Goal: Task Accomplishment & Management: Manage account settings

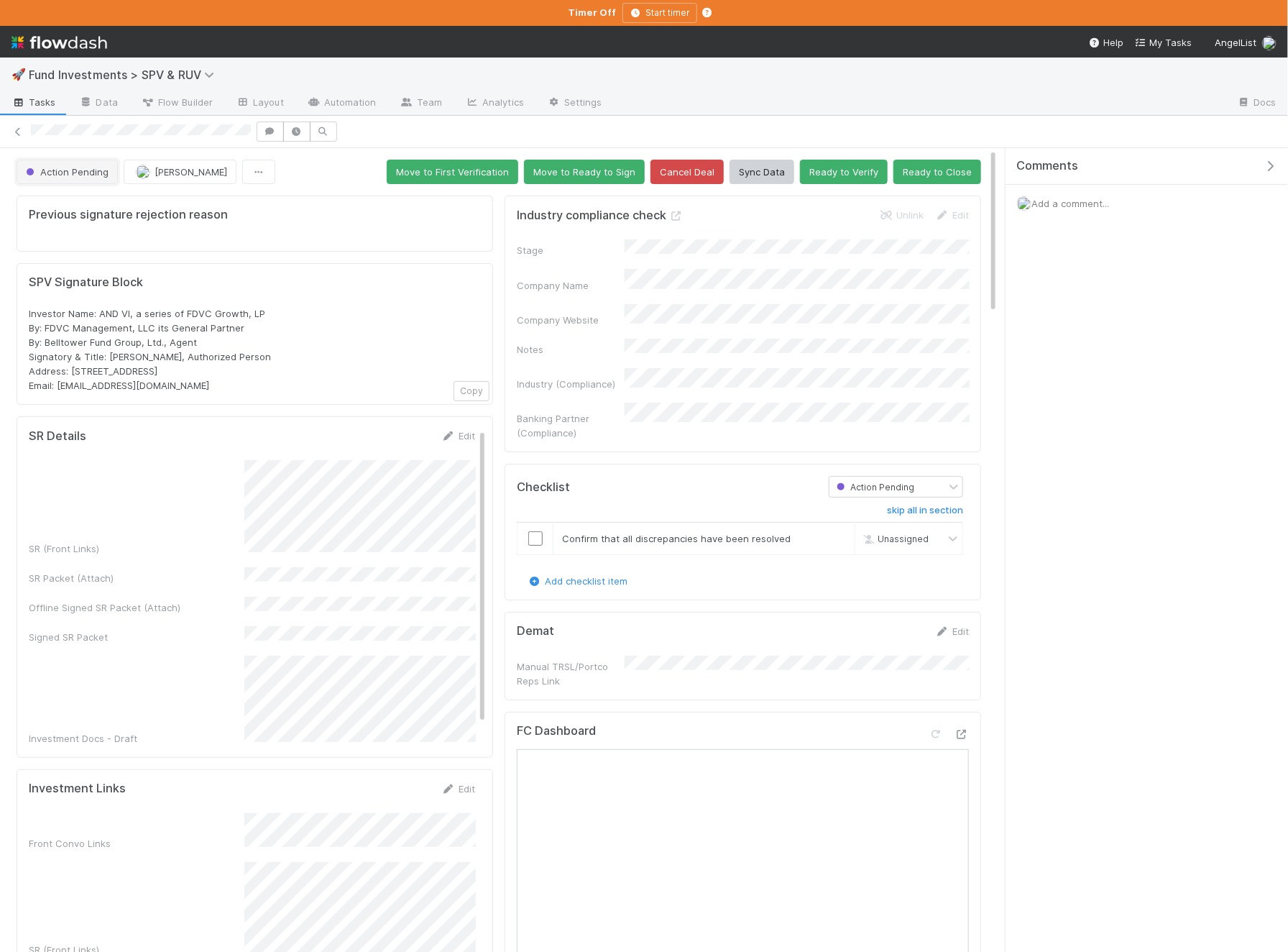
click at [82, 163] on button "Action Pending" at bounding box center [68, 172] width 101 height 24
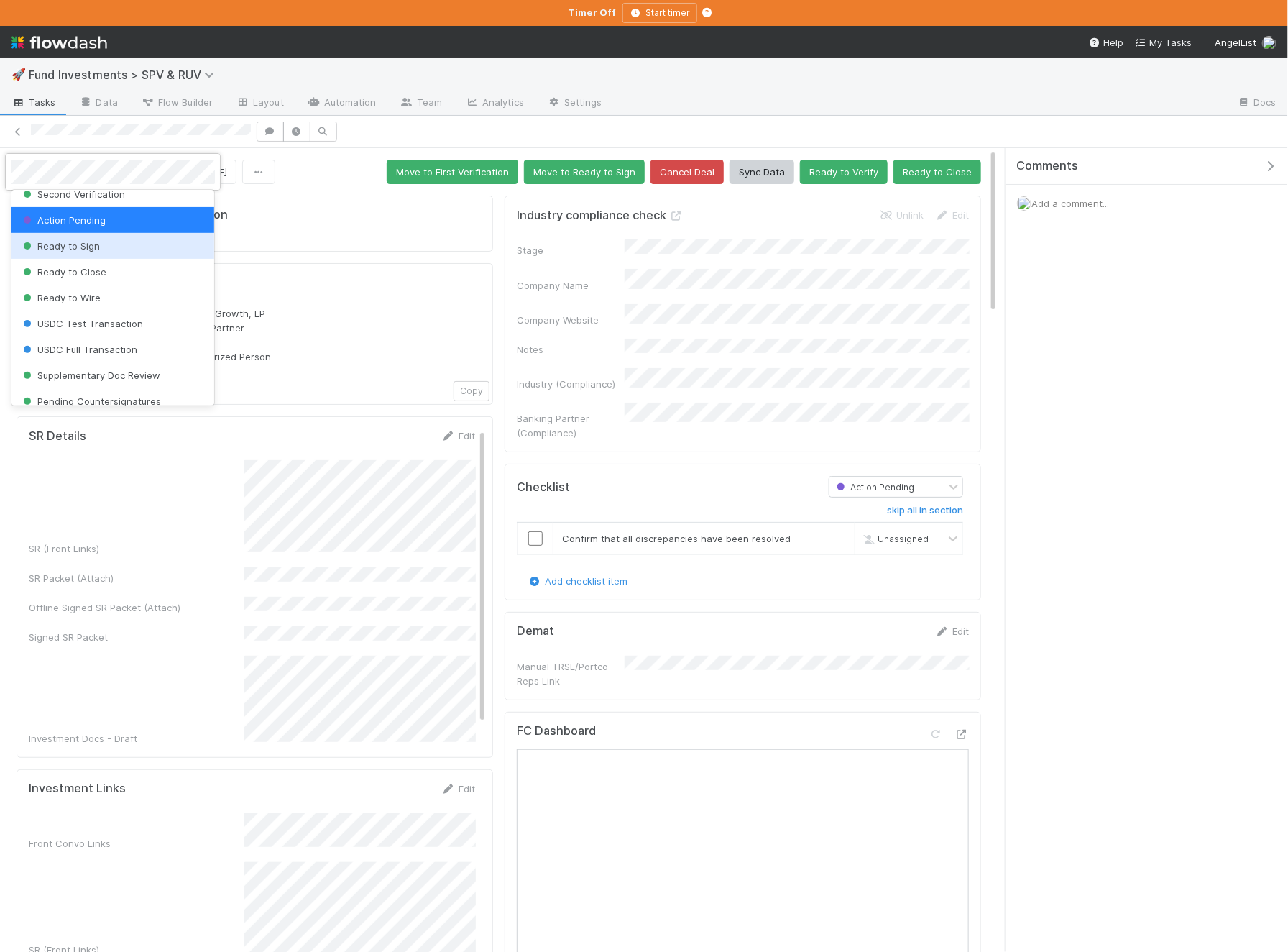
scroll to position [56, 0]
click at [132, 260] on div "Ready to Sign" at bounding box center [113, 253] width 204 height 26
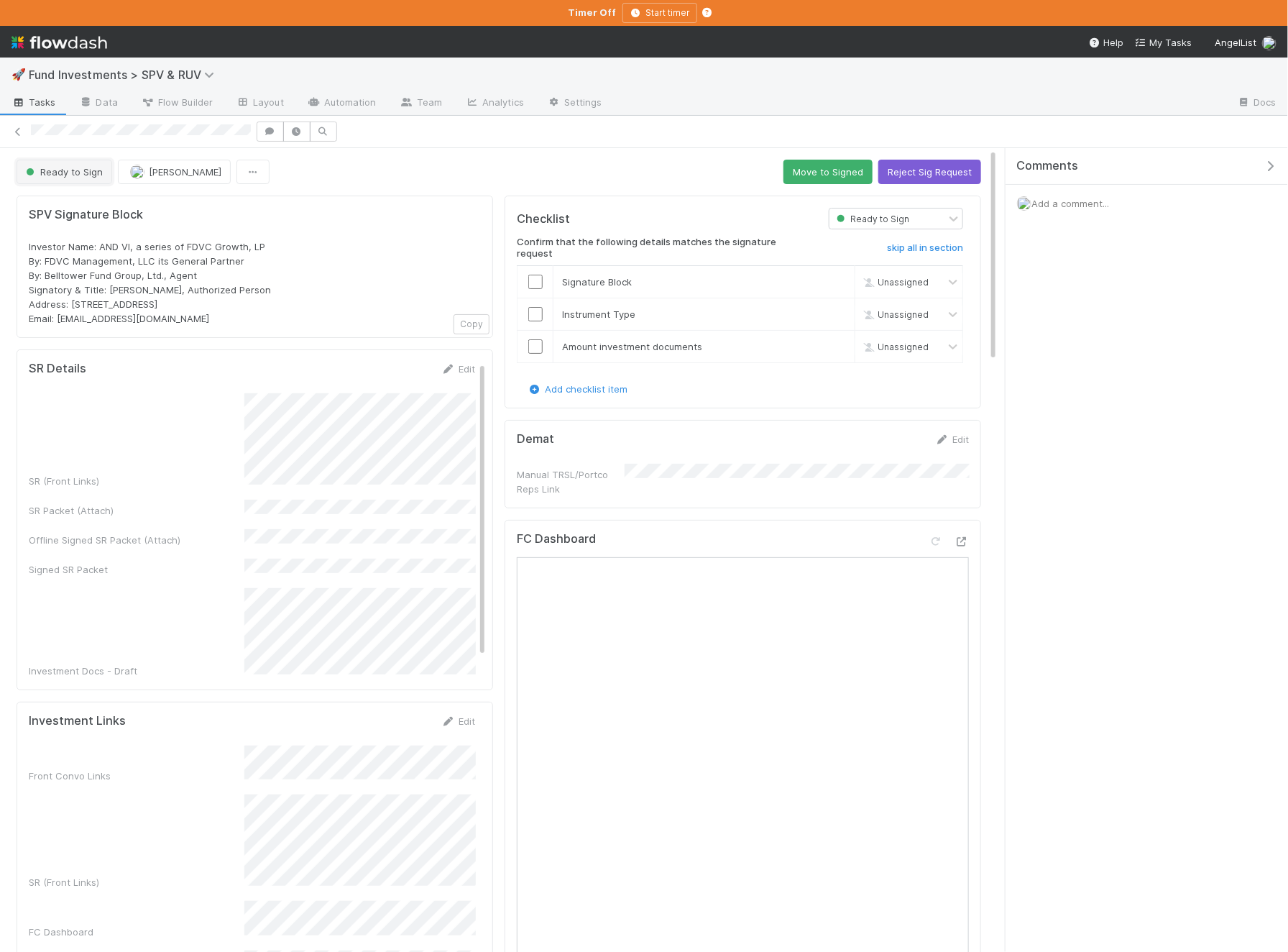
click at [78, 169] on span "Ready to Sign" at bounding box center [63, 172] width 80 height 11
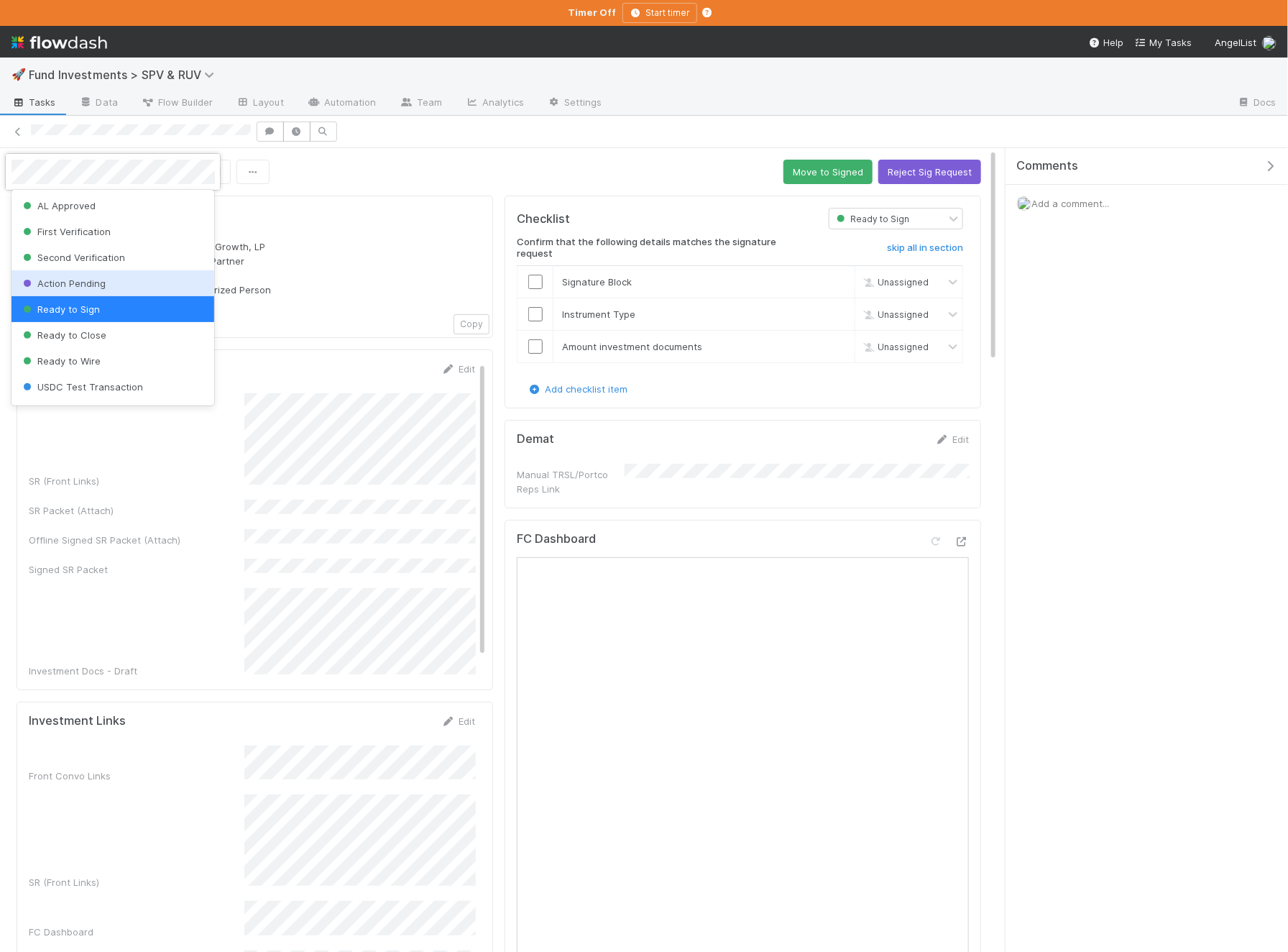
click at [109, 281] on div "Action Pending" at bounding box center [113, 283] width 204 height 26
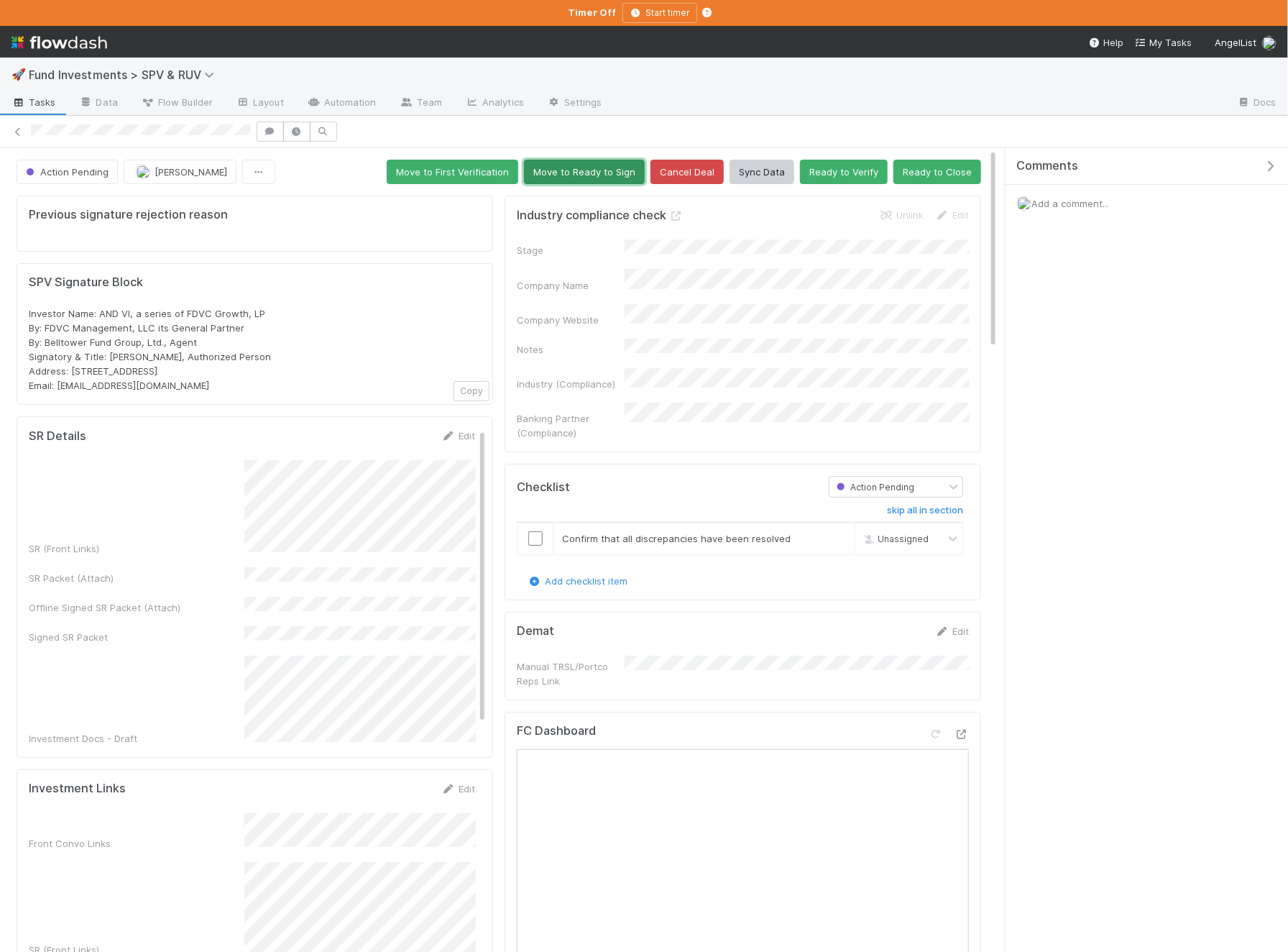
click at [601, 170] on button "Move to Ready to Sign" at bounding box center [584, 172] width 121 height 24
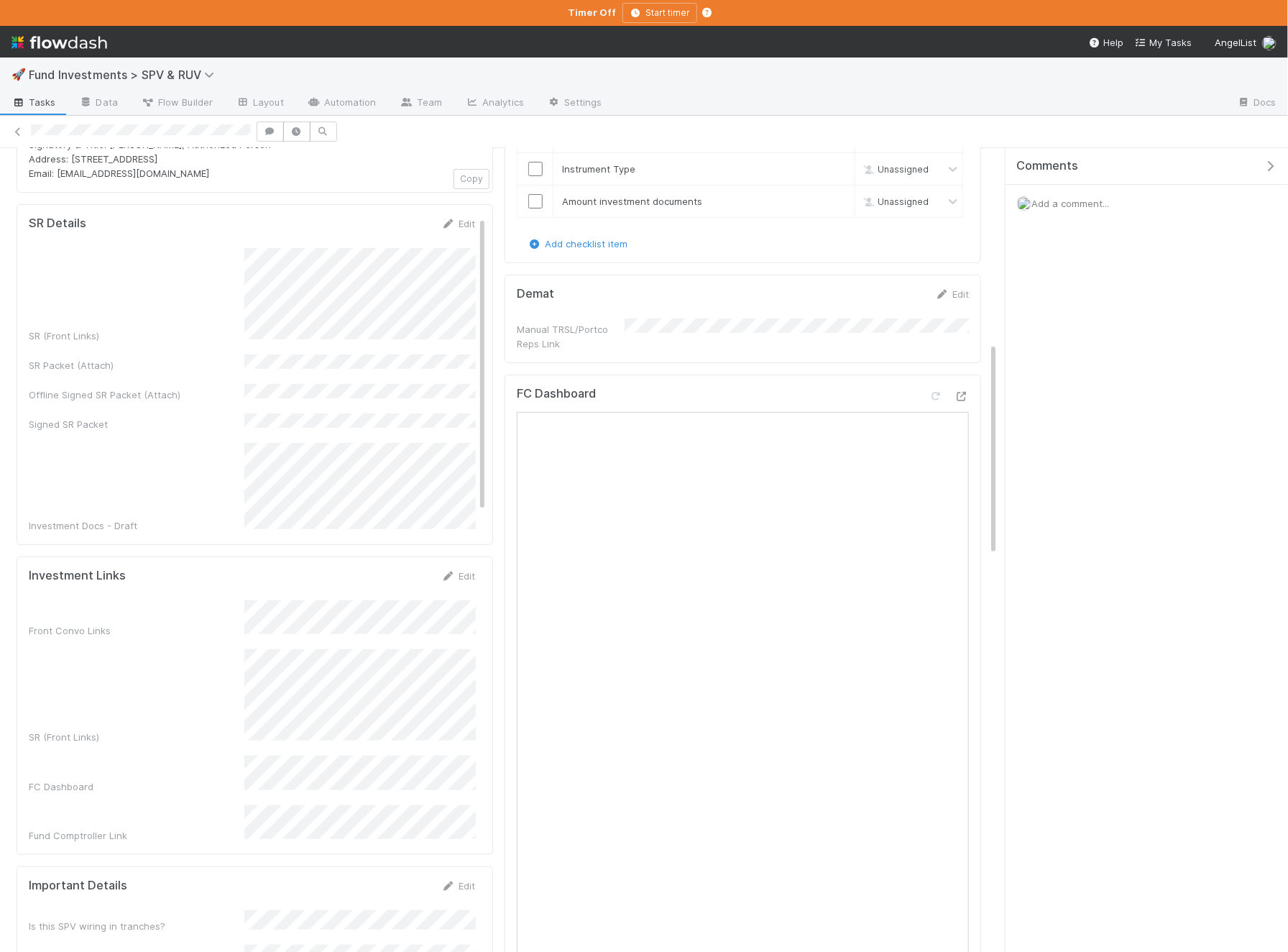
scroll to position [0, 0]
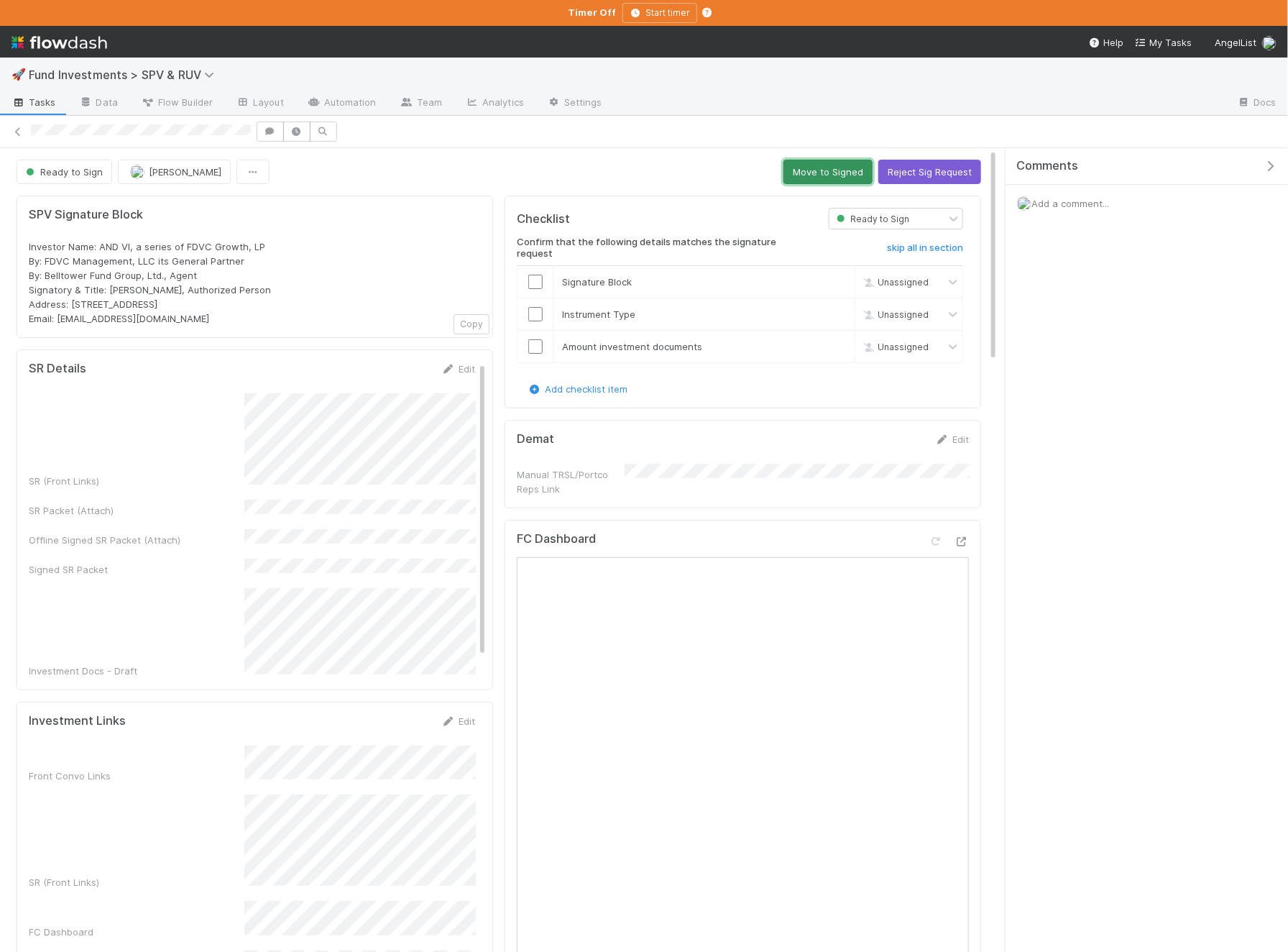
click at [819, 169] on button "Move to Signed" at bounding box center [827, 172] width 89 height 24
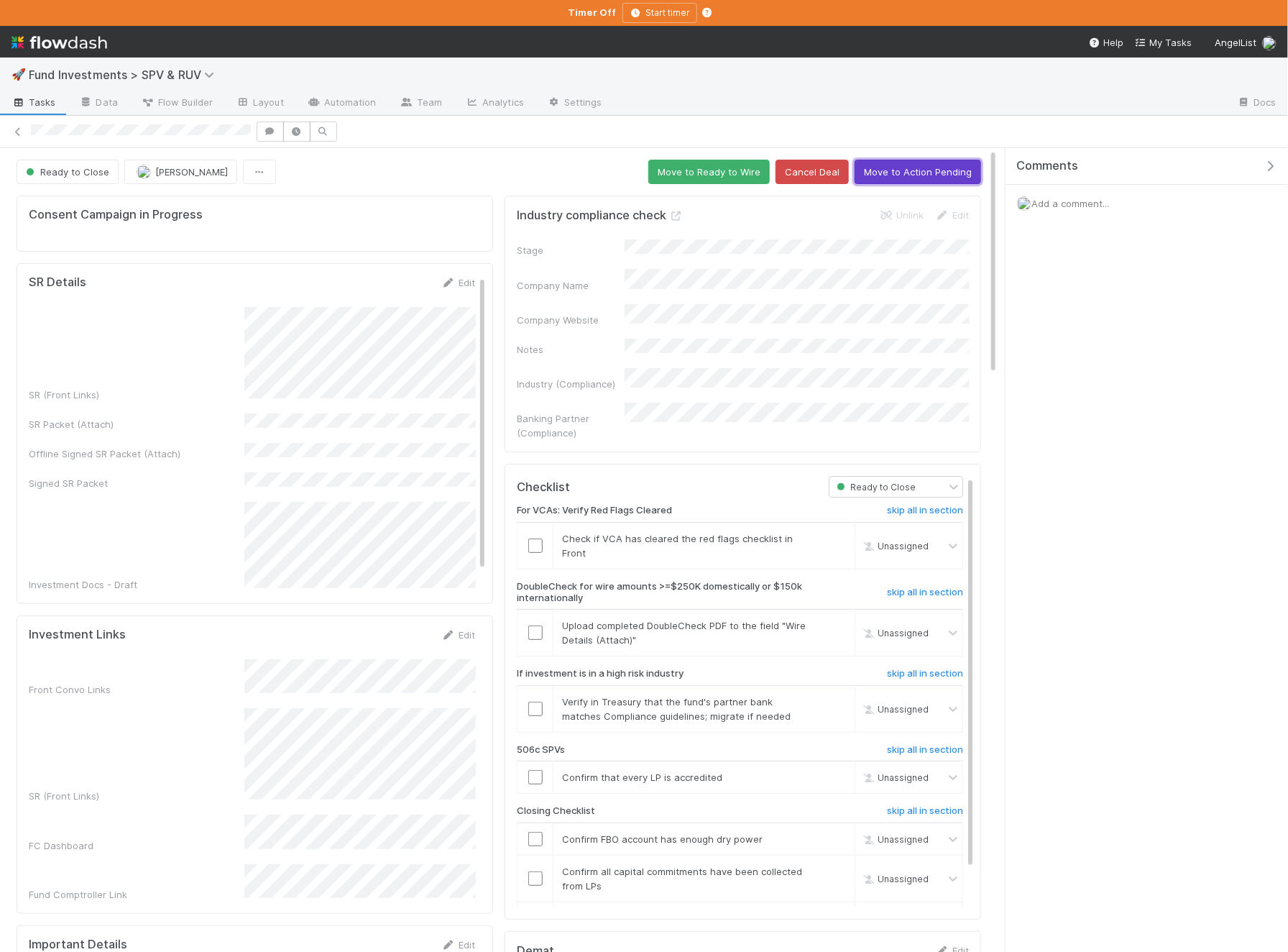
click at [944, 166] on button "Move to Action Pending" at bounding box center [917, 172] width 127 height 24
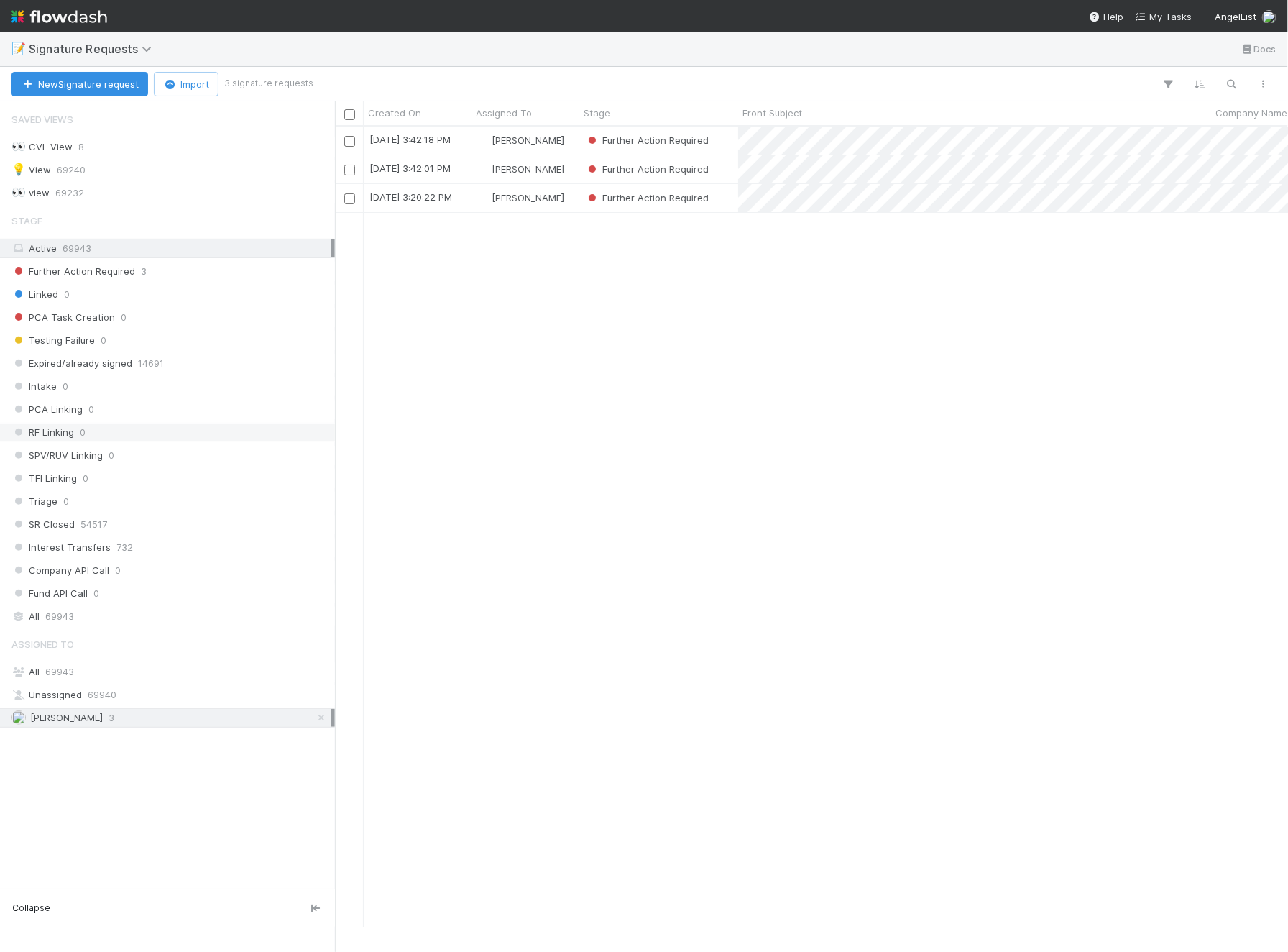
scroll to position [0, 1]
click at [568, 207] on div "[PERSON_NAME]" at bounding box center [525, 198] width 108 height 28
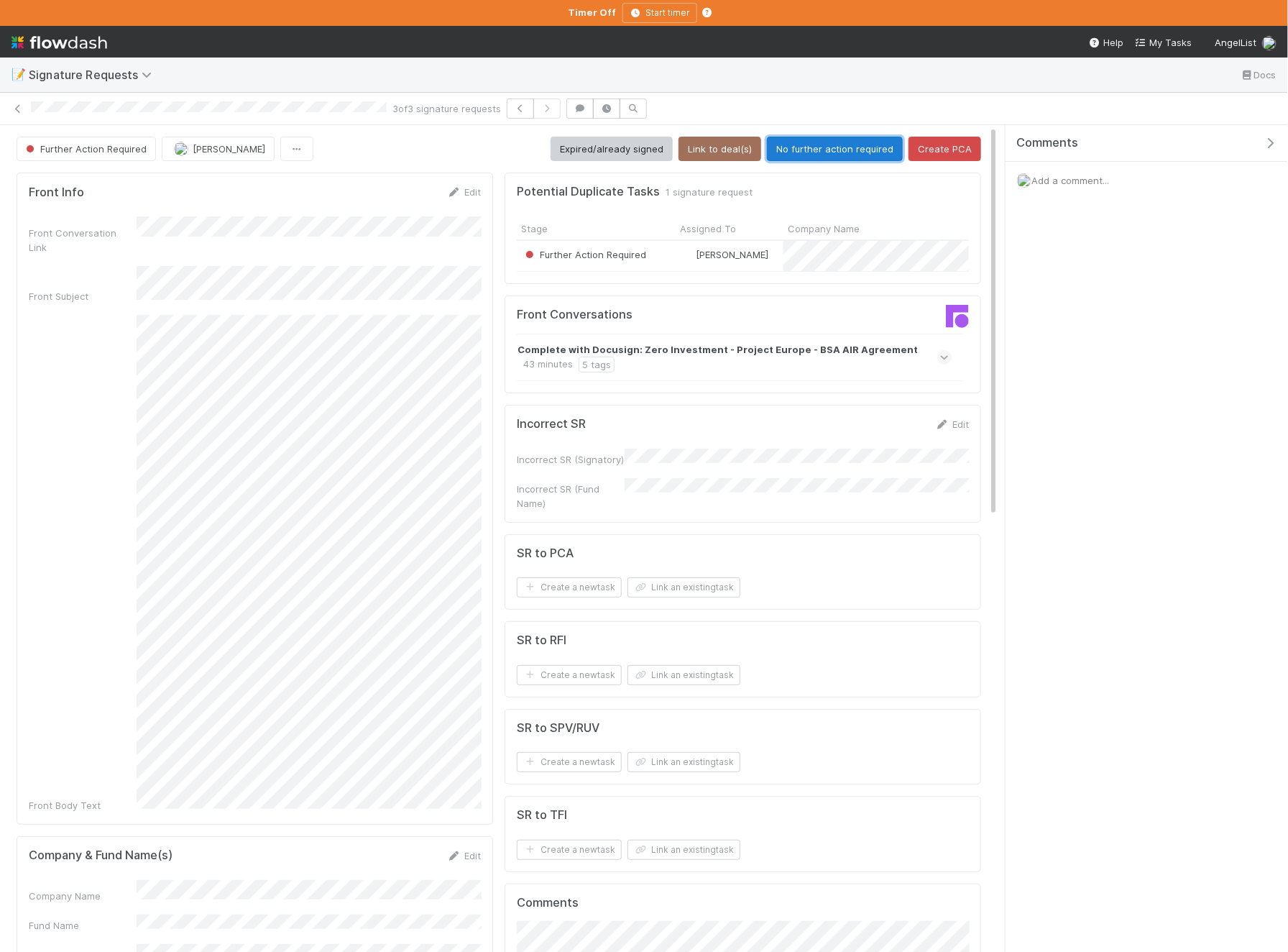
click at [829, 153] on button "No further action required" at bounding box center [835, 149] width 136 height 24
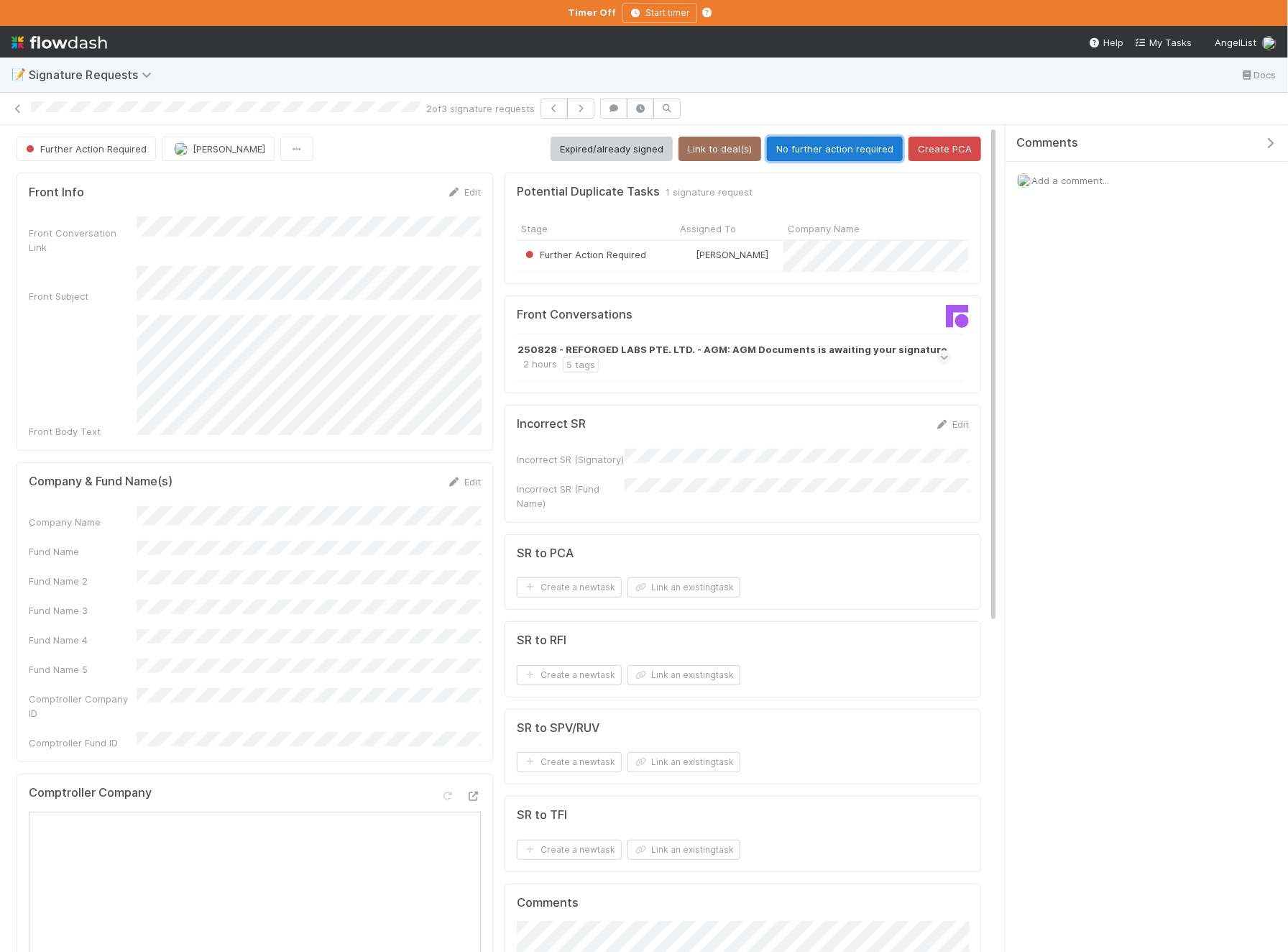
click at [842, 137] on button "No further action required" at bounding box center [835, 149] width 136 height 24
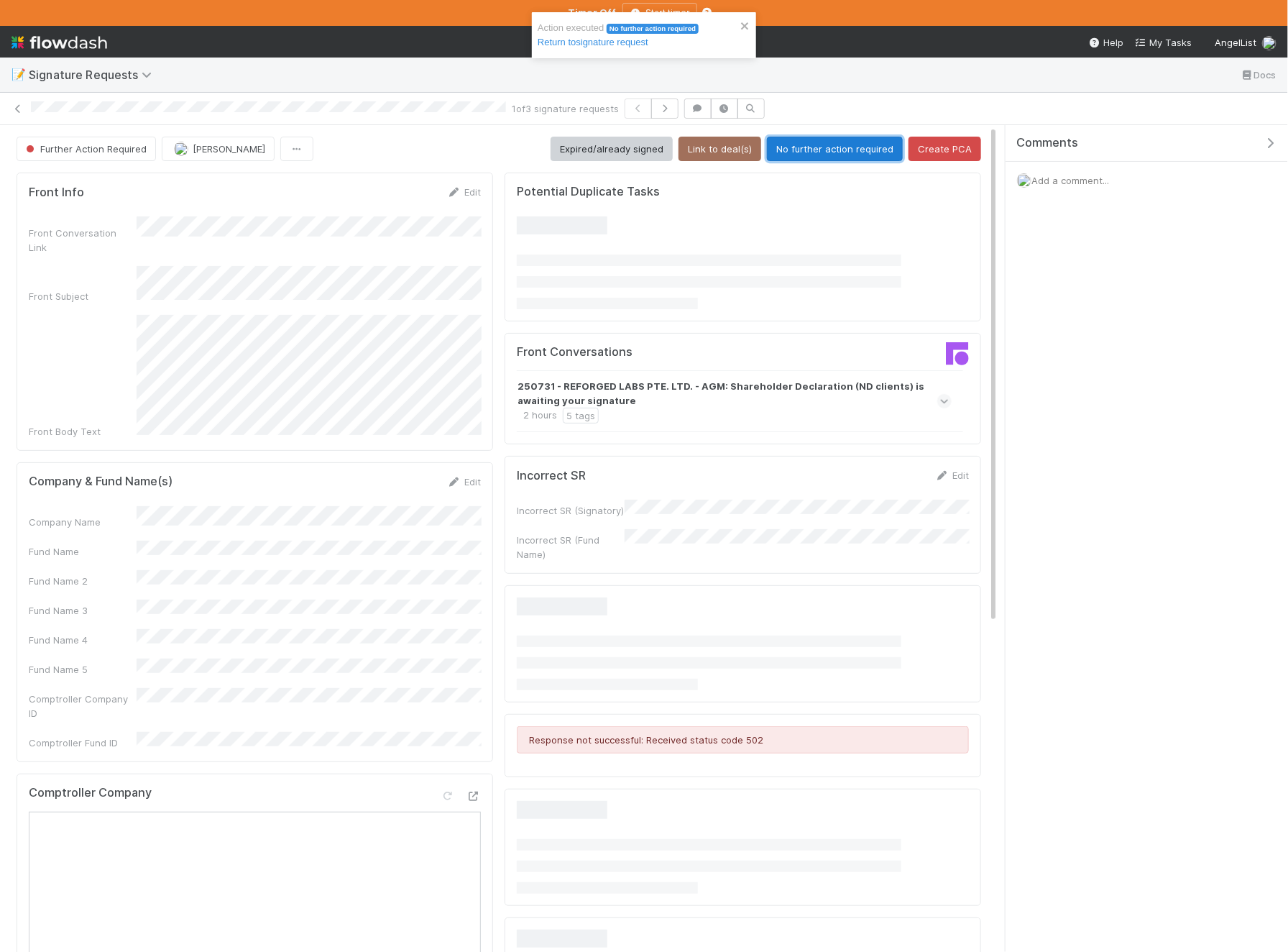
click at [871, 152] on button "No further action required" at bounding box center [835, 149] width 136 height 24
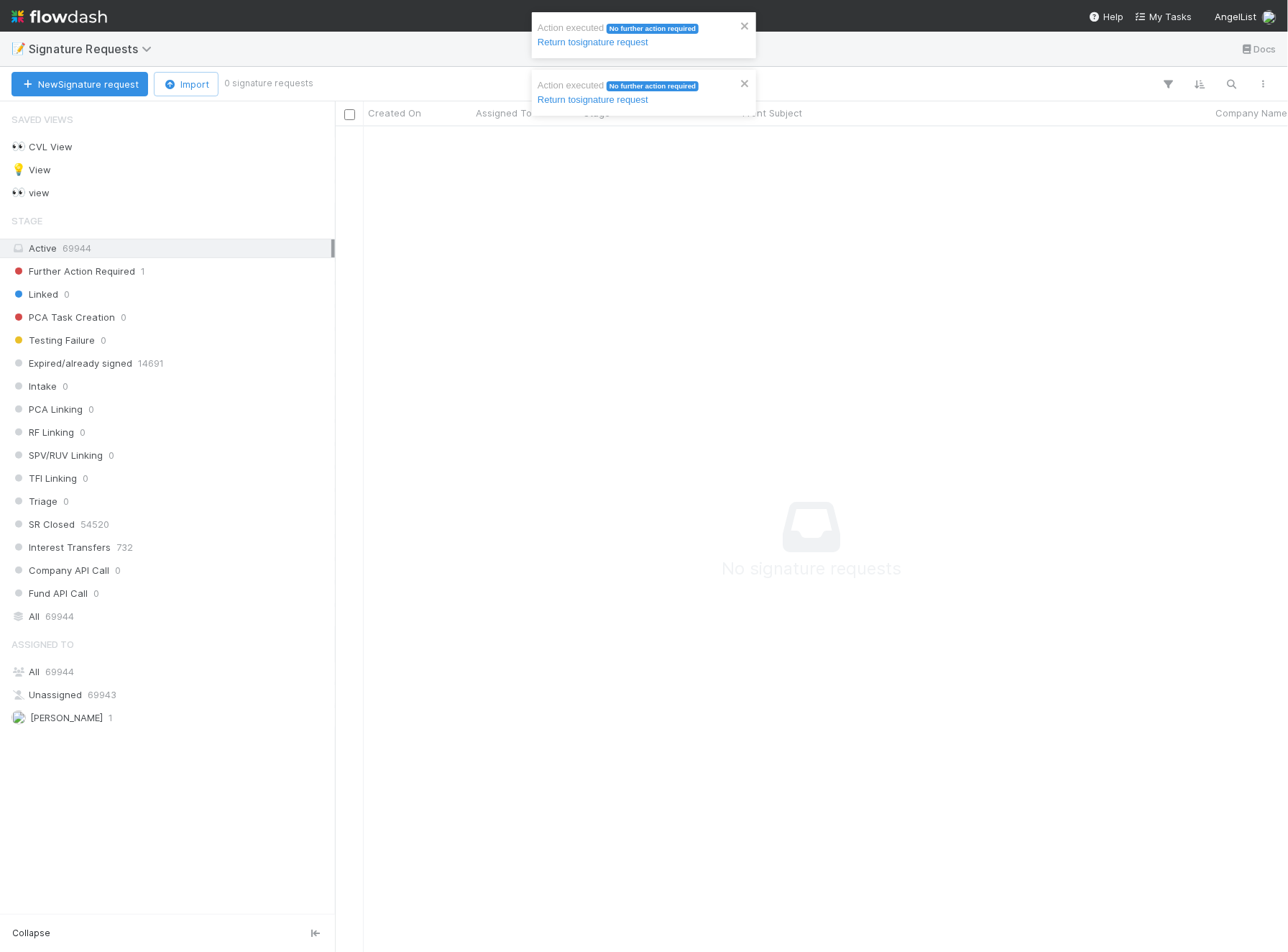
scroll to position [825, 953]
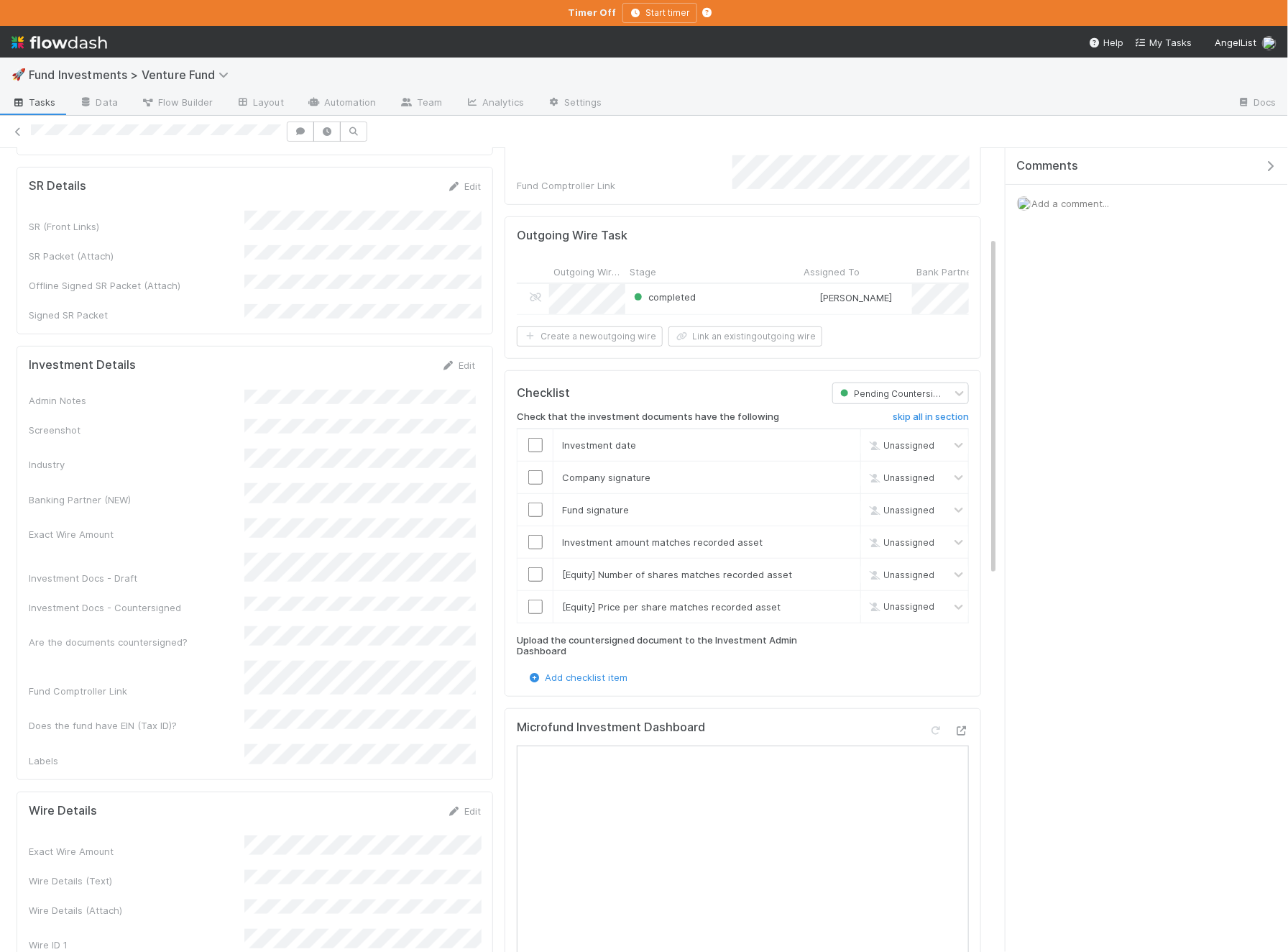
scroll to position [281, 0]
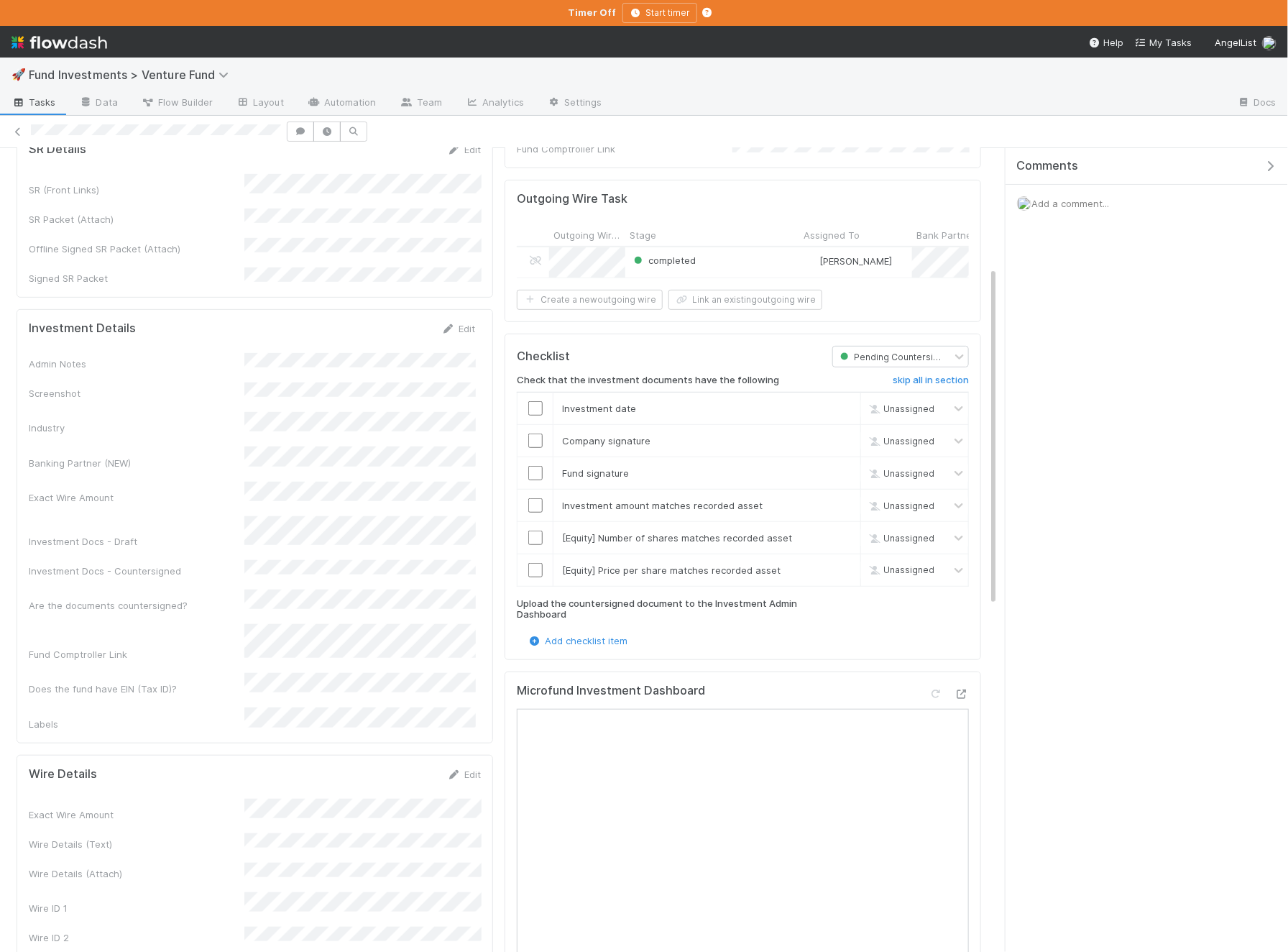
click at [962, 689] on icon at bounding box center [962, 694] width 14 height 9
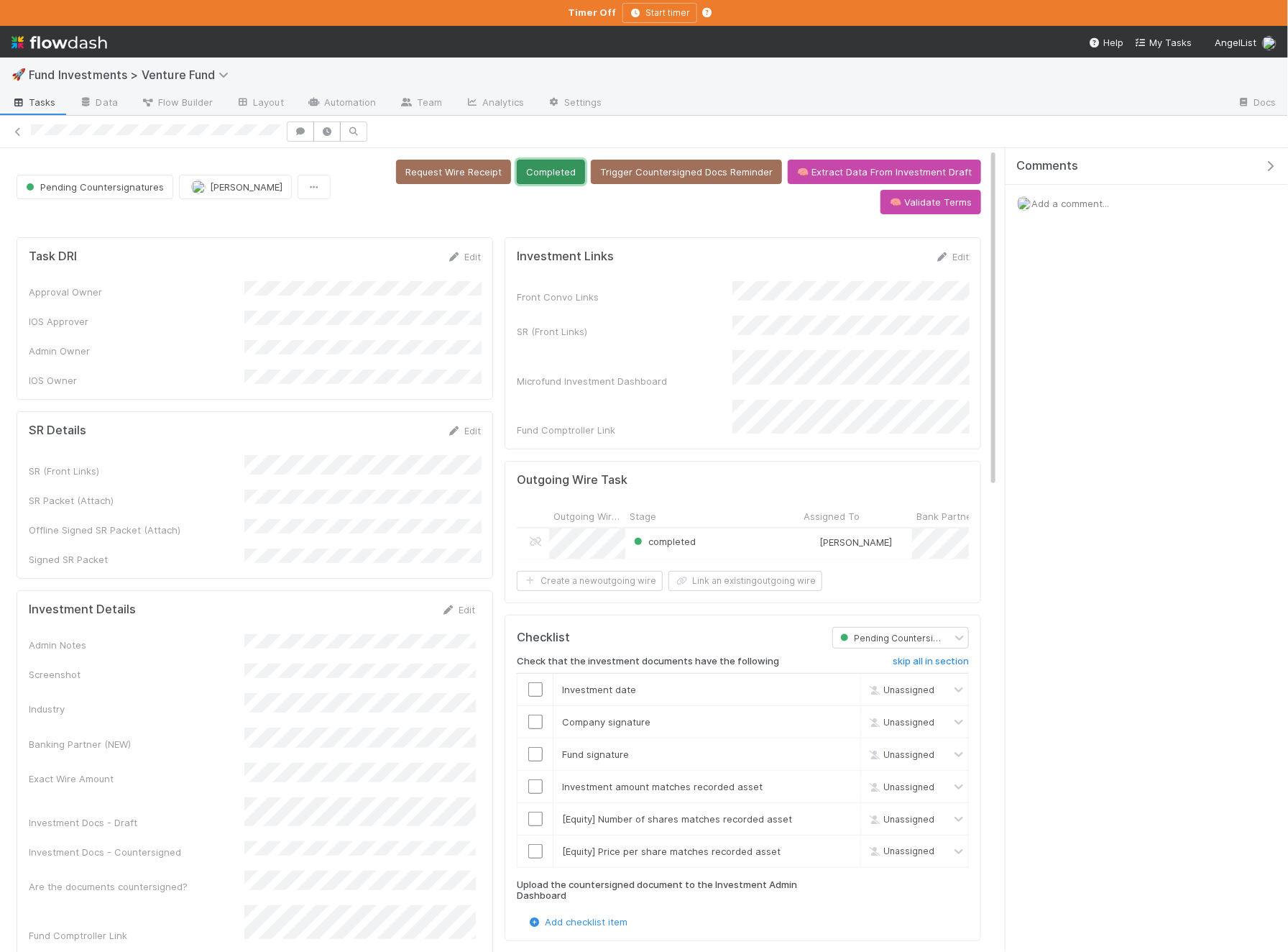
click at [517, 170] on button "Completed" at bounding box center [551, 172] width 68 height 24
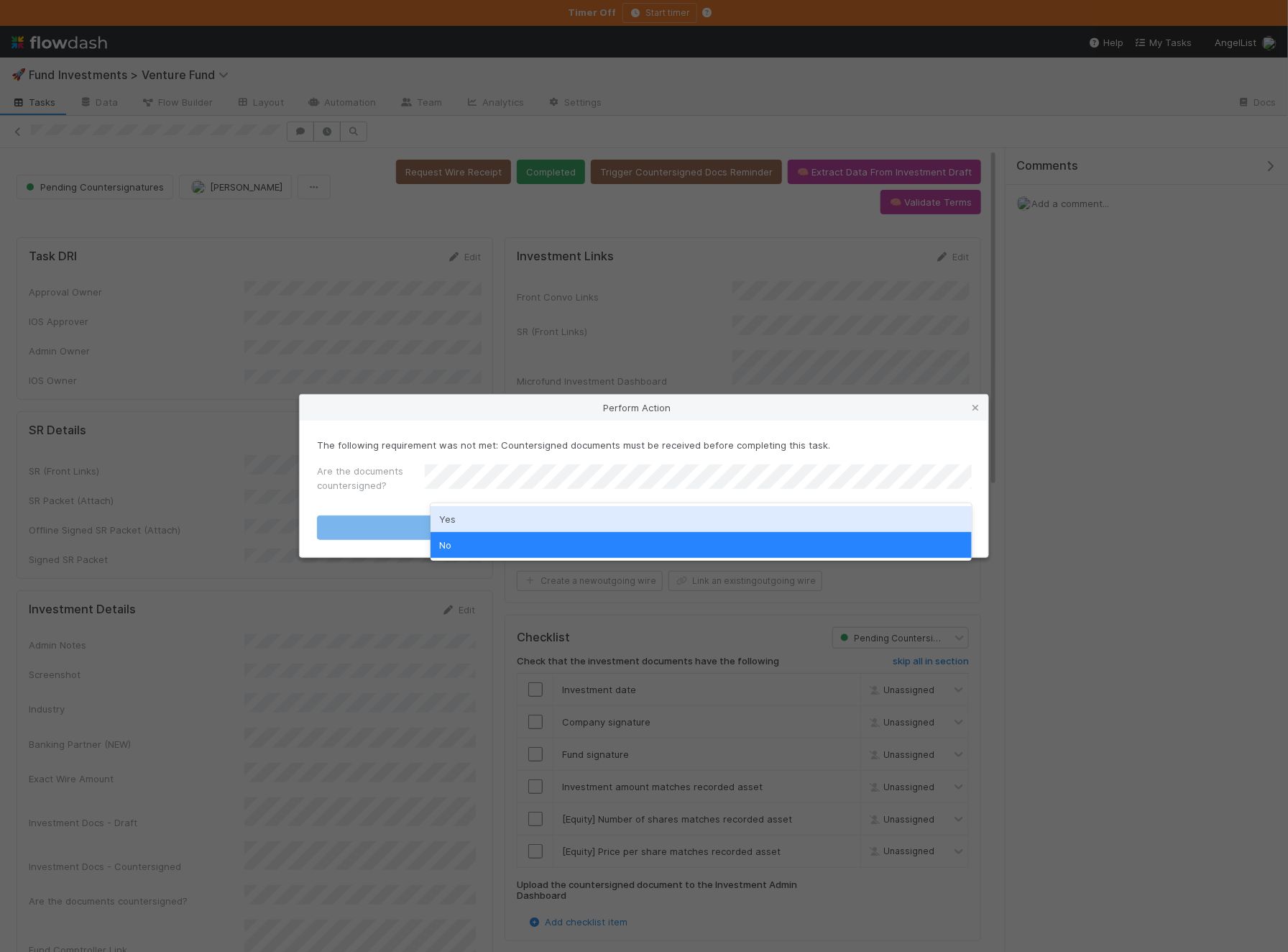
click at [479, 524] on div "Yes" at bounding box center [701, 520] width 541 height 26
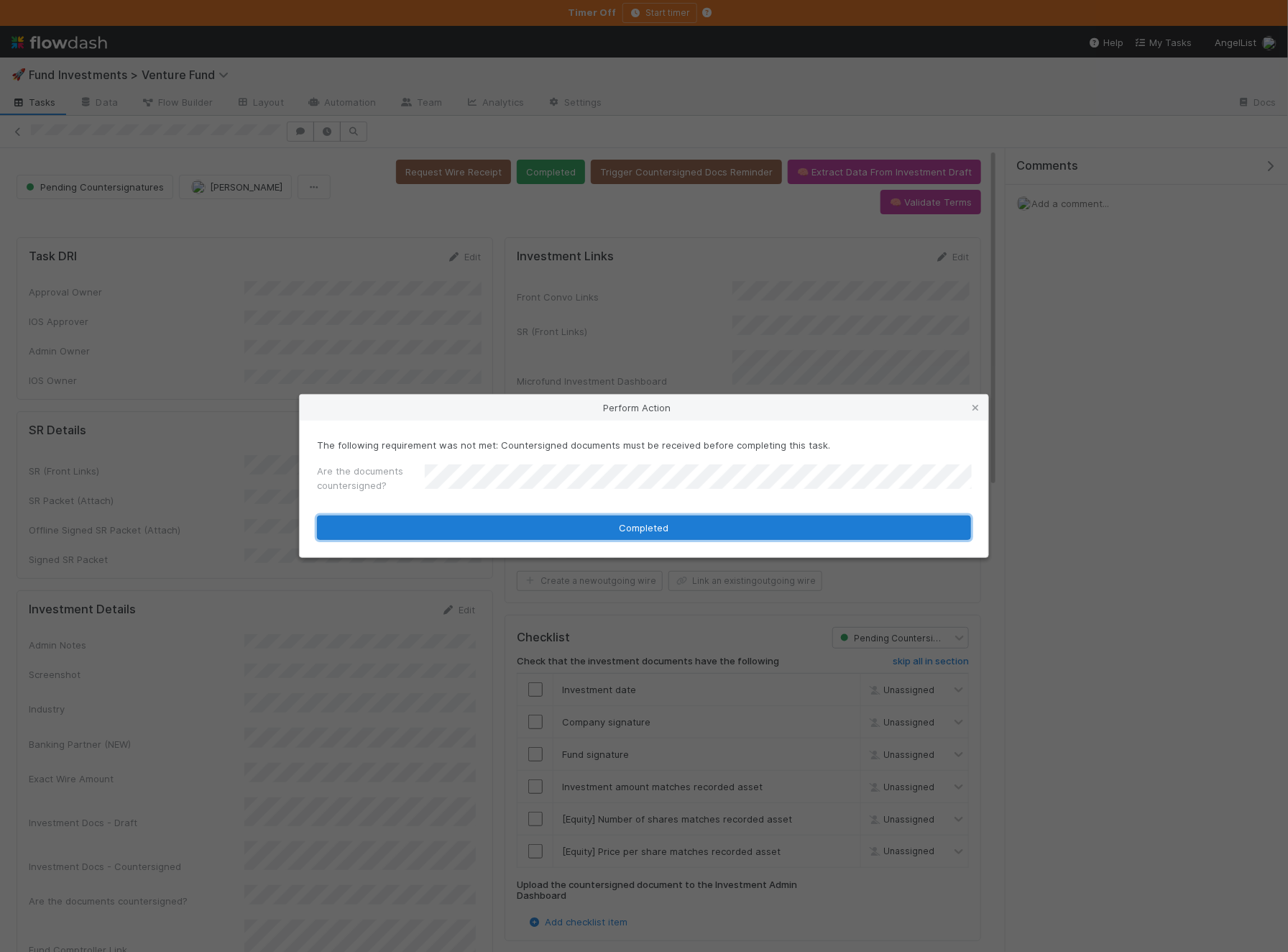
click at [465, 533] on button "Completed" at bounding box center [644, 527] width 654 height 24
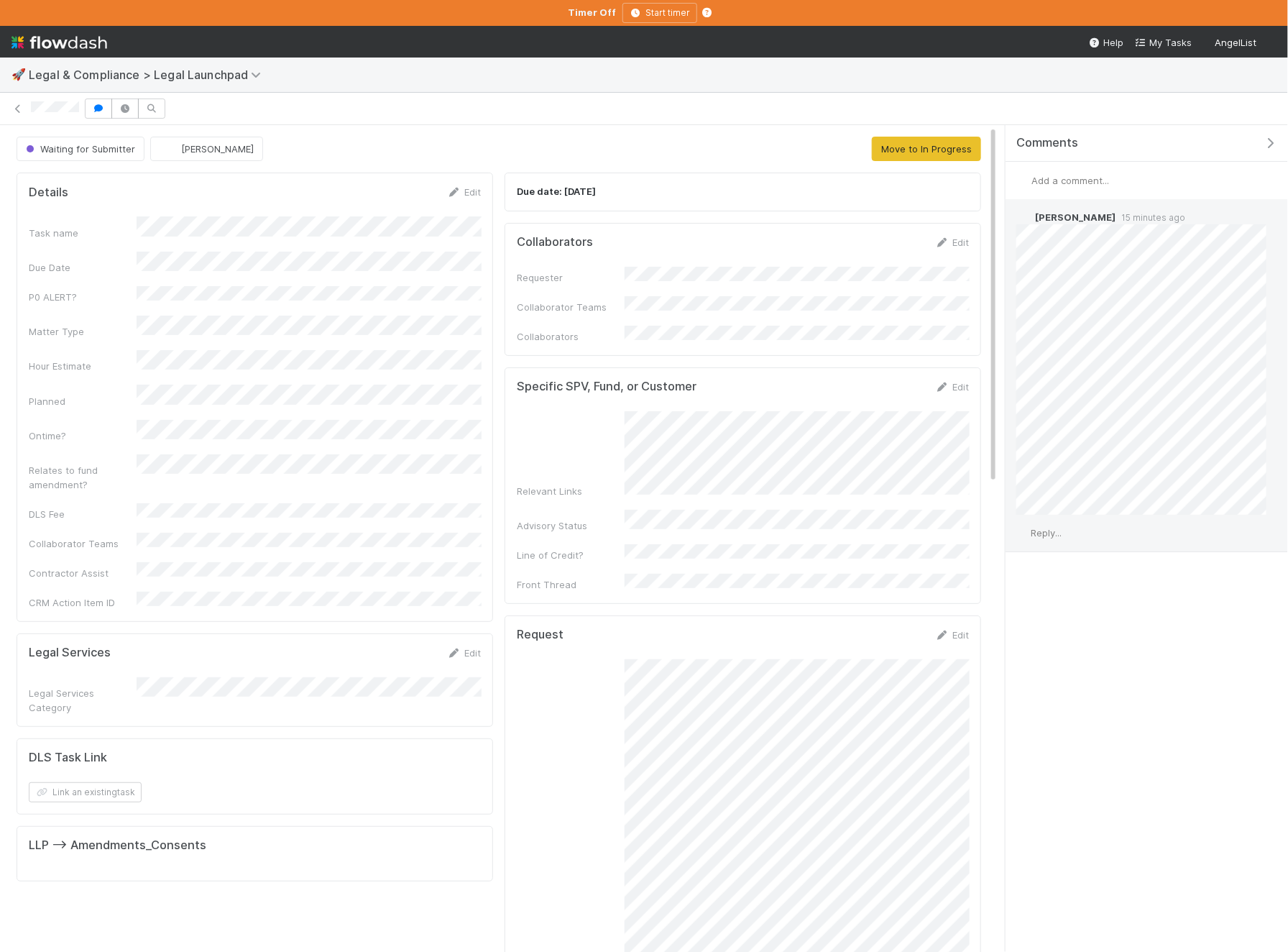
click at [1057, 534] on span "Reply..." at bounding box center [1046, 533] width 31 height 11
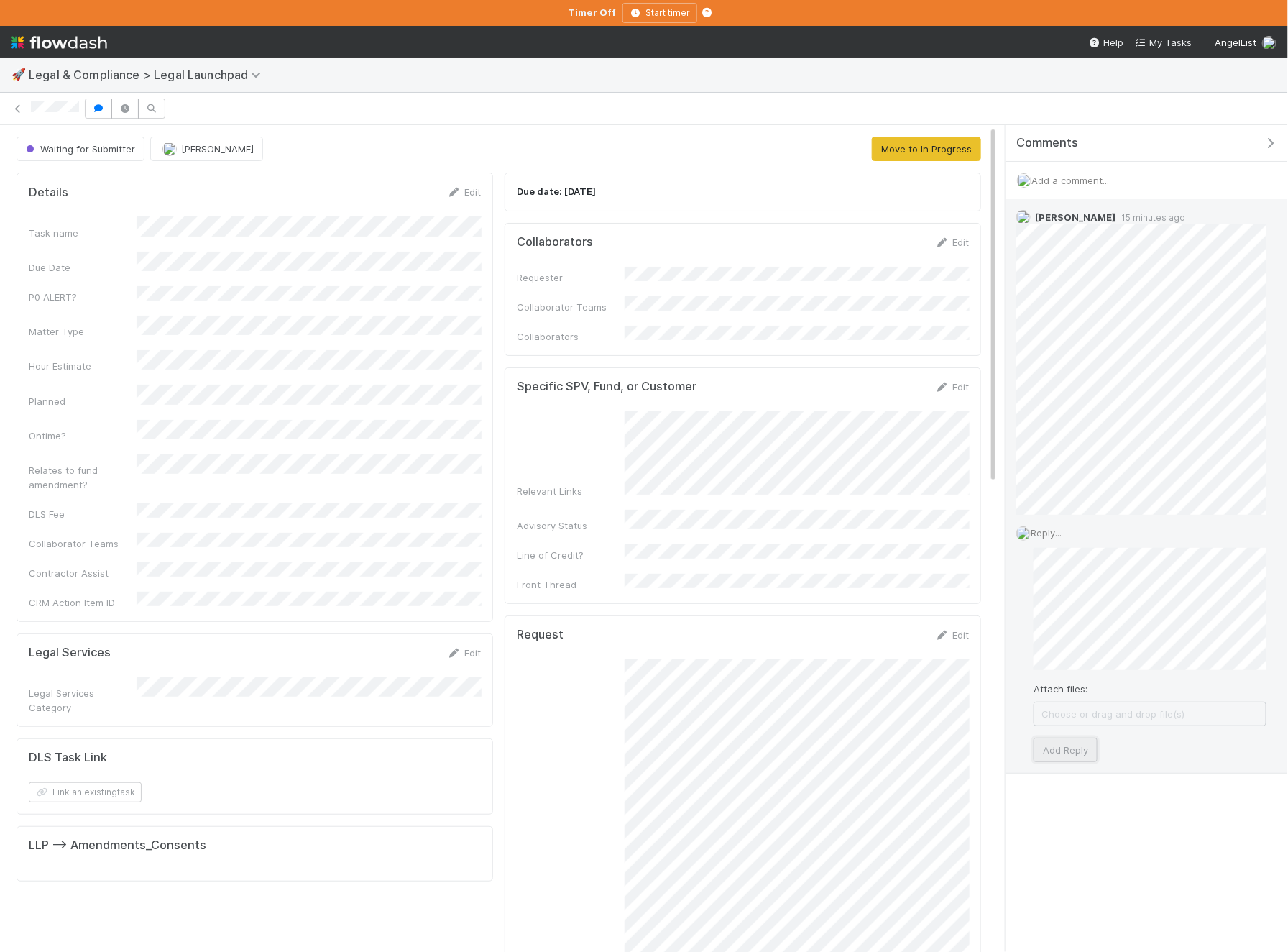
click at [1087, 745] on button "Add Reply" at bounding box center [1066, 749] width 64 height 24
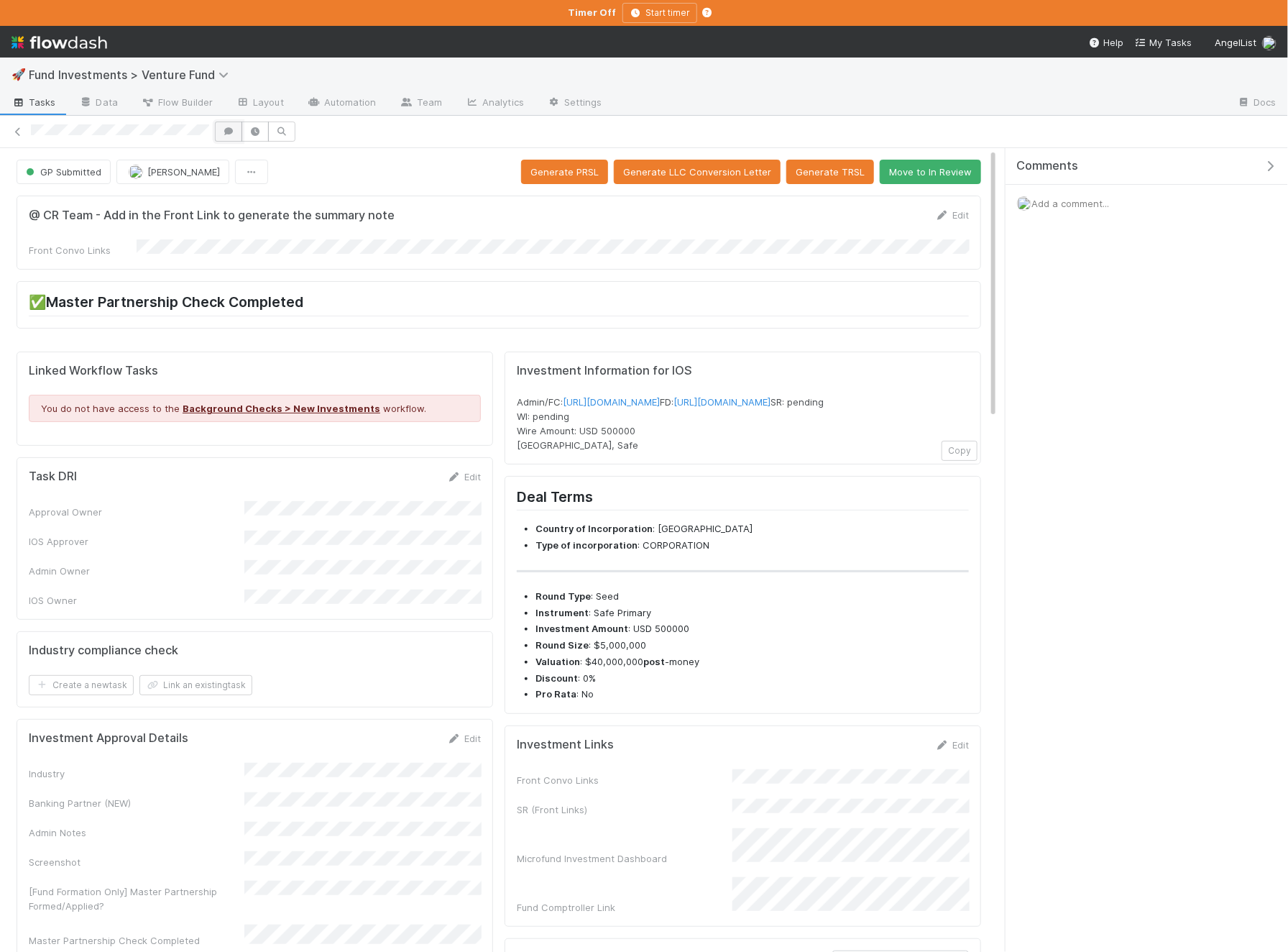
click at [223, 137] on button "button" at bounding box center [228, 131] width 27 height 20
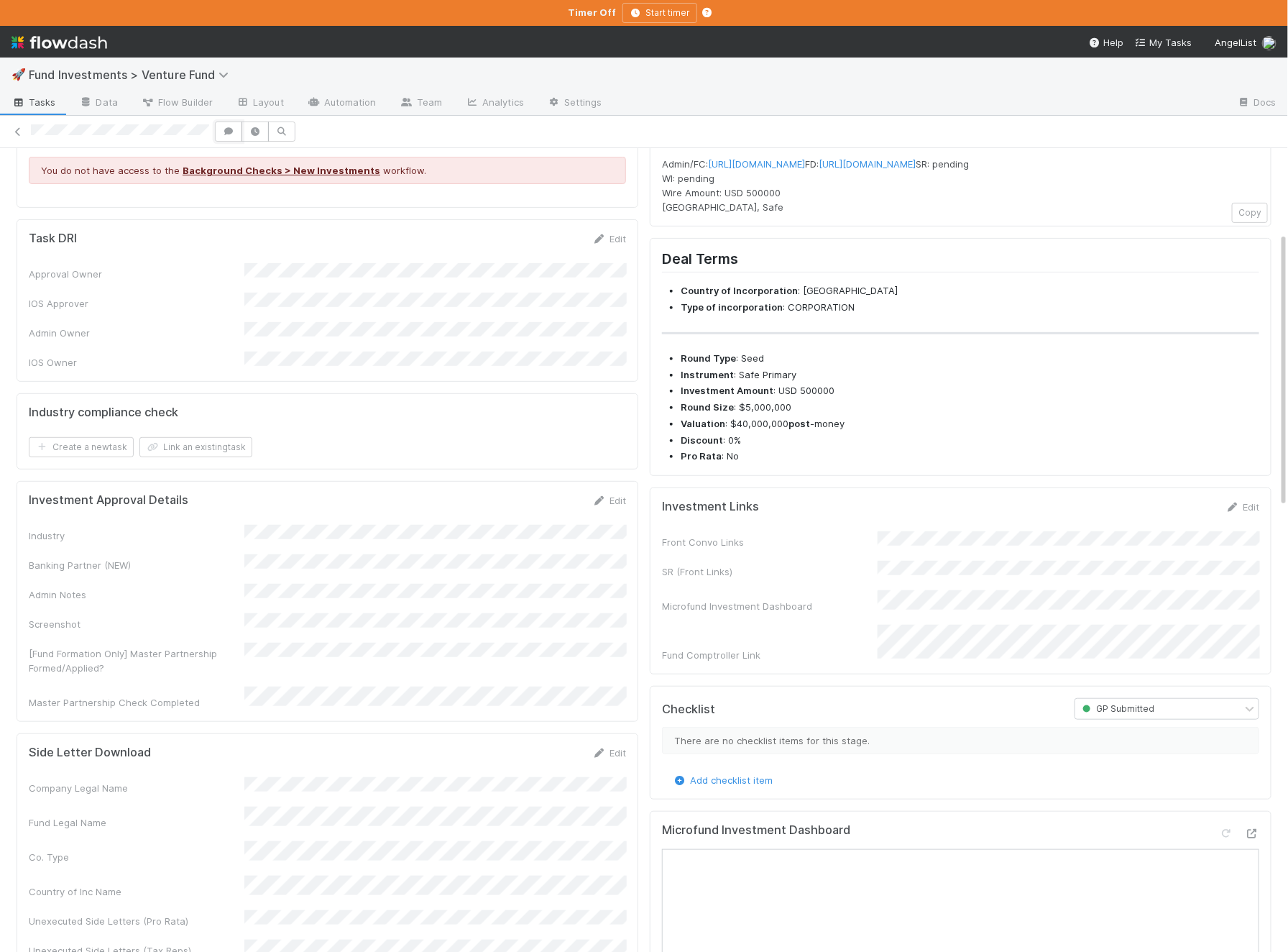
scroll to position [339, 0]
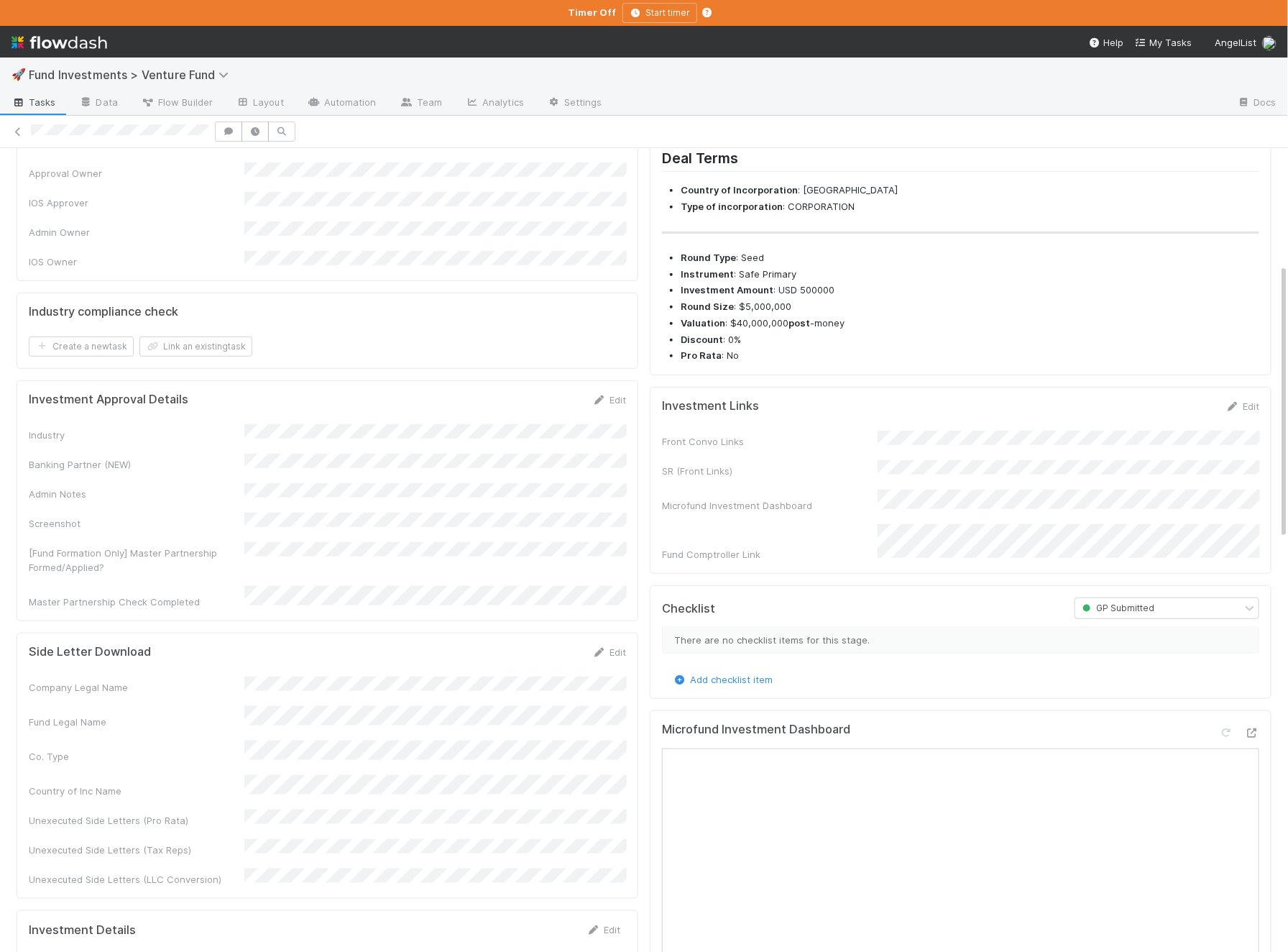
click at [1239, 414] on div "Edit" at bounding box center [1243, 405] width 34 height 14
click at [1242, 412] on link "Edit" at bounding box center [1243, 406] width 34 height 11
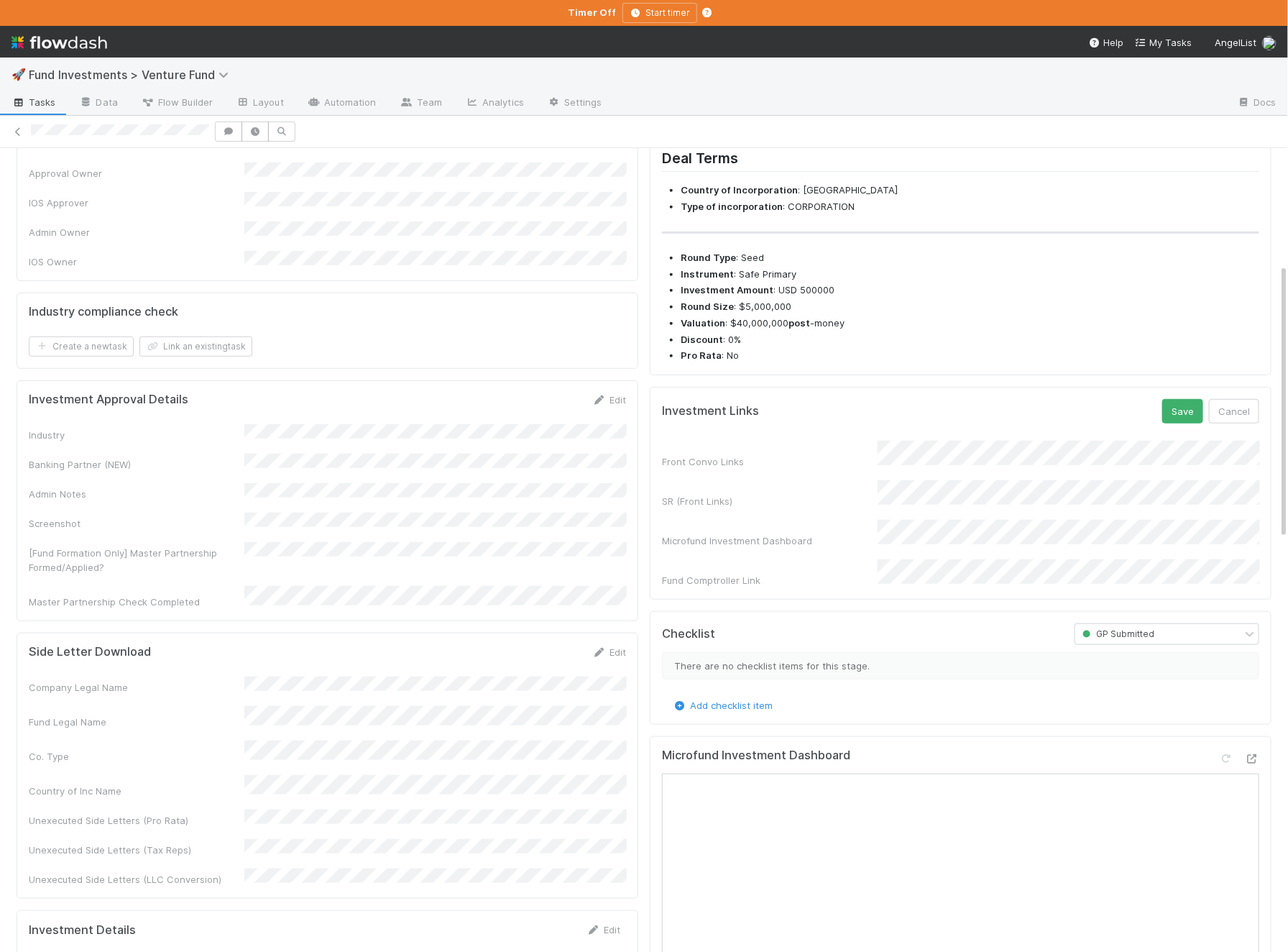
click at [1162, 399] on button "Save" at bounding box center [1183, 411] width 41 height 24
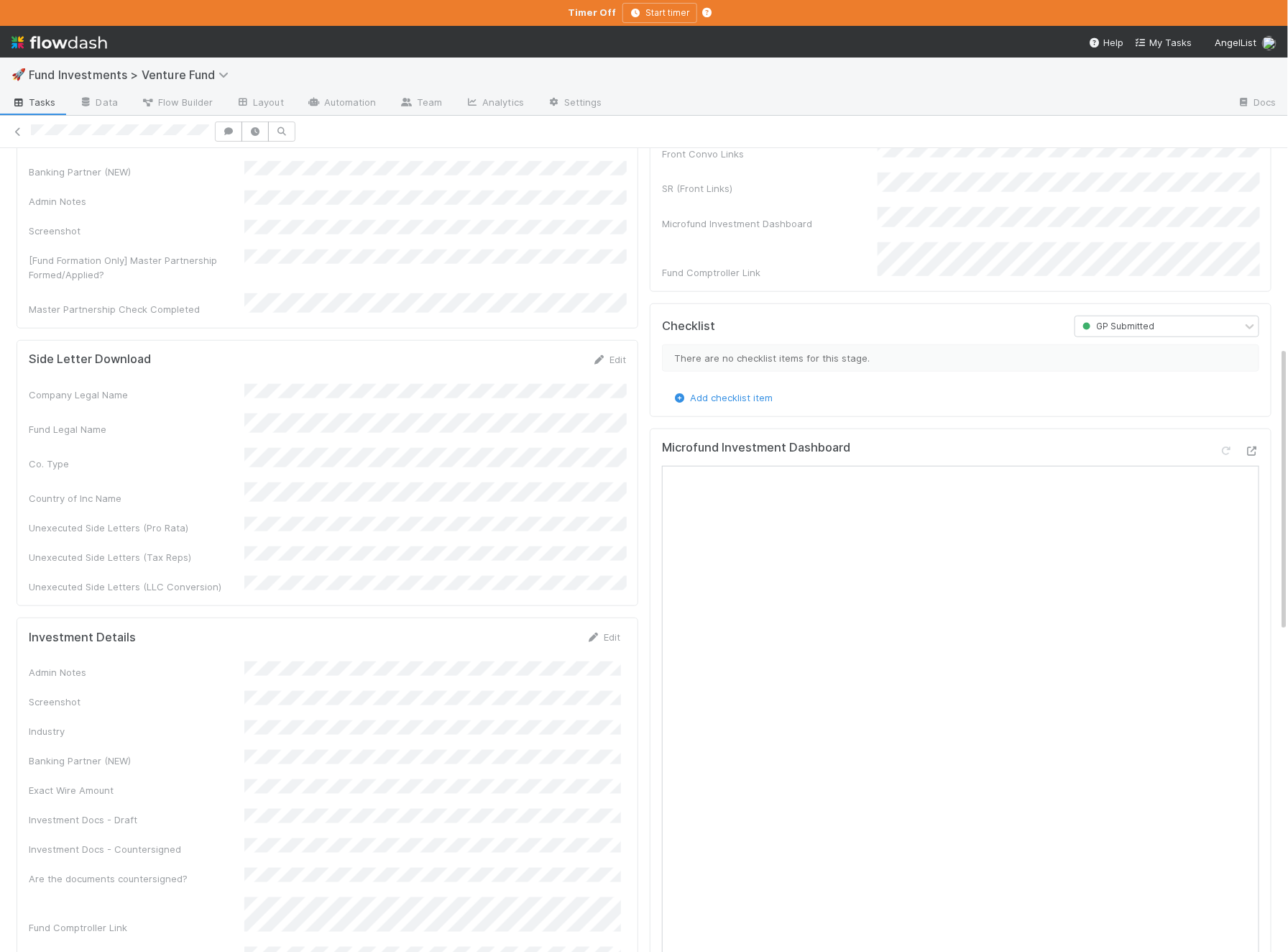
scroll to position [561, 0]
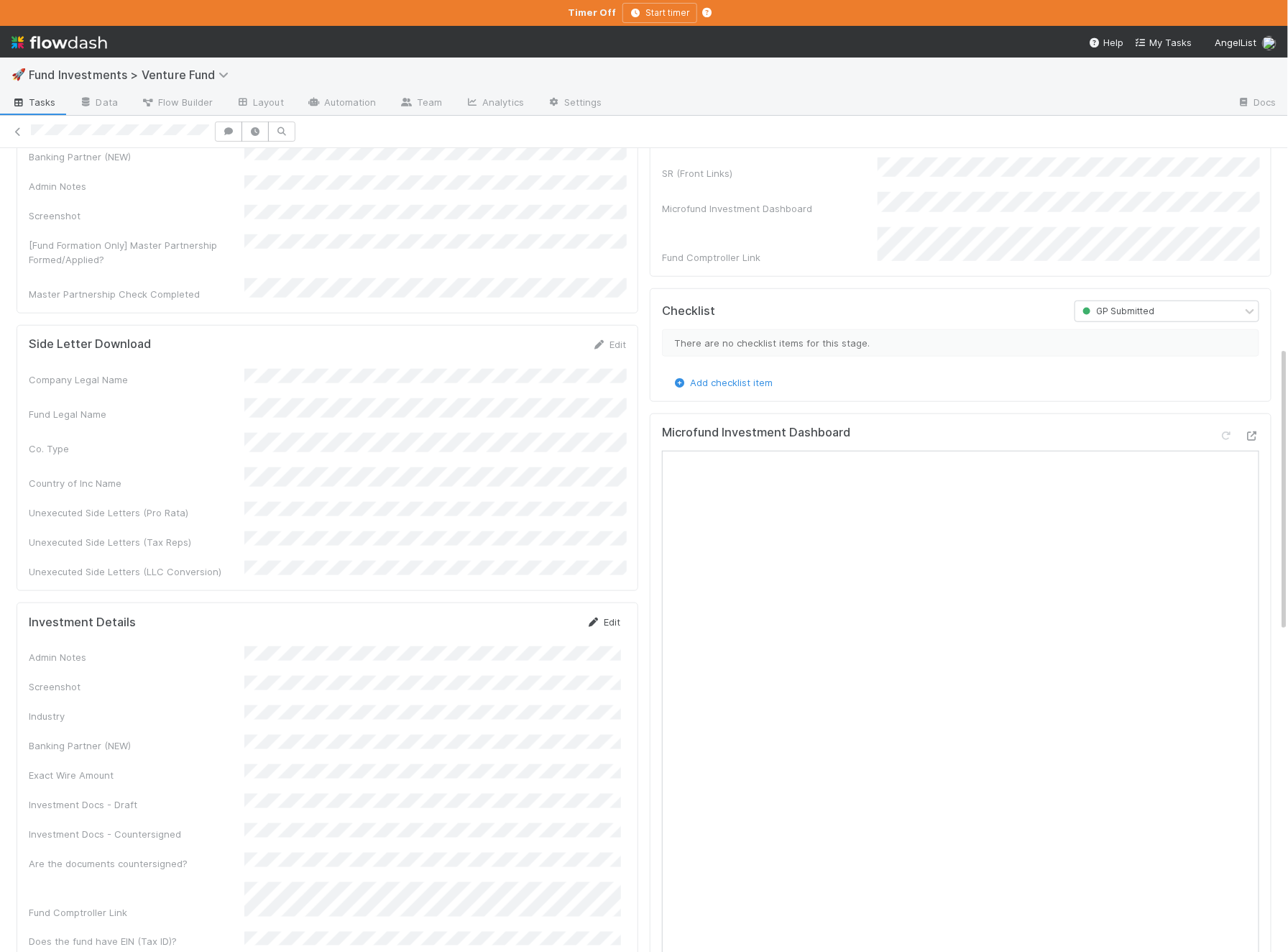
click at [601, 616] on link "Edit" at bounding box center [603, 622] width 34 height 11
click at [589, 614] on button "Cancel" at bounding box center [596, 627] width 51 height 24
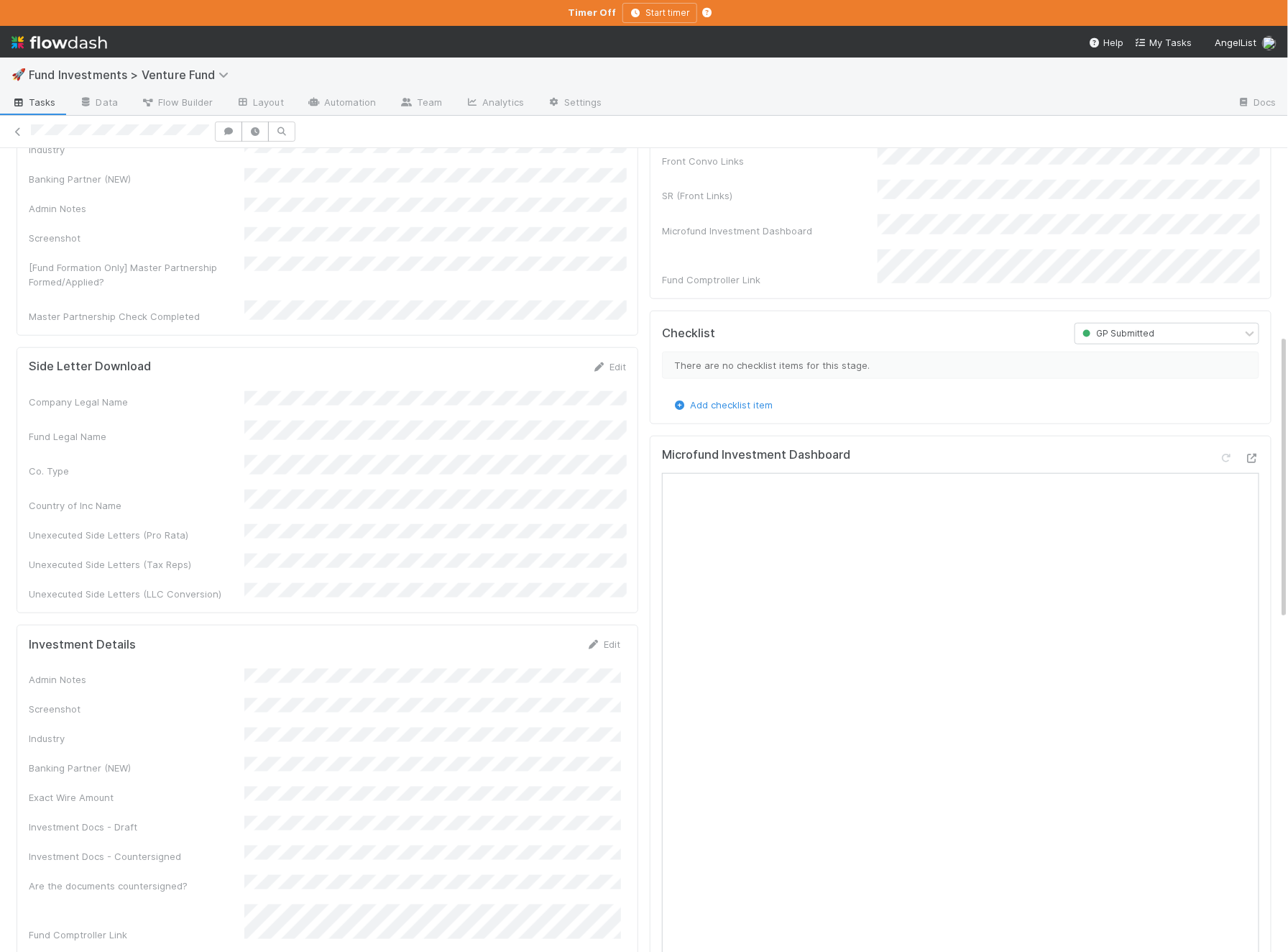
scroll to position [525, 0]
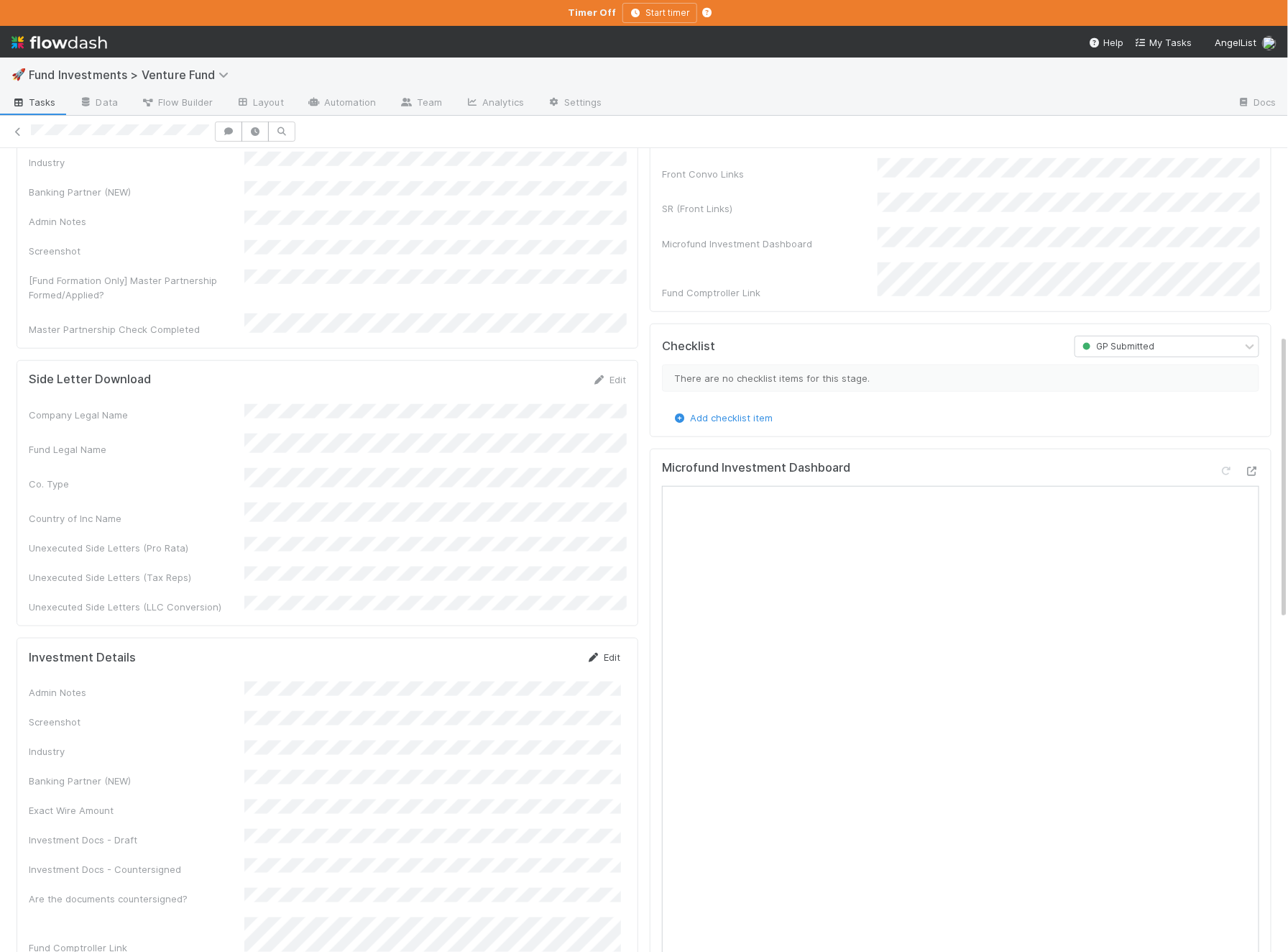
click at [601, 651] on link "Edit" at bounding box center [603, 657] width 34 height 11
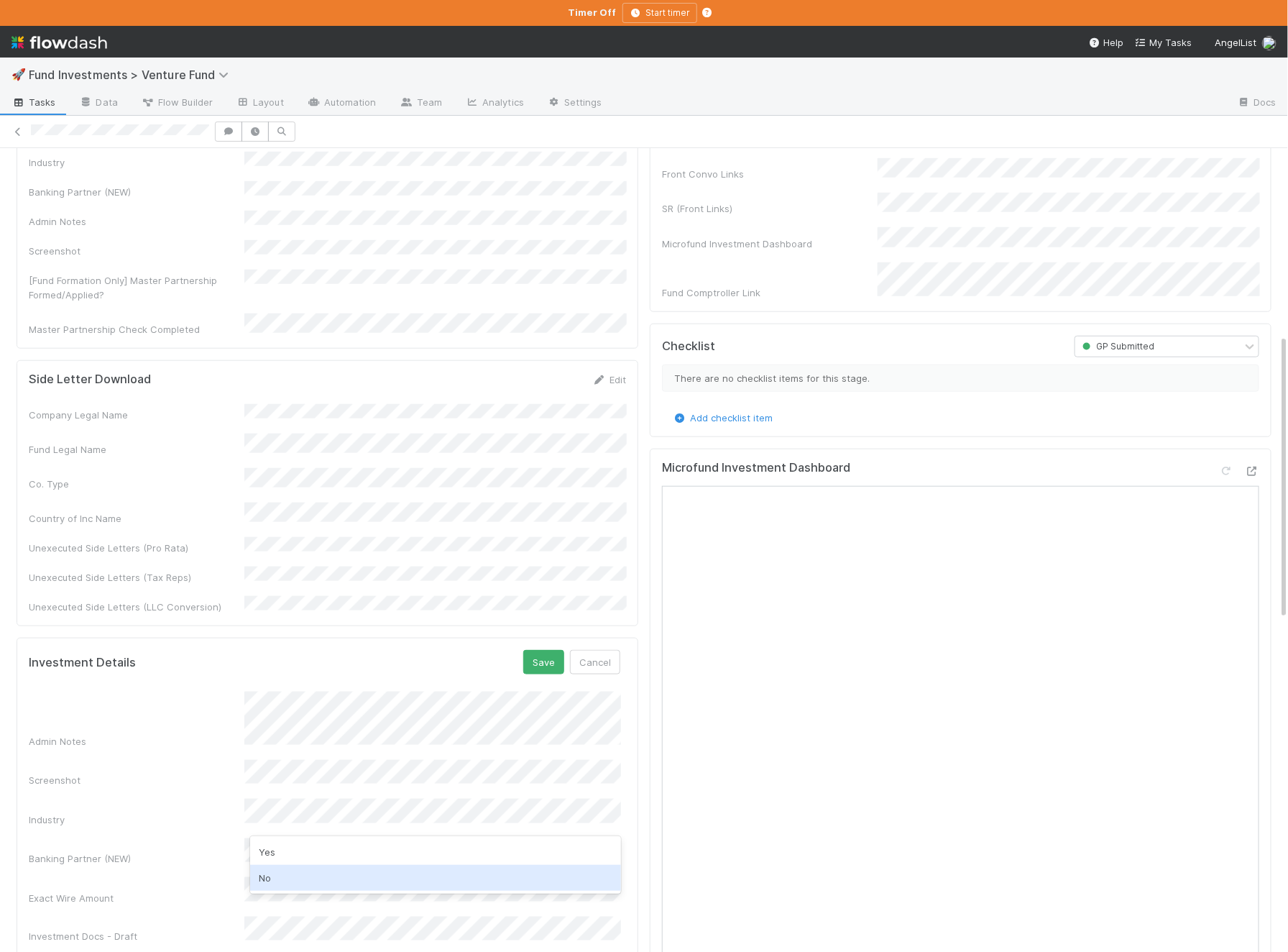
click at [297, 878] on div "No" at bounding box center [435, 878] width 371 height 26
click at [214, 691] on div "Admin Notes" at bounding box center [325, 719] width 592 height 56
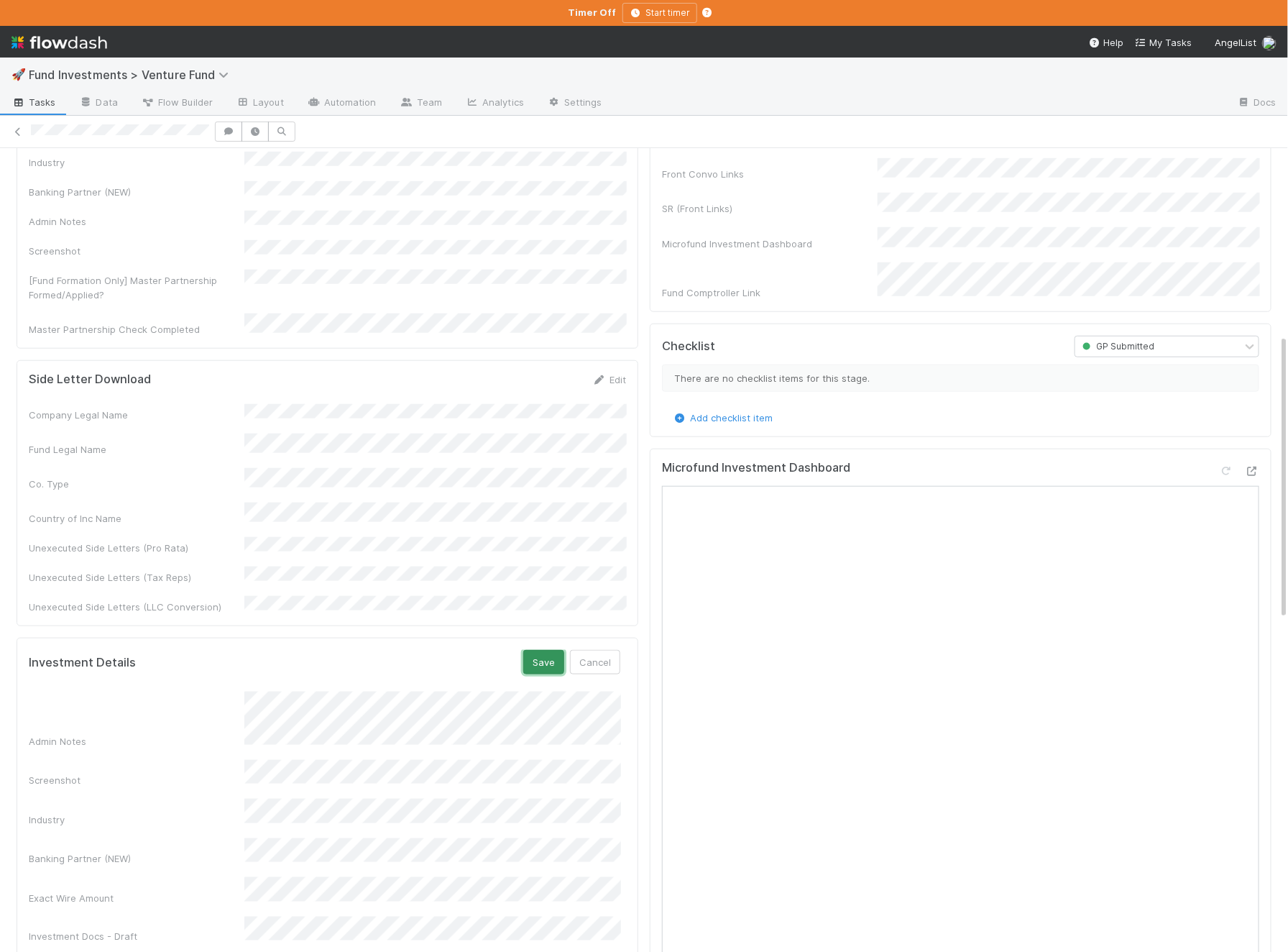
click at [536, 650] on button "Save" at bounding box center [544, 662] width 41 height 24
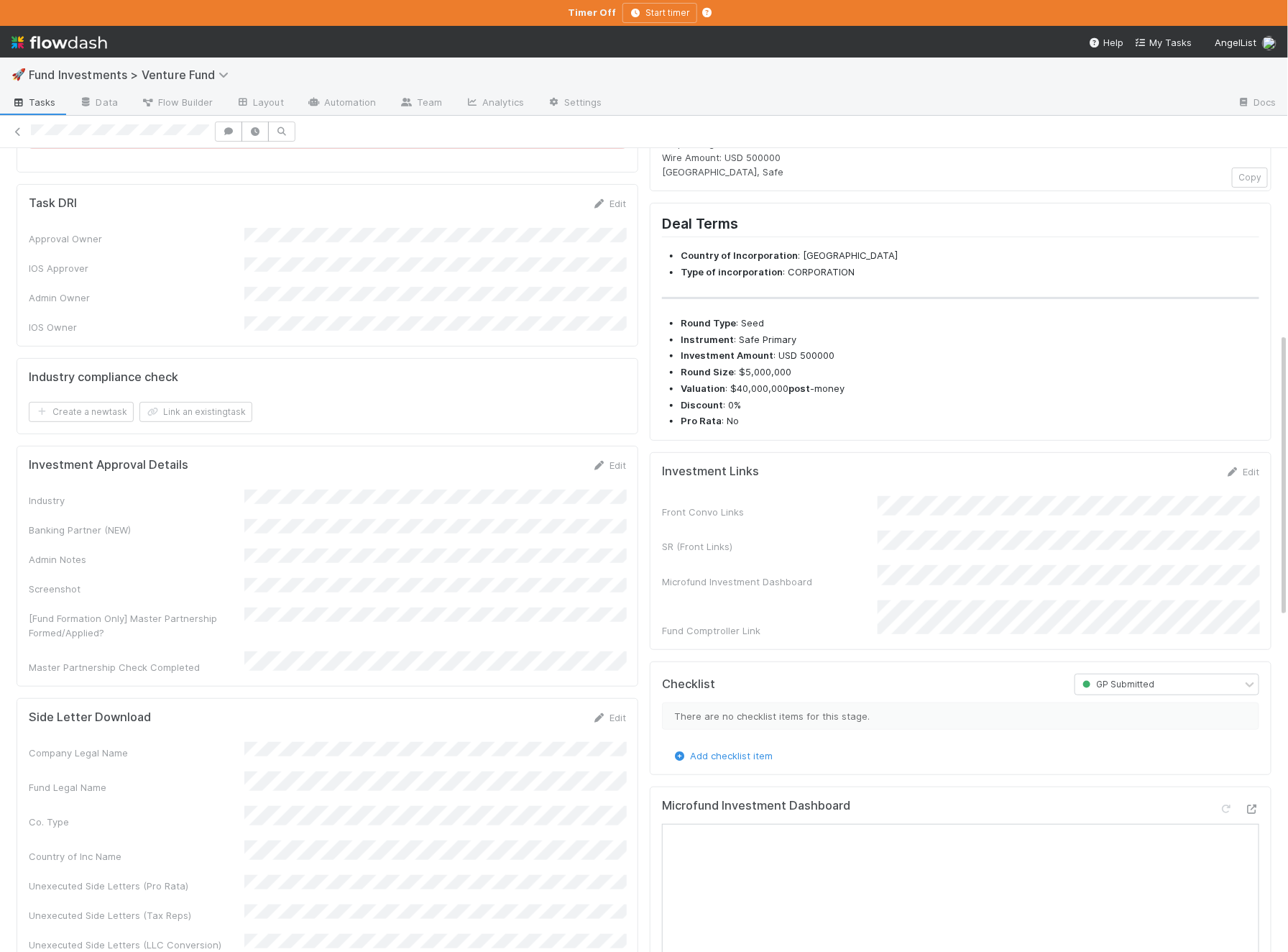
scroll to position [0, 0]
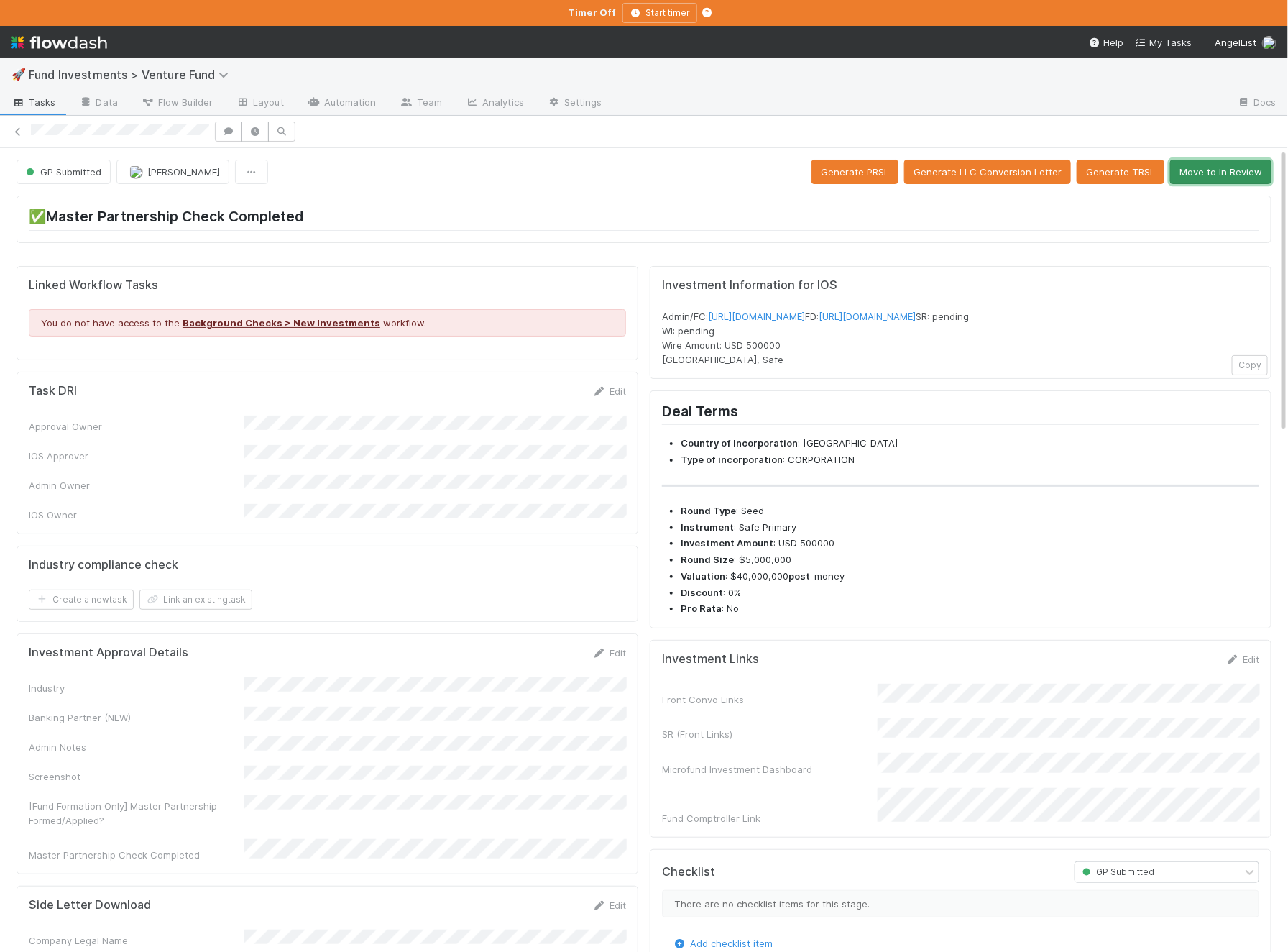
click at [1235, 170] on button "Move to In Review" at bounding box center [1221, 172] width 101 height 24
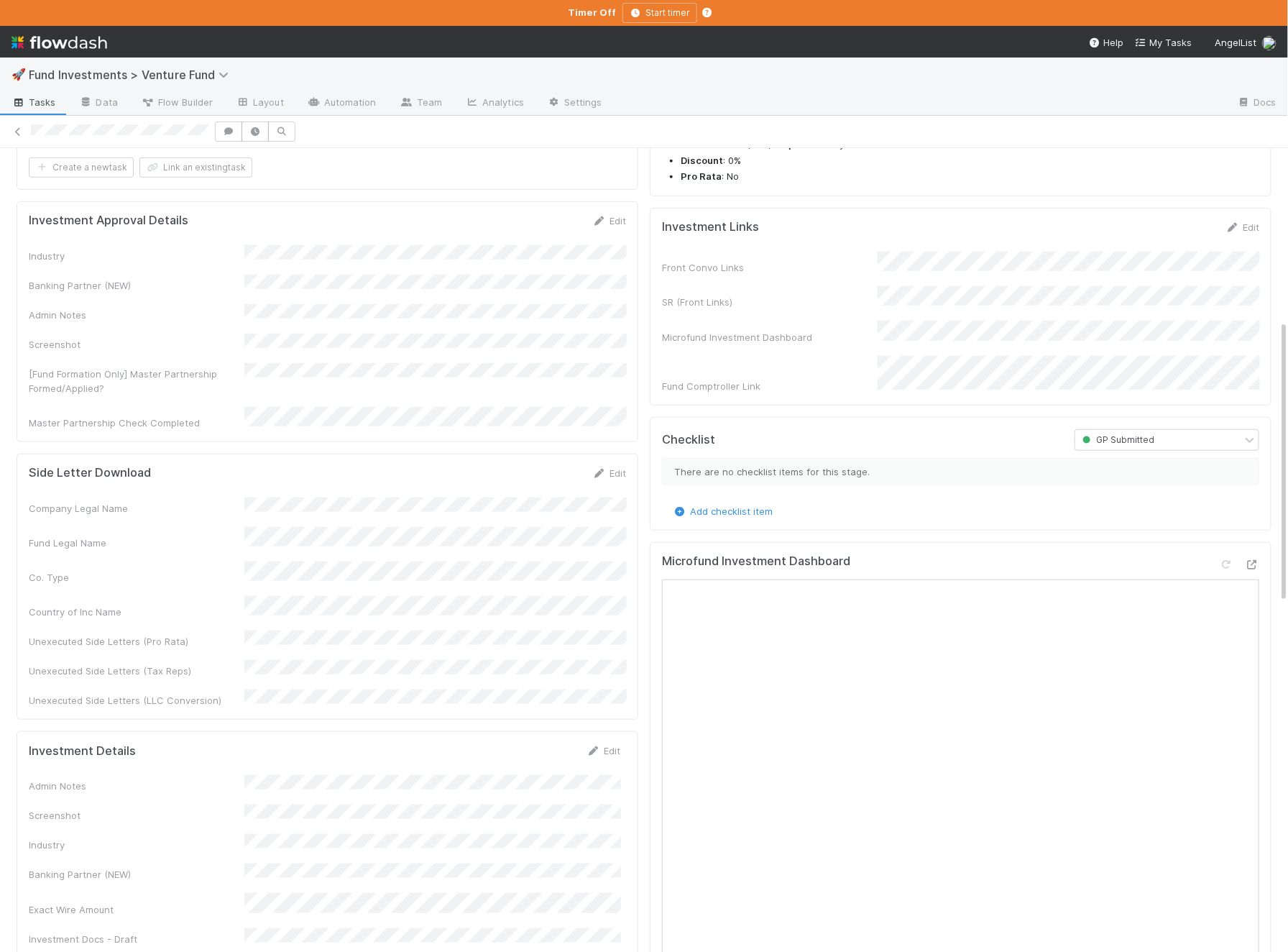
scroll to position [522, 0]
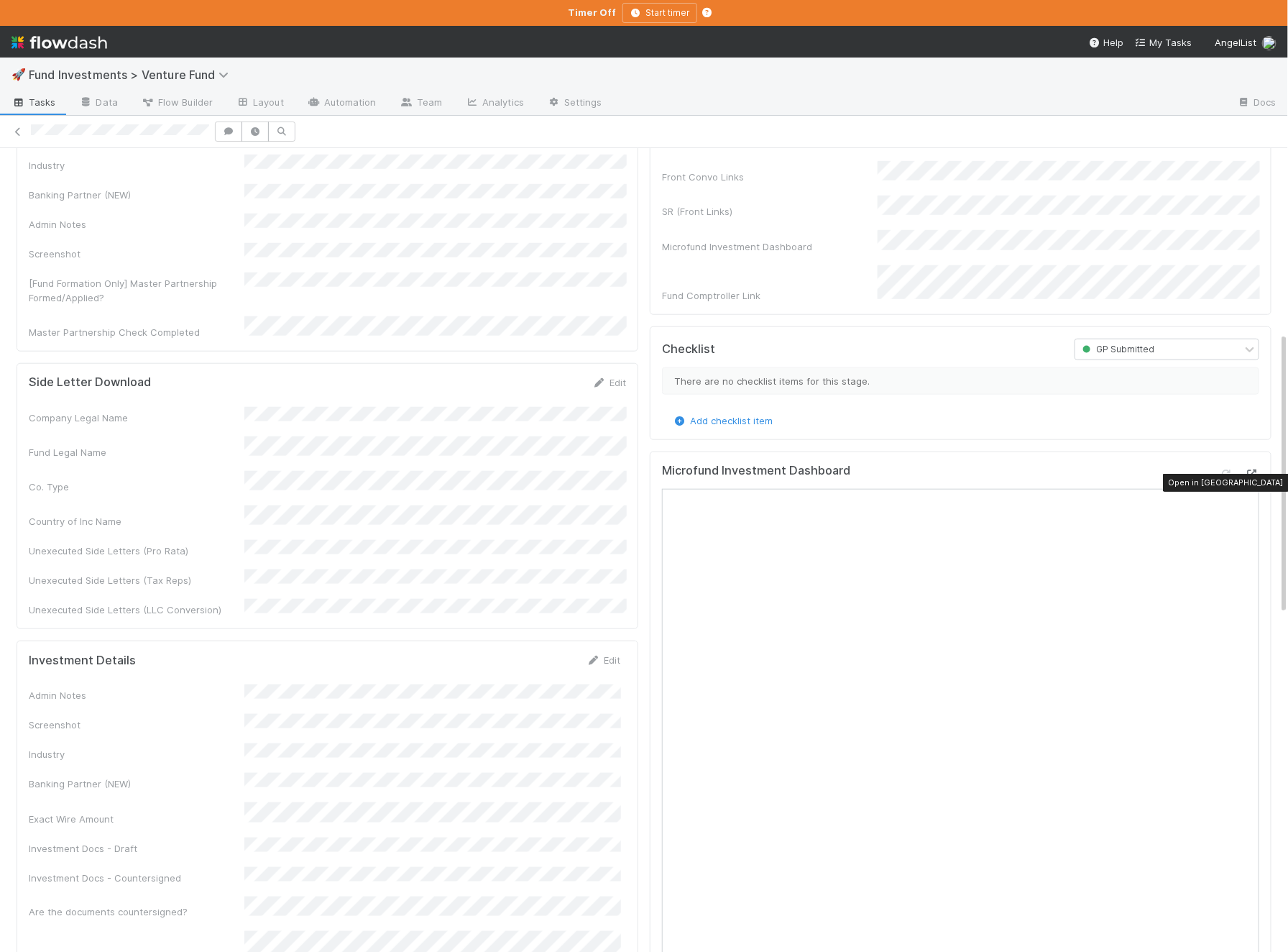
click at [1254, 478] on icon at bounding box center [1251, 474] width 14 height 9
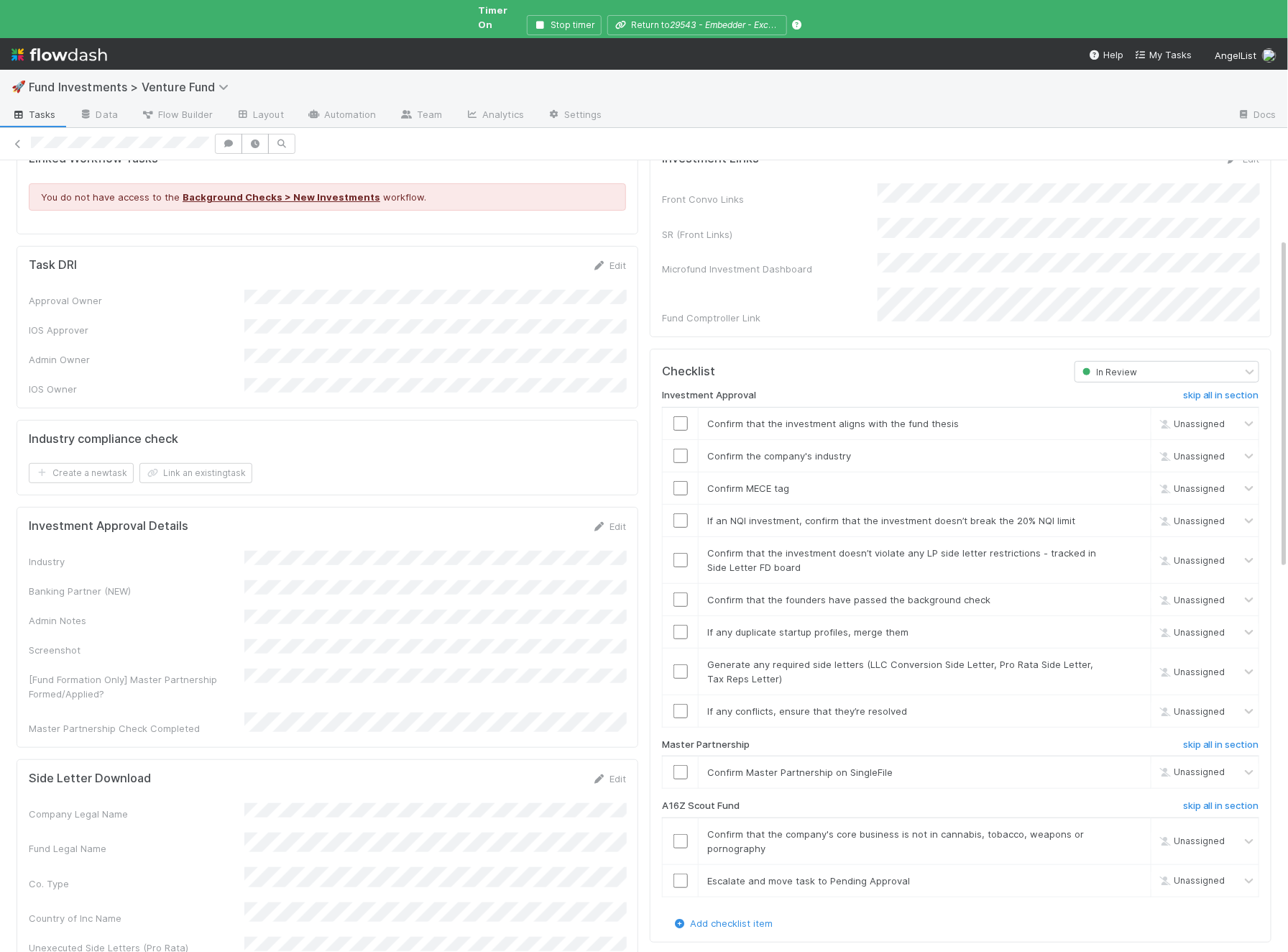
scroll to position [129, 0]
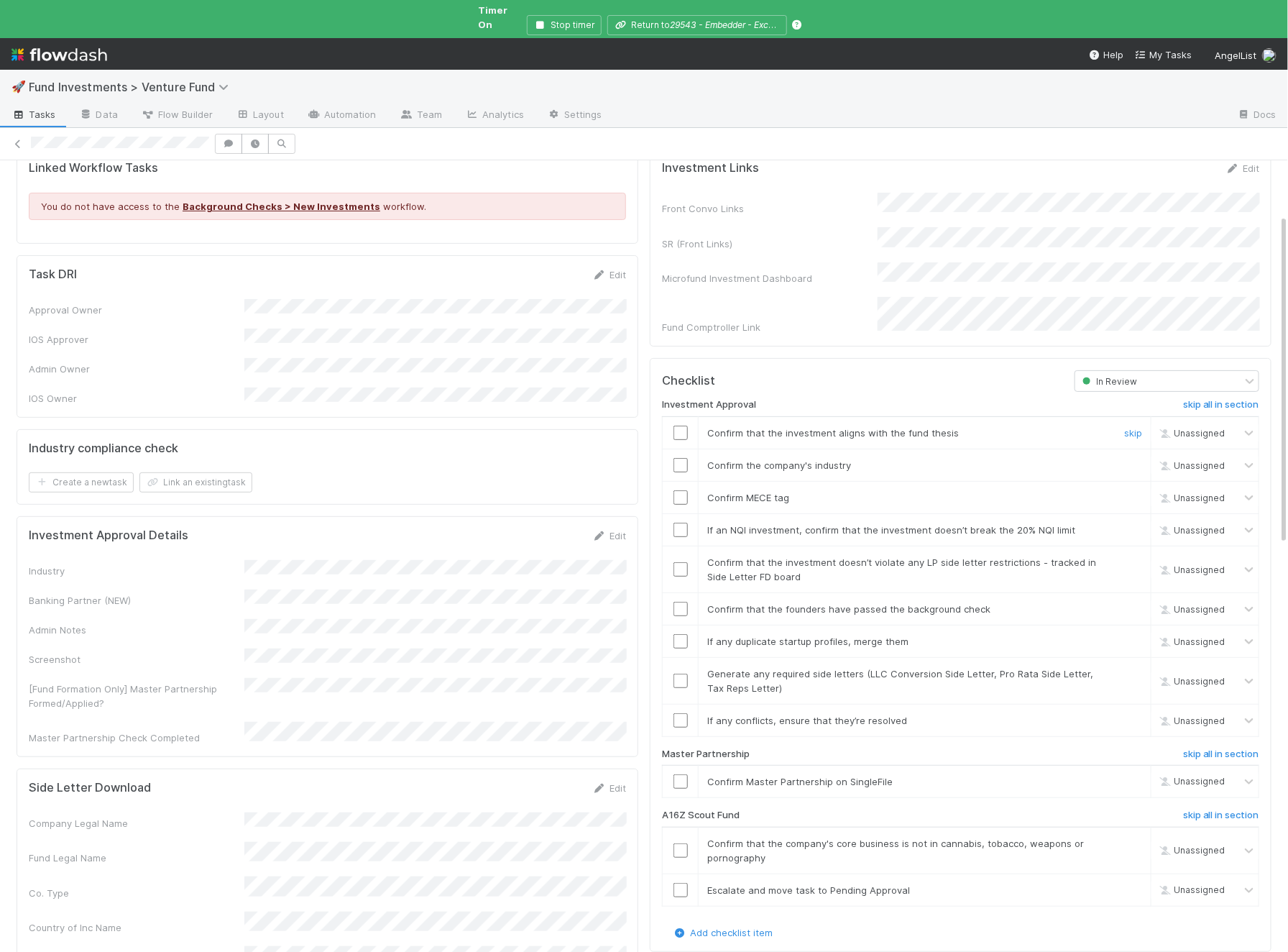
click at [676, 426] on input "checkbox" at bounding box center [680, 432] width 14 height 14
click at [682, 458] on input "checkbox" at bounding box center [680, 464] width 14 height 14
click at [682, 491] on input "checkbox" at bounding box center [680, 497] width 14 height 14
click at [682, 522] on input "checkbox" at bounding box center [680, 529] width 14 height 14
click at [679, 562] on input "checkbox" at bounding box center [680, 568] width 14 height 14
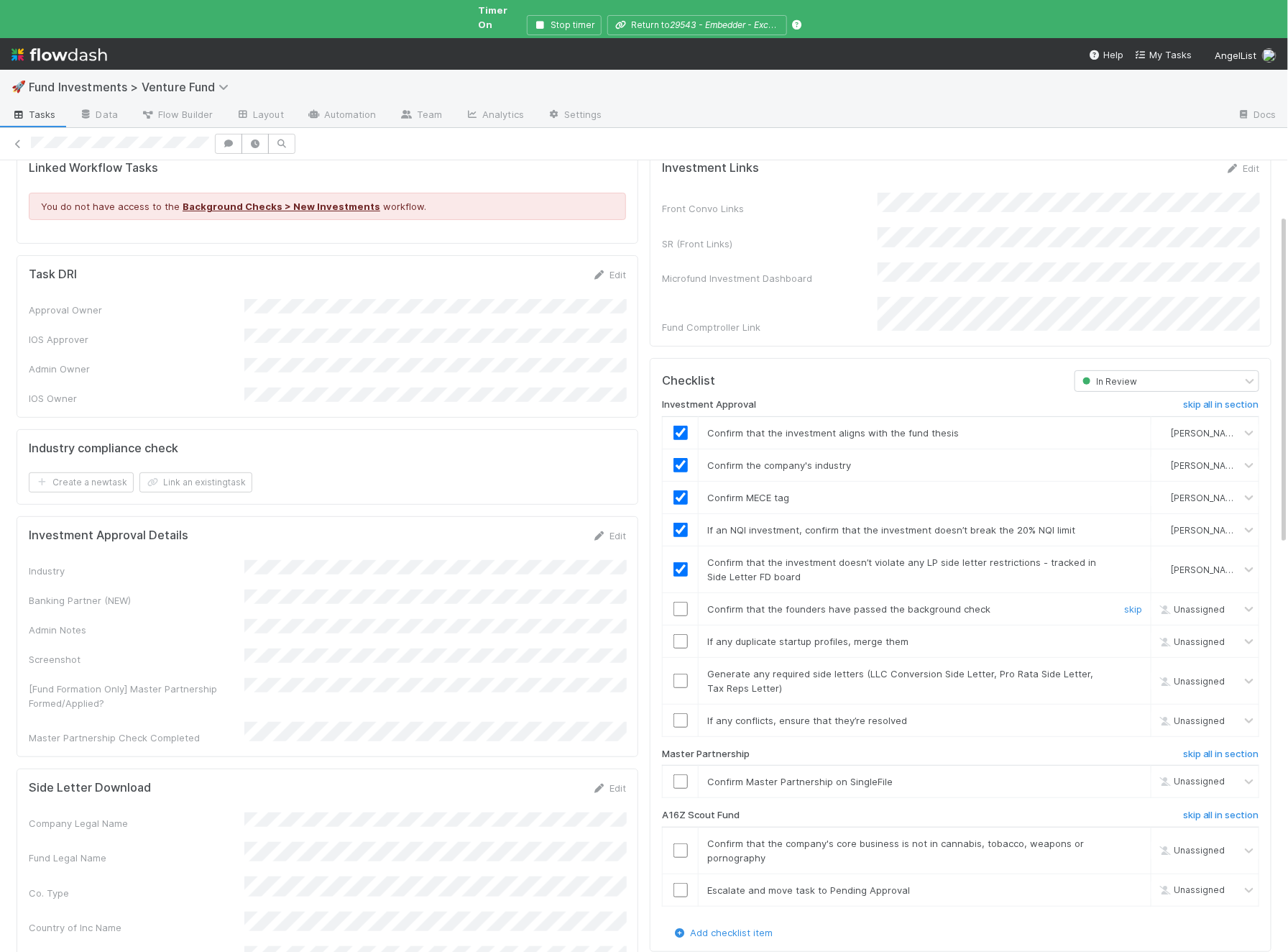
click at [685, 601] on input "checkbox" at bounding box center [680, 608] width 14 height 14
click at [685, 634] on input "checkbox" at bounding box center [680, 641] width 14 height 14
click at [679, 673] on input "checkbox" at bounding box center [680, 680] width 14 height 14
click at [683, 713] on input "checkbox" at bounding box center [680, 719] width 14 height 14
click at [683, 673] on input "checkbox" at bounding box center [680, 680] width 14 height 14
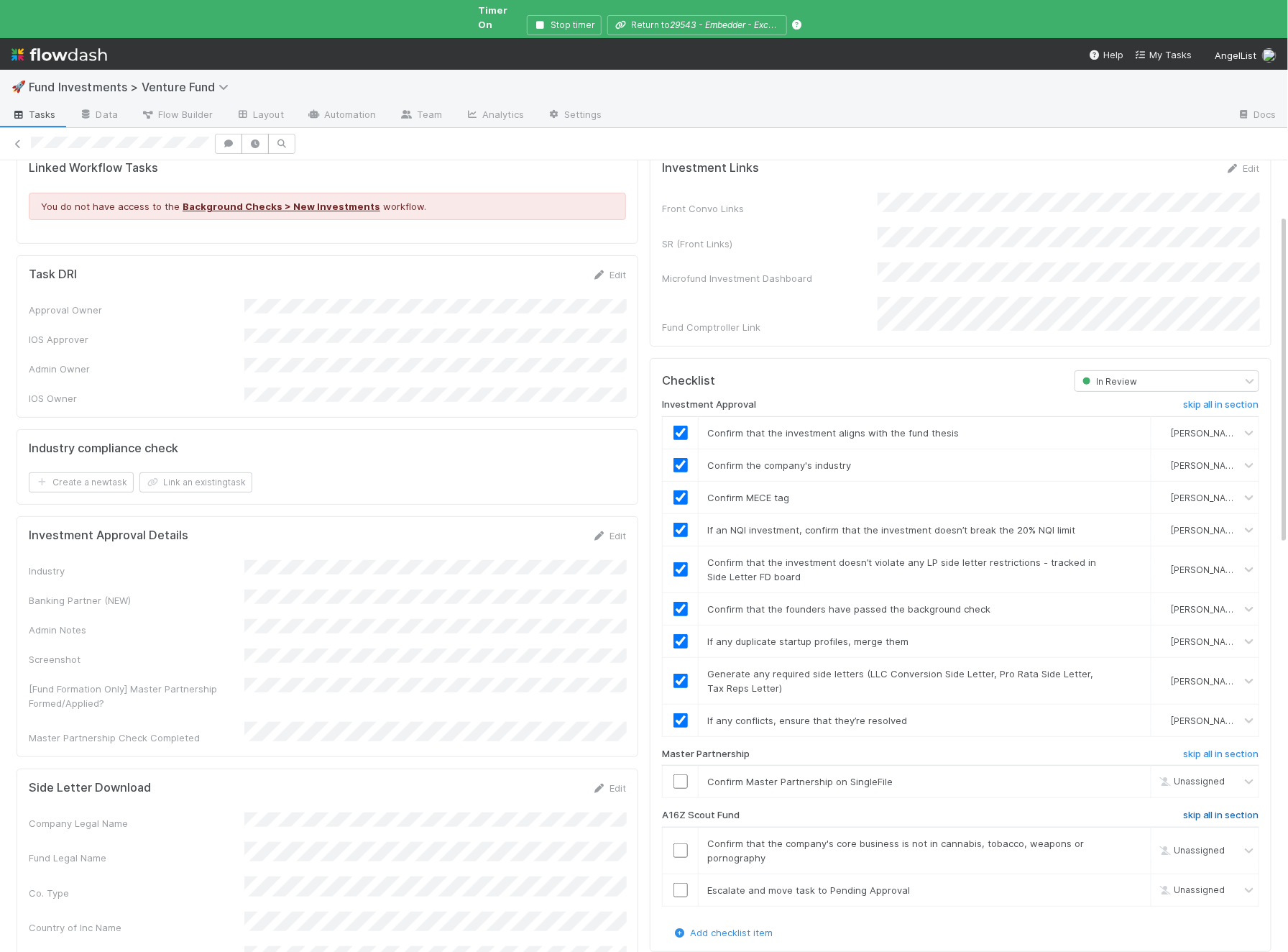
click at [1220, 809] on link "skip all in section" at bounding box center [1220, 818] width 76 height 17
click at [679, 774] on input "checkbox" at bounding box center [680, 780] width 14 height 14
click at [682, 774] on input "checkbox" at bounding box center [680, 780] width 14 height 14
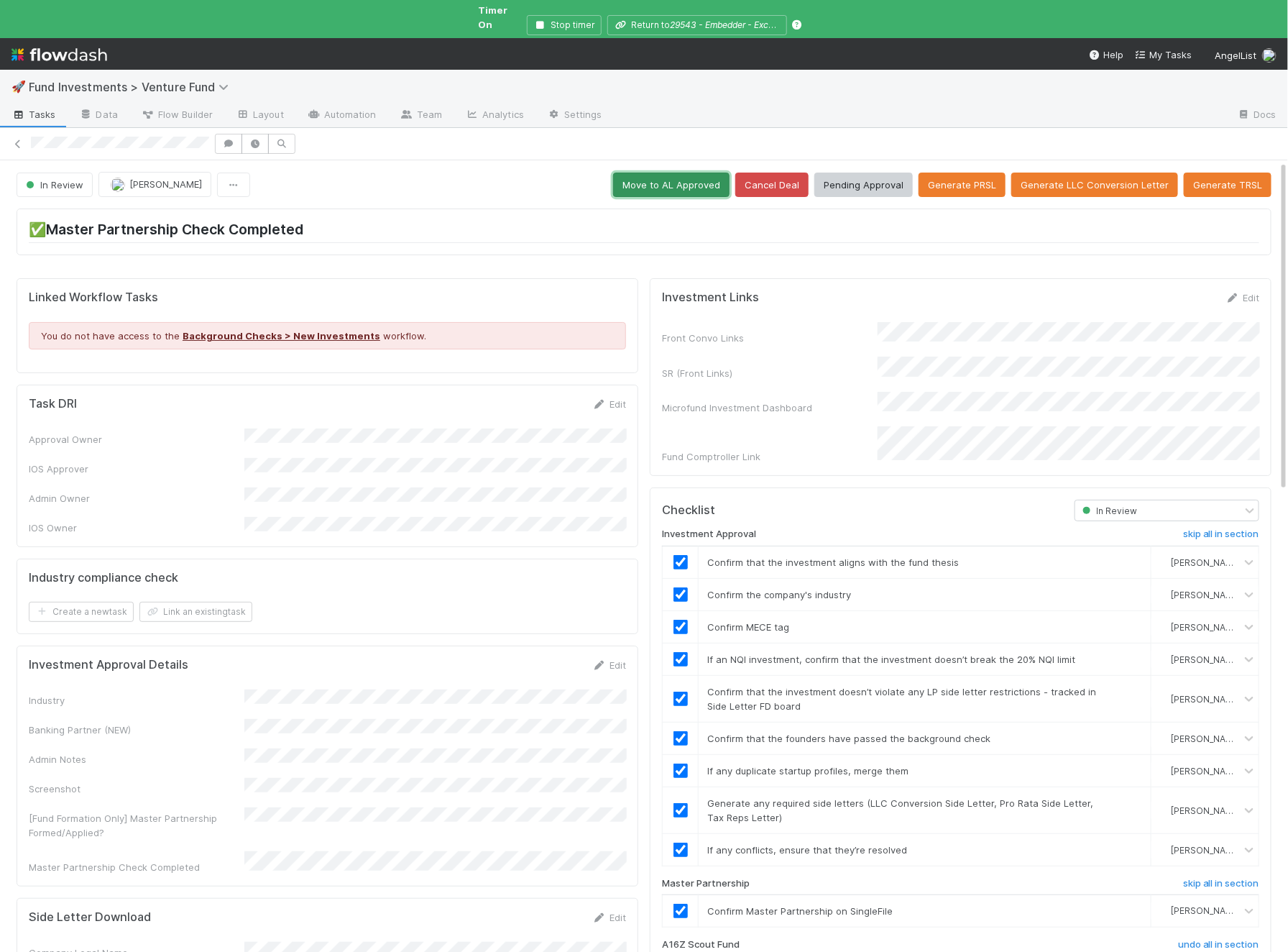
click at [678, 174] on button "Move to AL Approved" at bounding box center [672, 185] width 116 height 24
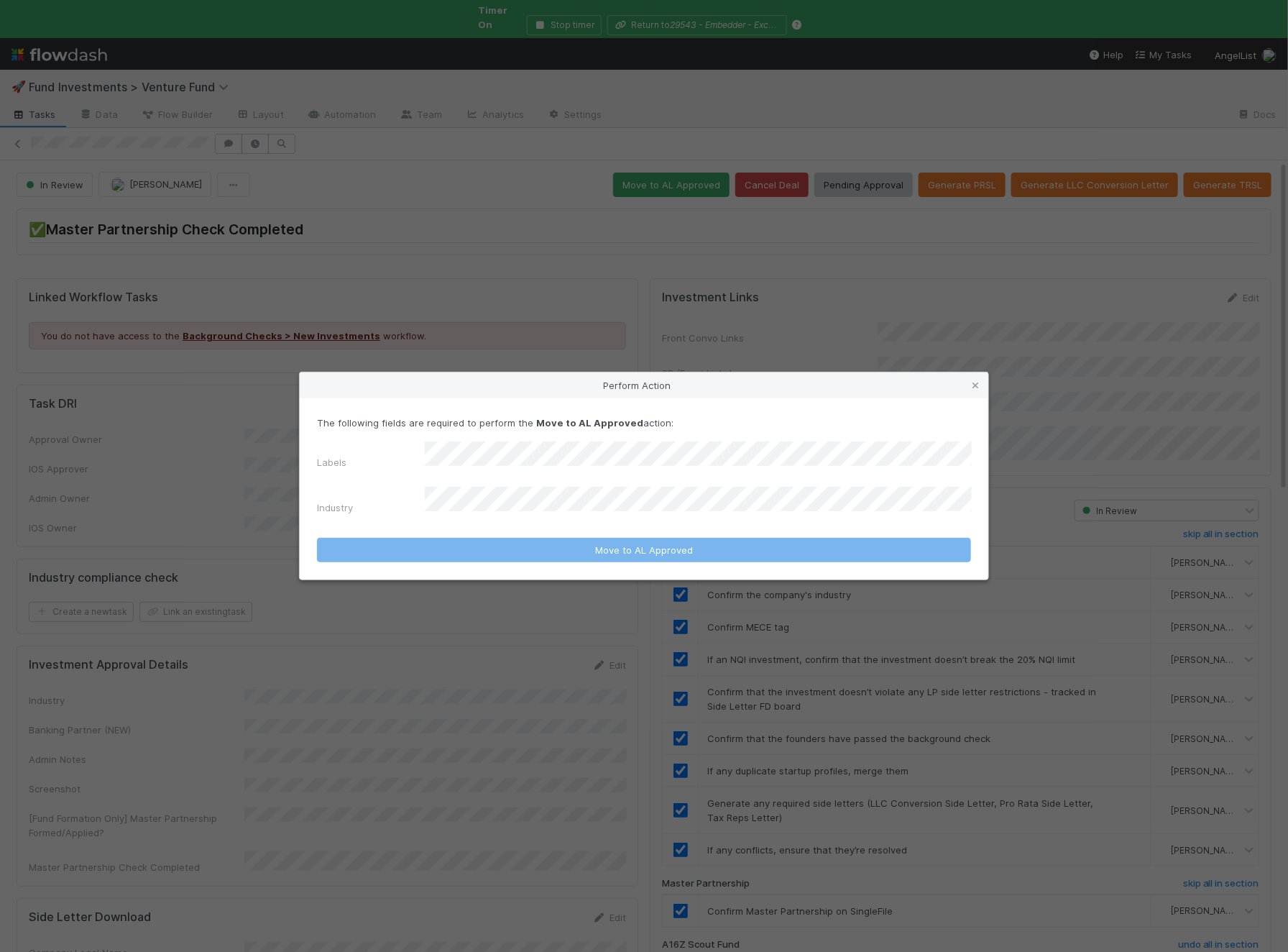
click at [523, 448] on div "The following fields are required to perform the Move to AL Approved action: La…" at bounding box center [644, 467] width 654 height 104
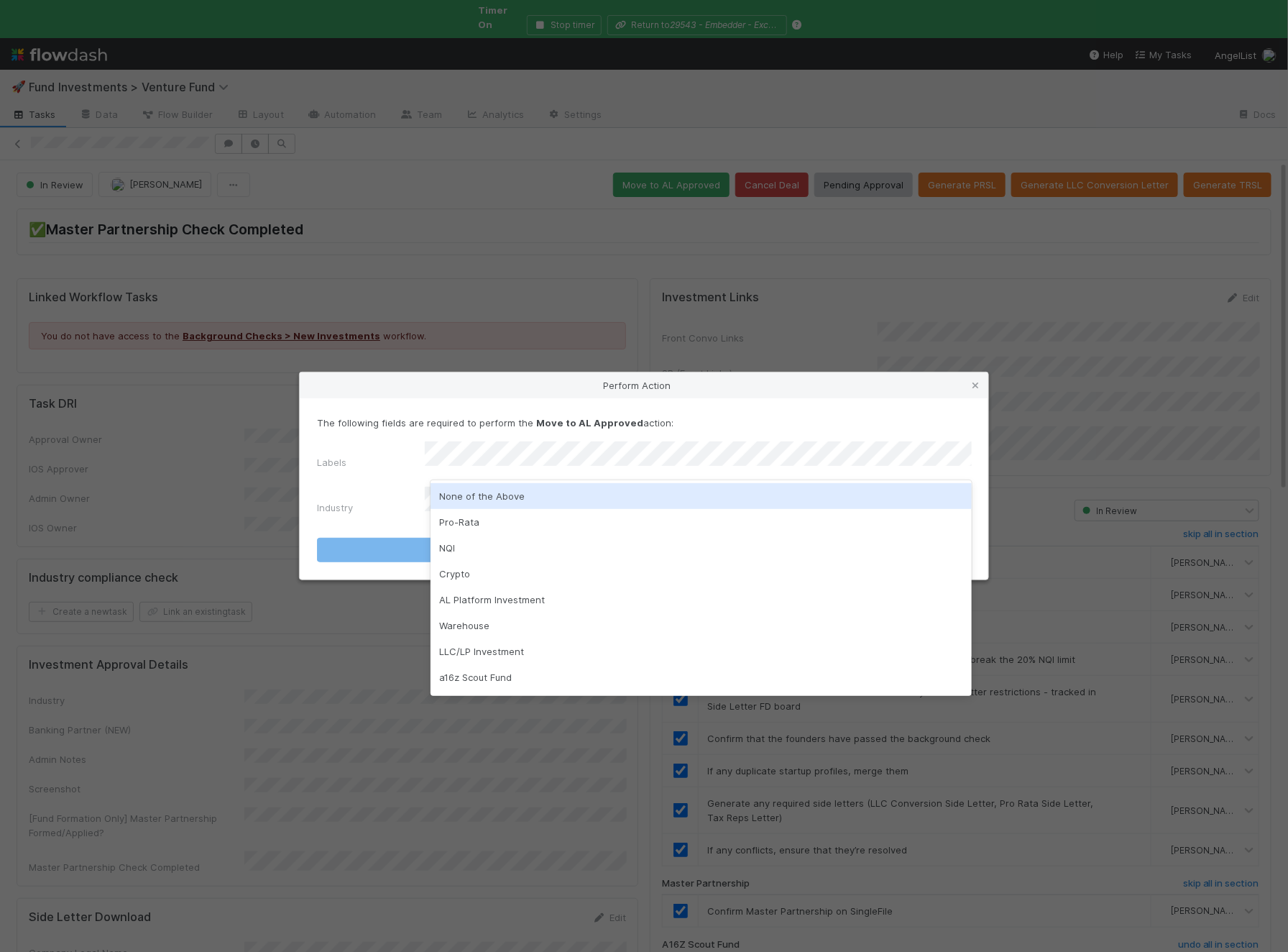
click at [509, 492] on div "None of the Above" at bounding box center [701, 496] width 541 height 26
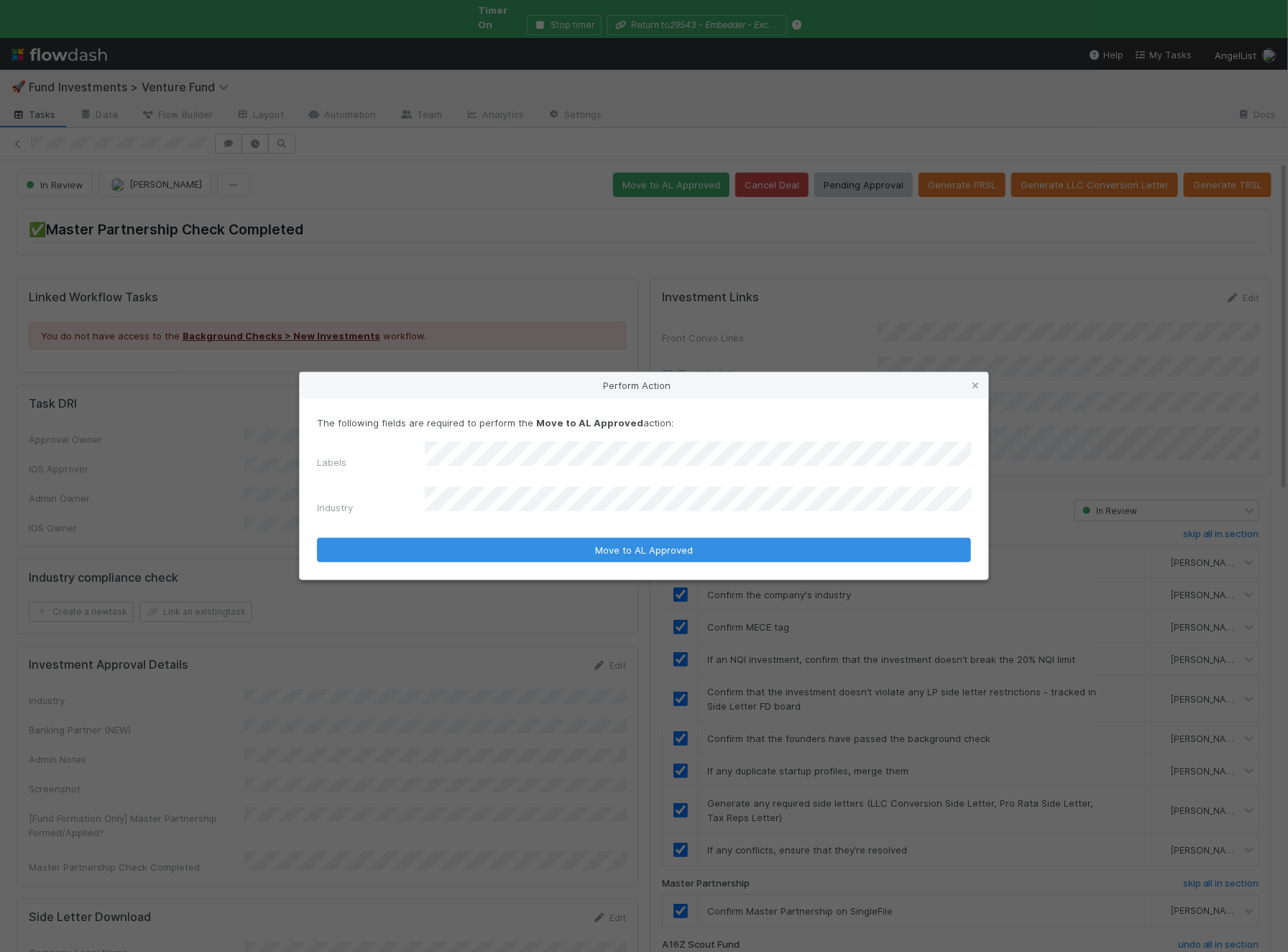
click at [317, 537] on button "Move to AL Approved" at bounding box center [644, 550] width 654 height 24
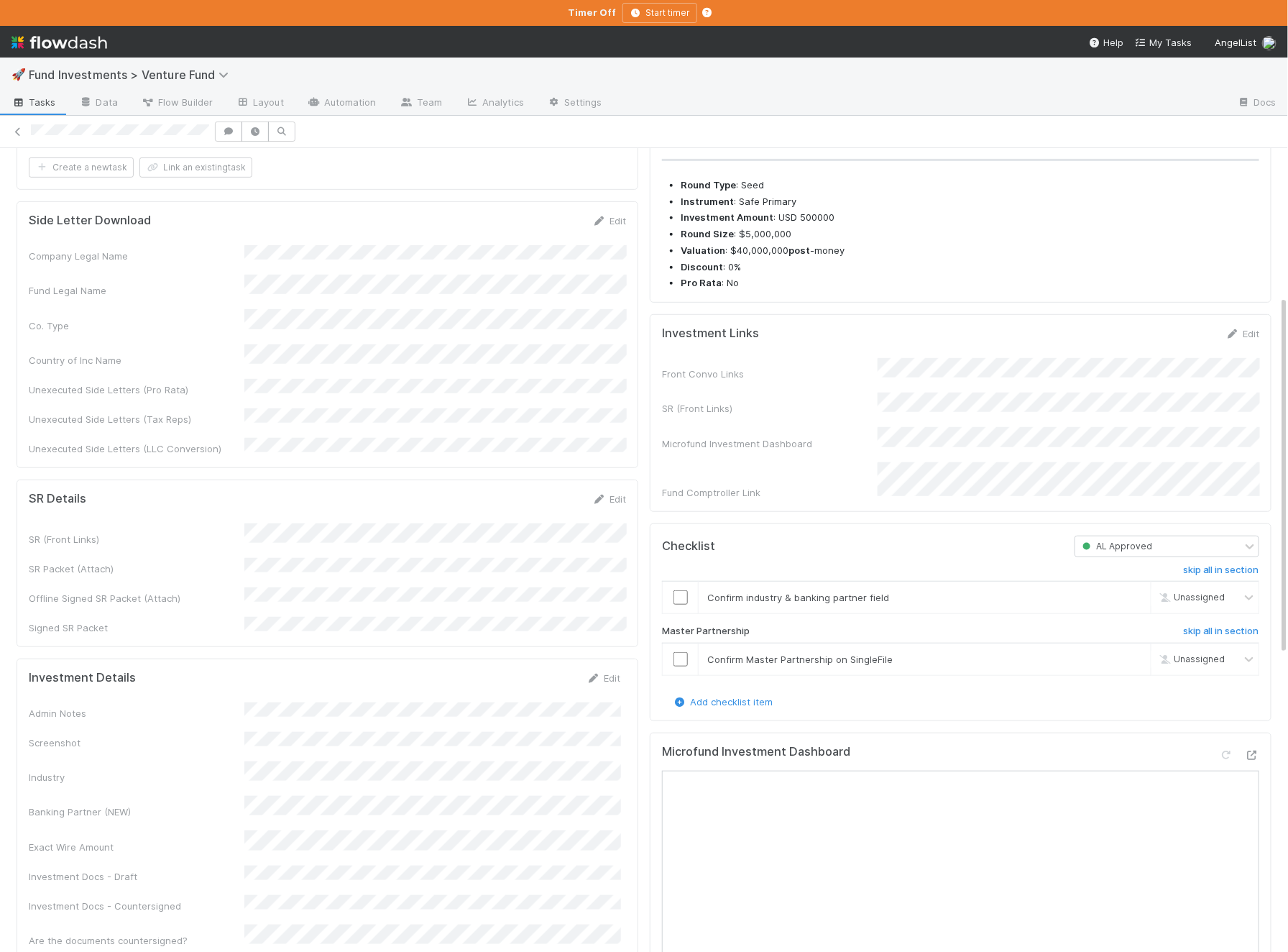
scroll to position [333, 0]
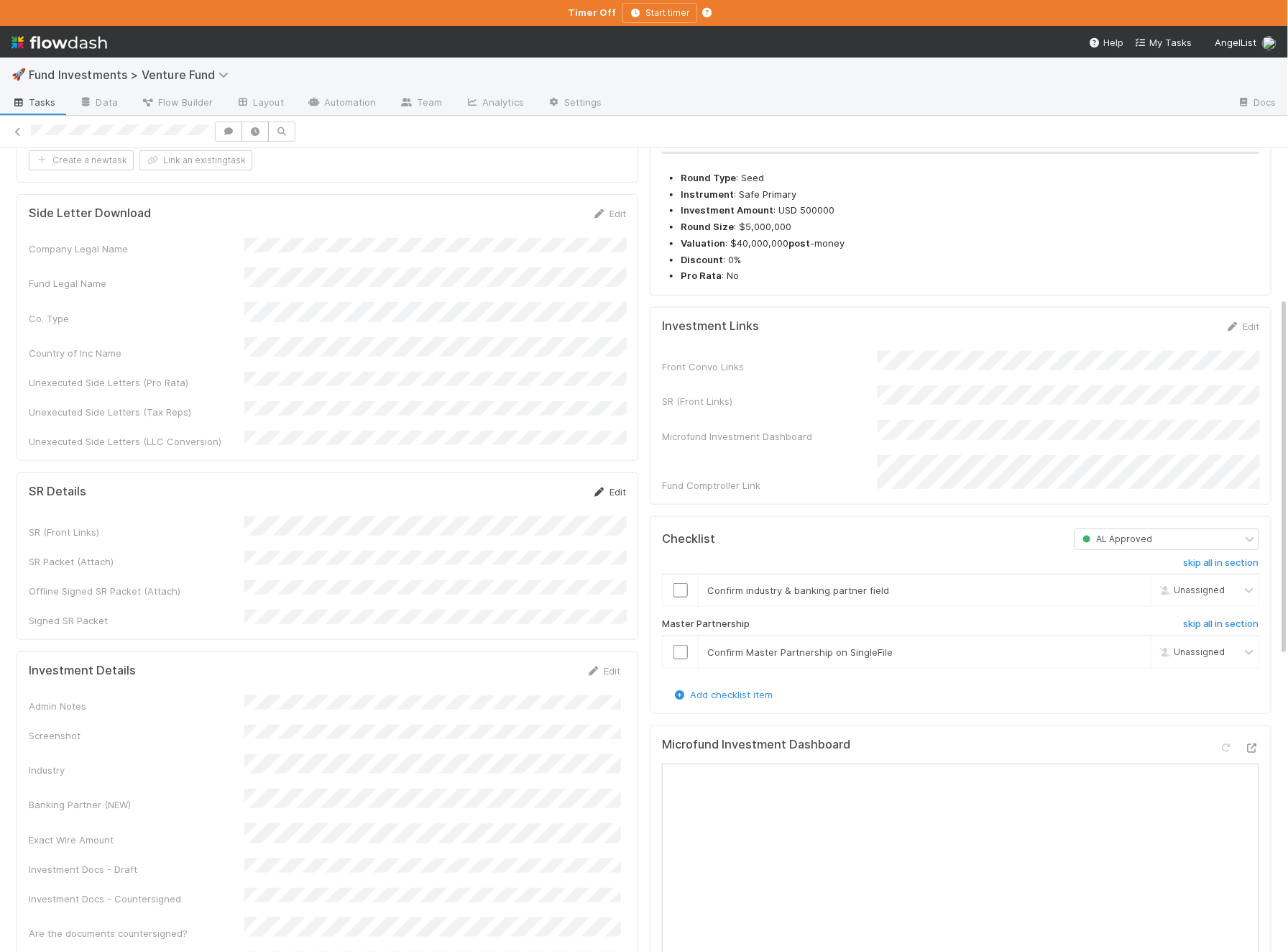
click at [612, 486] on link "Edit" at bounding box center [609, 491] width 34 height 11
click at [550, 485] on button "Save" at bounding box center [550, 497] width 41 height 24
click at [592, 488] on icon at bounding box center [599, 492] width 14 height 9
click at [553, 485] on button "Save" at bounding box center [550, 497] width 41 height 24
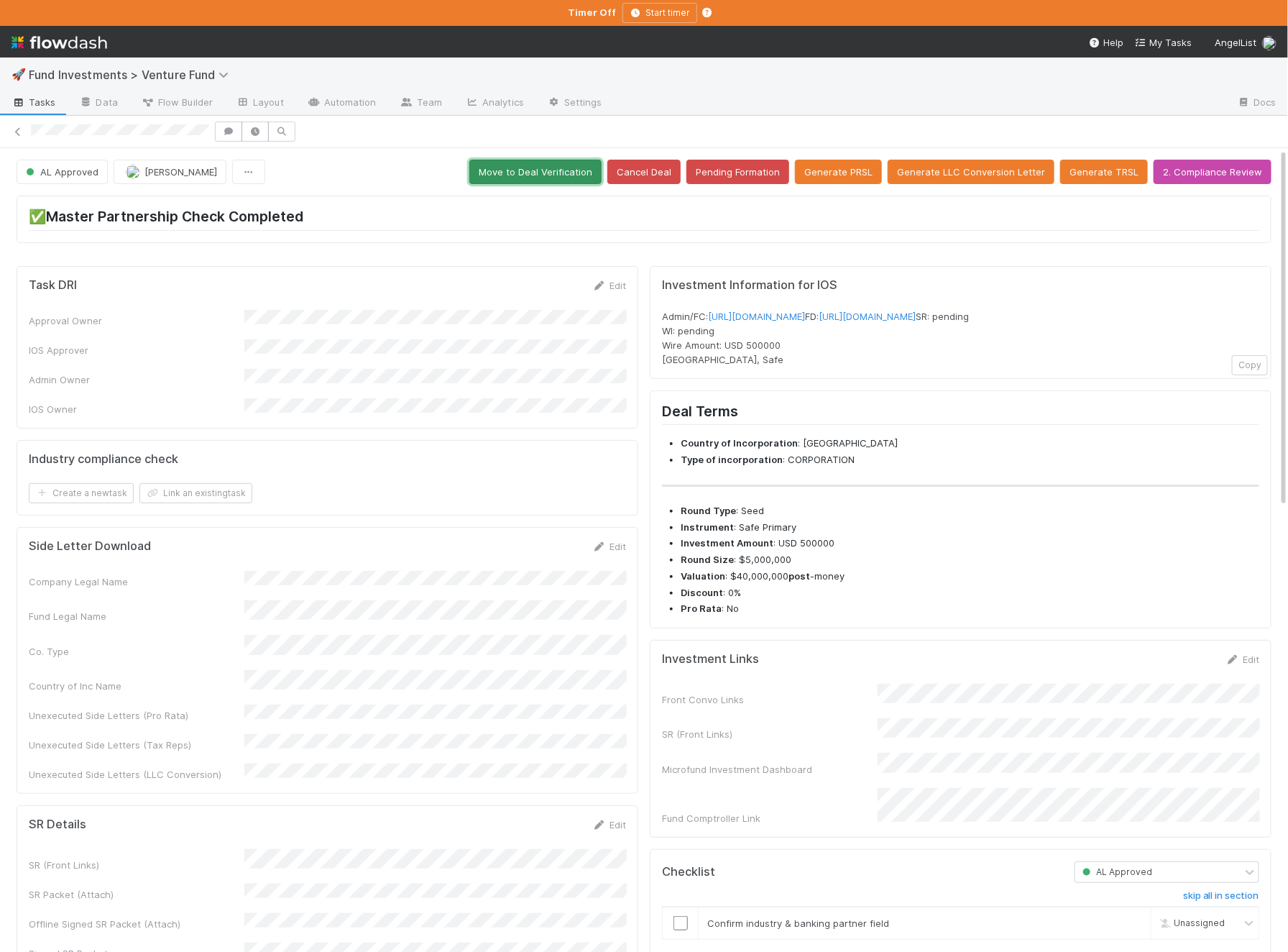
click at [538, 162] on button "Move to Deal Verification" at bounding box center [535, 172] width 132 height 24
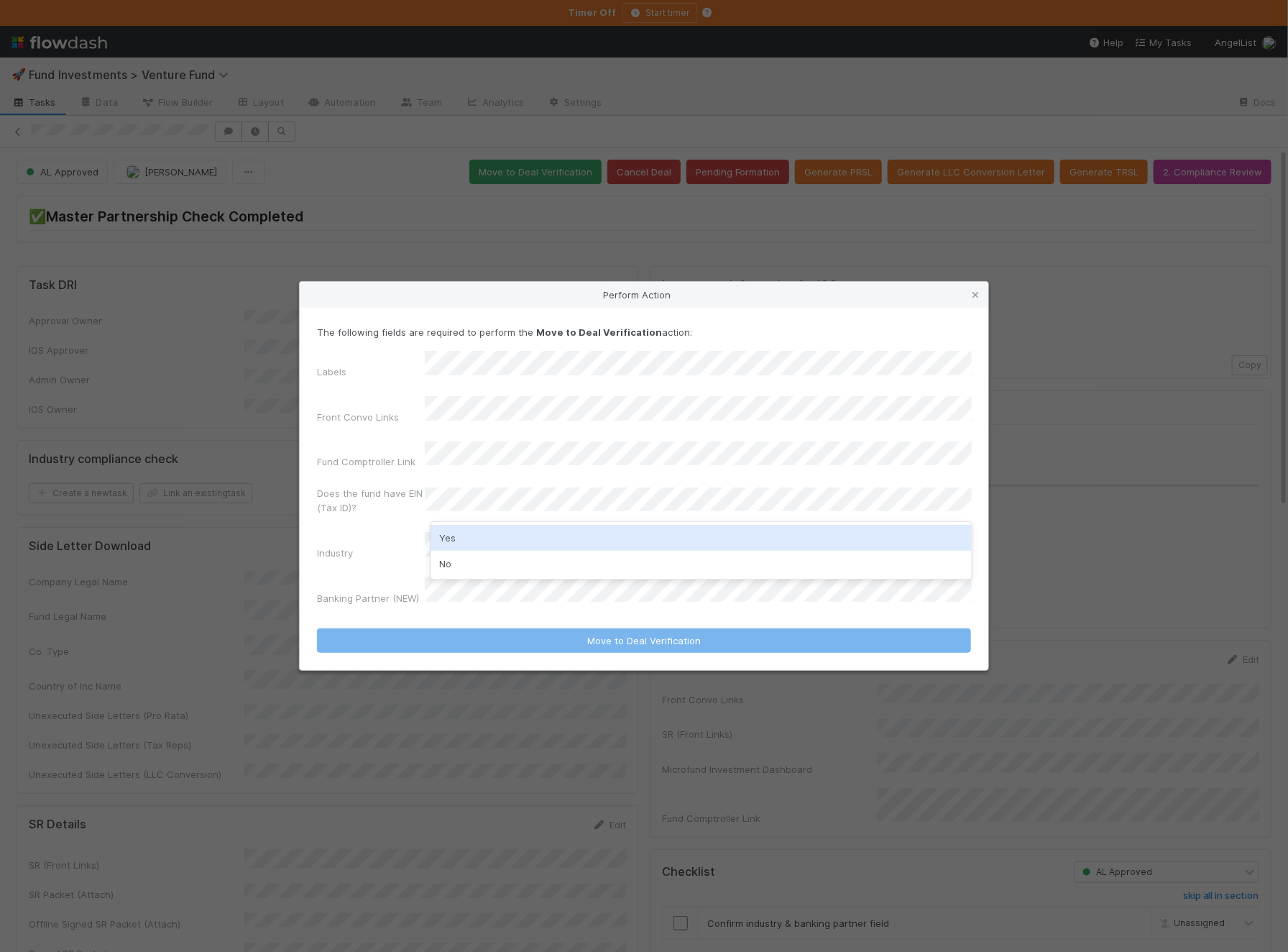
click at [473, 539] on div "Yes" at bounding box center [701, 537] width 541 height 26
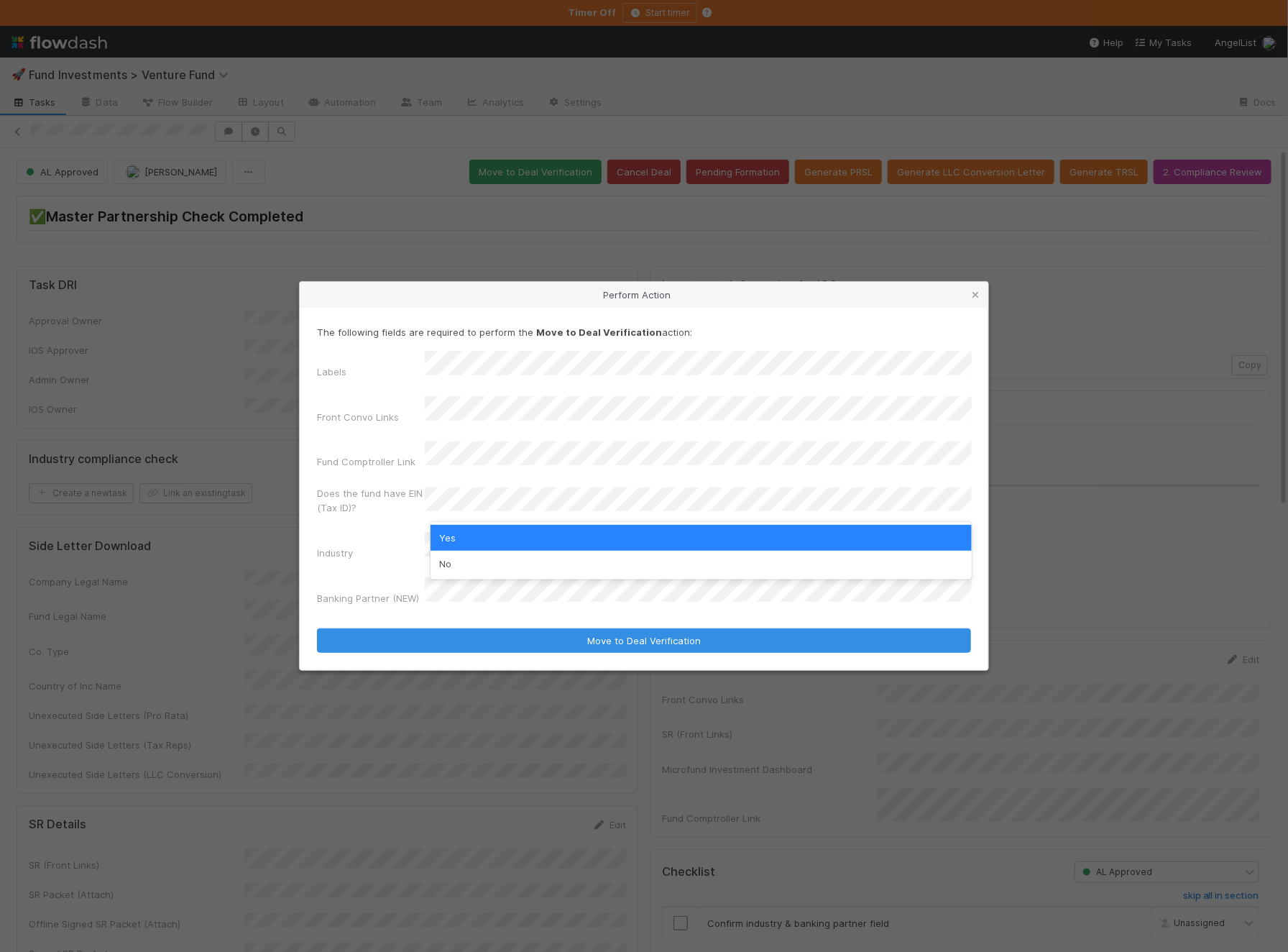
click at [389, 546] on div "Industry" at bounding box center [371, 555] width 108 height 20
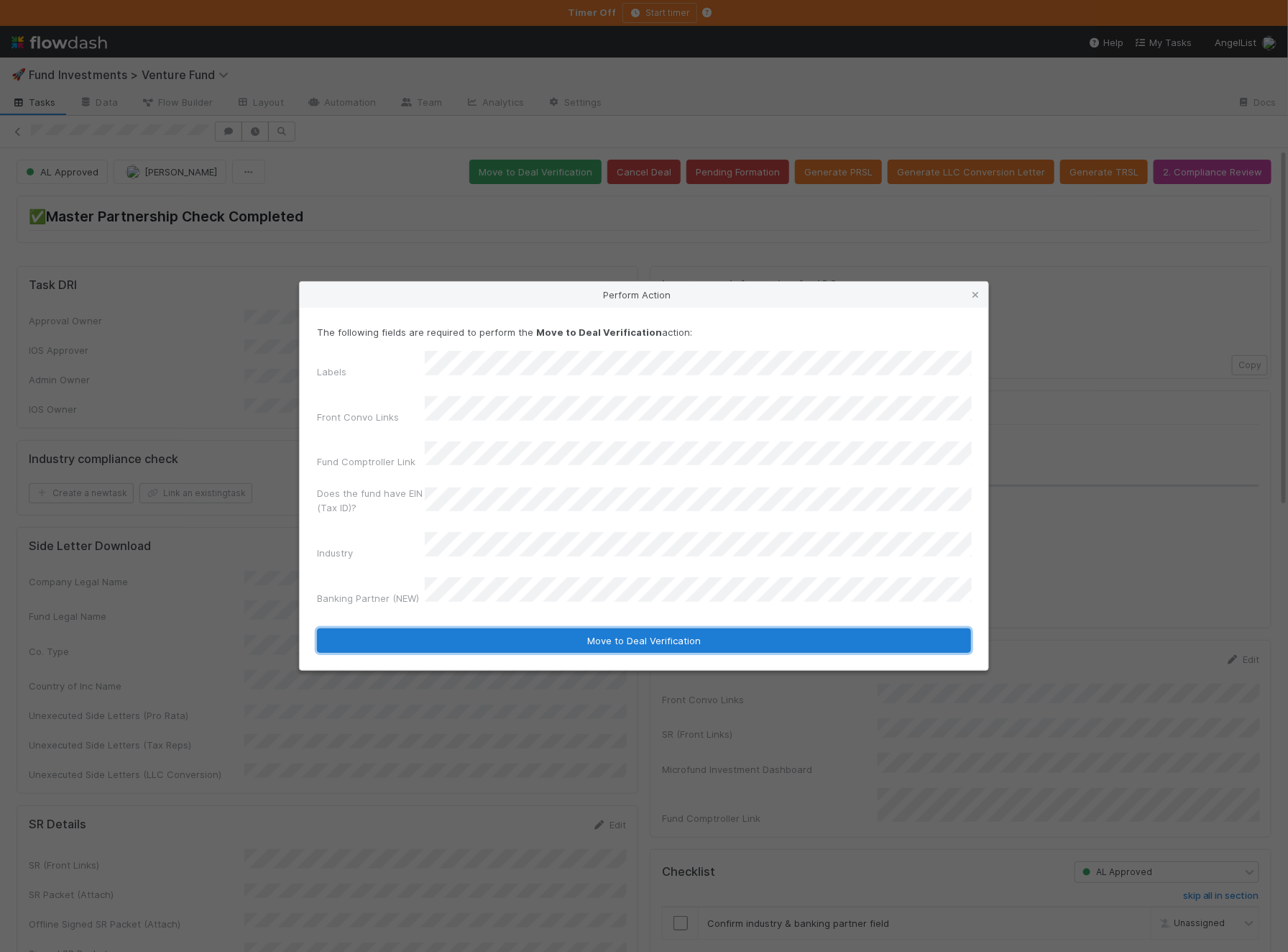
click at [417, 628] on button "Move to Deal Verification" at bounding box center [644, 641] width 654 height 24
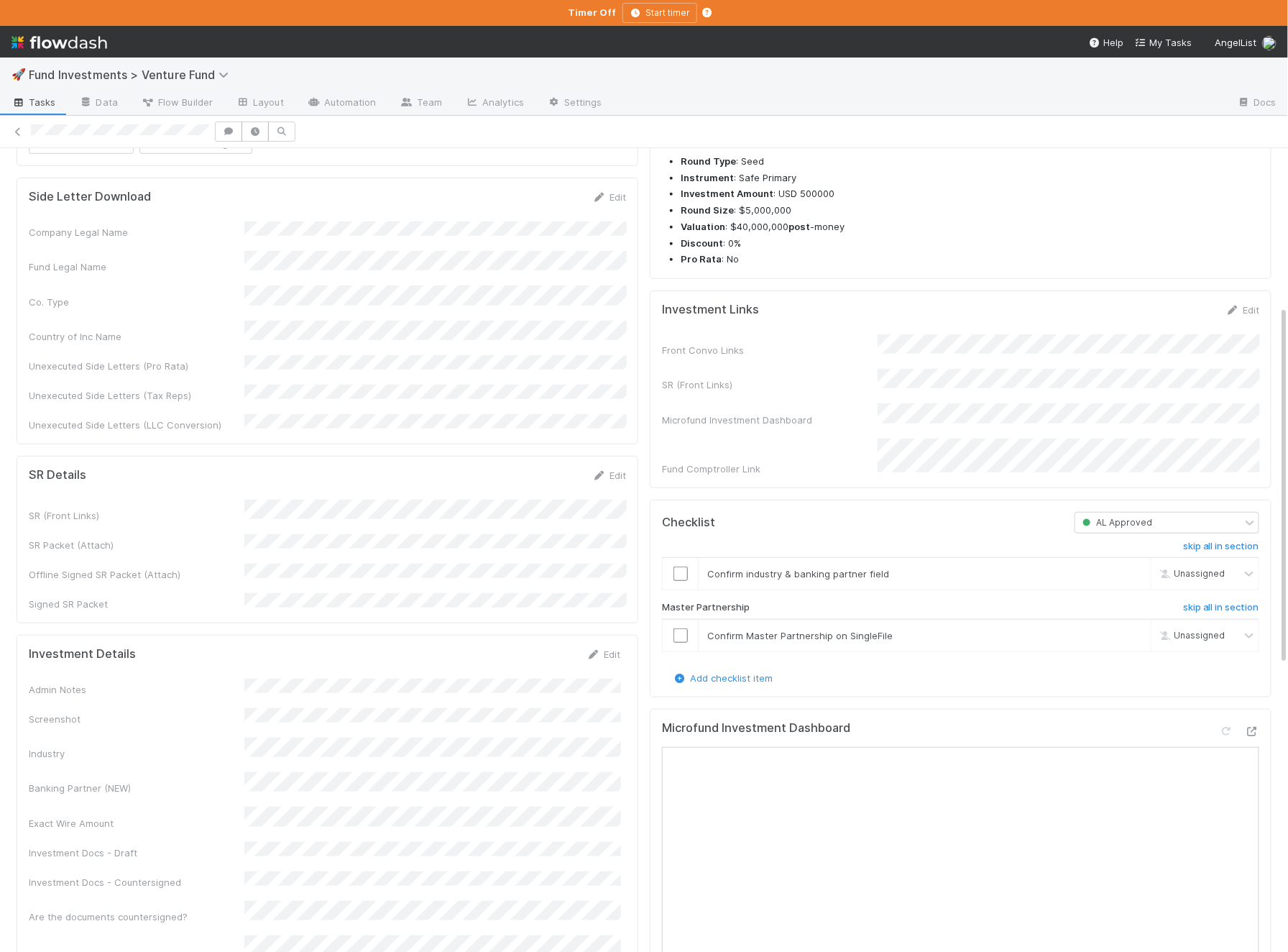
scroll to position [353, 0]
click at [602, 644] on link "Edit" at bounding box center [603, 650] width 34 height 11
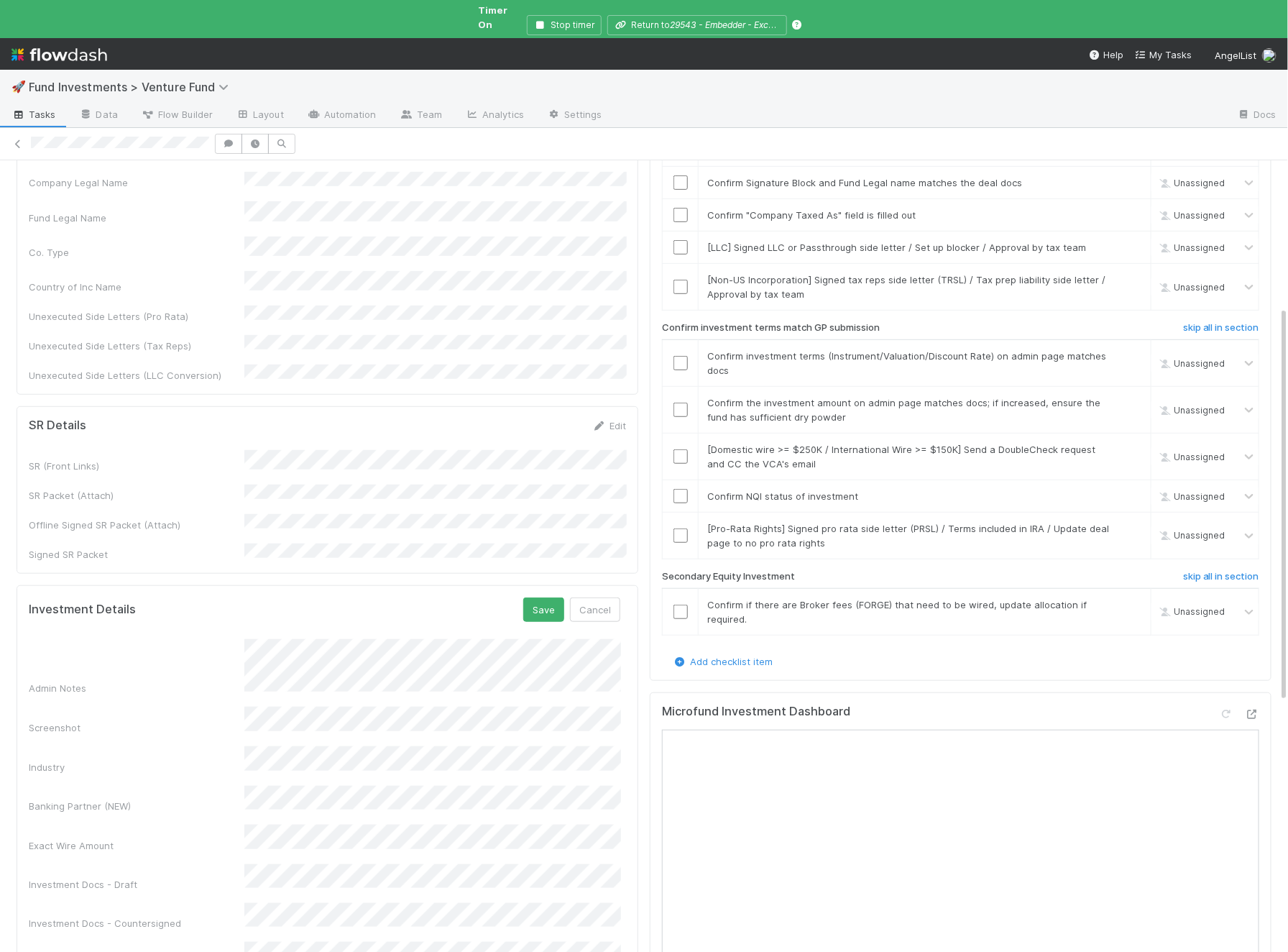
scroll to position [295, 0]
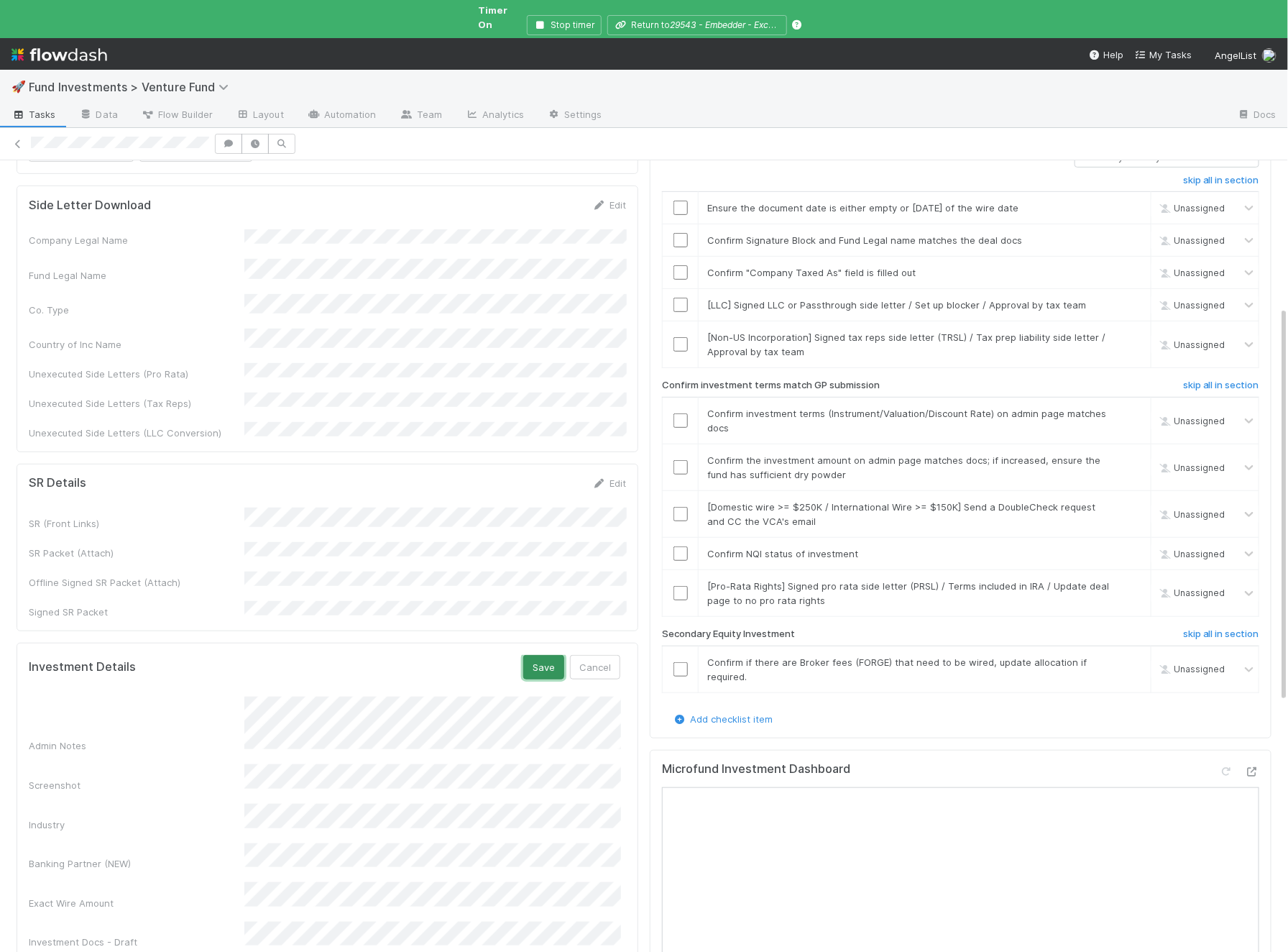
click at [559, 655] on button "Save" at bounding box center [544, 667] width 41 height 24
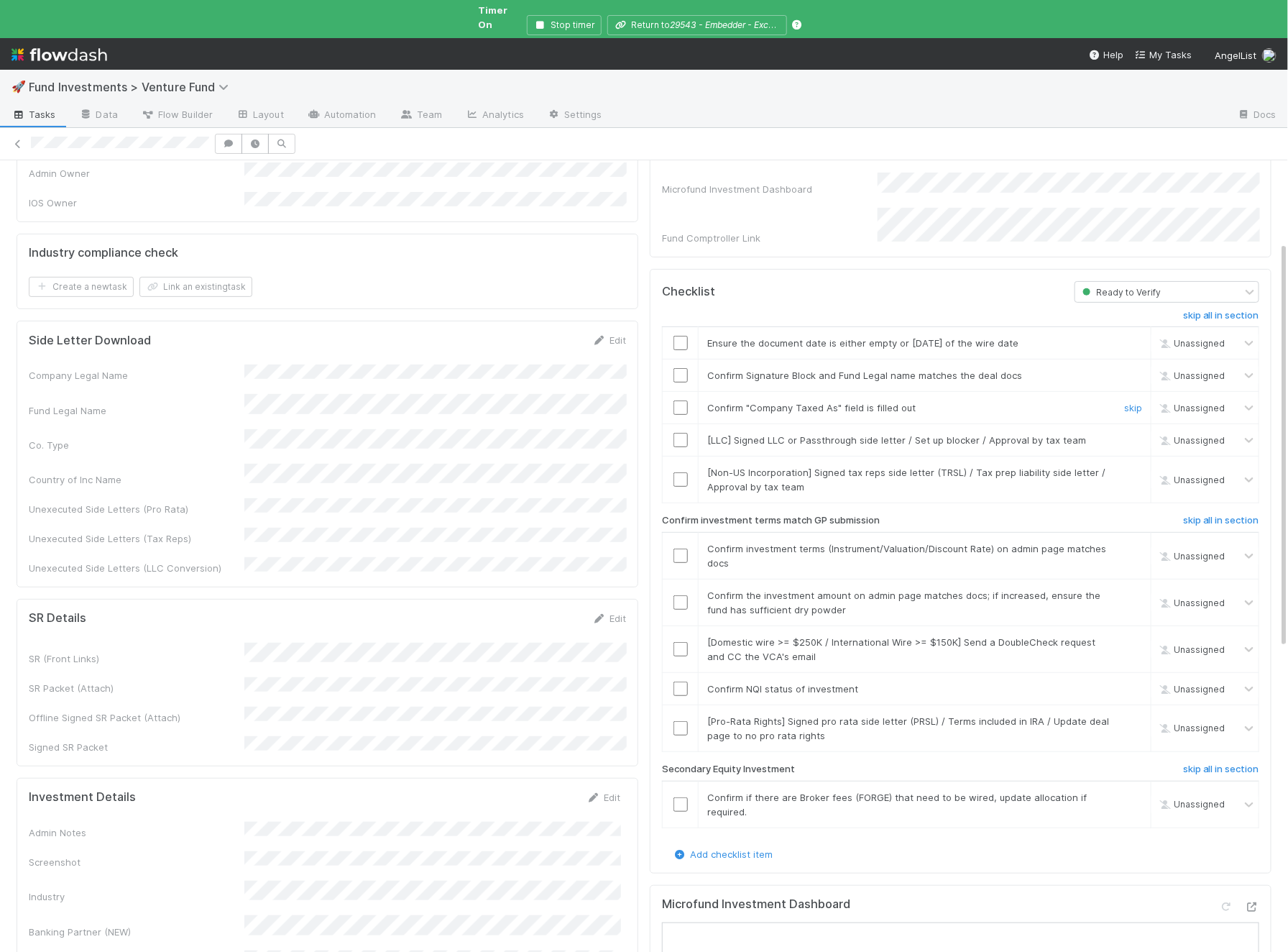
scroll to position [0, 0]
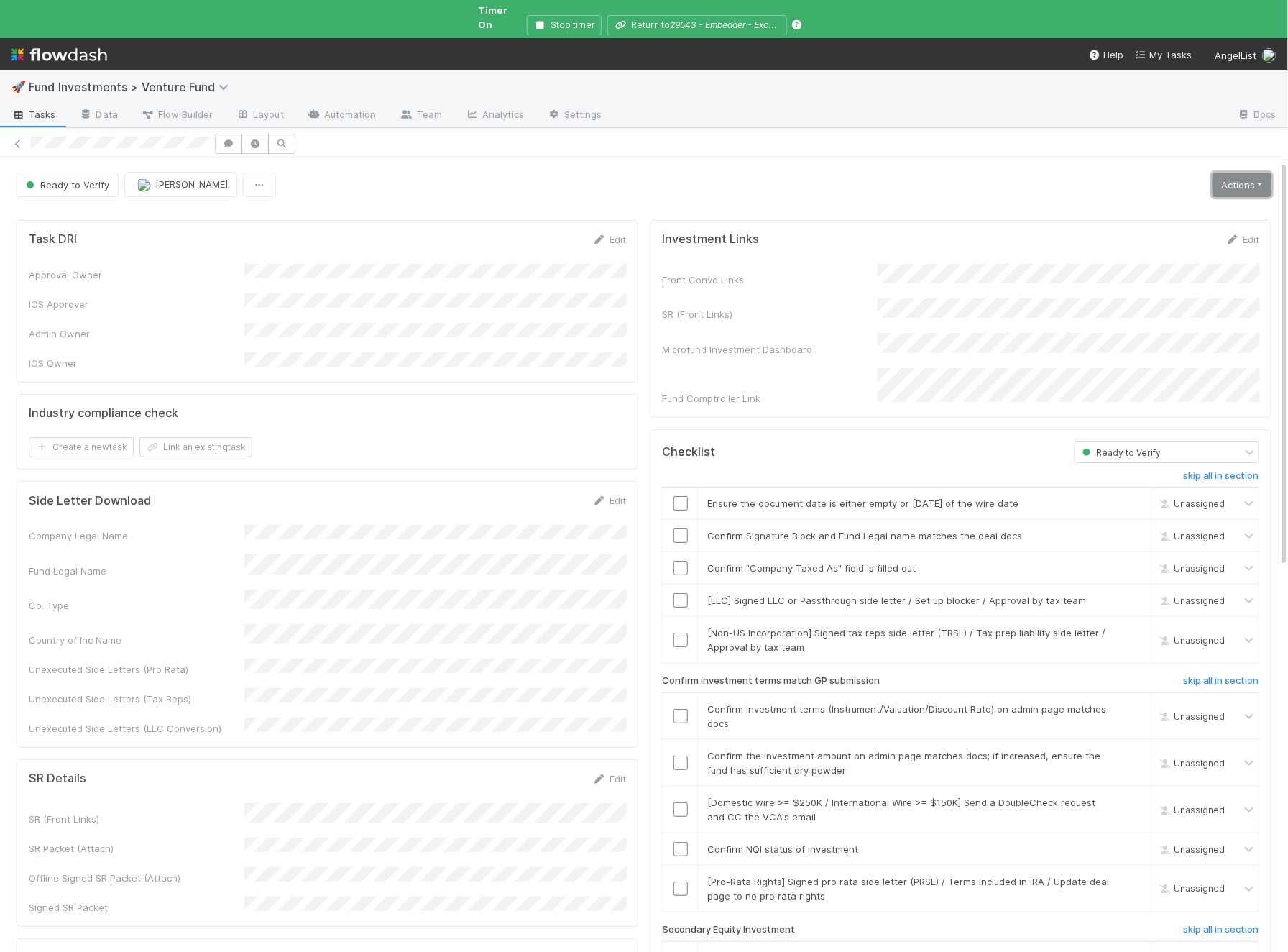
click at [1223, 173] on link "Actions" at bounding box center [1242, 185] width 59 height 24
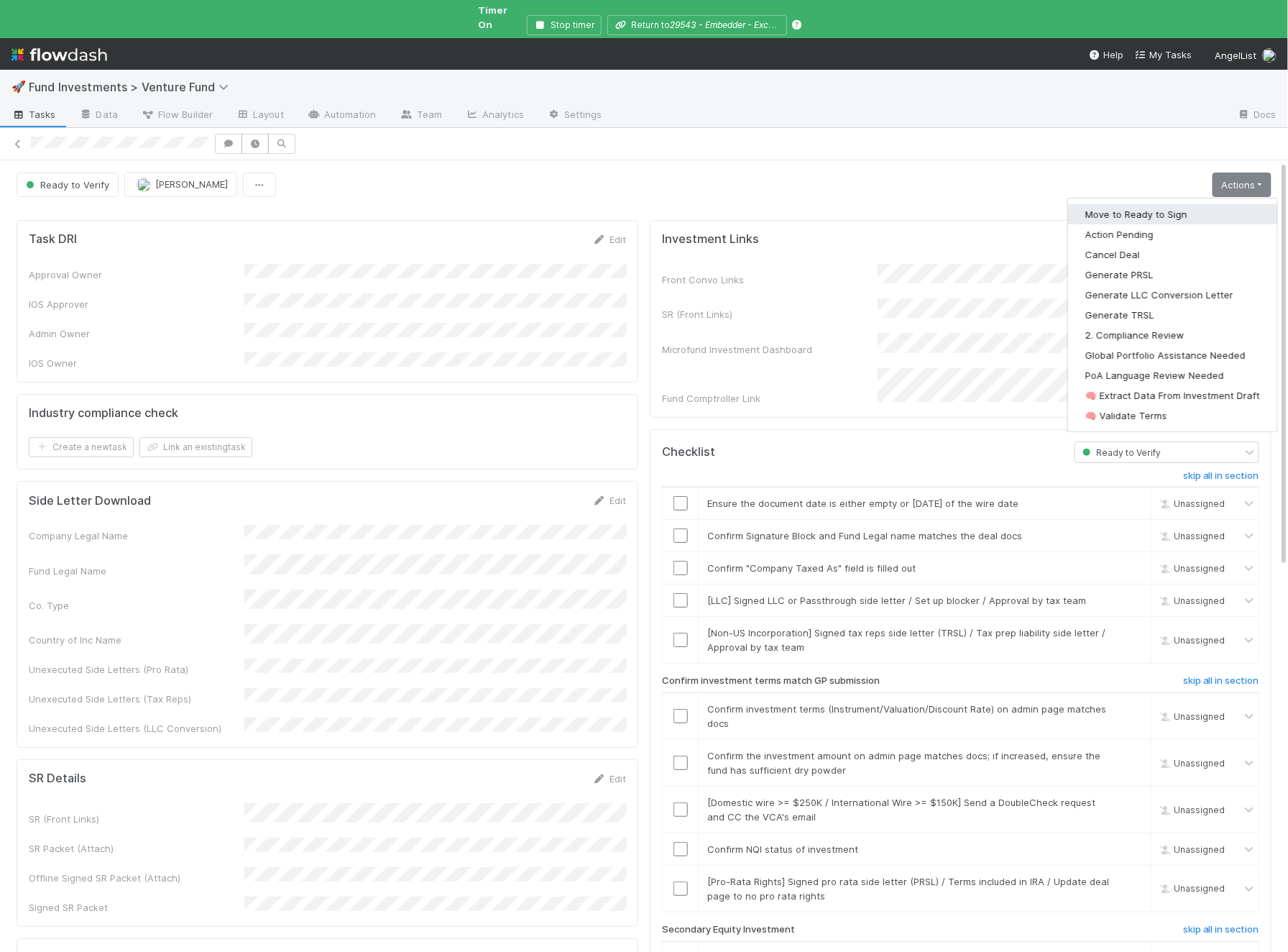
click at [1179, 204] on button "Move to Ready to Sign" at bounding box center [1173, 214] width 209 height 20
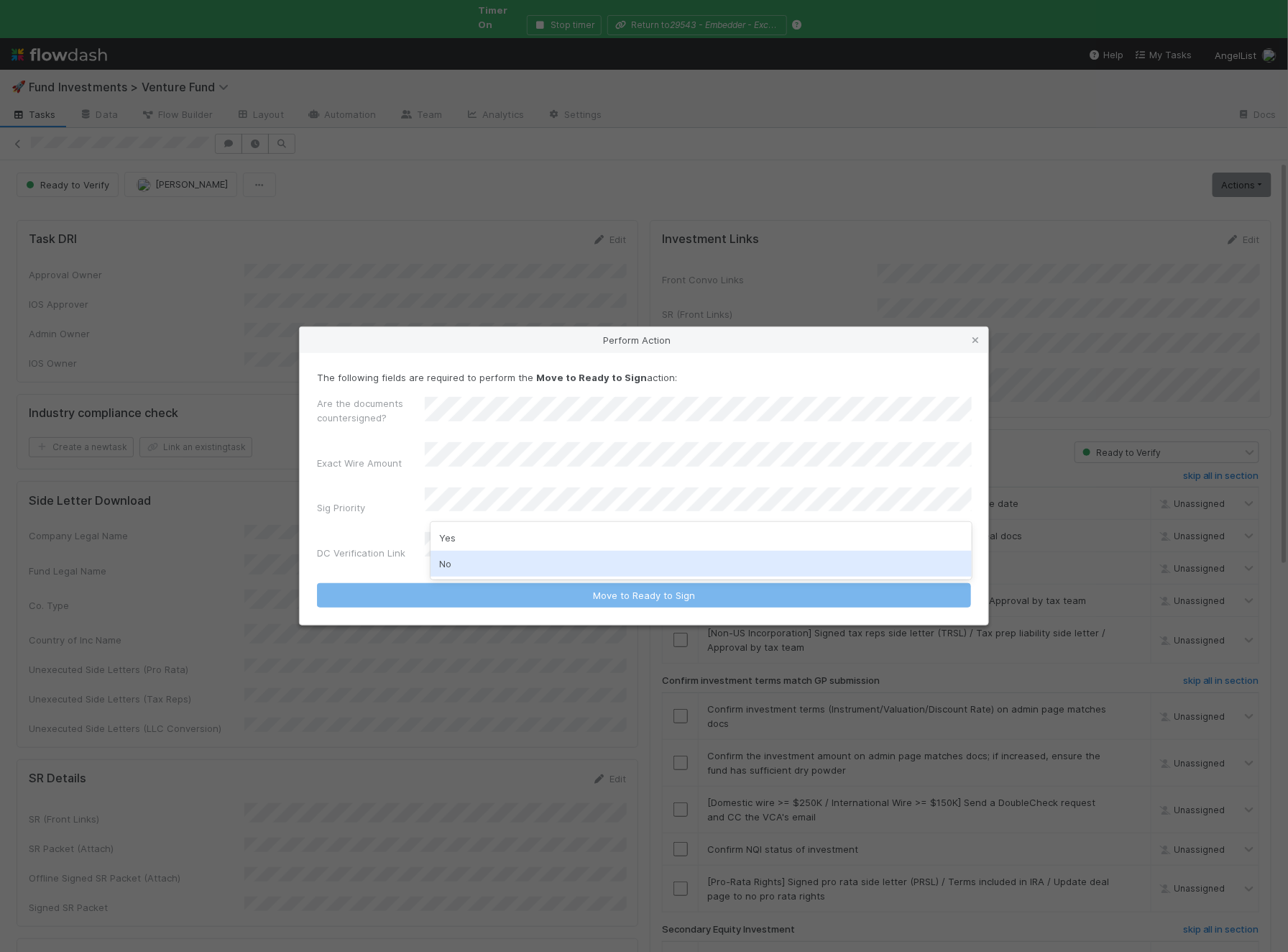
click at [461, 567] on div "No" at bounding box center [701, 564] width 541 height 26
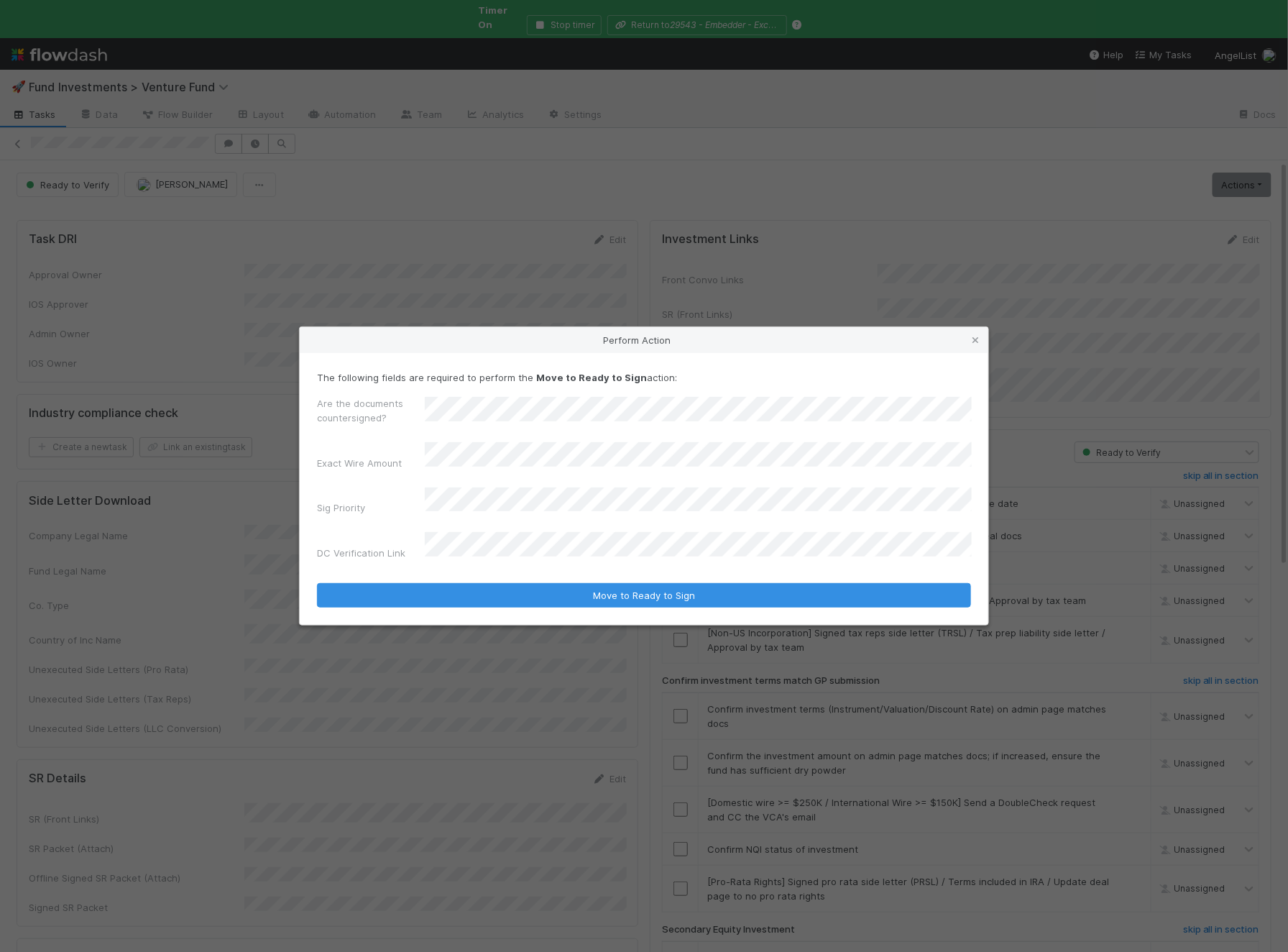
click at [317, 583] on button "Move to Ready to Sign" at bounding box center [644, 596] width 654 height 24
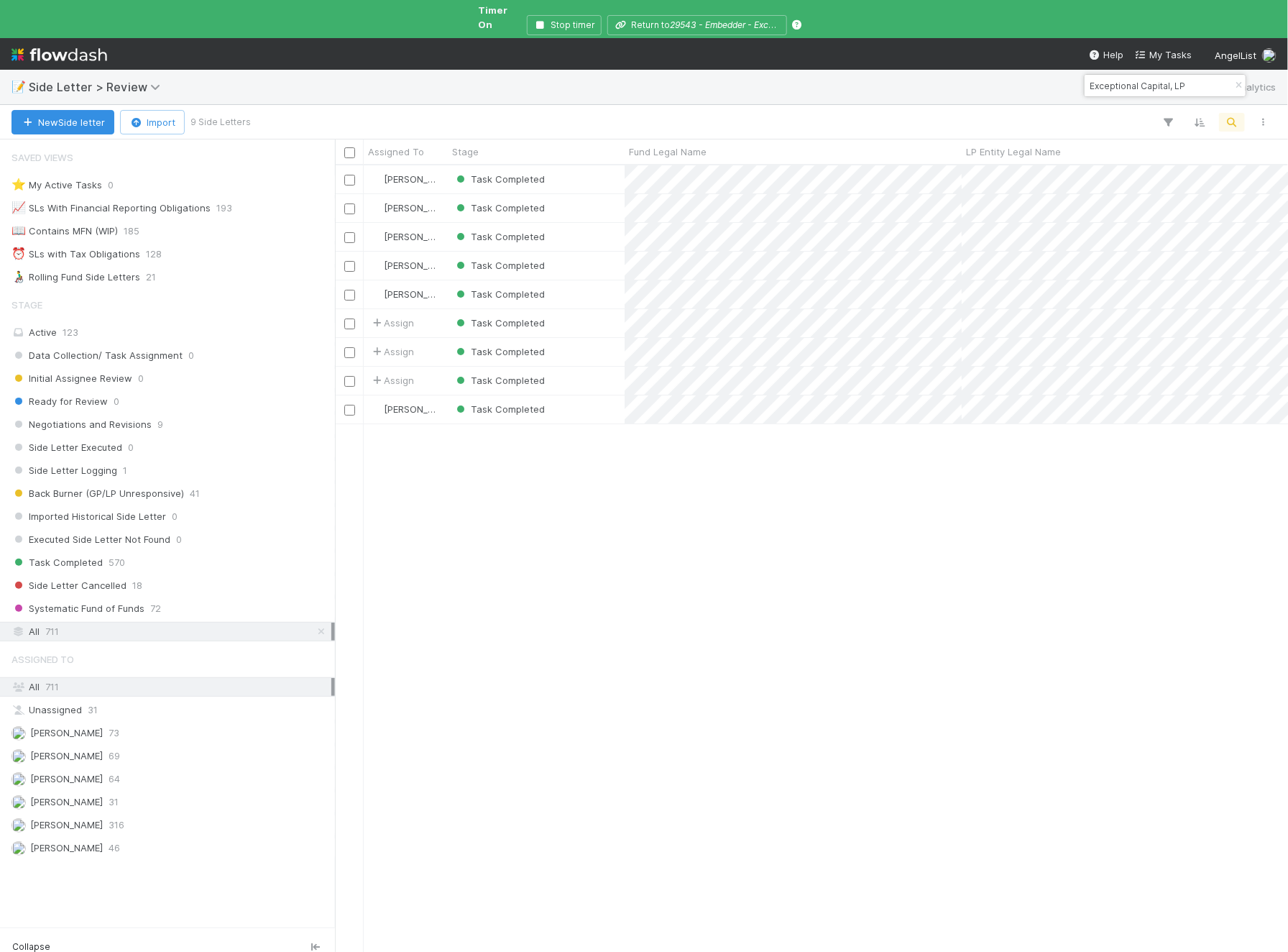
scroll to position [800, 953]
type input "Exceptional Capital, LP"
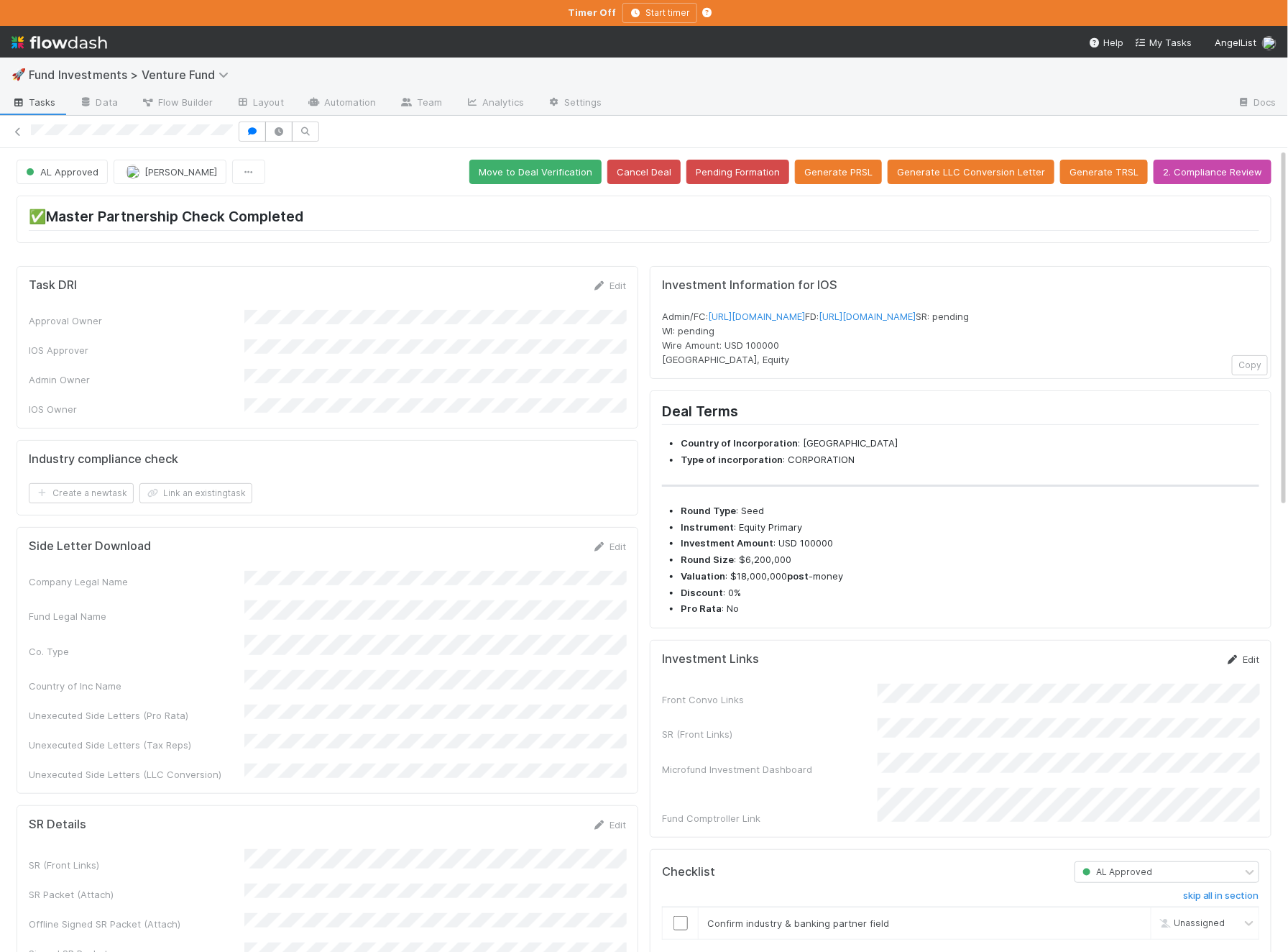
click at [1236, 664] on icon at bounding box center [1233, 659] width 14 height 9
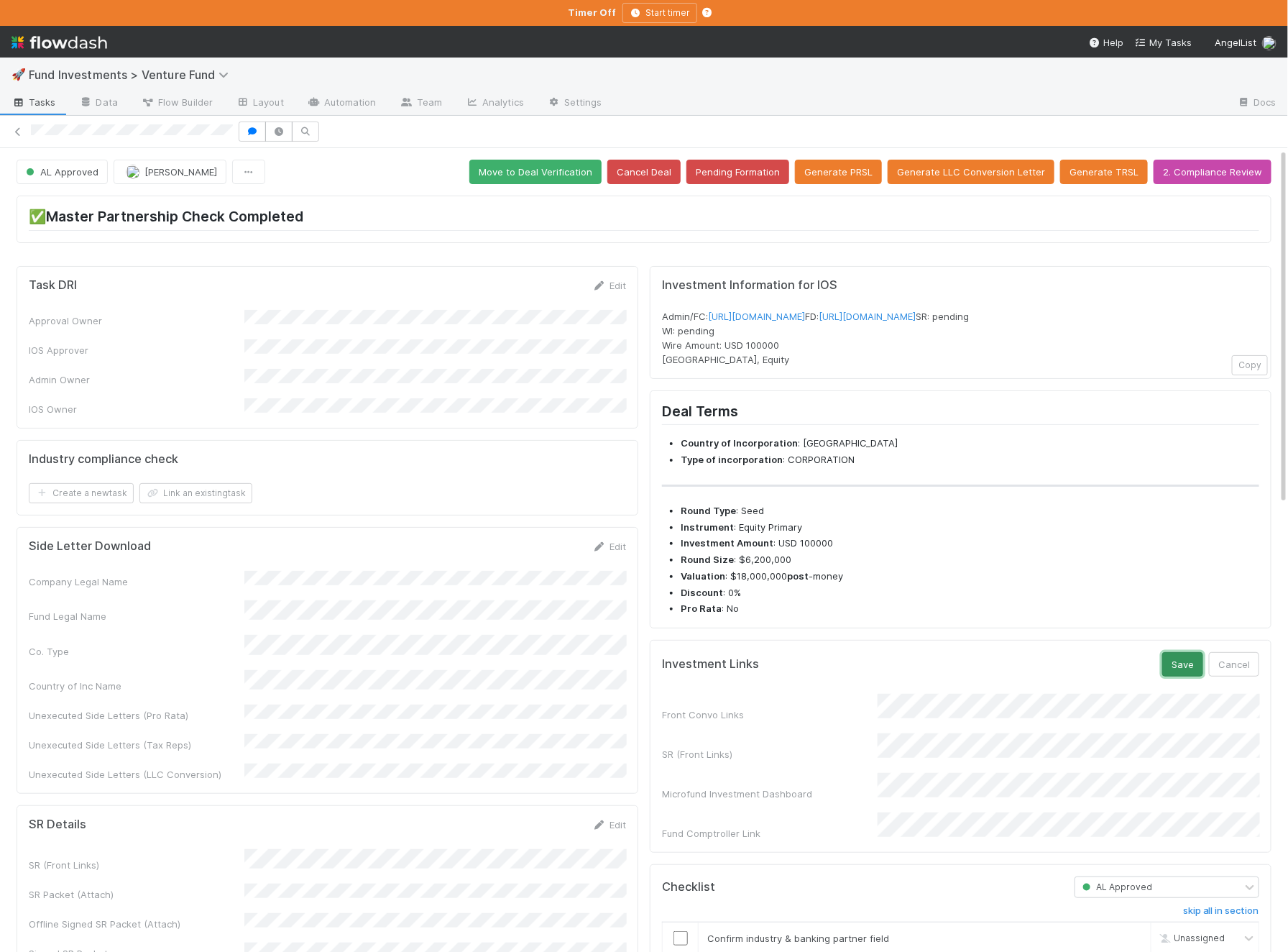
click at [1190, 676] on button "Save" at bounding box center [1183, 664] width 41 height 24
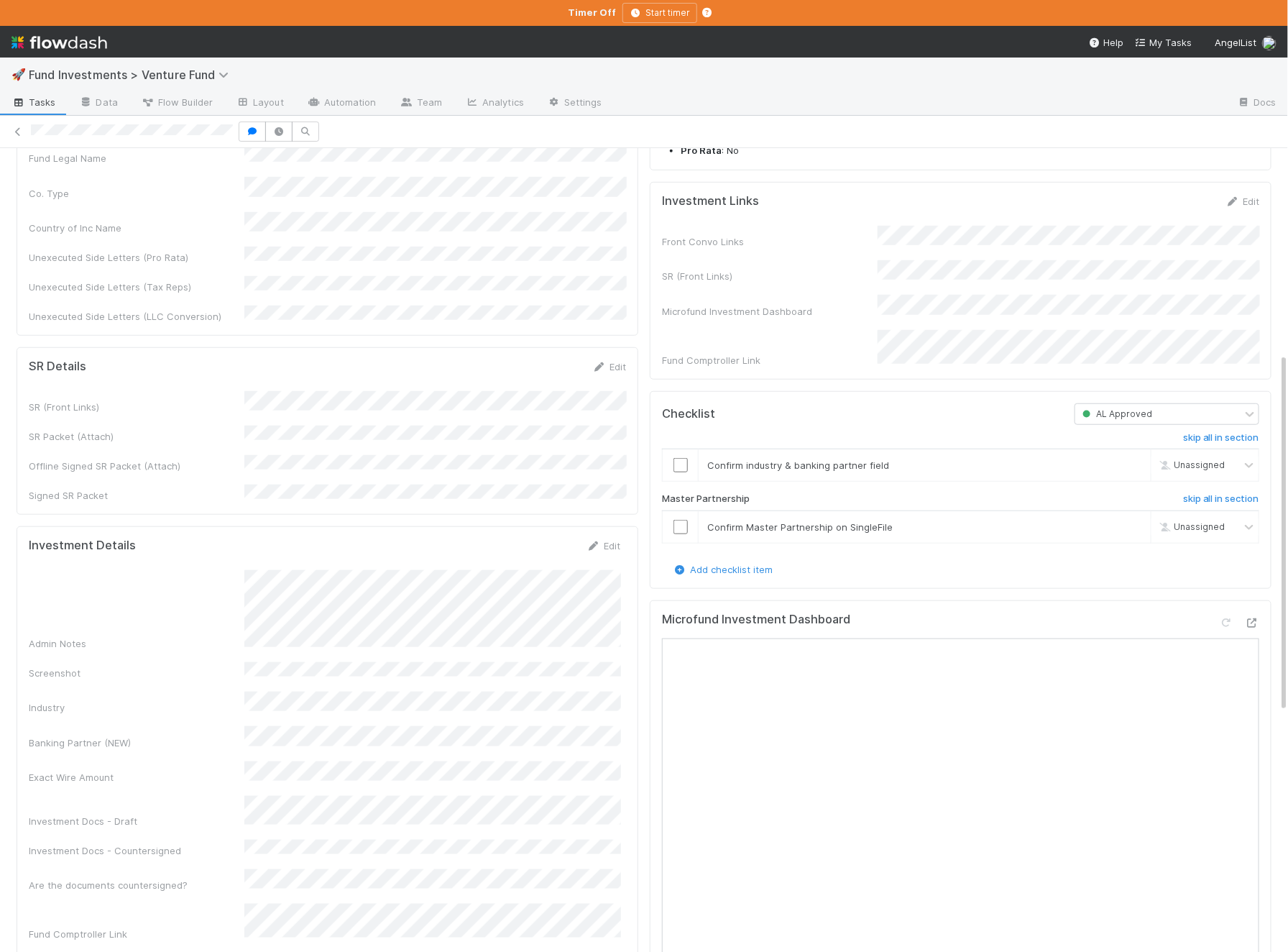
scroll to position [459, 0]
click at [599, 540] on icon at bounding box center [593, 545] width 14 height 9
click at [549, 537] on button "Save" at bounding box center [544, 550] width 41 height 24
click at [1257, 627] on icon at bounding box center [1251, 622] width 14 height 9
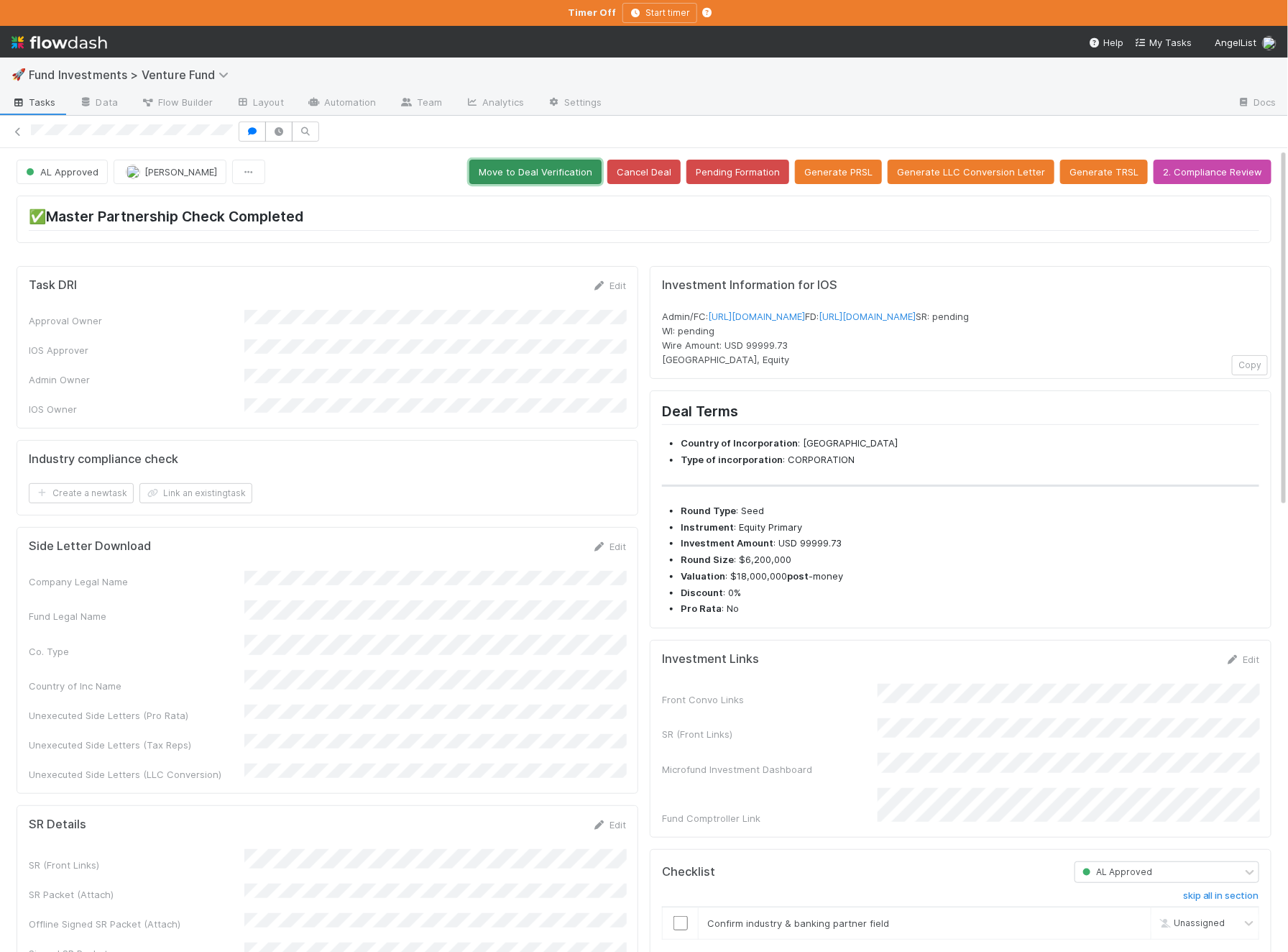
click at [584, 177] on button "Move to Deal Verification" at bounding box center [535, 172] width 132 height 24
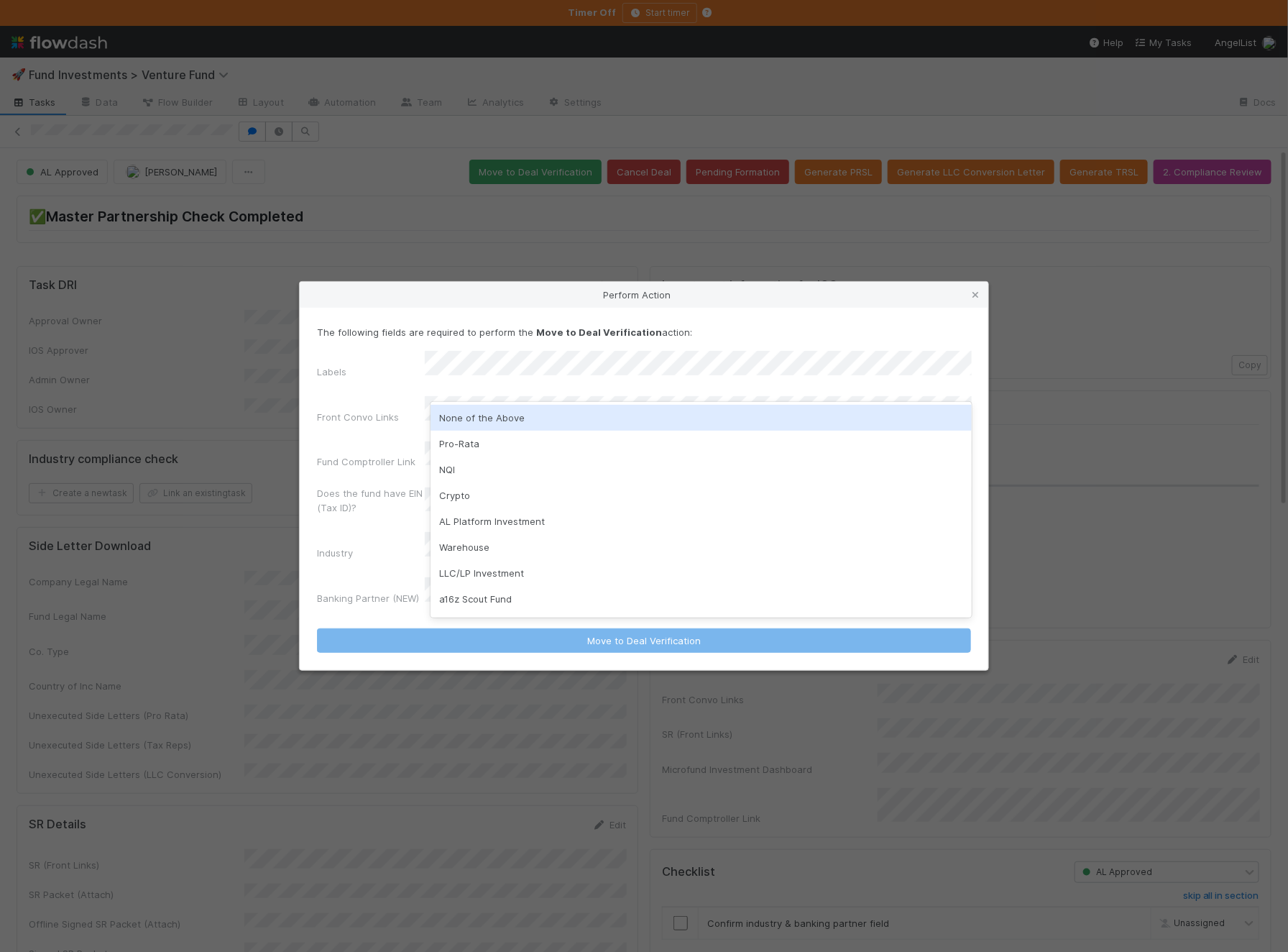
click at [515, 416] on div "None of the Above" at bounding box center [701, 417] width 541 height 26
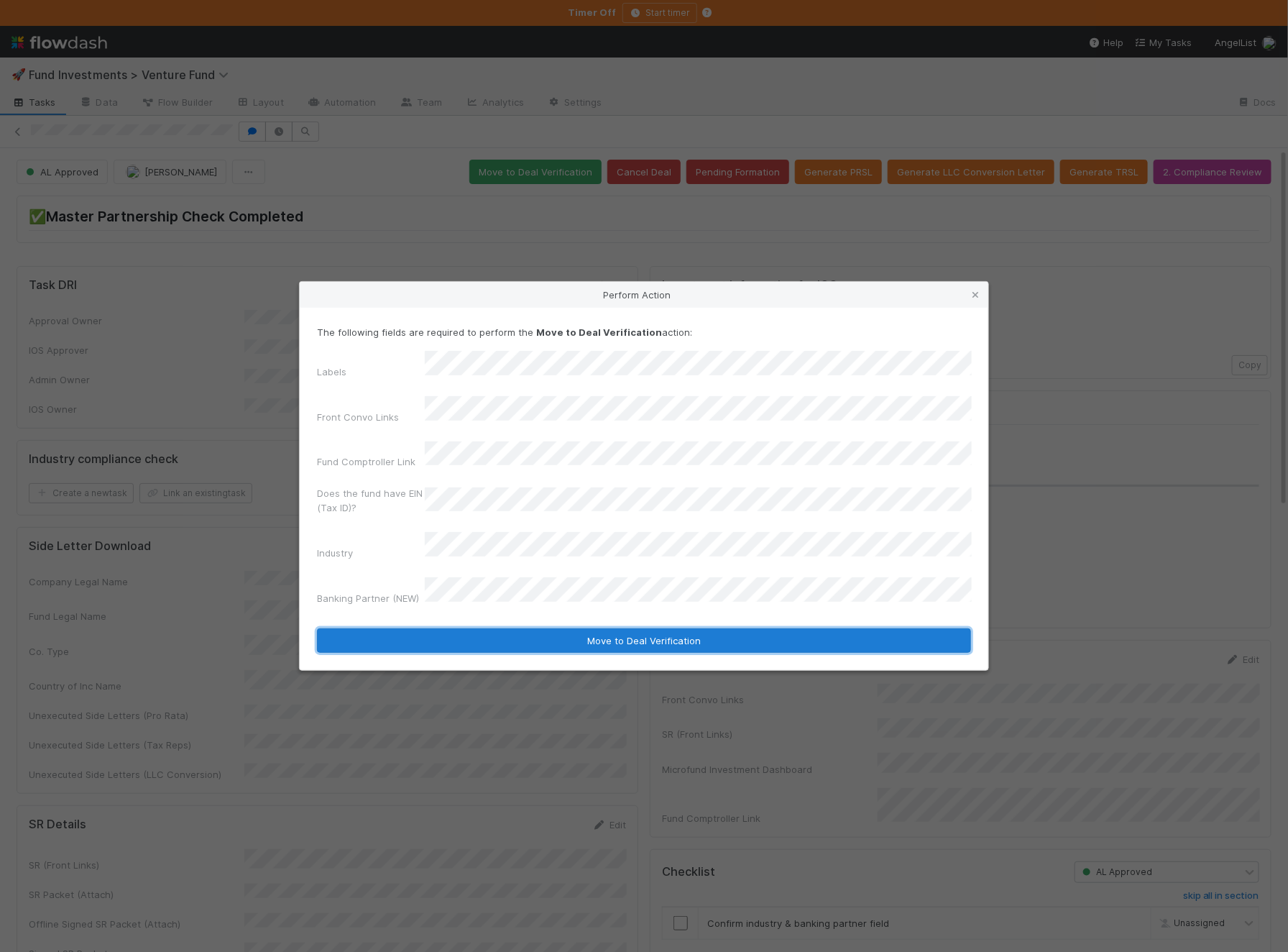
click at [452, 628] on button "Move to Deal Verification" at bounding box center [644, 641] width 654 height 24
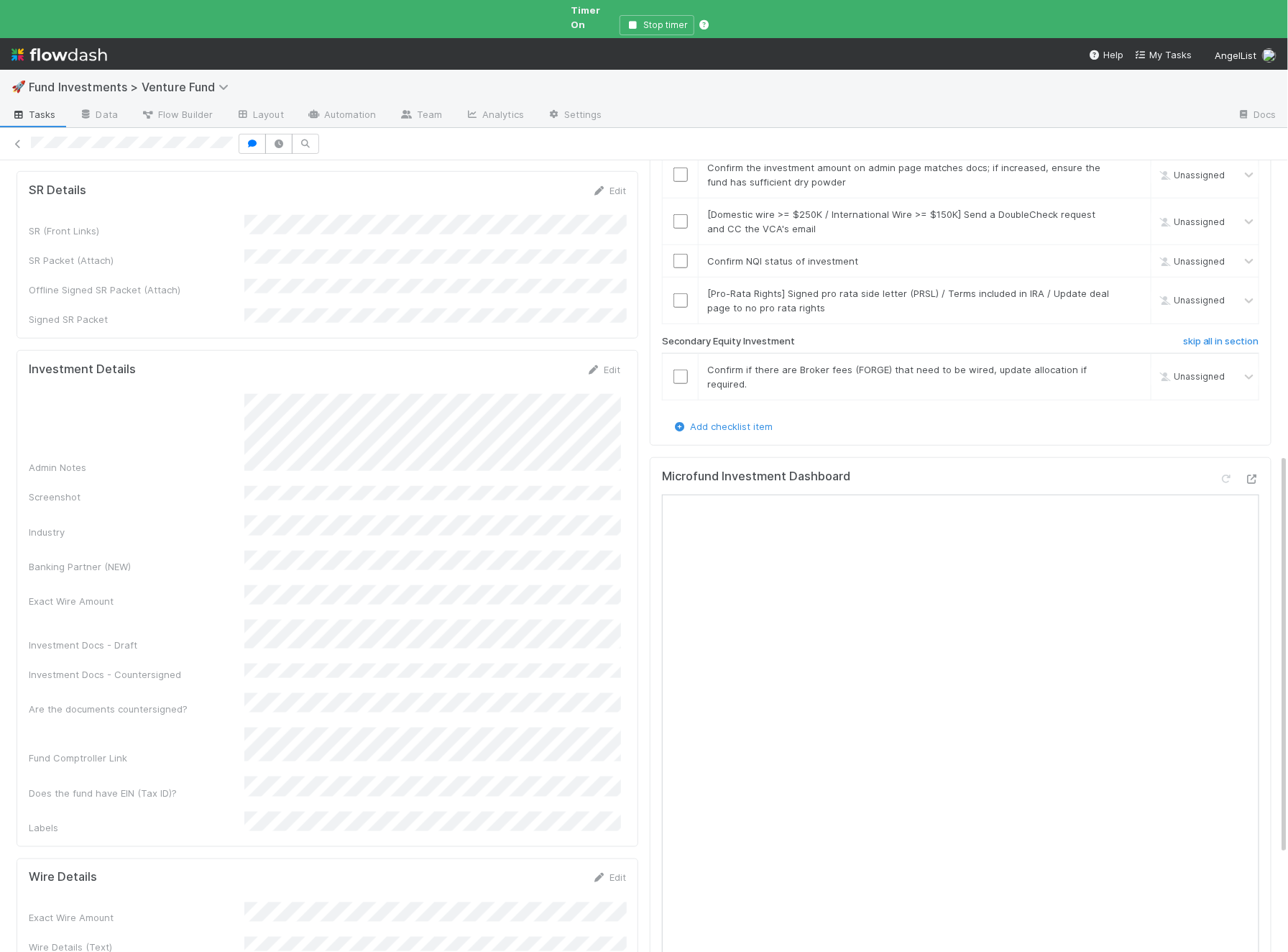
scroll to position [534, 0]
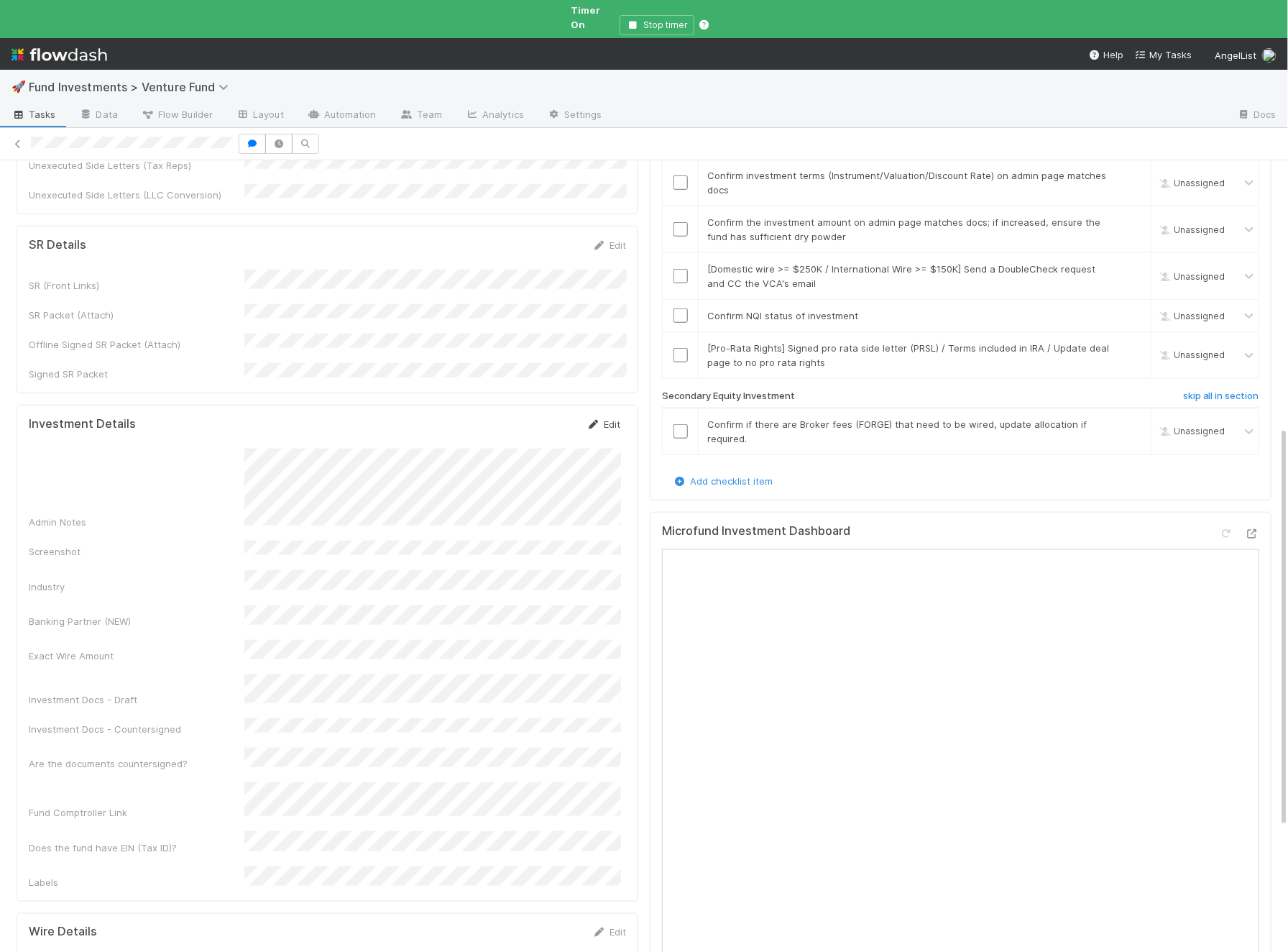
click at [613, 418] on link "Edit" at bounding box center [603, 424] width 34 height 11
click at [541, 416] on button "Save" at bounding box center [544, 429] width 41 height 24
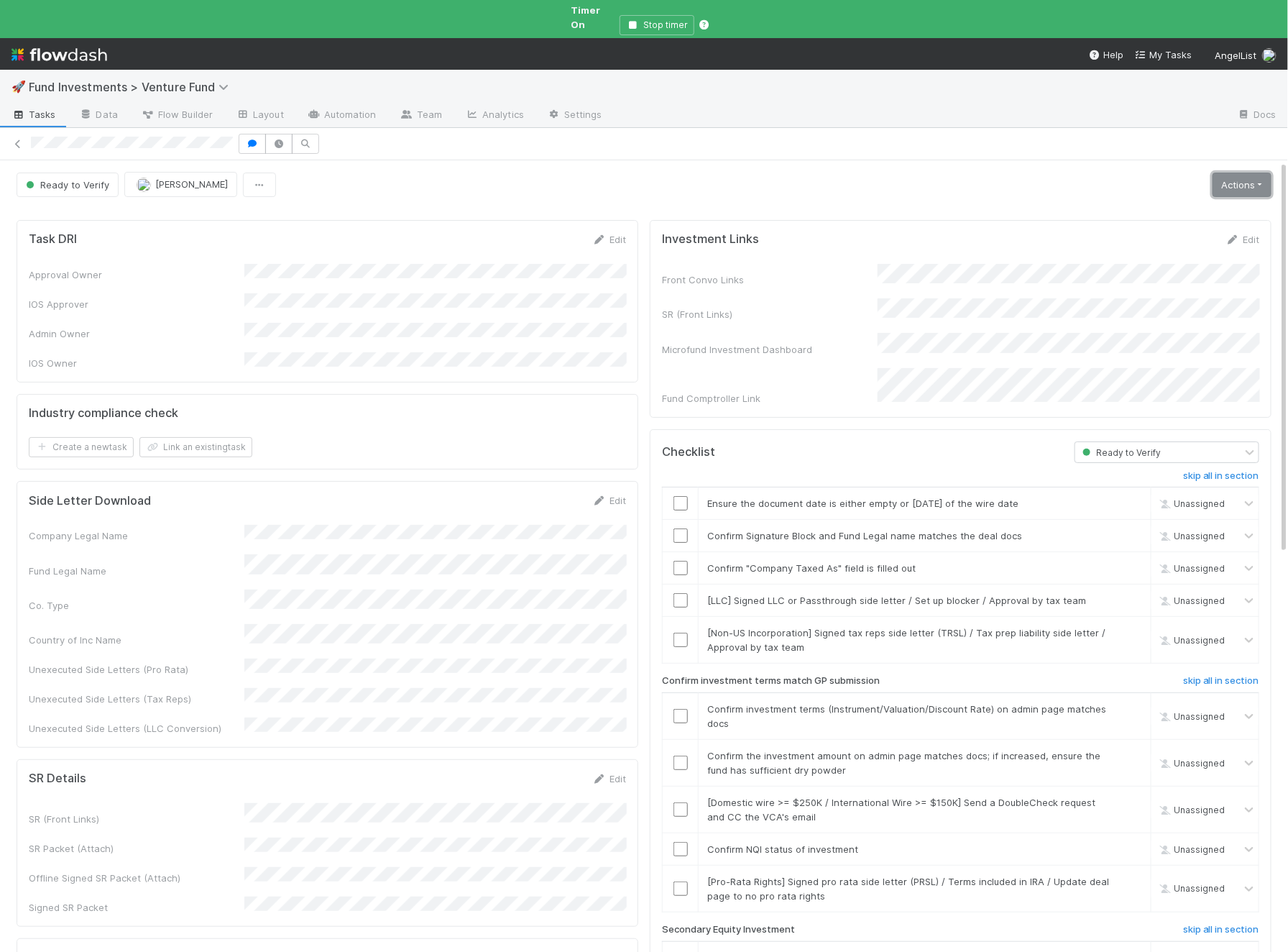
click at [1230, 173] on link "Actions" at bounding box center [1242, 185] width 59 height 24
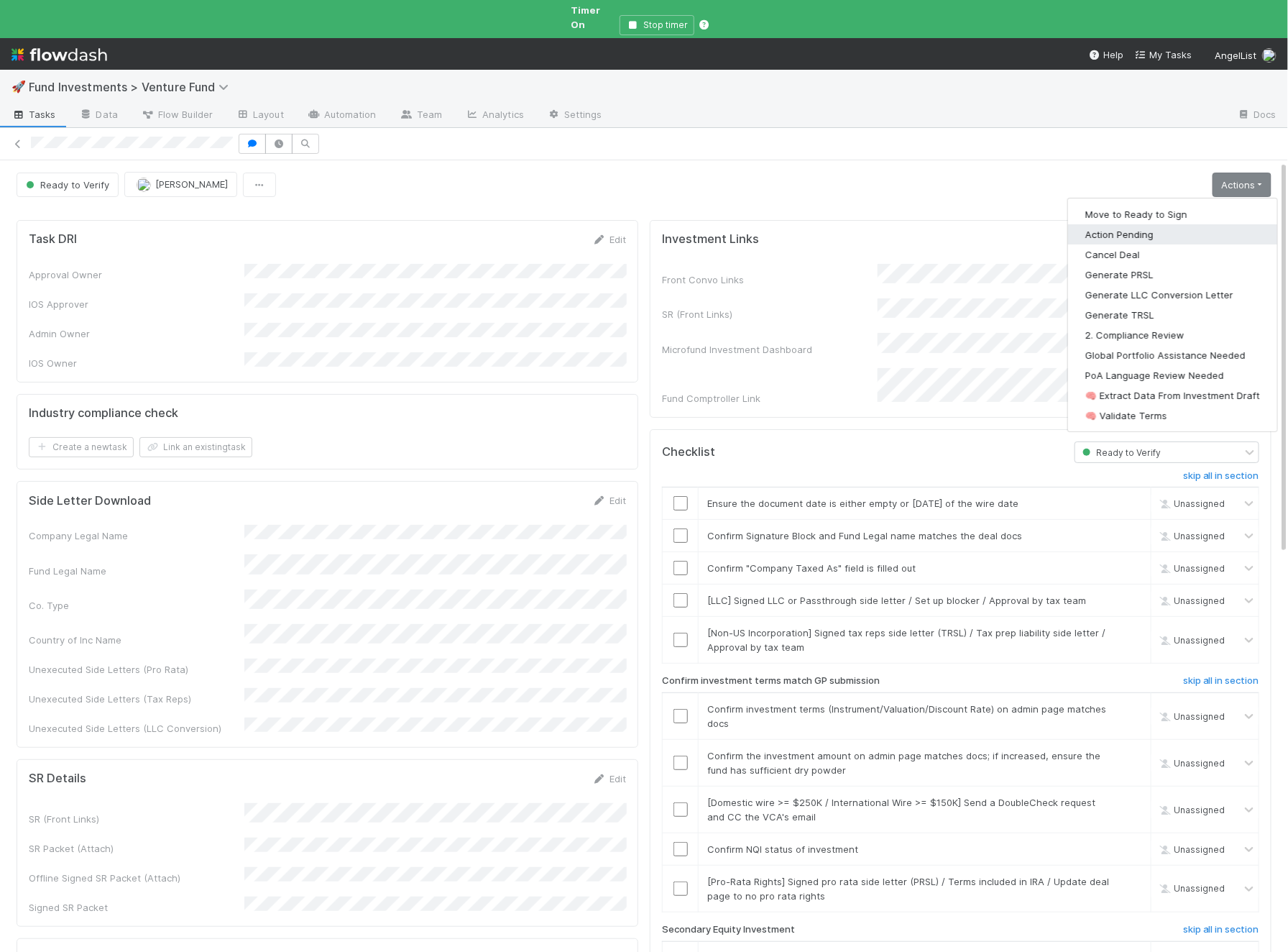
click at [1174, 226] on button "Action Pending" at bounding box center [1173, 234] width 209 height 20
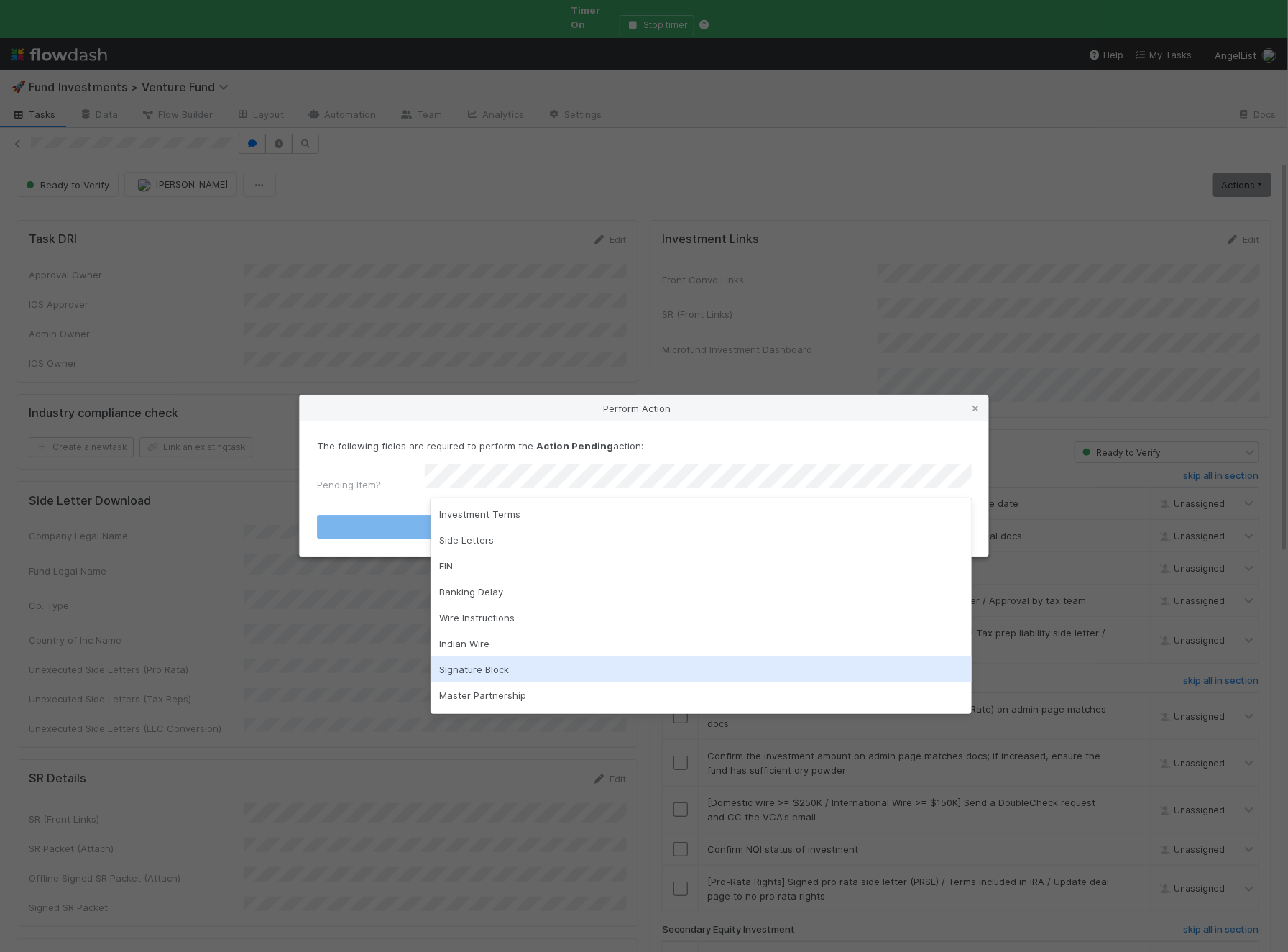
click at [481, 672] on div "Signature Block" at bounding box center [701, 670] width 541 height 26
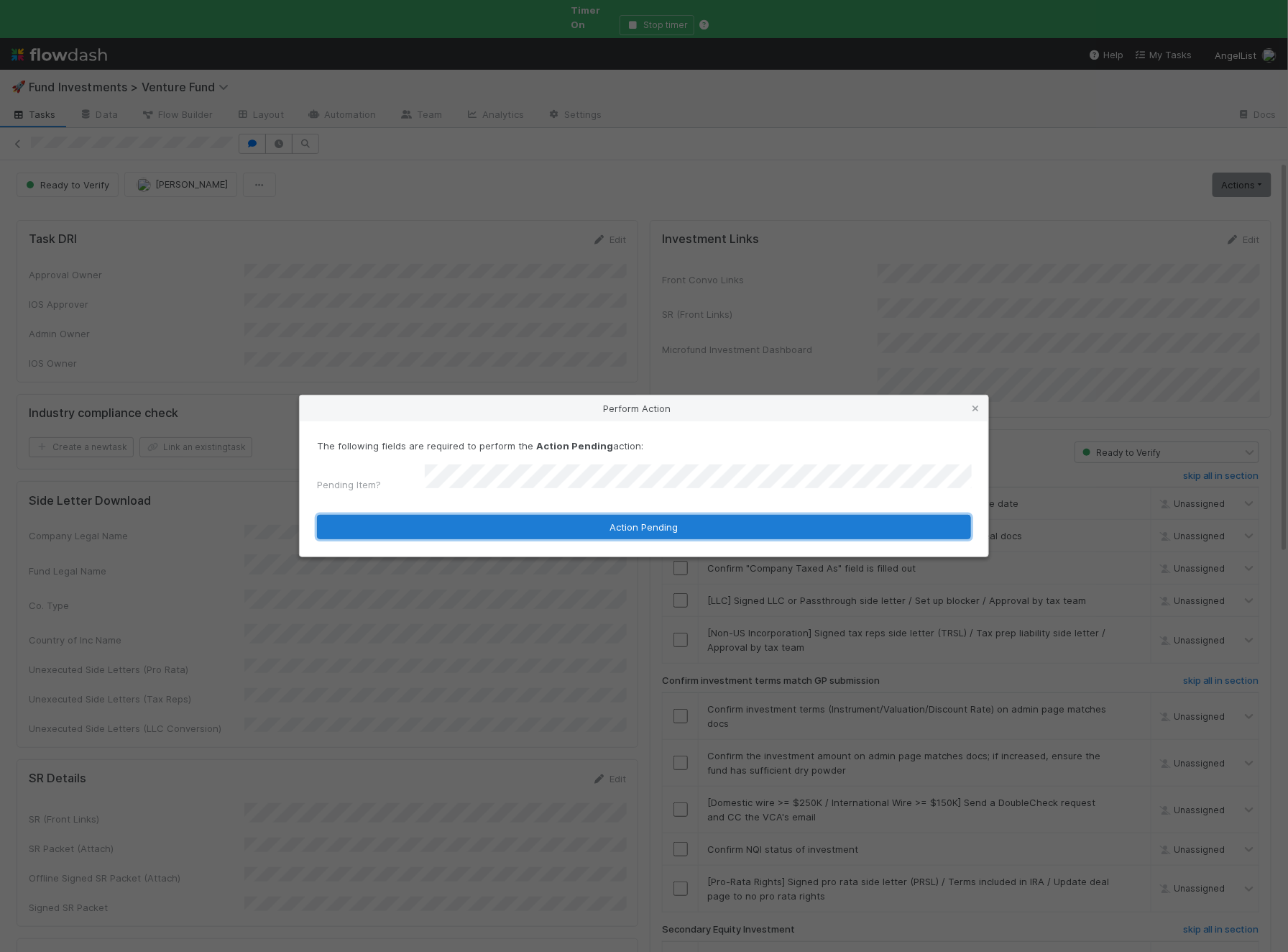
click at [497, 515] on button "Action Pending" at bounding box center [644, 527] width 654 height 24
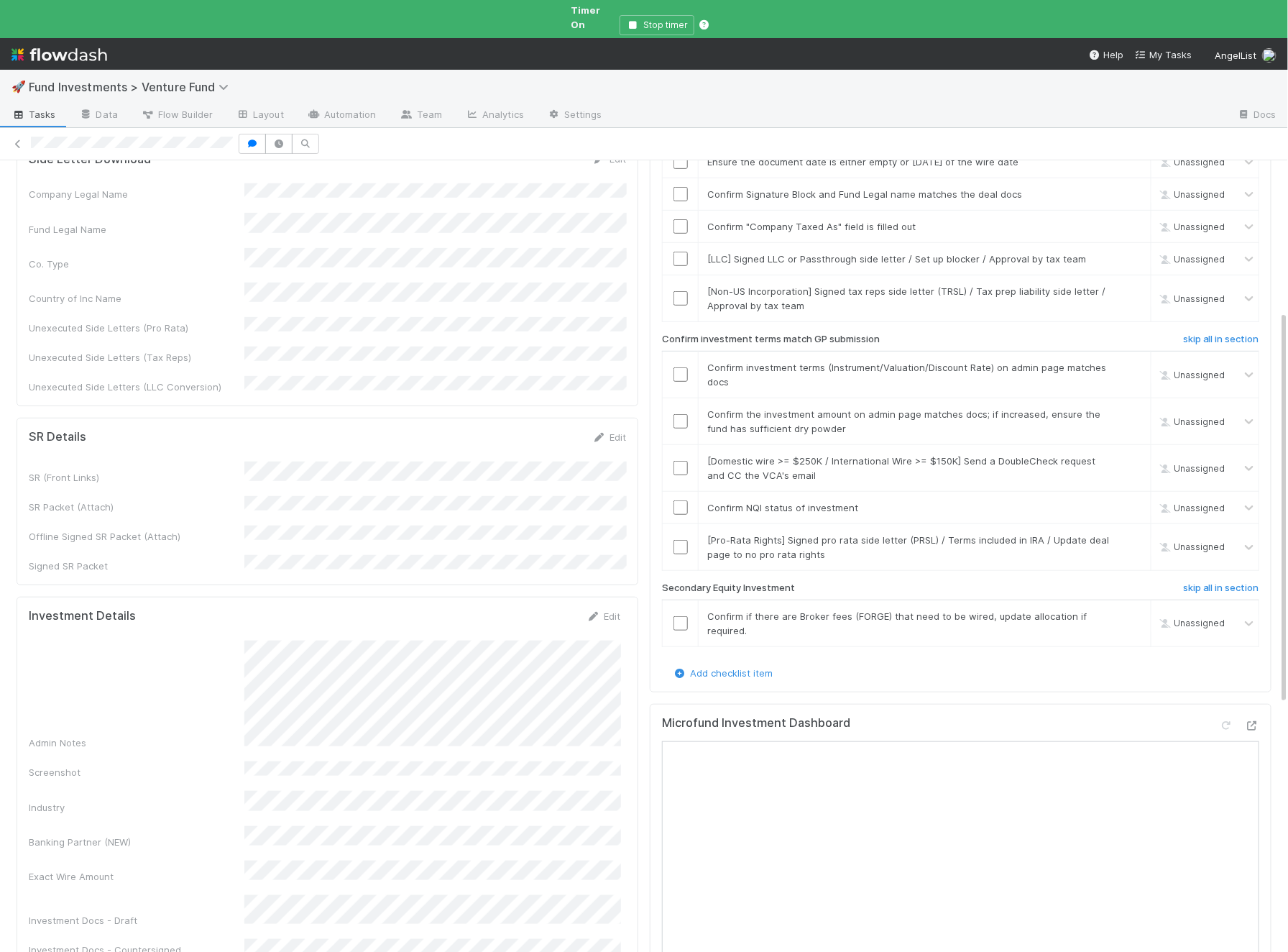
scroll to position [404, 0]
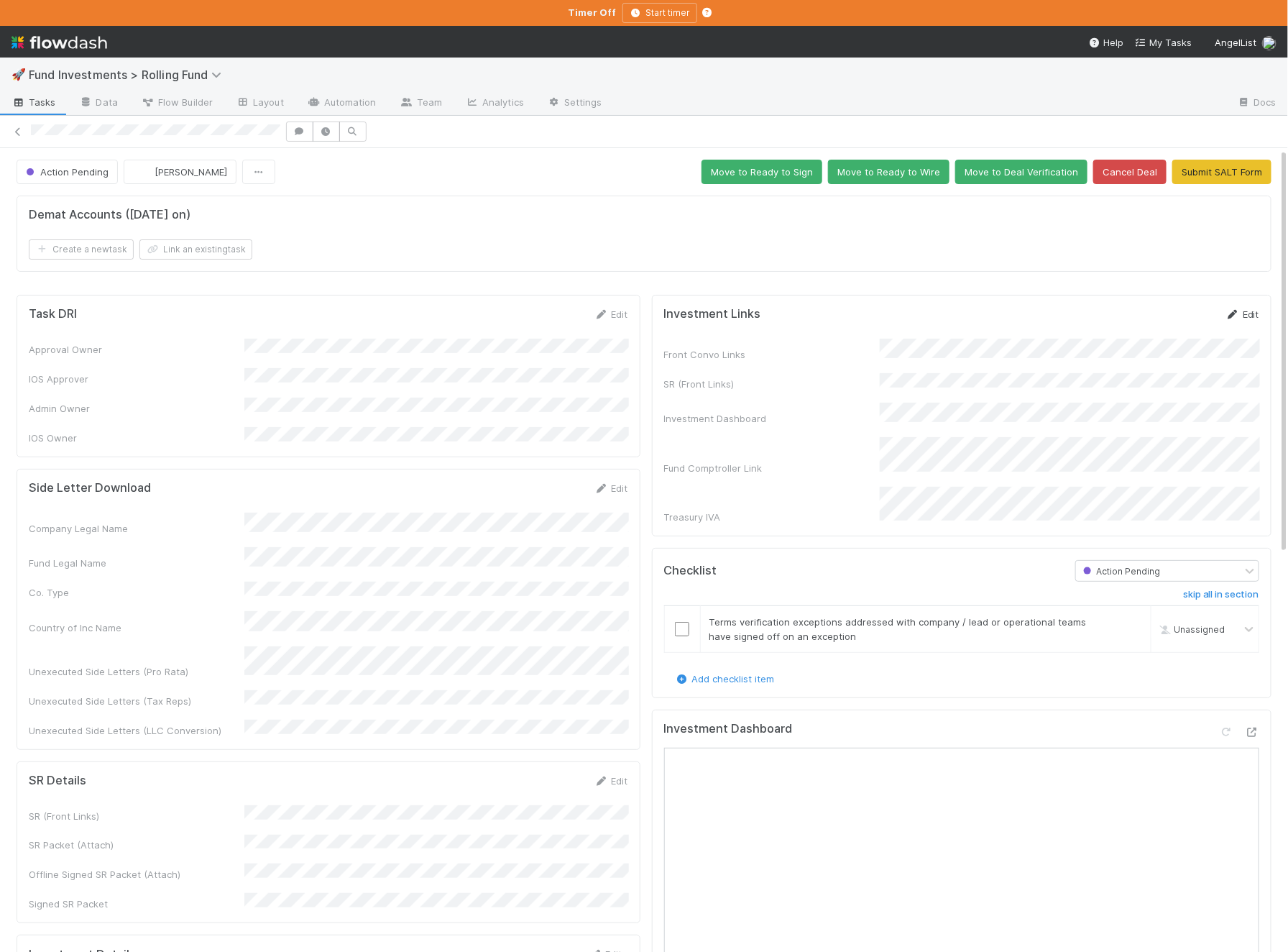
click at [1247, 312] on link "Edit" at bounding box center [1243, 314] width 34 height 11
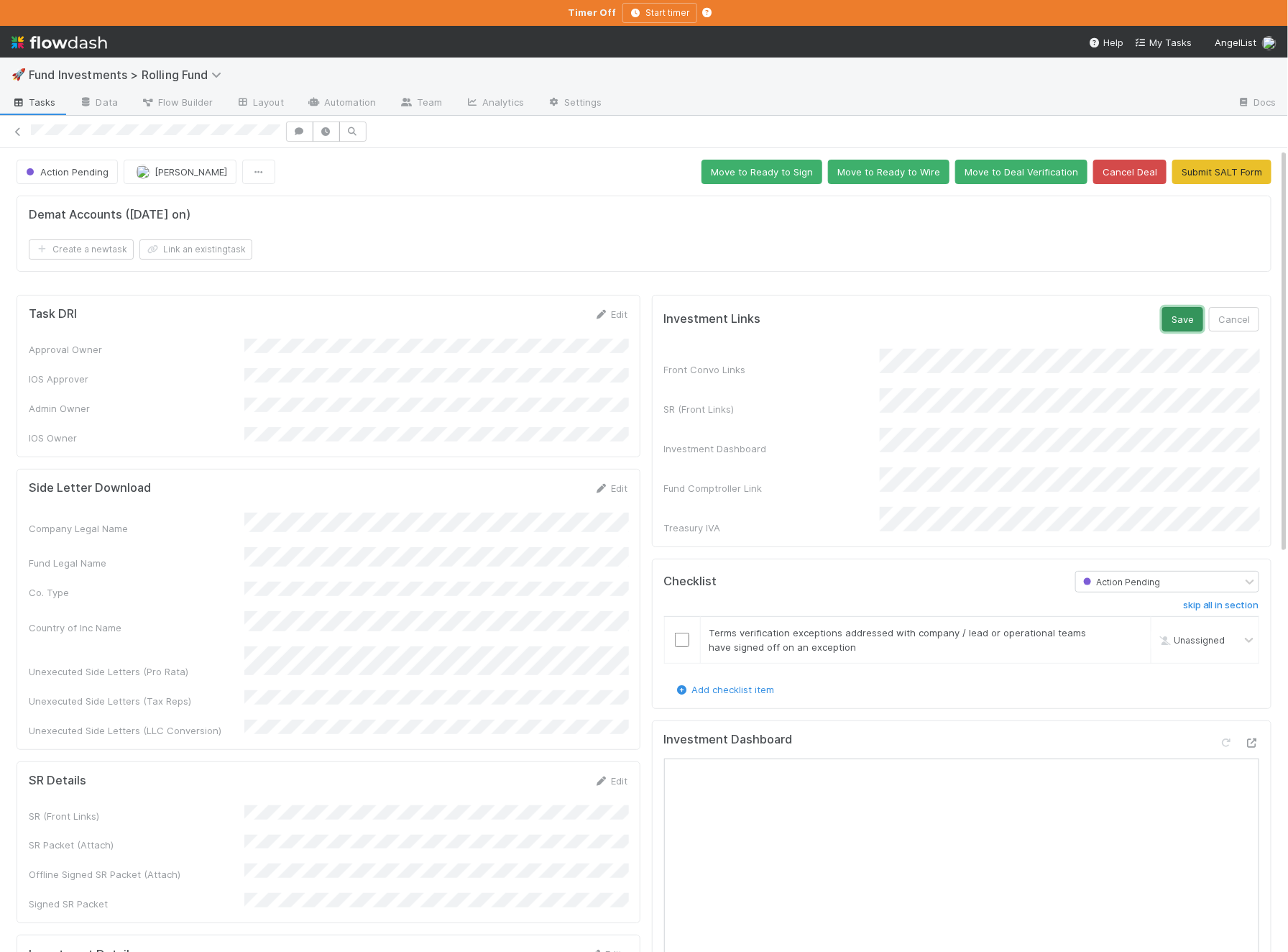
click at [1184, 315] on button "Save" at bounding box center [1183, 319] width 41 height 24
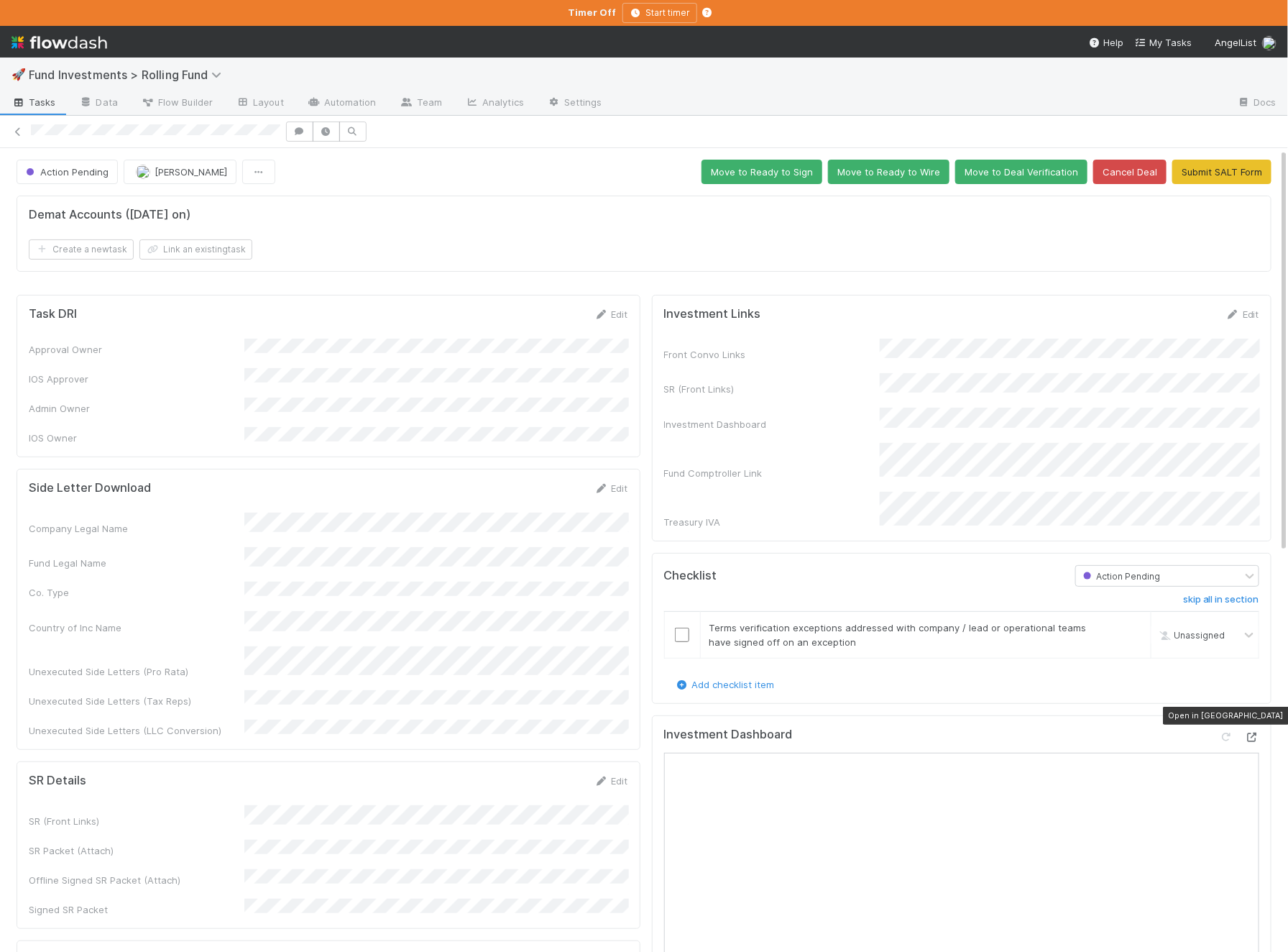
click at [1256, 733] on icon at bounding box center [1251, 737] width 14 height 9
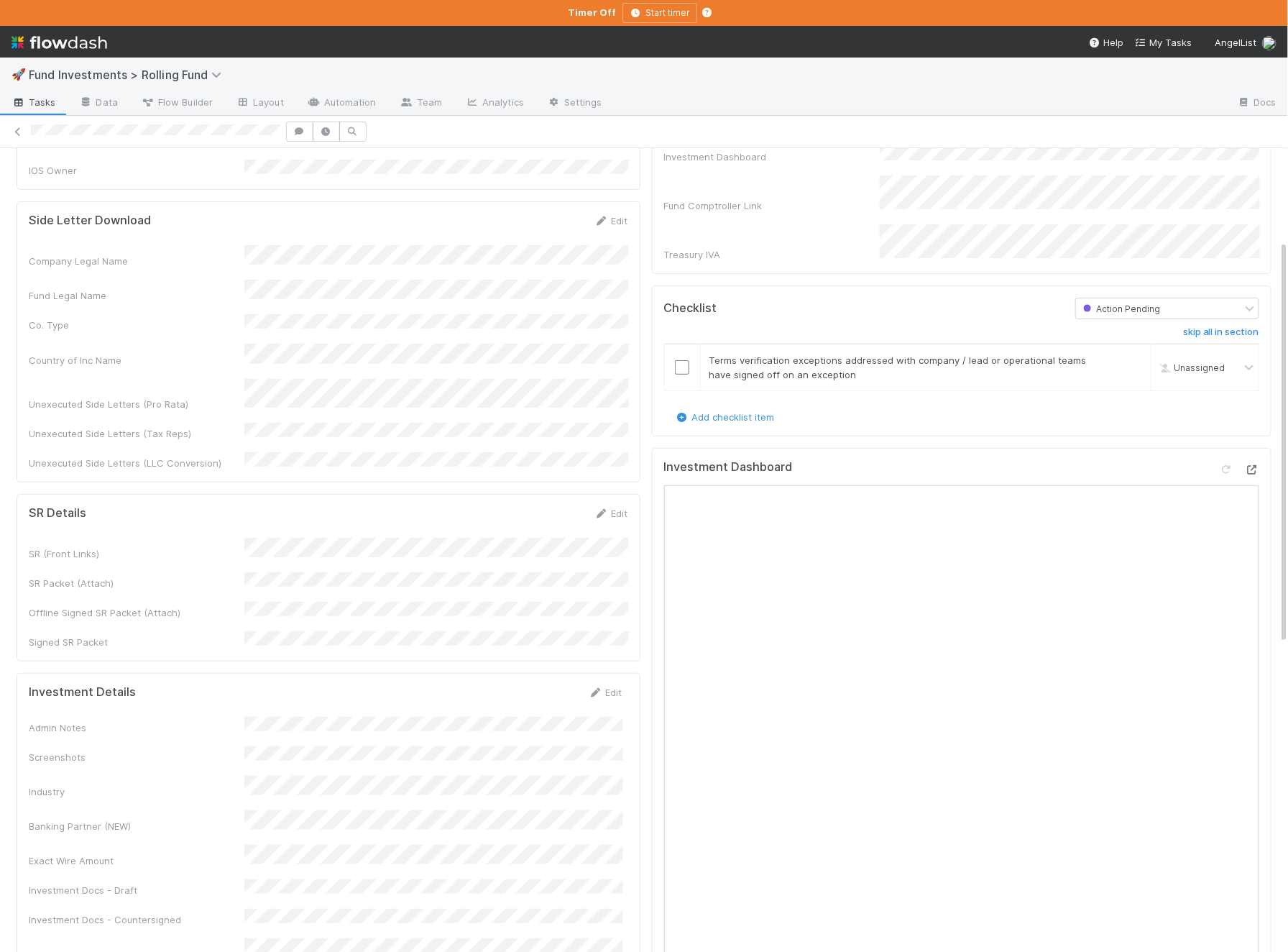
scroll to position [388, 0]
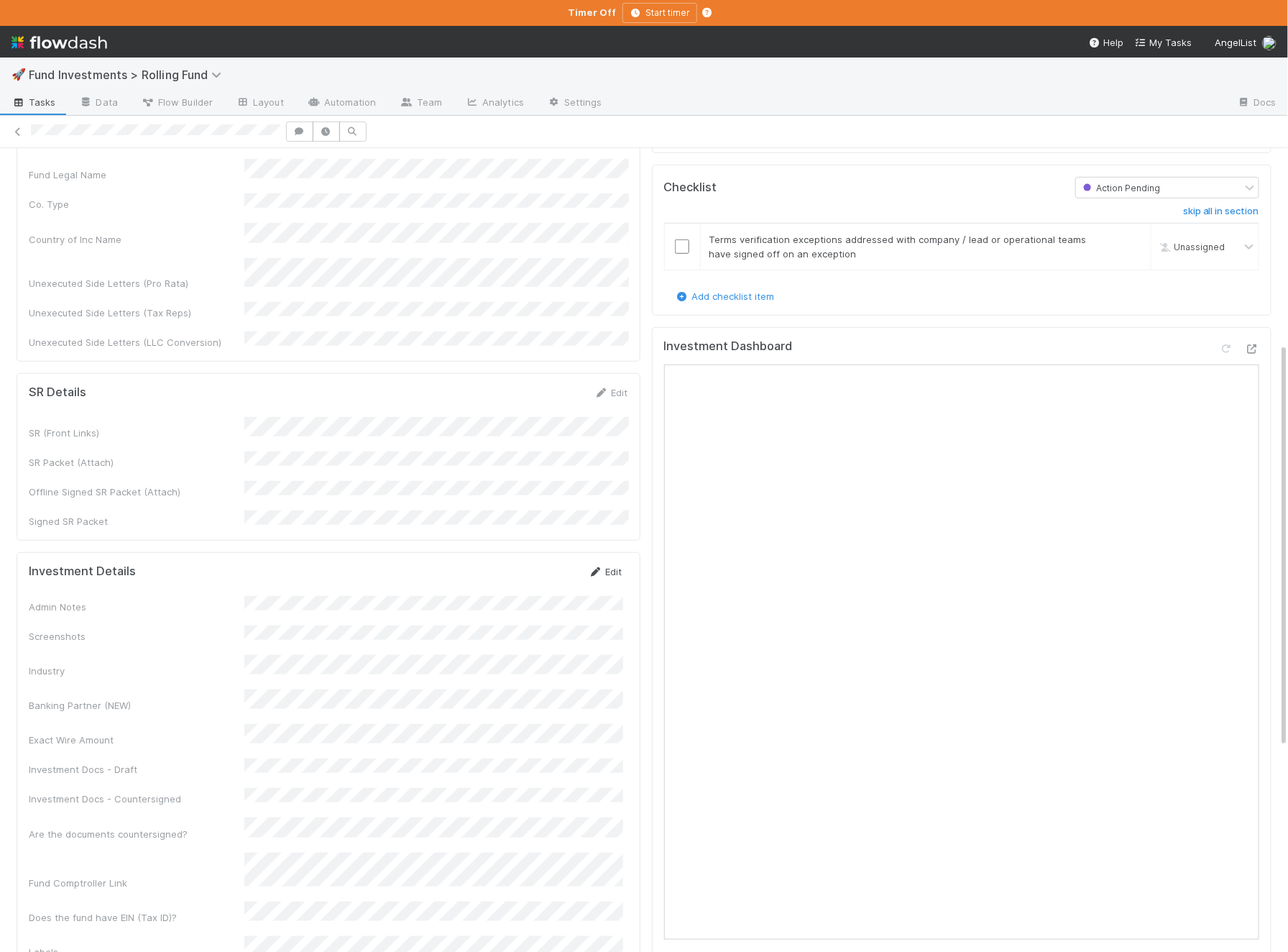
click at [614, 566] on link "Edit" at bounding box center [606, 571] width 34 height 11
click at [544, 565] on button "Save" at bounding box center [546, 577] width 41 height 24
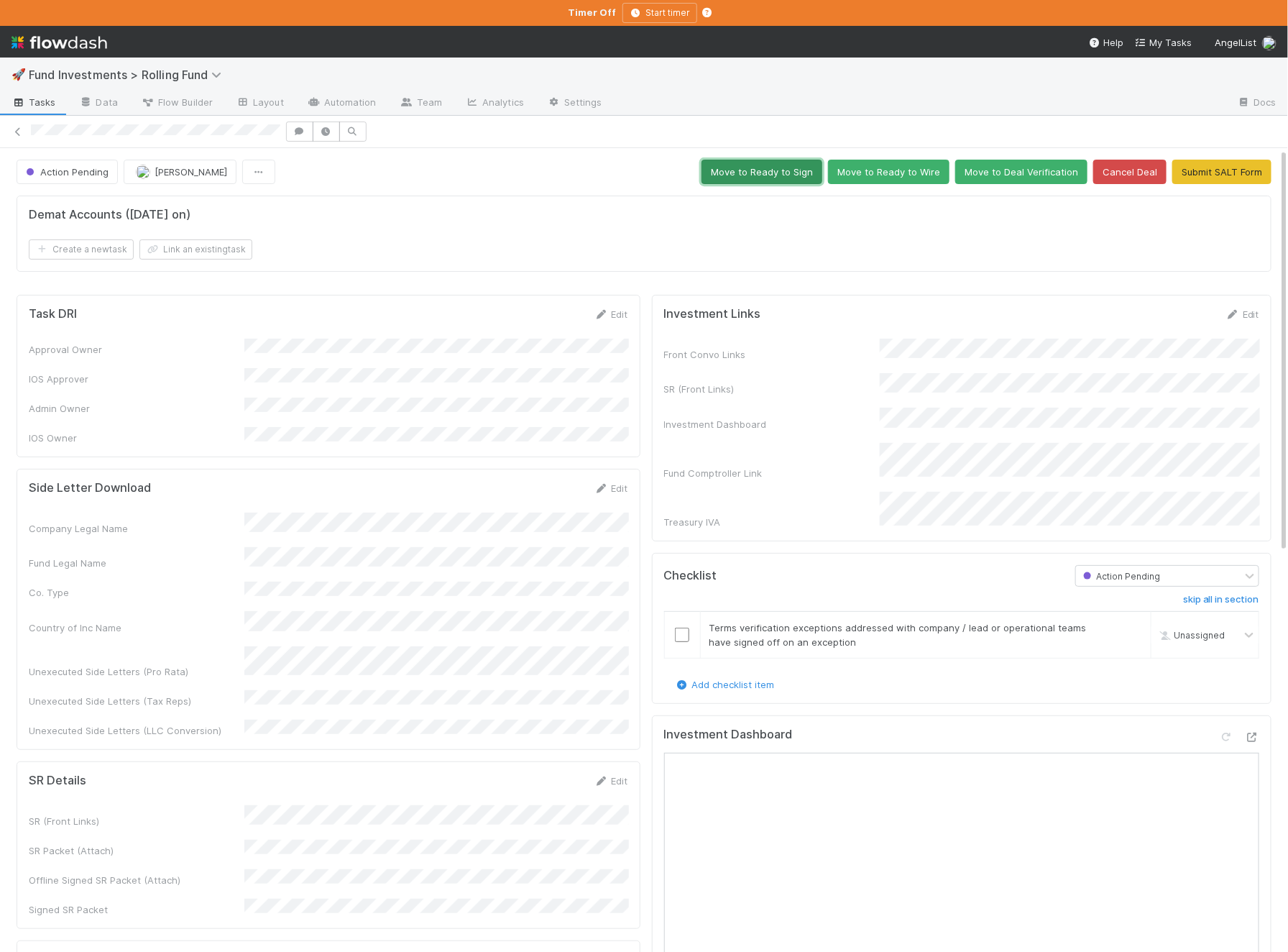
click at [796, 175] on button "Move to Ready to Sign" at bounding box center [762, 172] width 121 height 24
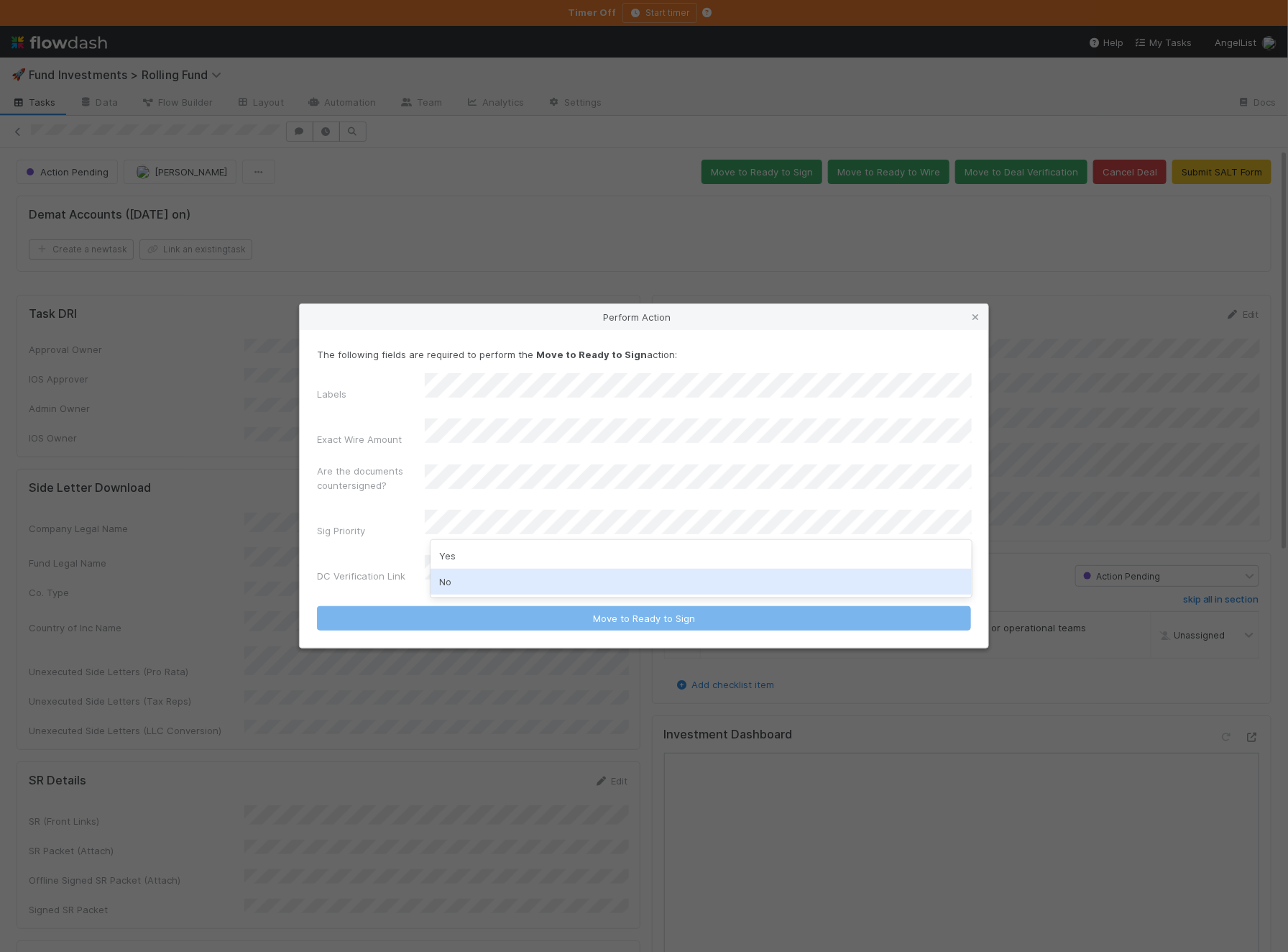
click at [462, 575] on div "No" at bounding box center [701, 582] width 541 height 26
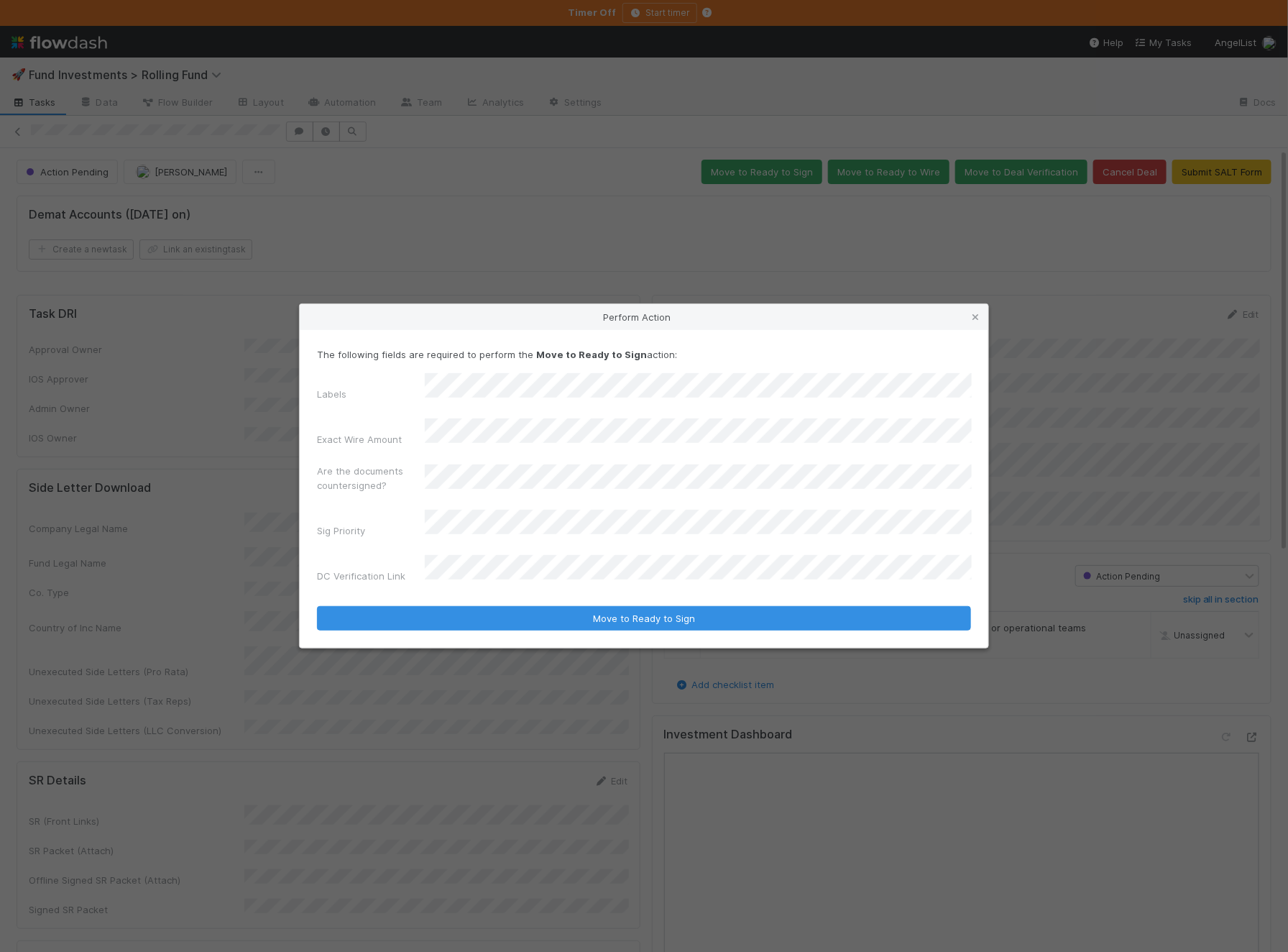
click at [317, 606] on button "Move to Ready to Sign" at bounding box center [644, 618] width 654 height 24
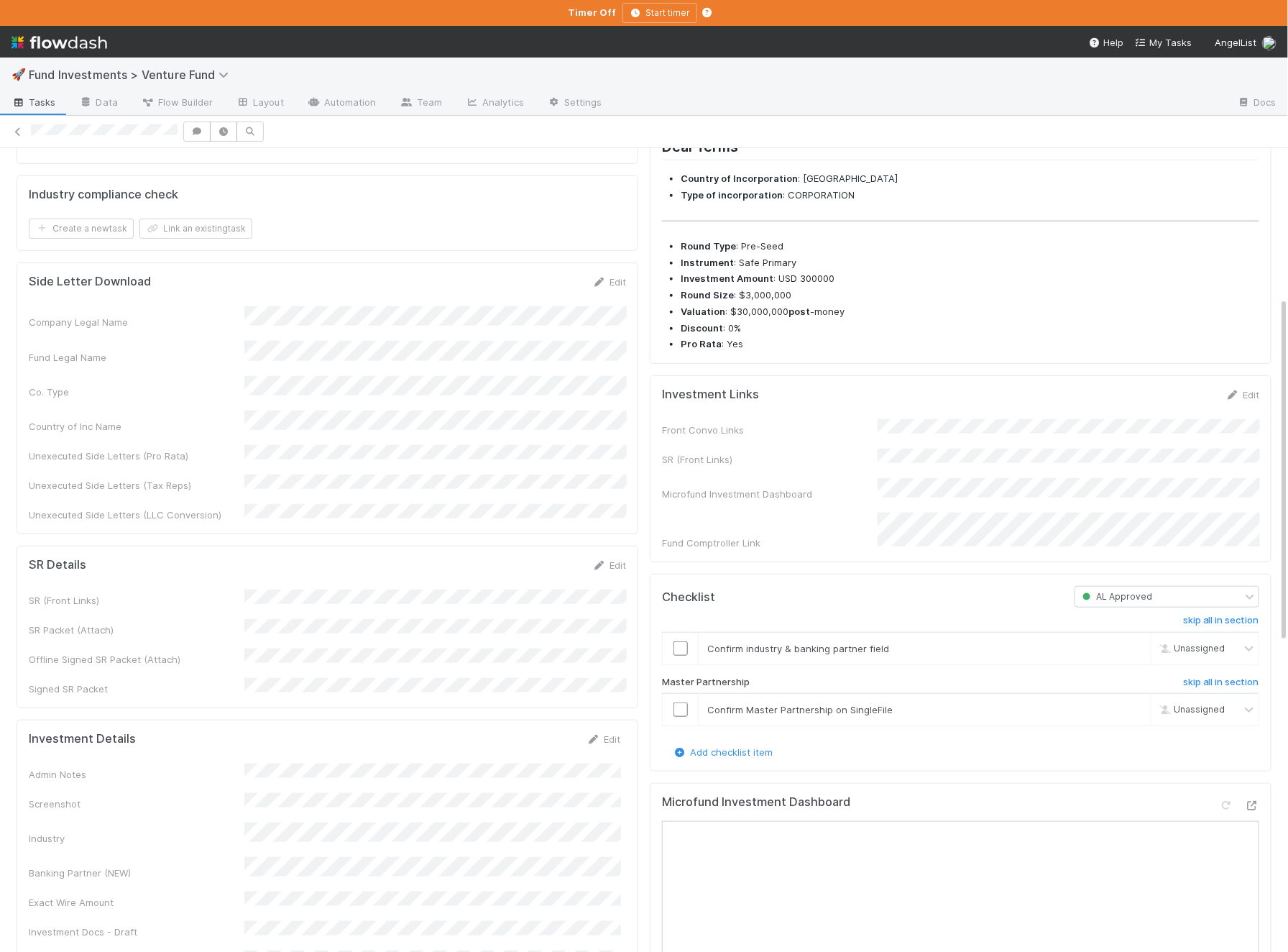
scroll to position [325, 0]
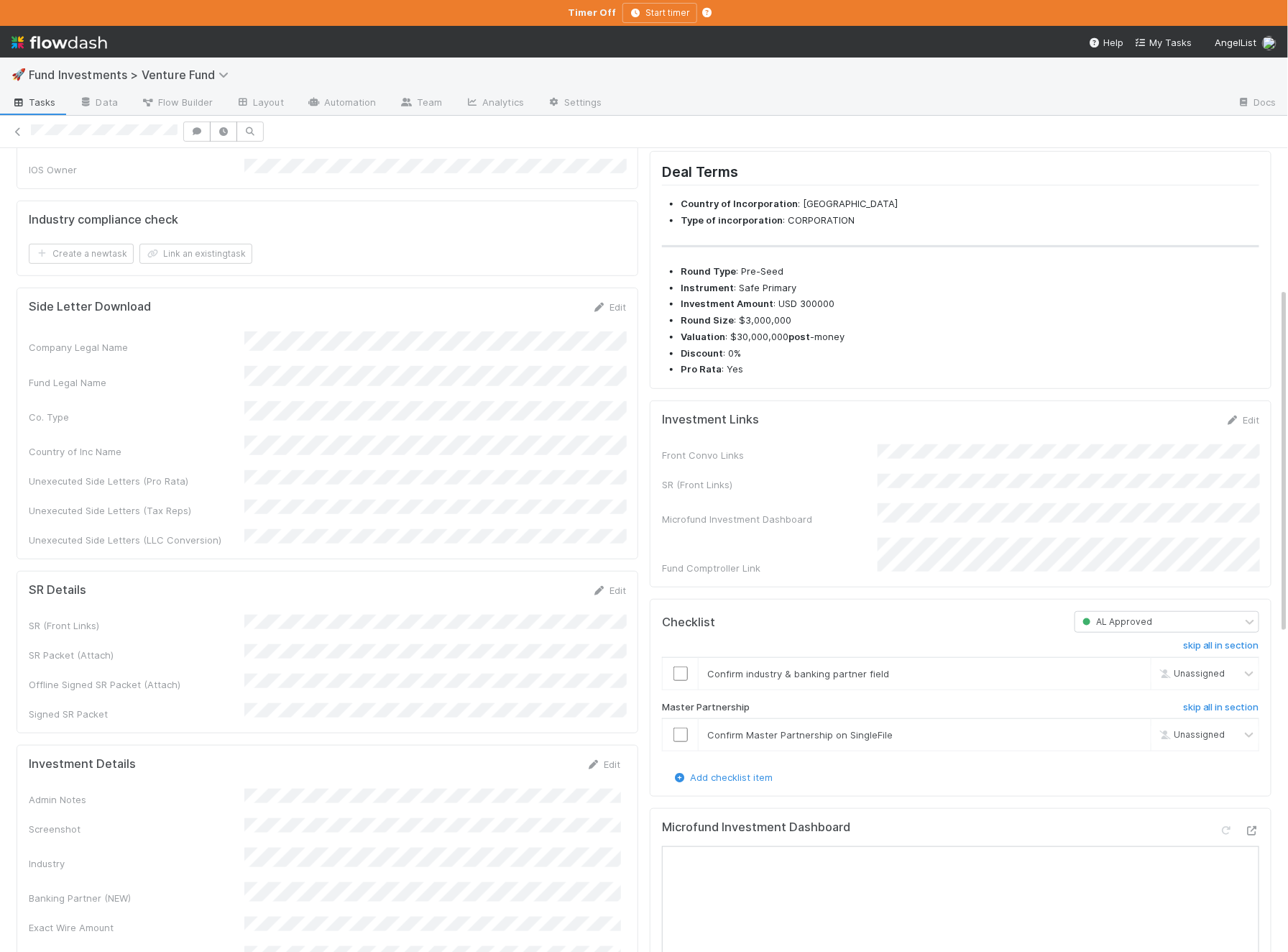
click at [1233, 427] on div "Edit" at bounding box center [1243, 419] width 34 height 14
click at [1241, 426] on link "Edit" at bounding box center [1243, 419] width 34 height 11
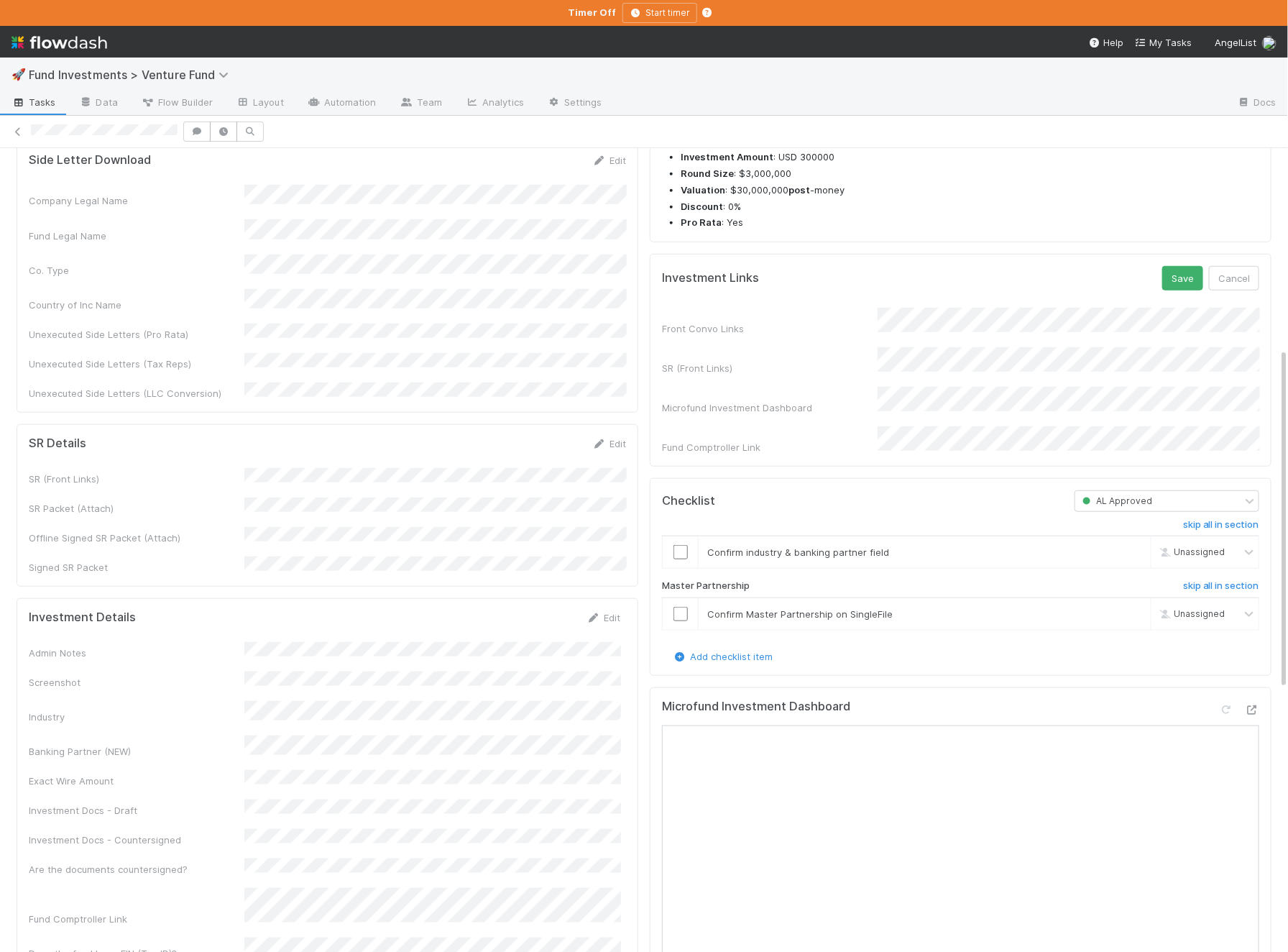
scroll to position [432, 0]
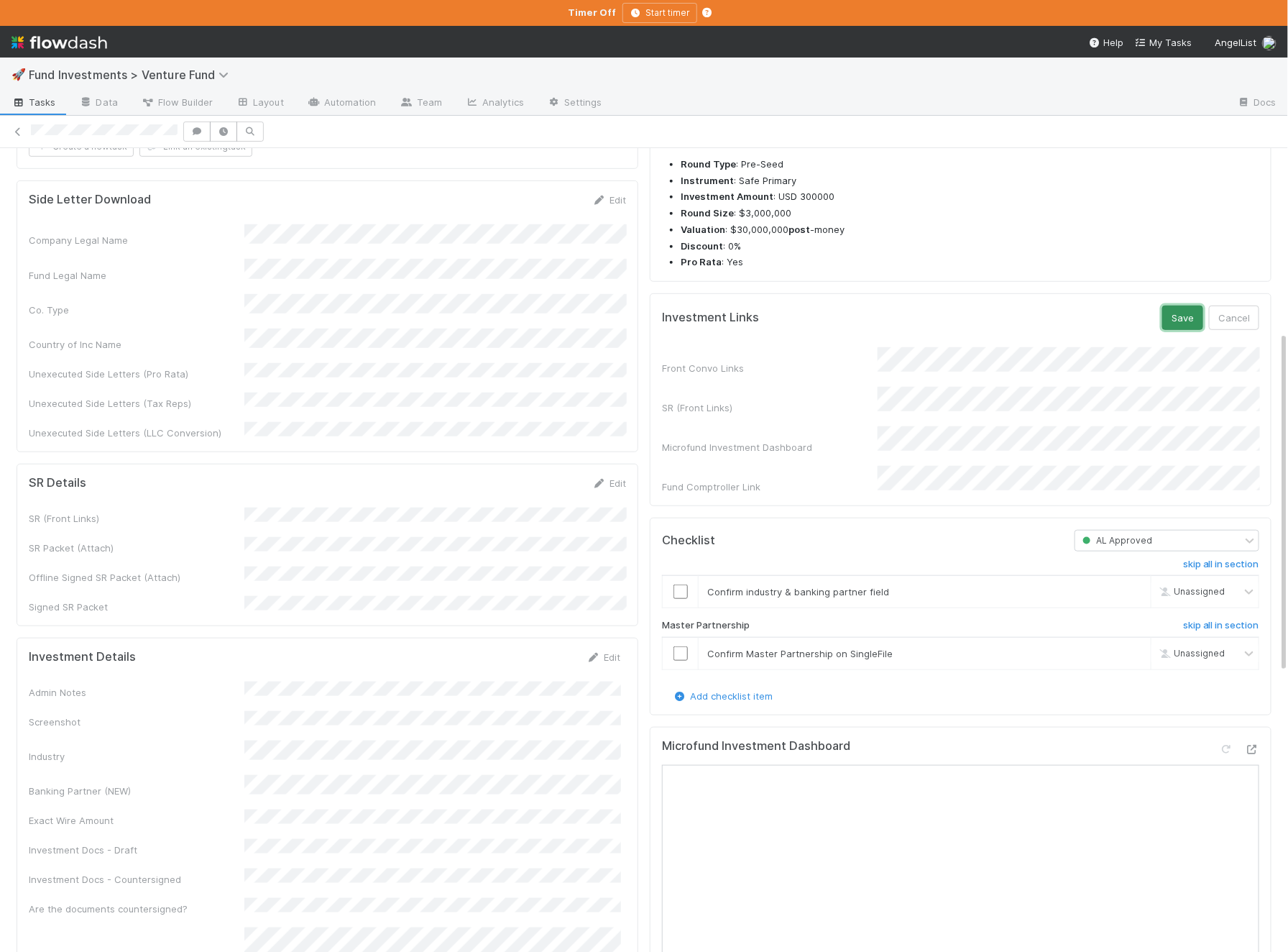
click at [1183, 330] on button "Save" at bounding box center [1183, 318] width 41 height 24
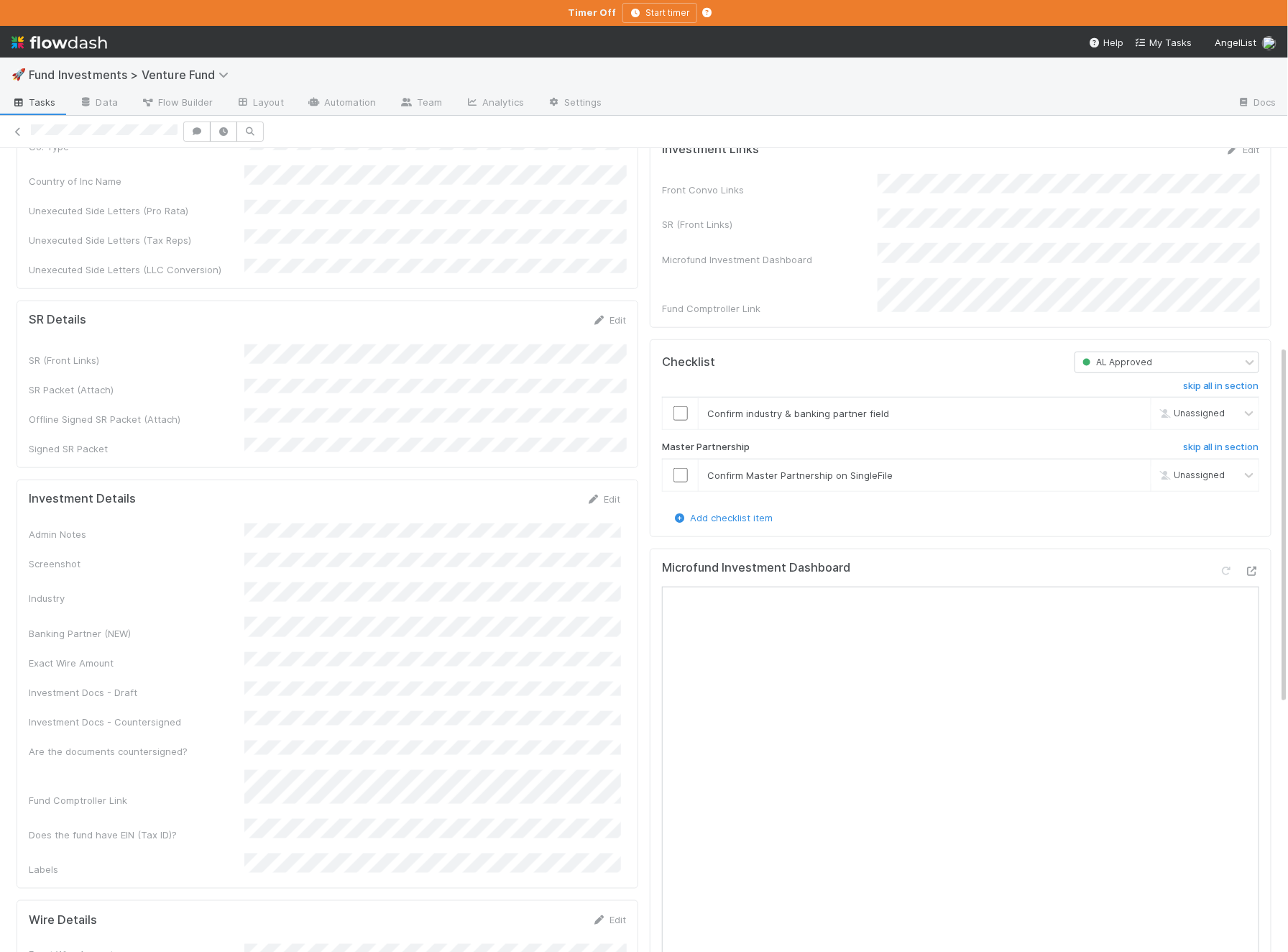
scroll to position [533, 0]
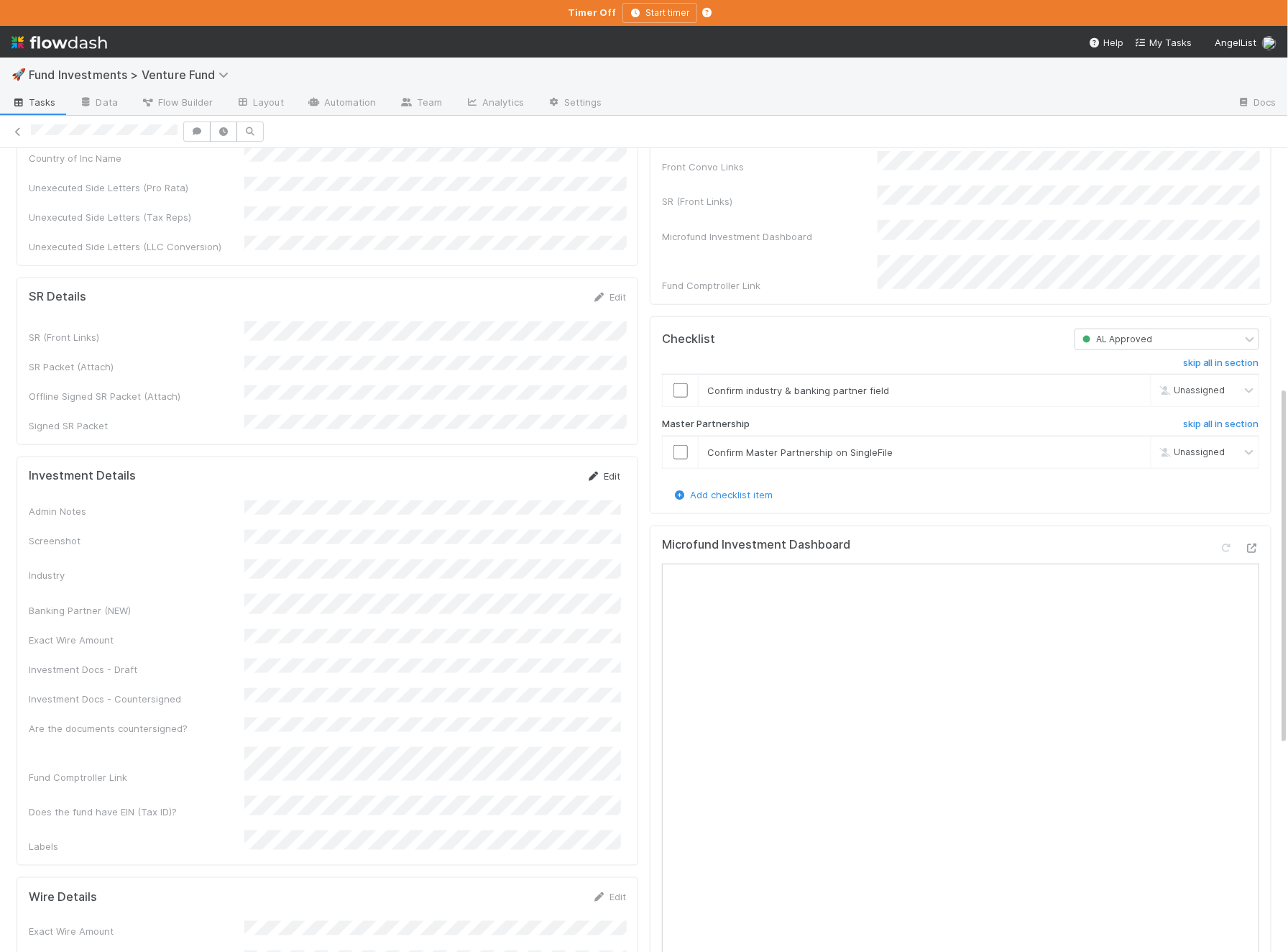
click at [605, 470] on link "Edit" at bounding box center [603, 476] width 34 height 11
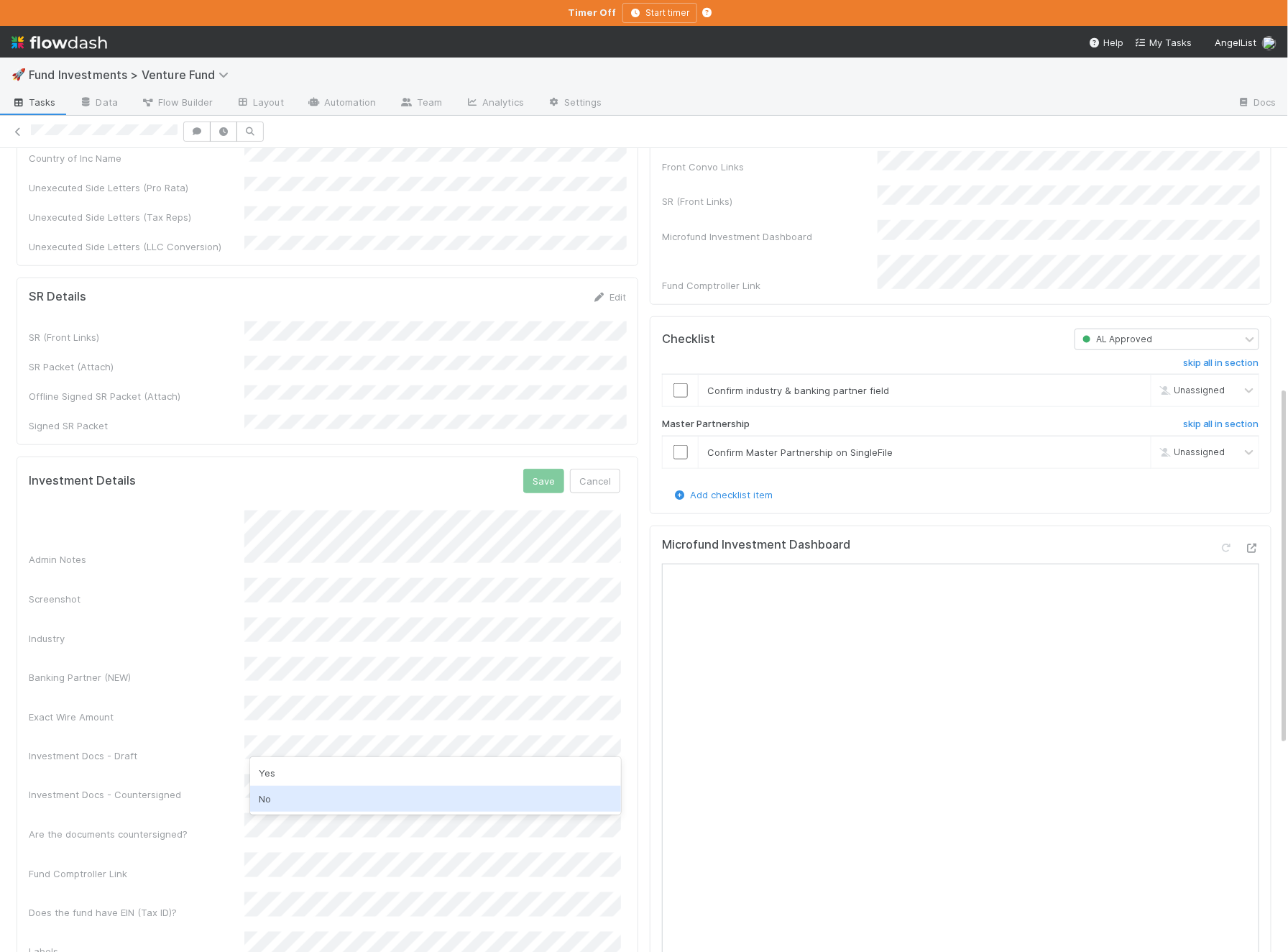
click at [303, 808] on div "No" at bounding box center [435, 799] width 371 height 26
click at [540, 469] on button "Save" at bounding box center [544, 481] width 41 height 24
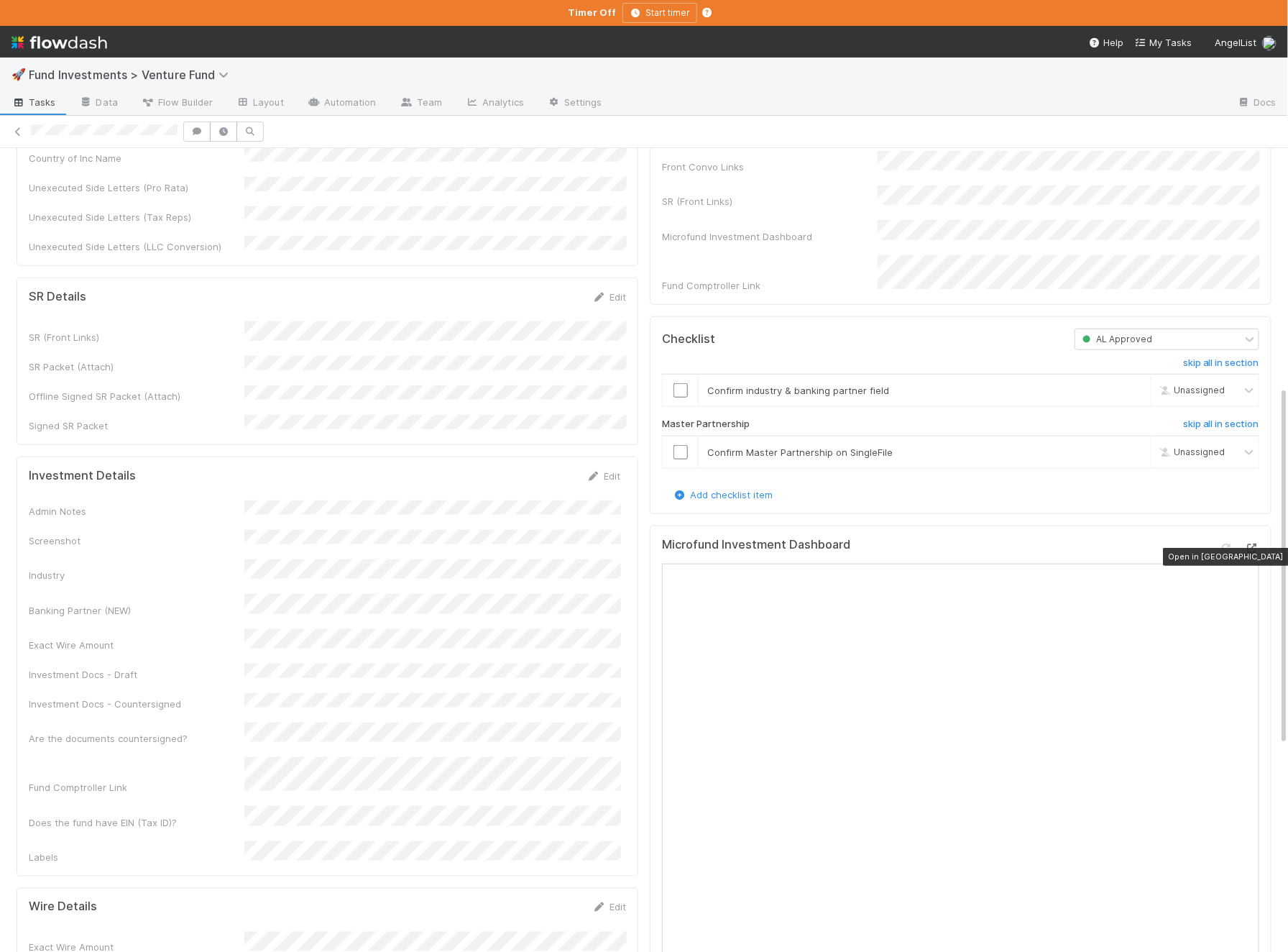
click at [1257, 552] on icon at bounding box center [1251, 548] width 14 height 9
click at [608, 470] on link "Edit" at bounding box center [603, 476] width 34 height 11
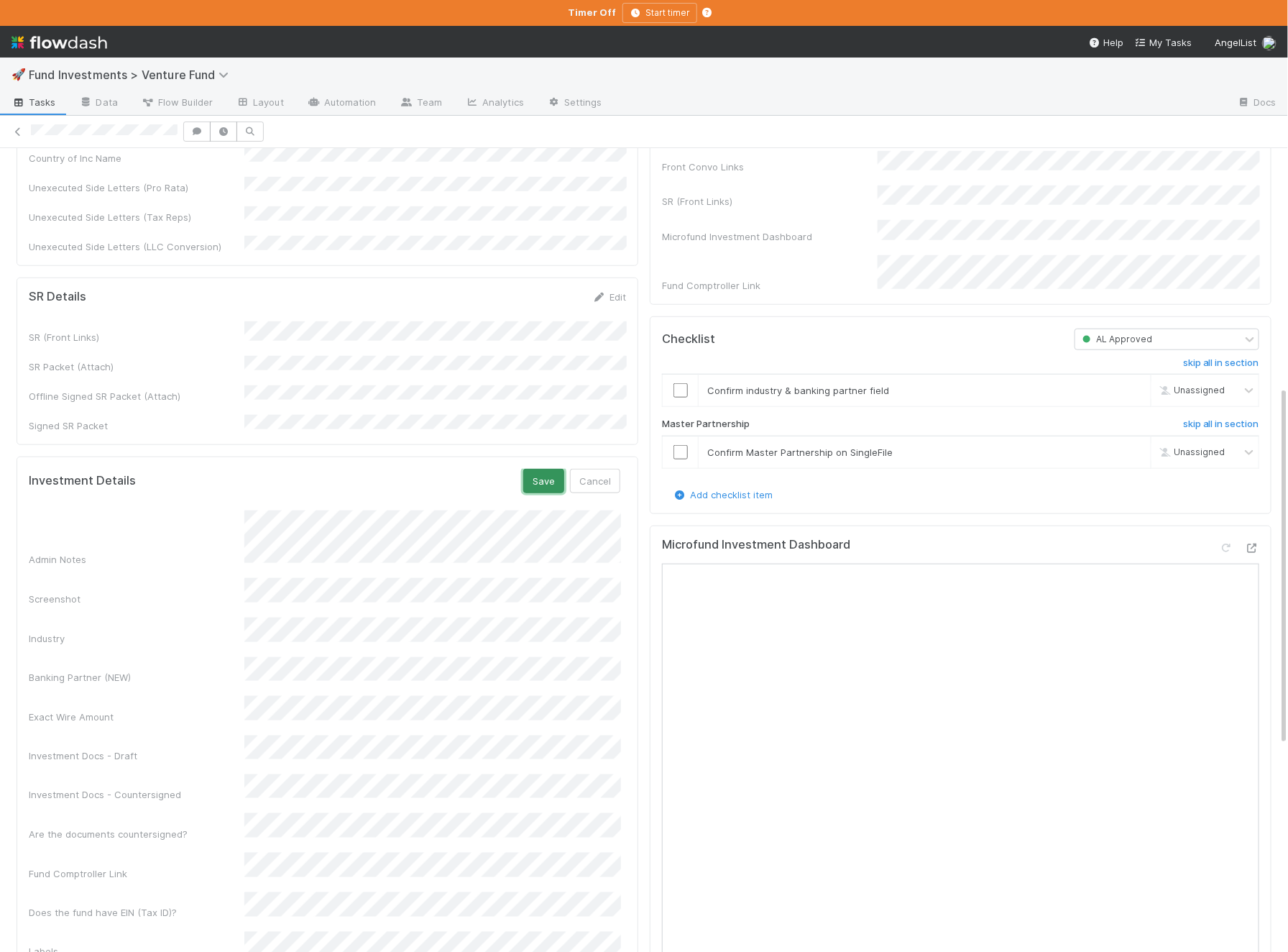
click at [549, 469] on button "Save" at bounding box center [544, 481] width 41 height 24
click at [603, 470] on link "Edit" at bounding box center [603, 476] width 34 height 11
click at [538, 469] on button "Save" at bounding box center [544, 481] width 41 height 24
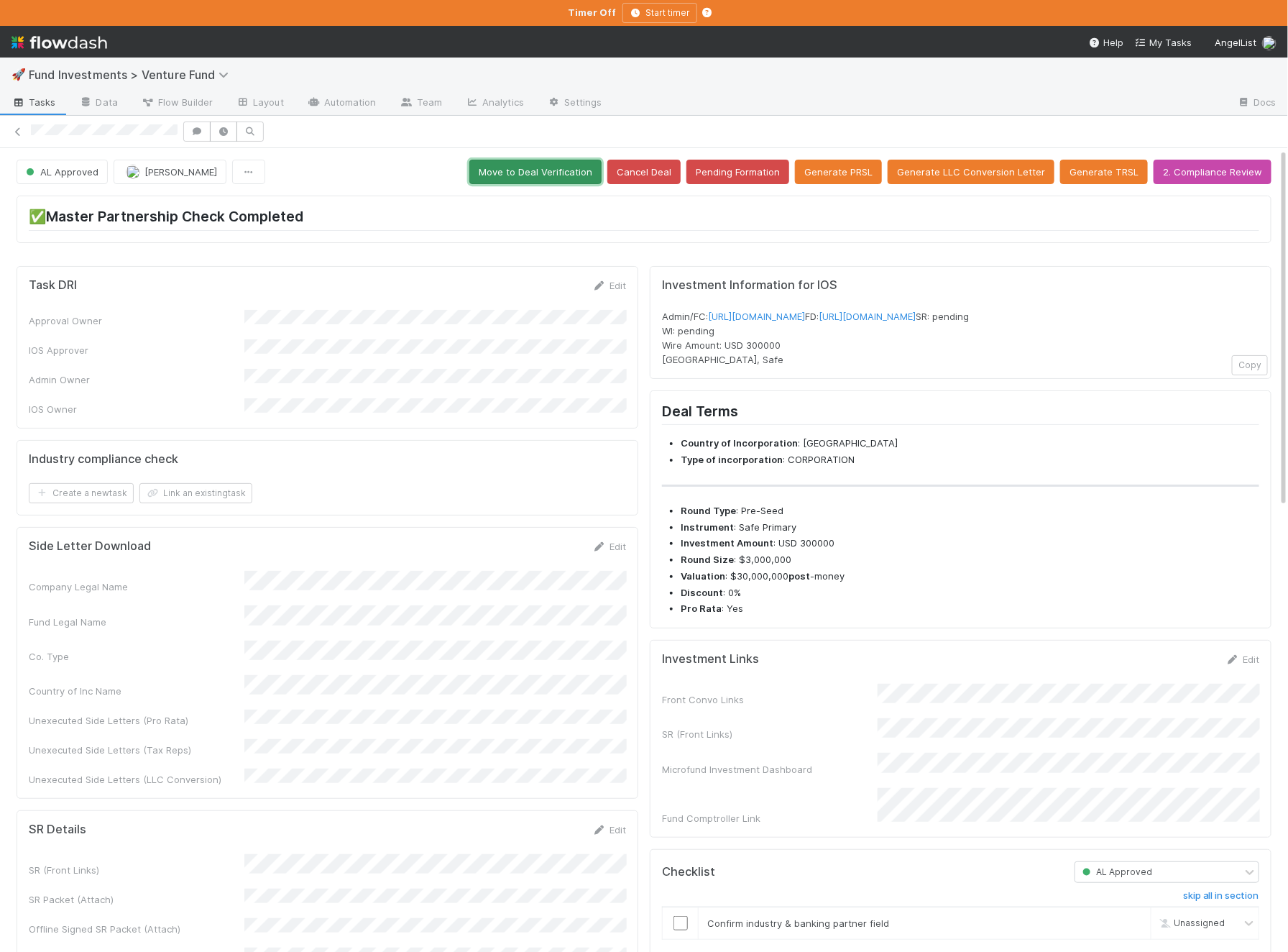
click at [586, 164] on button "Move to Deal Verification" at bounding box center [535, 172] width 132 height 24
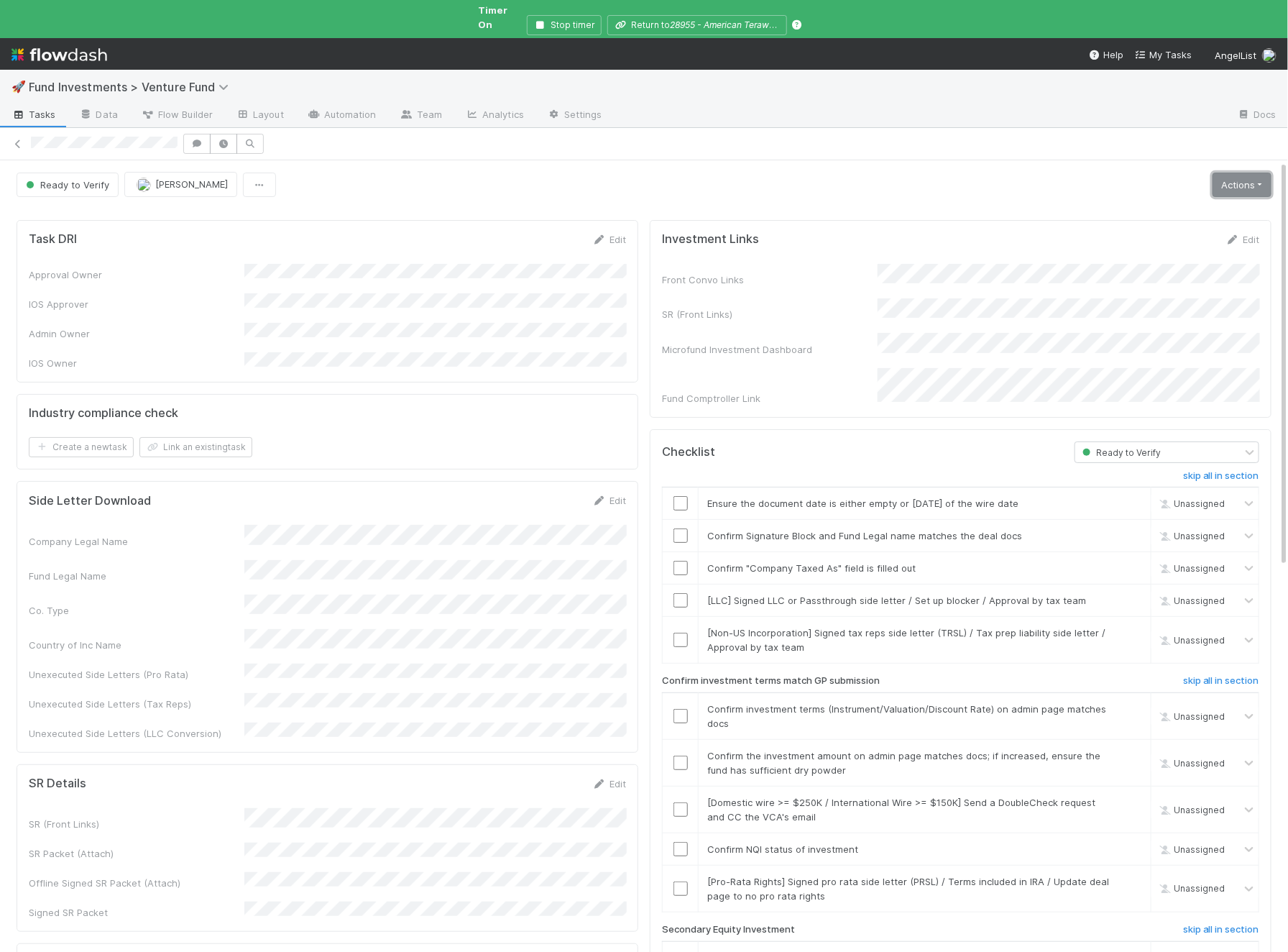
click at [1220, 173] on link "Actions" at bounding box center [1242, 185] width 59 height 24
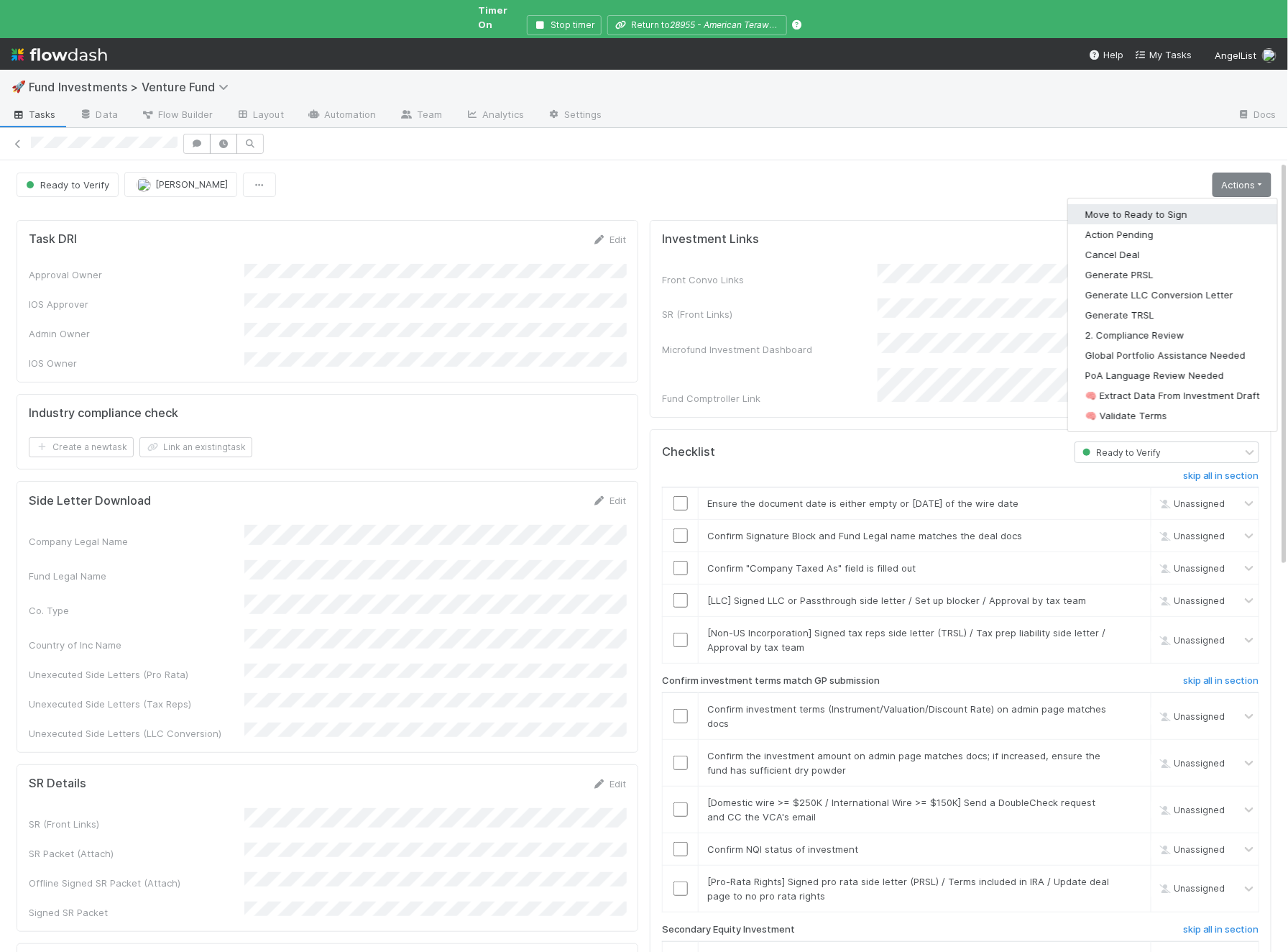
click at [1170, 204] on button "Move to Ready to Sign" at bounding box center [1173, 214] width 209 height 20
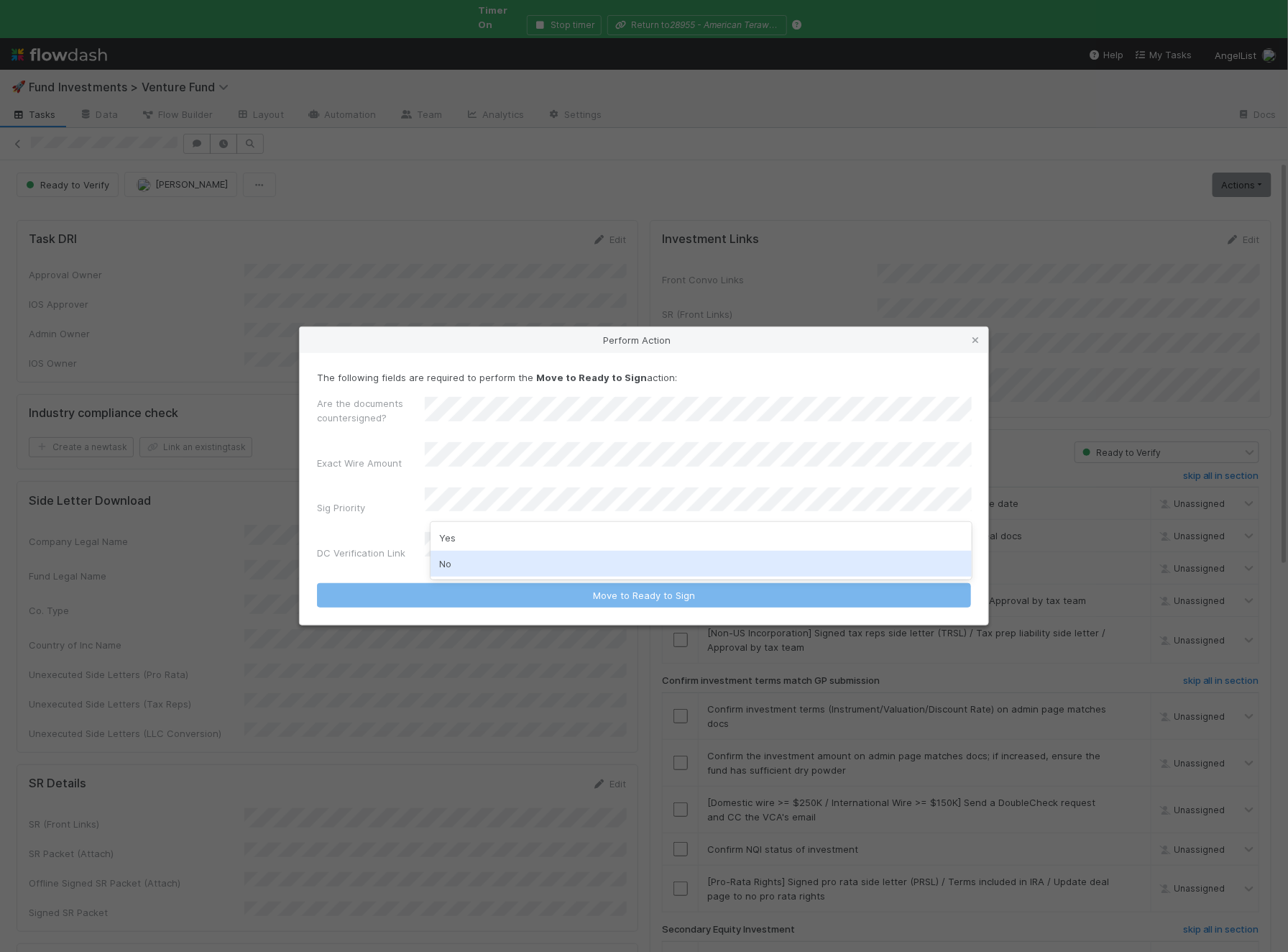
click at [489, 552] on div "No" at bounding box center [701, 564] width 541 height 26
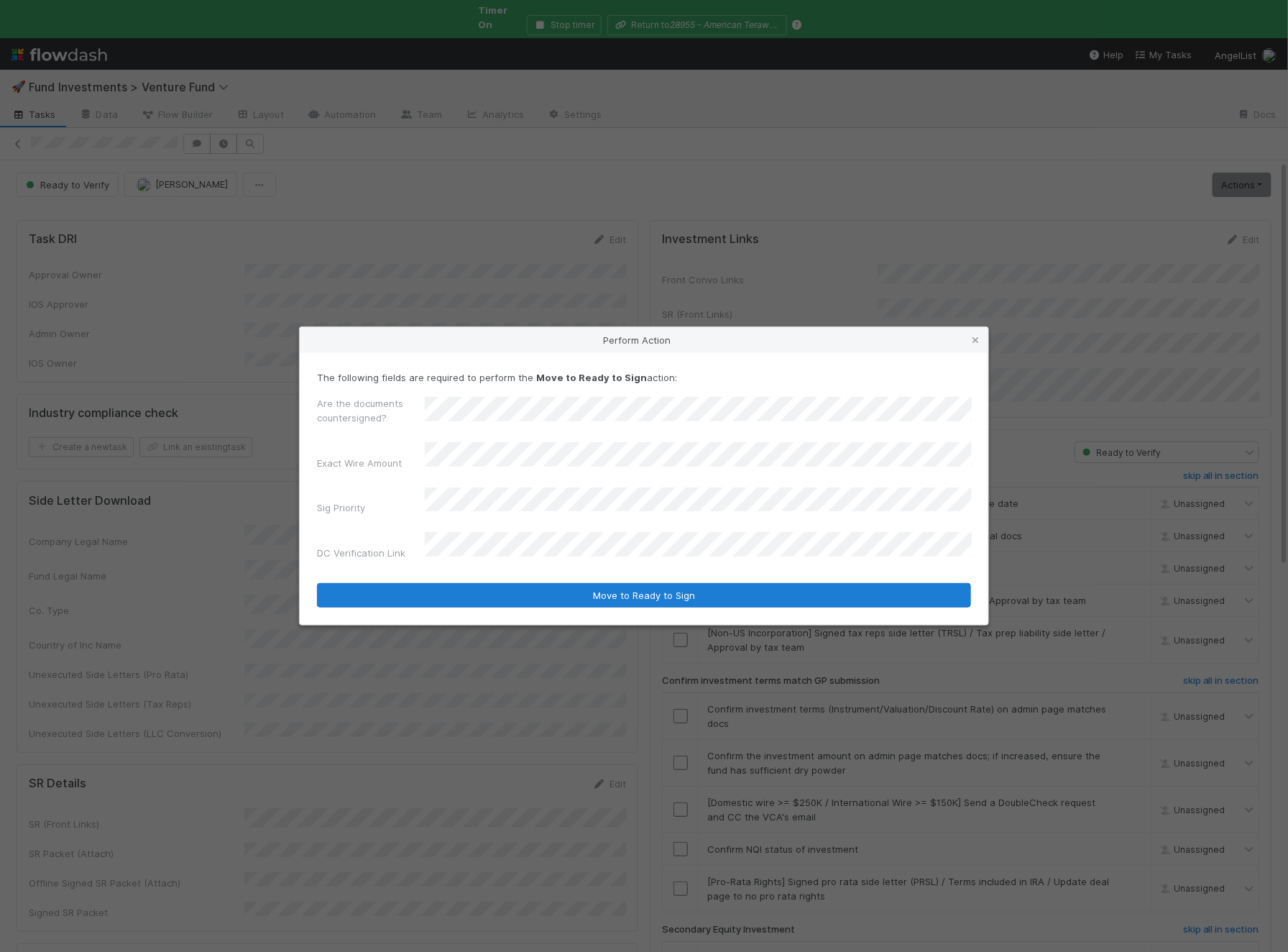
click at [317, 583] on button "Move to Ready to Sign" at bounding box center [644, 596] width 654 height 24
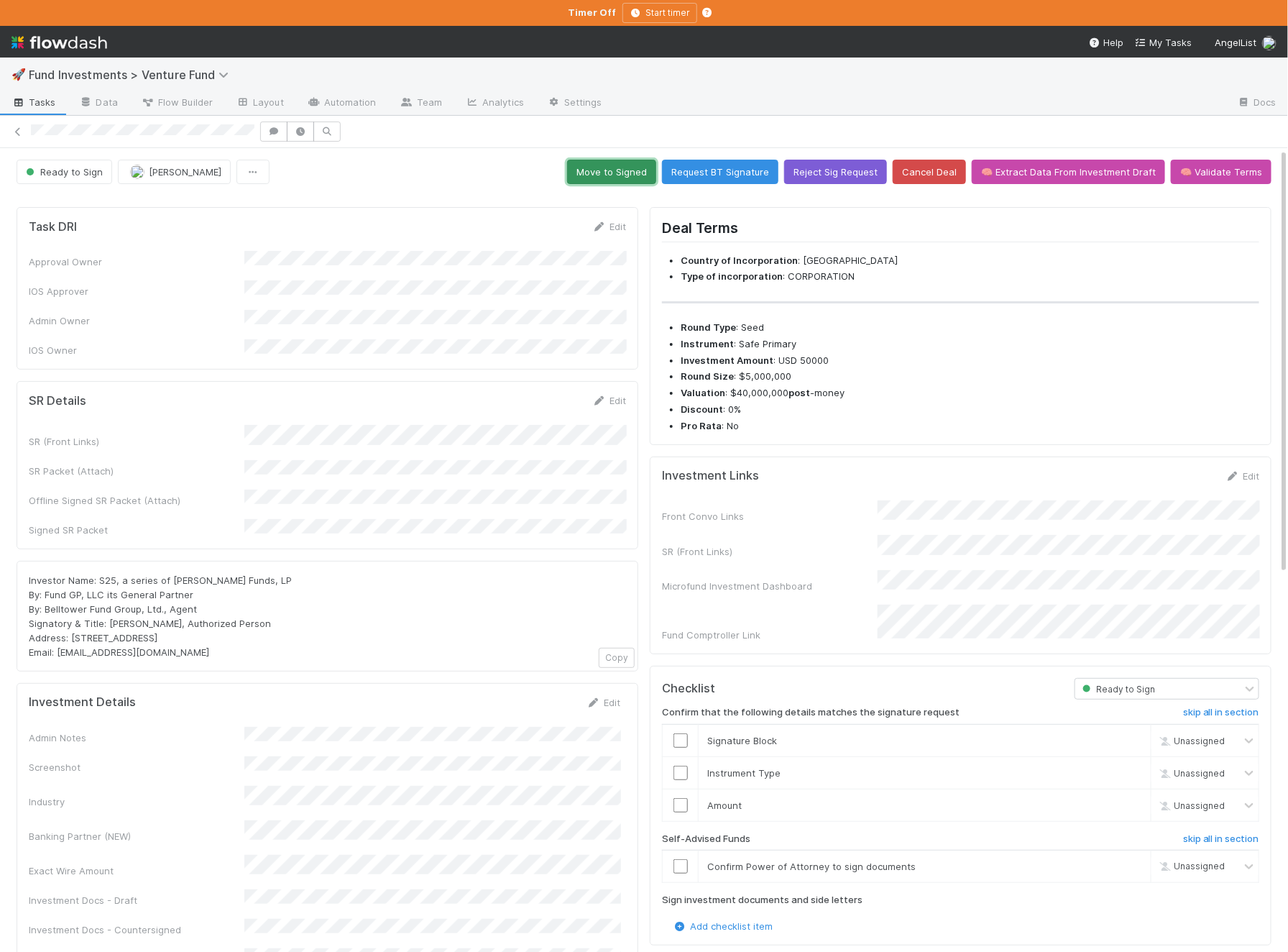
click at [627, 161] on button "Move to Signed" at bounding box center [612, 172] width 89 height 24
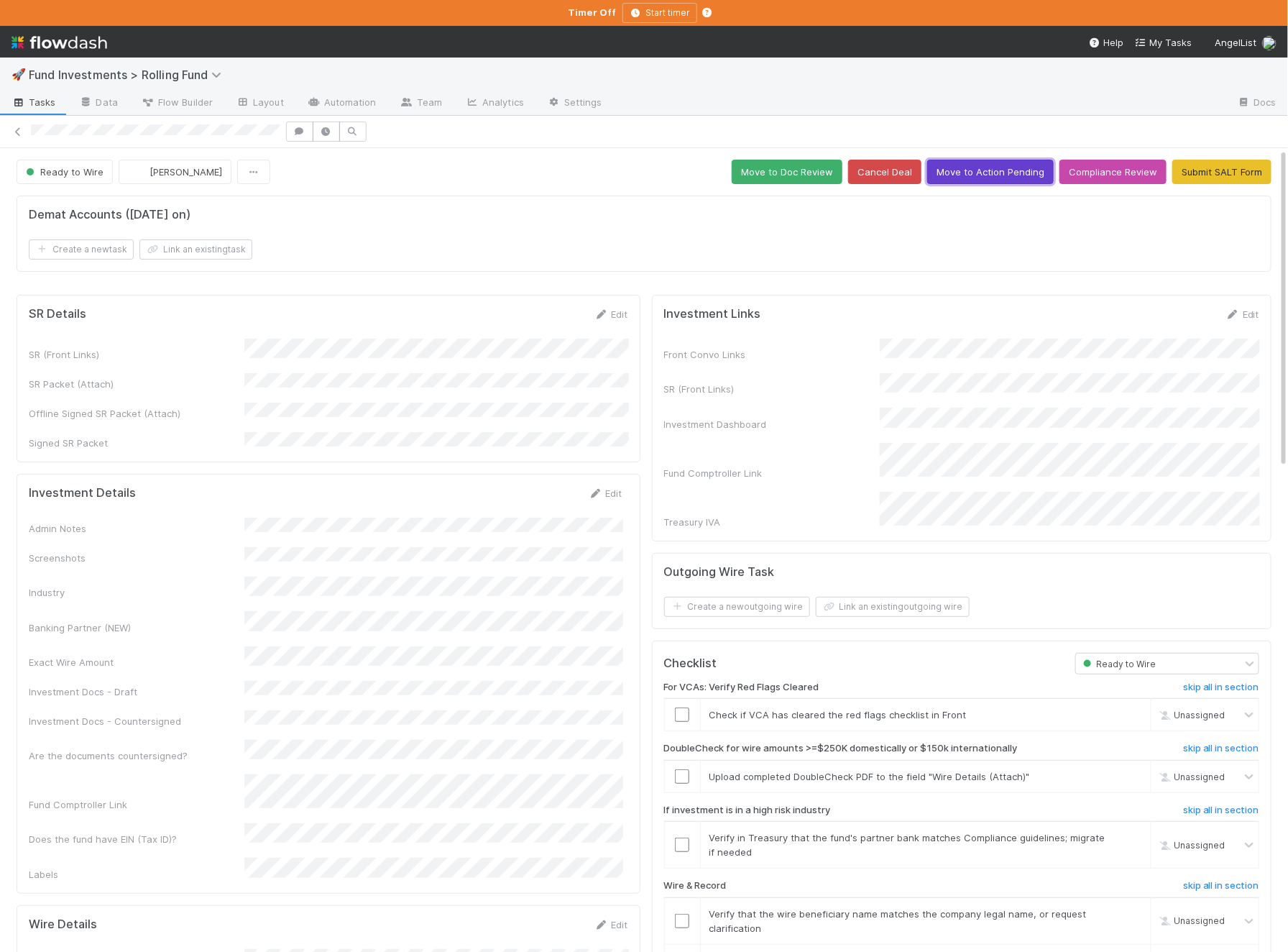
click at [998, 171] on button "Move to Action Pending" at bounding box center [991, 172] width 127 height 24
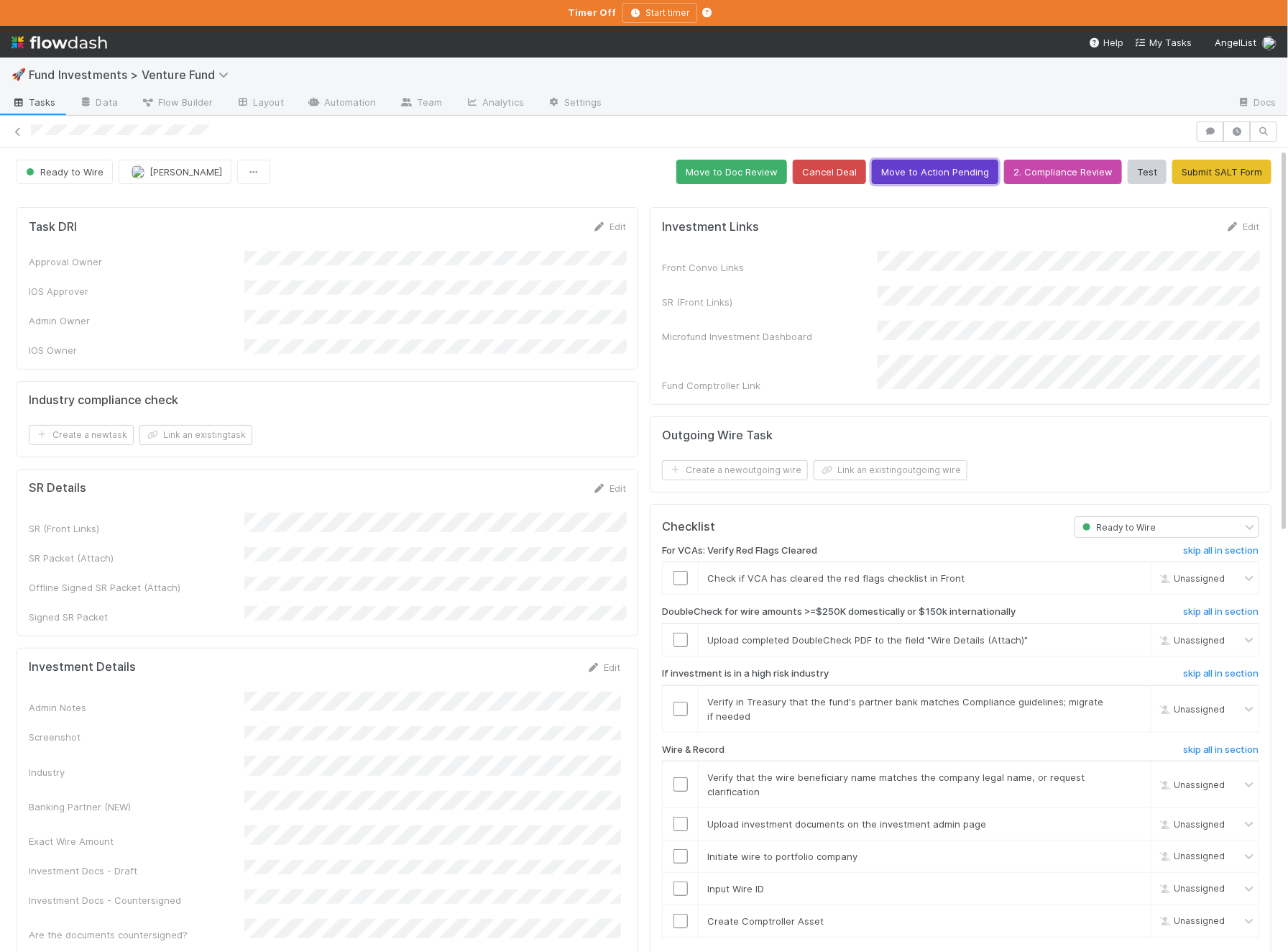
click at [894, 164] on button "Move to Action Pending" at bounding box center [935, 172] width 127 height 24
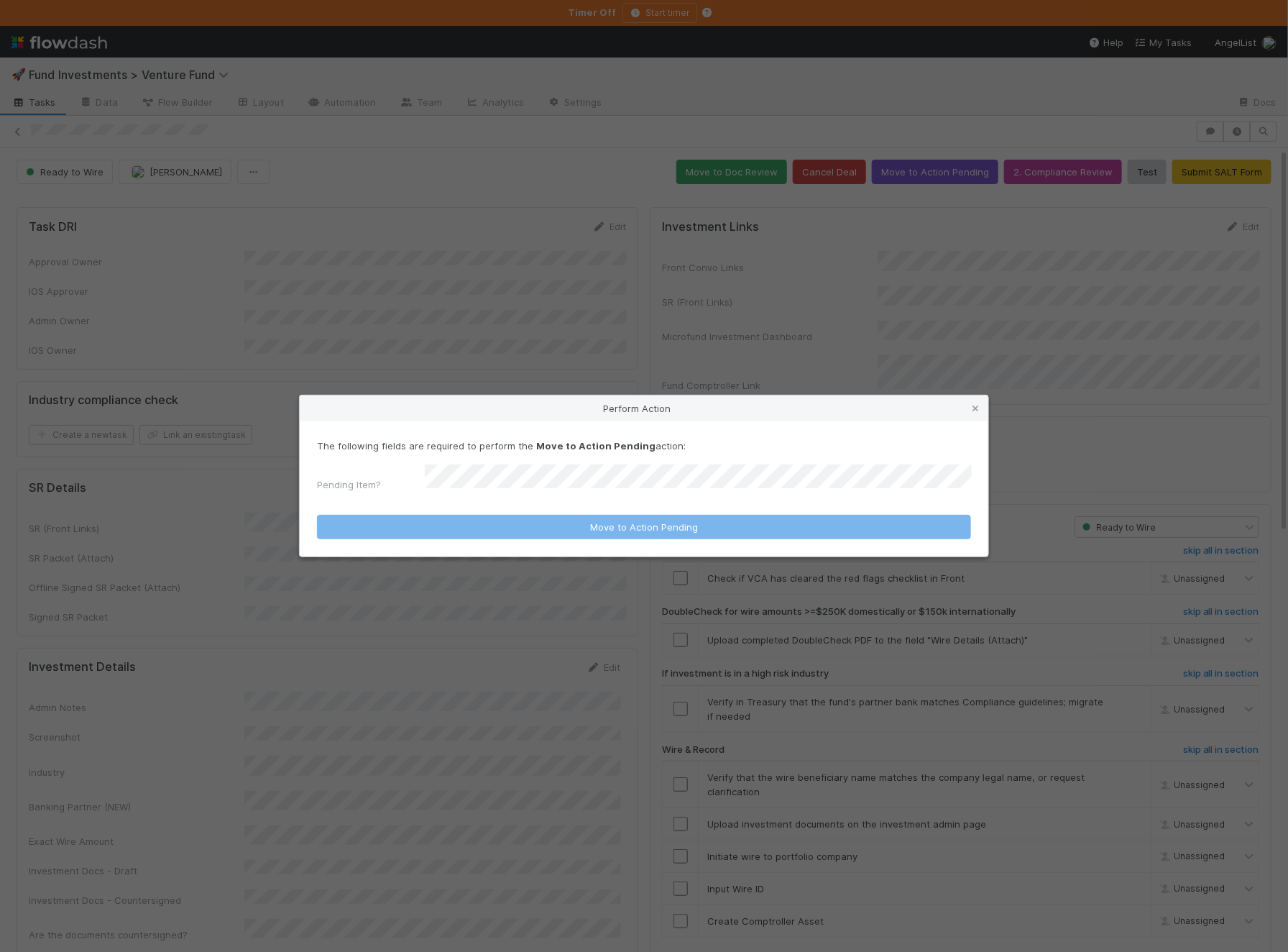
click at [447, 499] on form "The following fields are required to perform the Move to Action Pending action:…" at bounding box center [644, 488] width 654 height 100
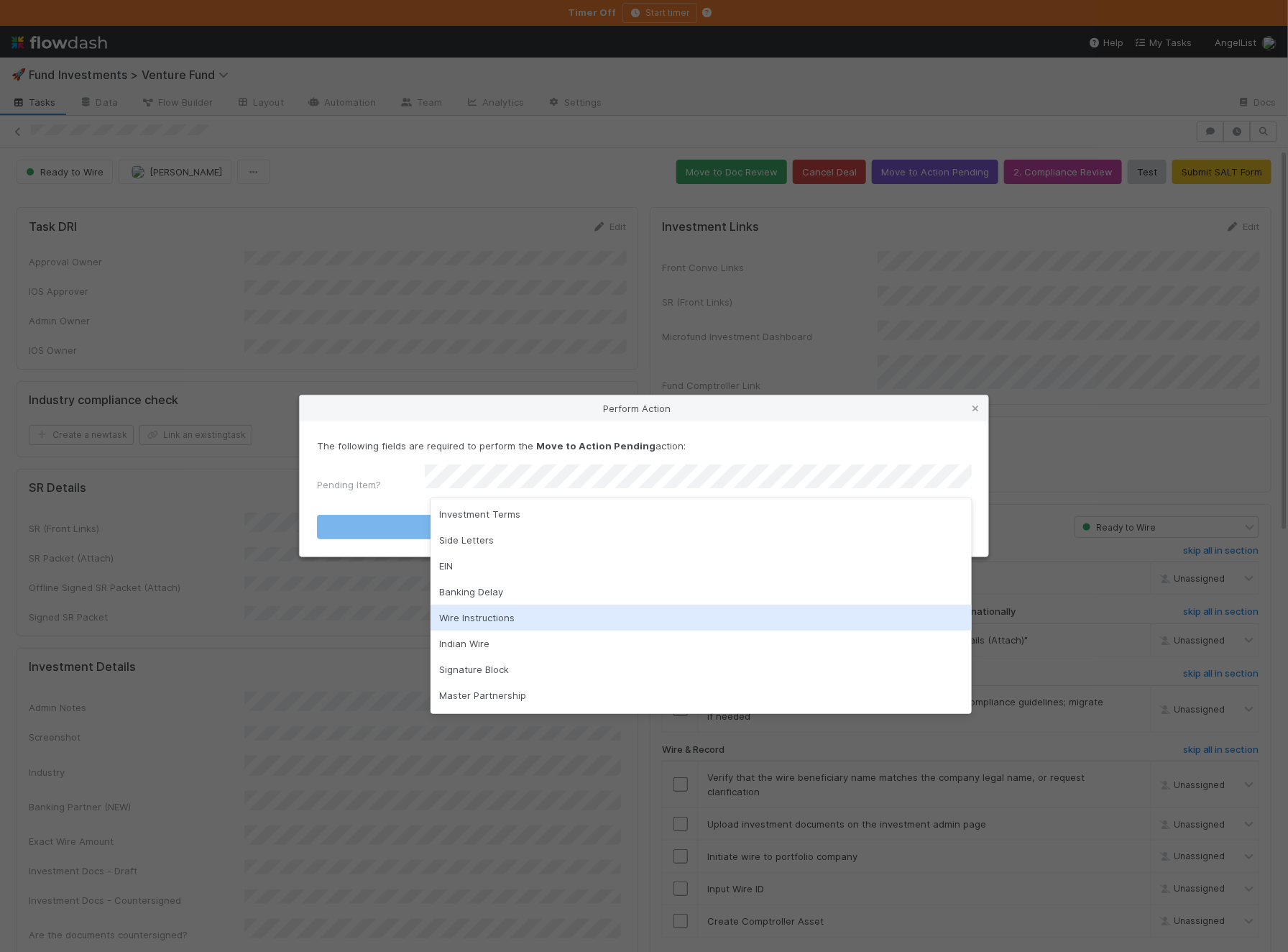
click at [481, 612] on div "Wire Instructions" at bounding box center [701, 618] width 541 height 26
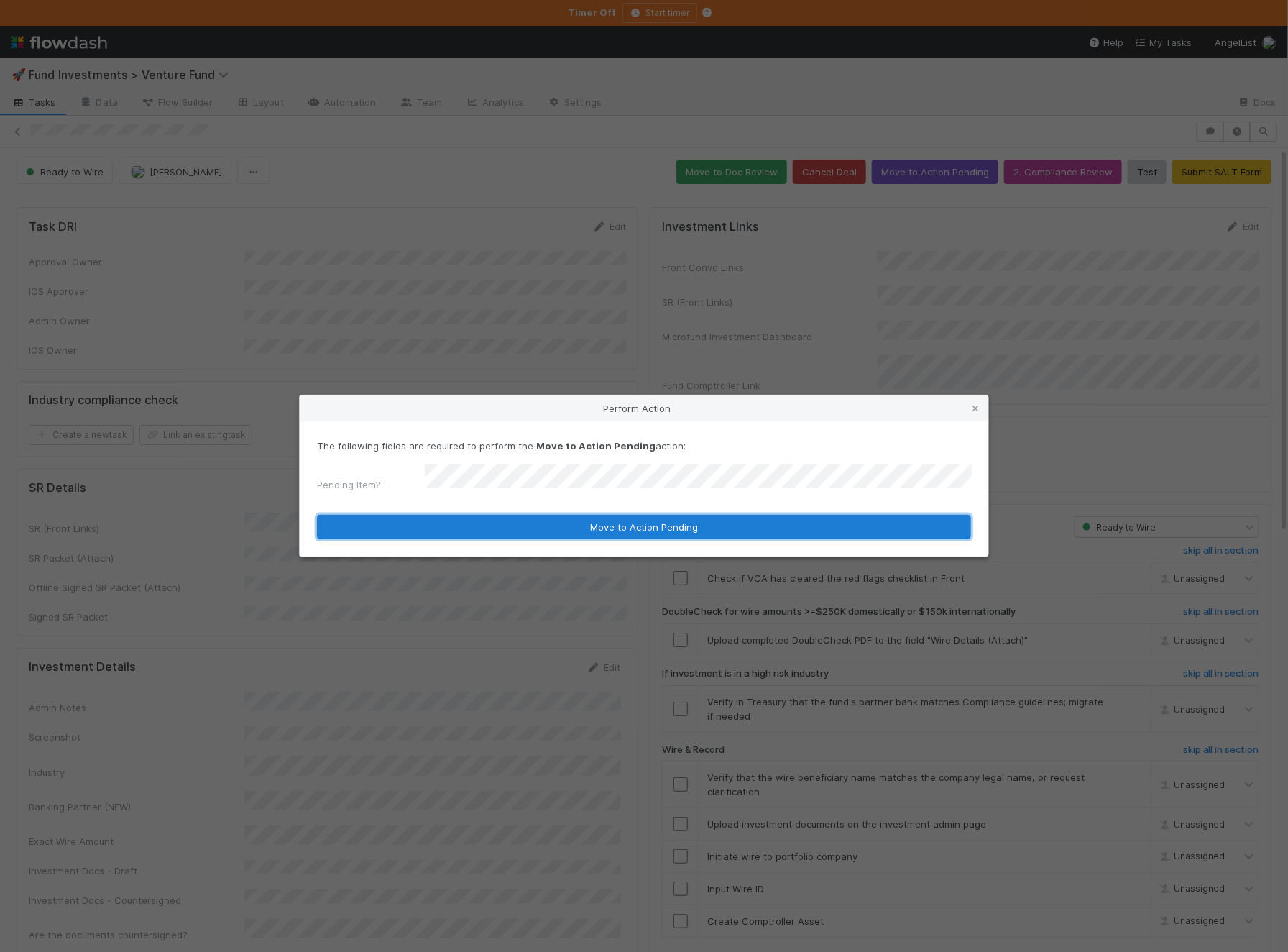
click at [495, 527] on button "Move to Action Pending" at bounding box center [644, 527] width 654 height 24
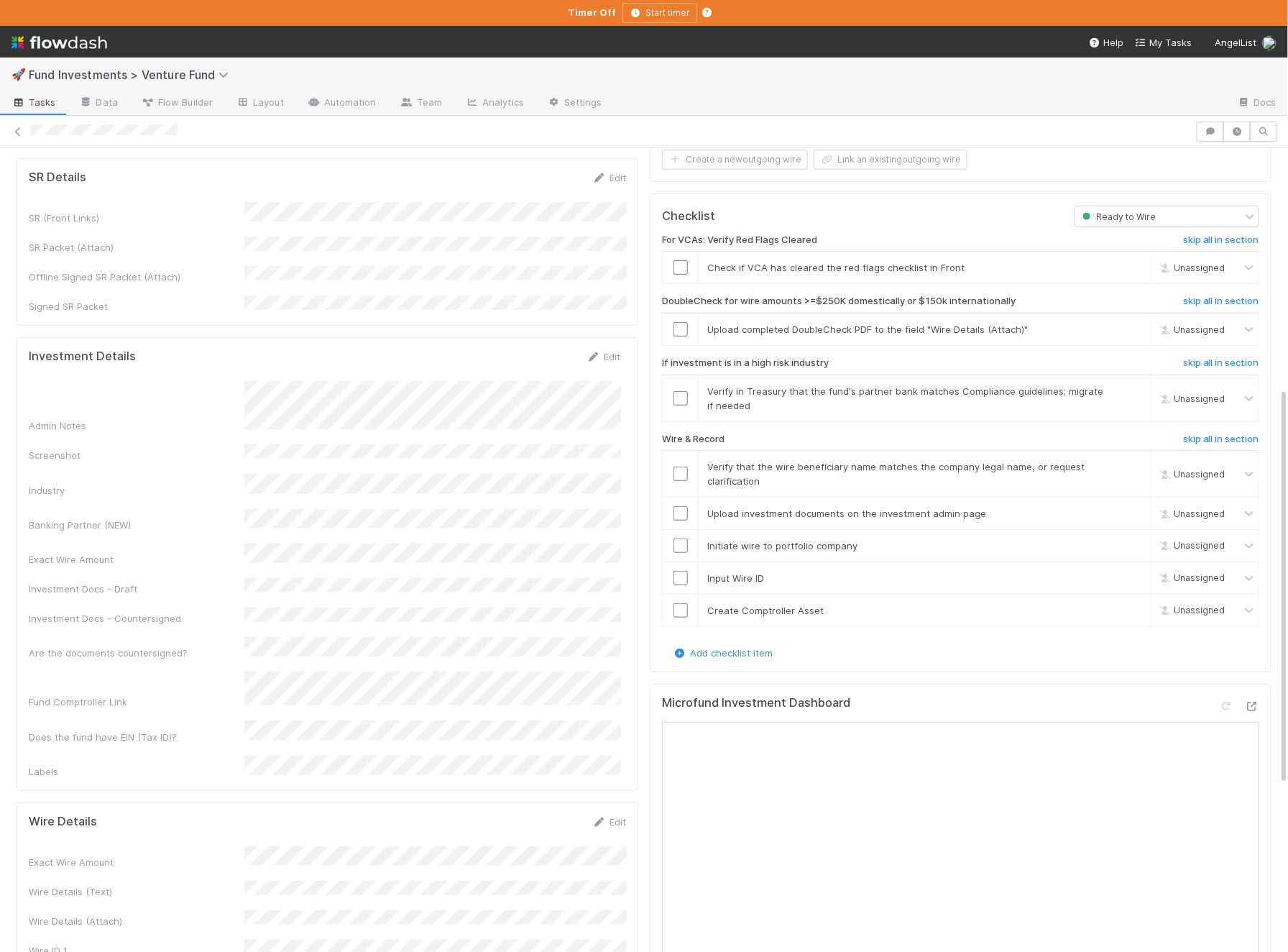
scroll to position [718, 0]
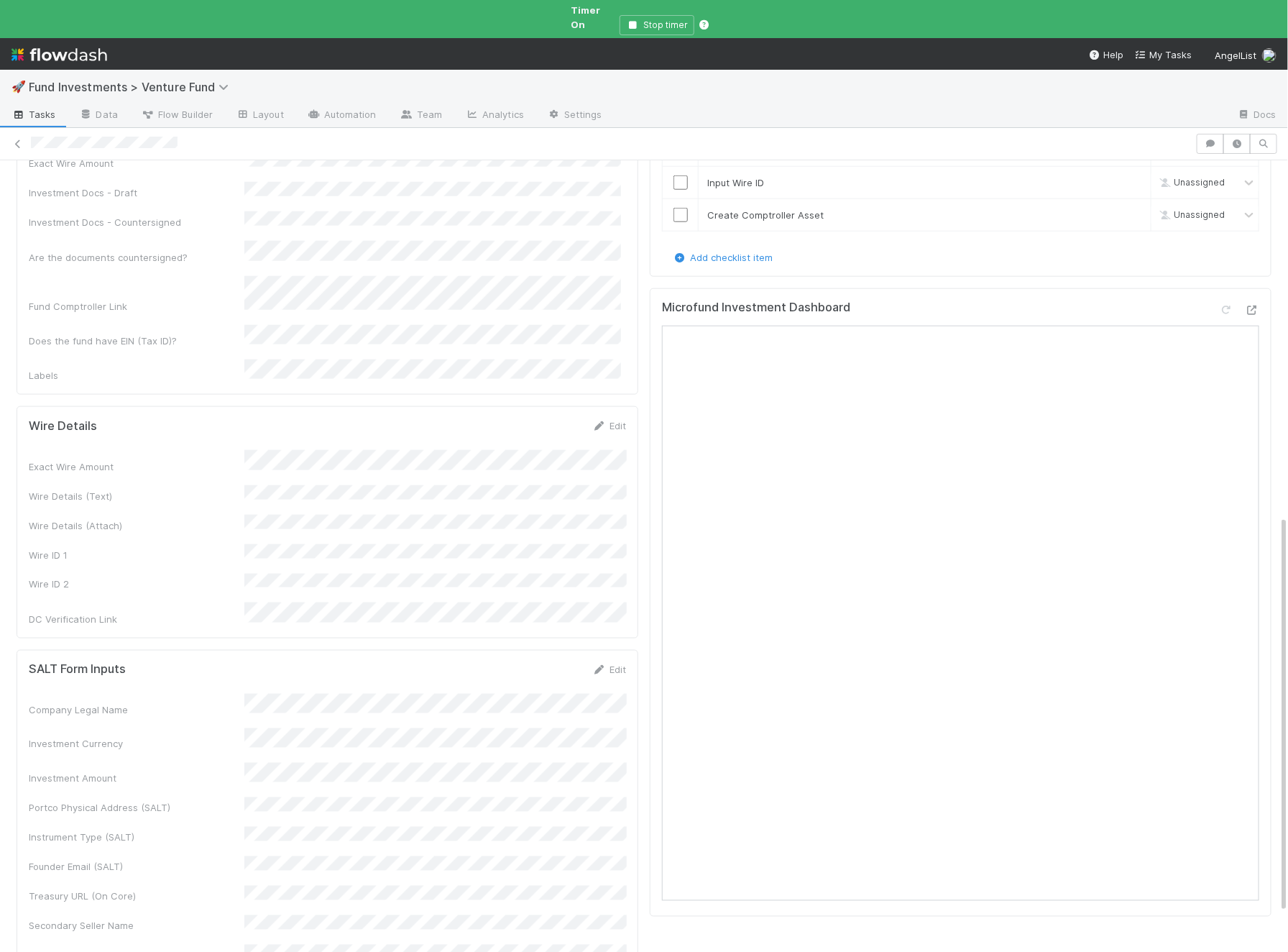
click at [1260, 288] on div "Microfund Investment Dashboard" at bounding box center [961, 602] width 622 height 629
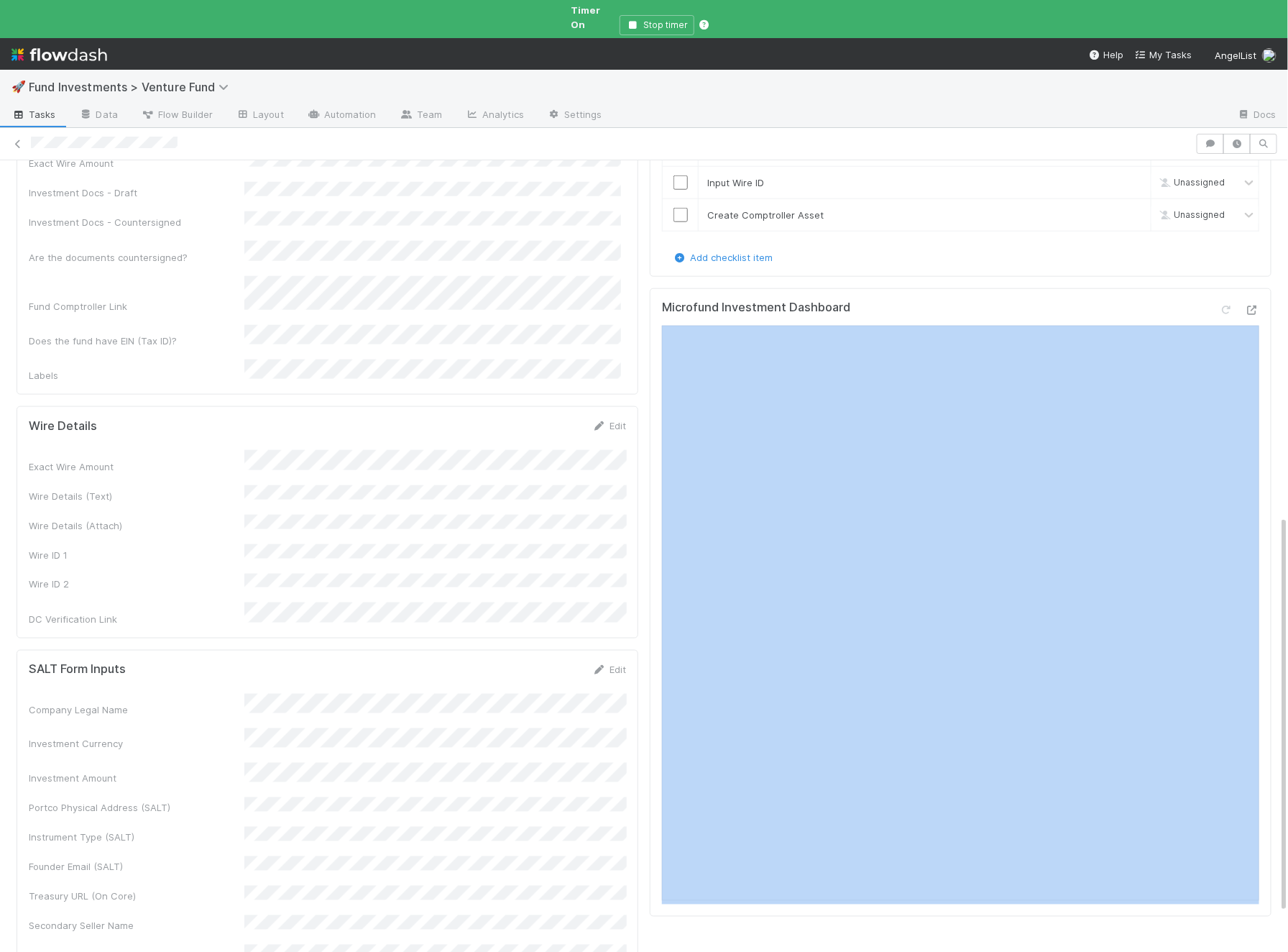
click at [1260, 288] on div "Microfund Investment Dashboard" at bounding box center [961, 602] width 622 height 629
click at [1254, 306] on icon at bounding box center [1251, 310] width 14 height 9
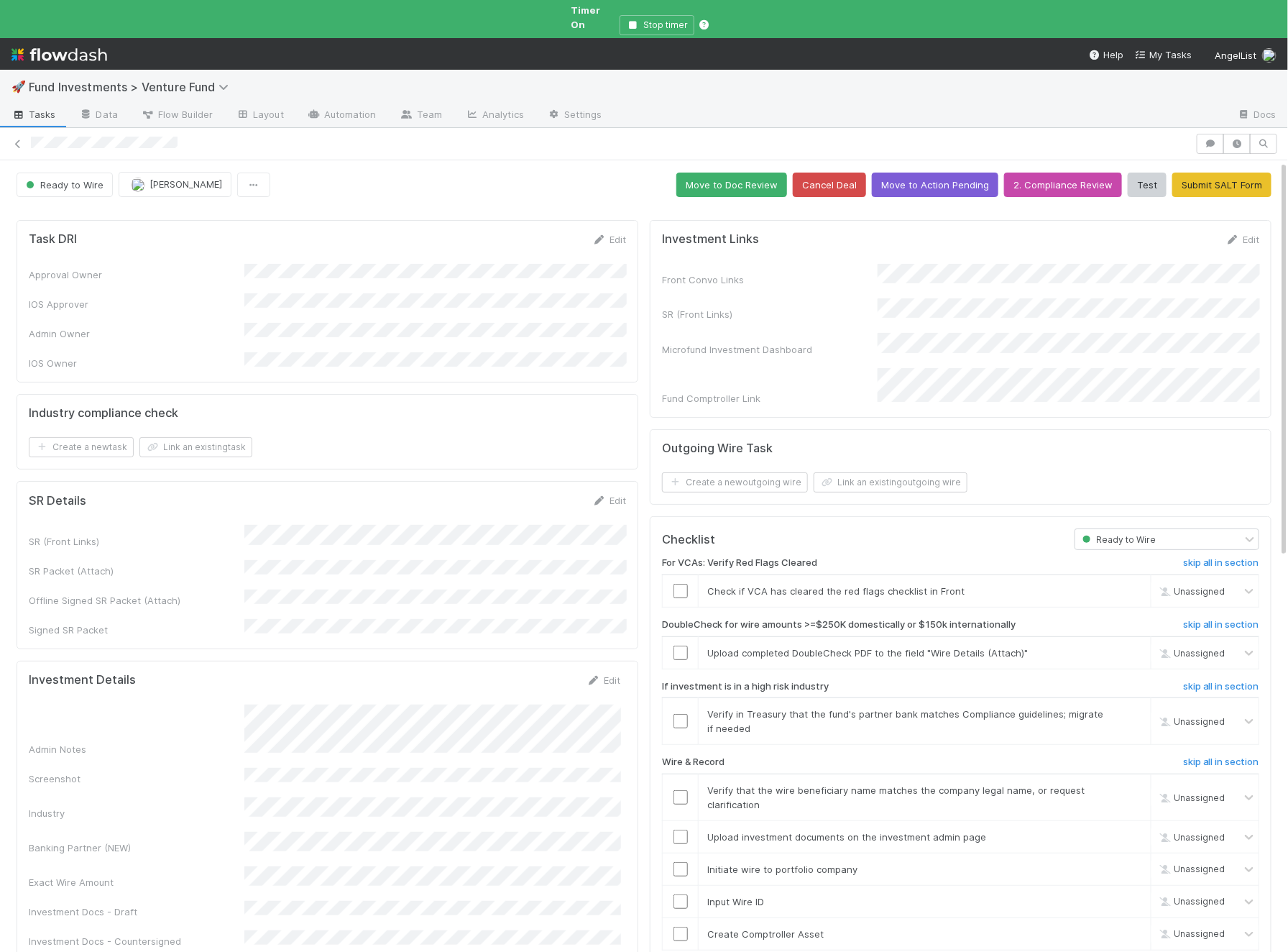
click at [916, 173] on button "Move to Action Pending" at bounding box center [935, 185] width 127 height 24
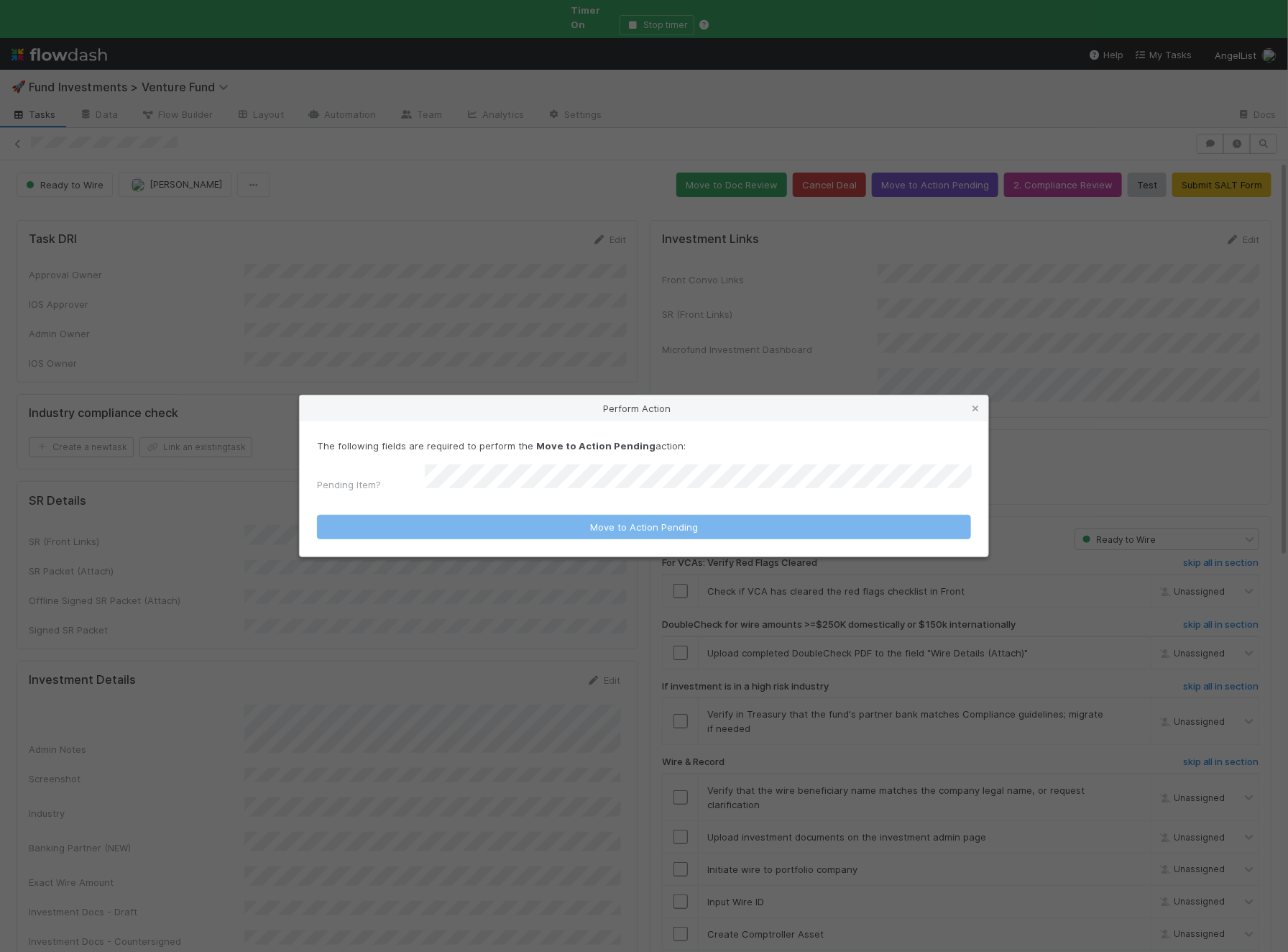
click at [487, 497] on form "The following fields are required to perform the Move to Action Pending action:…" at bounding box center [644, 488] width 654 height 100
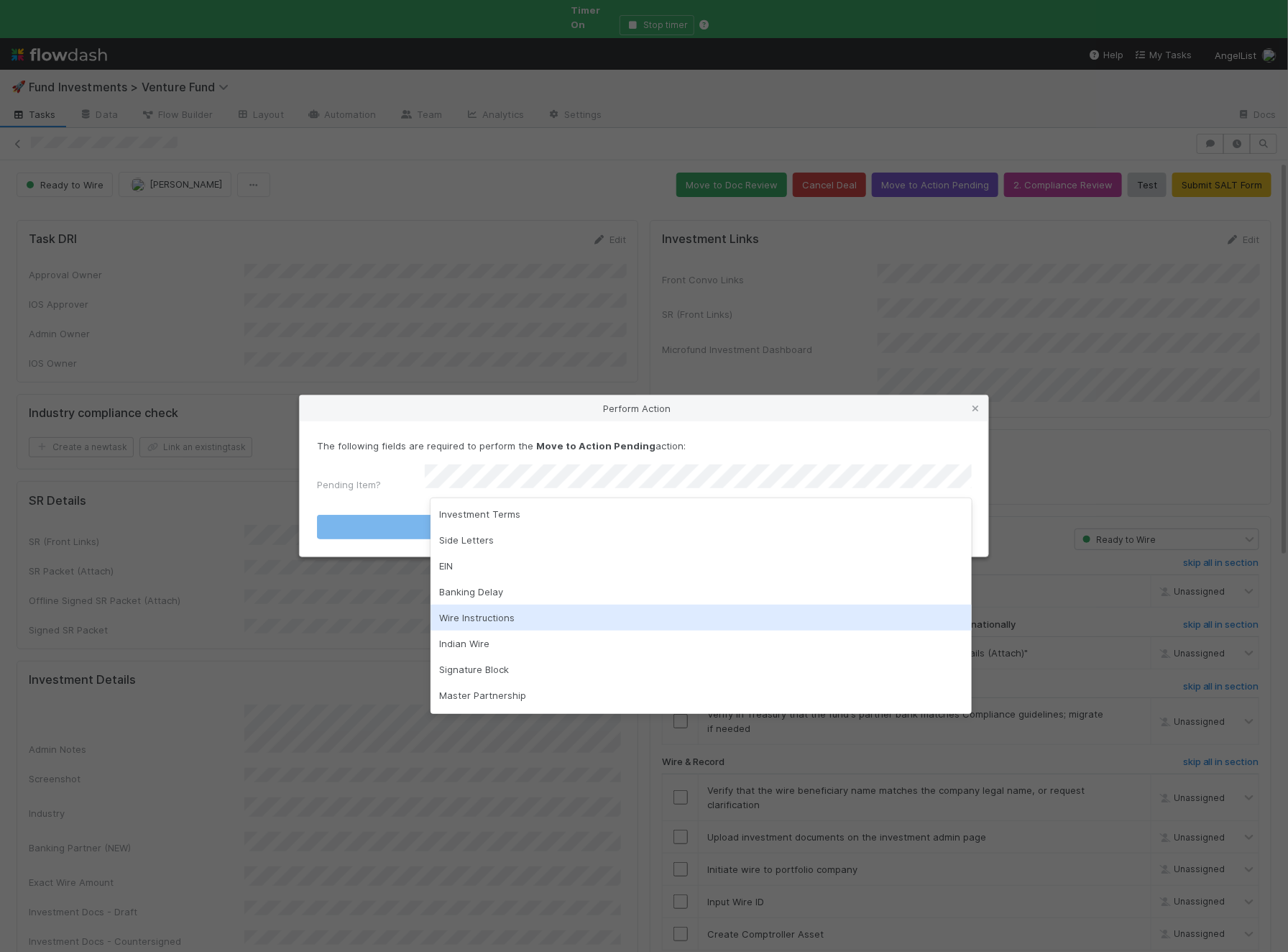
click at [511, 612] on div "Wire Instructions" at bounding box center [701, 618] width 541 height 26
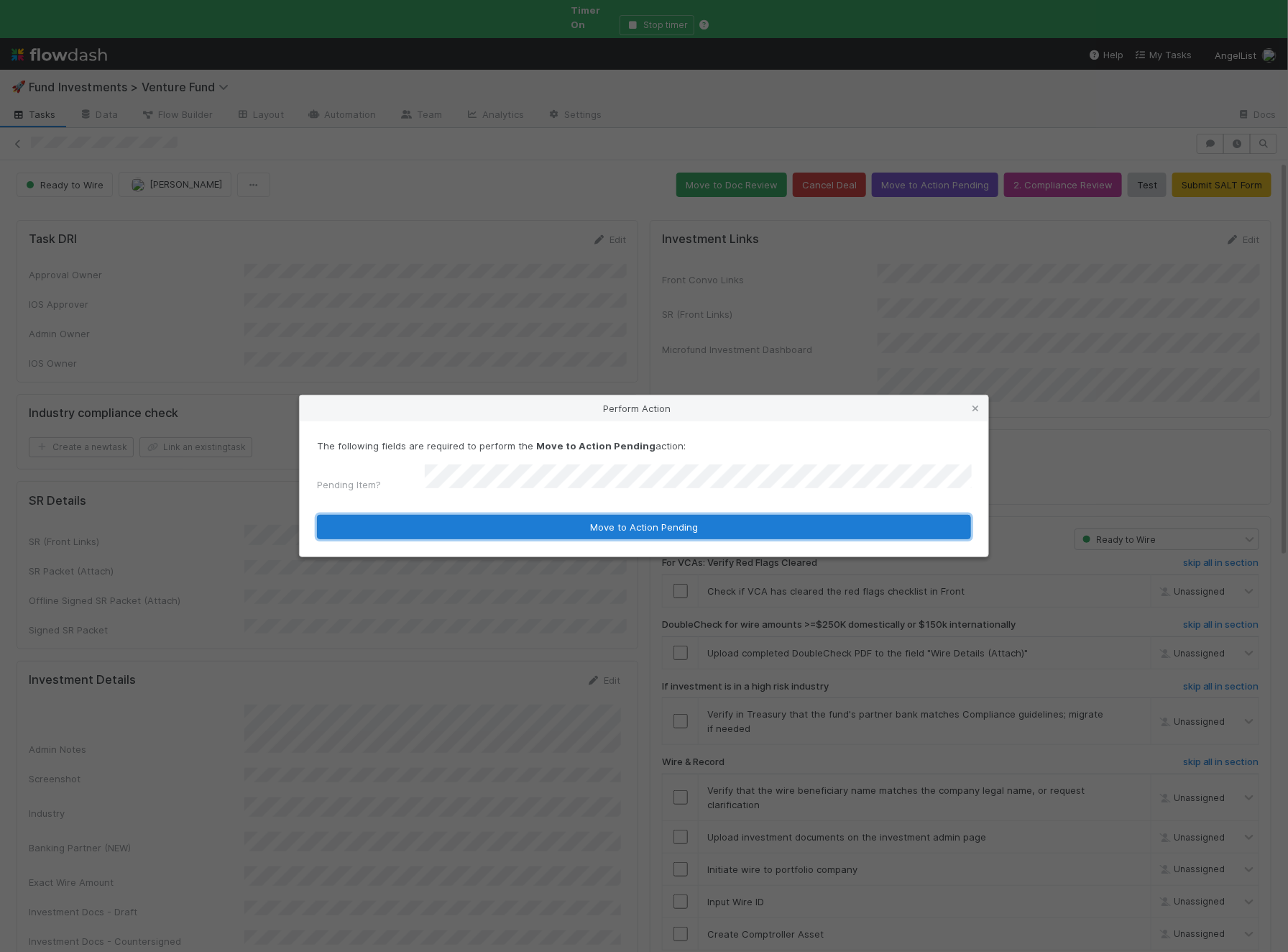
click at [565, 519] on button "Move to Action Pending" at bounding box center [644, 527] width 654 height 24
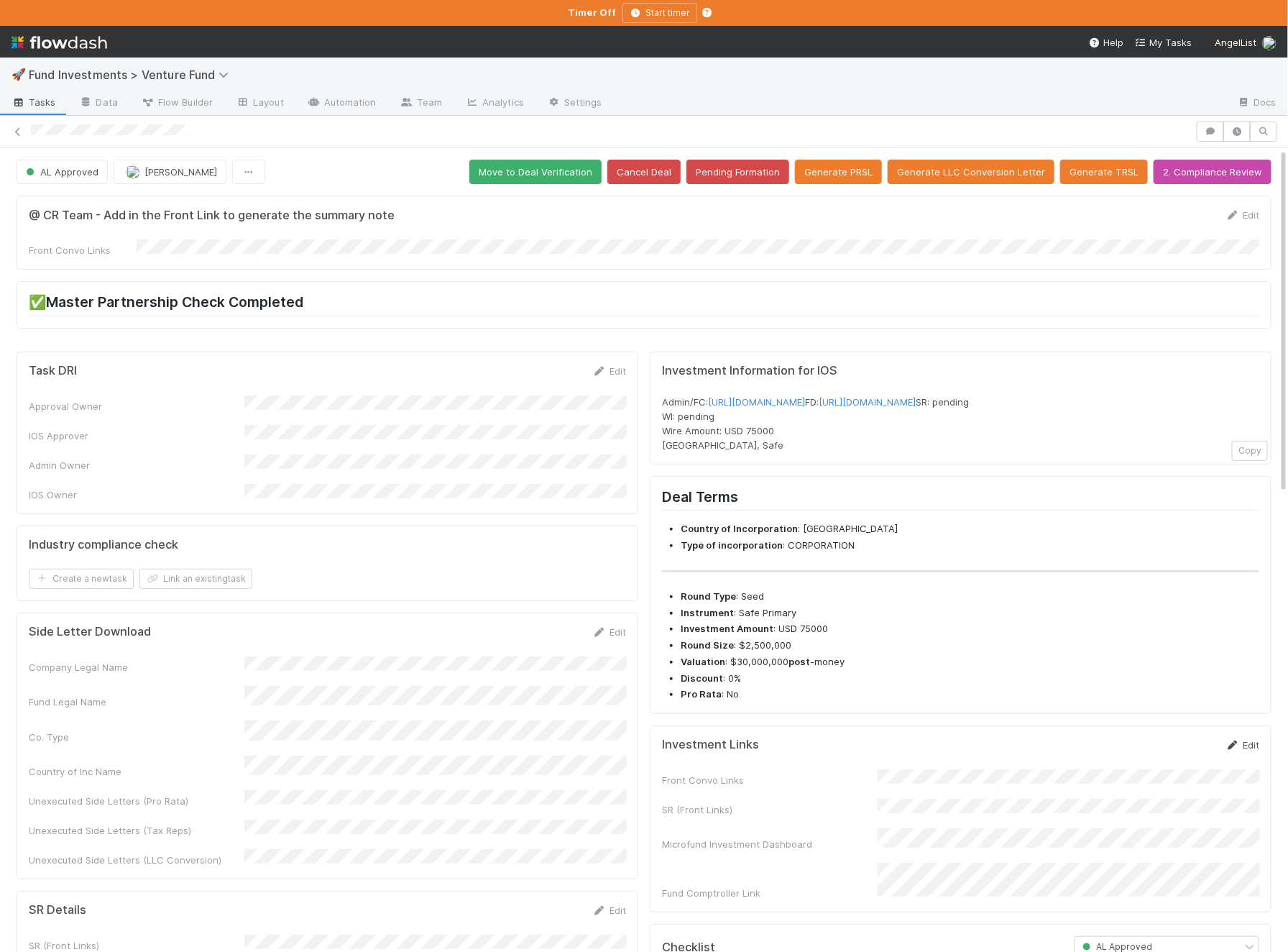
click at [1241, 750] on link "Edit" at bounding box center [1243, 745] width 34 height 11
click at [1179, 762] on button "Save" at bounding box center [1183, 749] width 41 height 24
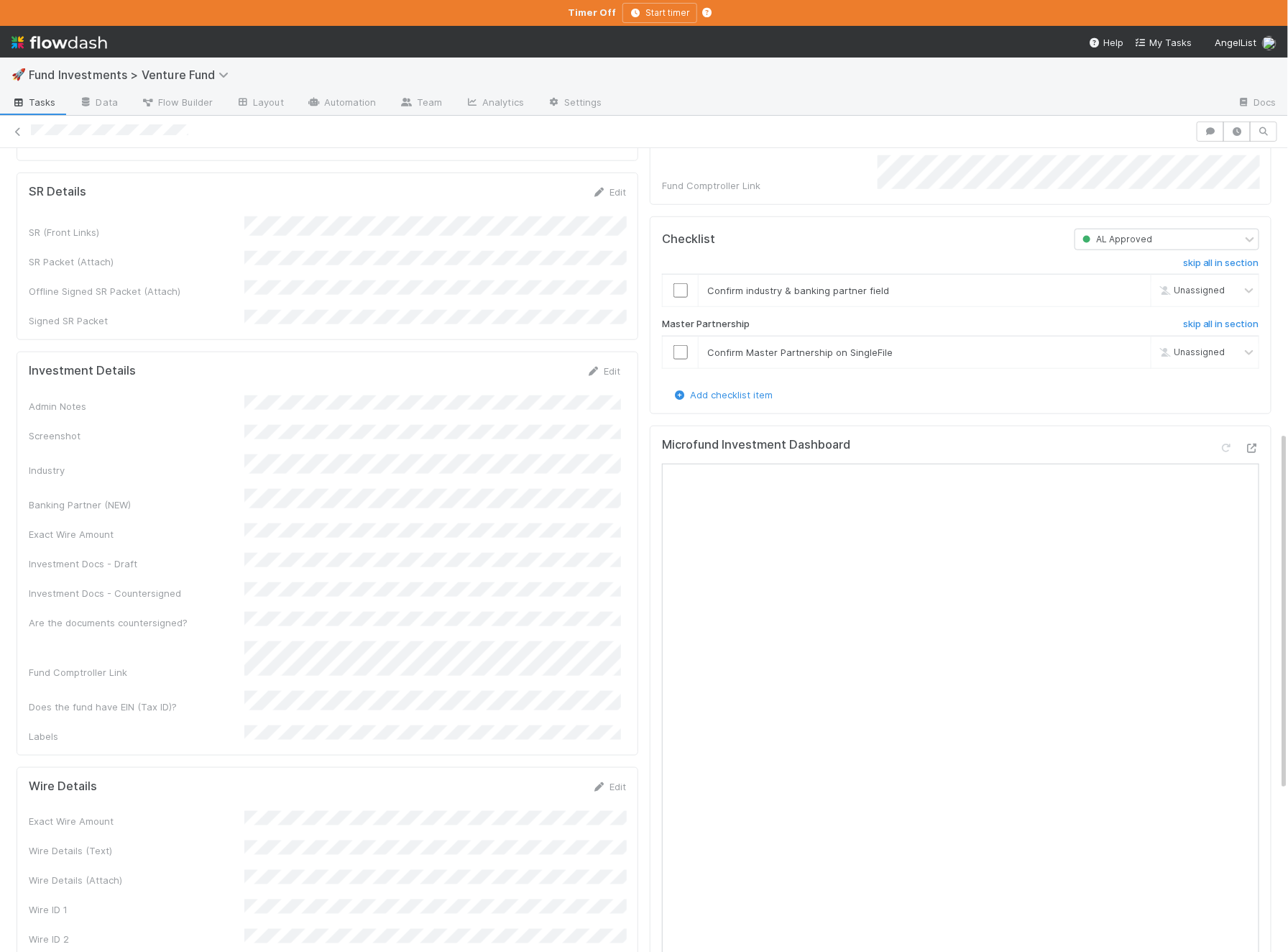
scroll to position [635, 0]
click at [608, 363] on link "Edit" at bounding box center [603, 369] width 34 height 11
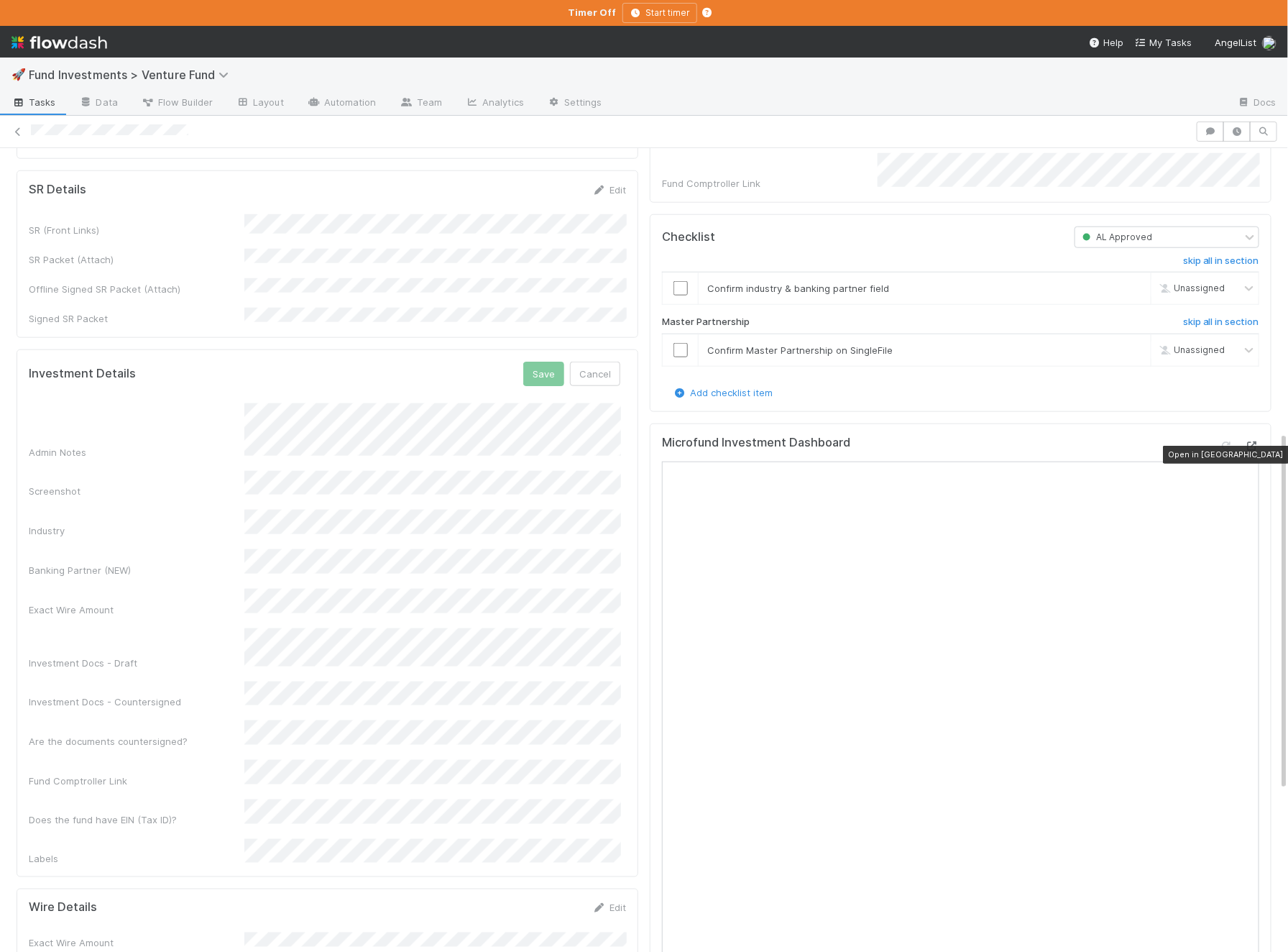
click at [1252, 451] on icon at bounding box center [1251, 446] width 14 height 9
click at [536, 361] on button "Save" at bounding box center [544, 373] width 41 height 24
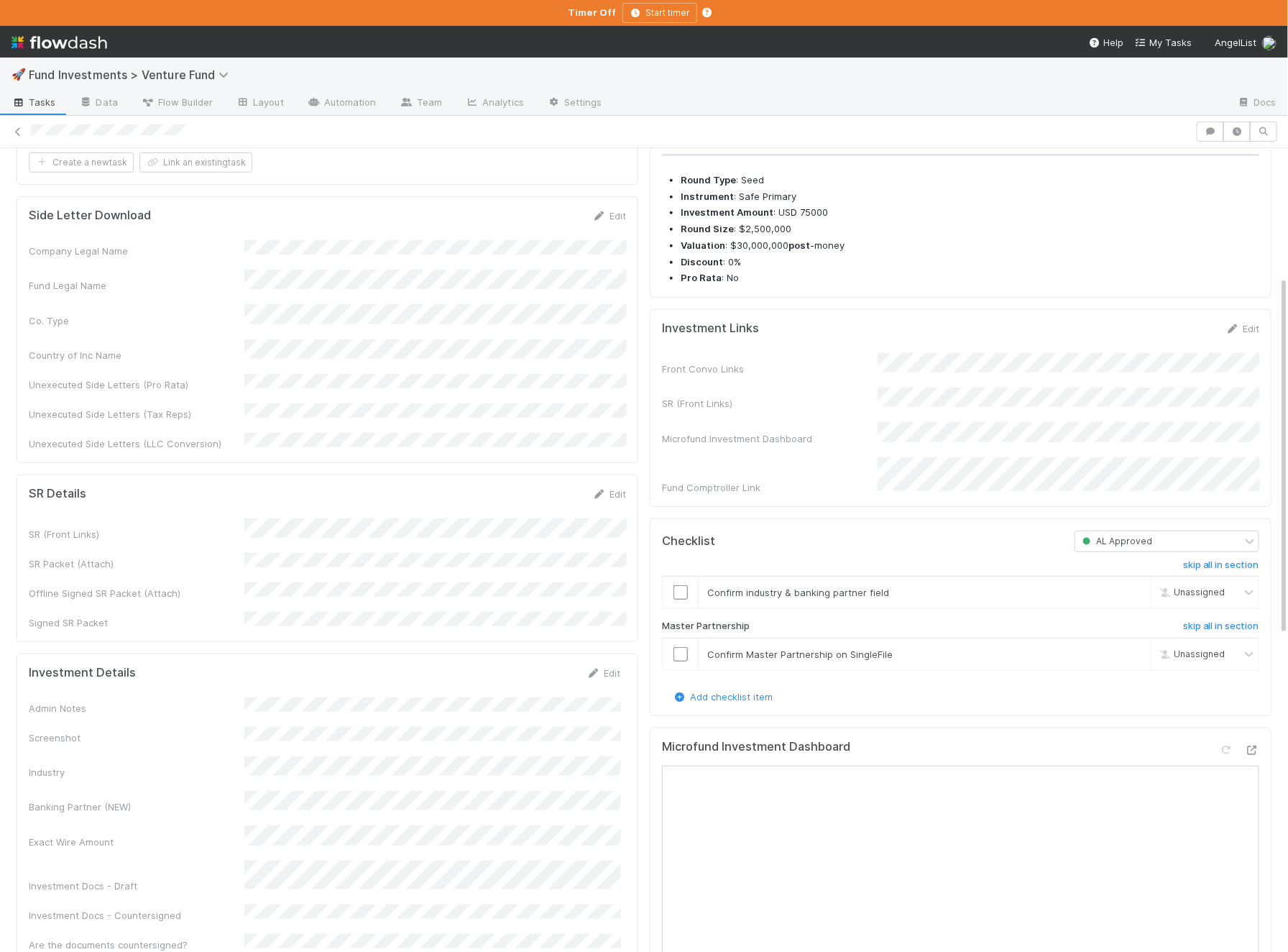
scroll to position [0, 0]
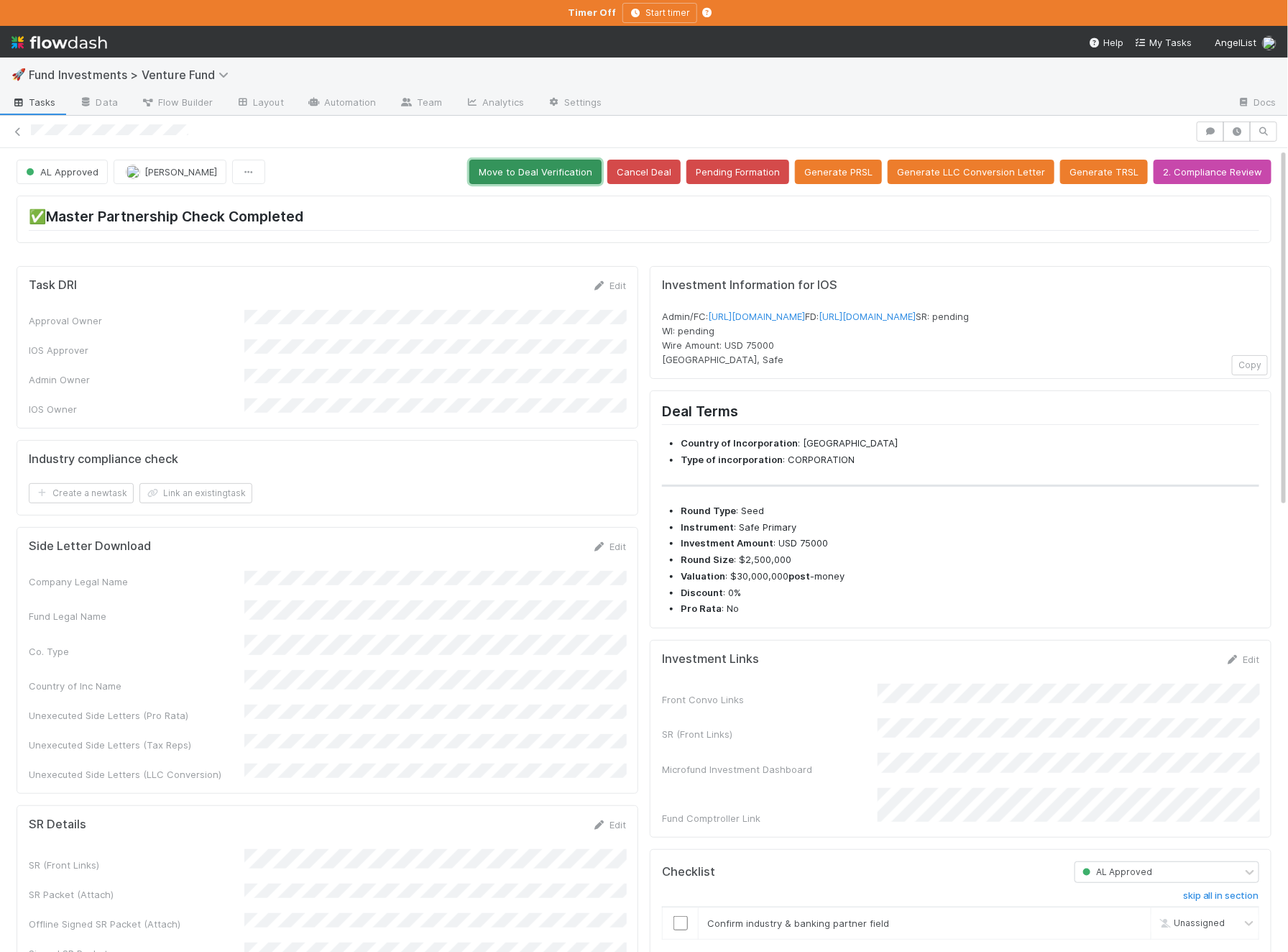
click at [570, 162] on button "Move to Deal Verification" at bounding box center [535, 172] width 132 height 24
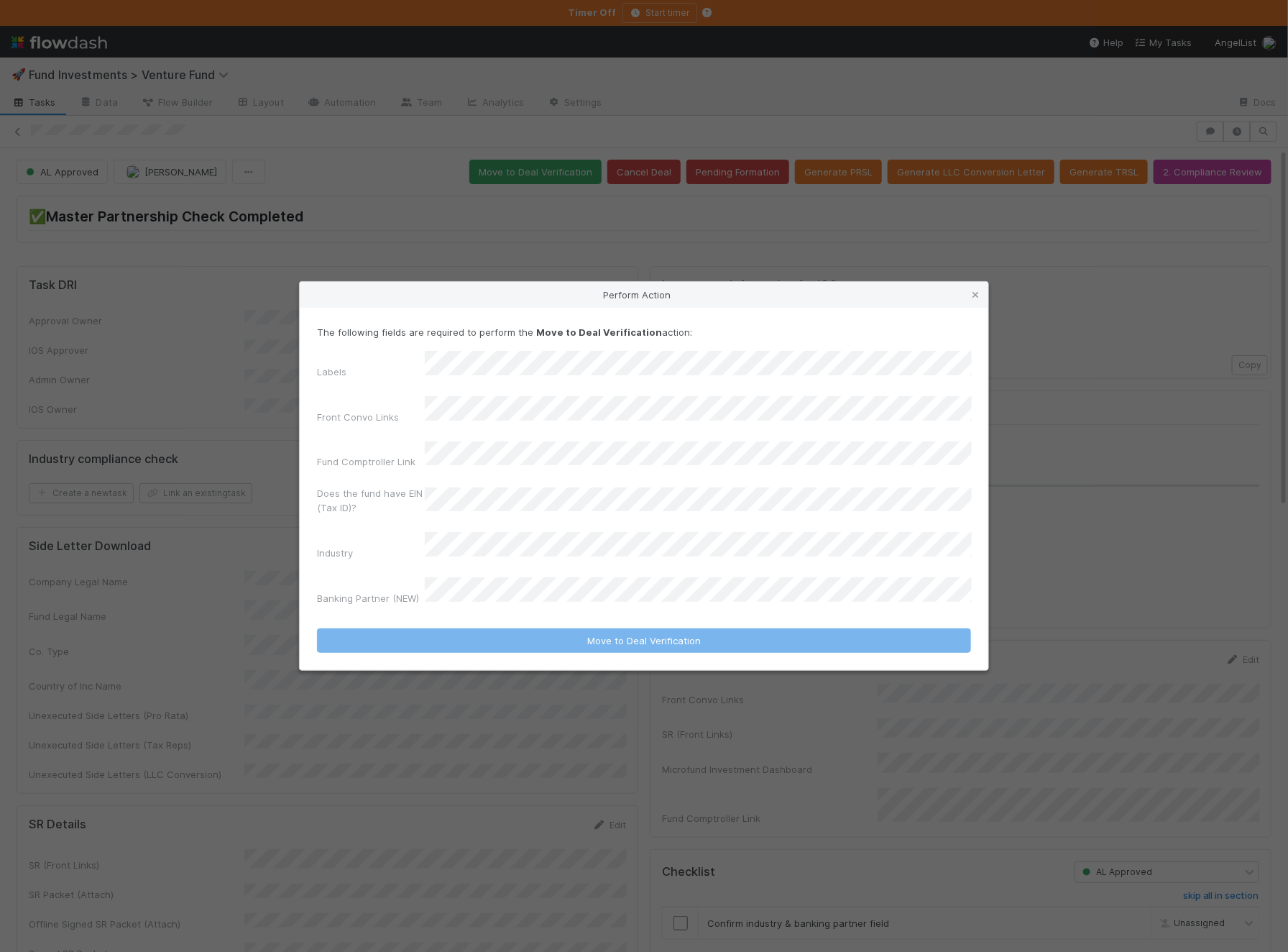
click at [510, 404] on div "Labels Front Convo Links Fund Comptroller Link Does the fund have EIN (Tax ID)?…" at bounding box center [644, 480] width 654 height 260
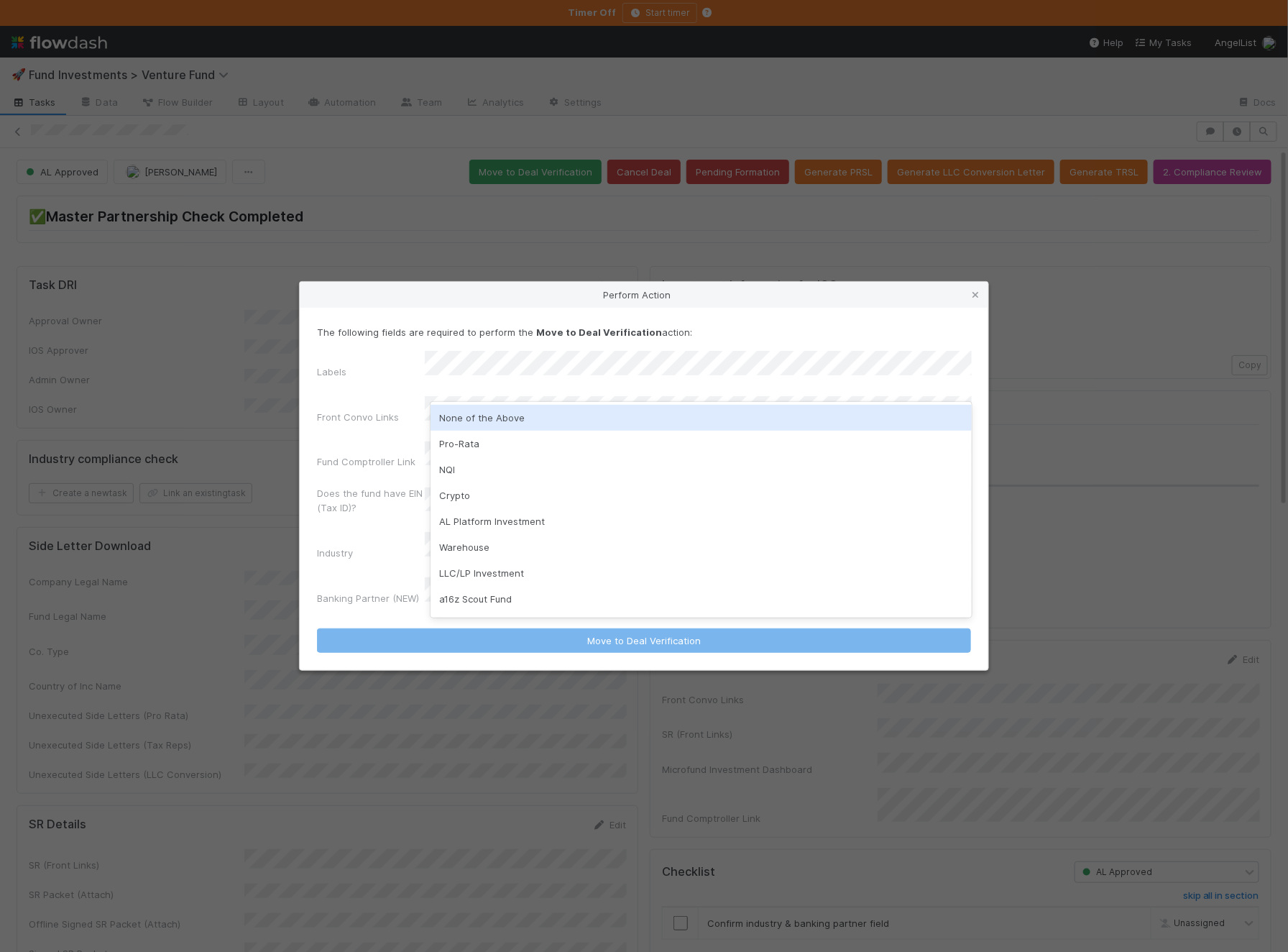
click at [523, 423] on div "None of the Above" at bounding box center [701, 417] width 541 height 26
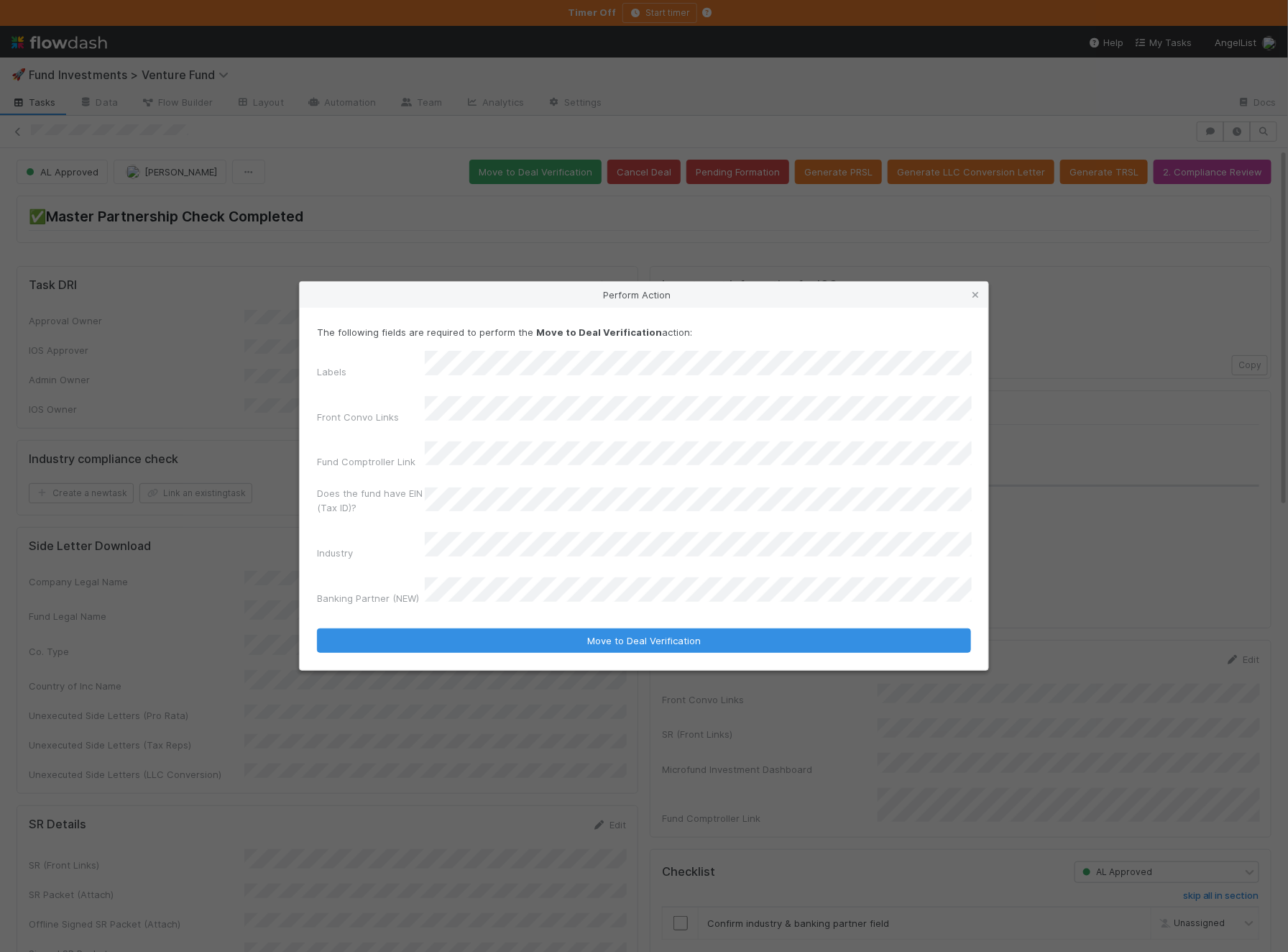
click at [452, 647] on div "Perform Action The following fields are required to perform the Move to Deal Ve…" at bounding box center [644, 476] width 690 height 389
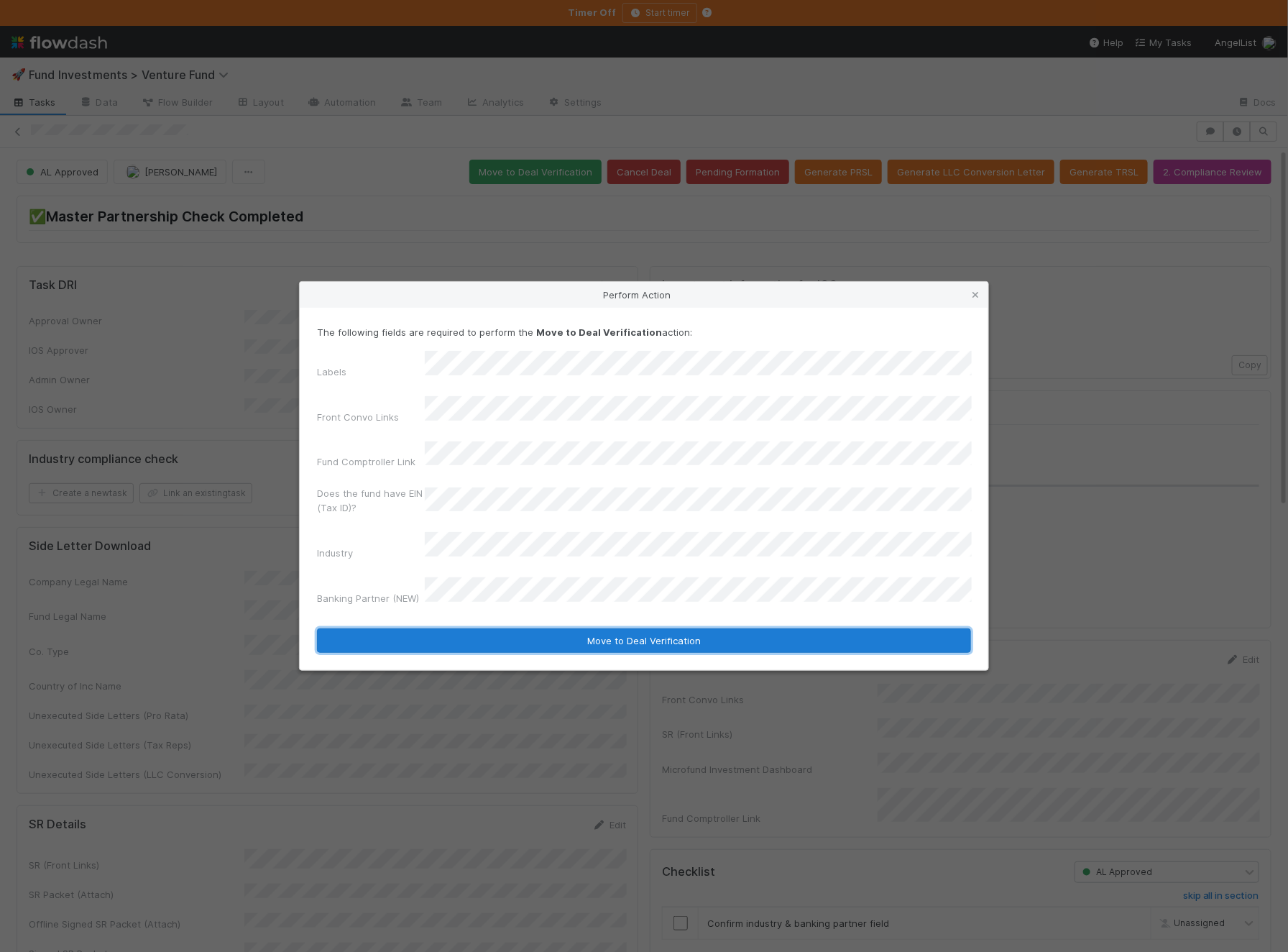
click at [475, 628] on button "Move to Deal Verification" at bounding box center [644, 641] width 654 height 24
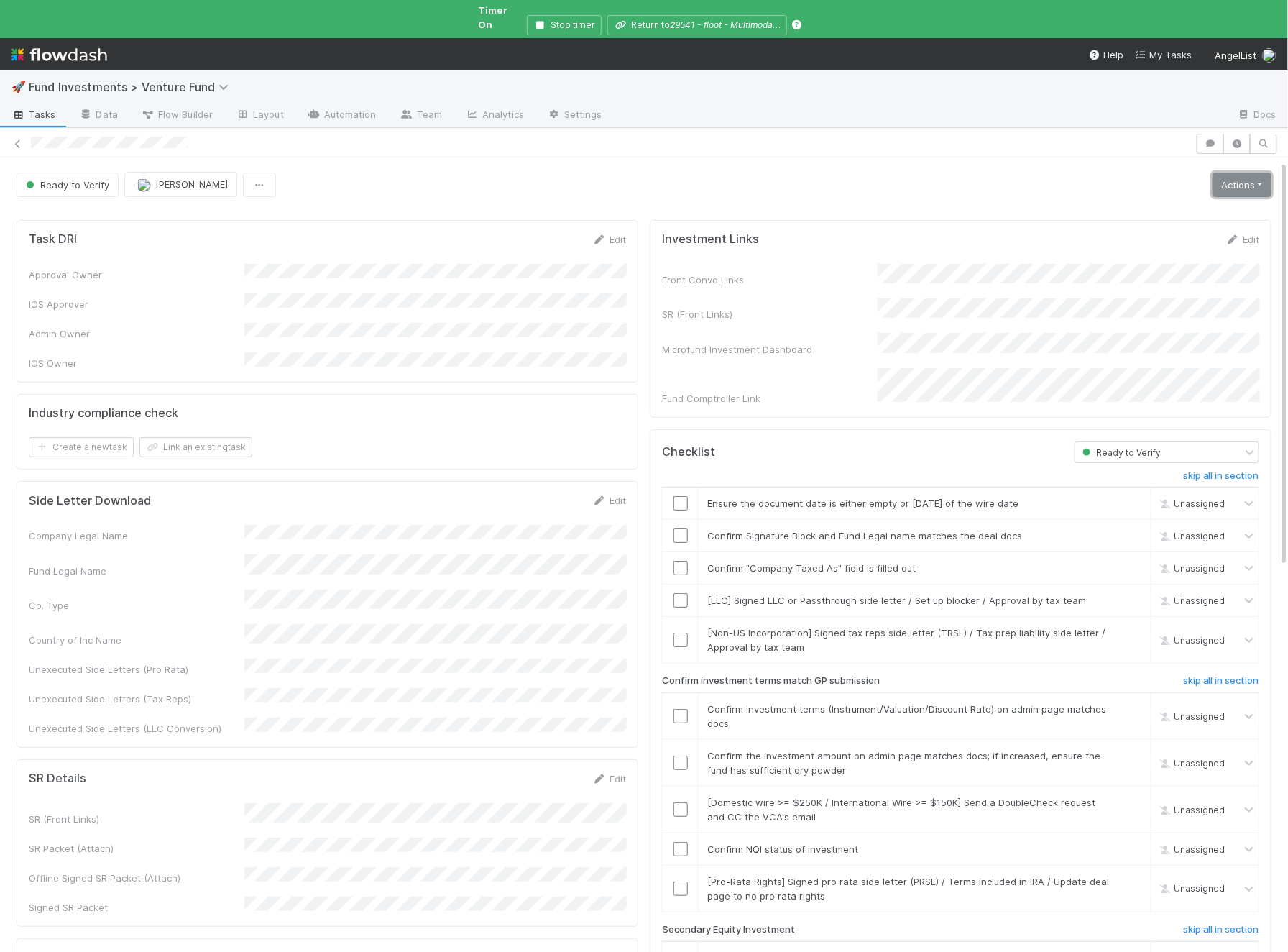
click at [1220, 177] on link "Actions" at bounding box center [1242, 185] width 59 height 24
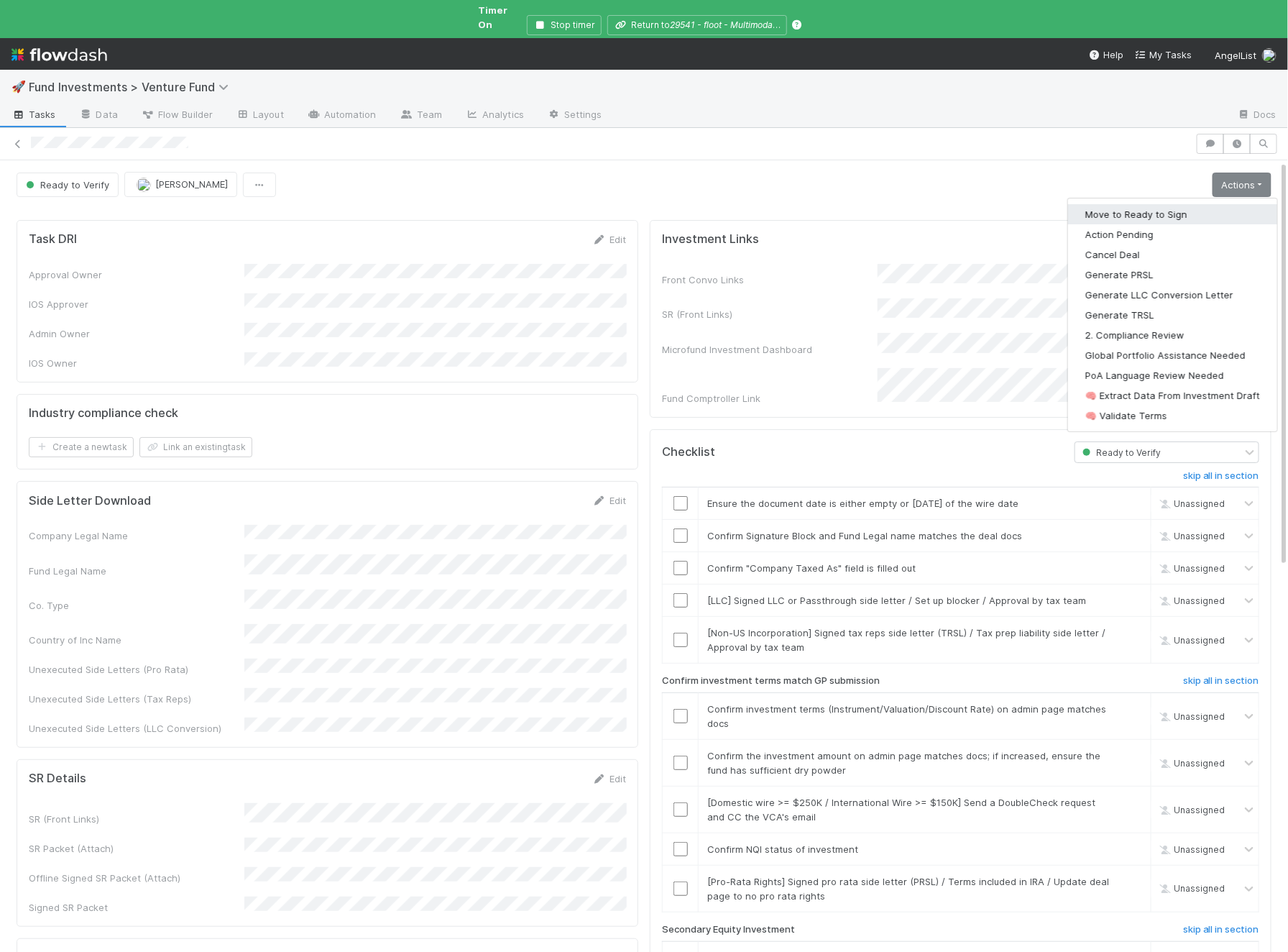
click at [1186, 204] on button "Move to Ready to Sign" at bounding box center [1173, 214] width 209 height 20
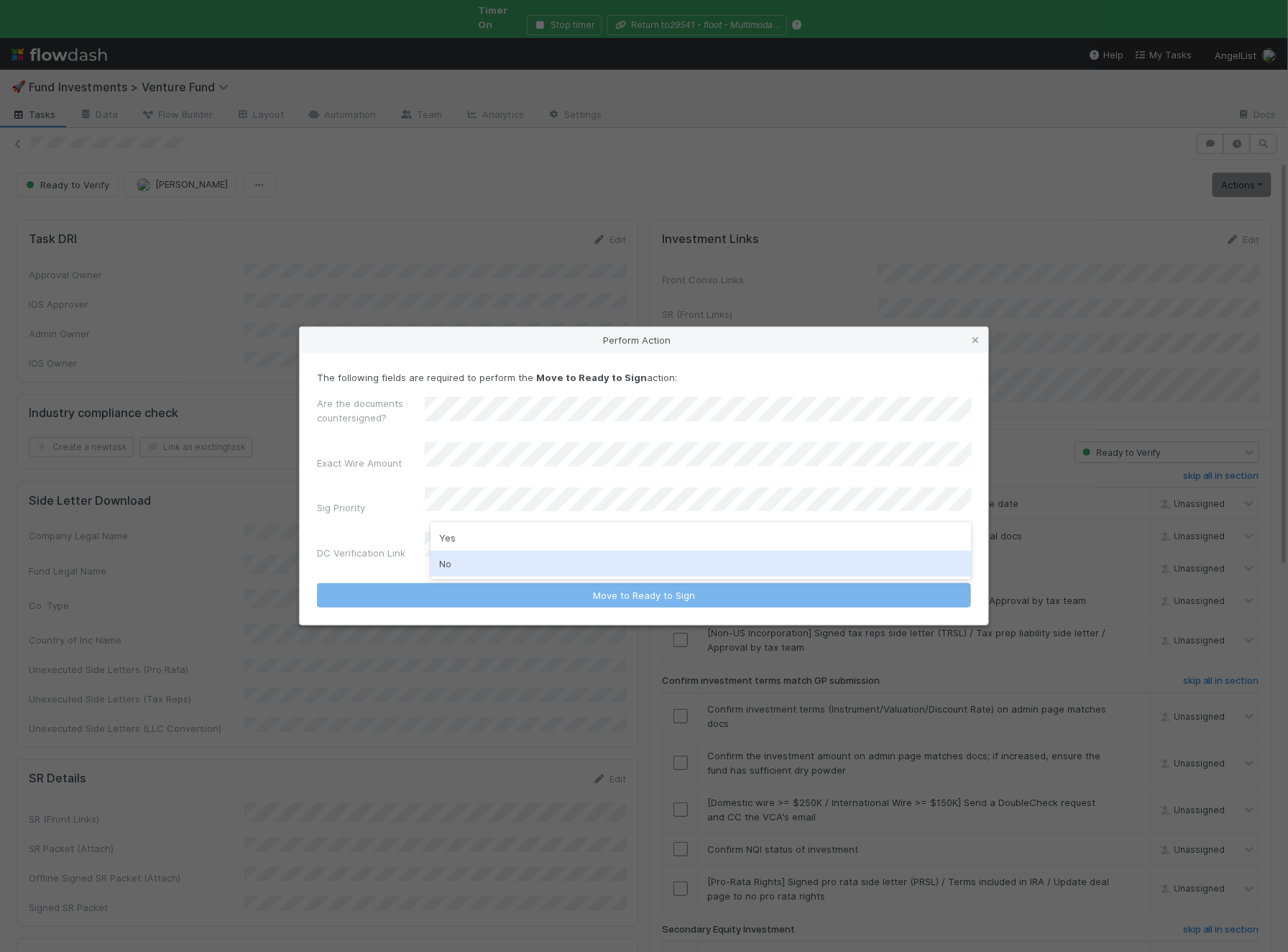
click at [502, 552] on div "No" at bounding box center [701, 564] width 541 height 26
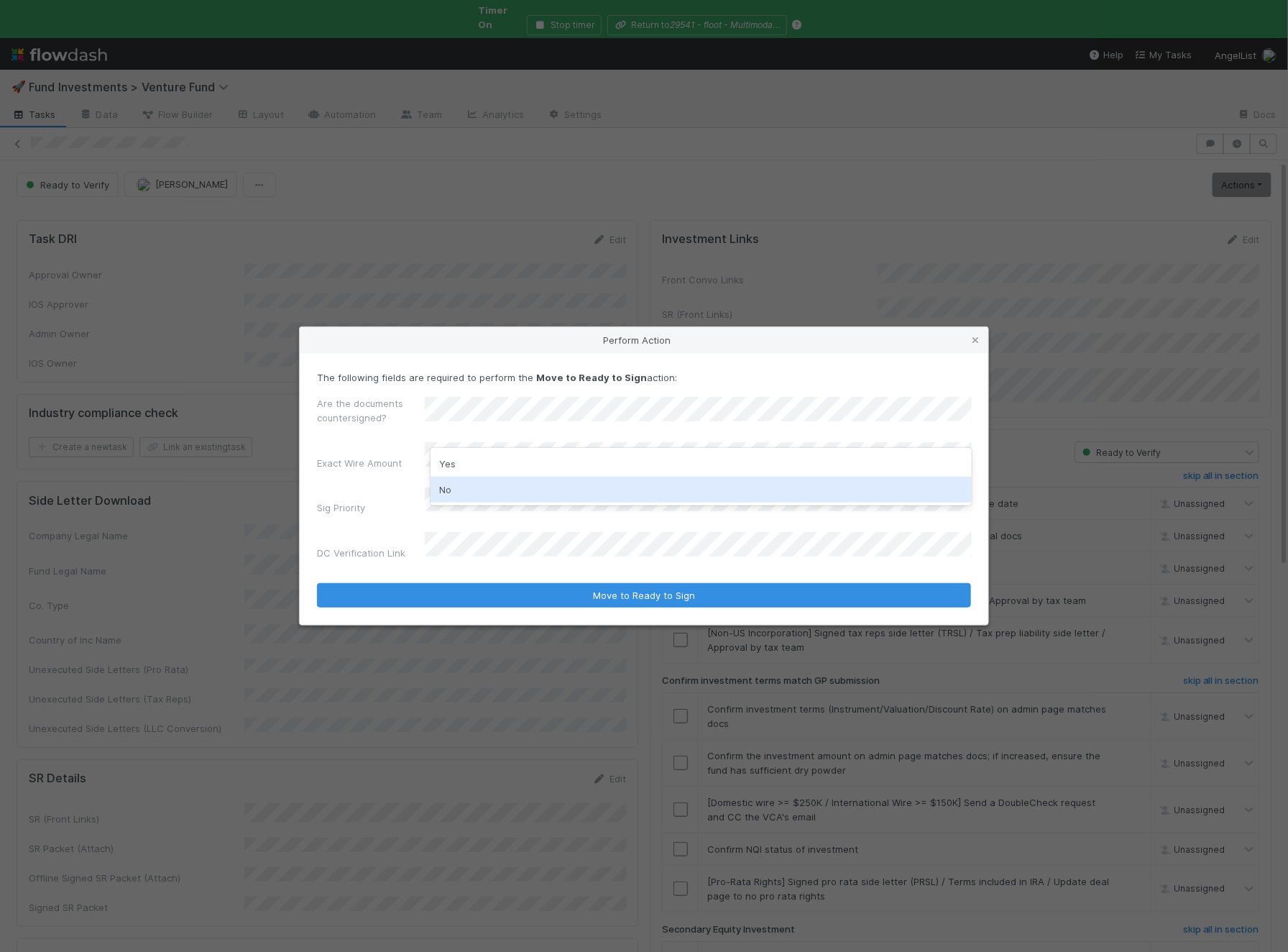
click at [482, 491] on div "No" at bounding box center [701, 490] width 541 height 26
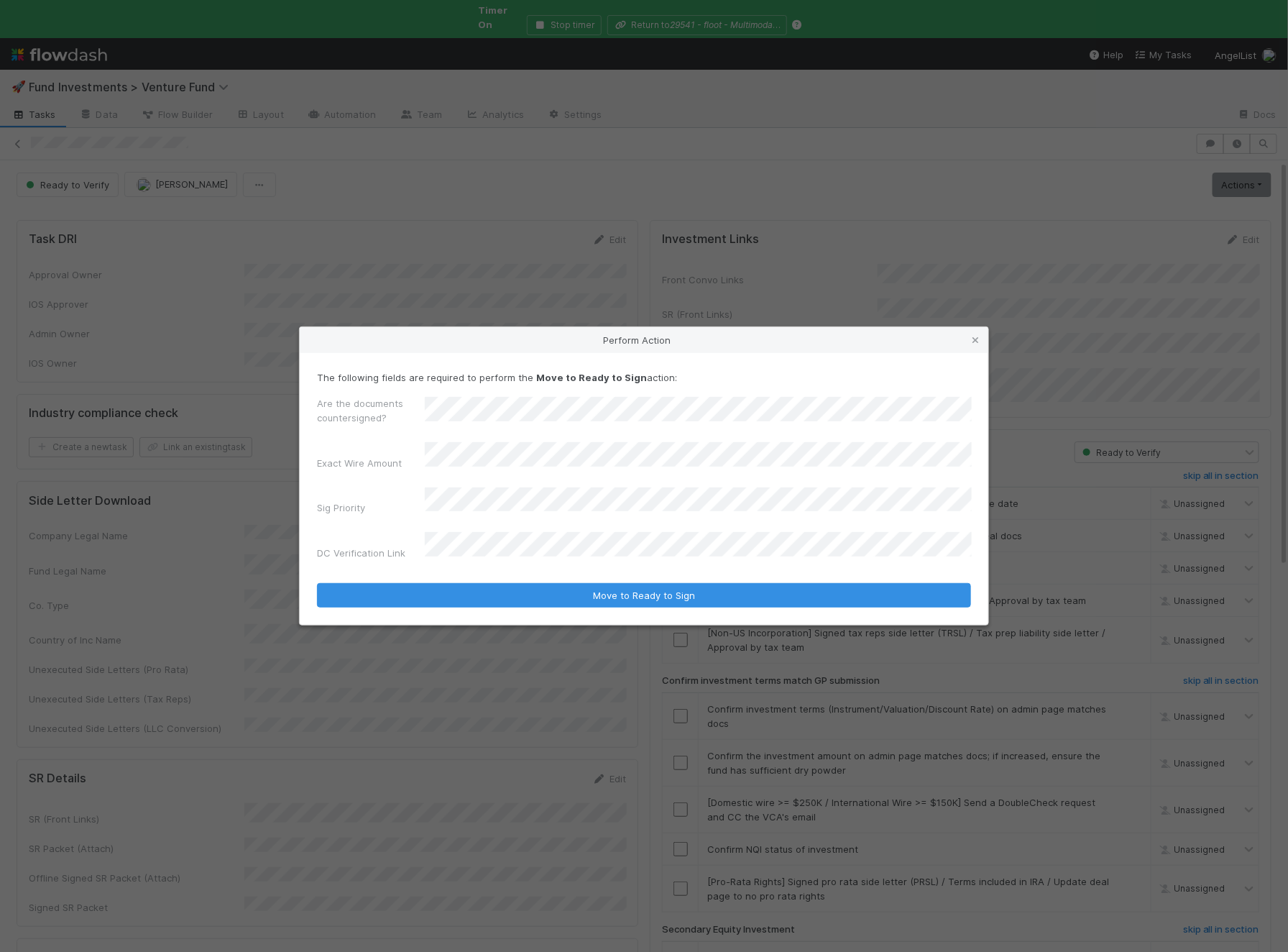
click at [485, 598] on div "The following fields are required to perform the Move to Ready to Sign action: …" at bounding box center [644, 489] width 689 height 272
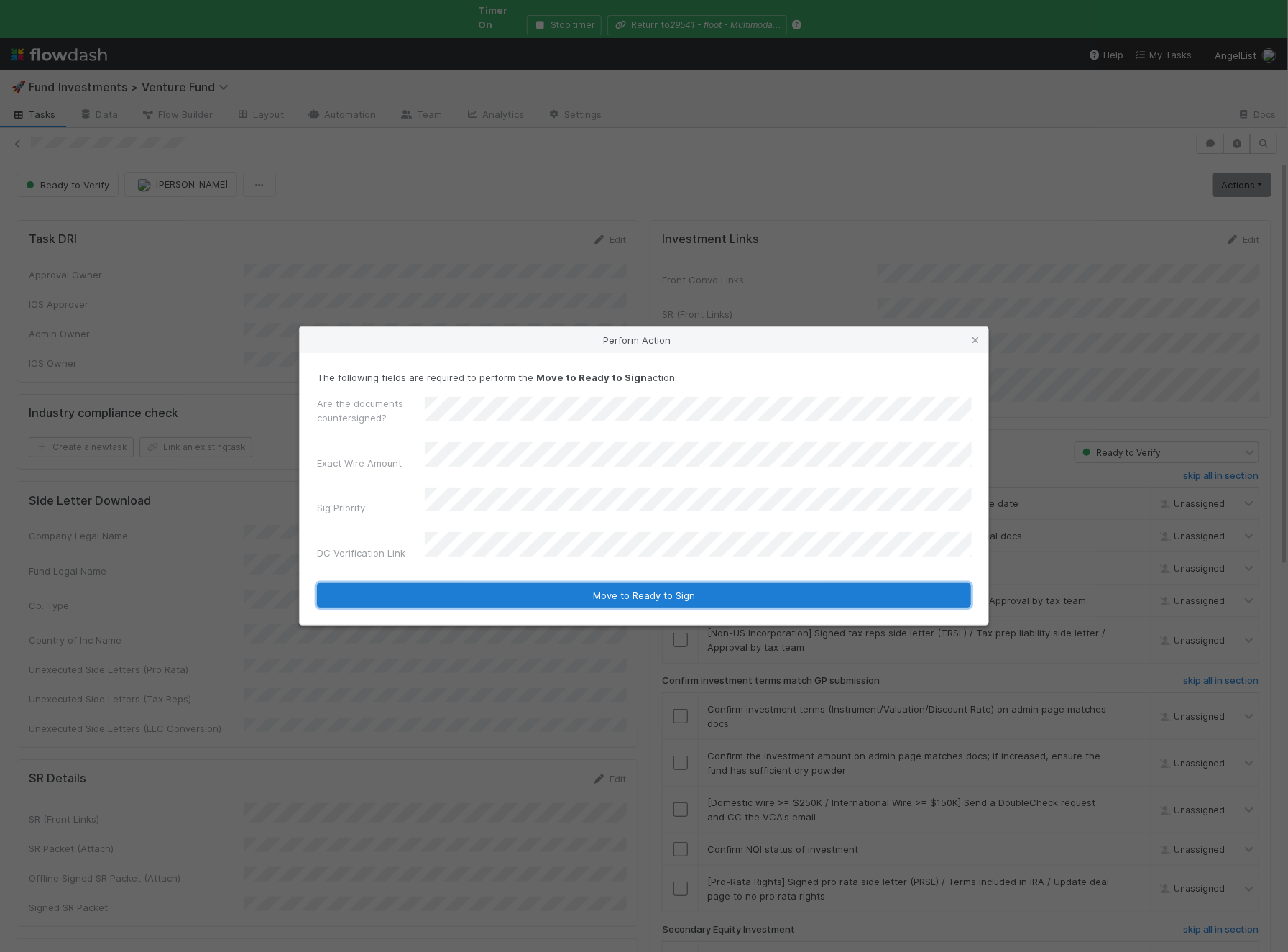
click at [492, 583] on button "Move to Ready to Sign" at bounding box center [644, 596] width 654 height 24
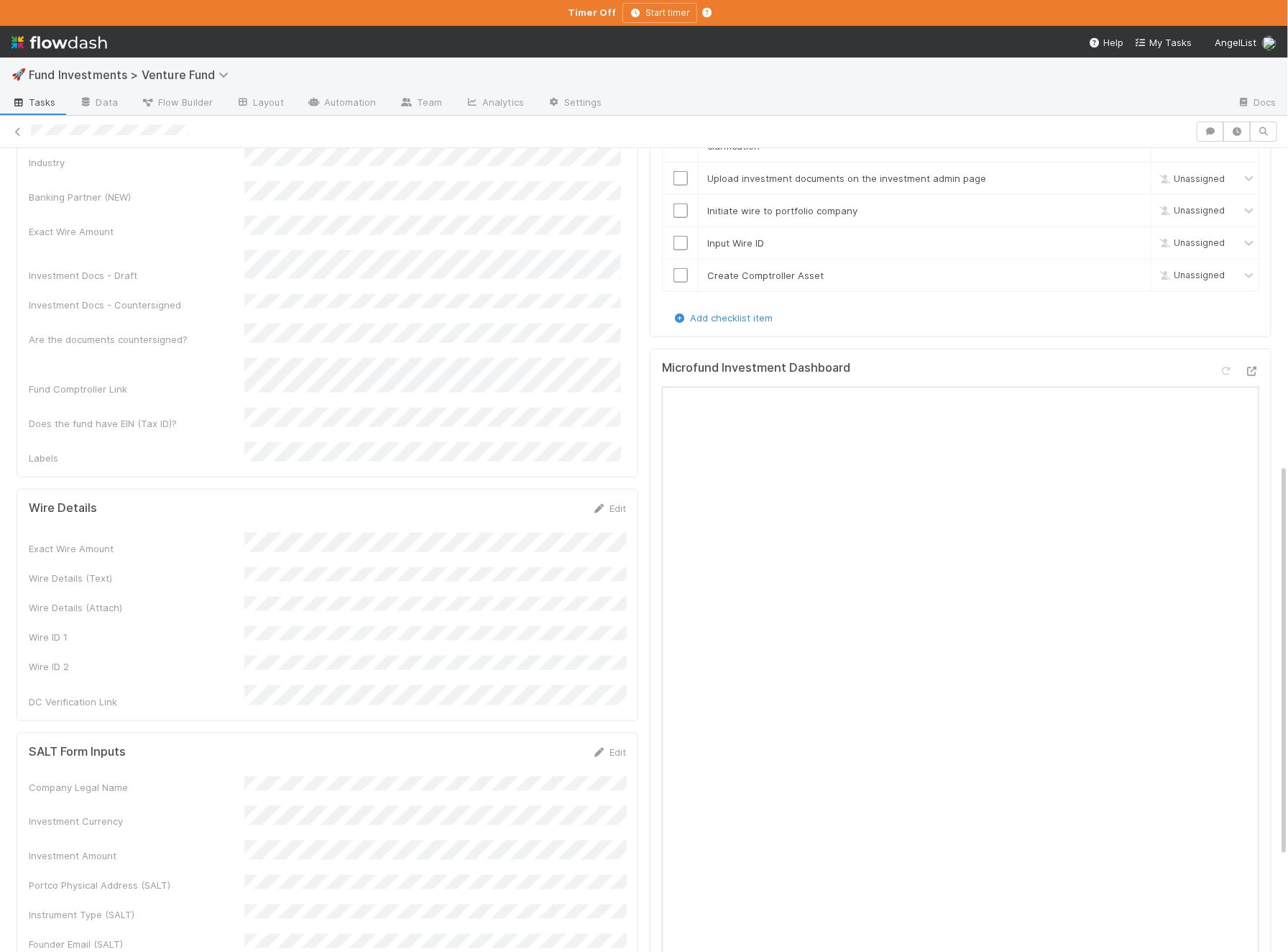
scroll to position [604, 0]
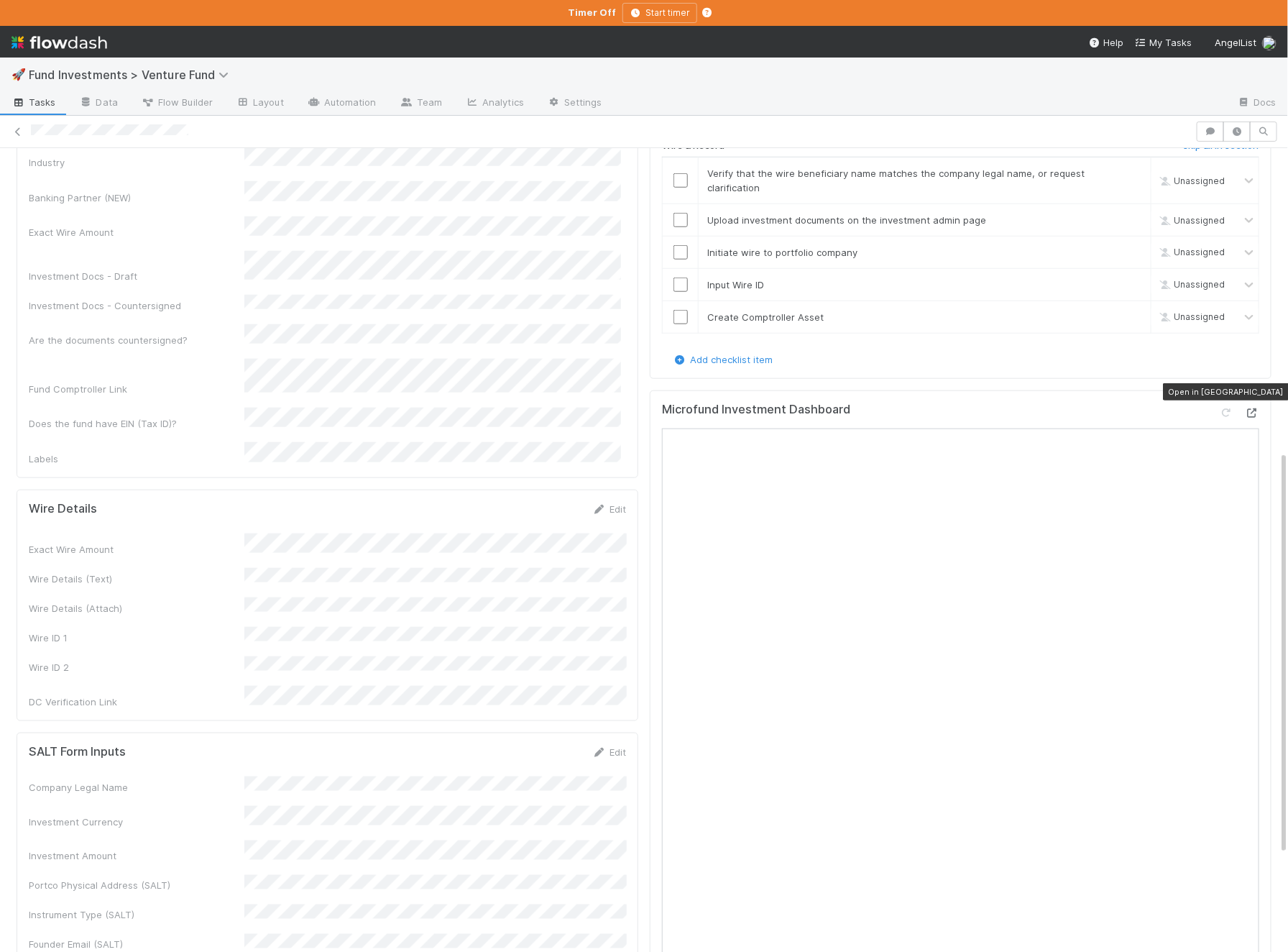
click at [1248, 405] on div at bounding box center [1251, 412] width 14 height 14
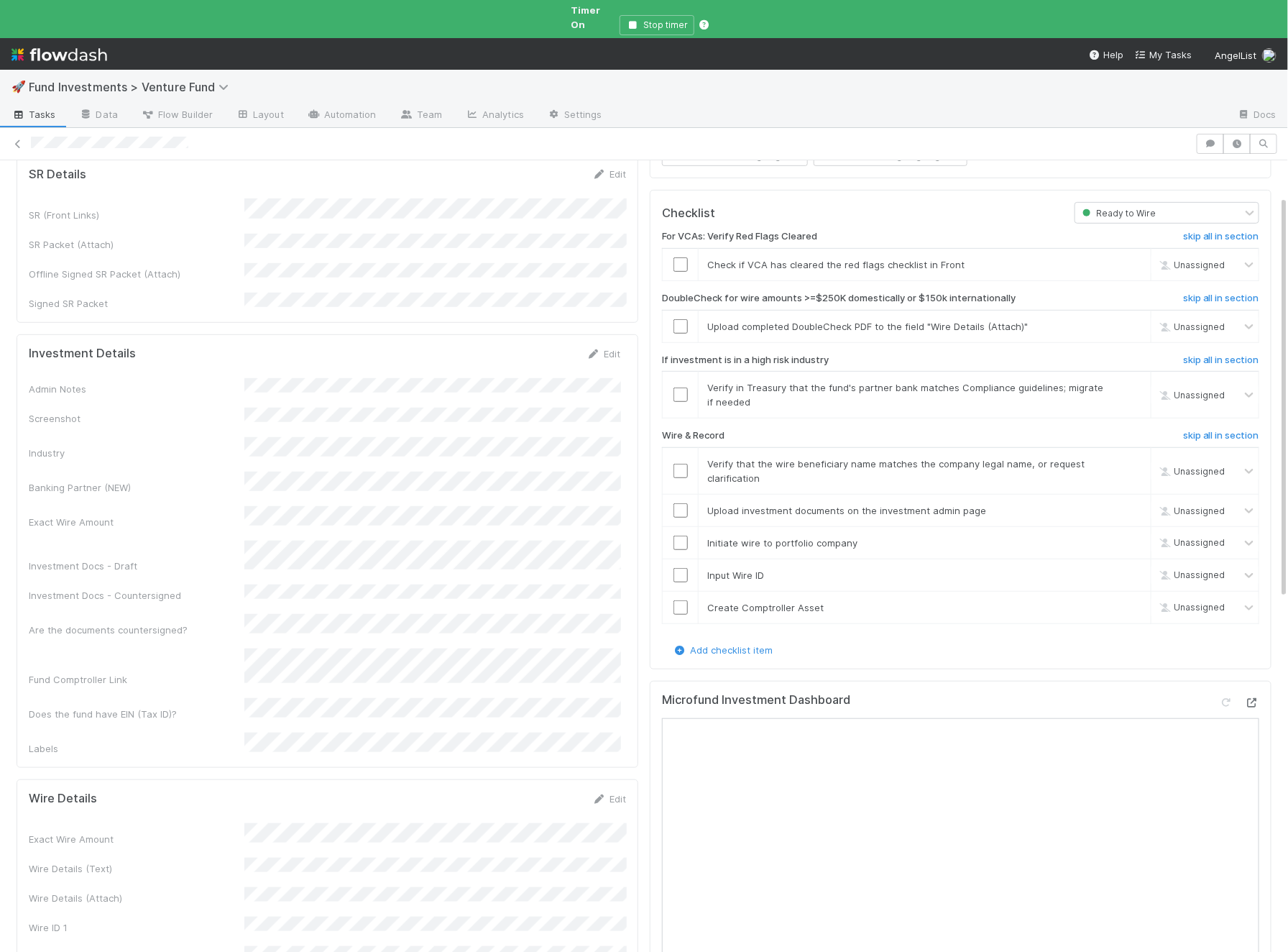
scroll to position [0, 0]
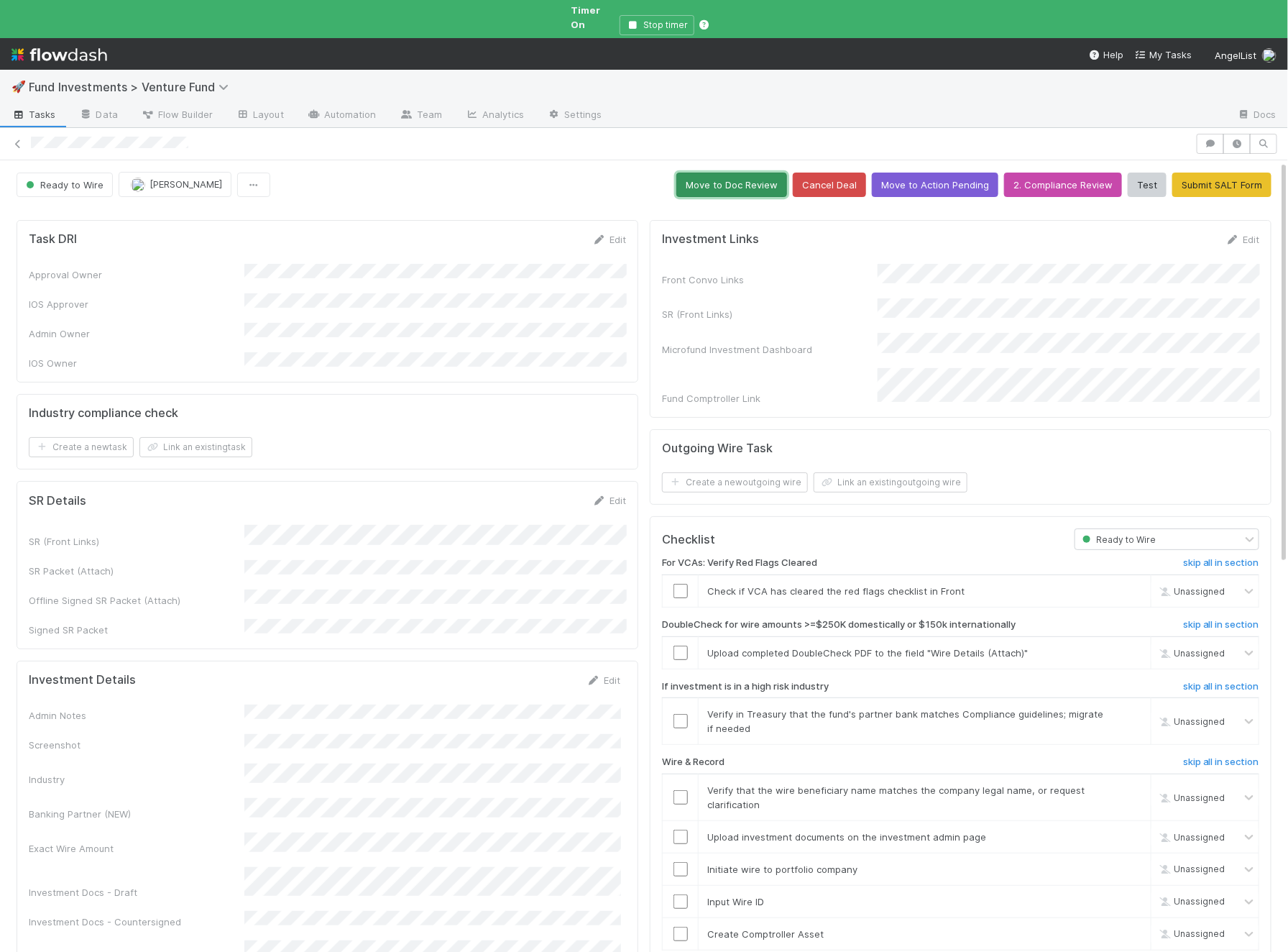
click at [752, 173] on button "Move to Doc Review" at bounding box center [732, 185] width 111 height 24
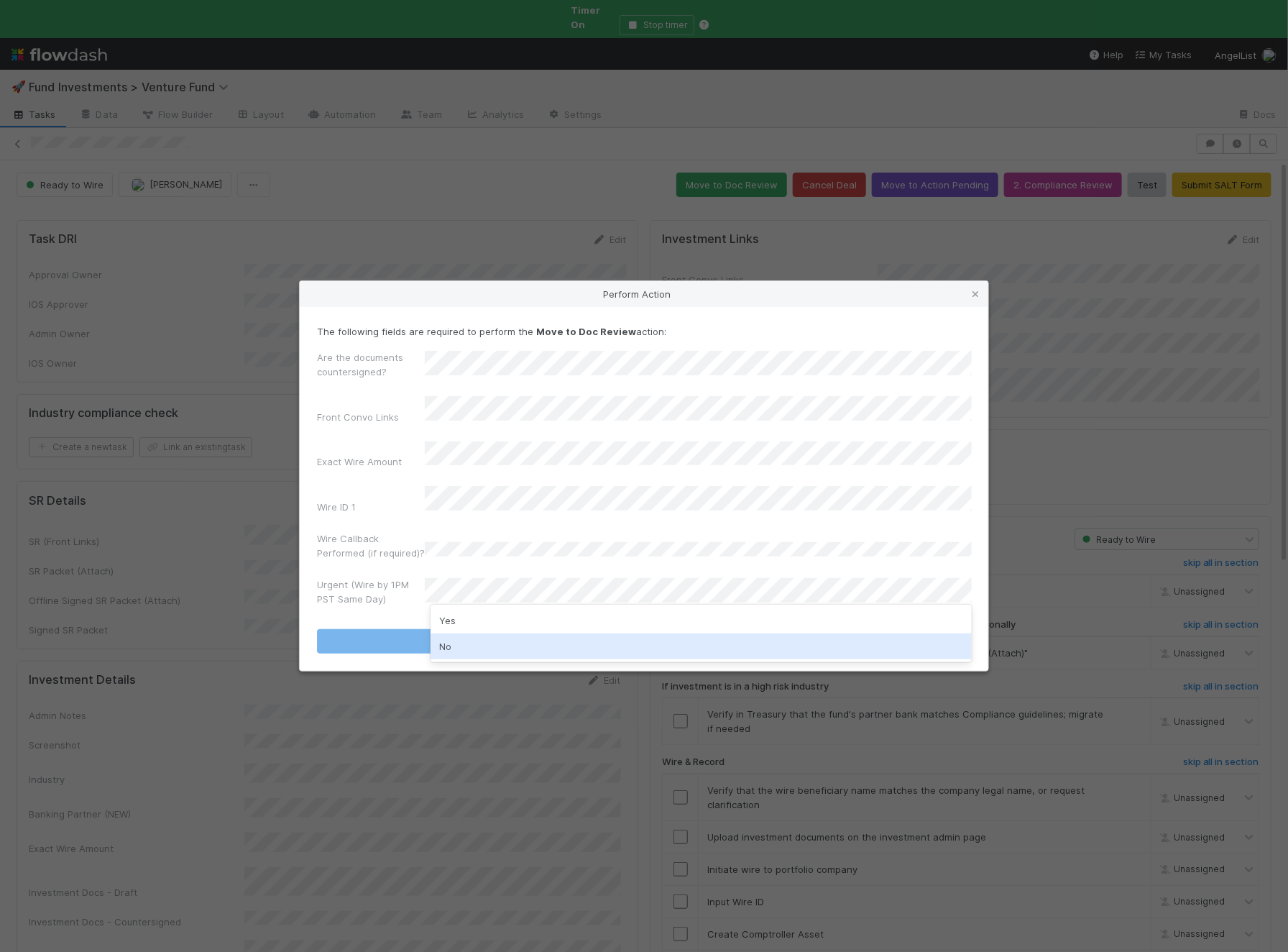
click at [487, 639] on div "No" at bounding box center [701, 646] width 541 height 26
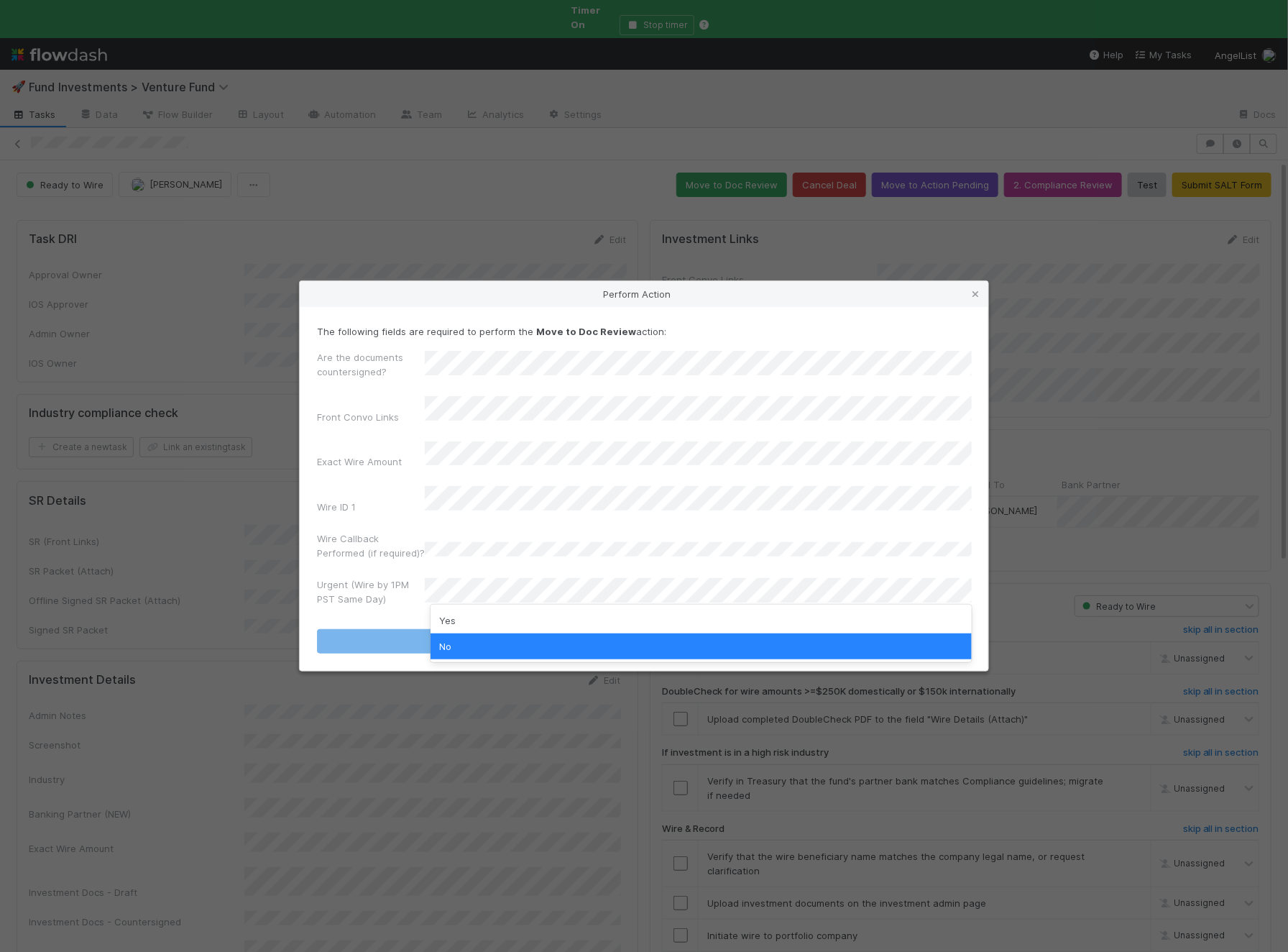
click at [463, 643] on div "No" at bounding box center [701, 646] width 541 height 26
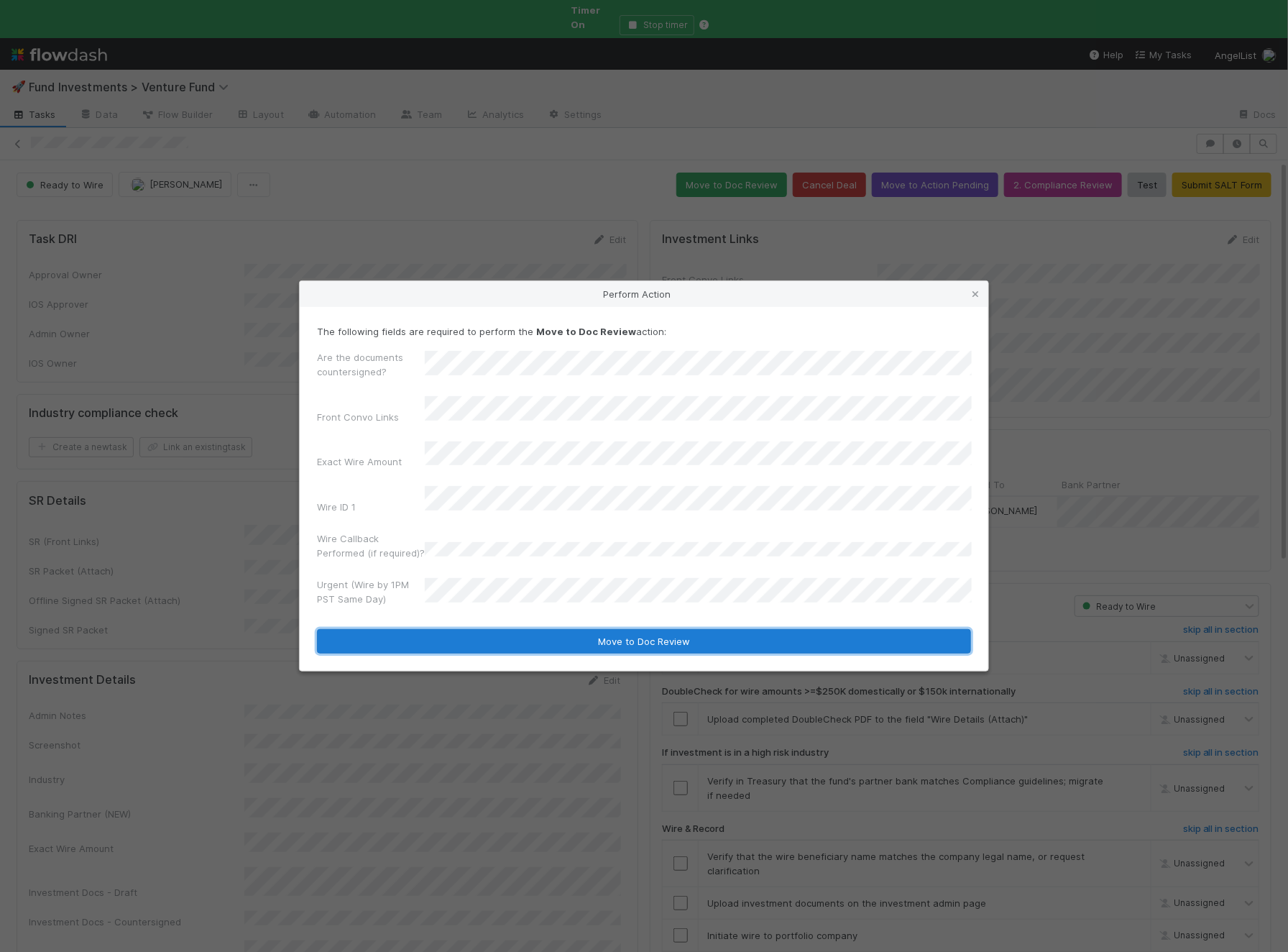
click at [486, 629] on button "Move to Doc Review" at bounding box center [644, 642] width 654 height 24
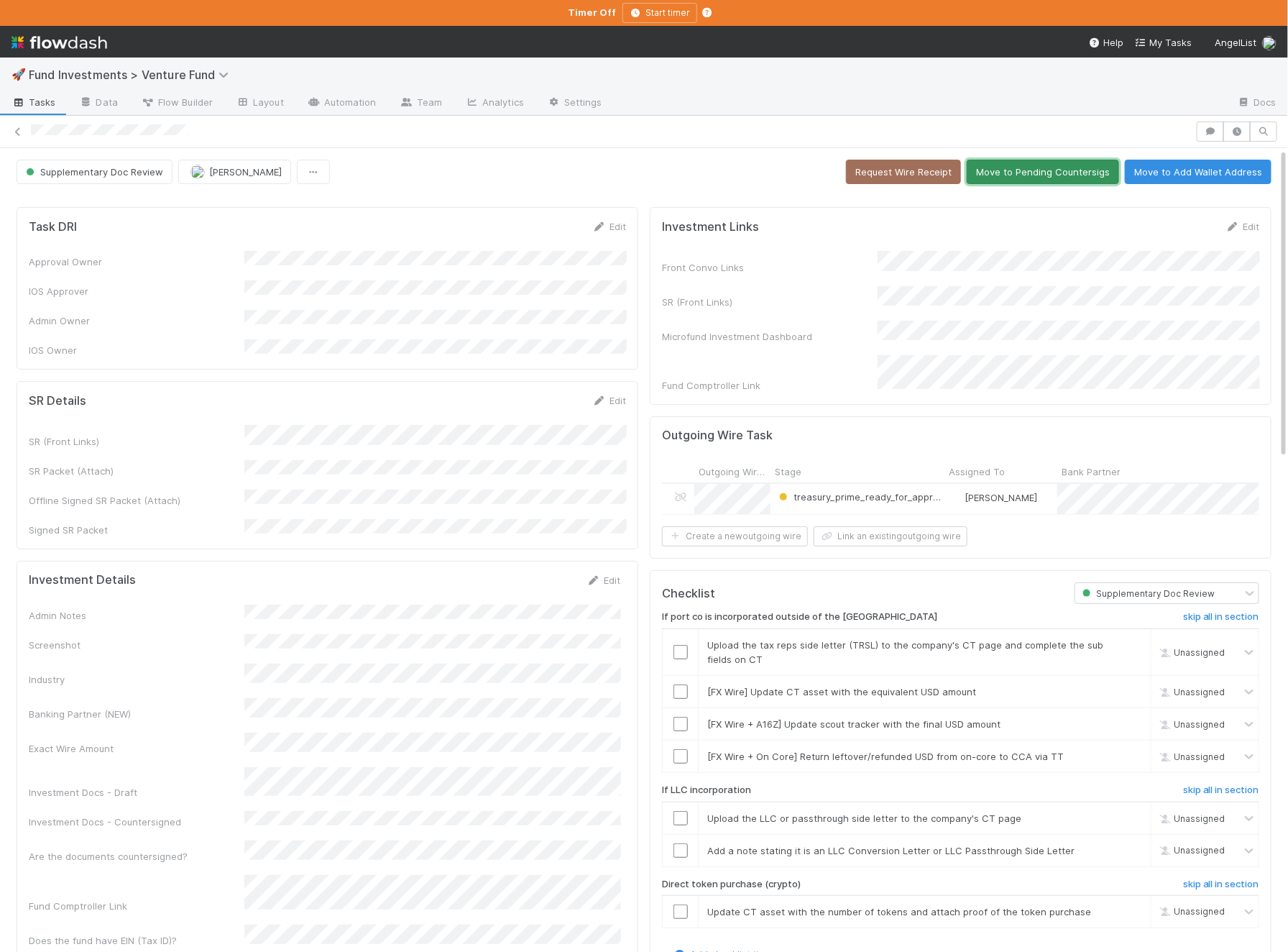
click at [1001, 166] on button "Move to Pending Countersigs" at bounding box center [1043, 172] width 152 height 24
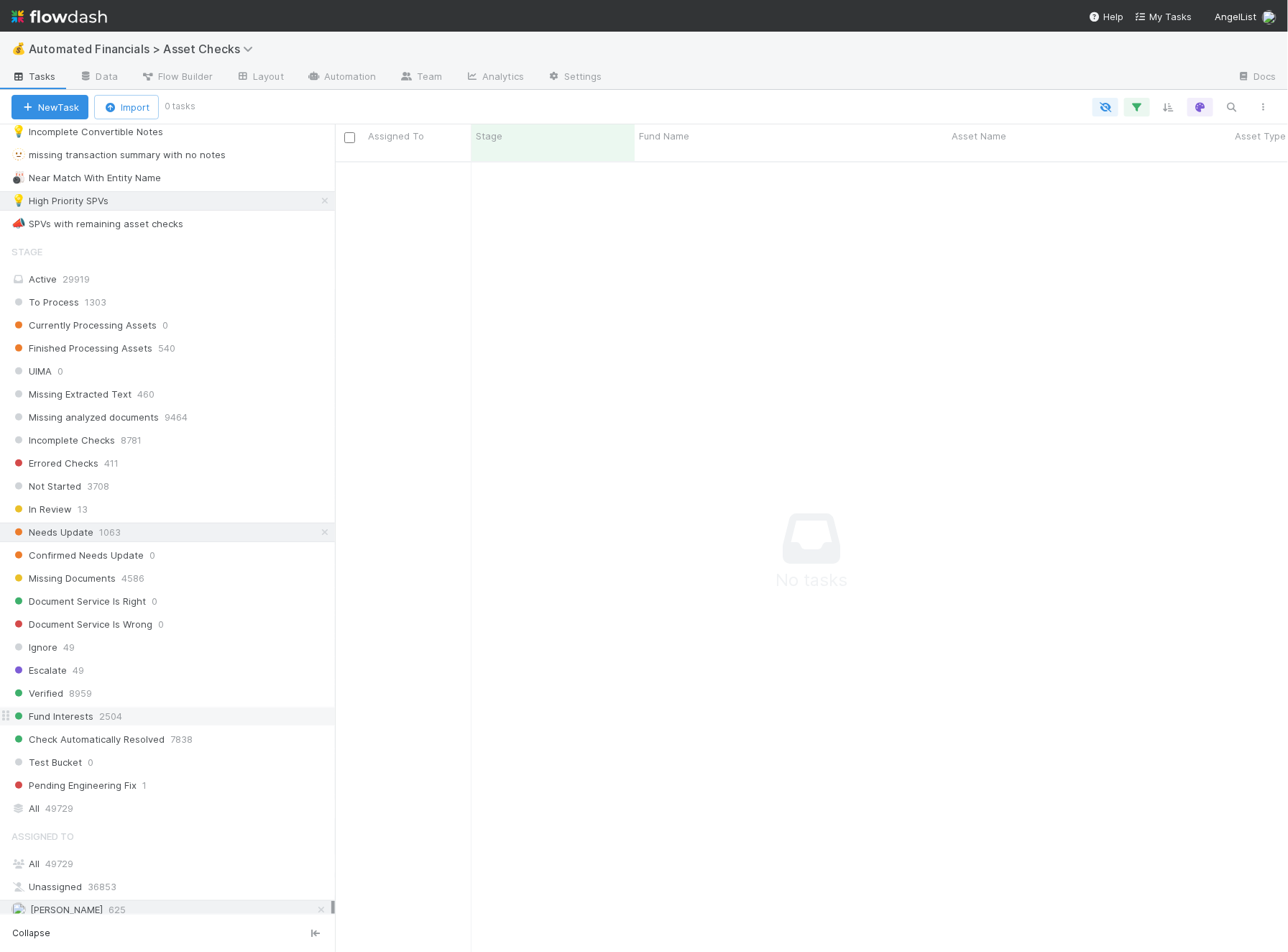
scroll to position [614, 0]
click at [1142, 99] on button "button" at bounding box center [1138, 107] width 26 height 19
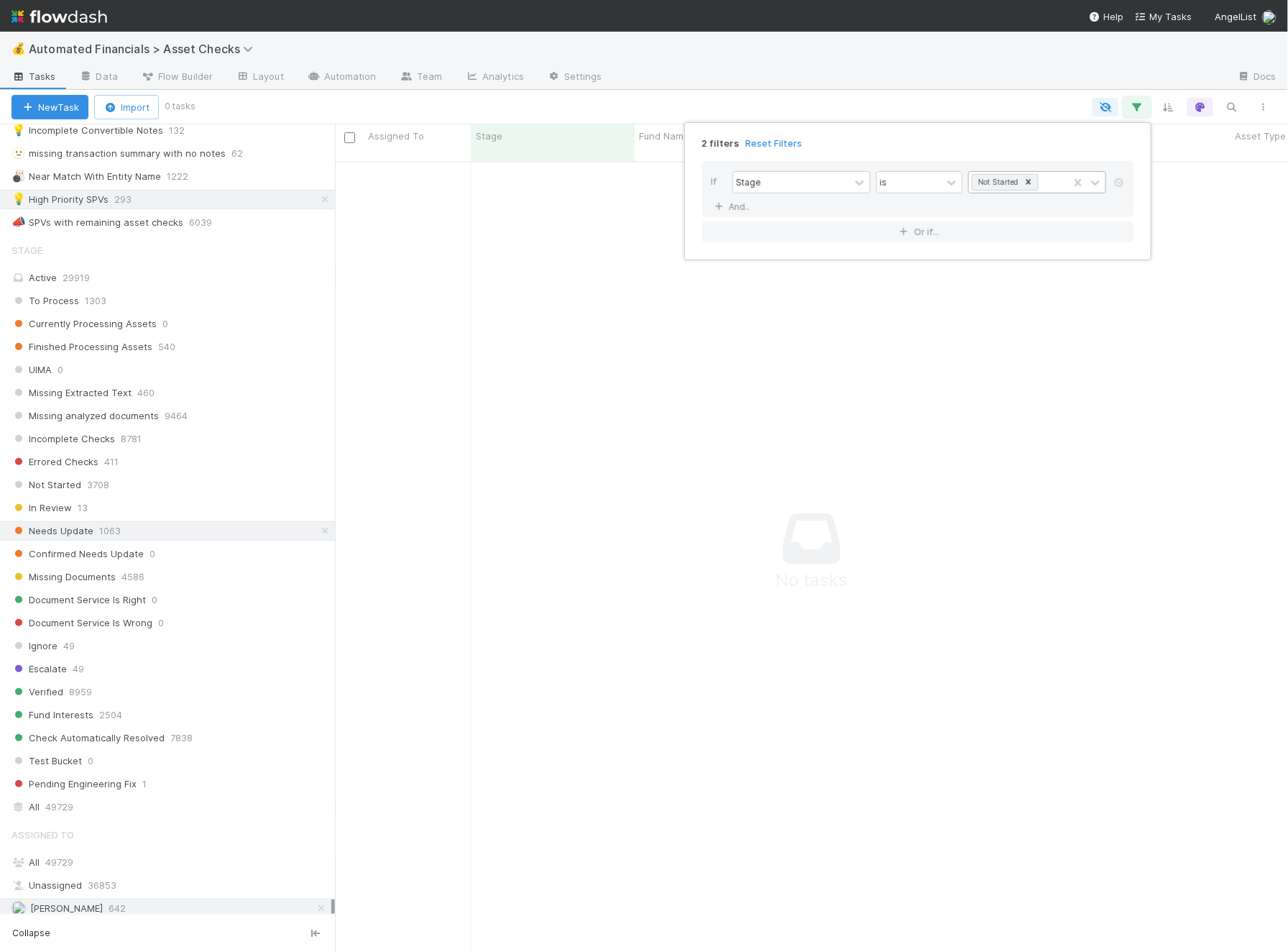
click at [1032, 182] on icon at bounding box center [1028, 182] width 10 height 10
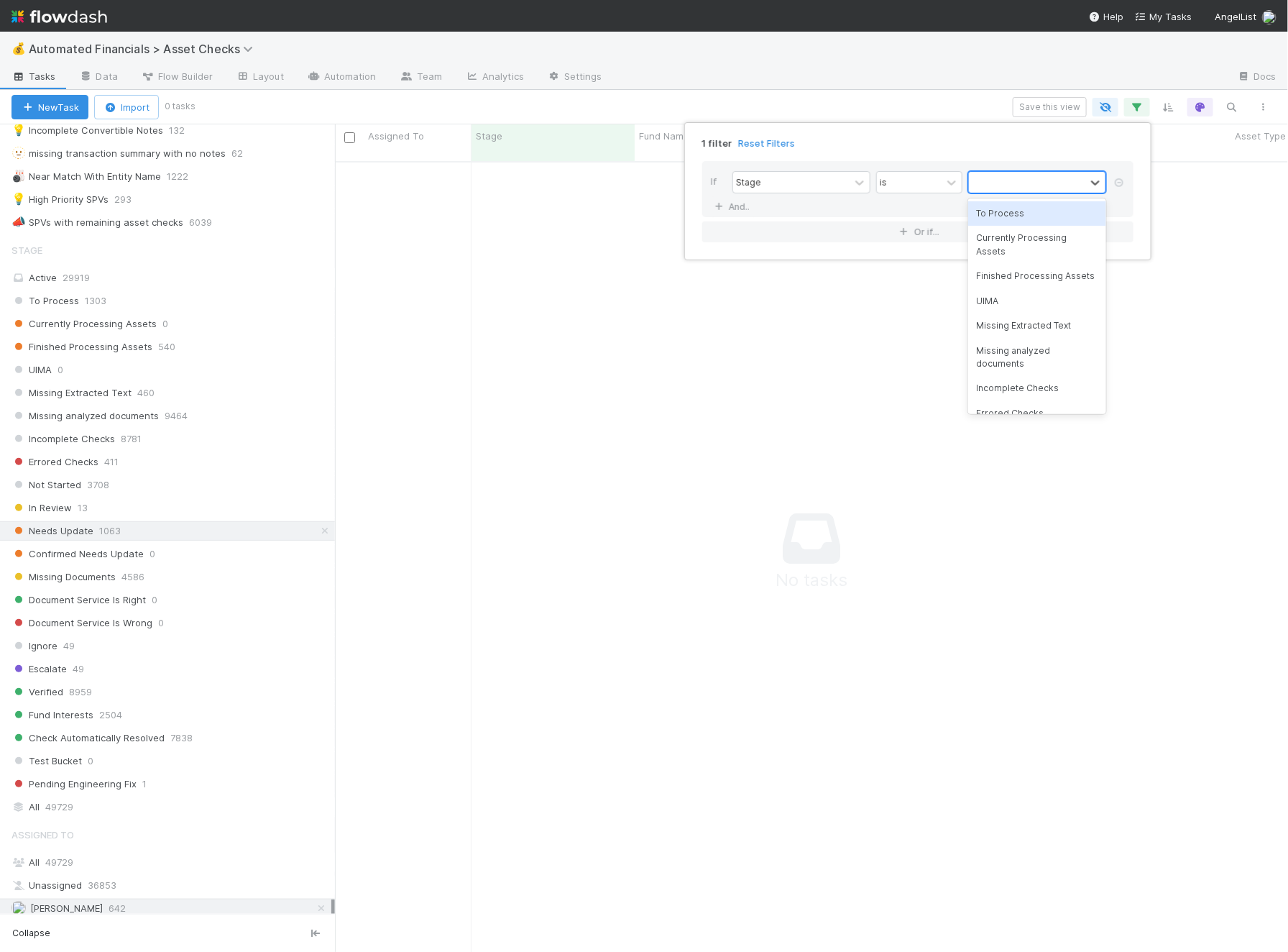
scroll to position [802, 953]
type input "need"
click at [1008, 212] on div "Needs Update" at bounding box center [1037, 214] width 138 height 24
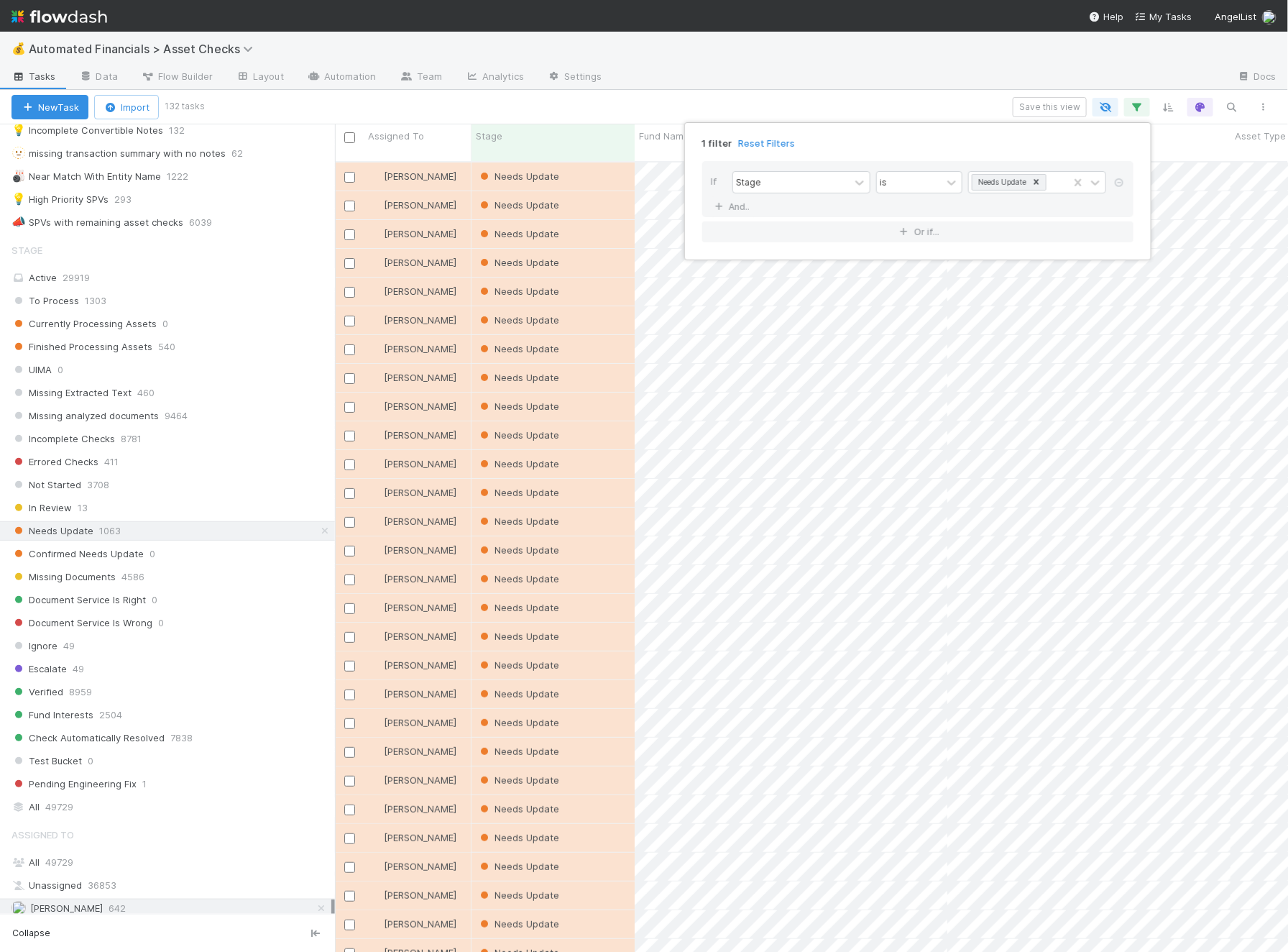
click at [149, 189] on div "1 filter Reset Filters If Stage is Needs Update And.. Or if..." at bounding box center [644, 476] width 1288 height 952
click at [107, 190] on div "💡 High Priority SPVs" at bounding box center [59, 199] width 97 height 18
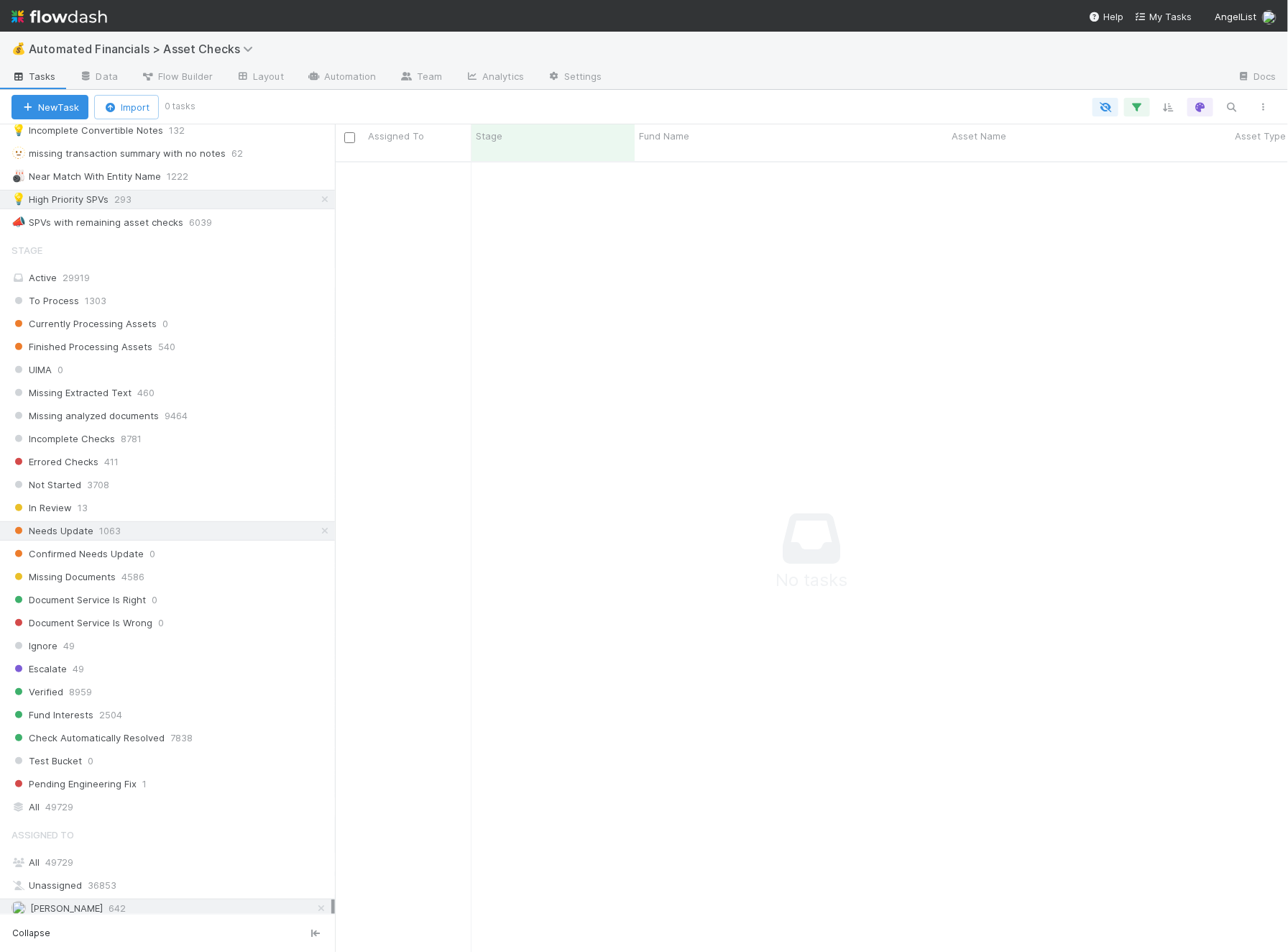
scroll to position [802, 953]
click at [1129, 106] on button "button" at bounding box center [1138, 107] width 26 height 19
click at [1137, 103] on div "Loading..." at bounding box center [644, 476] width 1288 height 952
click at [1137, 103] on icon "button" at bounding box center [1137, 107] width 14 height 13
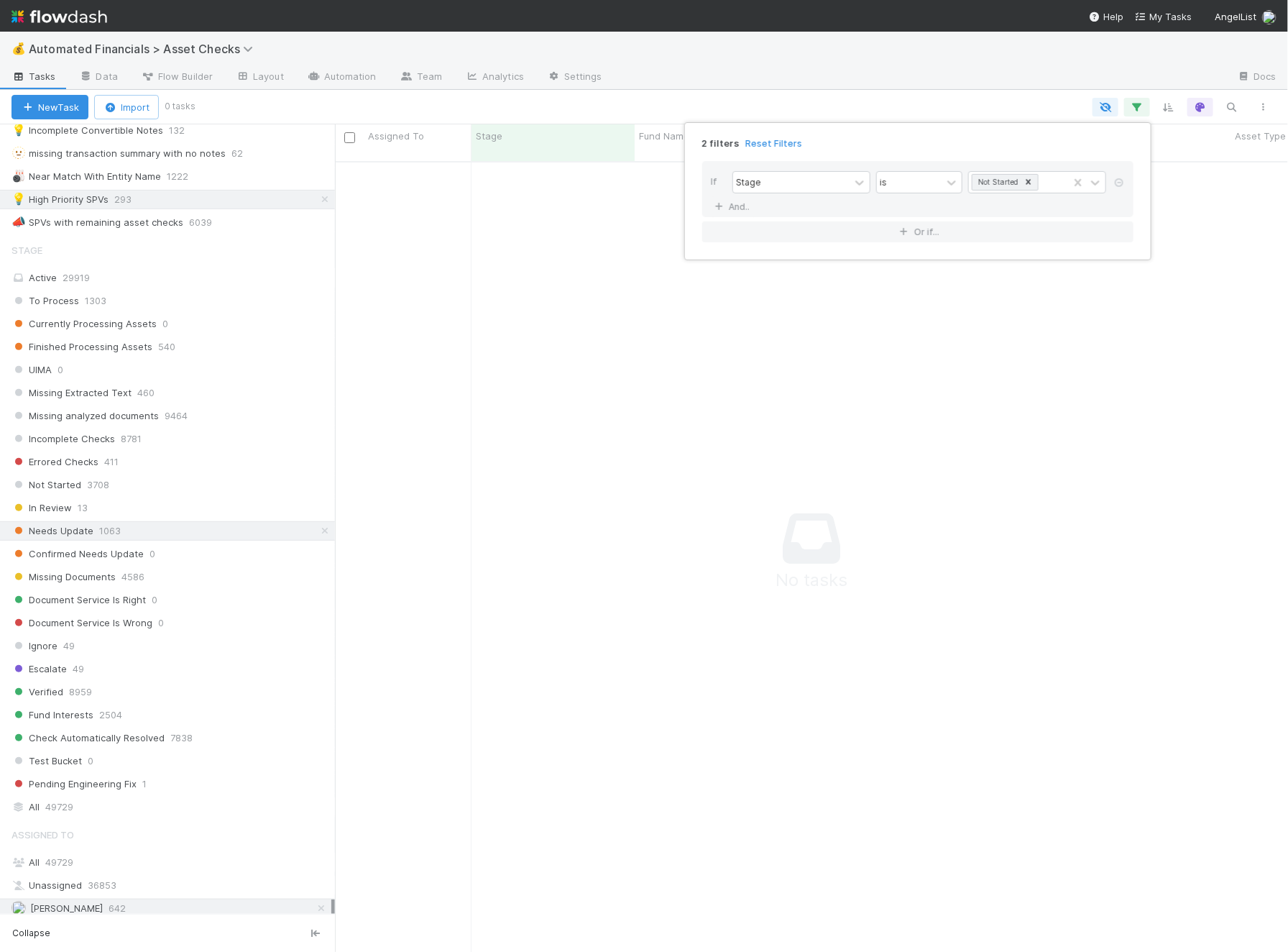
click at [1118, 308] on div "2 filters Reset Filters If Stage is Not Started And.. Or if..." at bounding box center [644, 476] width 1288 height 952
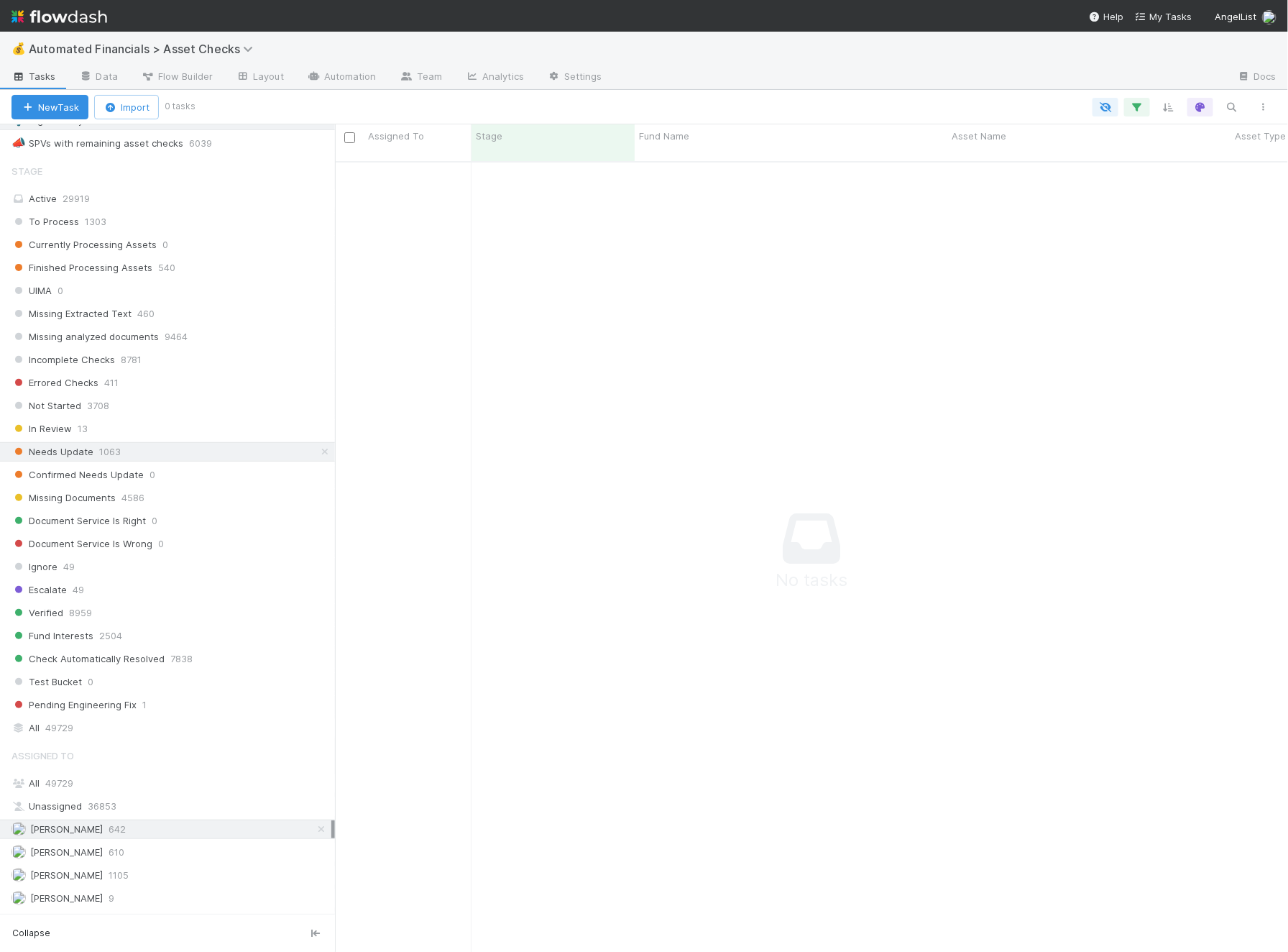
scroll to position [614, 0]
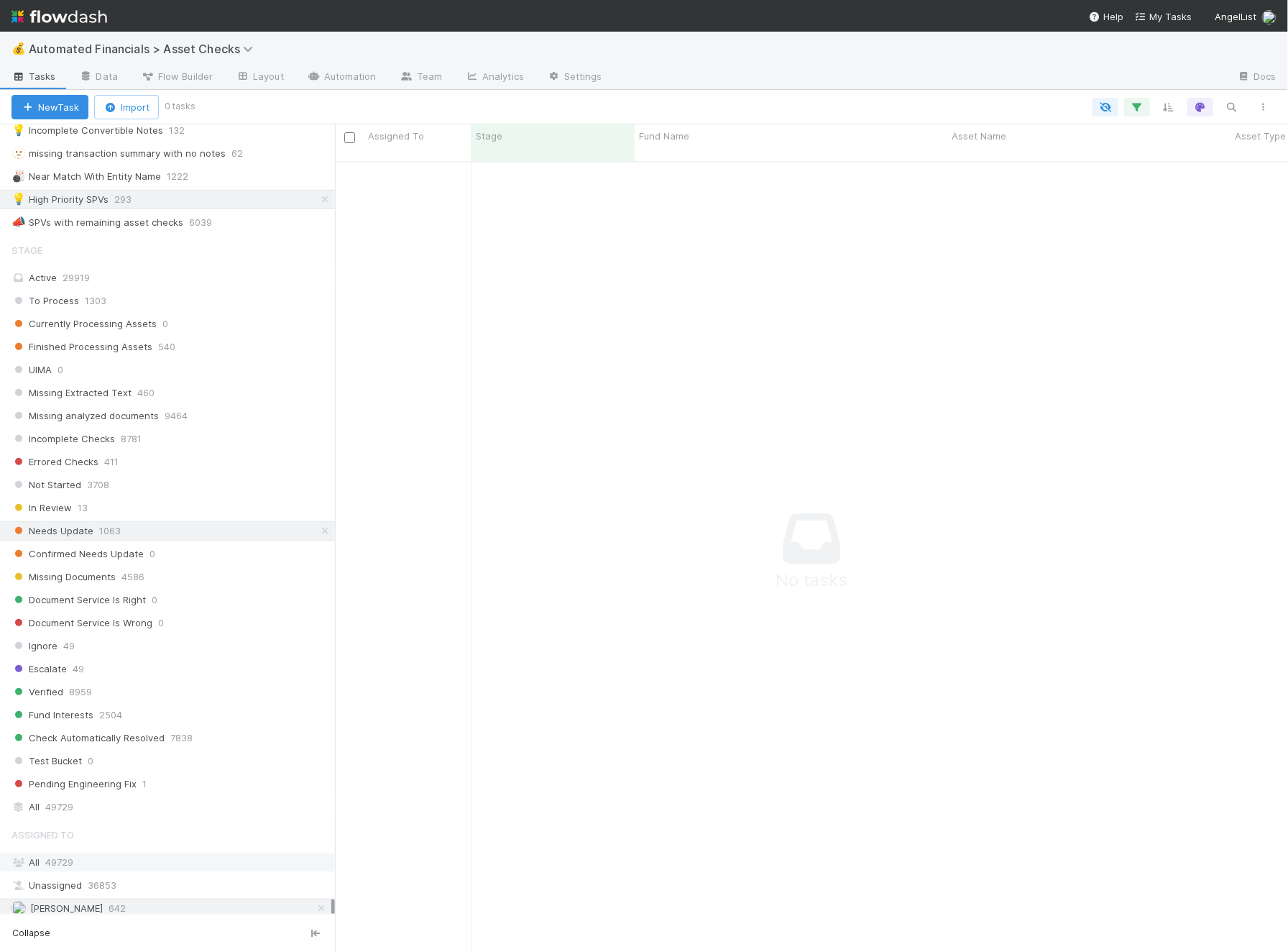
click at [91, 854] on div "All 49729" at bounding box center [171, 862] width 320 height 18
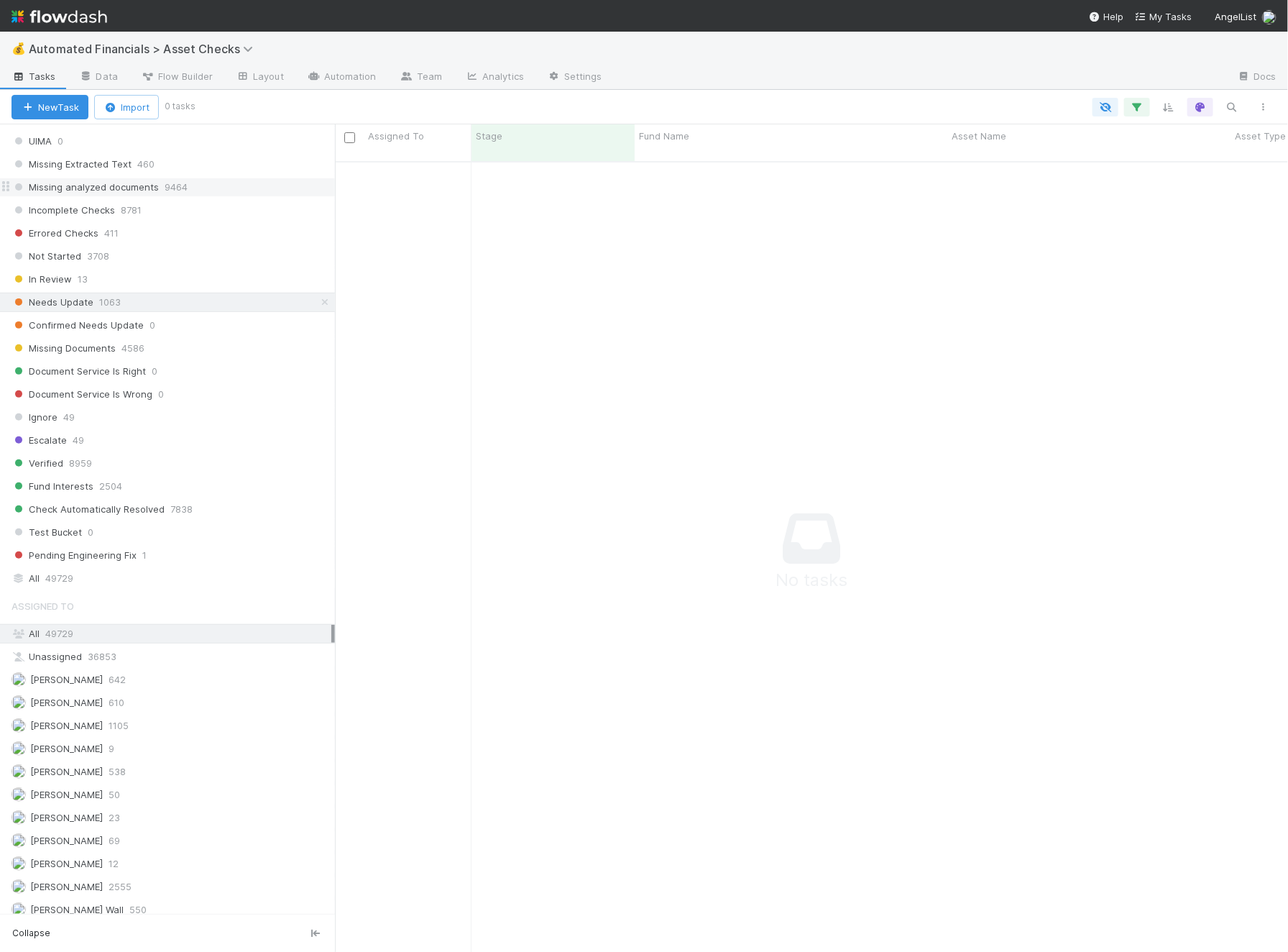
scroll to position [871, 0]
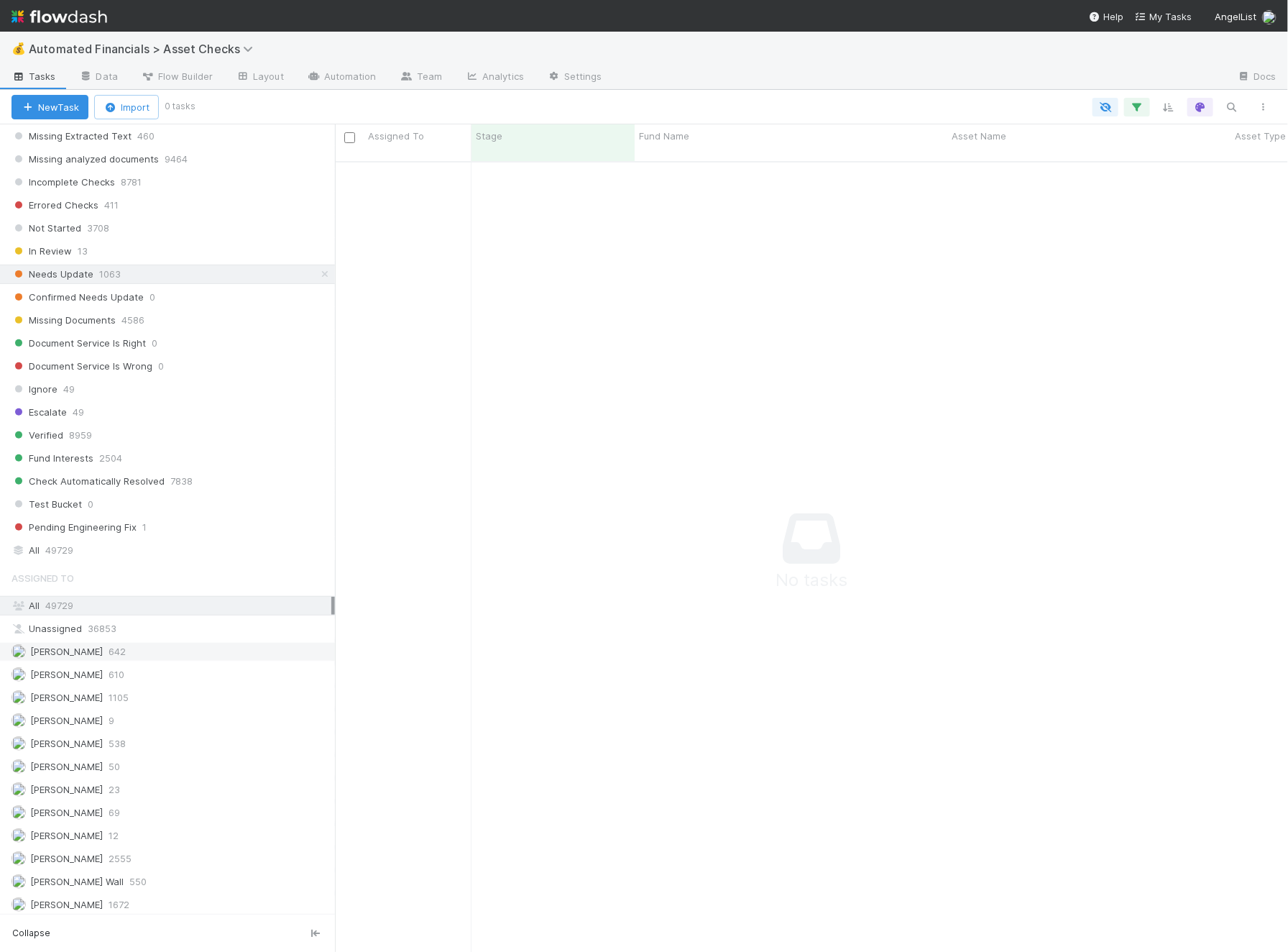
click at [109, 642] on span "642" at bounding box center [117, 651] width 17 height 18
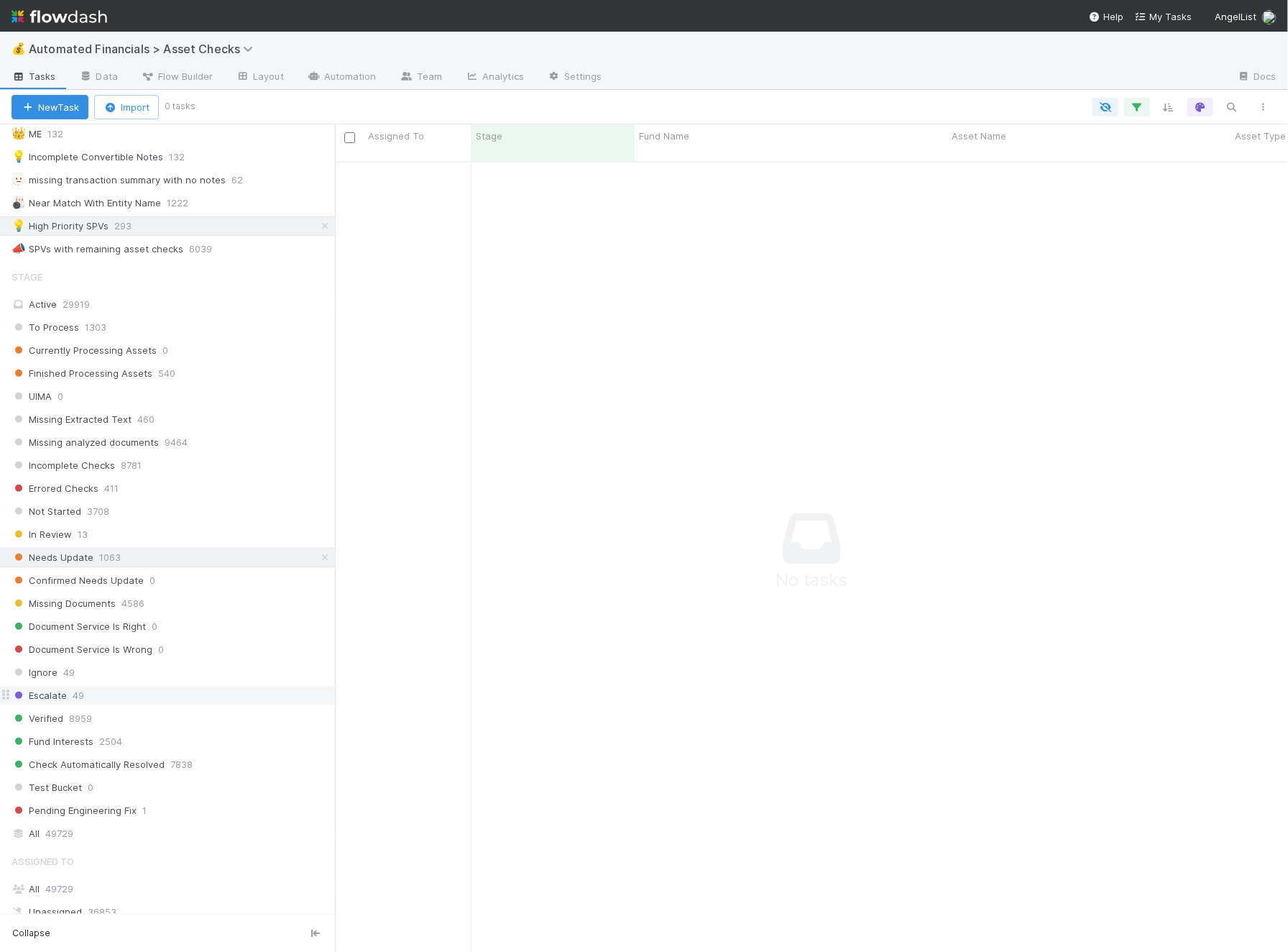
scroll to position [589, 0]
click at [1140, 104] on icon "button" at bounding box center [1137, 107] width 14 height 13
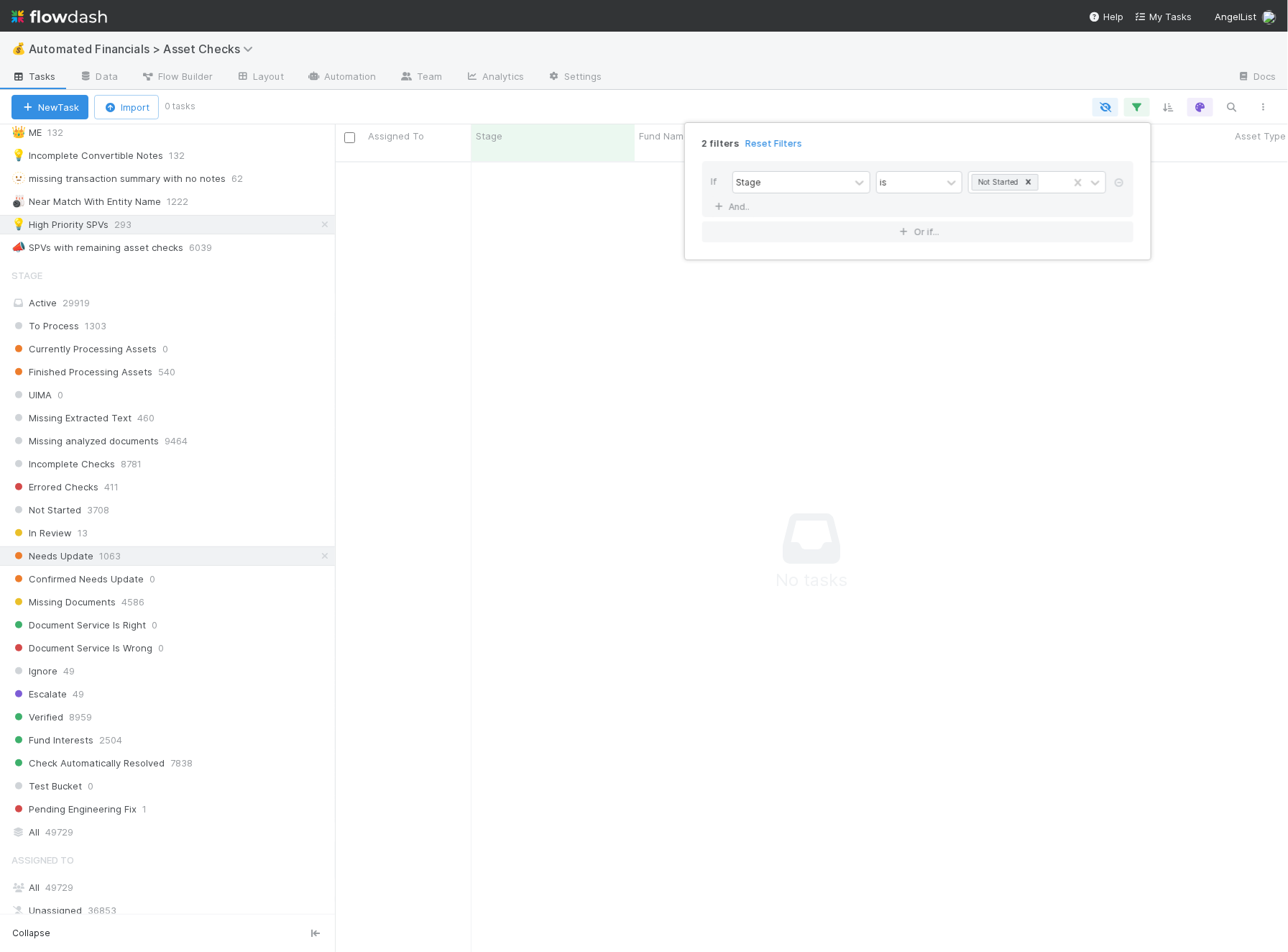
click at [137, 204] on div "2 filters Reset Filters If Stage is Not Started And.. Or if..." at bounding box center [644, 476] width 1288 height 952
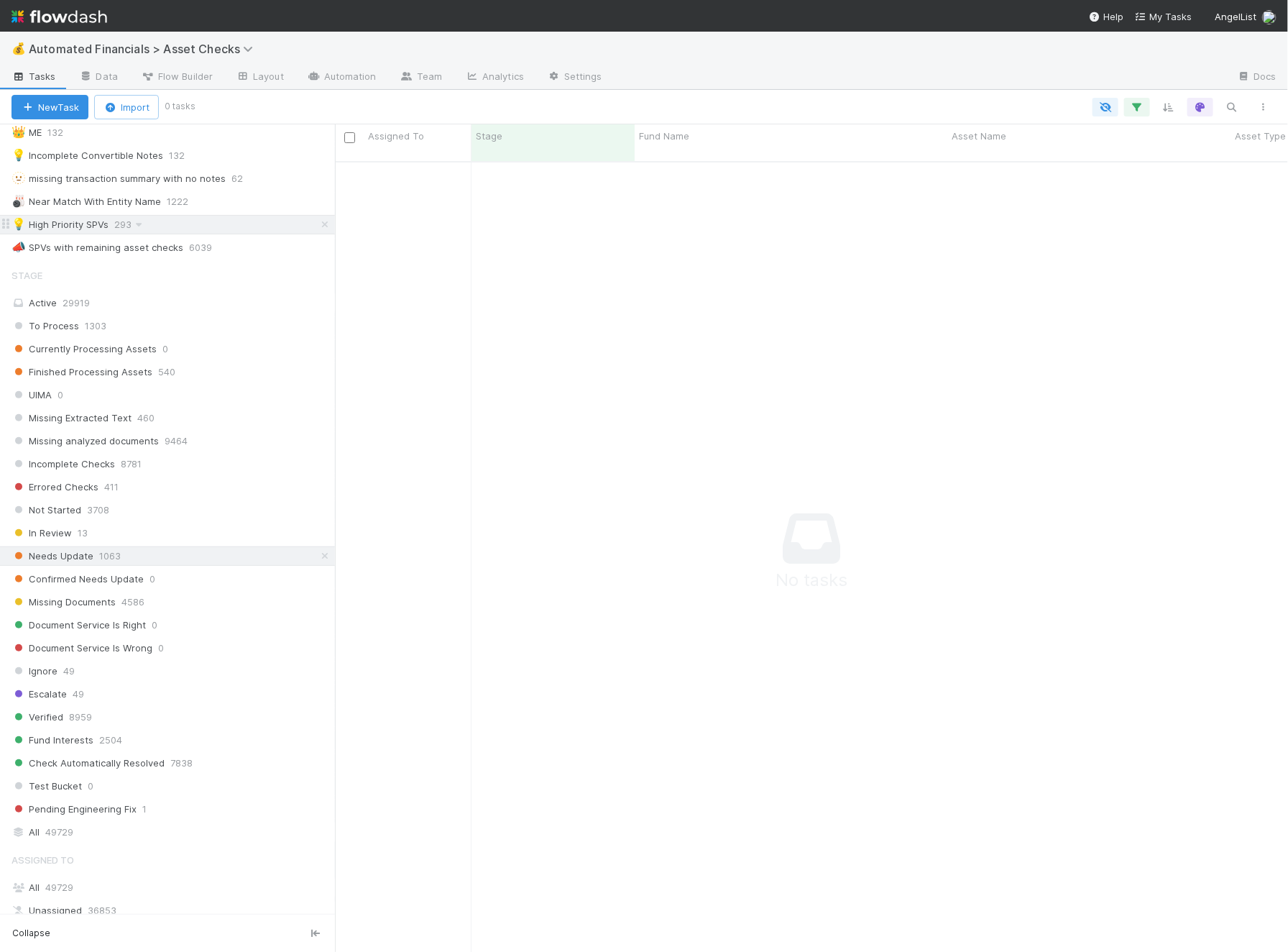
click at [128, 216] on span "293" at bounding box center [130, 224] width 32 height 18
click at [103, 294] on div "Active 29919" at bounding box center [171, 302] width 320 height 18
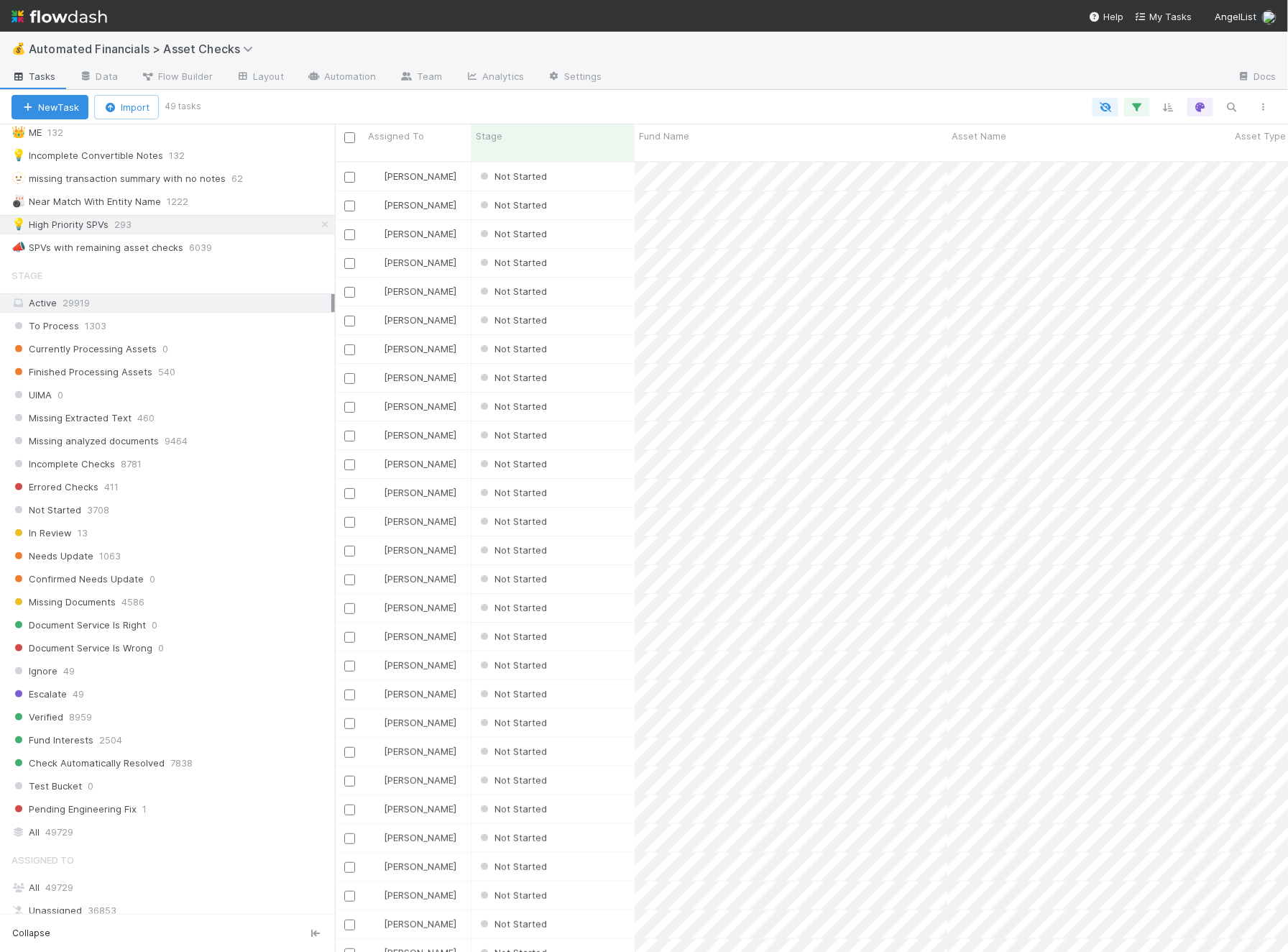
scroll to position [608, 0]
click at [582, 940] on div "Not Started" at bounding box center [553, 949] width 163 height 28
click at [589, 906] on div "Not Started" at bounding box center [553, 920] width 163 height 28
click at [596, 877] on div "Ali Al Khatib Not Started 3/24/25, 6:04:37 PM 8/28/25, 6:36:25 PM 0 0 0 0 Ali A…" at bounding box center [811, 563] width 954 height 801
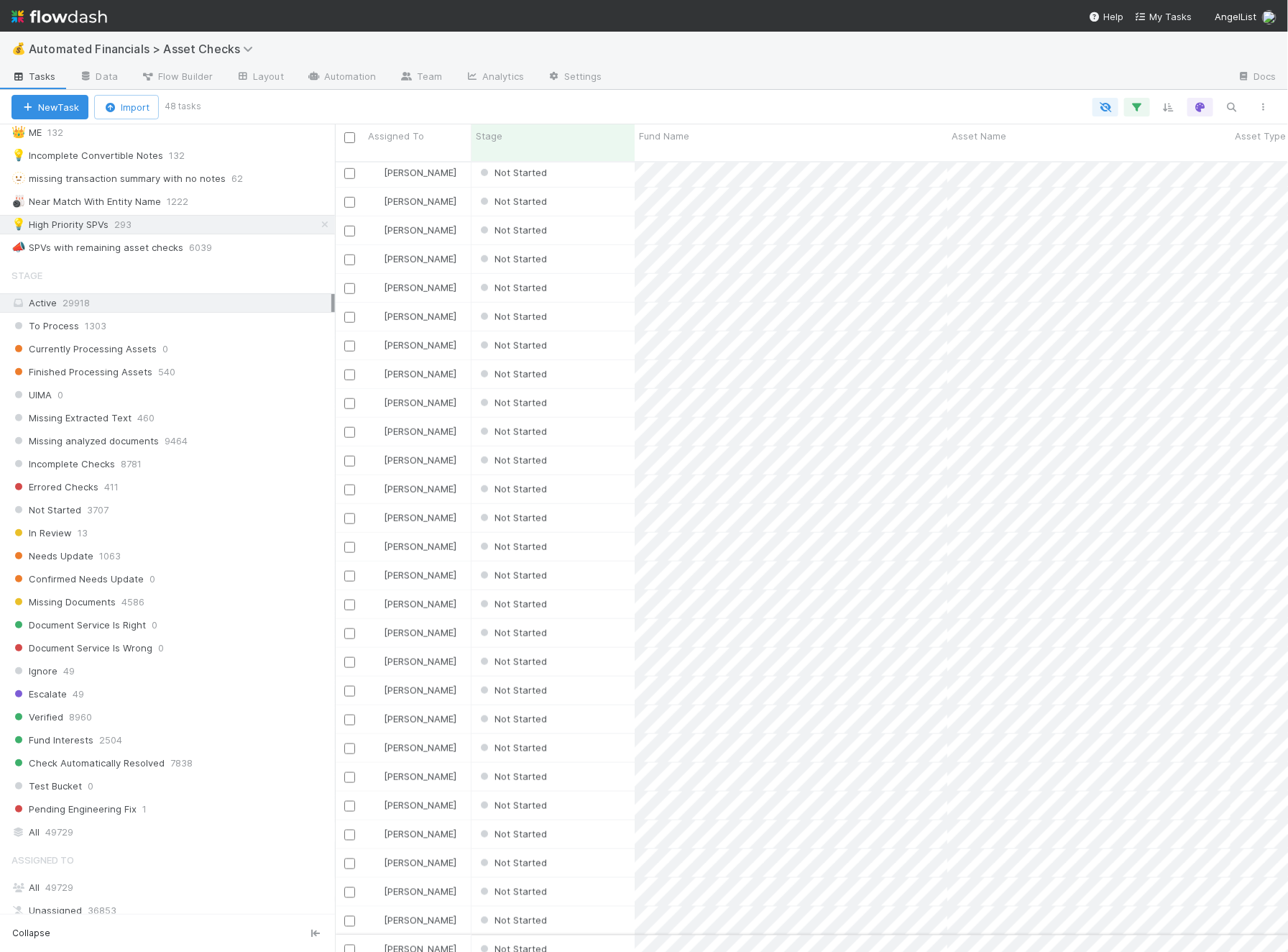
click at [599, 935] on div "Not Started" at bounding box center [553, 949] width 163 height 28
click at [604, 911] on div "Not Started" at bounding box center [553, 920] width 163 height 28
click at [600, 880] on div "Not Started" at bounding box center [553, 892] width 163 height 28
click at [597, 851] on div "Not Started" at bounding box center [553, 863] width 163 height 28
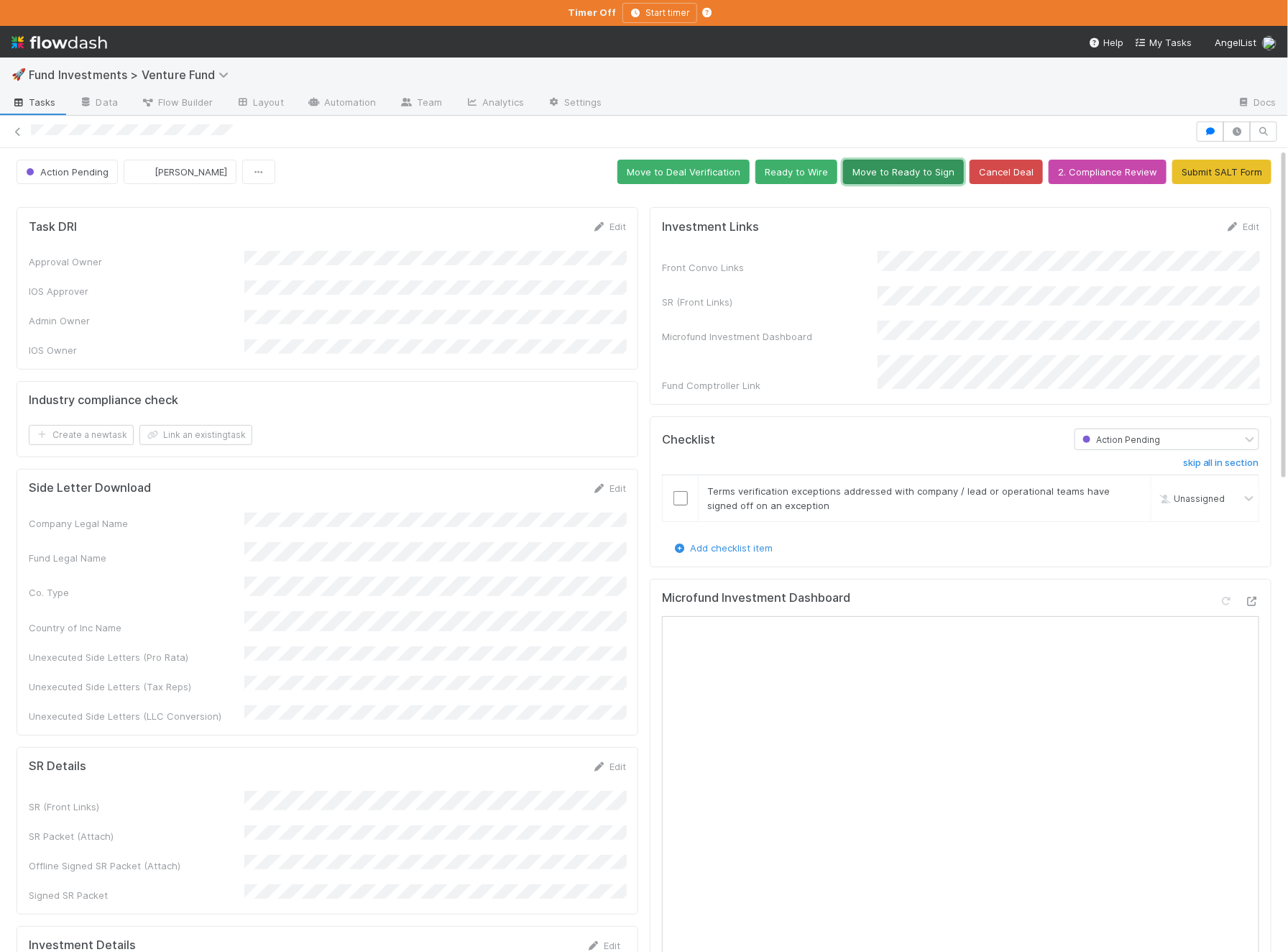
click at [901, 175] on button "Move to Ready to Sign" at bounding box center [903, 172] width 121 height 24
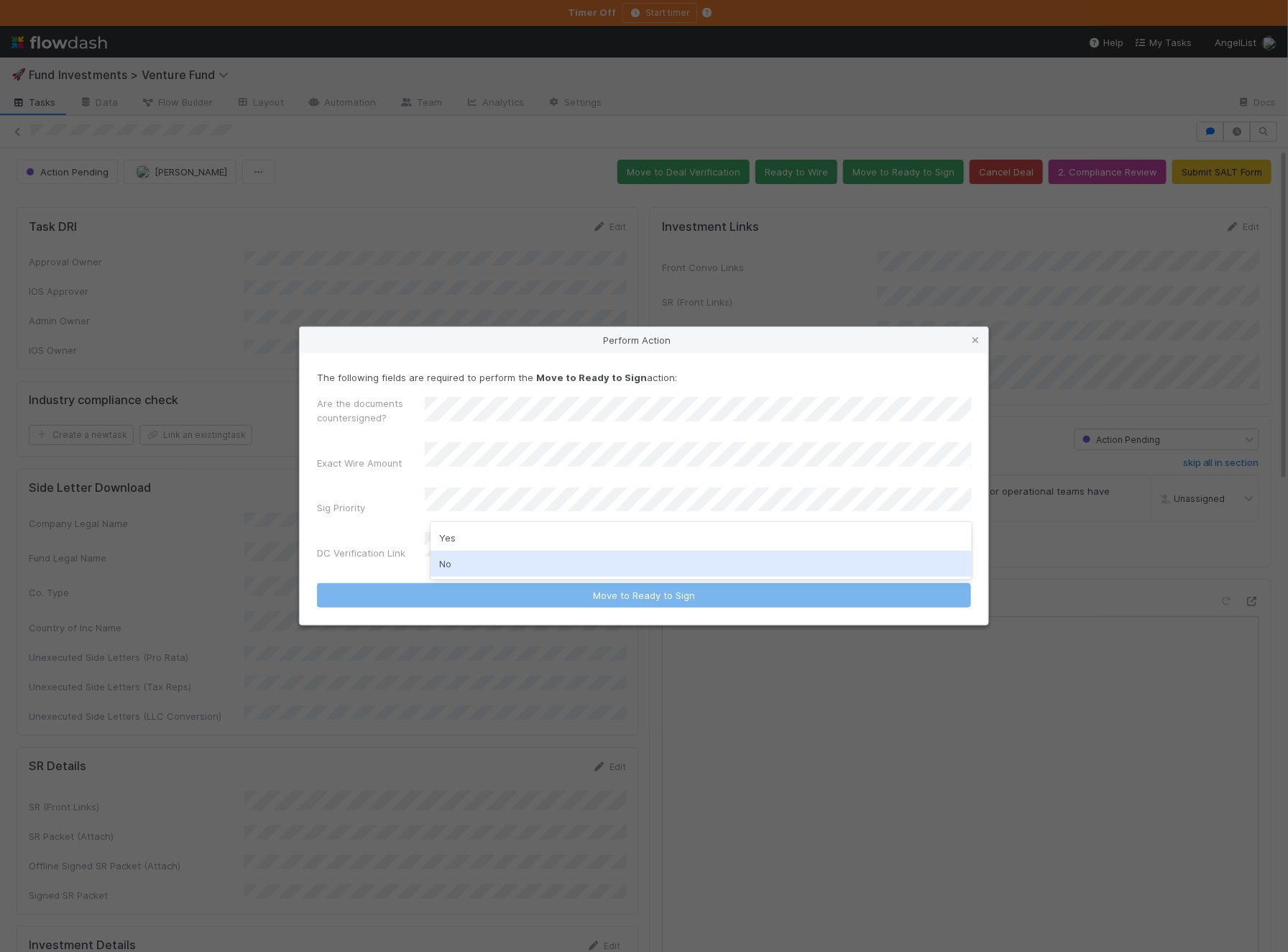
click at [463, 572] on div "No" at bounding box center [701, 564] width 541 height 26
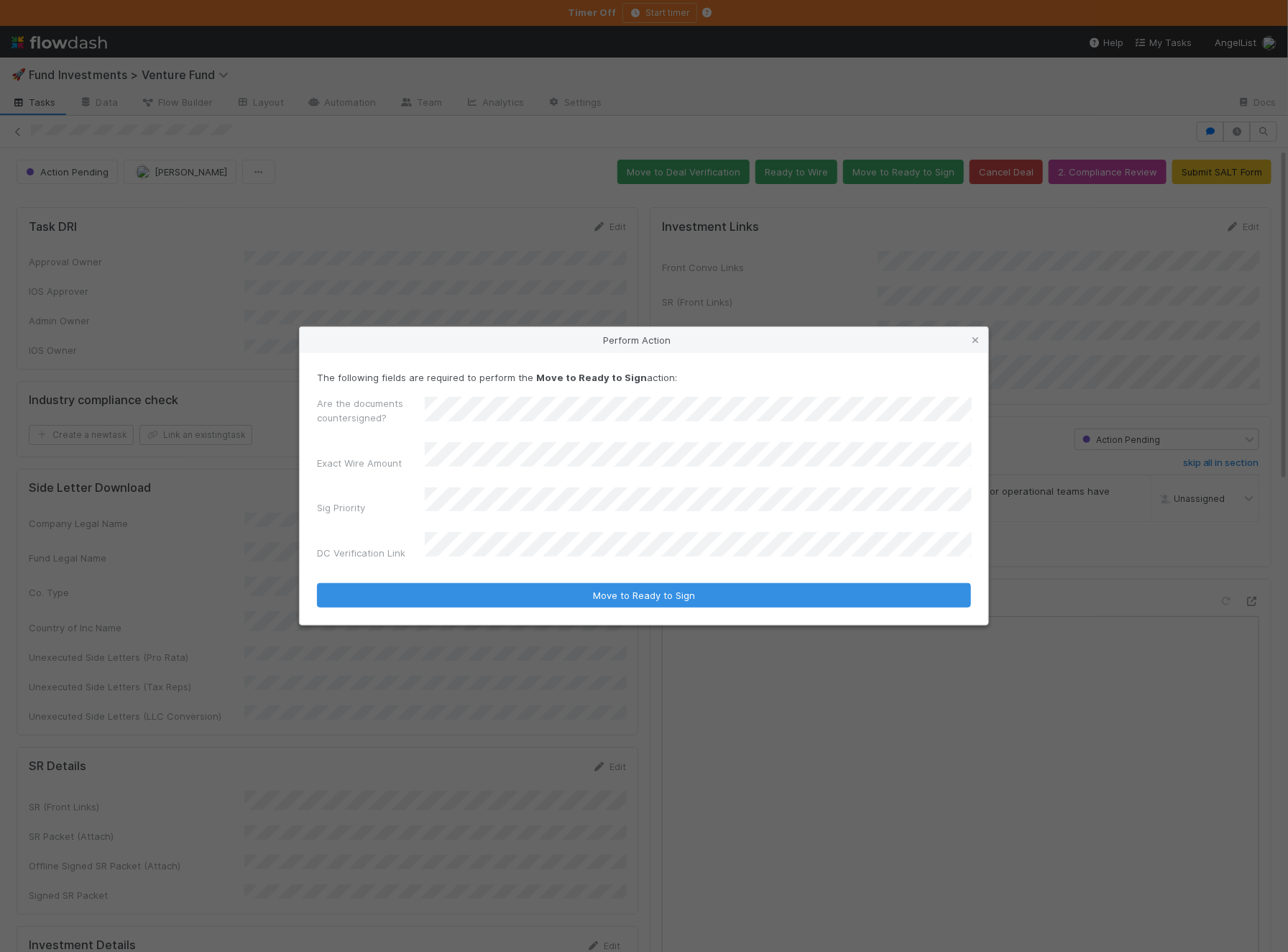
click at [317, 583] on button "Move to Ready to Sign" at bounding box center [644, 596] width 654 height 24
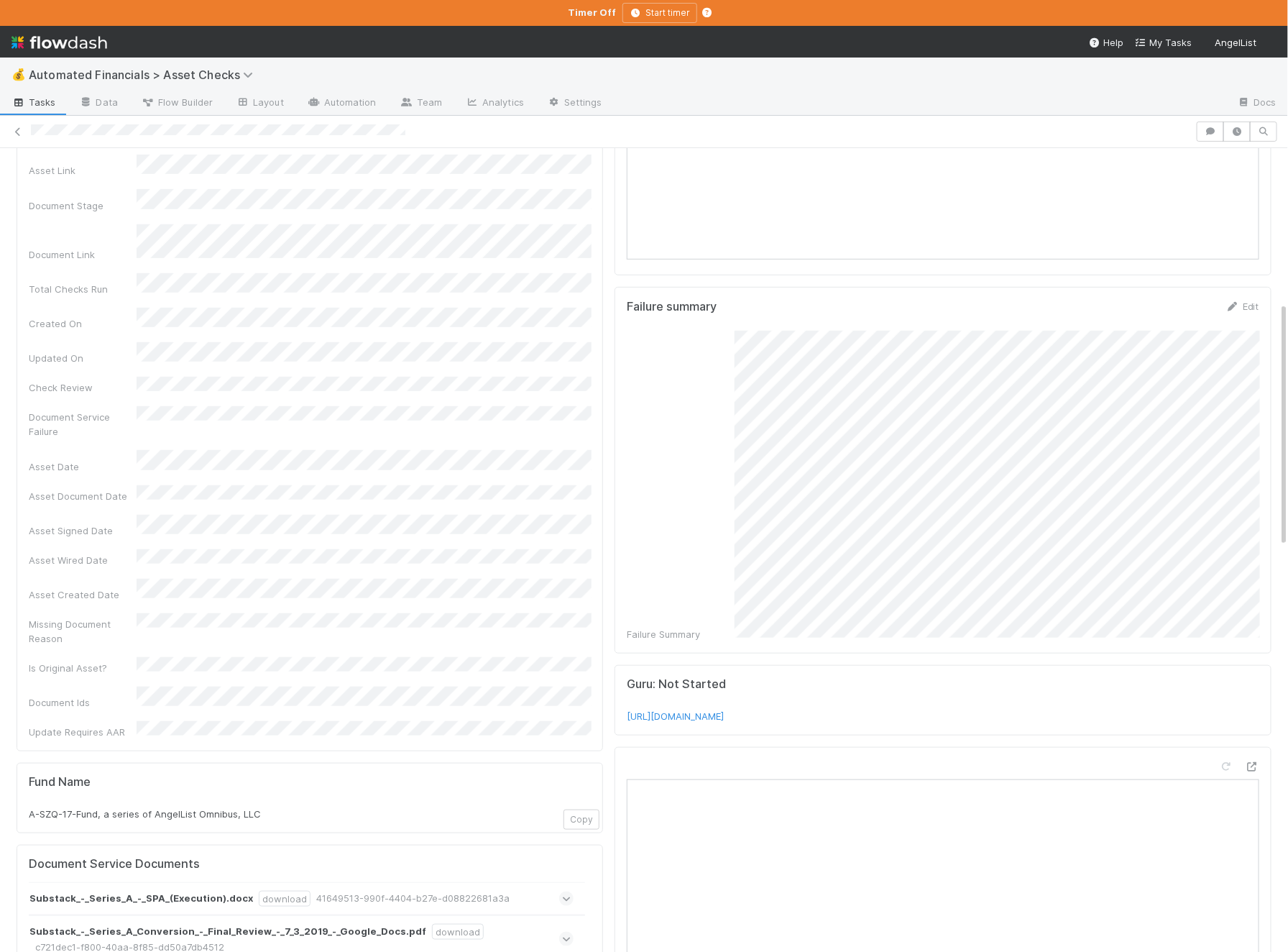
scroll to position [743, 0]
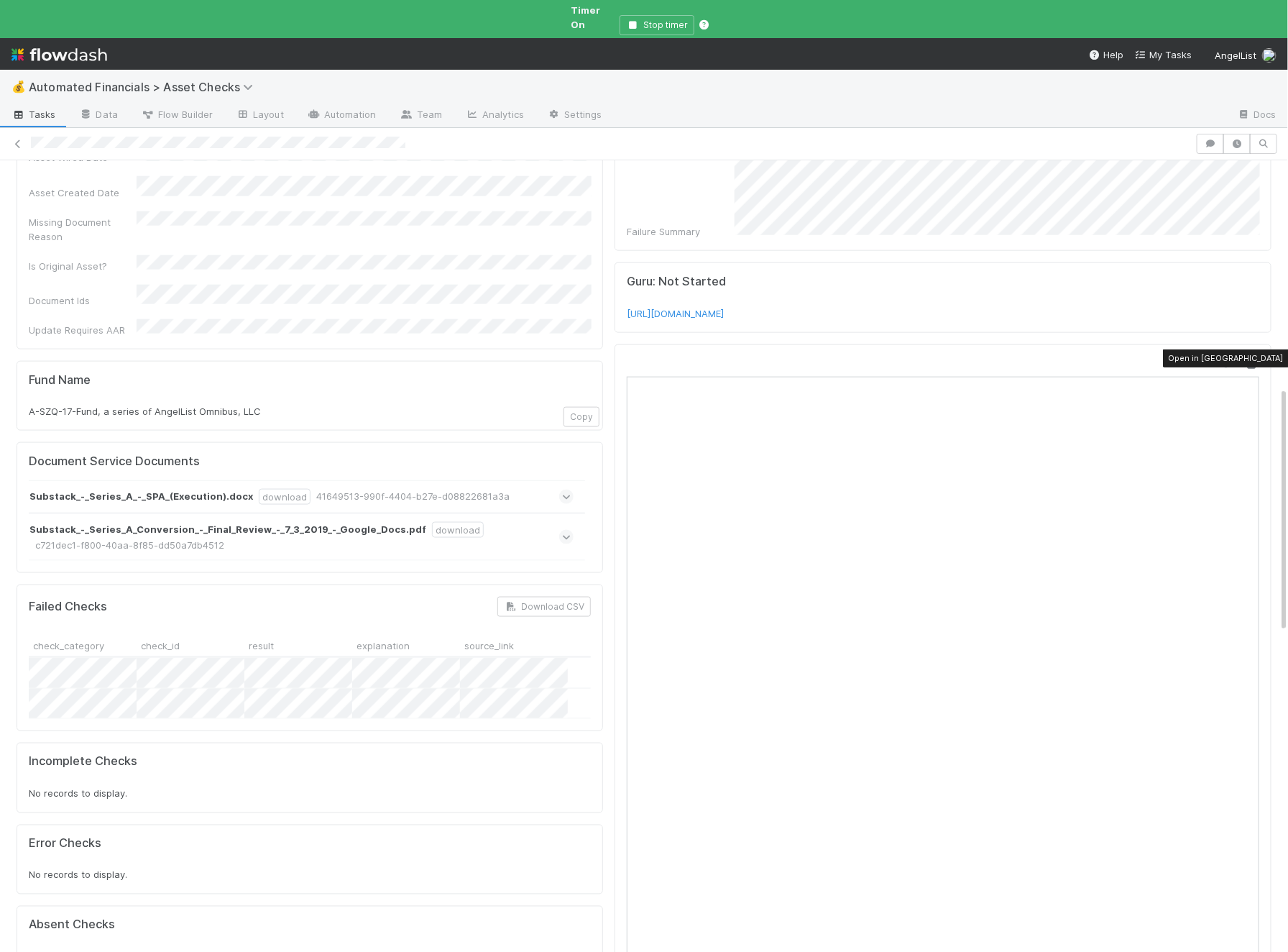
click at [1030, 356] on div at bounding box center [1251, 363] width 14 height 14
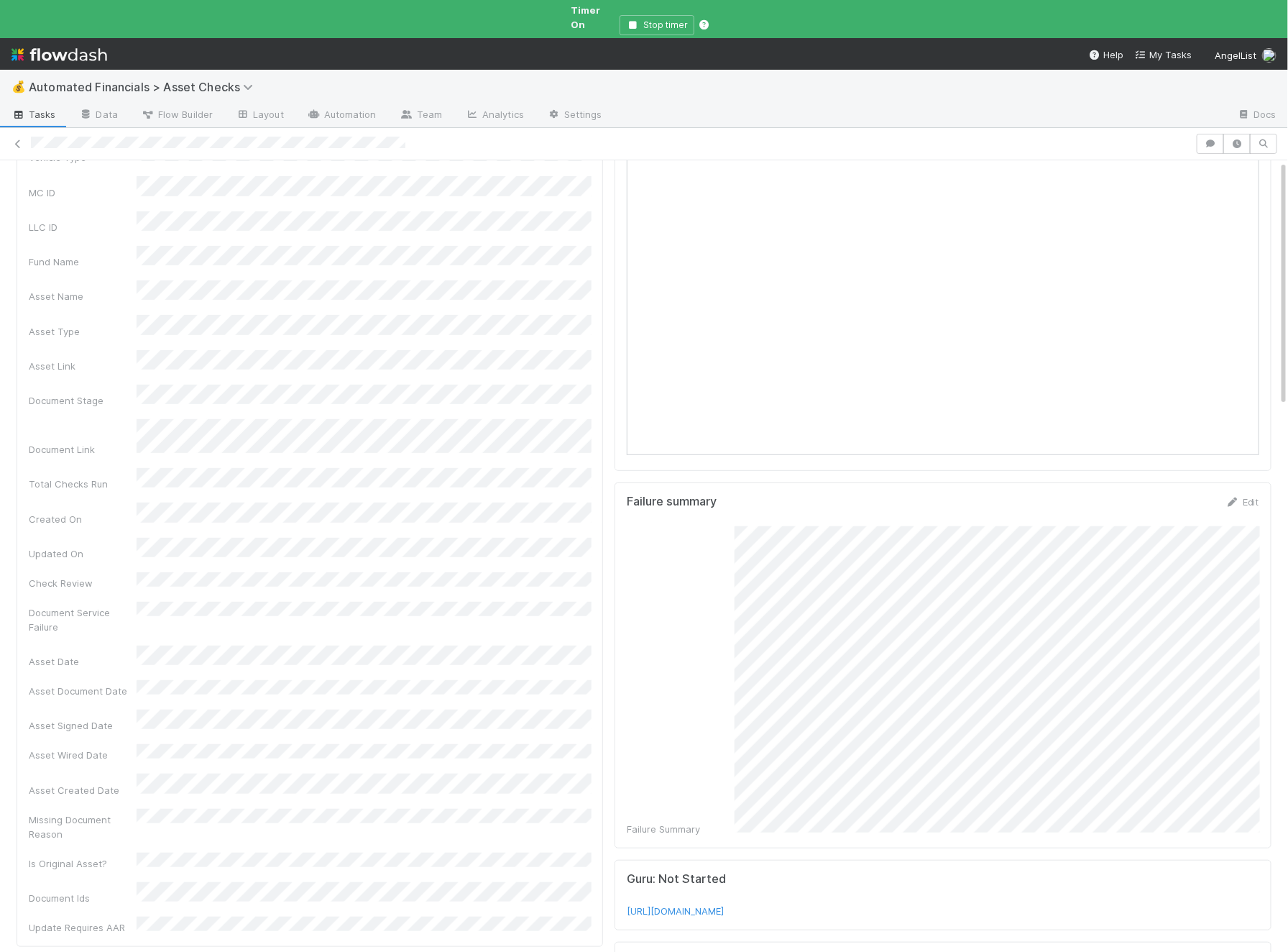
scroll to position [0, 0]
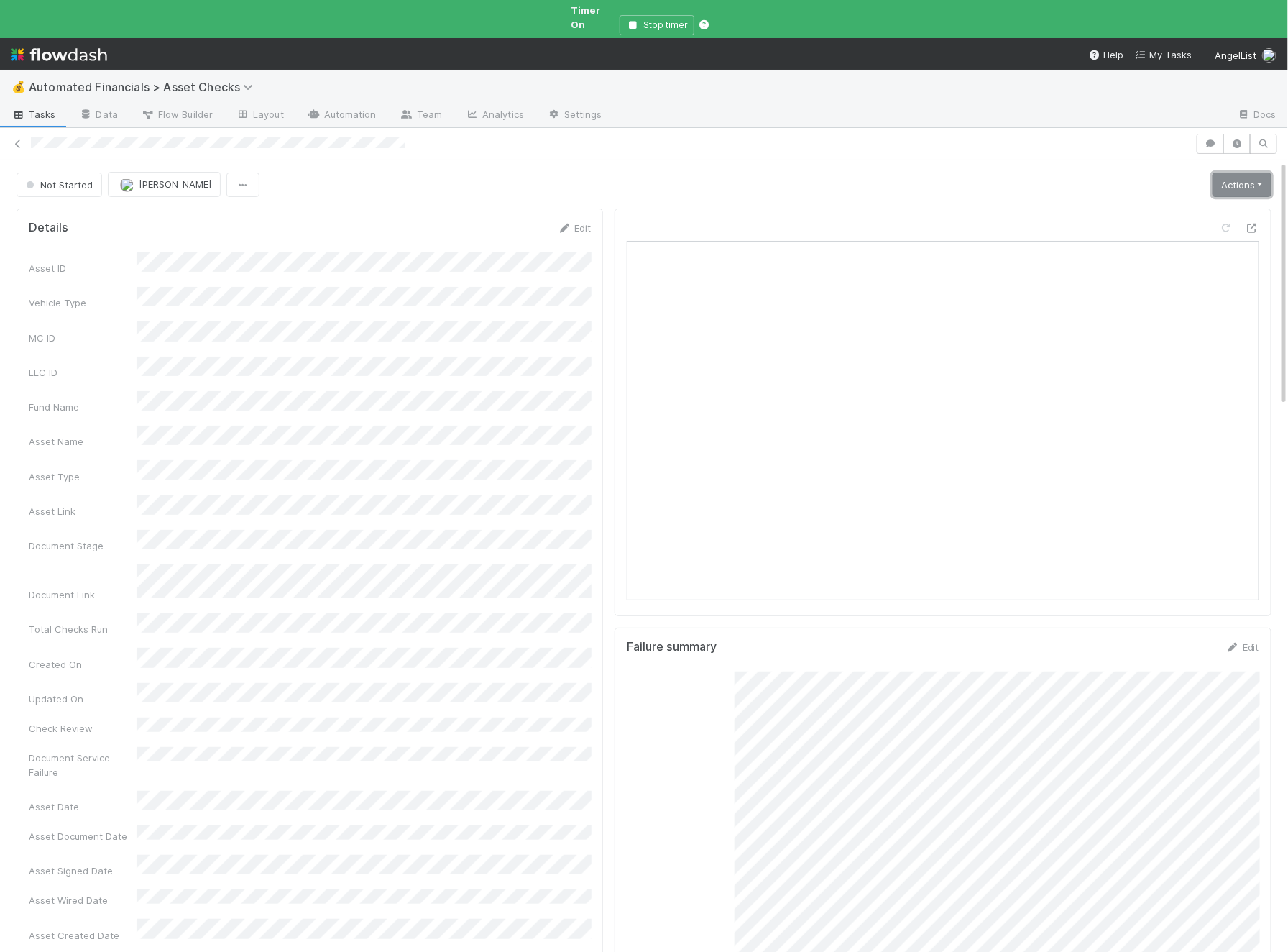
click at [1030, 173] on link "Actions" at bounding box center [1242, 185] width 59 height 24
click at [1030, 204] on button "Start" at bounding box center [1198, 214] width 152 height 20
click at [1030, 173] on link "Actions" at bounding box center [1242, 185] width 59 height 24
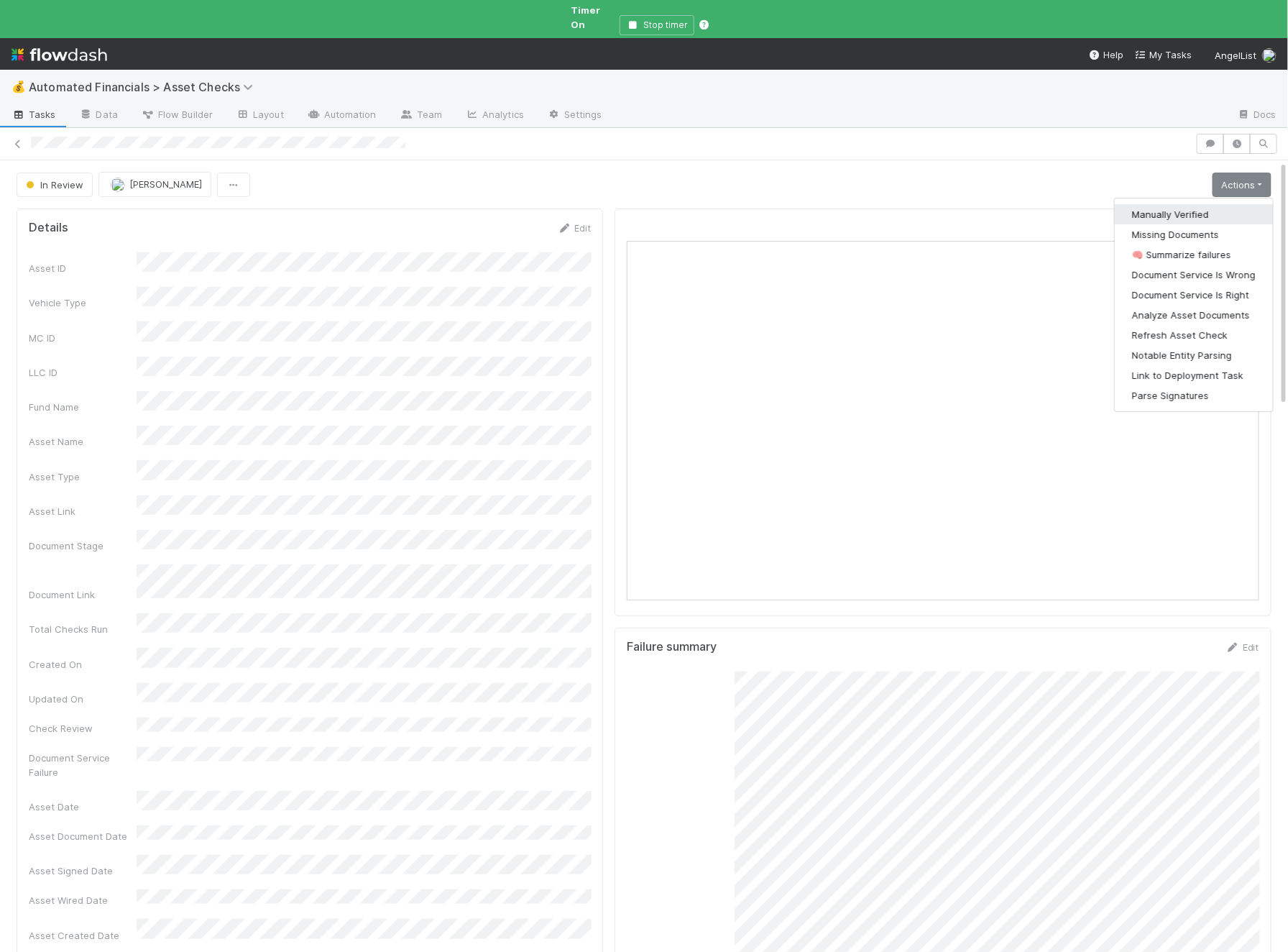
click at [1030, 204] on button "Manually Verified" at bounding box center [1194, 214] width 159 height 20
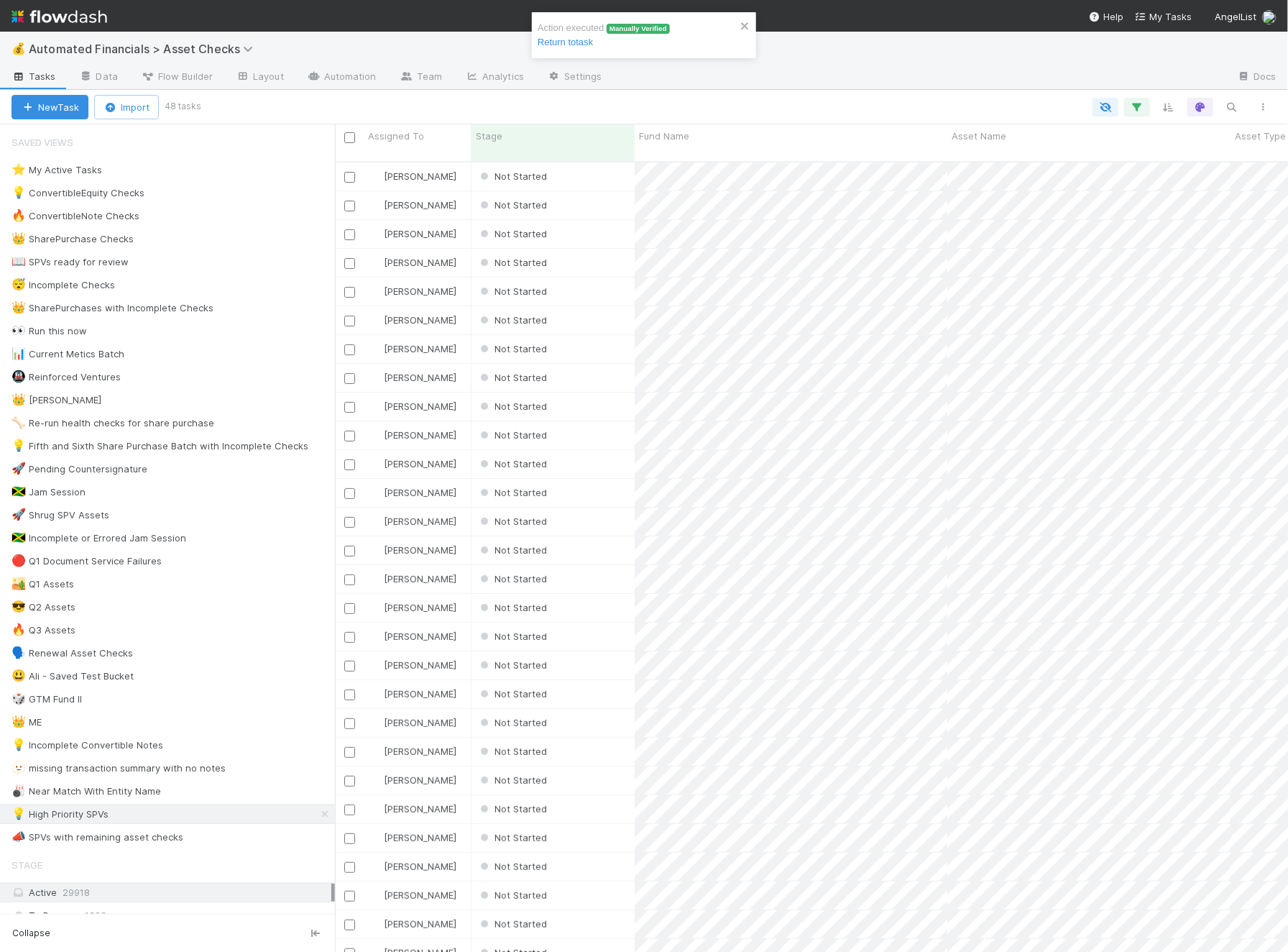
scroll to position [0, 1]
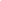
scroll to position [1, 1]
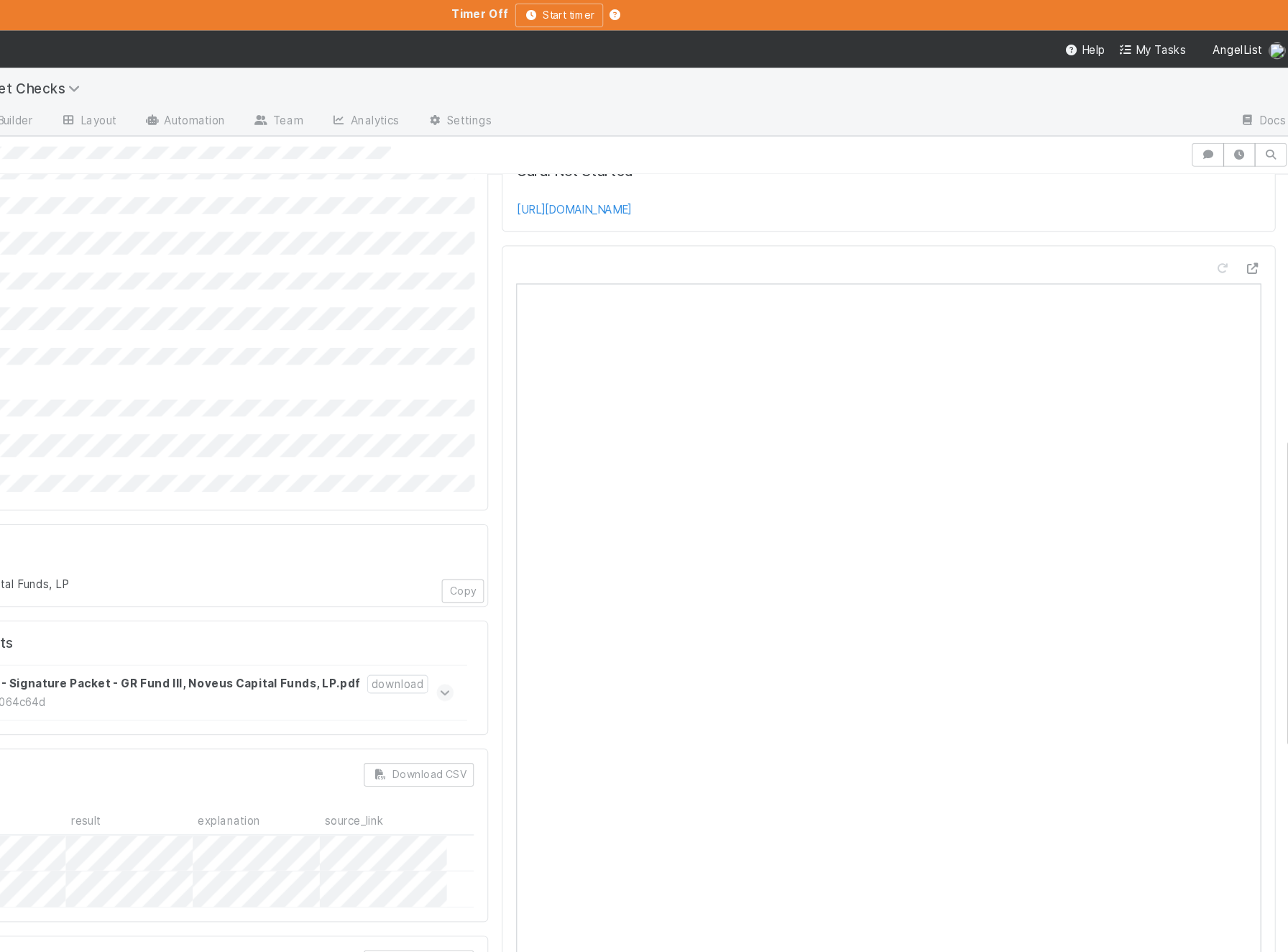
scroll to position [632, 0]
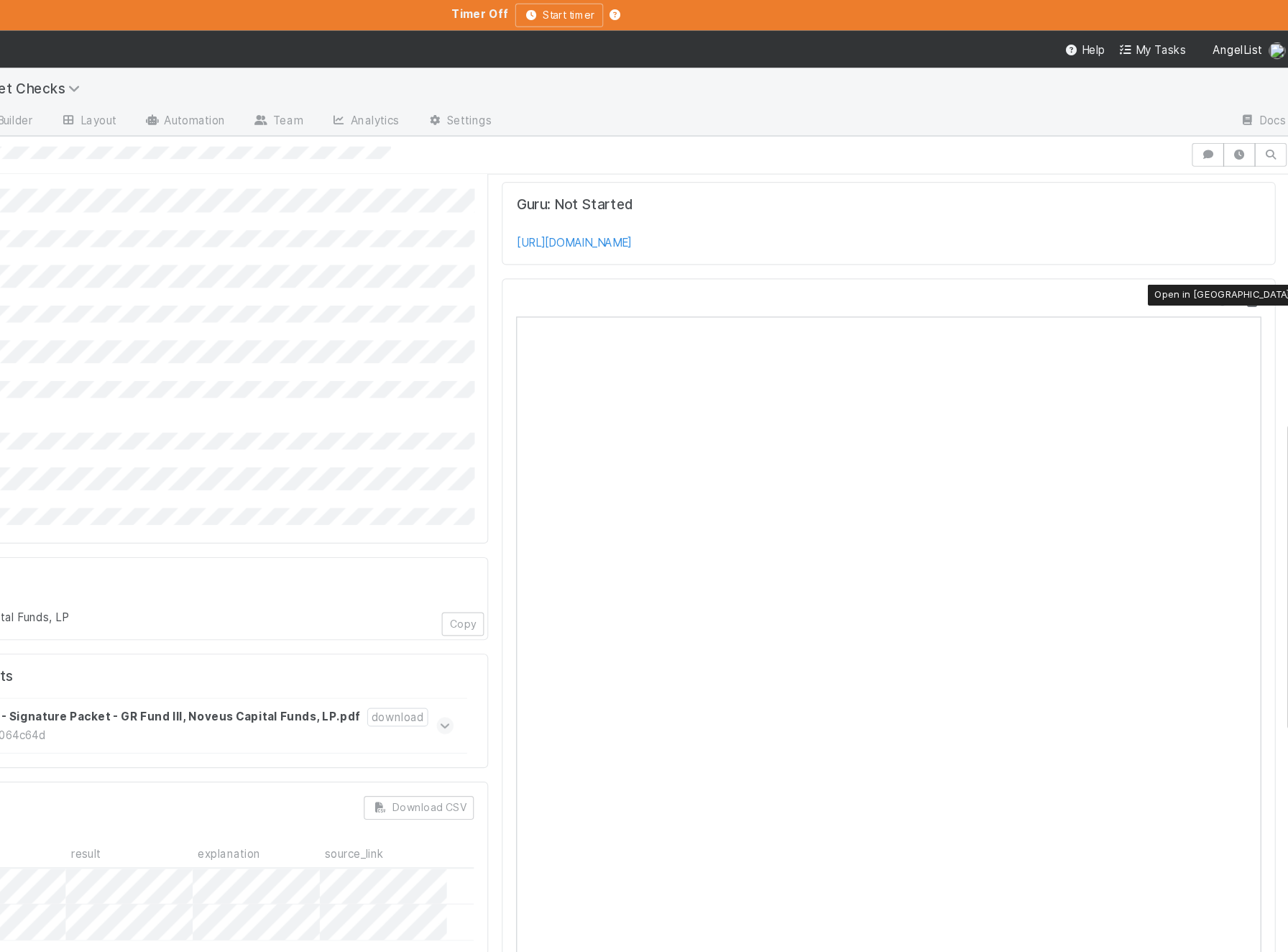
click at [1030, 251] on icon at bounding box center [1248, 256] width 14 height 9
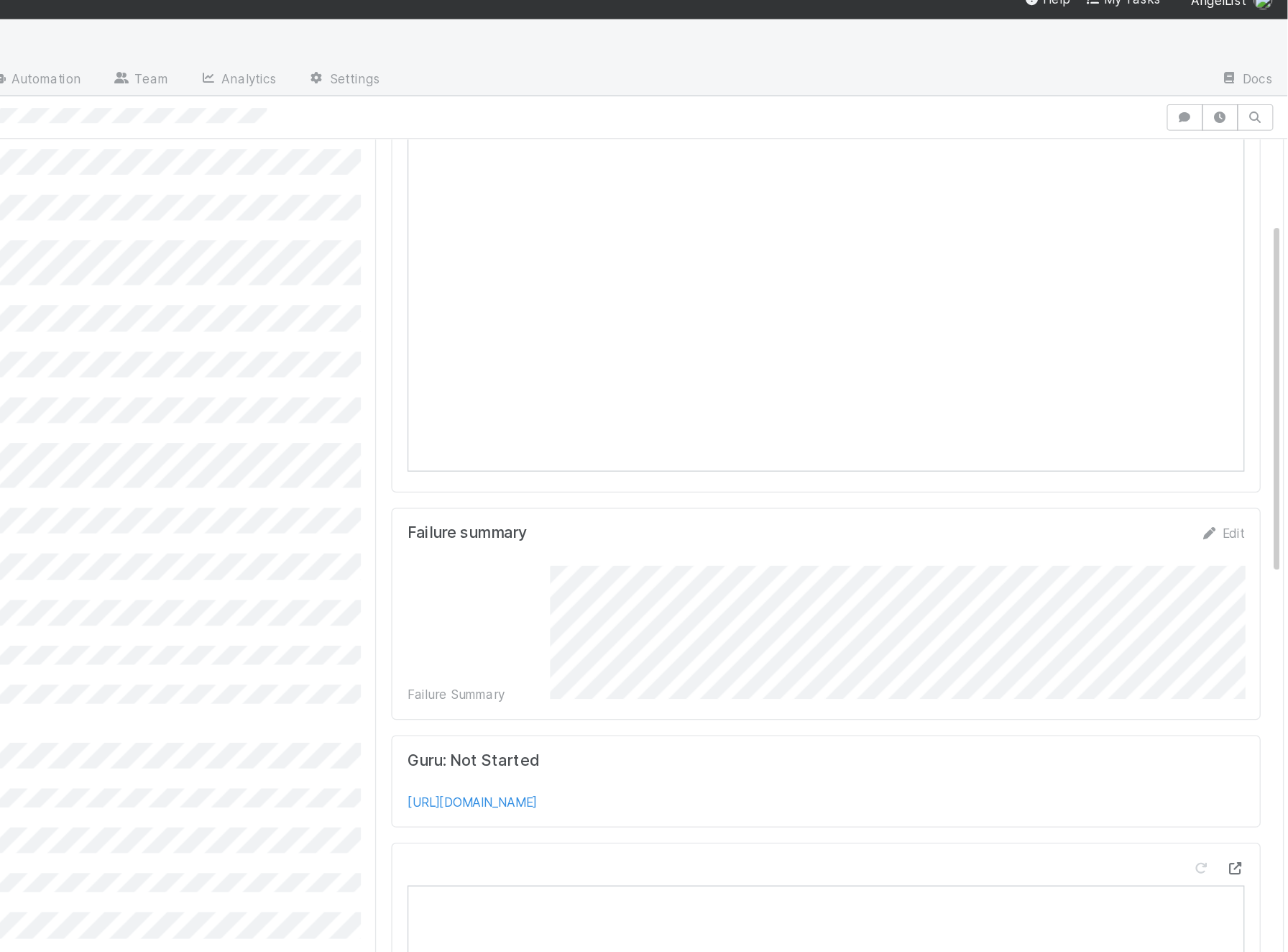
scroll to position [0, 0]
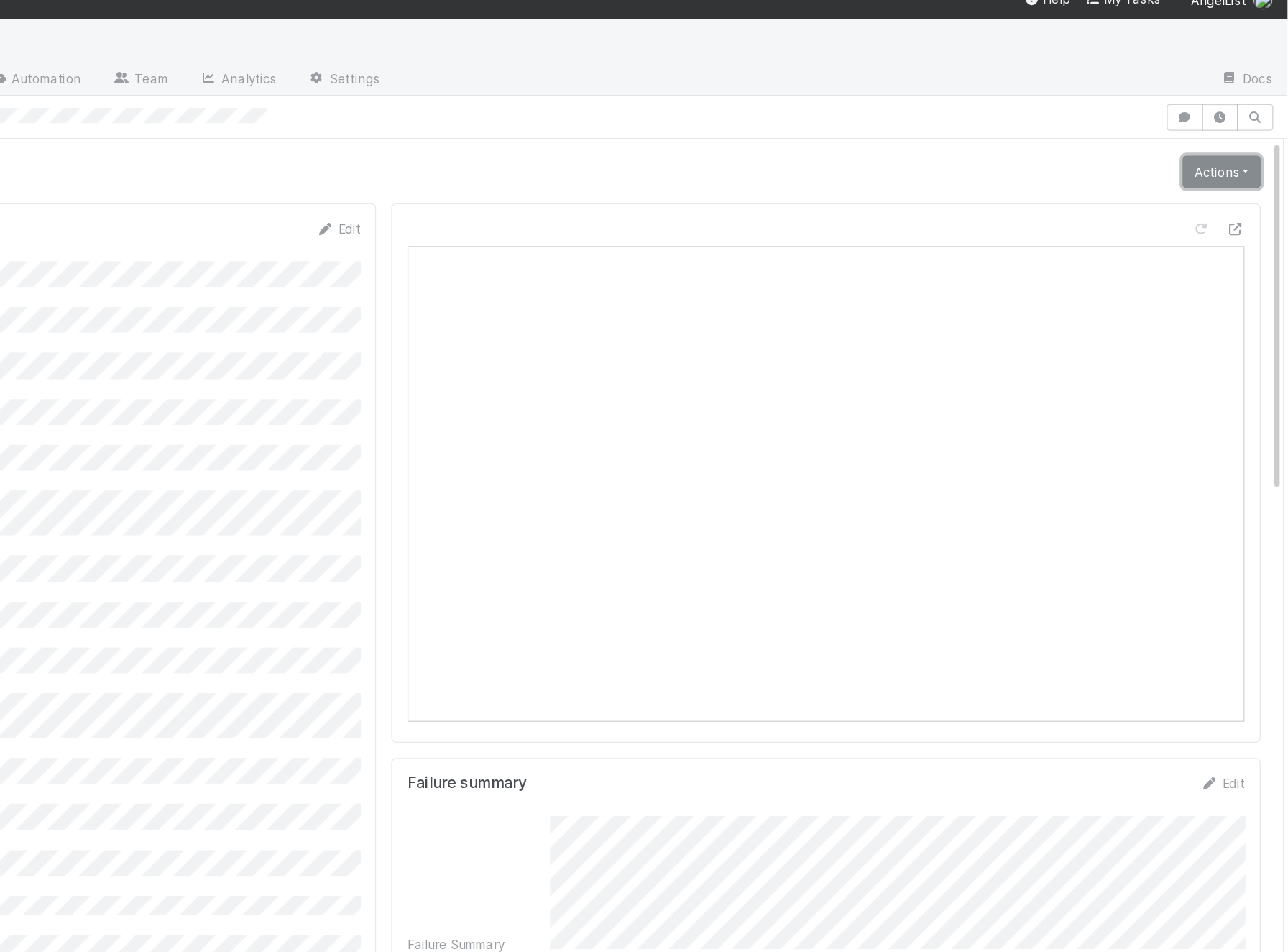
click at [1030, 173] on link "Actions" at bounding box center [1238, 185] width 59 height 24
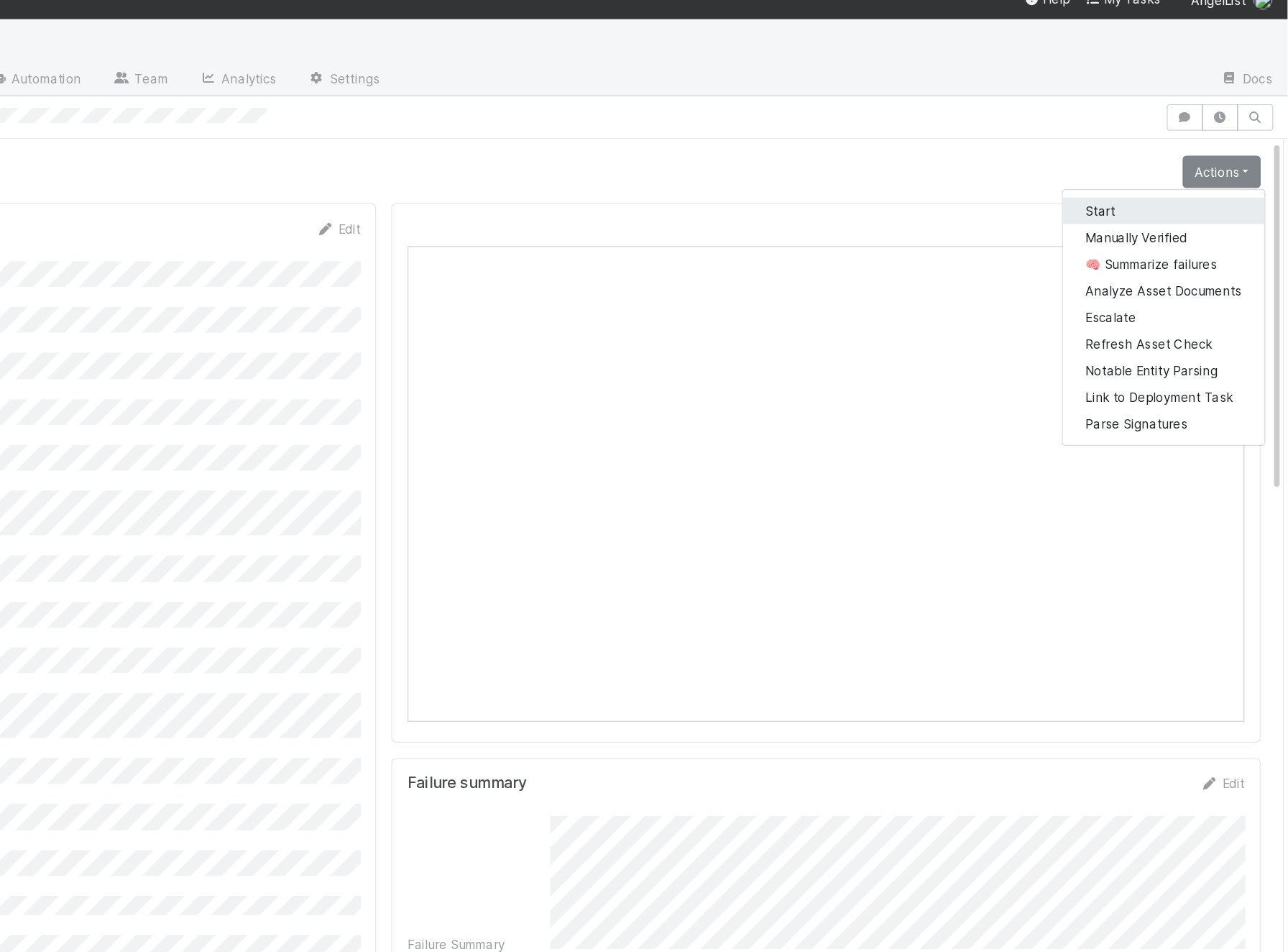
click at [1030, 204] on button "Start" at bounding box center [1194, 214] width 152 height 20
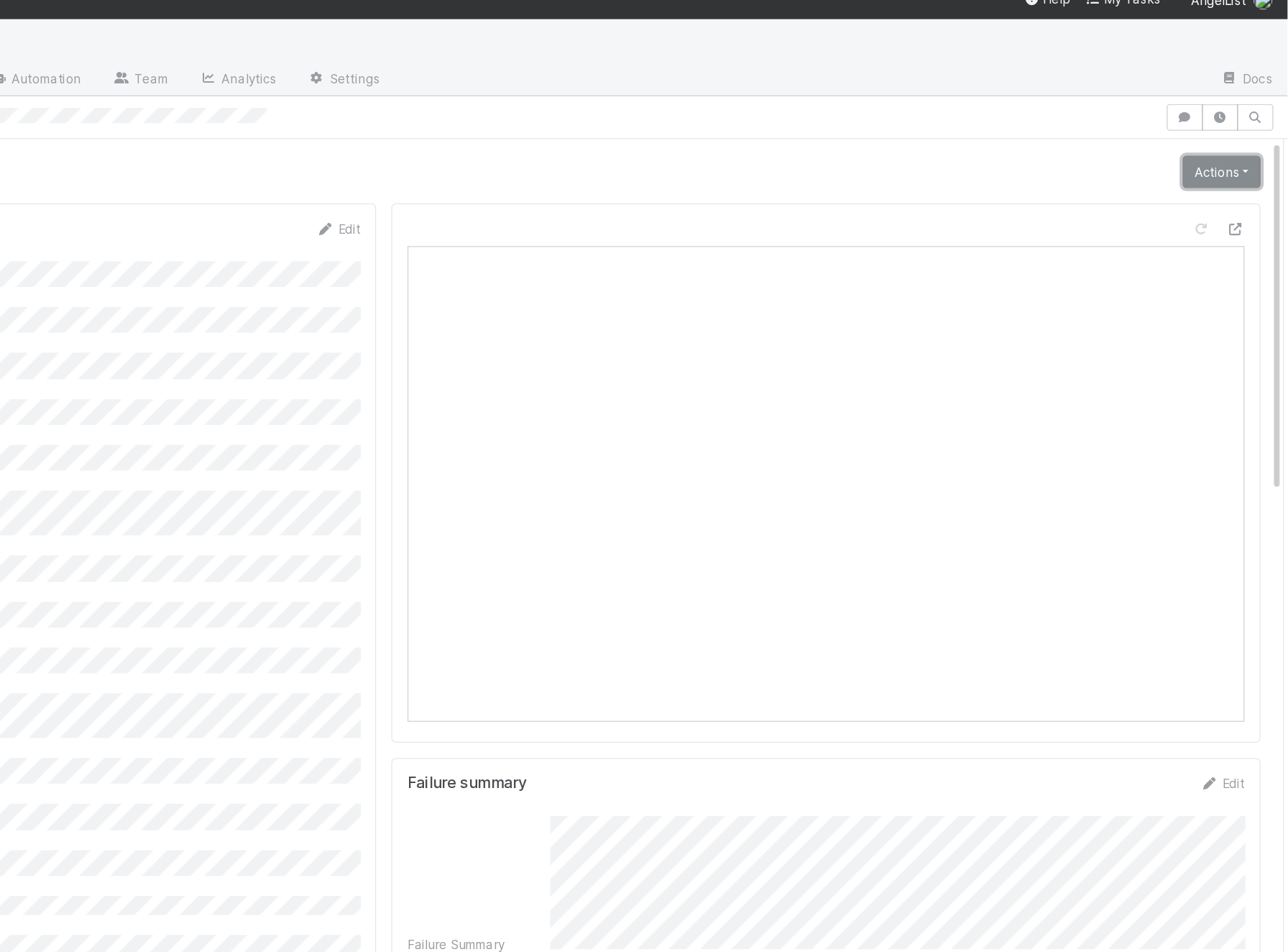
click at [1030, 173] on link "Actions" at bounding box center [1238, 185] width 59 height 24
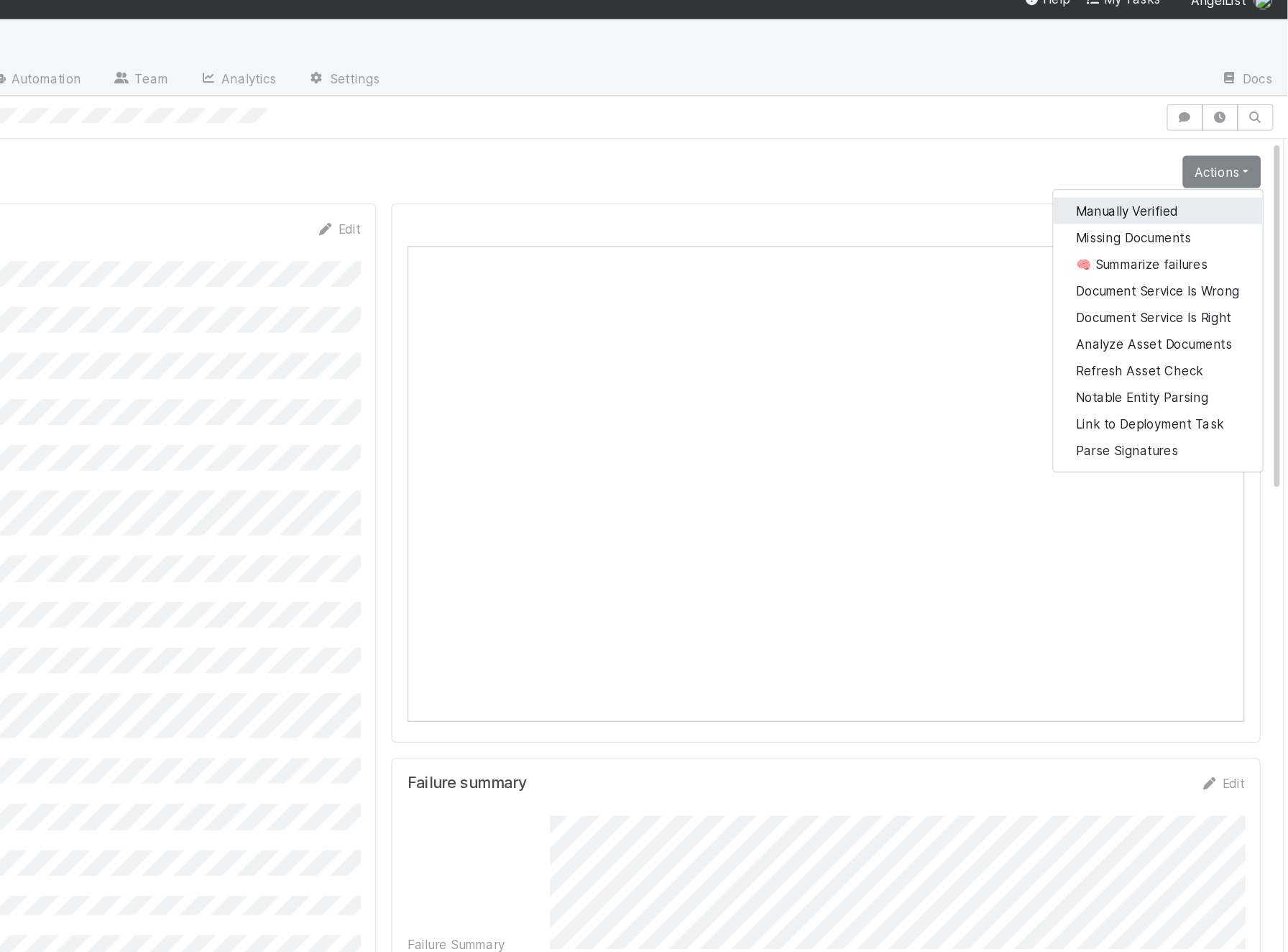
click at [1030, 204] on button "Manually Verified" at bounding box center [1190, 214] width 159 height 20
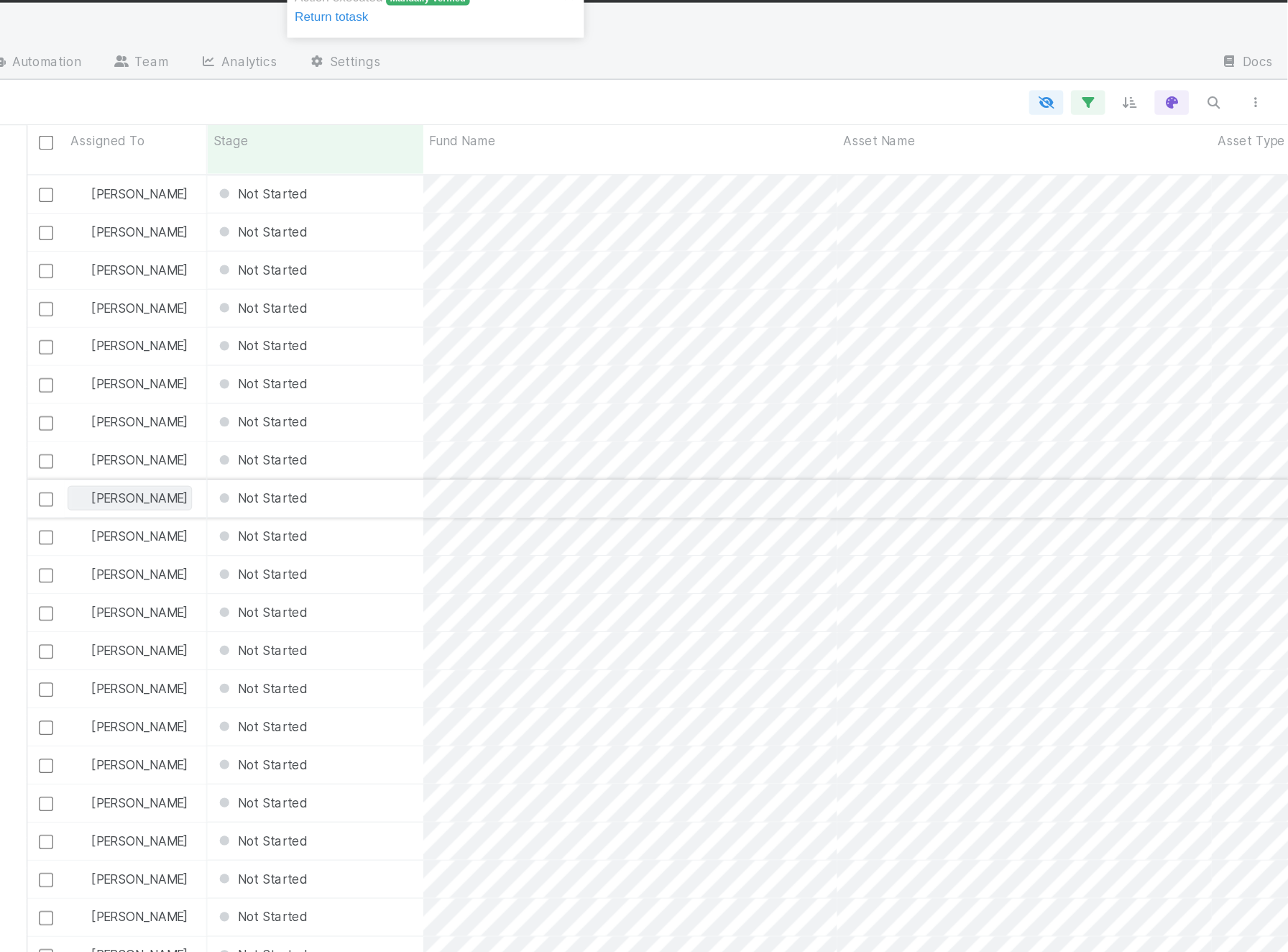
scroll to position [802, 953]
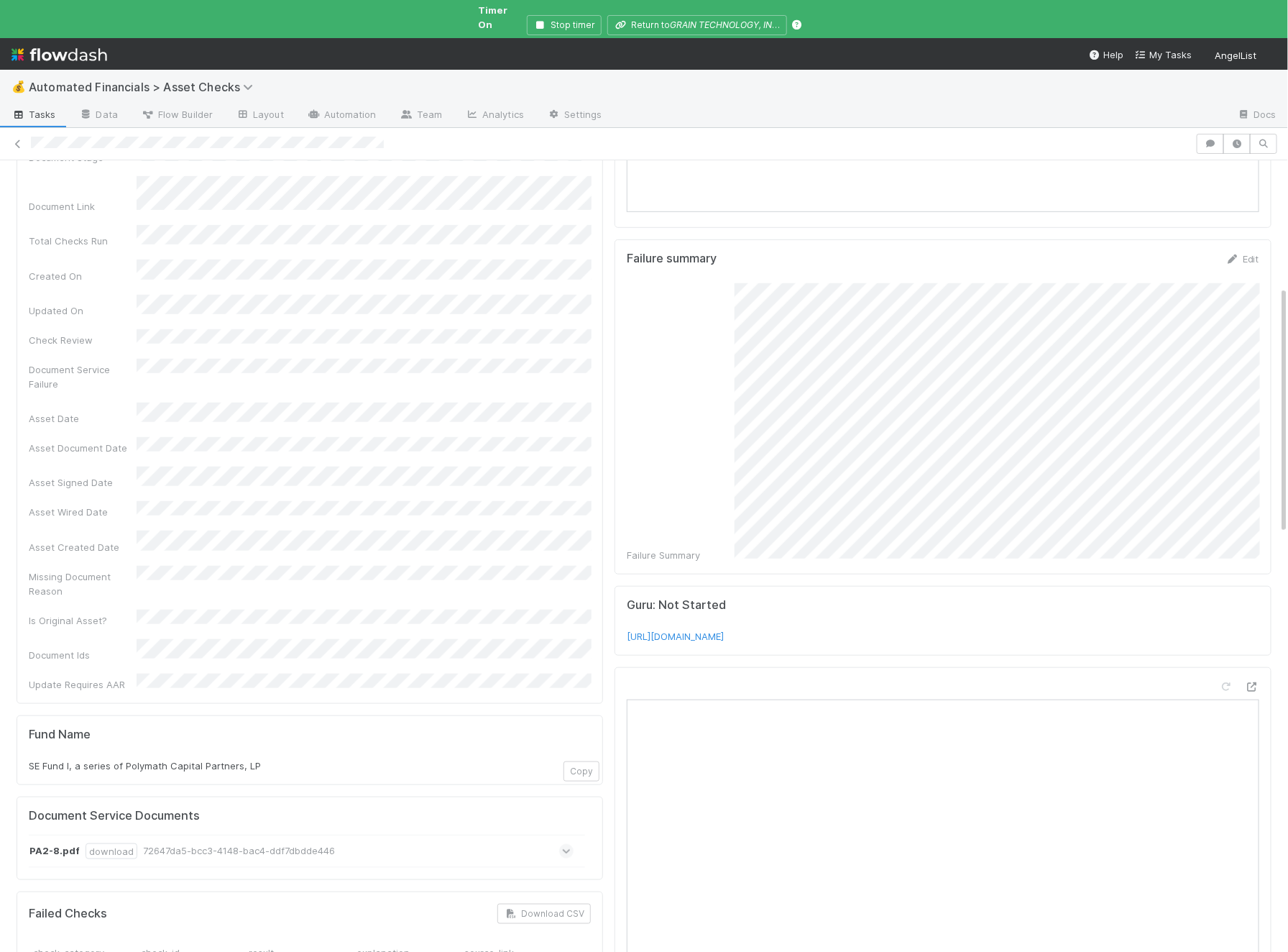
scroll to position [411, 0]
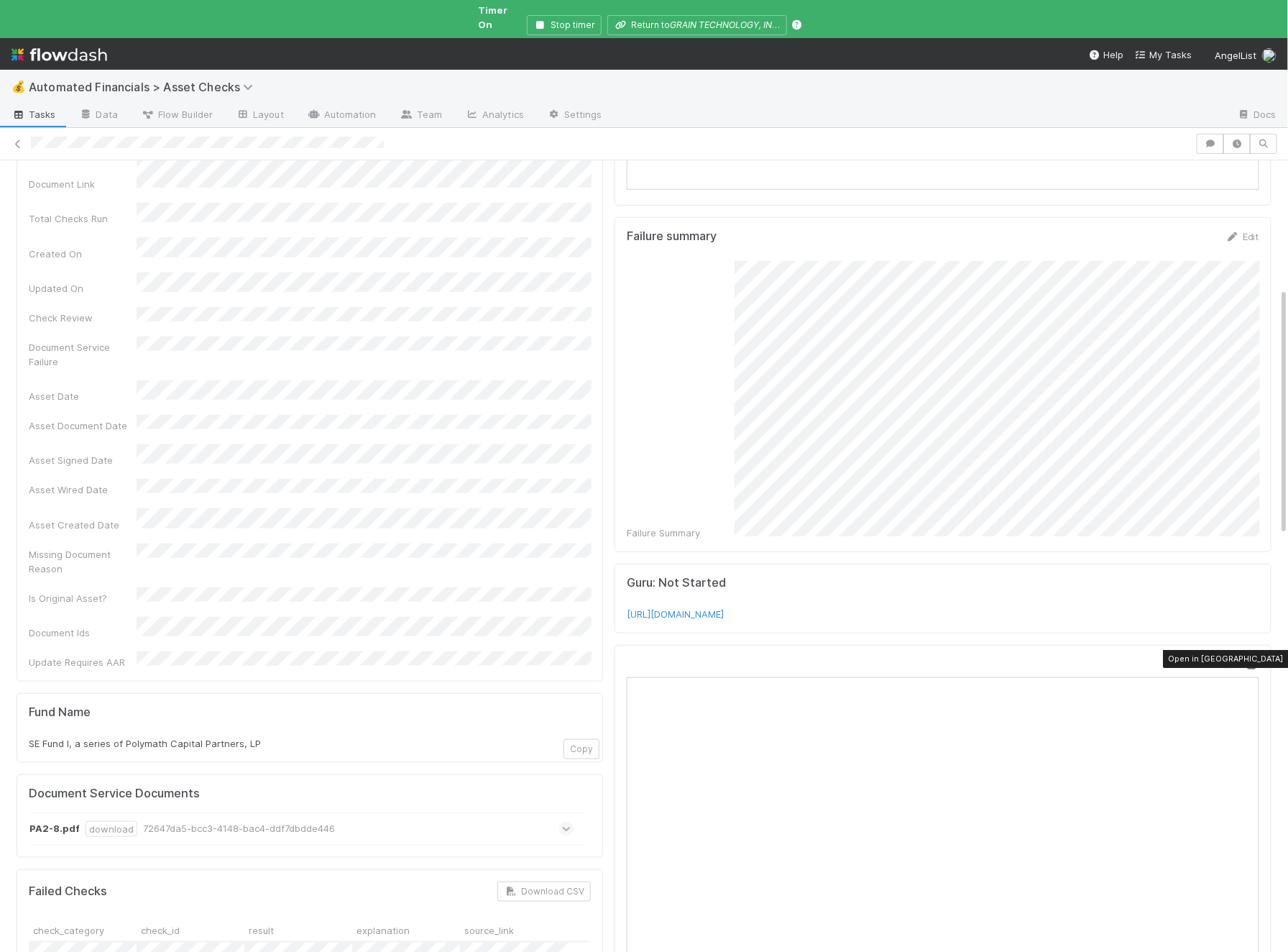
click at [1030, 660] on icon at bounding box center [1251, 665] width 14 height 9
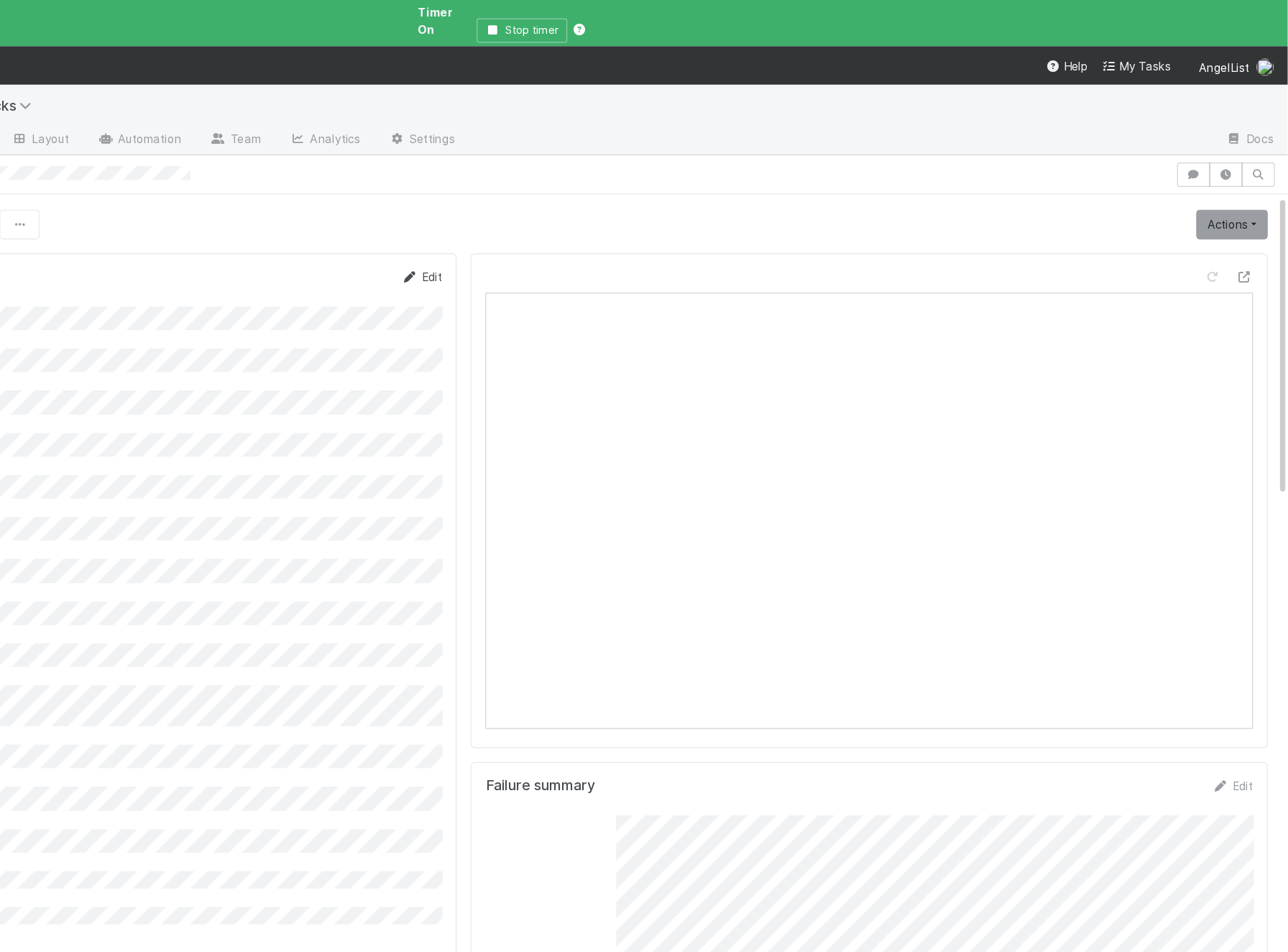
scroll to position [0, 0]
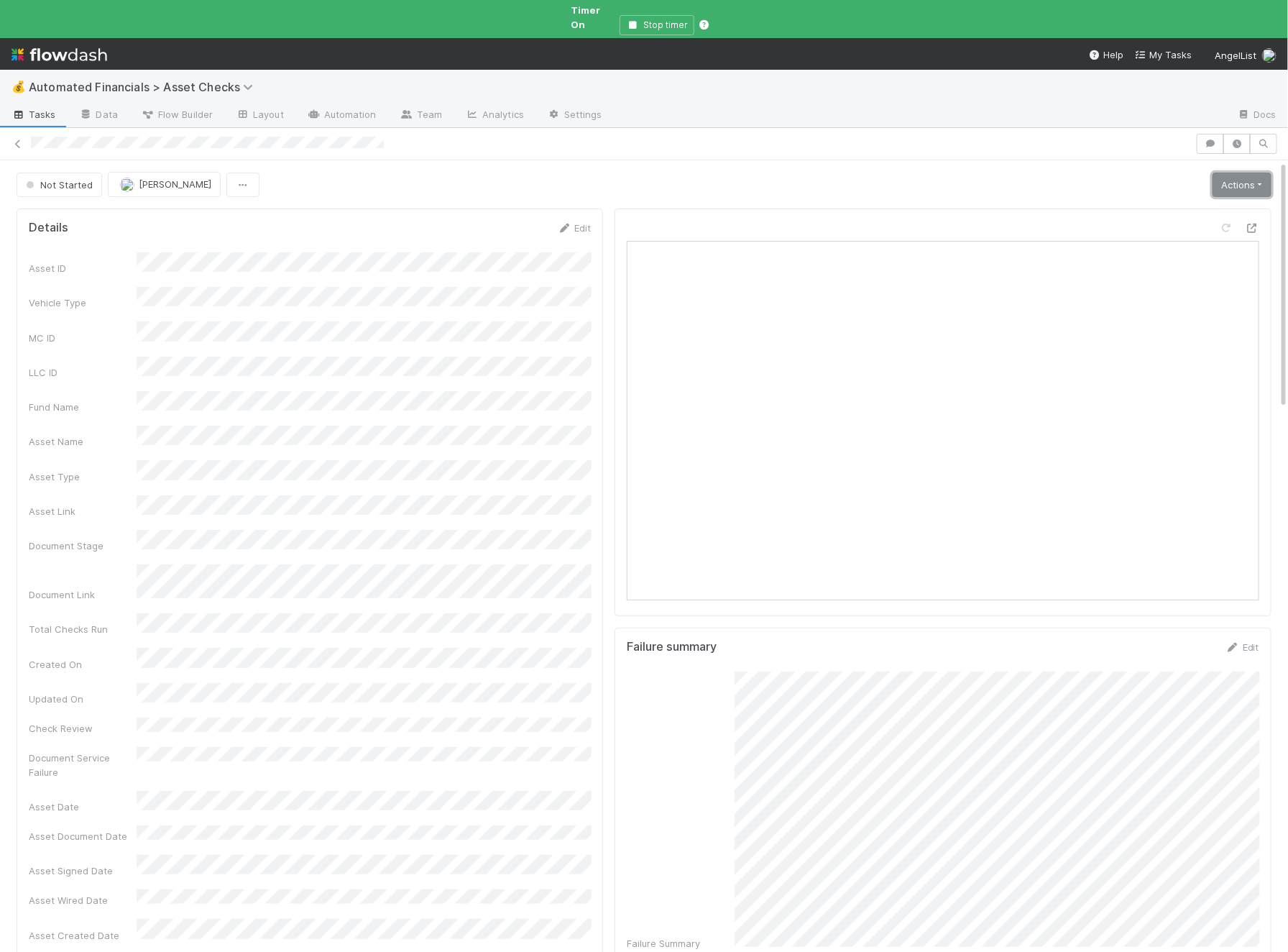
click at [1030, 174] on link "Actions" at bounding box center [1242, 185] width 59 height 24
click at [1030, 204] on button "Start" at bounding box center [1198, 214] width 152 height 20
click at [1030, 173] on link "Actions" at bounding box center [1242, 185] width 59 height 24
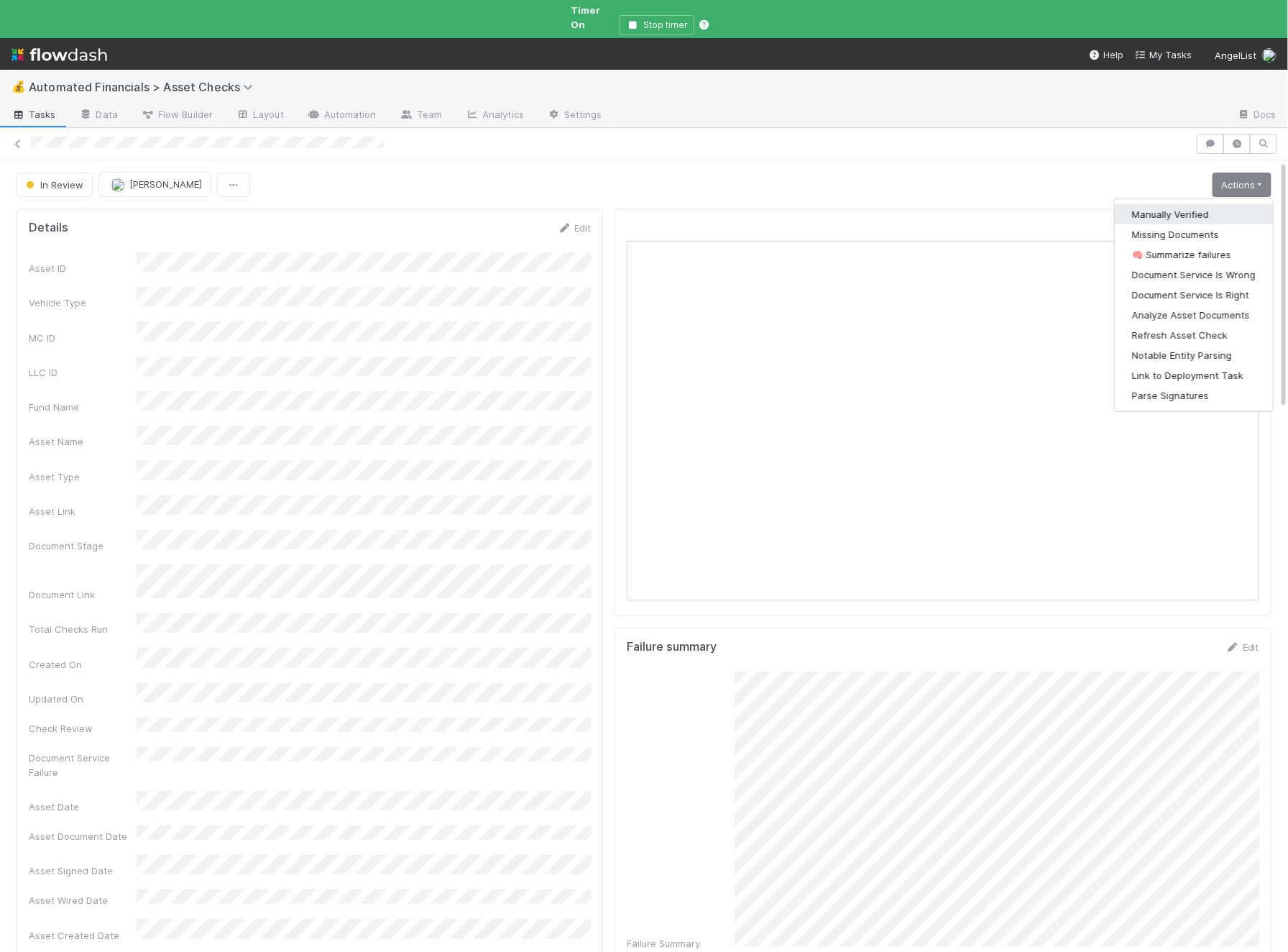
click at [1030, 204] on button "Manually Verified" at bounding box center [1194, 214] width 159 height 20
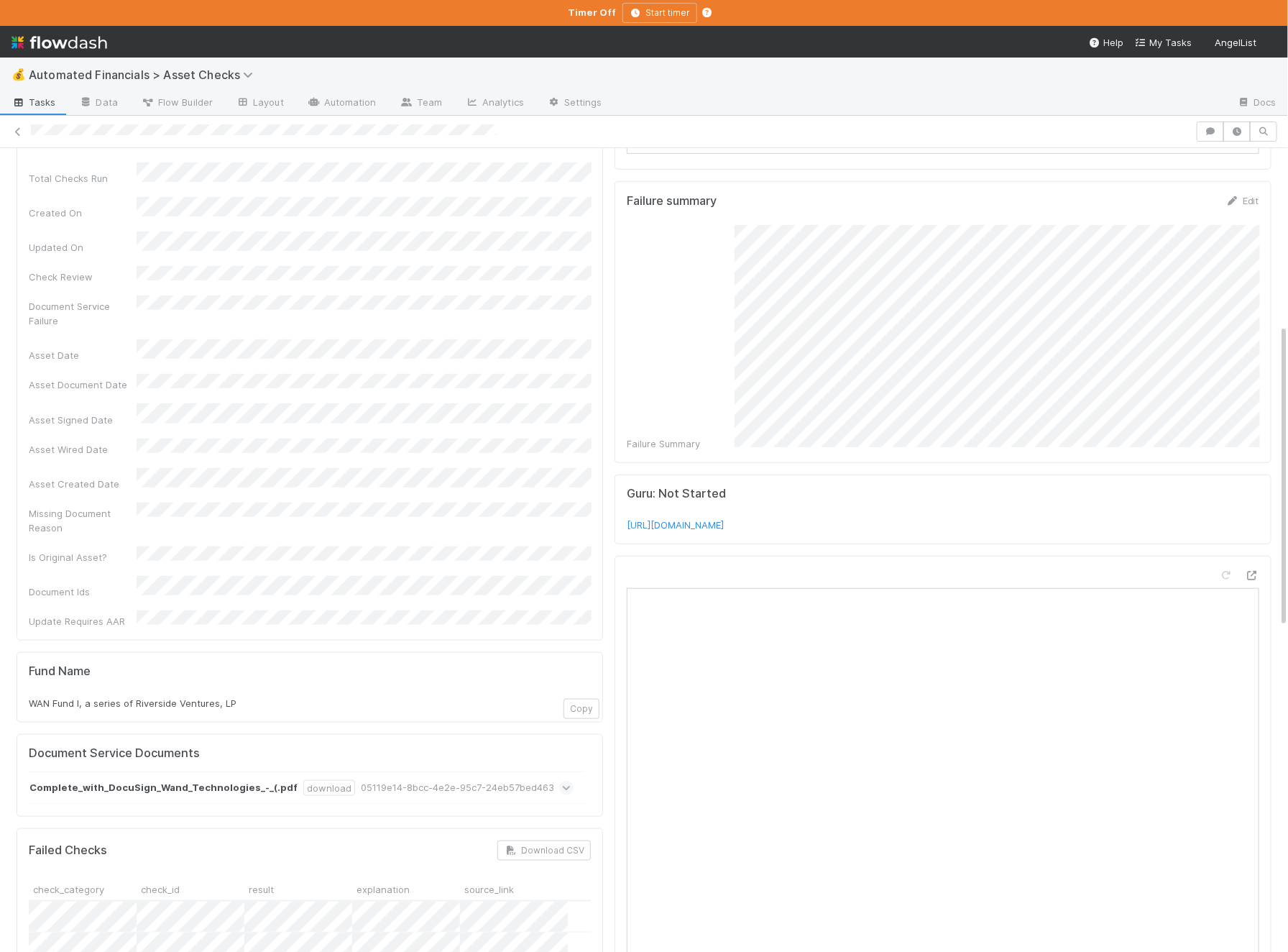
scroll to position [485, 0]
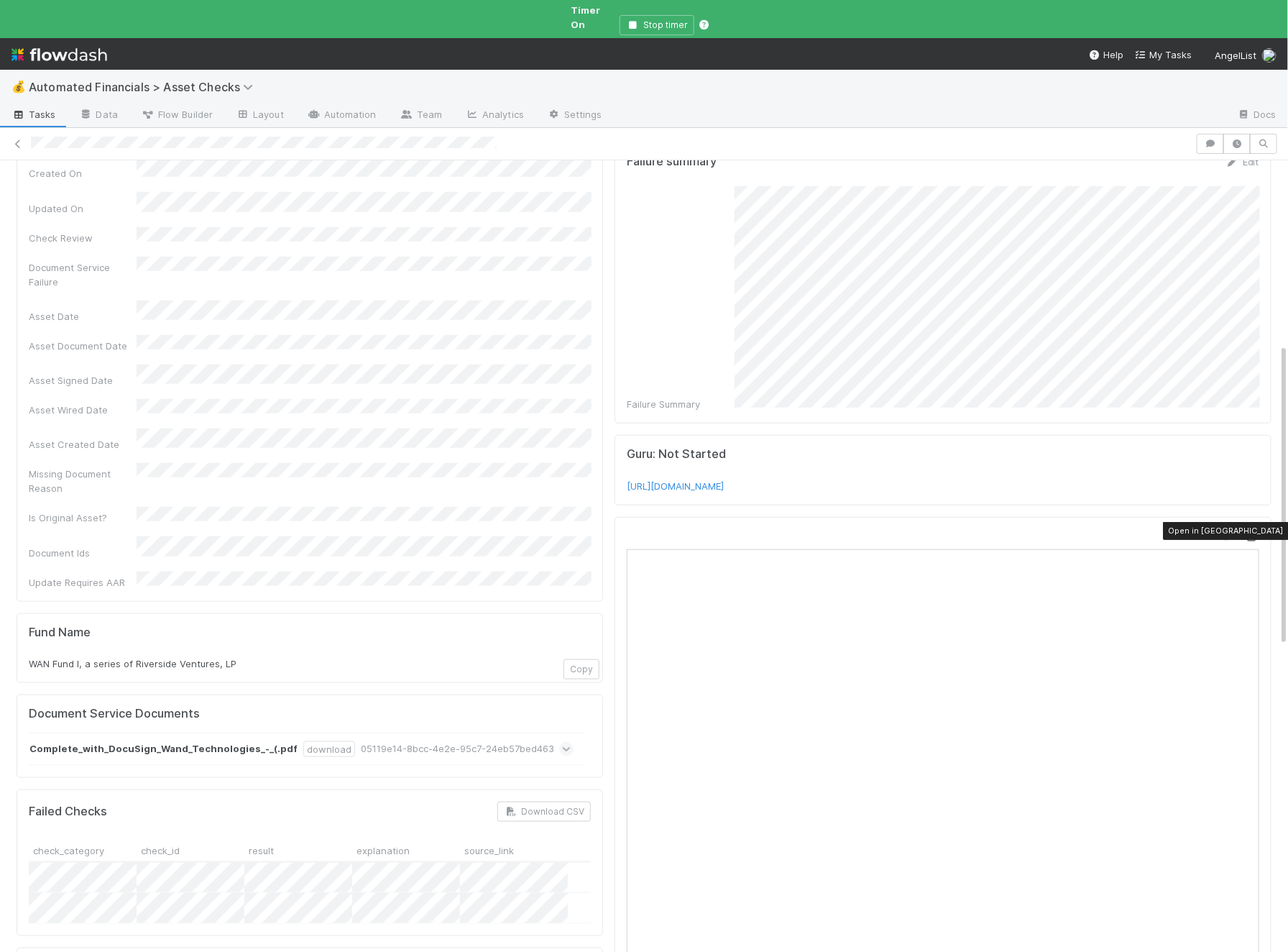
click at [1030, 532] on icon at bounding box center [1251, 536] width 14 height 9
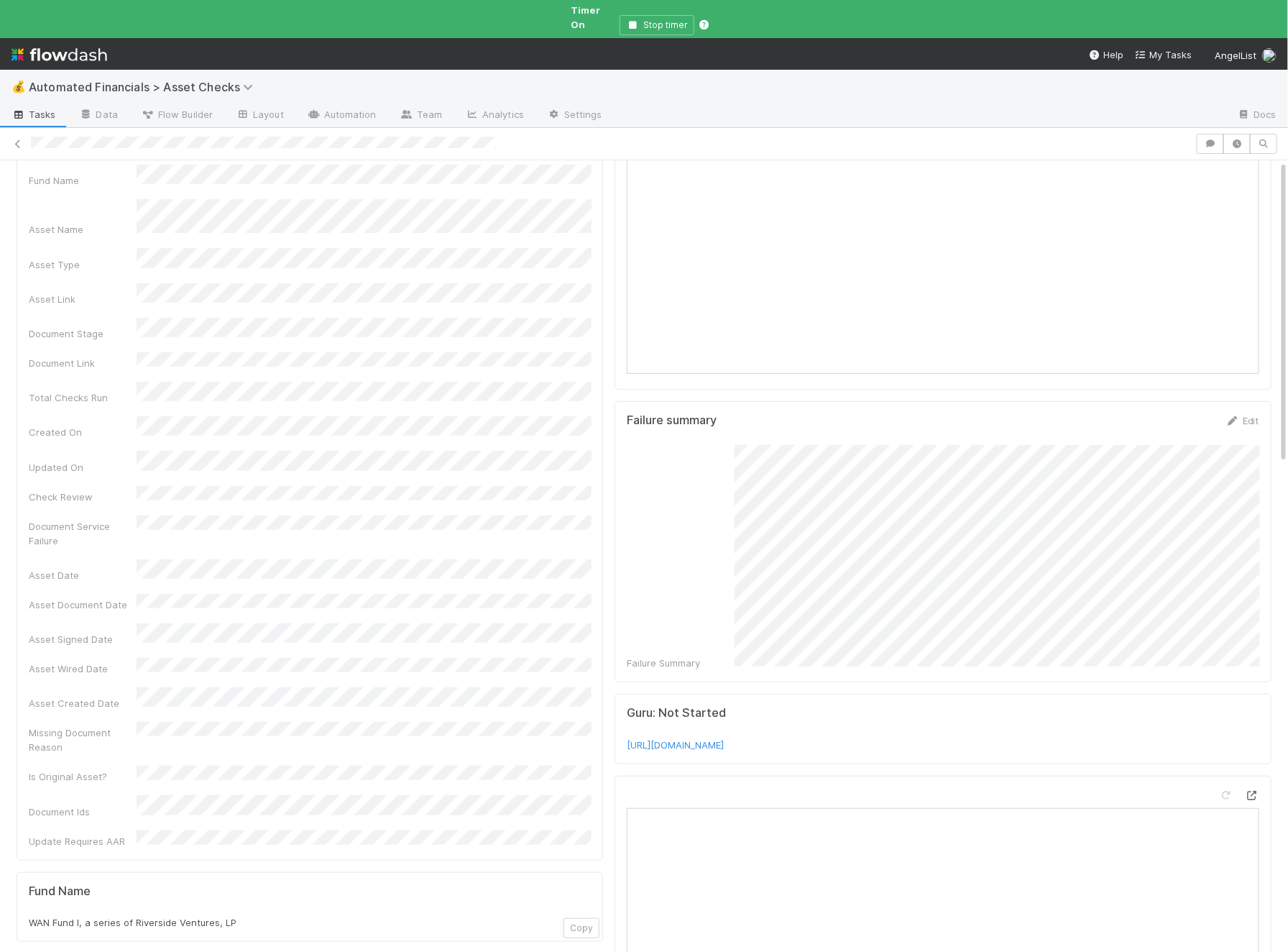
scroll to position [0, 0]
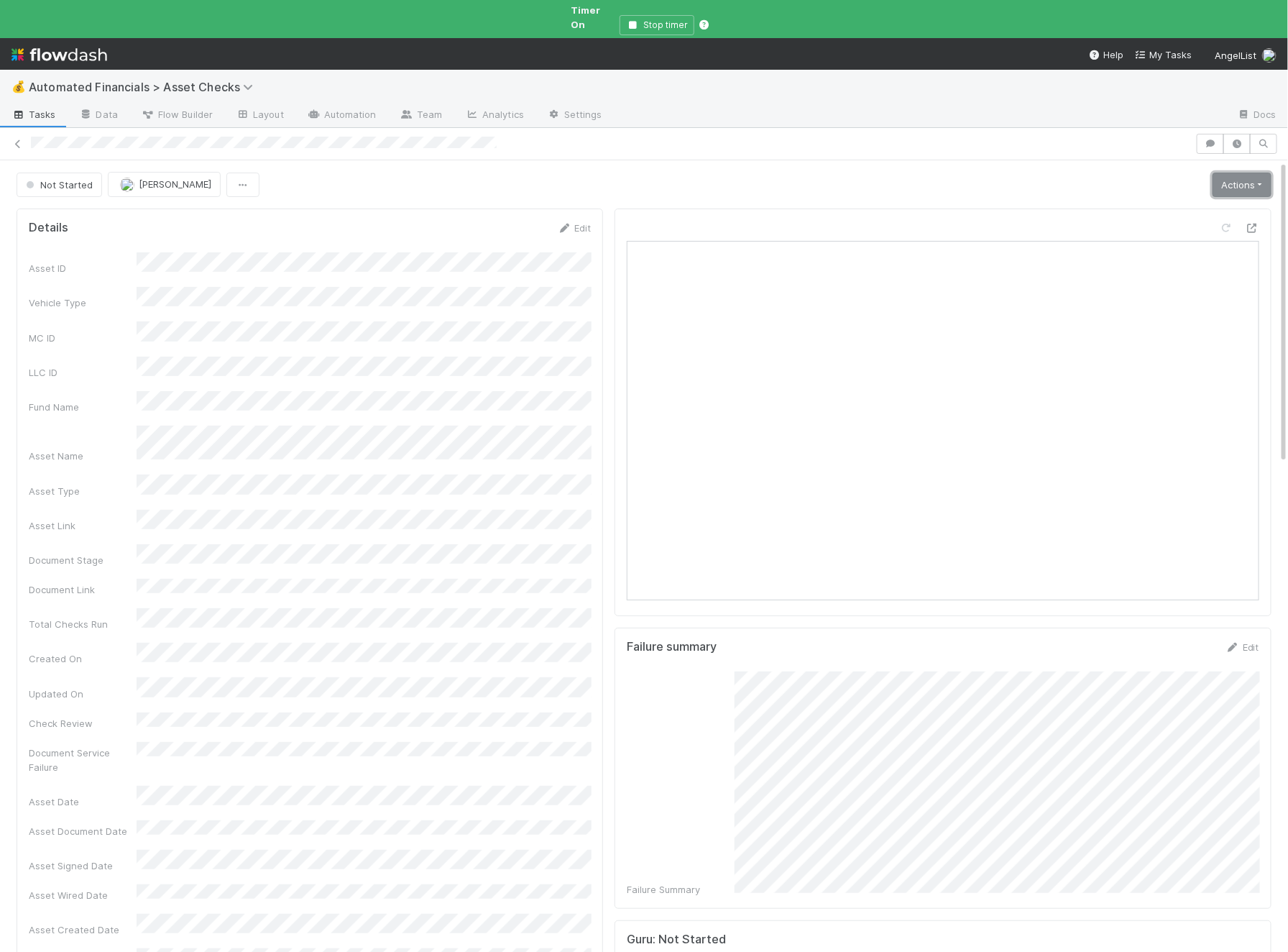
click at [1030, 173] on link "Actions" at bounding box center [1242, 185] width 59 height 24
click at [1030, 204] on button "Start" at bounding box center [1198, 214] width 152 height 20
click at [1030, 173] on link "Actions" at bounding box center [1242, 185] width 59 height 24
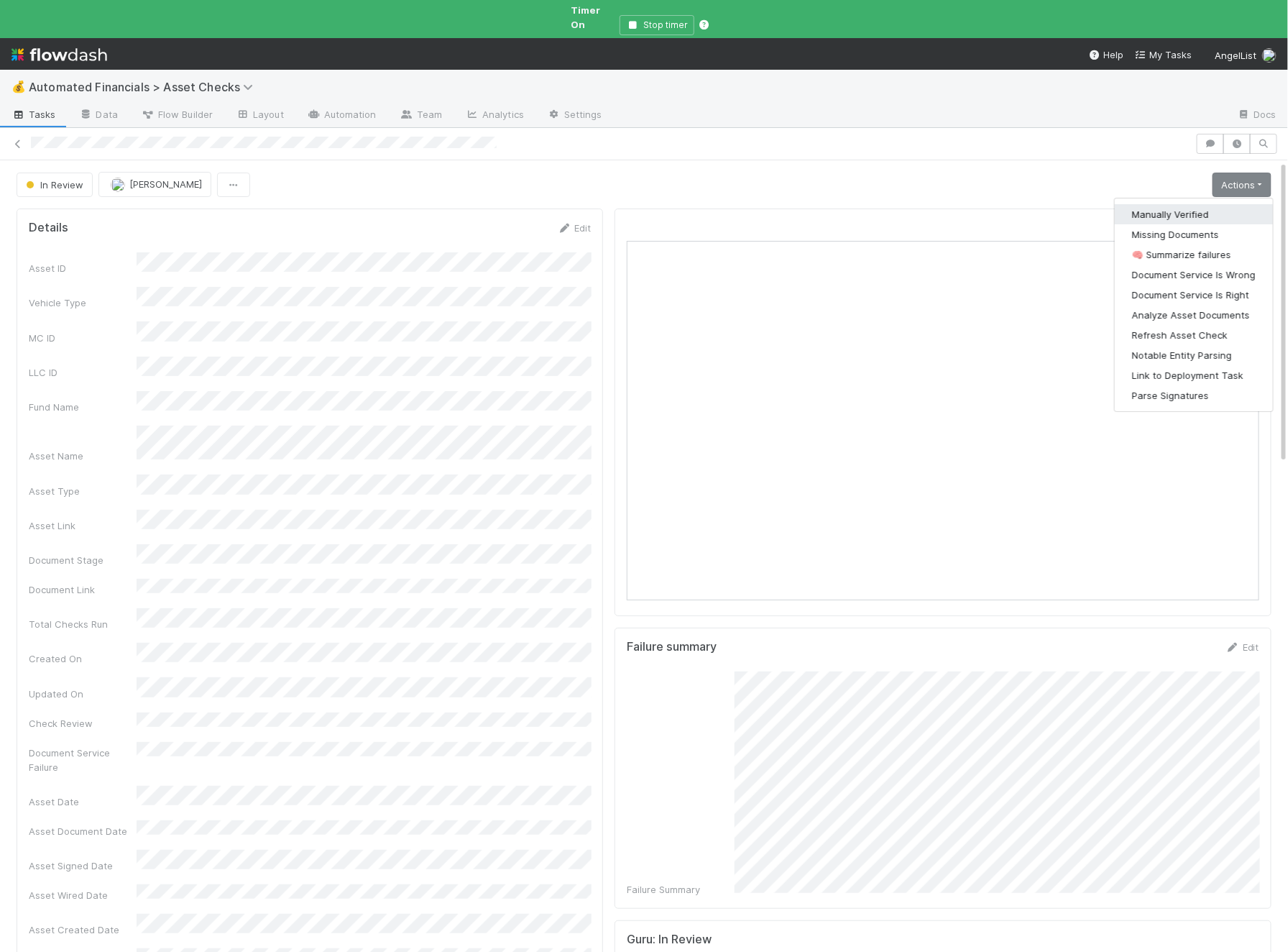
click at [1030, 204] on button "Manually Verified" at bounding box center [1194, 214] width 159 height 20
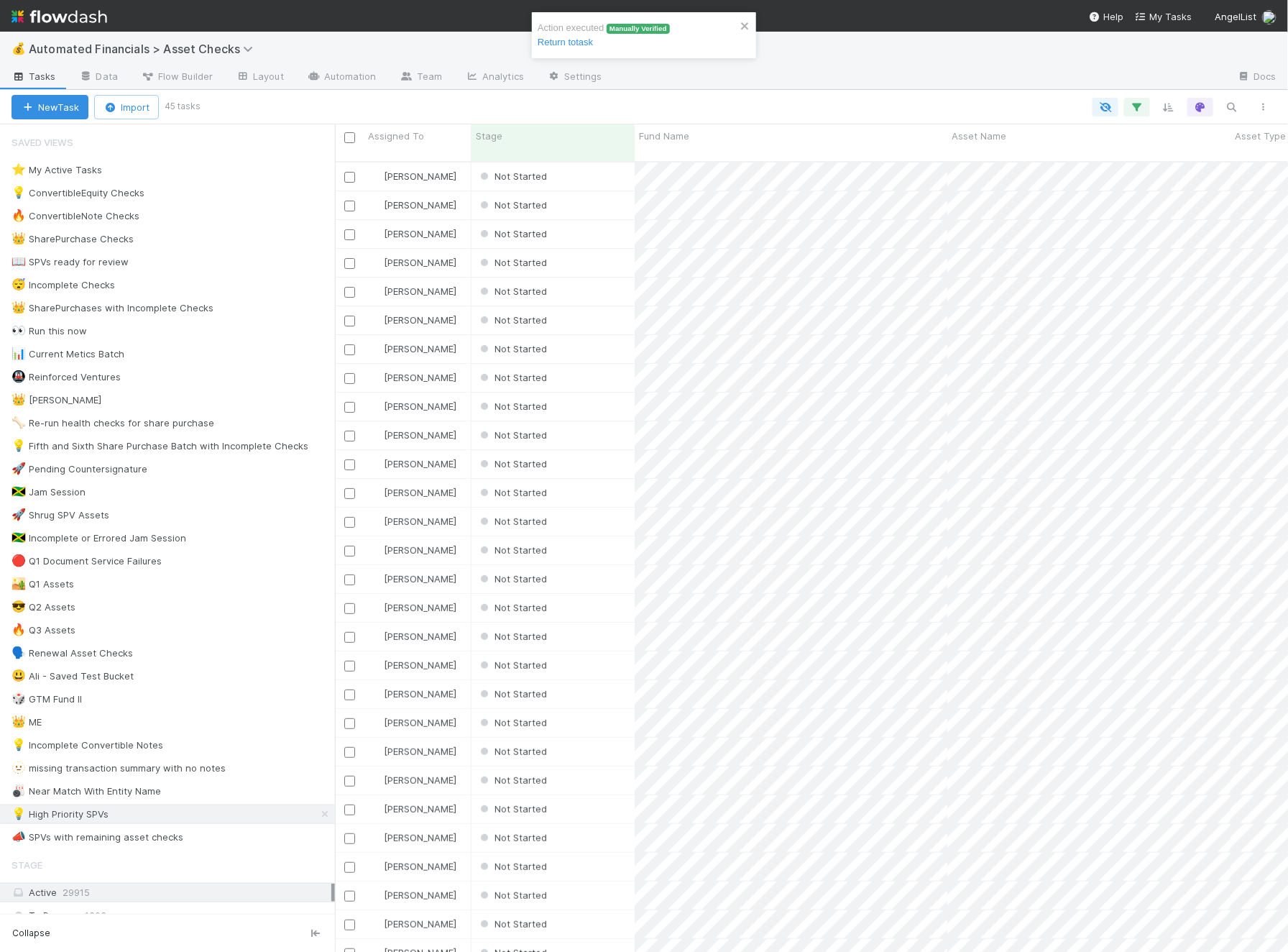
scroll to position [0, 1]
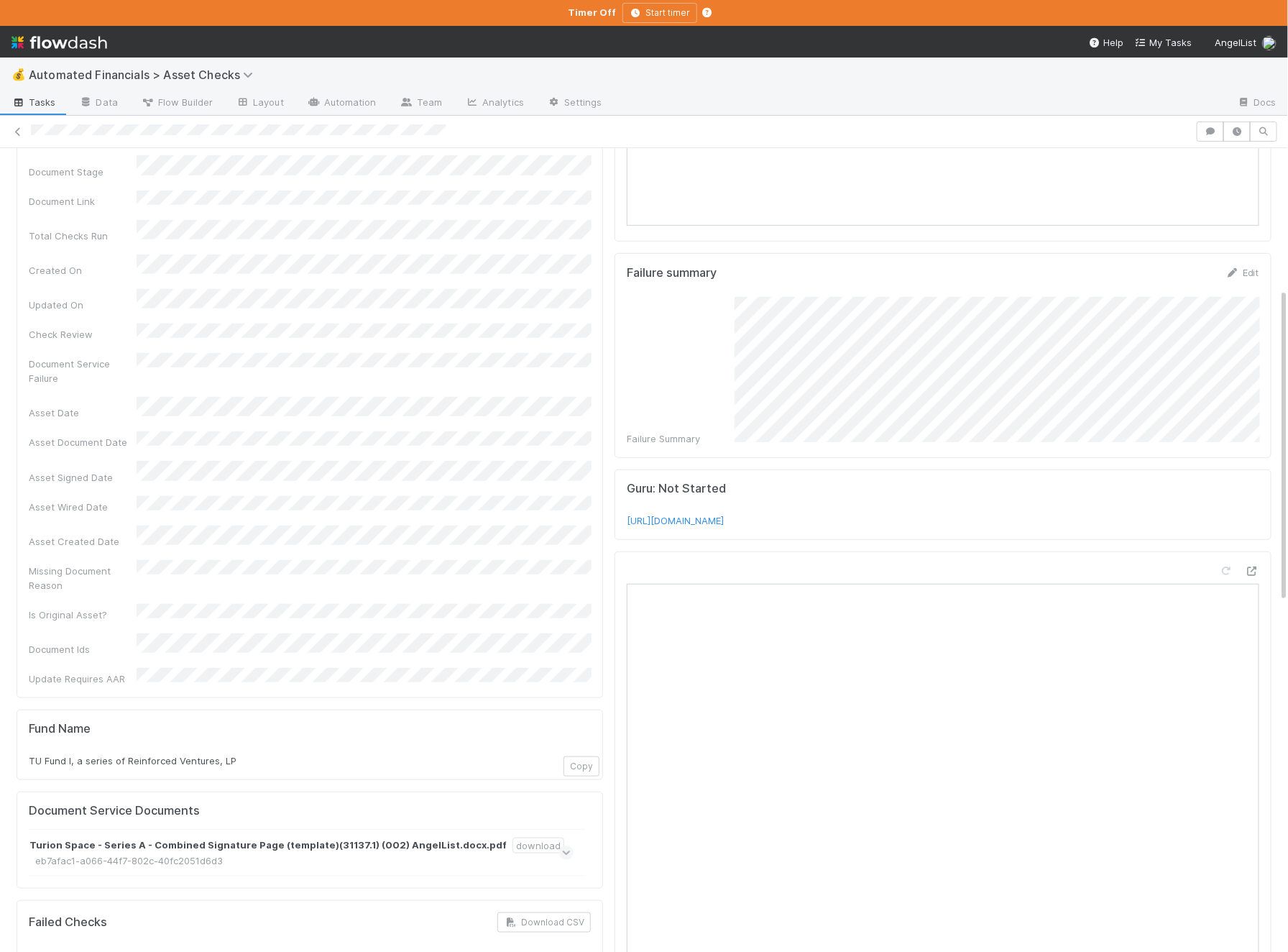
scroll to position [363, 0]
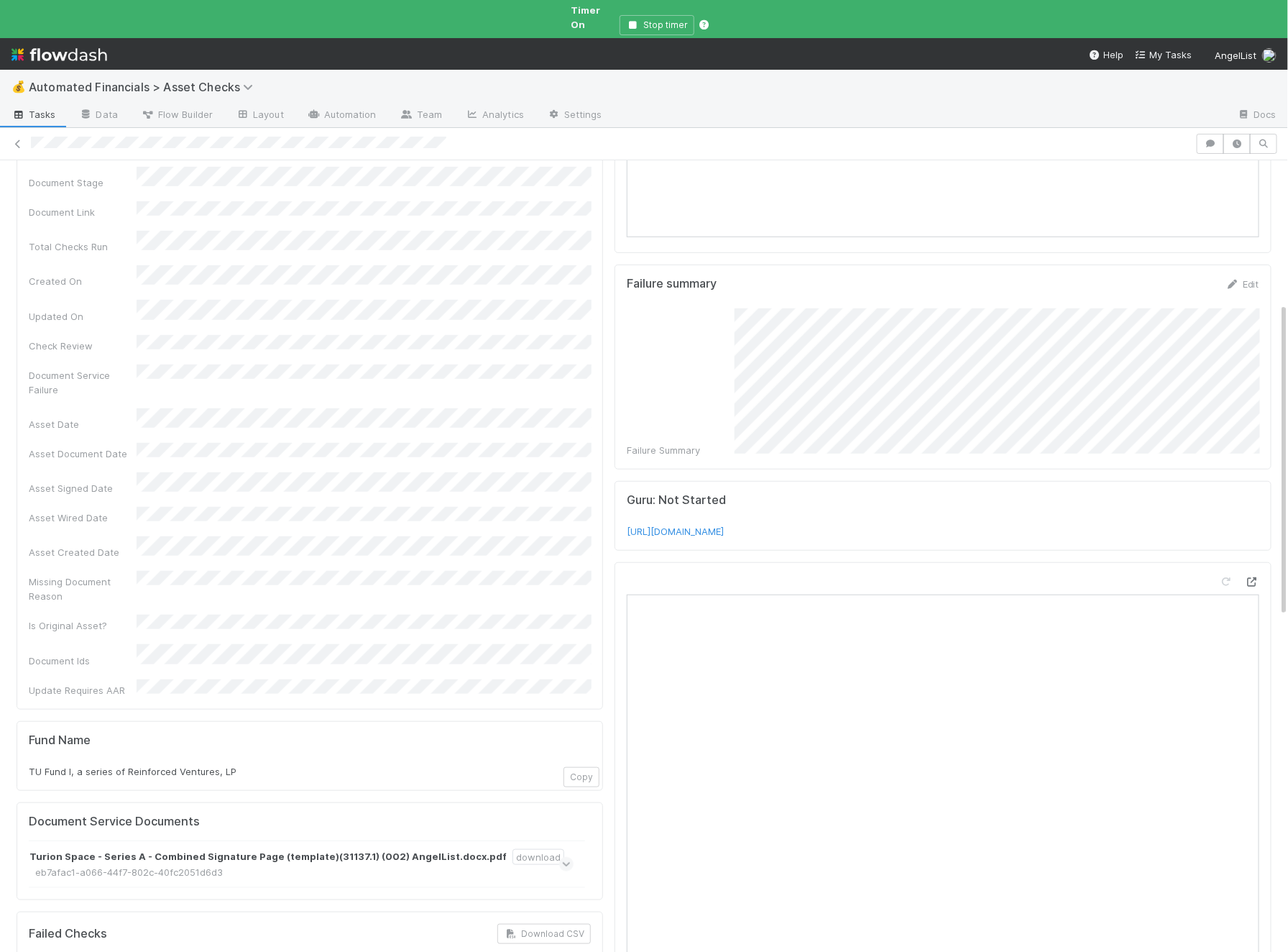
click at [1030, 577] on icon at bounding box center [1251, 582] width 14 height 9
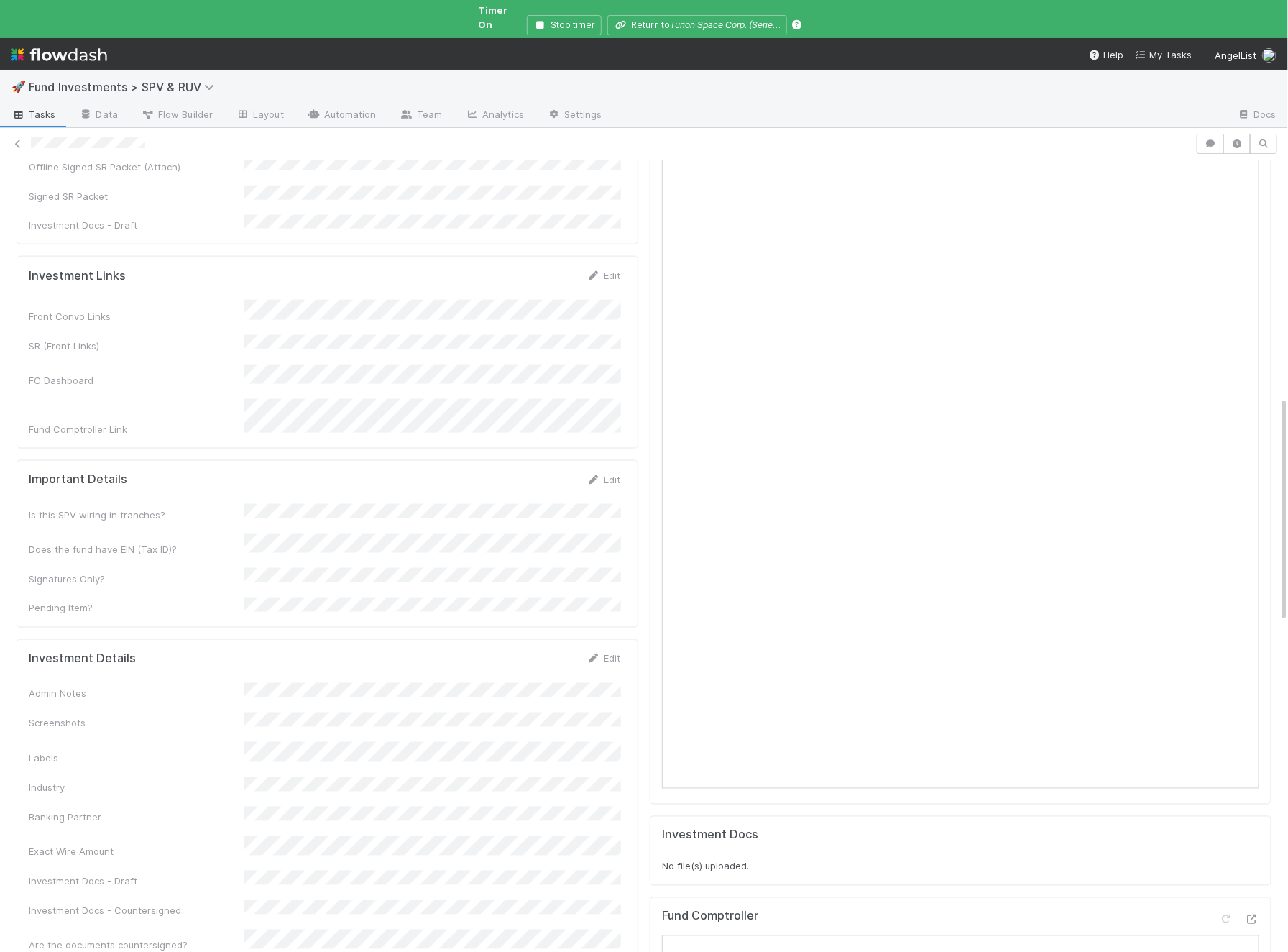
scroll to position [854, 0]
click at [611, 644] on link "Edit" at bounding box center [603, 650] width 34 height 11
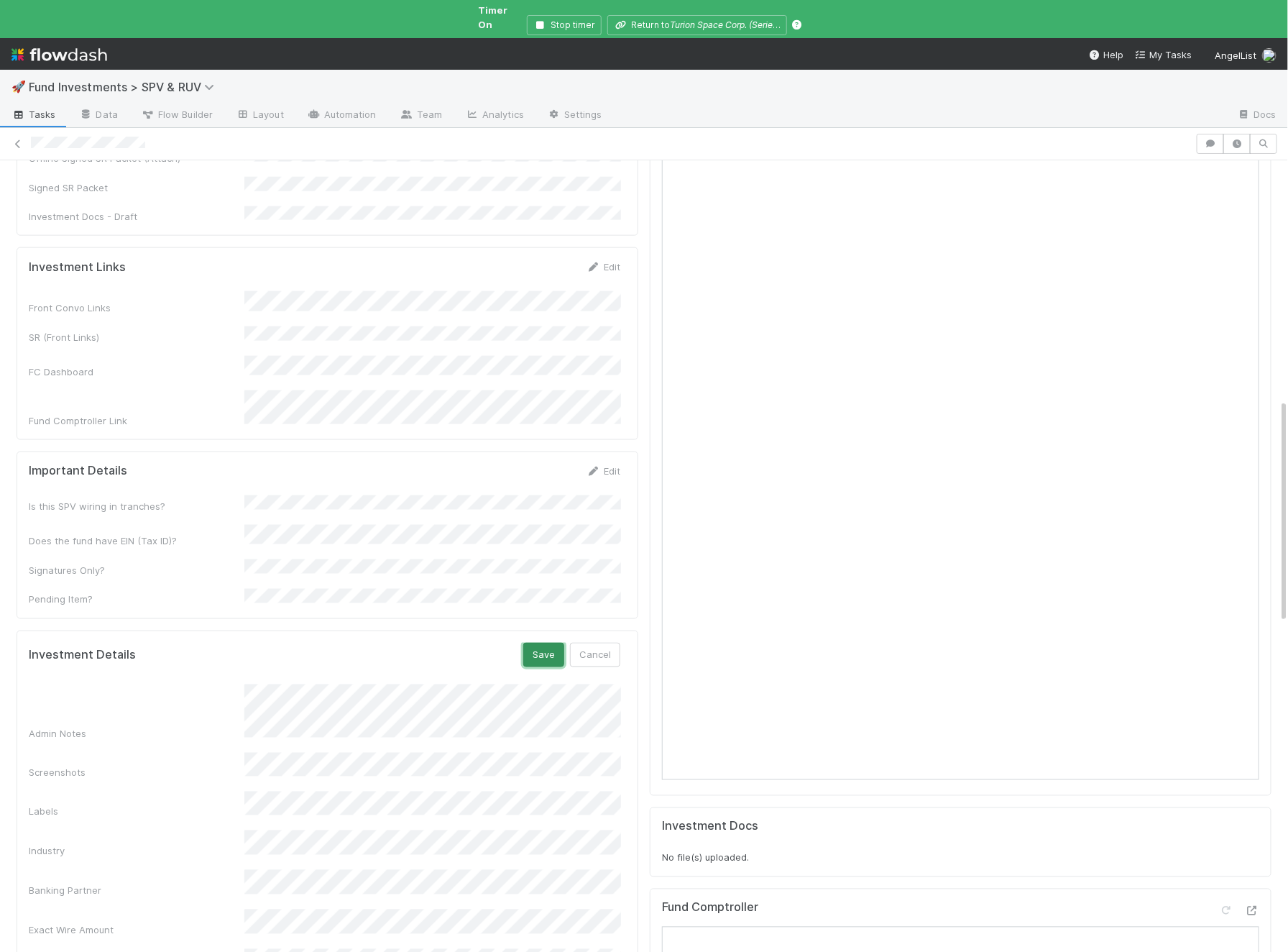
click at [536, 642] on button "Save" at bounding box center [544, 655] width 41 height 24
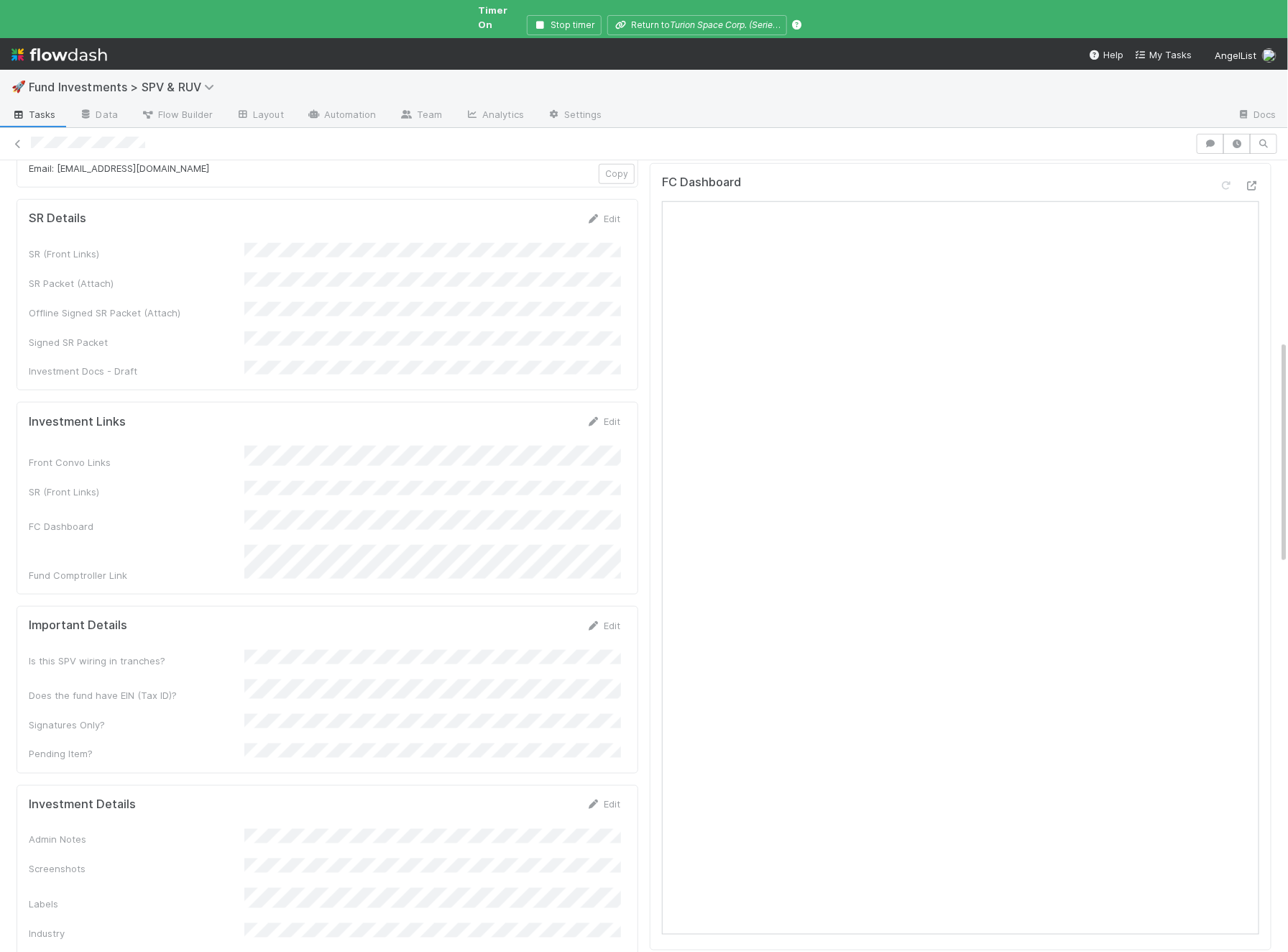
scroll to position [536, 0]
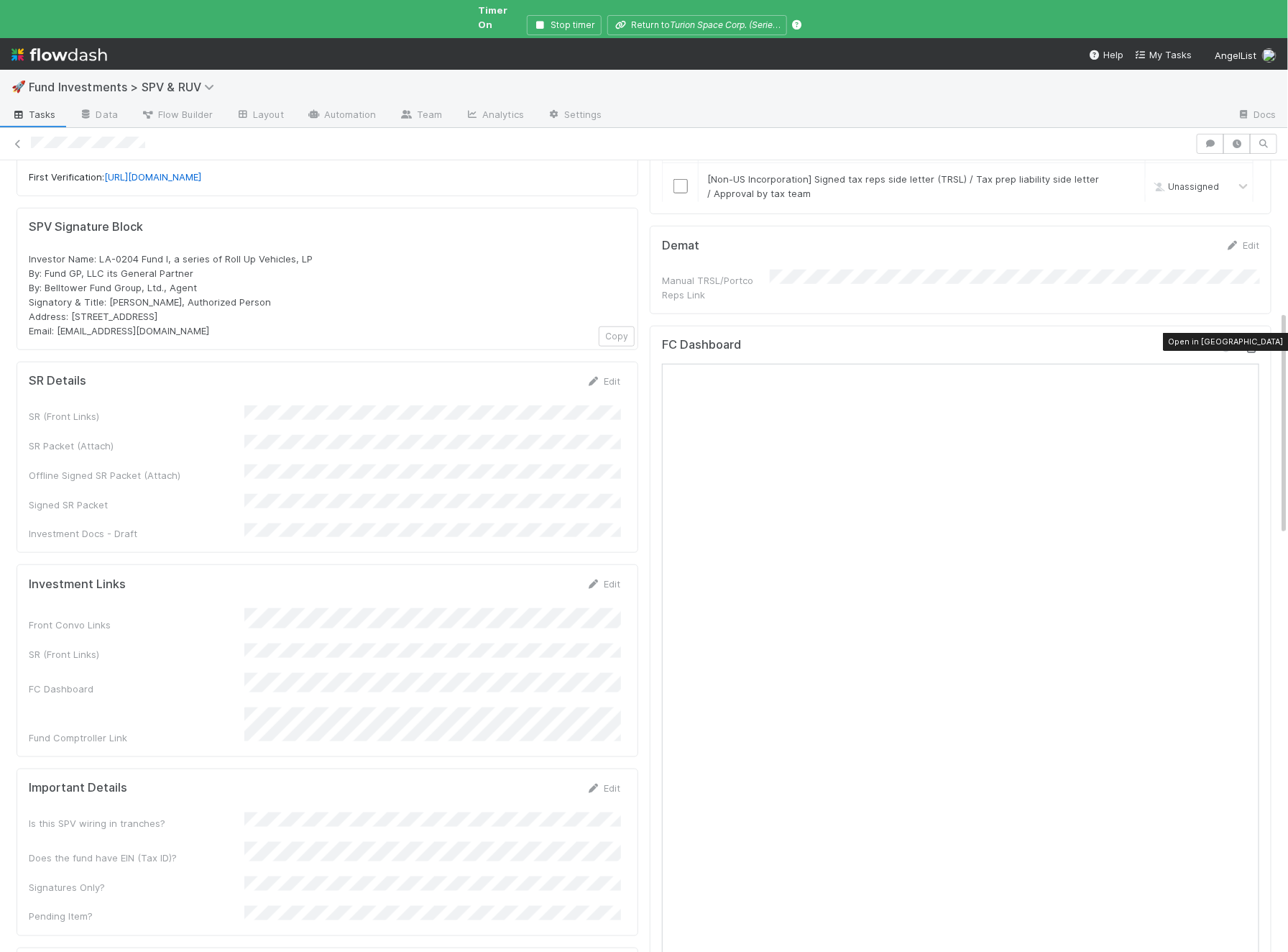
click at [1257, 340] on div at bounding box center [1251, 347] width 14 height 14
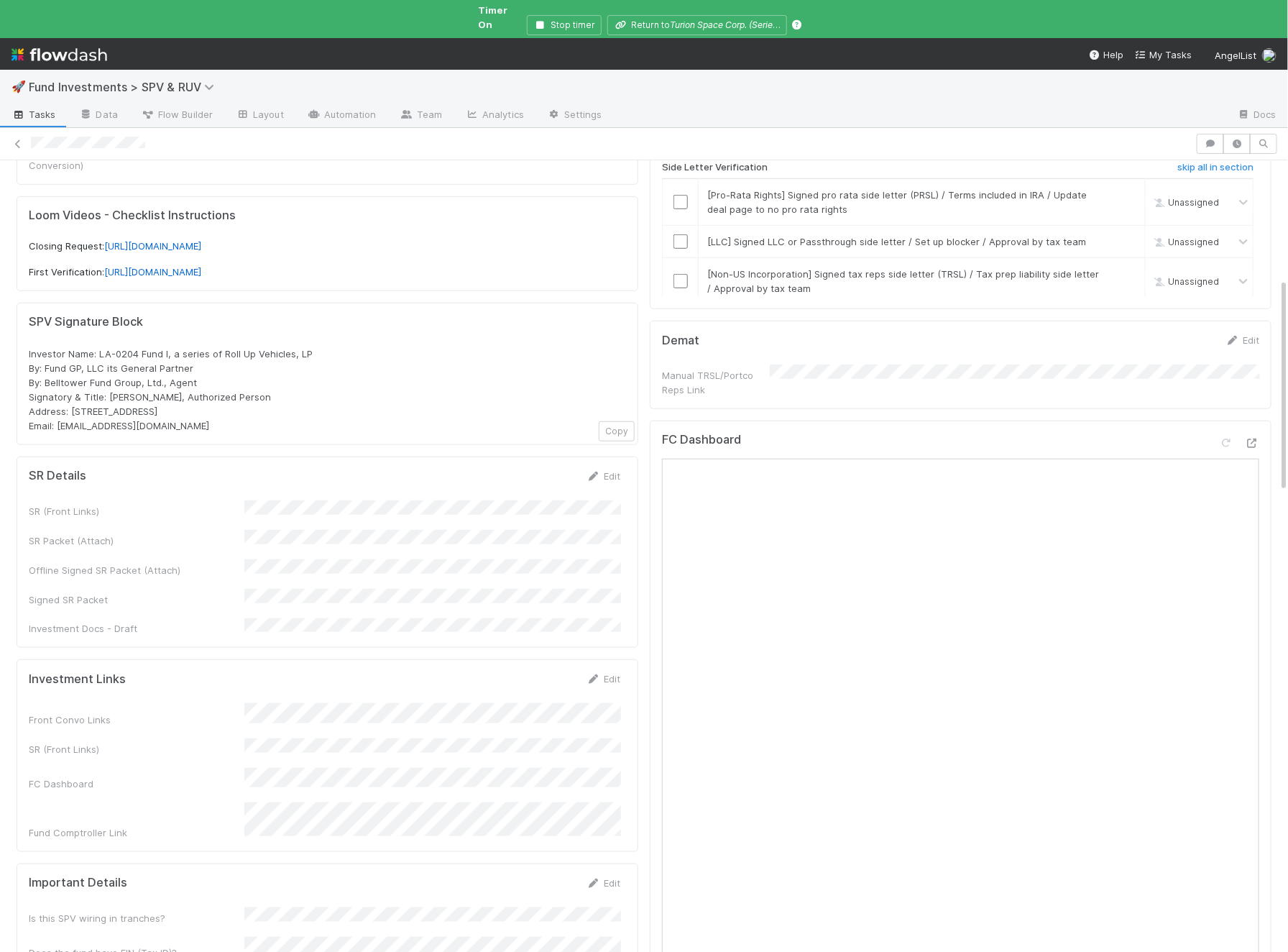
scroll to position [447, 0]
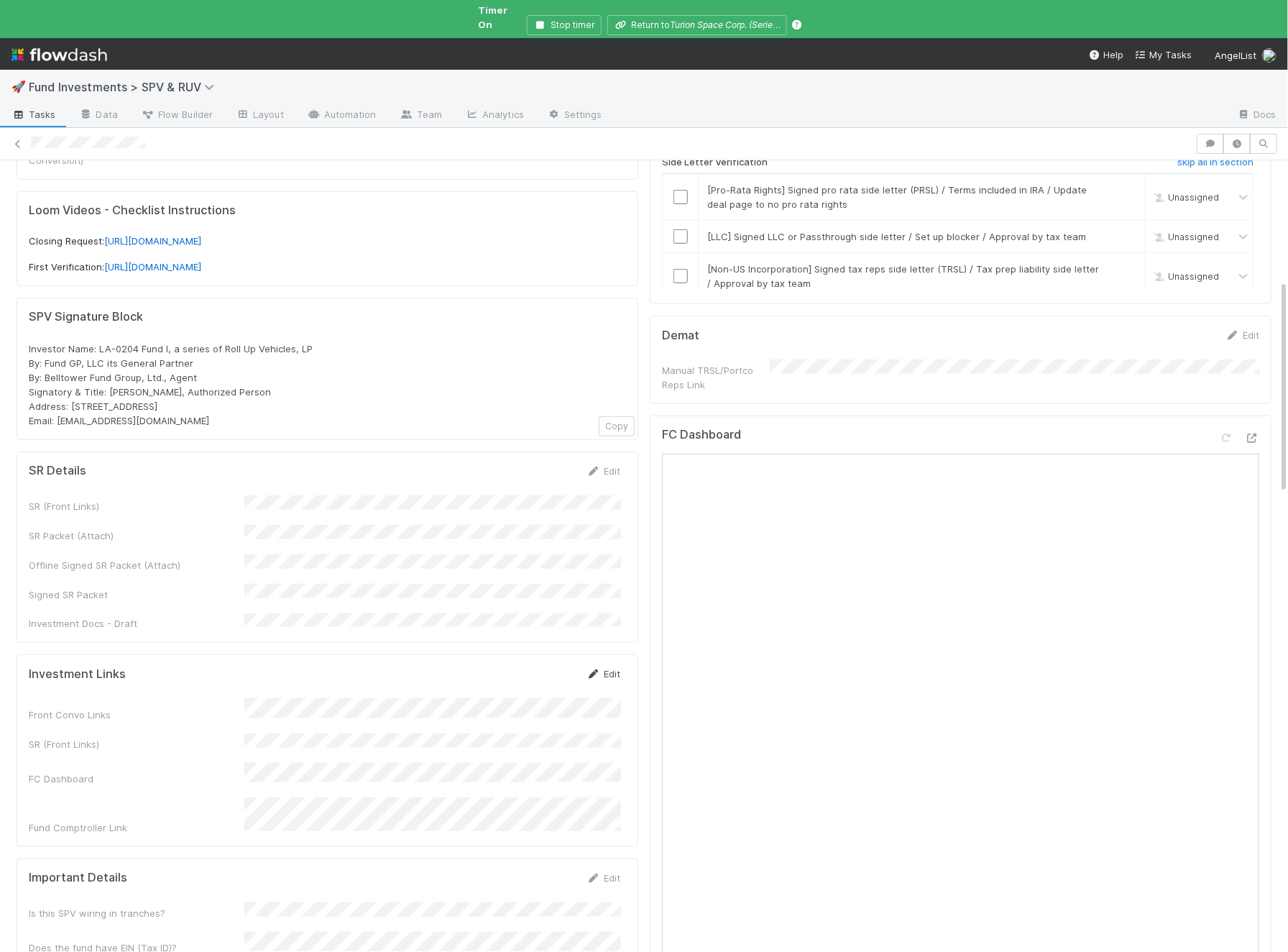
click at [612, 668] on link "Edit" at bounding box center [603, 673] width 34 height 11
click at [538, 654] on div "Investment Links Save Cancel Front Convo Links SR (Front Links) FC Dashboard Fu…" at bounding box center [327, 760] width 622 height 213
click at [538, 666] on button "Save" at bounding box center [544, 678] width 41 height 24
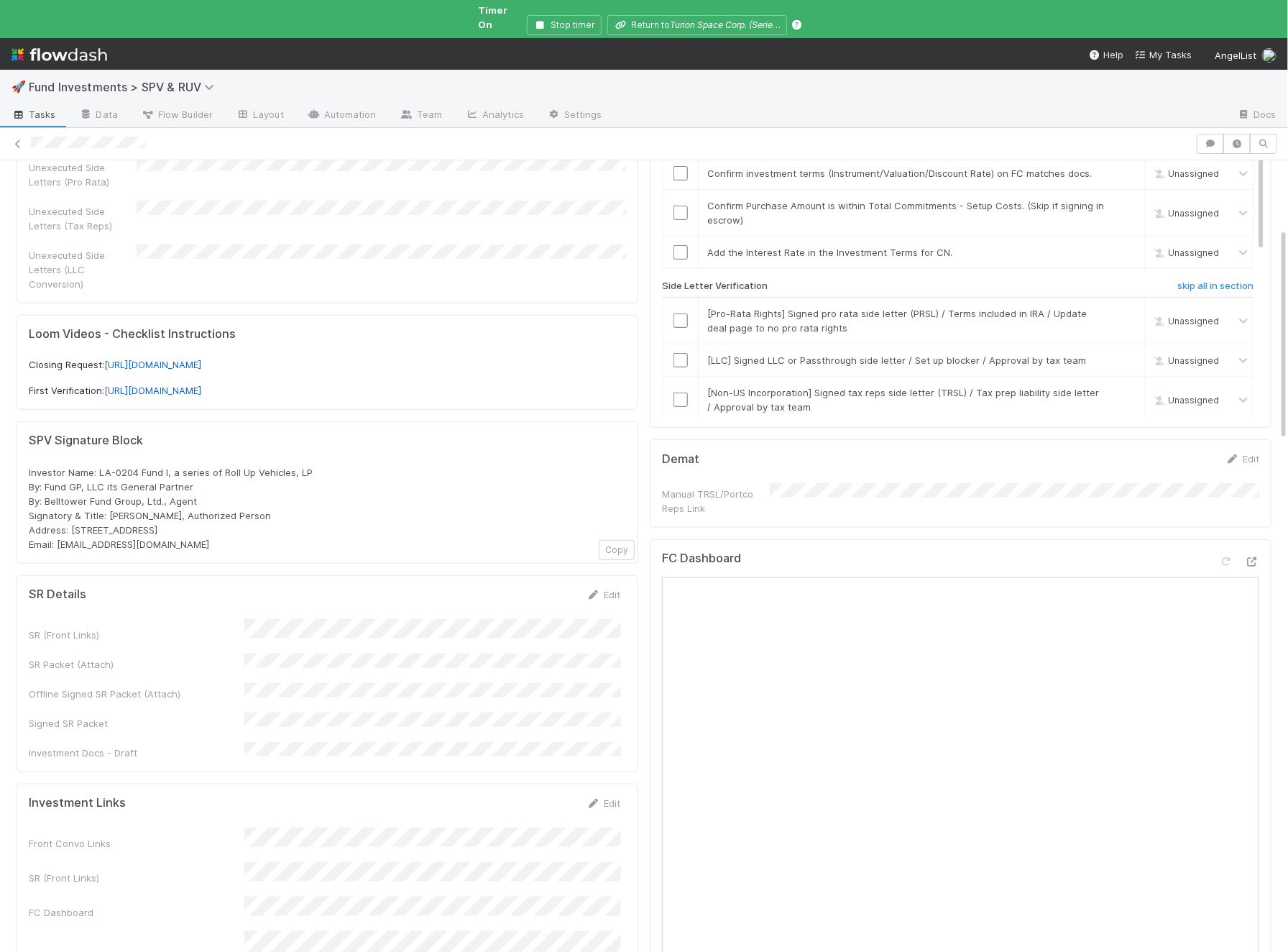
scroll to position [0, 0]
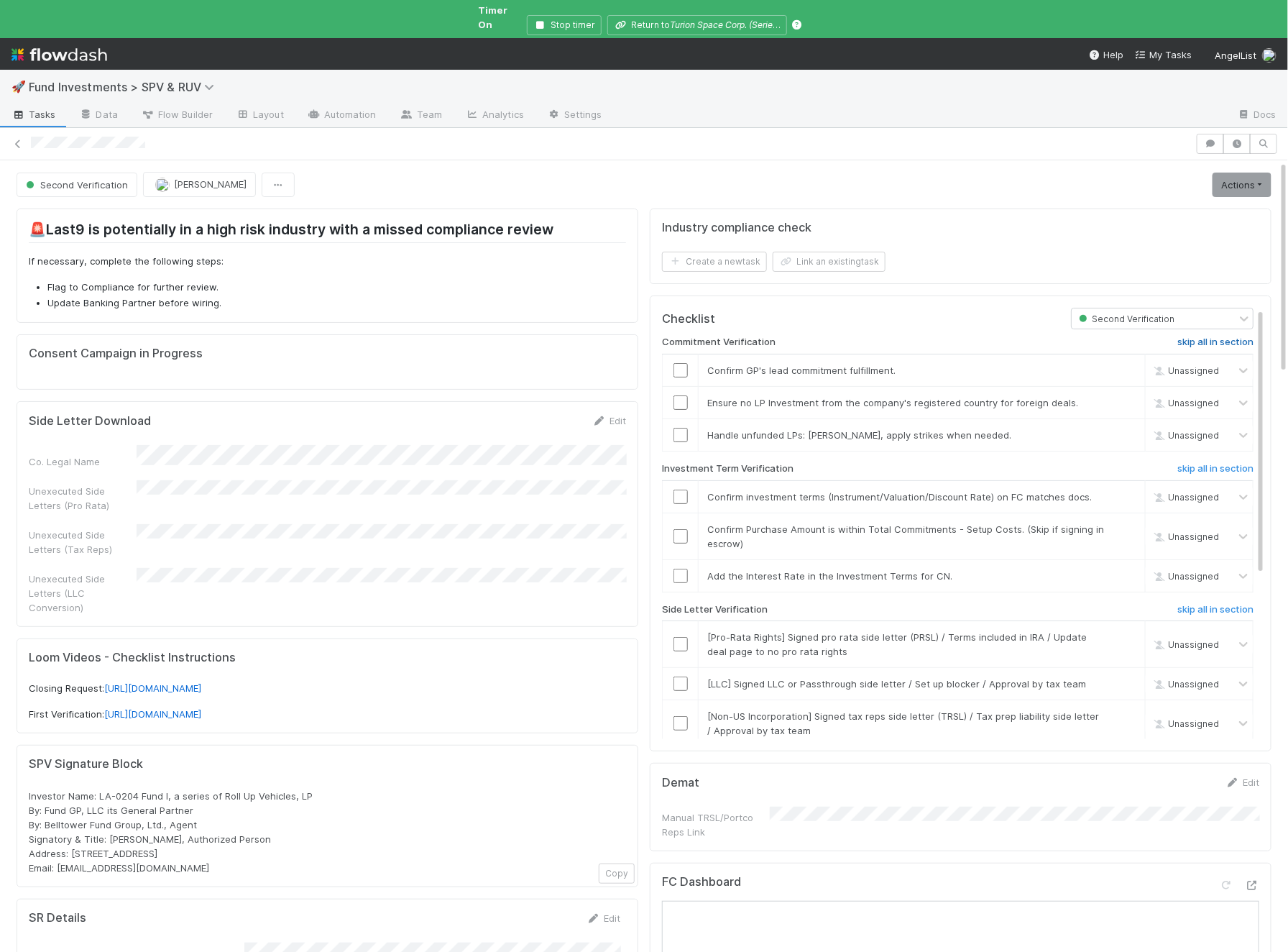
click at [1195, 337] on h6 "skip all in section" at bounding box center [1215, 342] width 76 height 11
click at [1203, 438] on div "Commitment Verification undo all in section Confirm GP's lead commitment fulfil…" at bounding box center [958, 662] width 592 height 667
click at [1202, 442] on div "Commitment Verification undo all in section Confirm GP's lead commitment fulfil…" at bounding box center [958, 662] width 592 height 667
click at [1195, 463] on h6 "skip all in section" at bounding box center [1215, 469] width 76 height 11
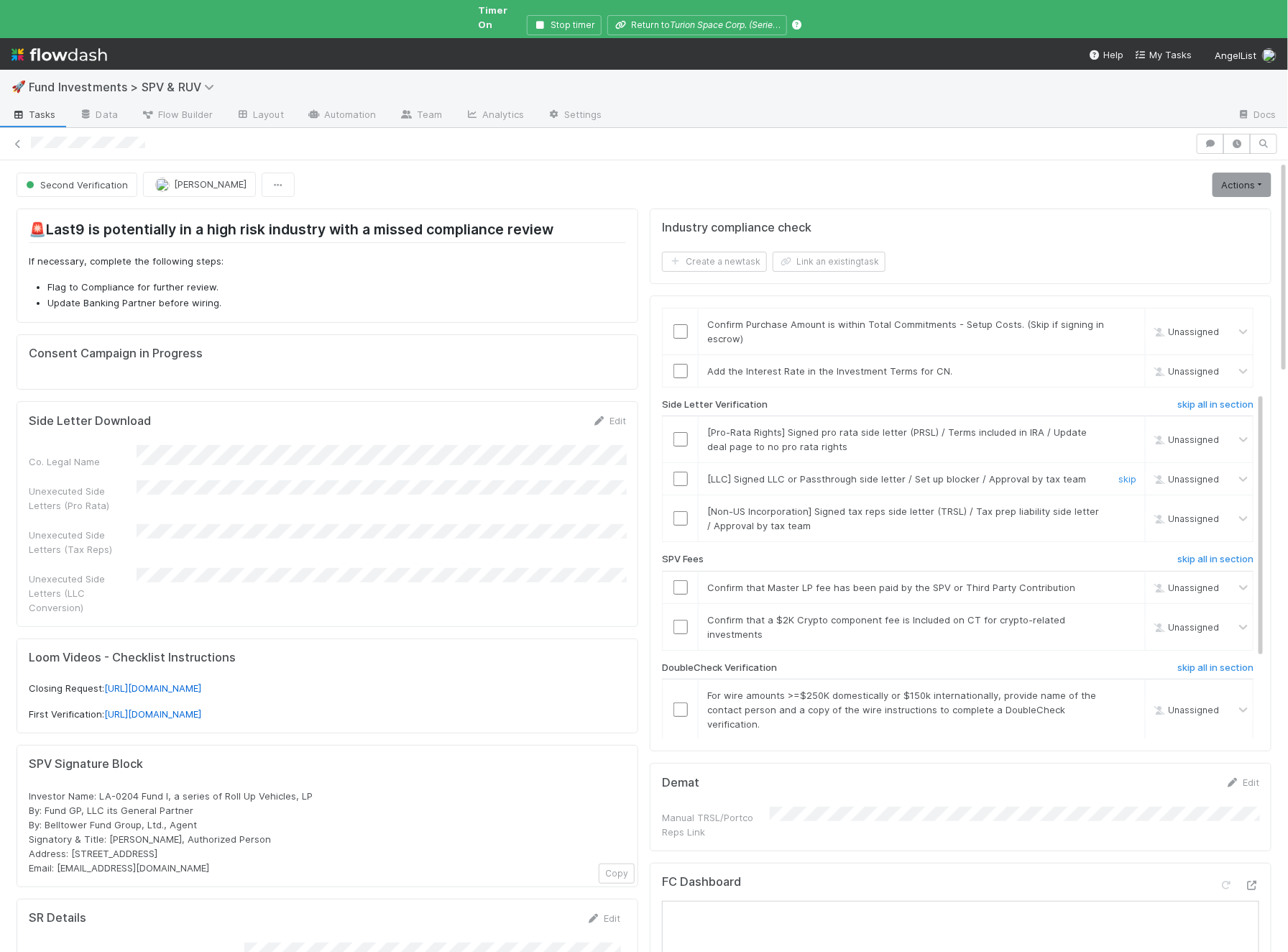
scroll to position [266, 0]
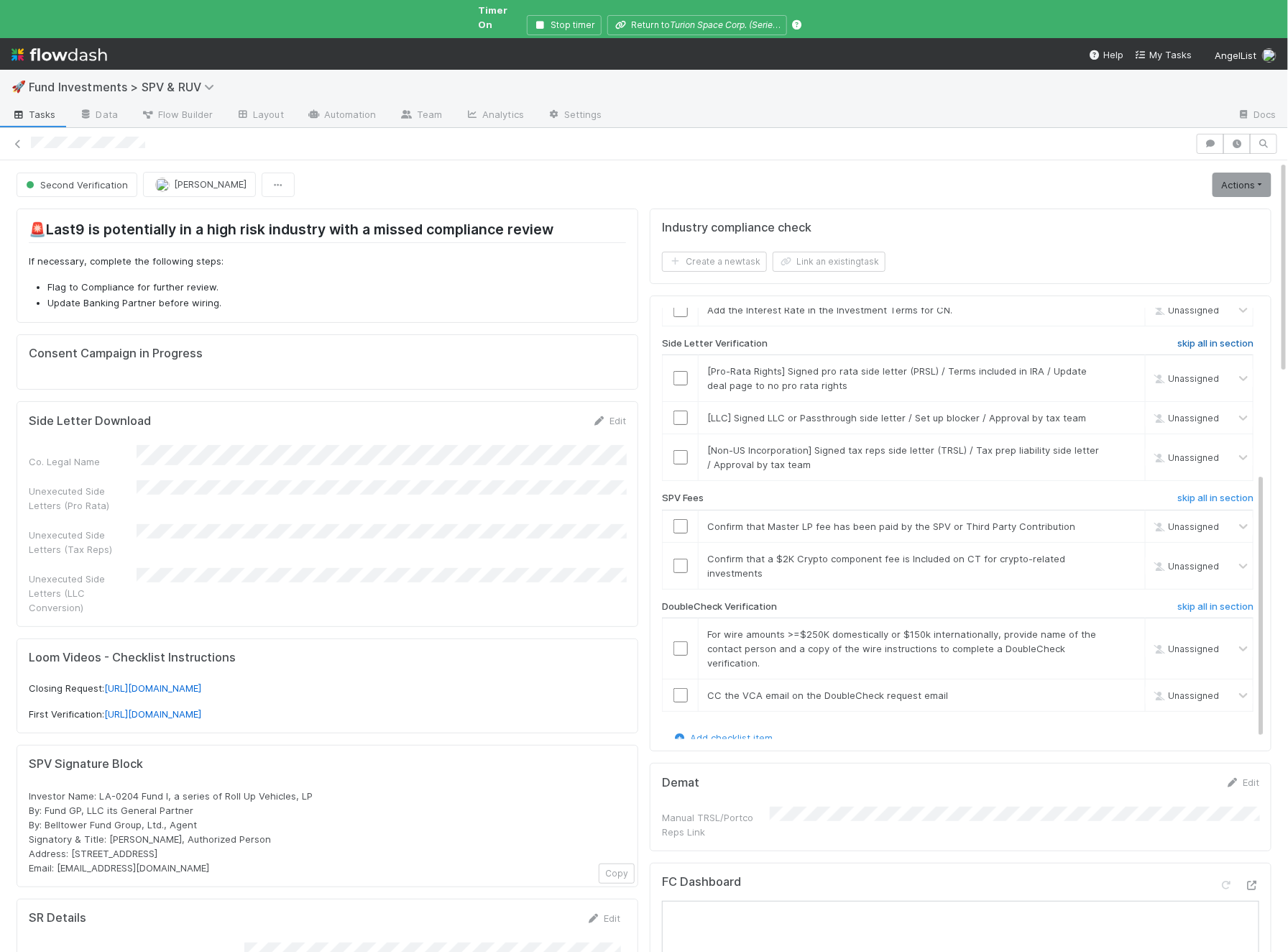
click at [1220, 338] on h6 "skip all in section" at bounding box center [1215, 343] width 76 height 11
click at [1202, 492] on h6 "skip all in section" at bounding box center [1215, 498] width 76 height 11
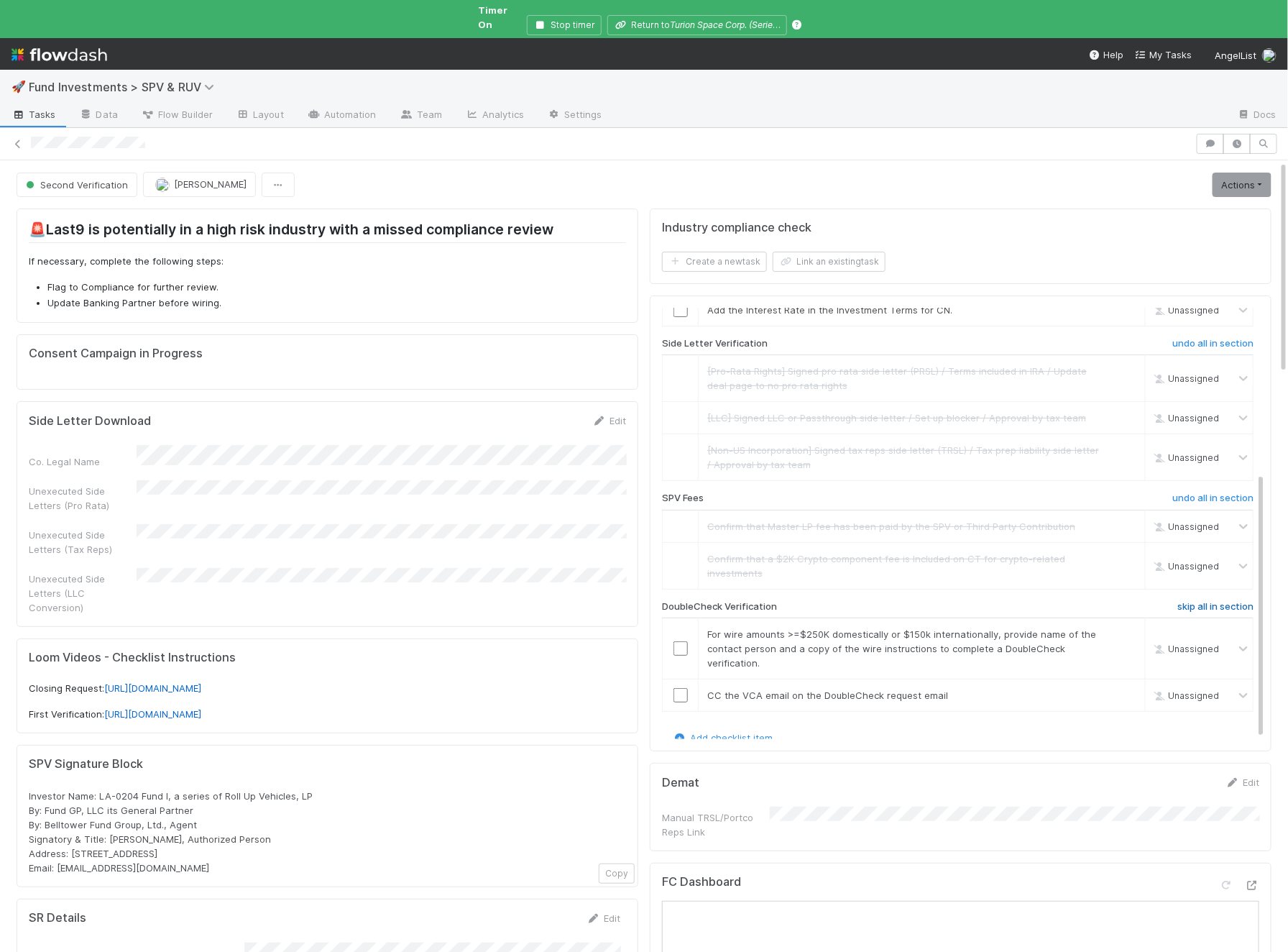
click at [1199, 601] on link "skip all in section" at bounding box center [1215, 610] width 76 height 17
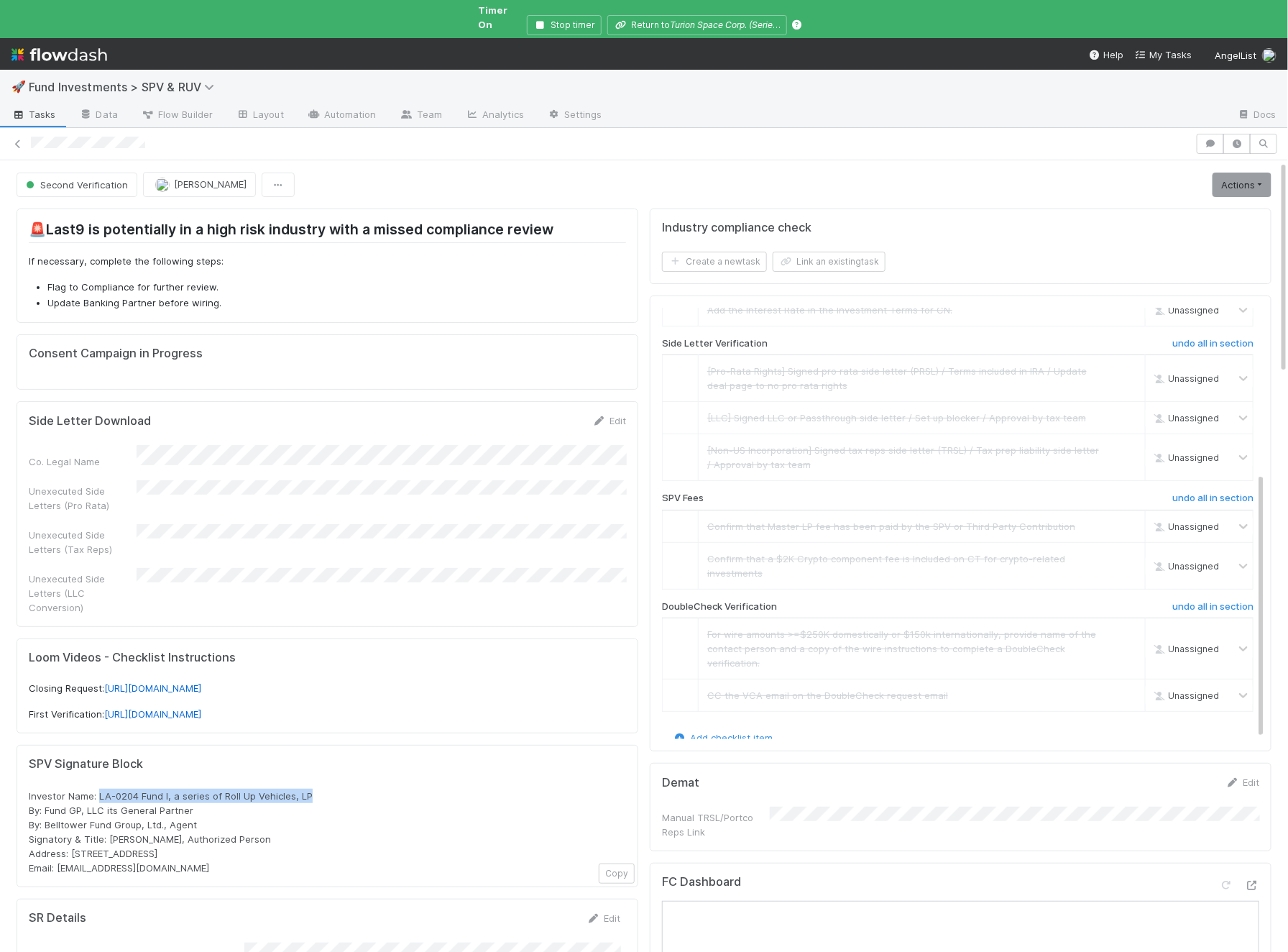
drag, startPoint x: 322, startPoint y: 758, endPoint x: 98, endPoint y: 761, distance: 224.0
click at [98, 789] on div "Investor Name: LA-0204 Fund I, a series of Roll Up Vehicles, LP By: Fund GP, LL…" at bounding box center [327, 832] width 598 height 86
copy span "LA-0204 Fund I, a series of Roll Up Vehicles, LP"
click at [1233, 174] on link "Actions" at bounding box center [1242, 185] width 59 height 24
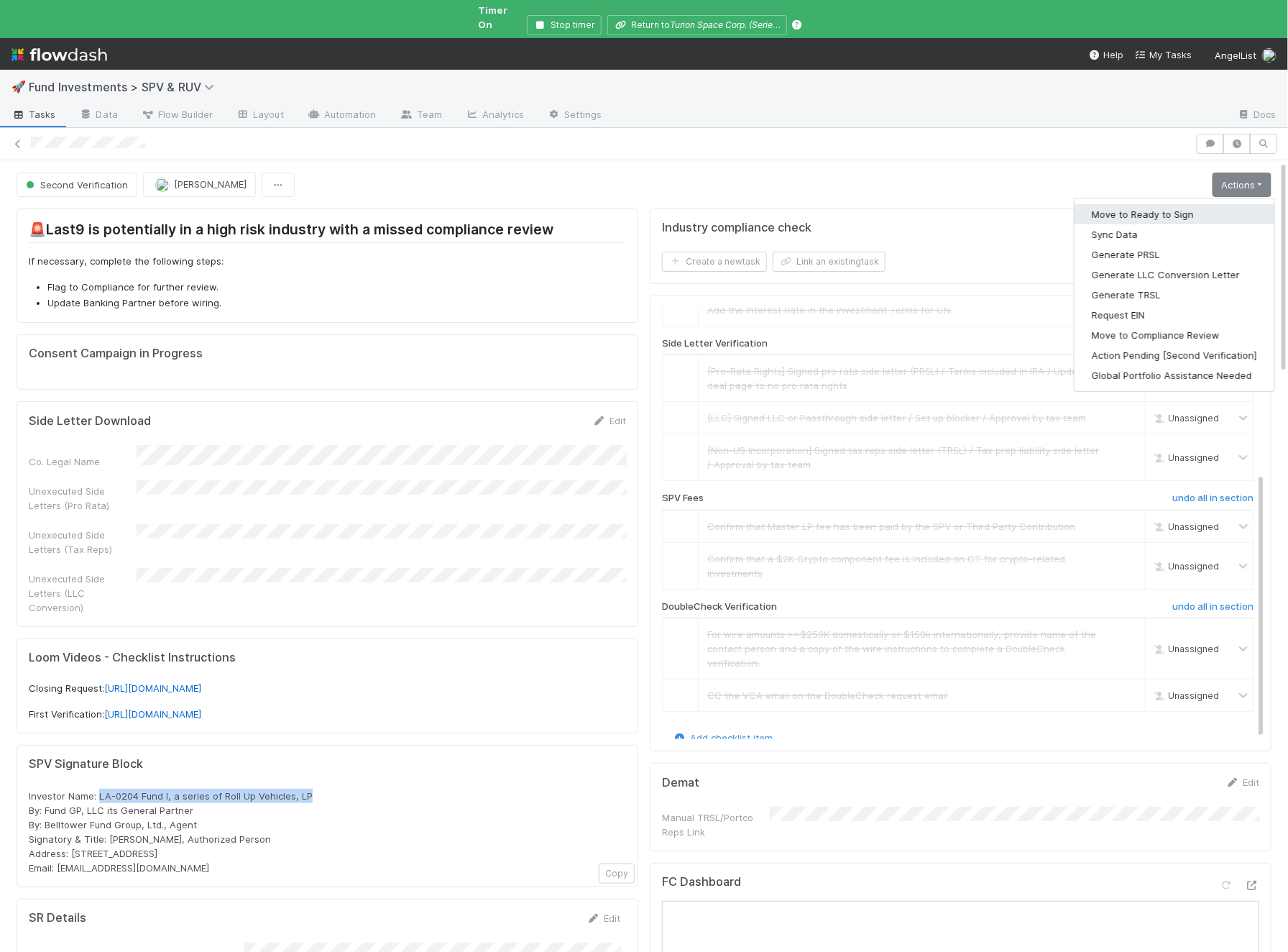
click at [1207, 204] on button "Move to Ready to Sign" at bounding box center [1174, 214] width 200 height 20
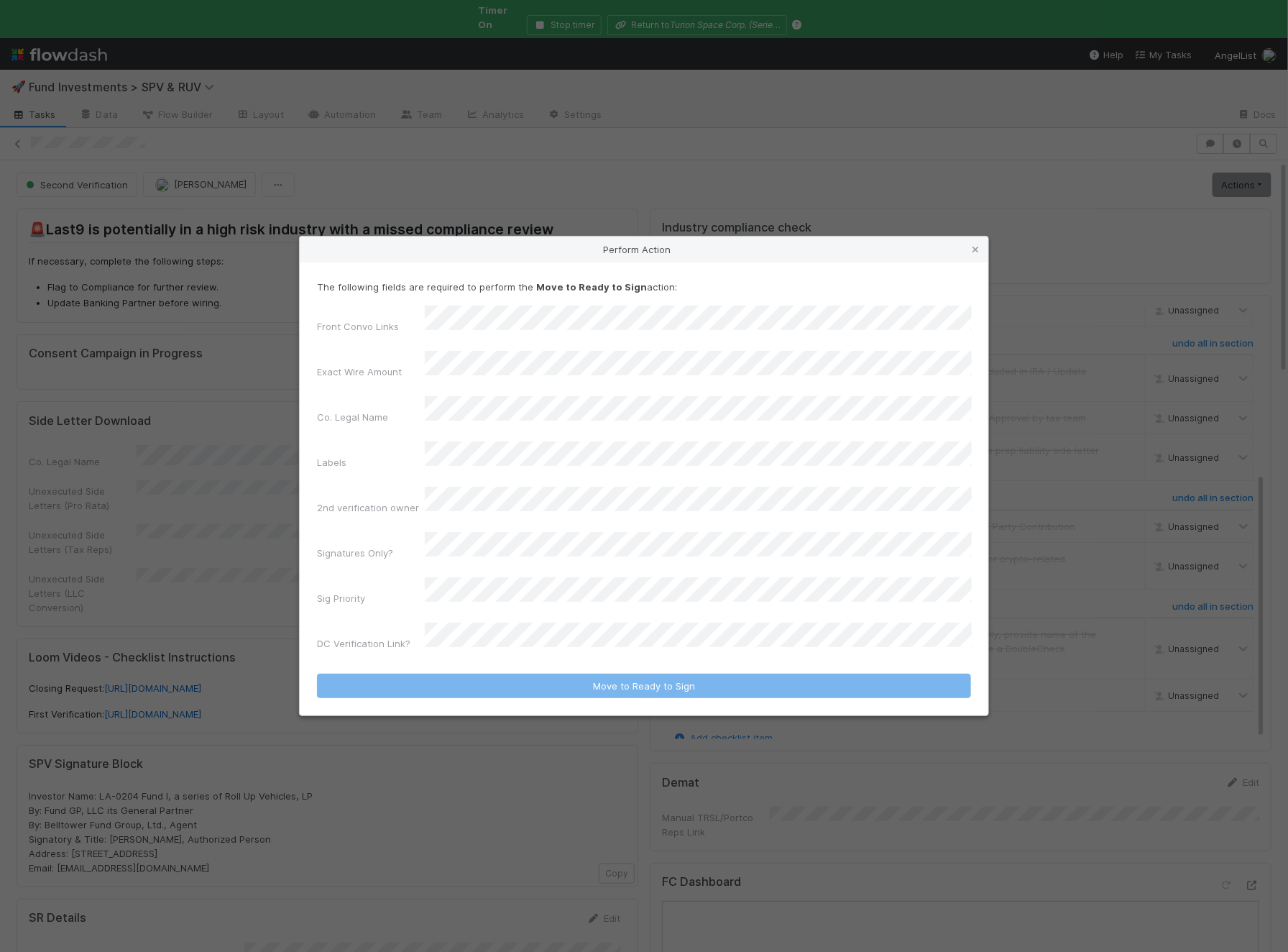
click at [553, 511] on div "2nd verification owner" at bounding box center [644, 504] width 654 height 34
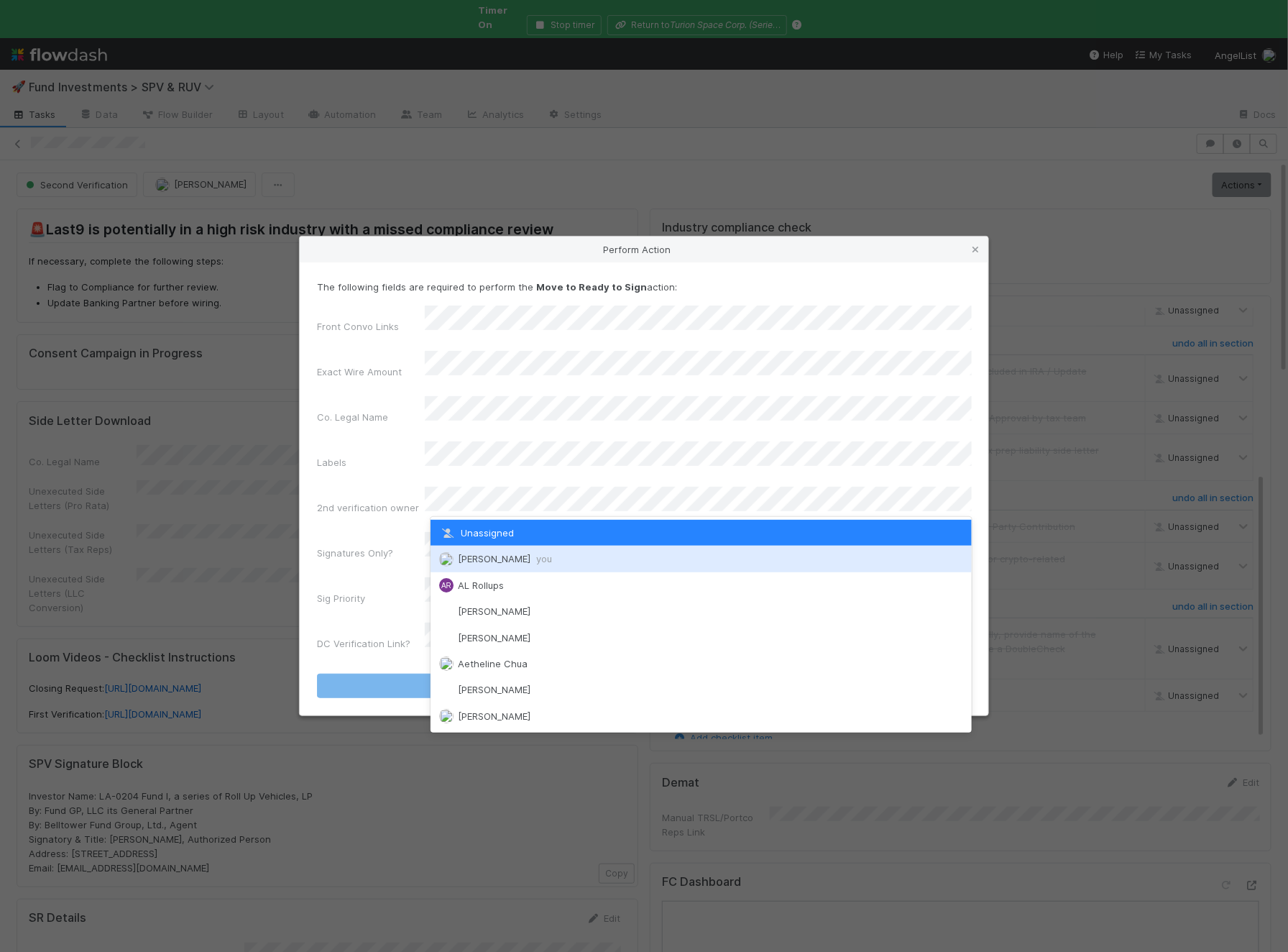
click at [488, 552] on div "Ali Al Khatib you" at bounding box center [701, 559] width 541 height 26
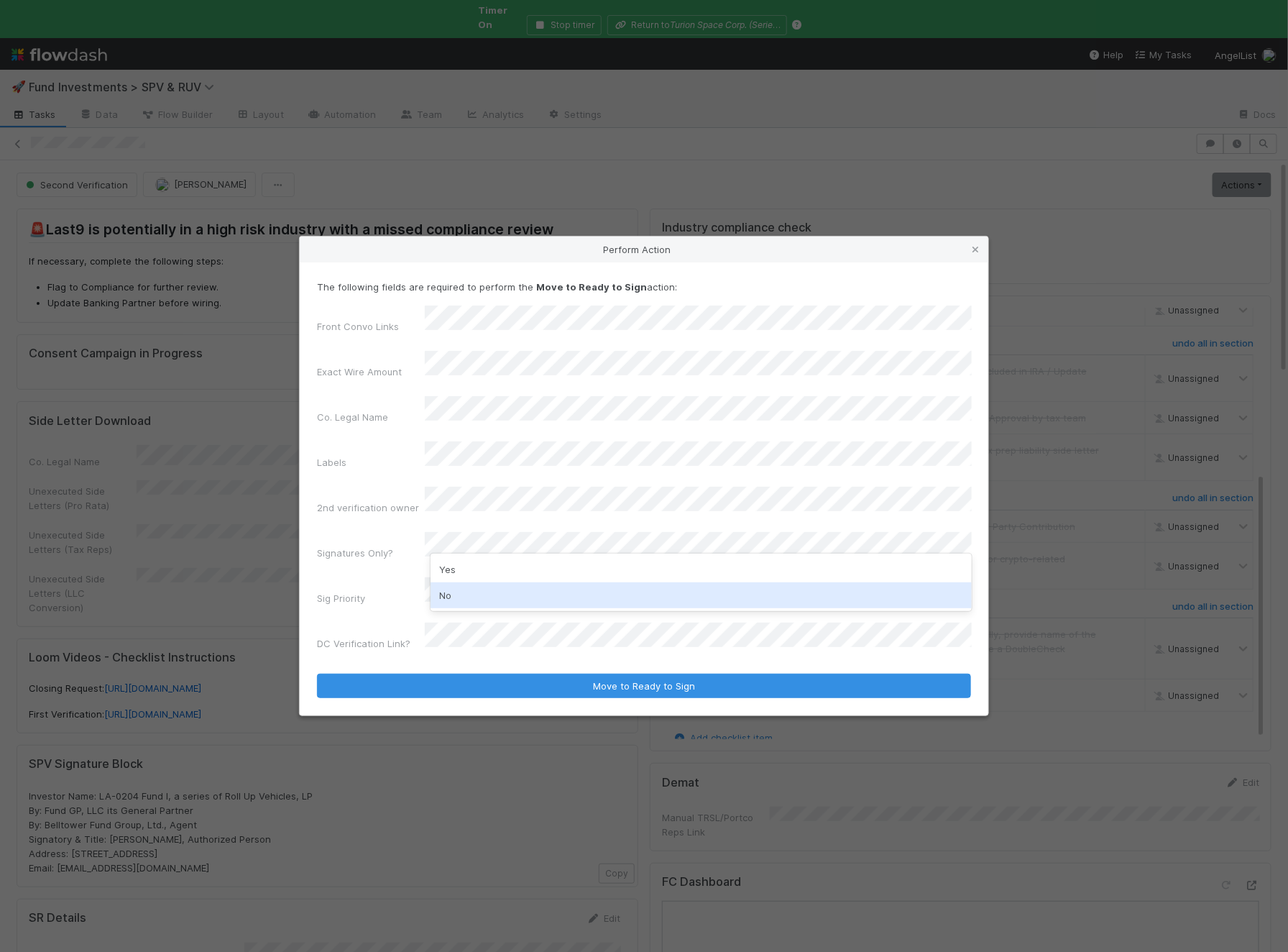
click at [483, 602] on div "No" at bounding box center [701, 596] width 541 height 26
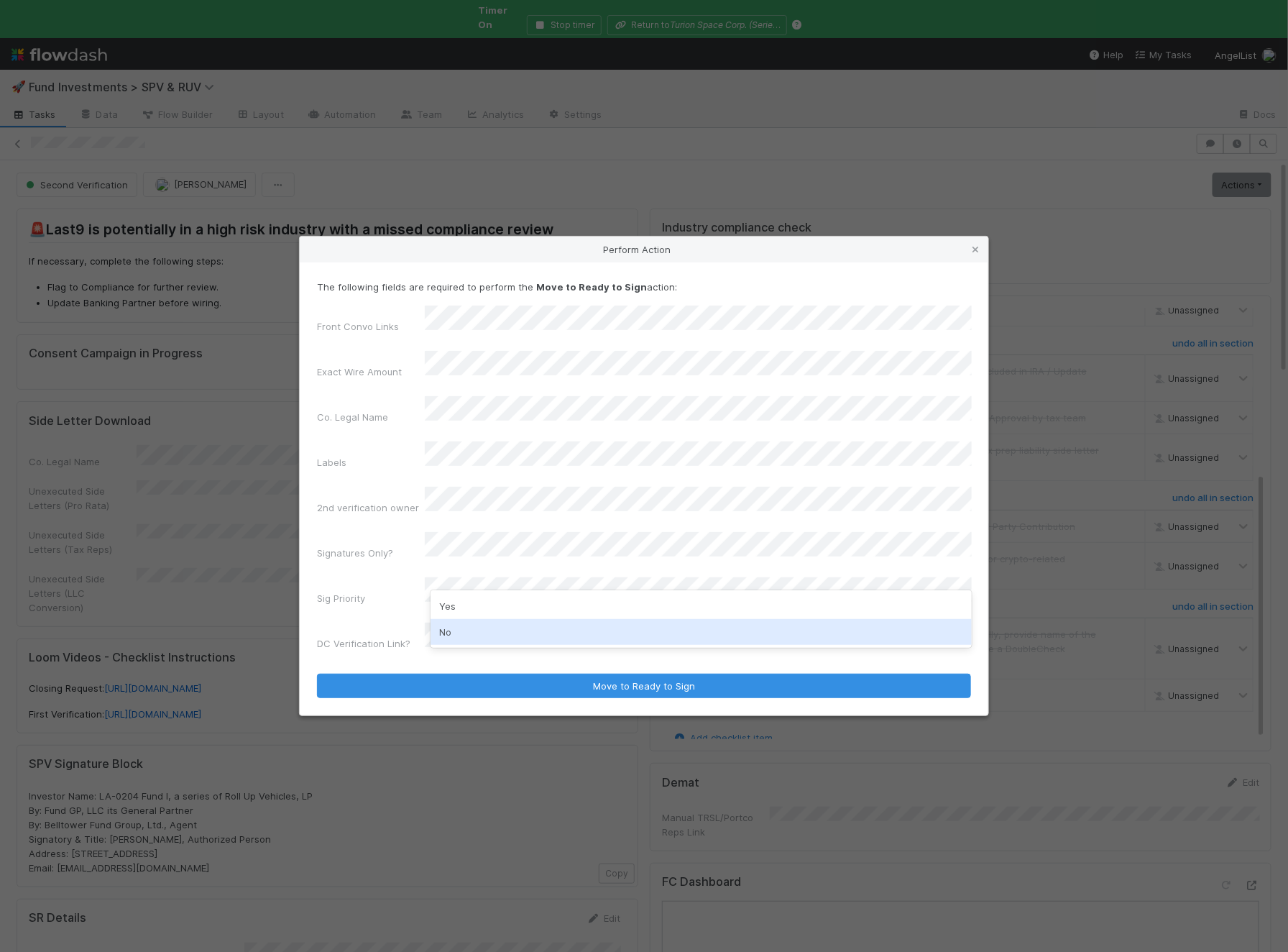
click at [509, 630] on div "No" at bounding box center [701, 632] width 541 height 26
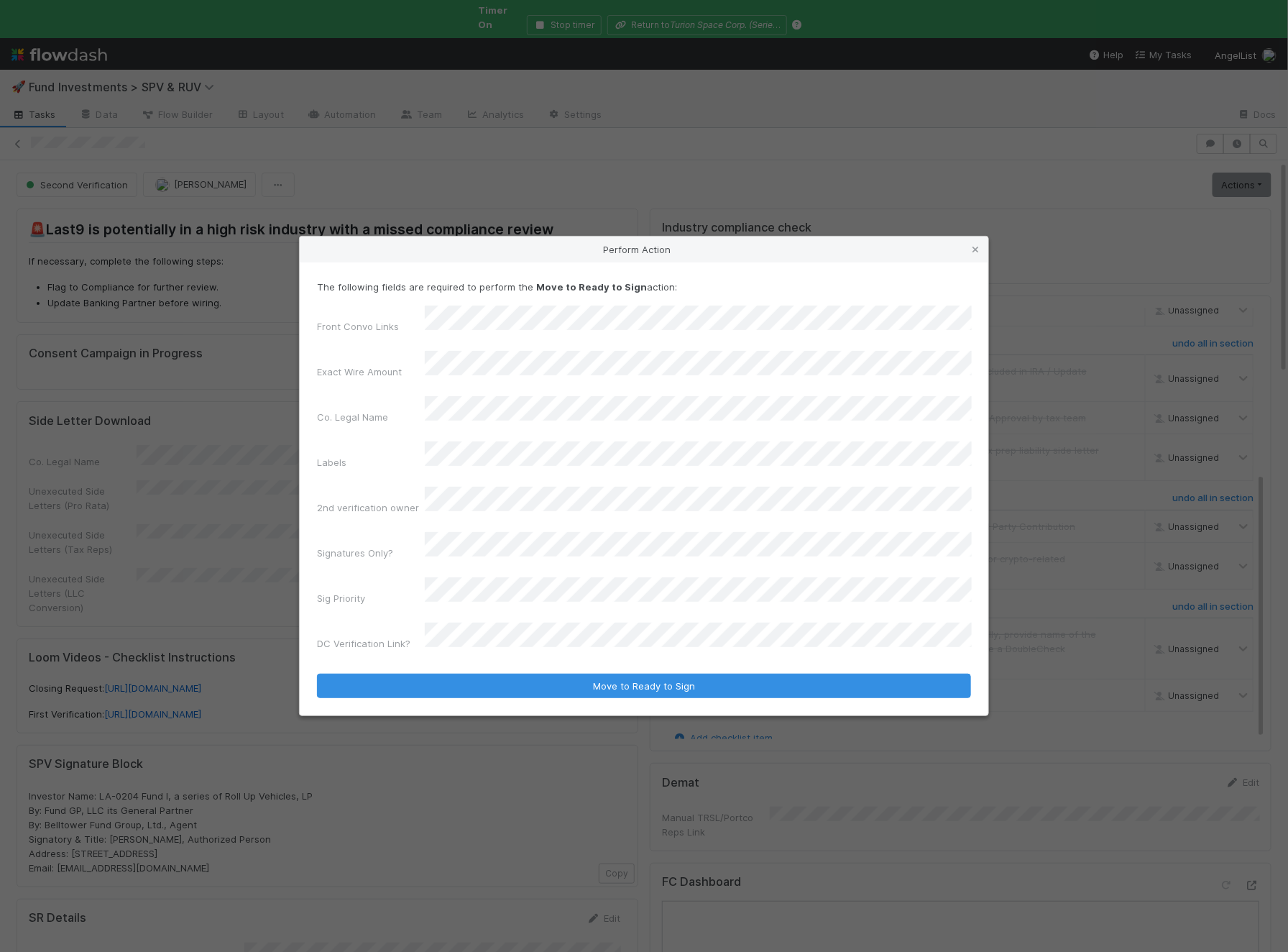
click at [317, 673] on button "Move to Ready to Sign" at bounding box center [644, 686] width 654 height 24
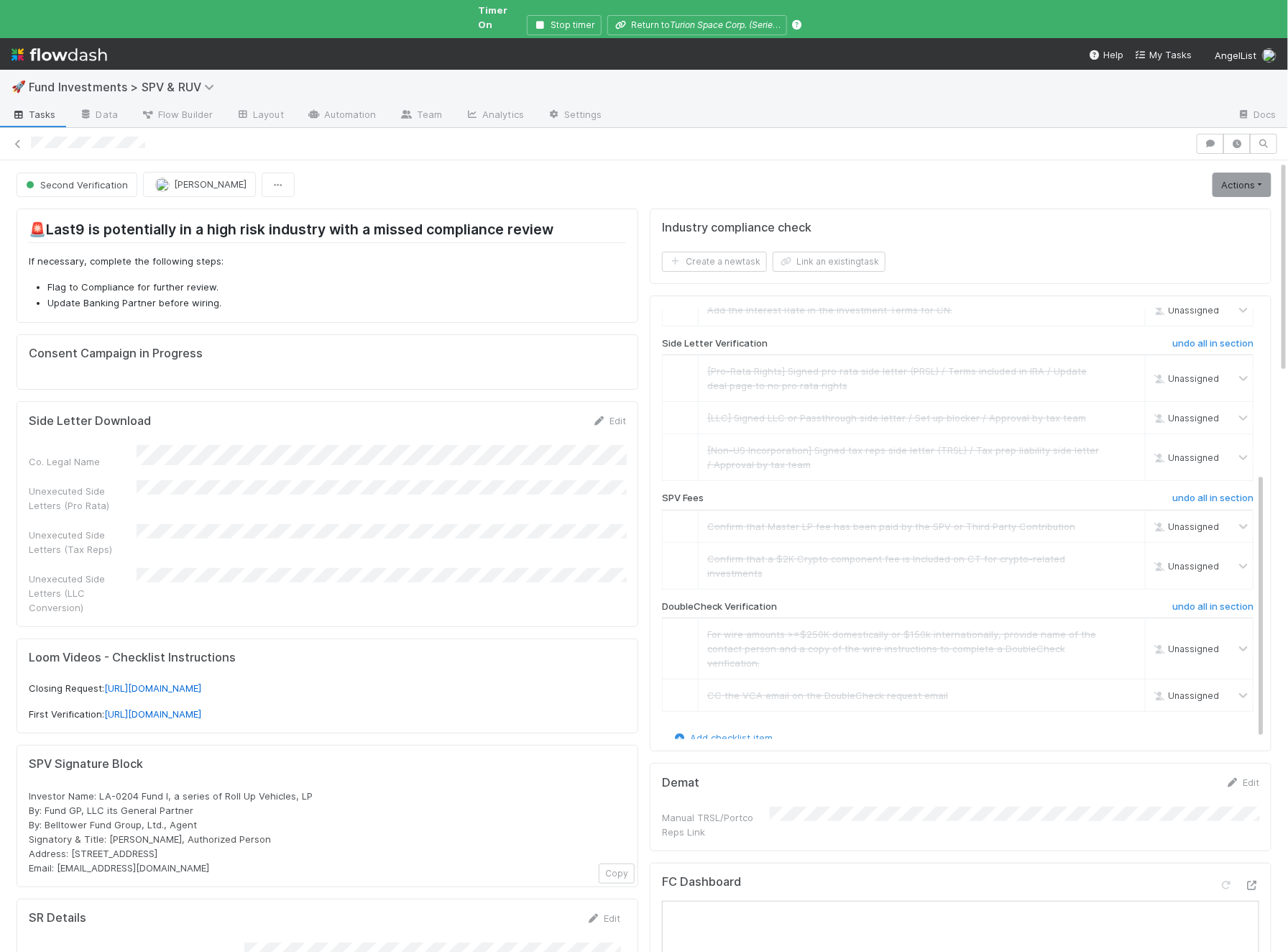
scroll to position [0, 0]
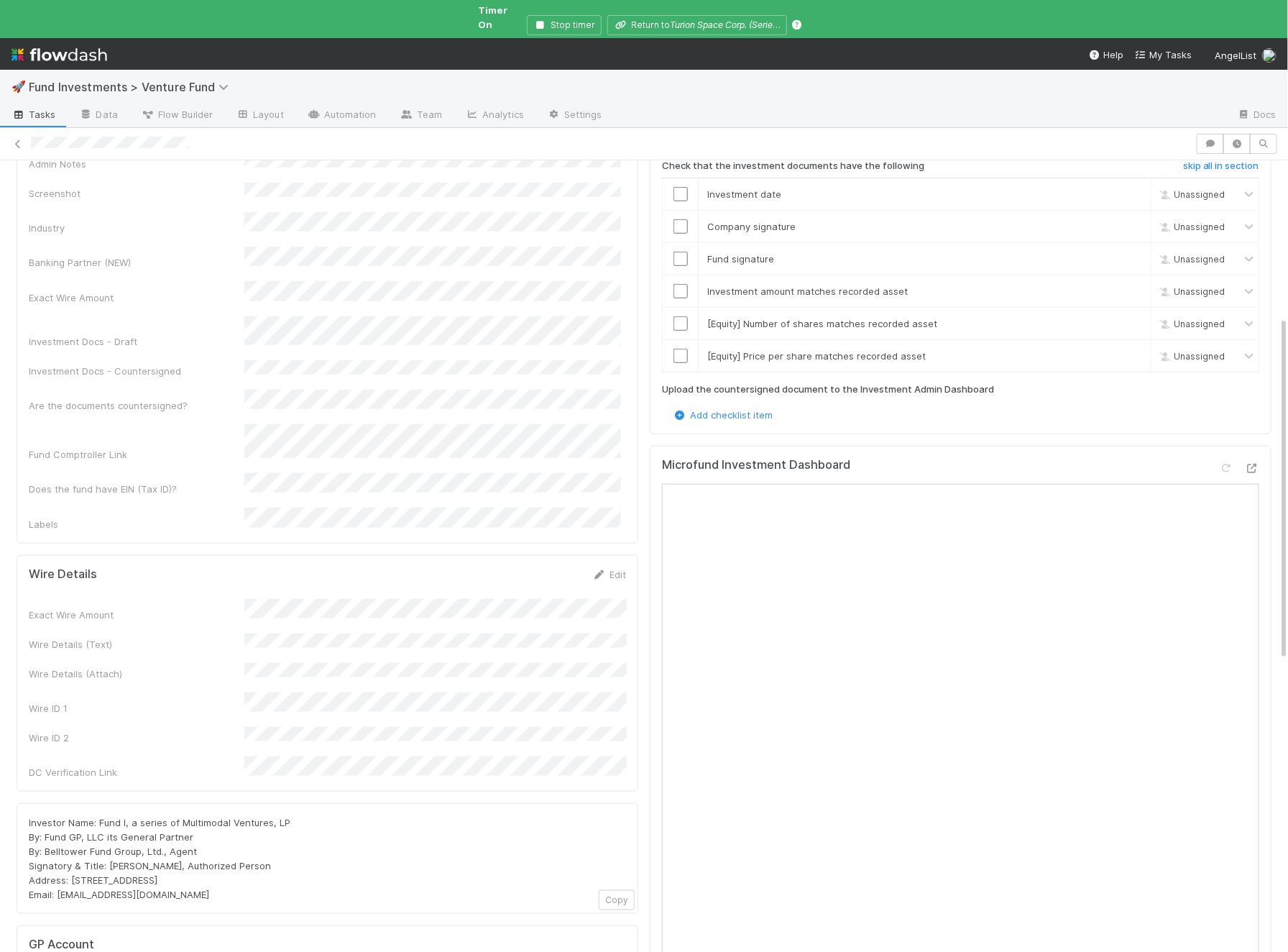
scroll to position [631, 0]
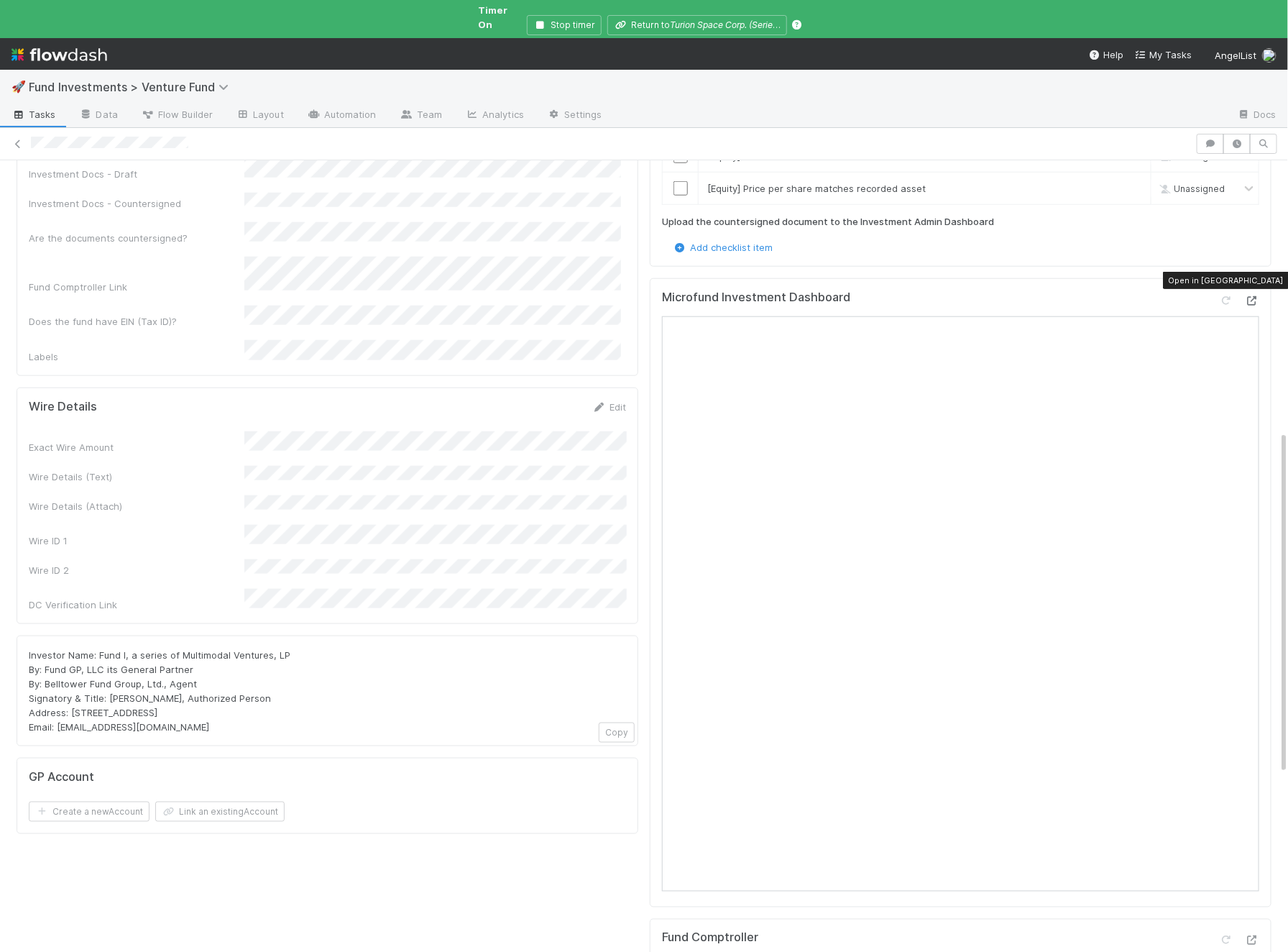
click at [1254, 294] on div at bounding box center [1251, 300] width 14 height 14
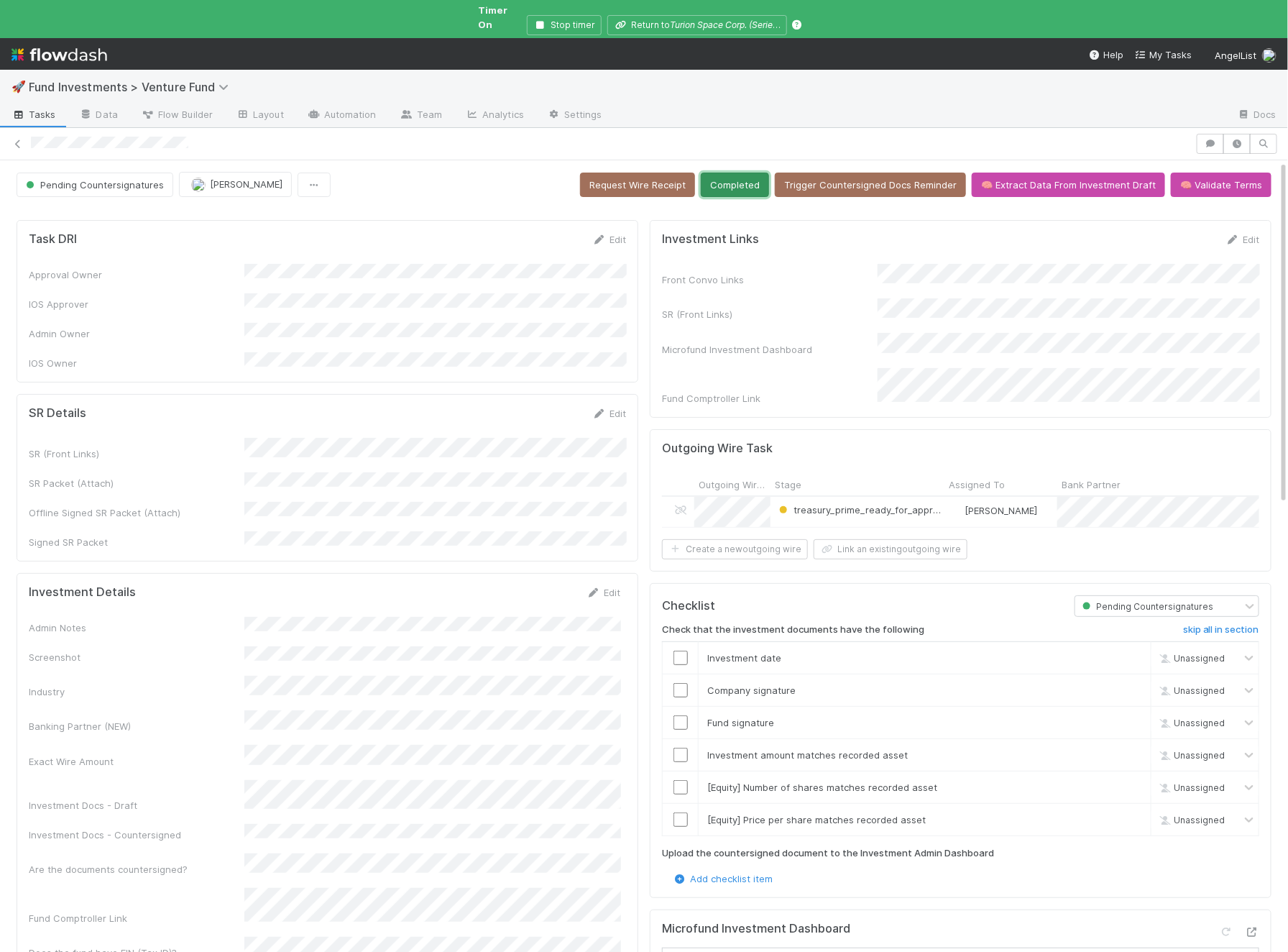
click at [761, 175] on button "Completed" at bounding box center [735, 185] width 68 height 24
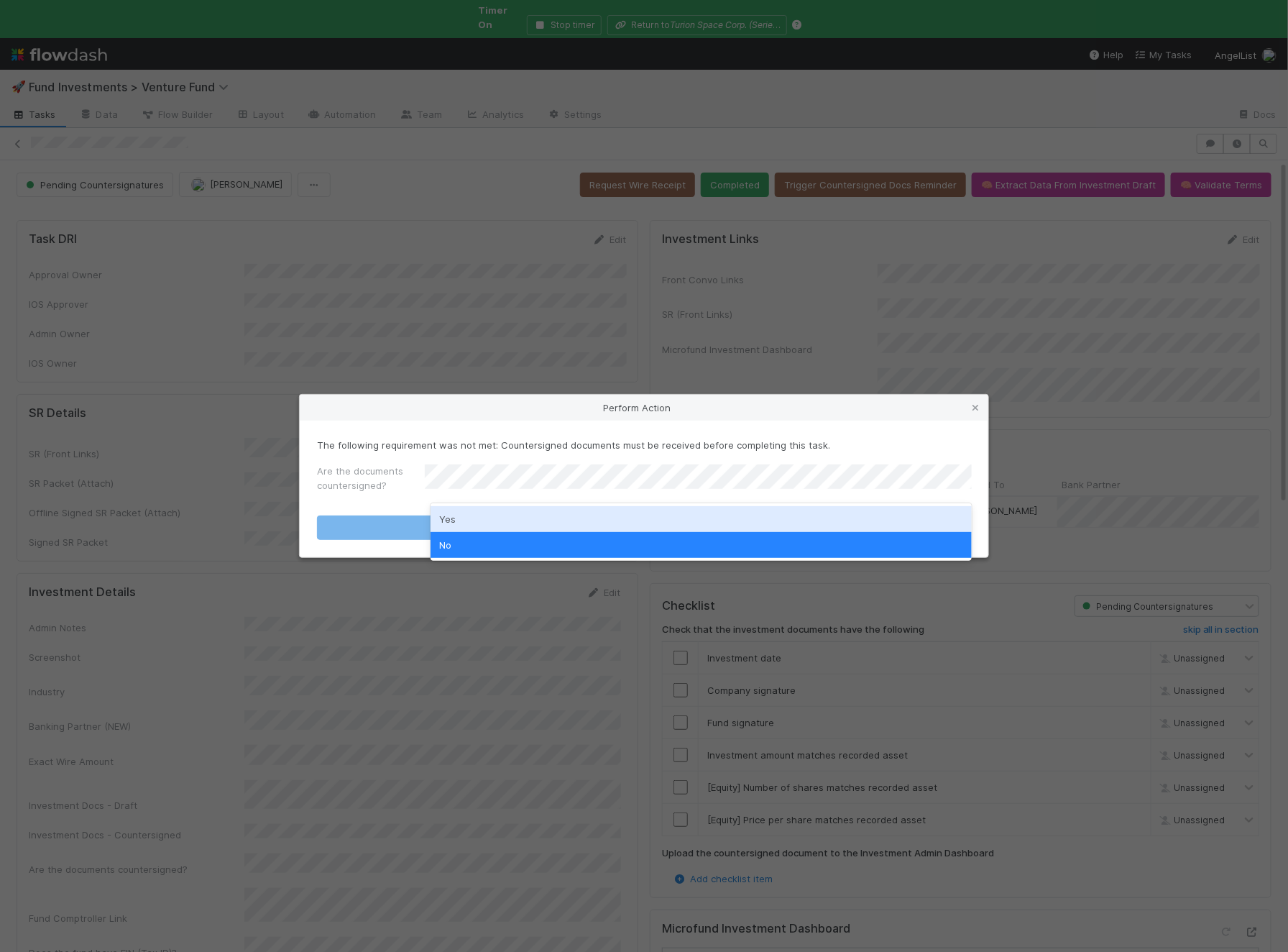
click at [528, 517] on div "Yes" at bounding box center [701, 520] width 541 height 26
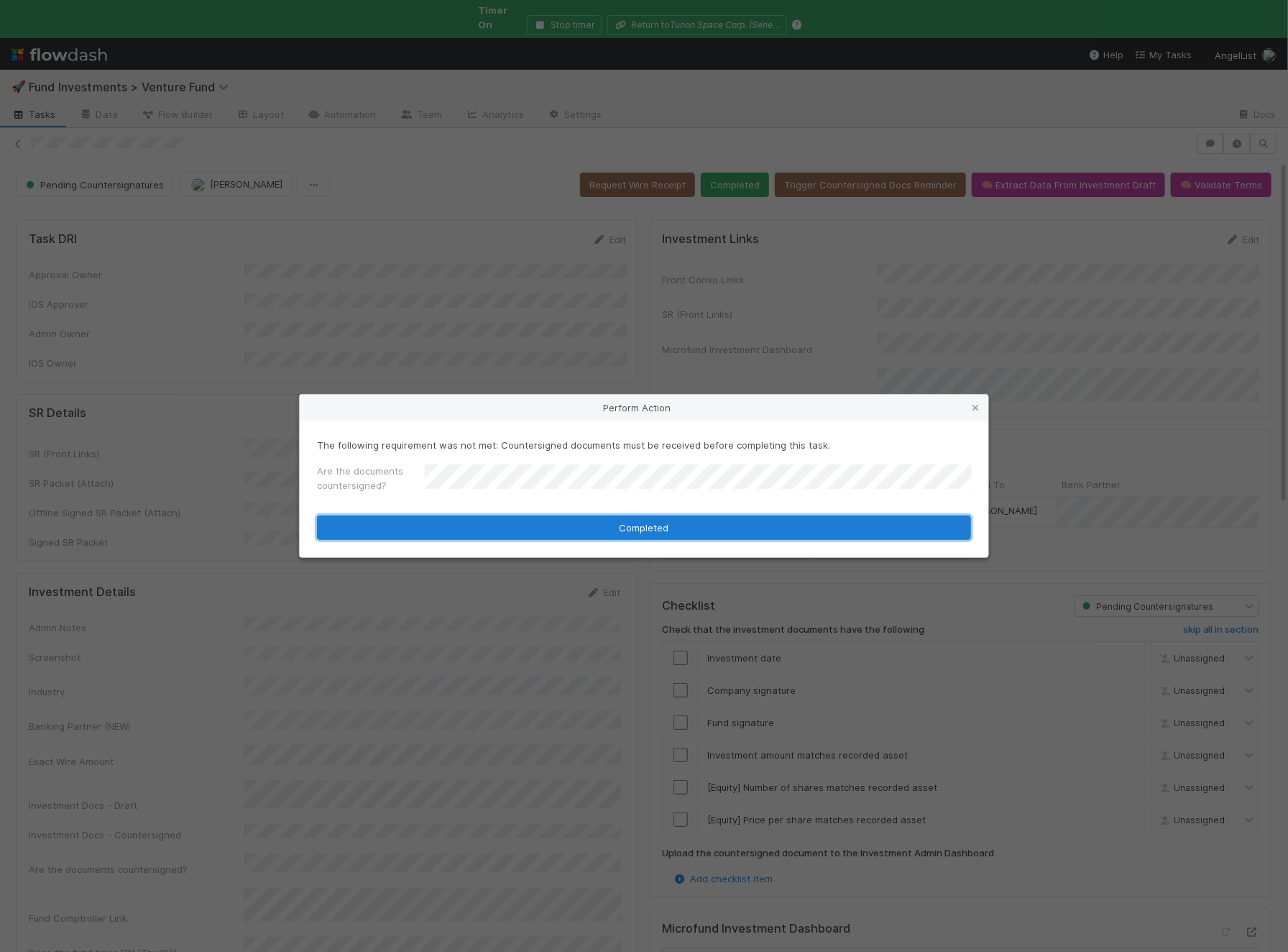
click at [528, 517] on button "Completed" at bounding box center [644, 527] width 654 height 24
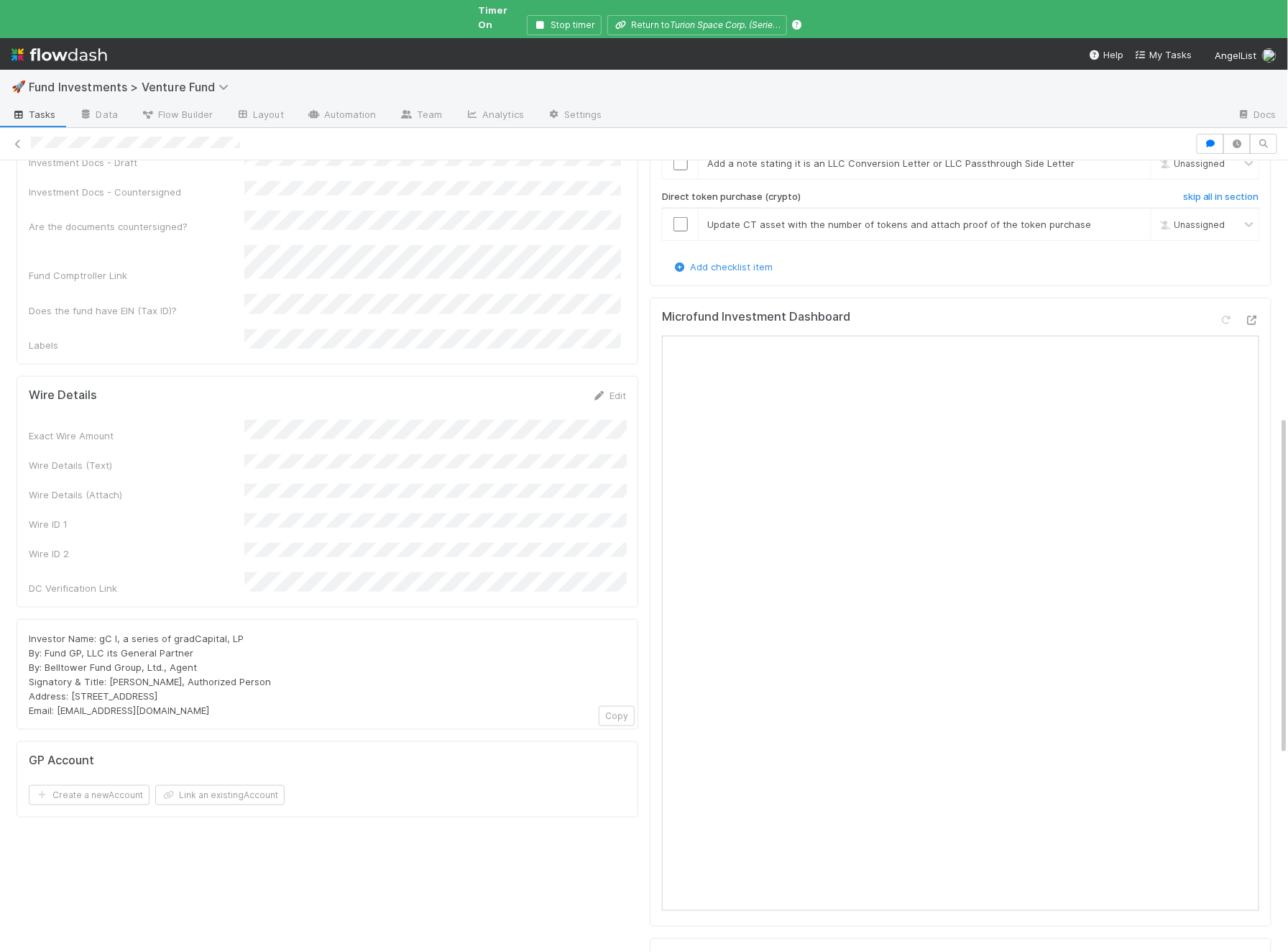
scroll to position [642, 0]
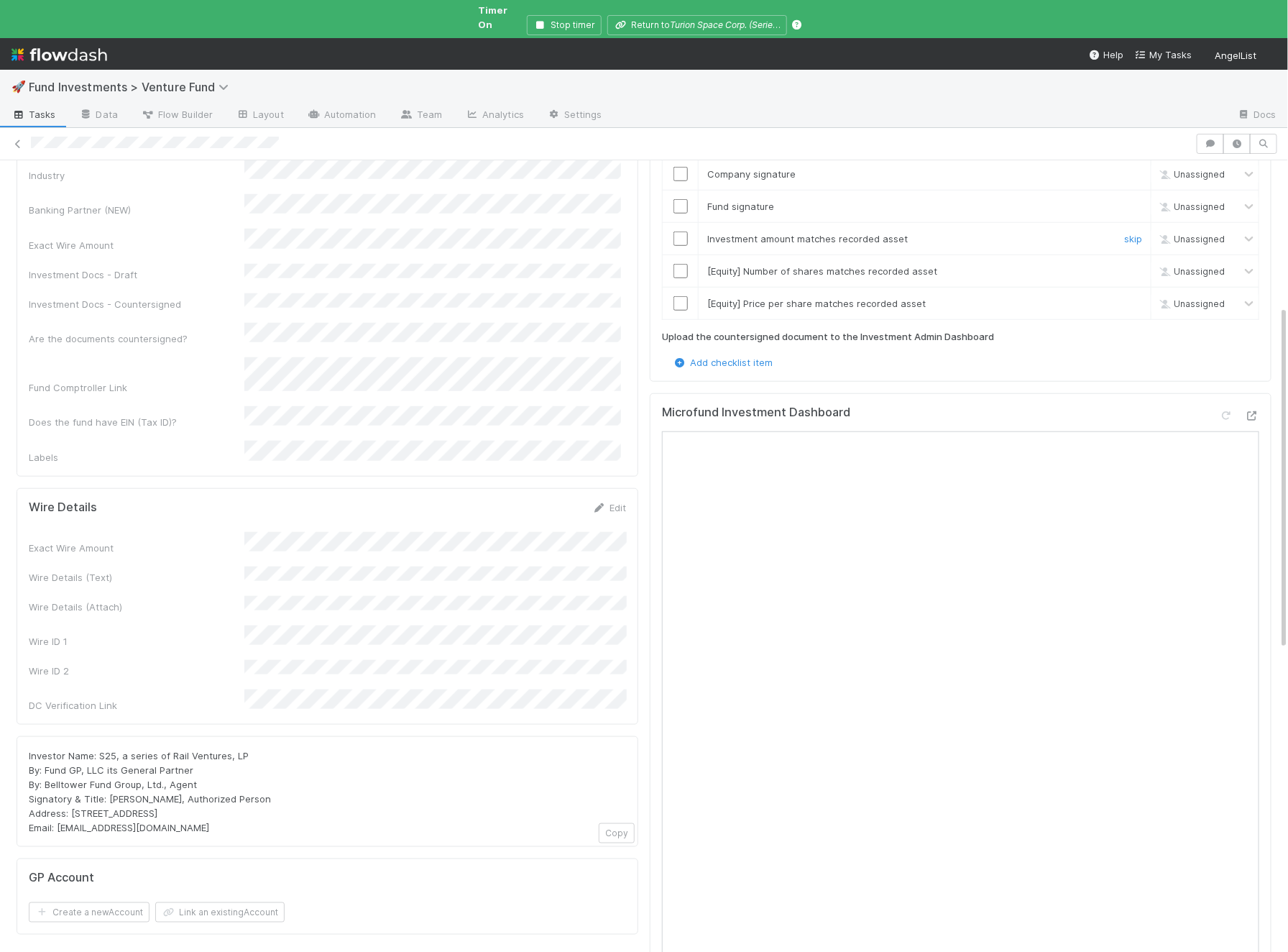
scroll to position [340, 0]
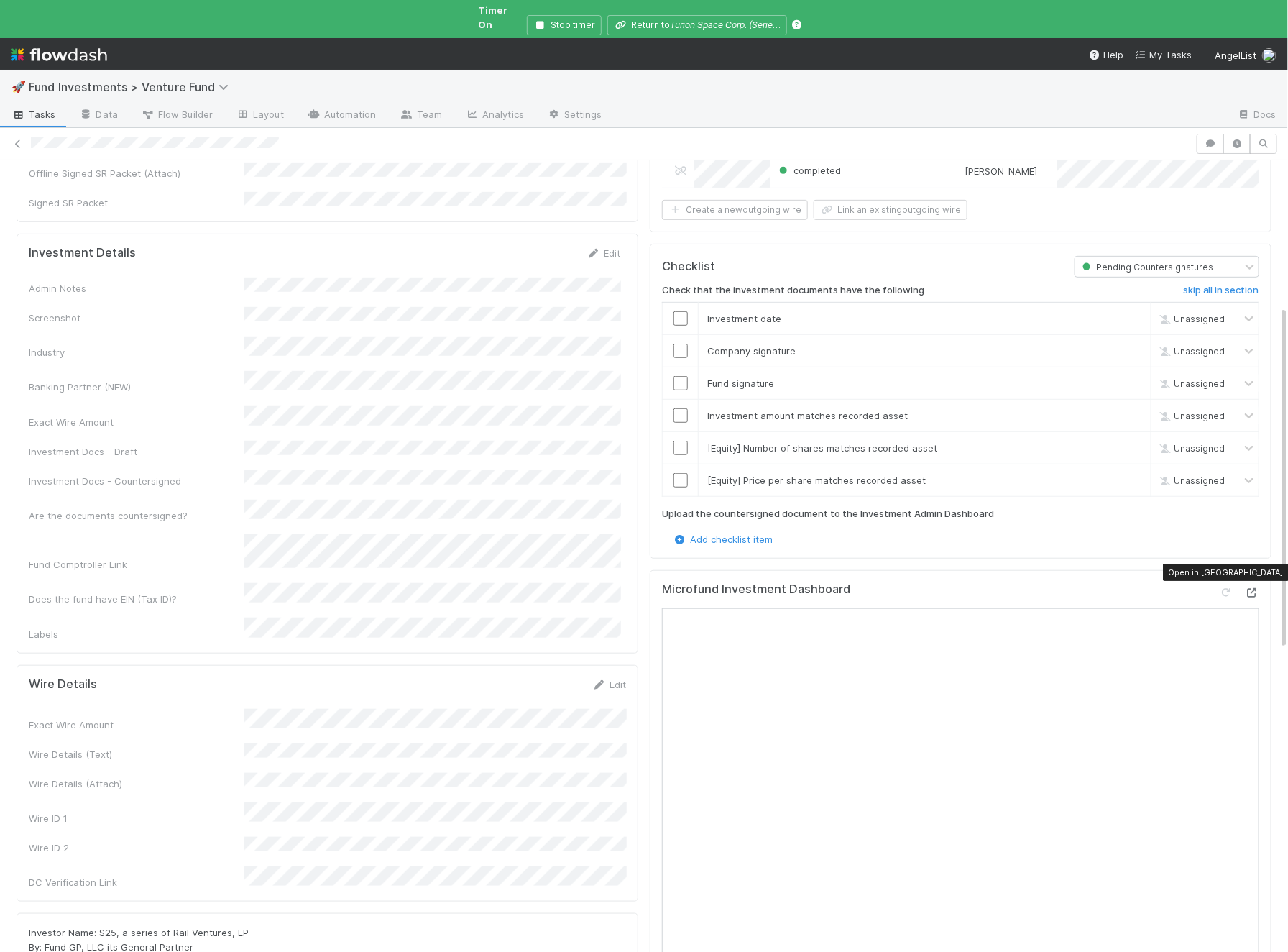
click at [1258, 588] on icon at bounding box center [1251, 593] width 14 height 9
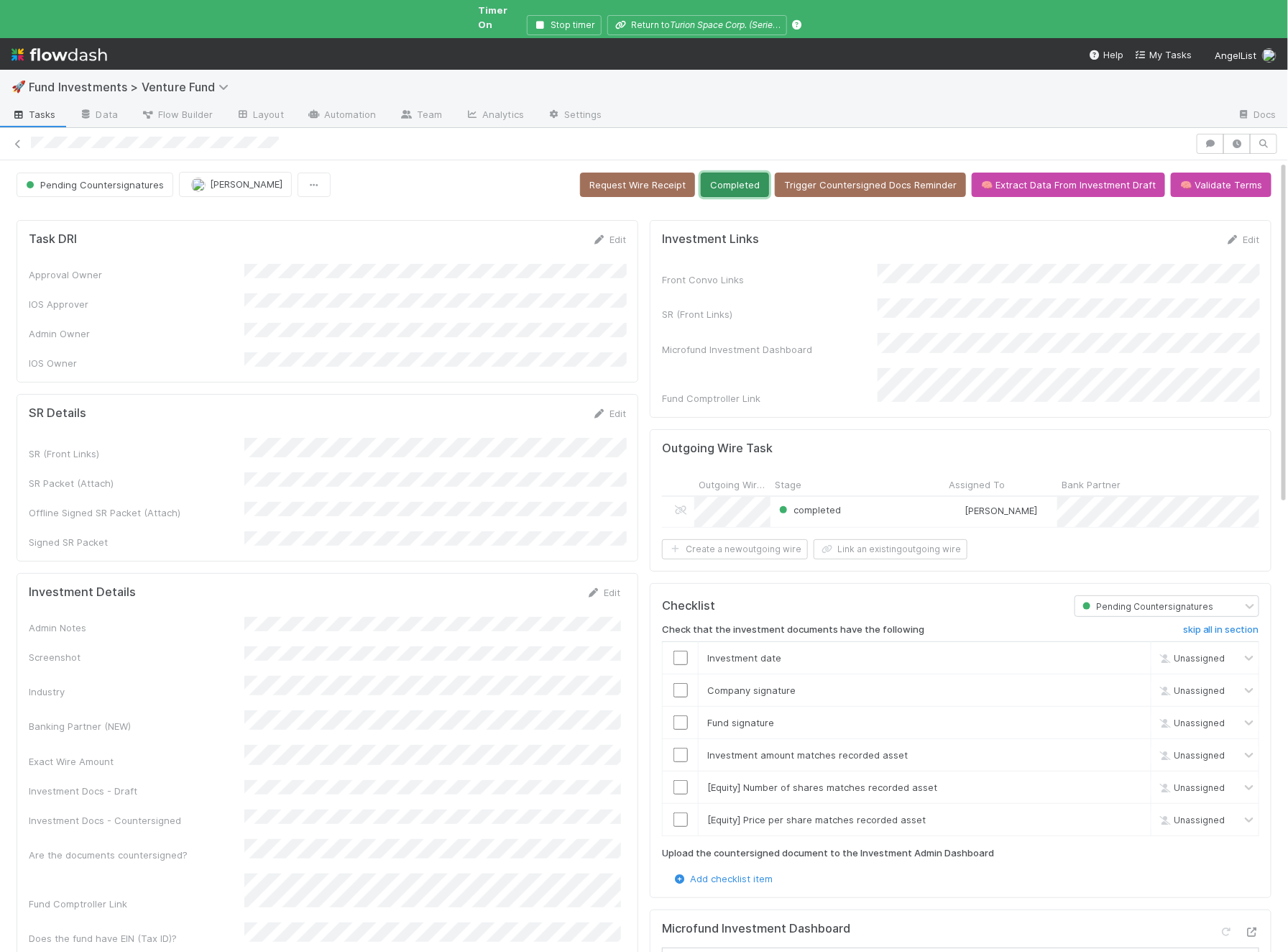
click at [761, 174] on button "Completed" at bounding box center [735, 185] width 68 height 24
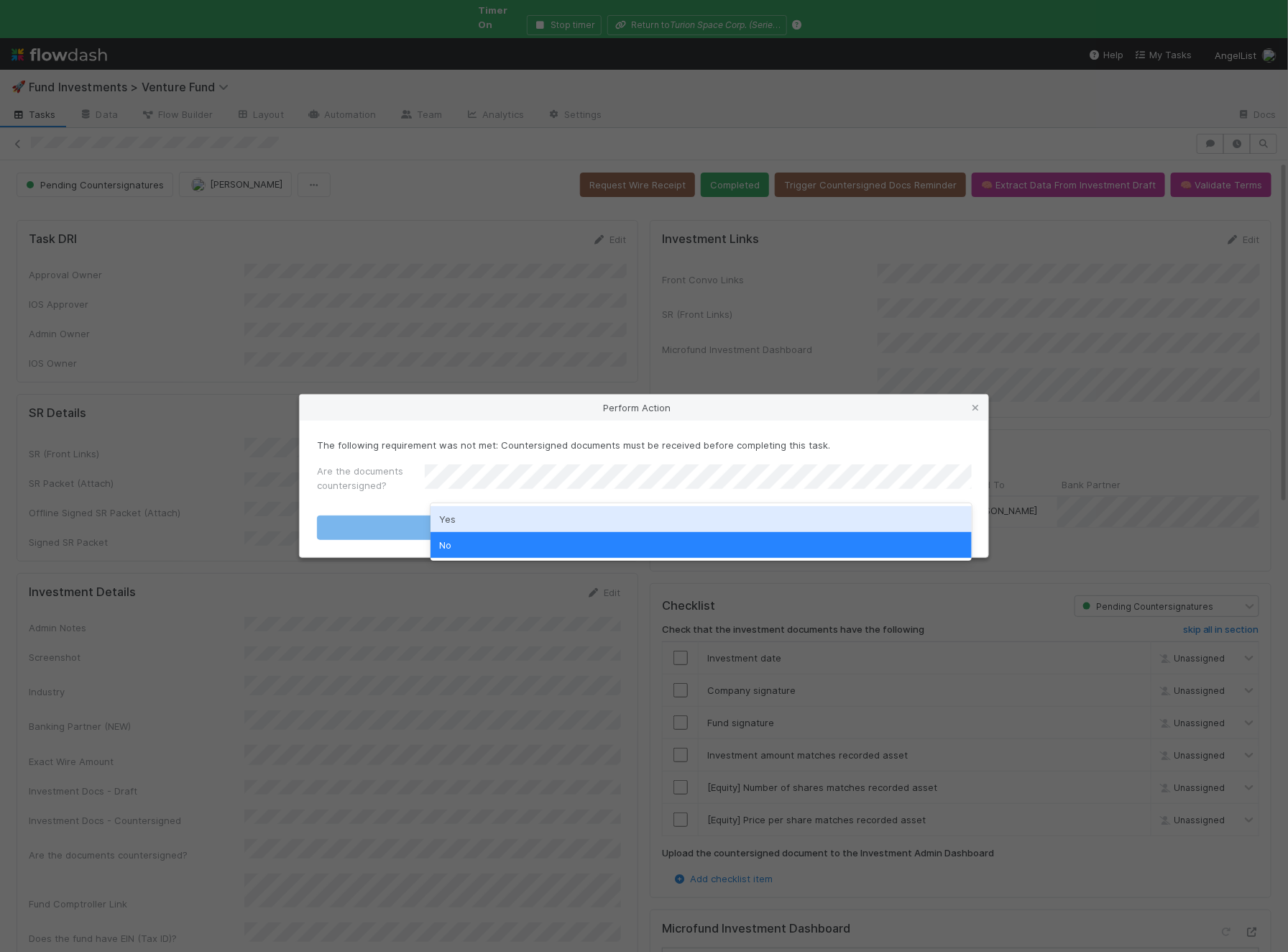
click at [463, 510] on div "Yes" at bounding box center [701, 520] width 541 height 26
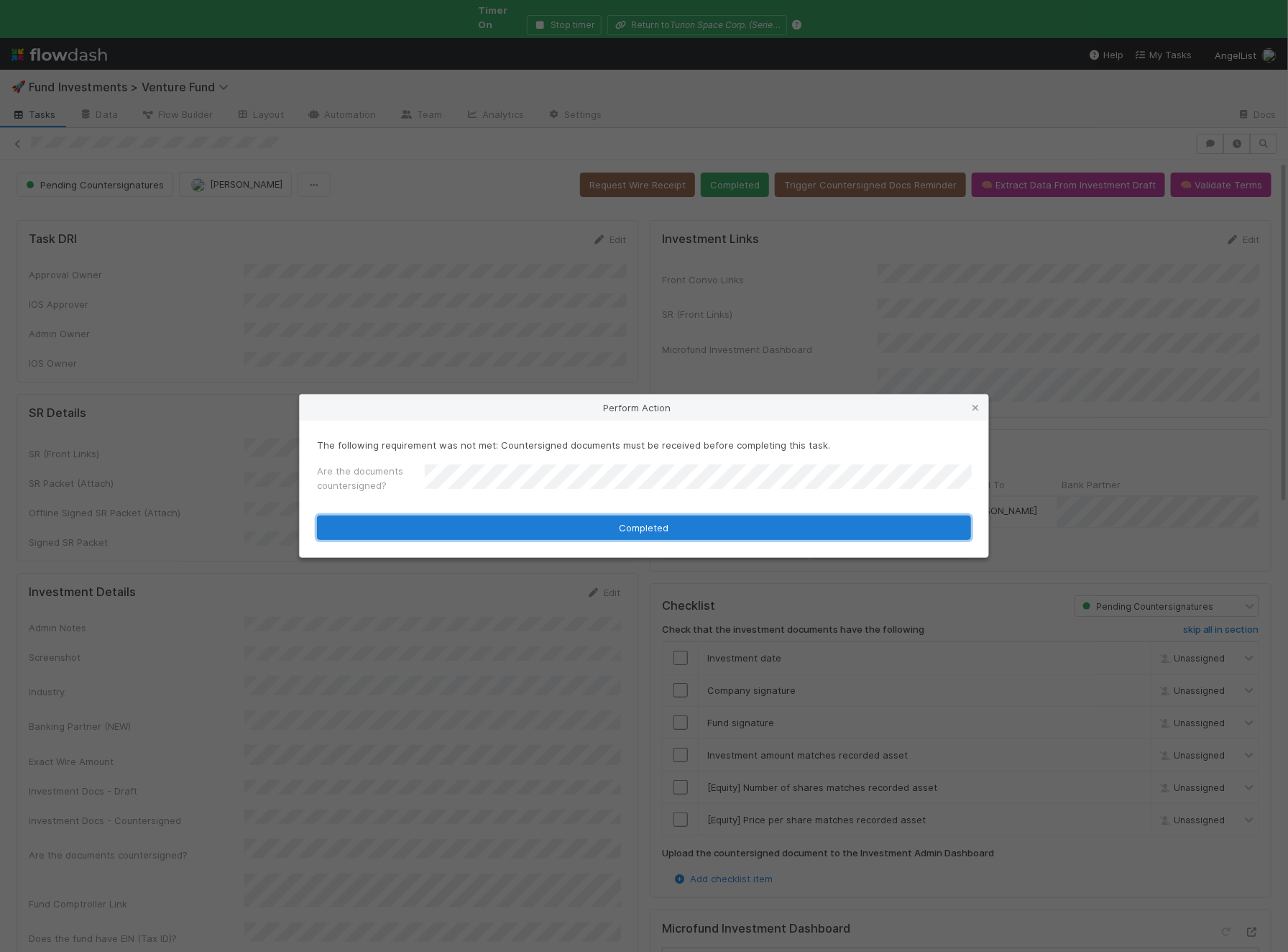
click at [460, 516] on button "Completed" at bounding box center [644, 527] width 654 height 24
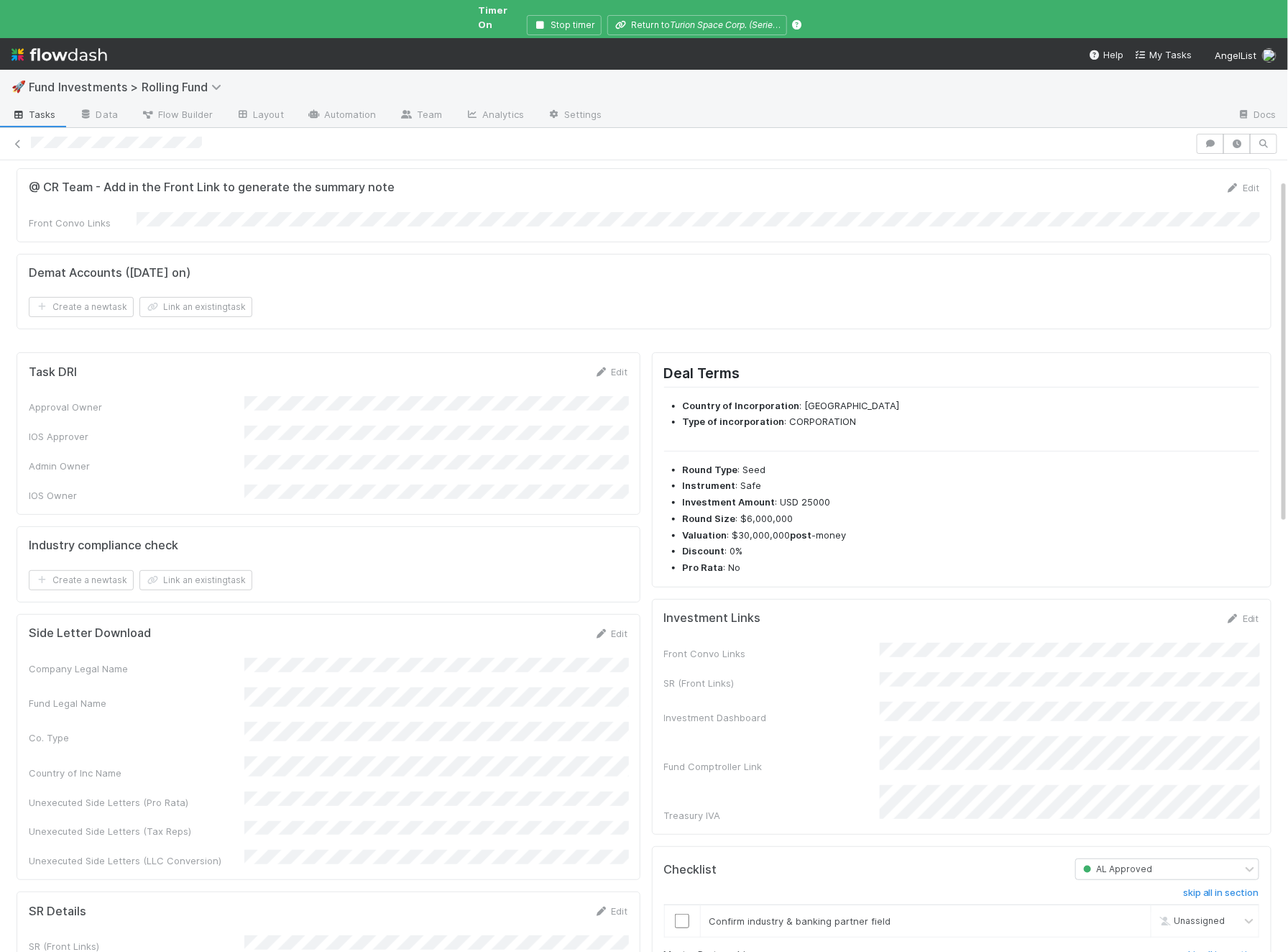
scroll to position [44, 0]
click at [1233, 611] on icon at bounding box center [1233, 615] width 14 height 9
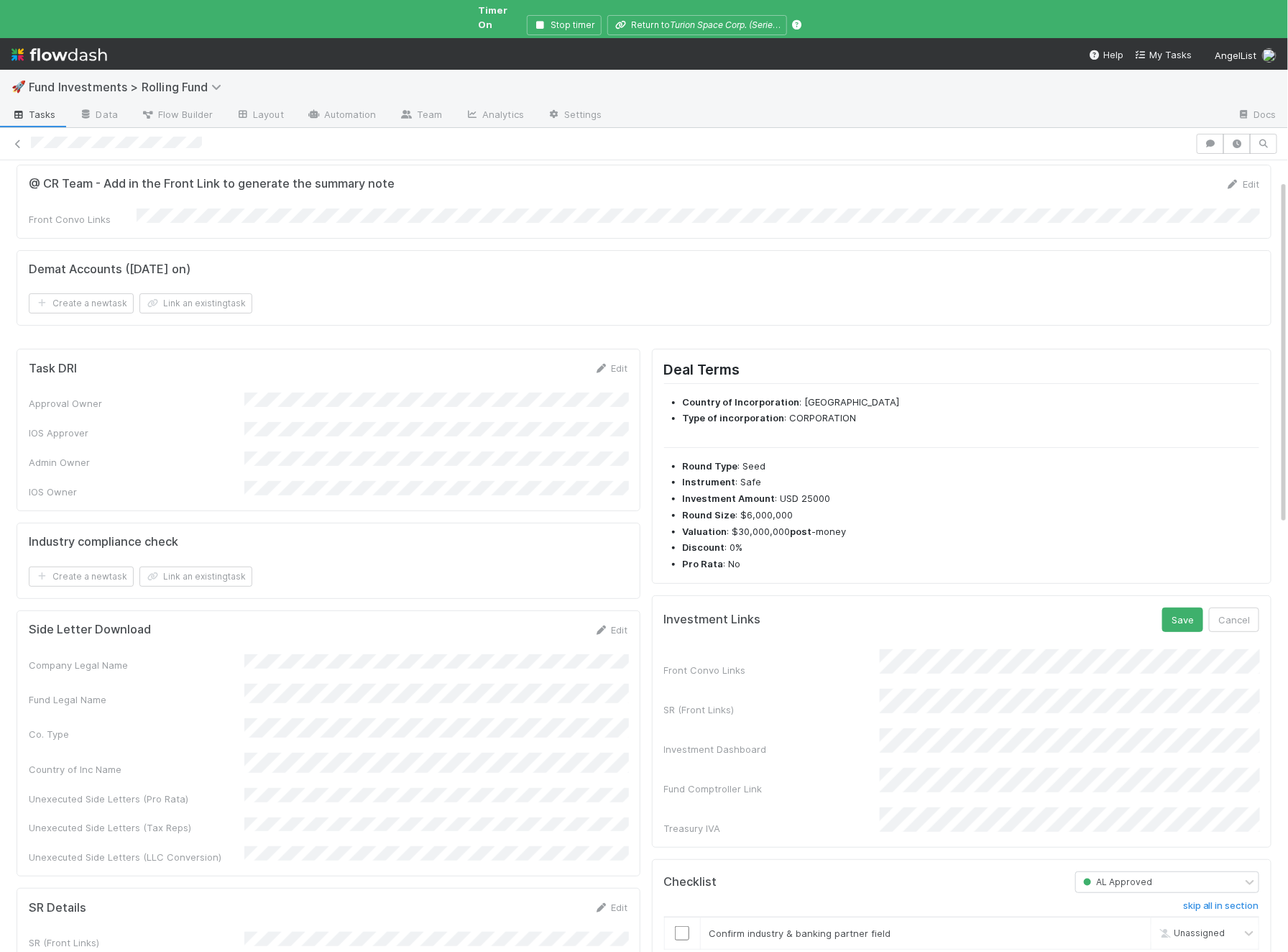
click at [987, 690] on div "Front Convo Links SR (Front Links) Investment Dashboard Fund Comptroller Link T…" at bounding box center [962, 742] width 596 height 186
click at [1172, 608] on button "Save" at bounding box center [1183, 620] width 41 height 24
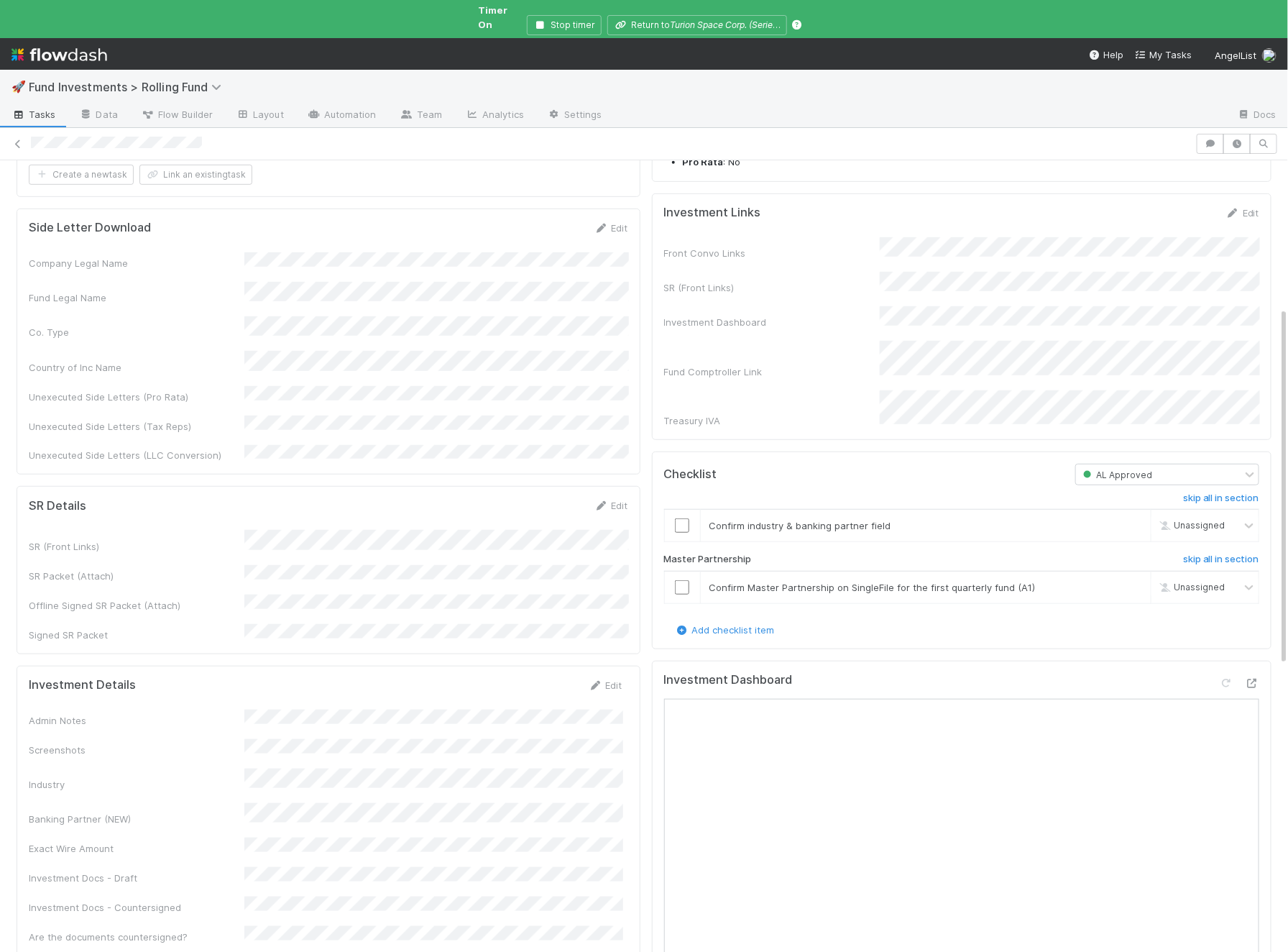
scroll to position [395, 0]
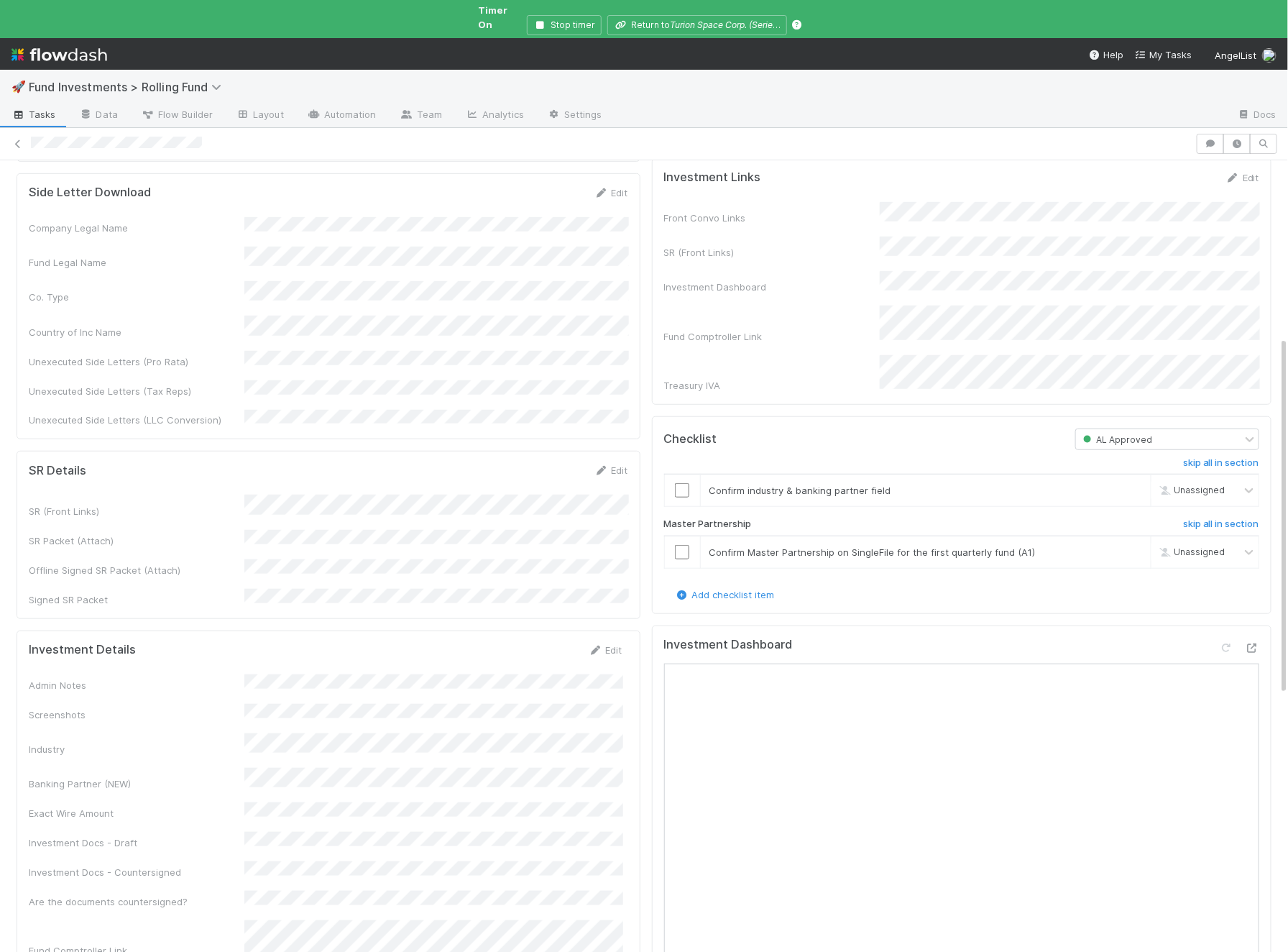
click at [585, 642] on div "Investment Details Edit" at bounding box center [326, 649] width 594 height 14
click at [592, 645] on icon at bounding box center [596, 650] width 14 height 9
click at [551, 642] on button "Save" at bounding box center [546, 655] width 41 height 24
click at [1258, 643] on icon at bounding box center [1251, 648] width 14 height 9
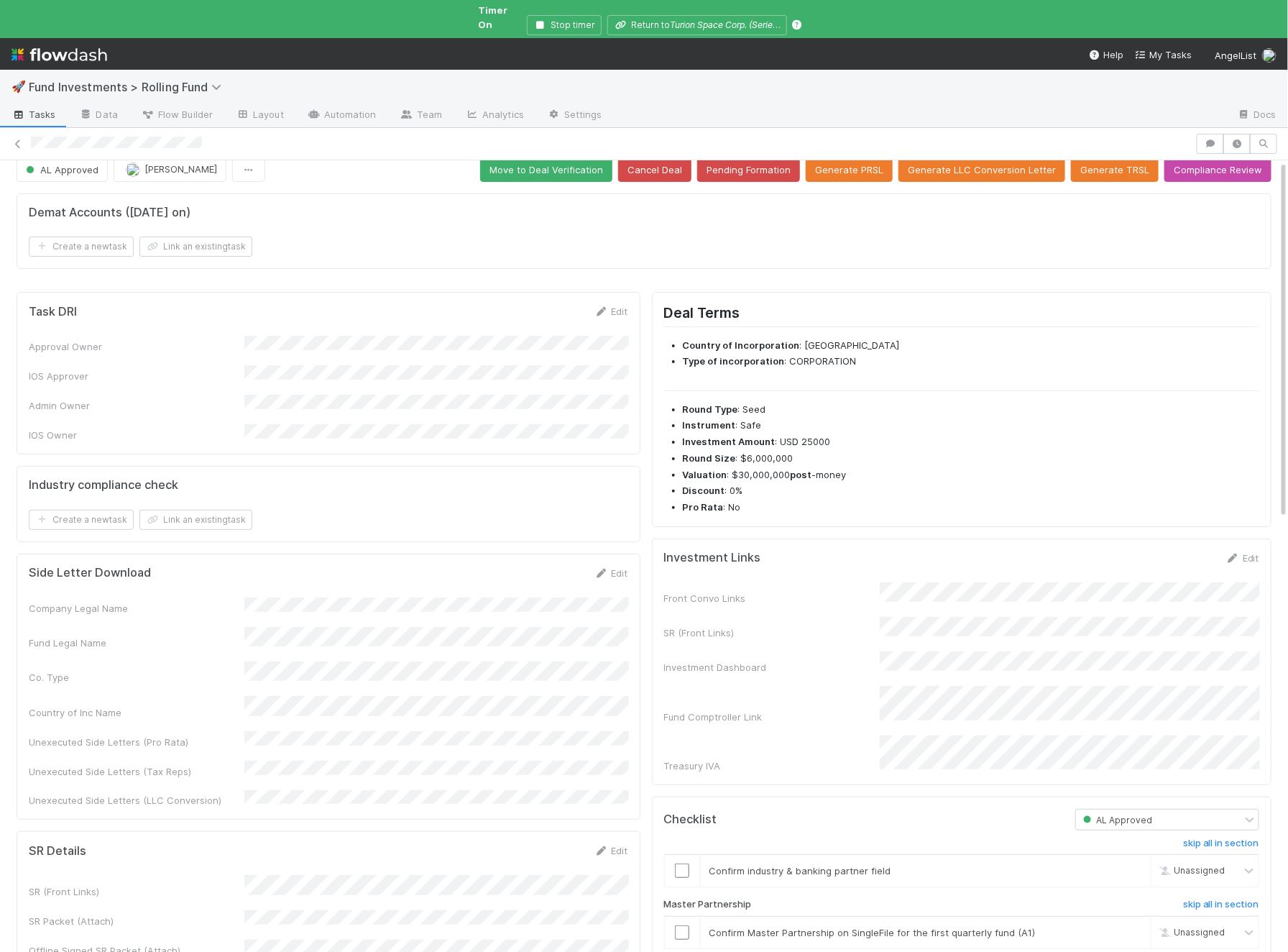
scroll to position [0, 0]
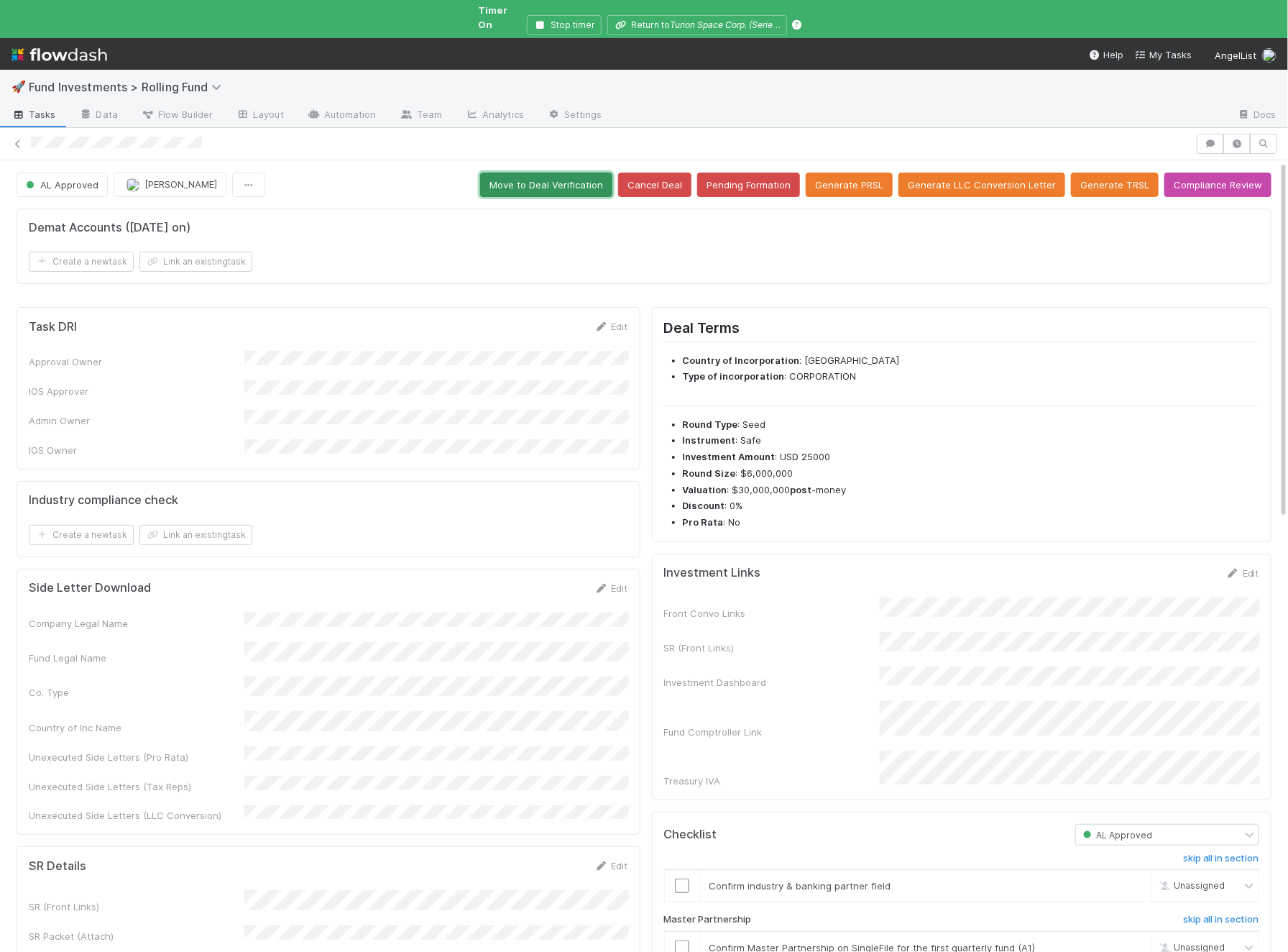
click at [543, 174] on button "Move to Deal Verification" at bounding box center [546, 185] width 132 height 24
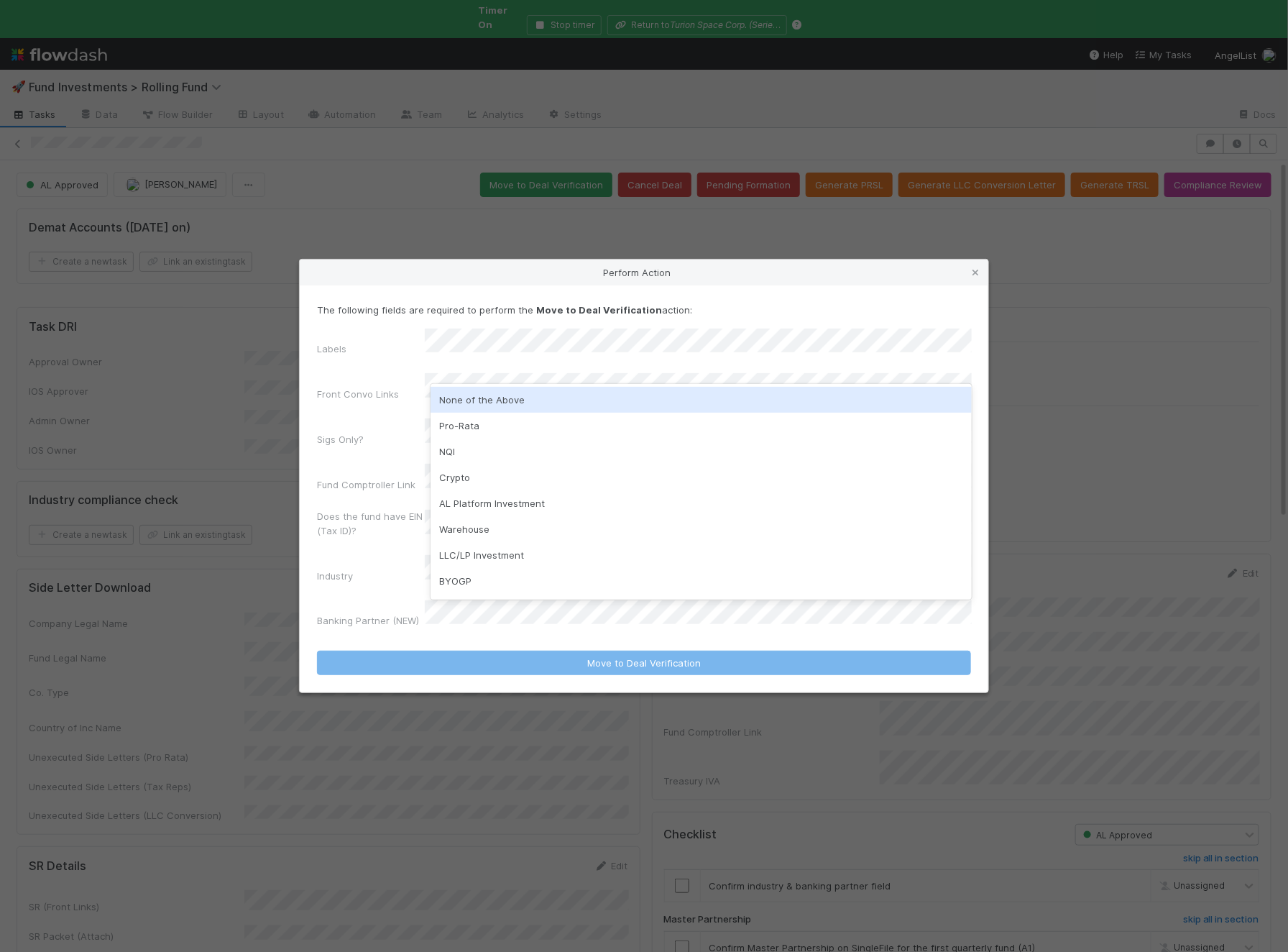
click at [496, 395] on div "None of the Above" at bounding box center [701, 400] width 541 height 26
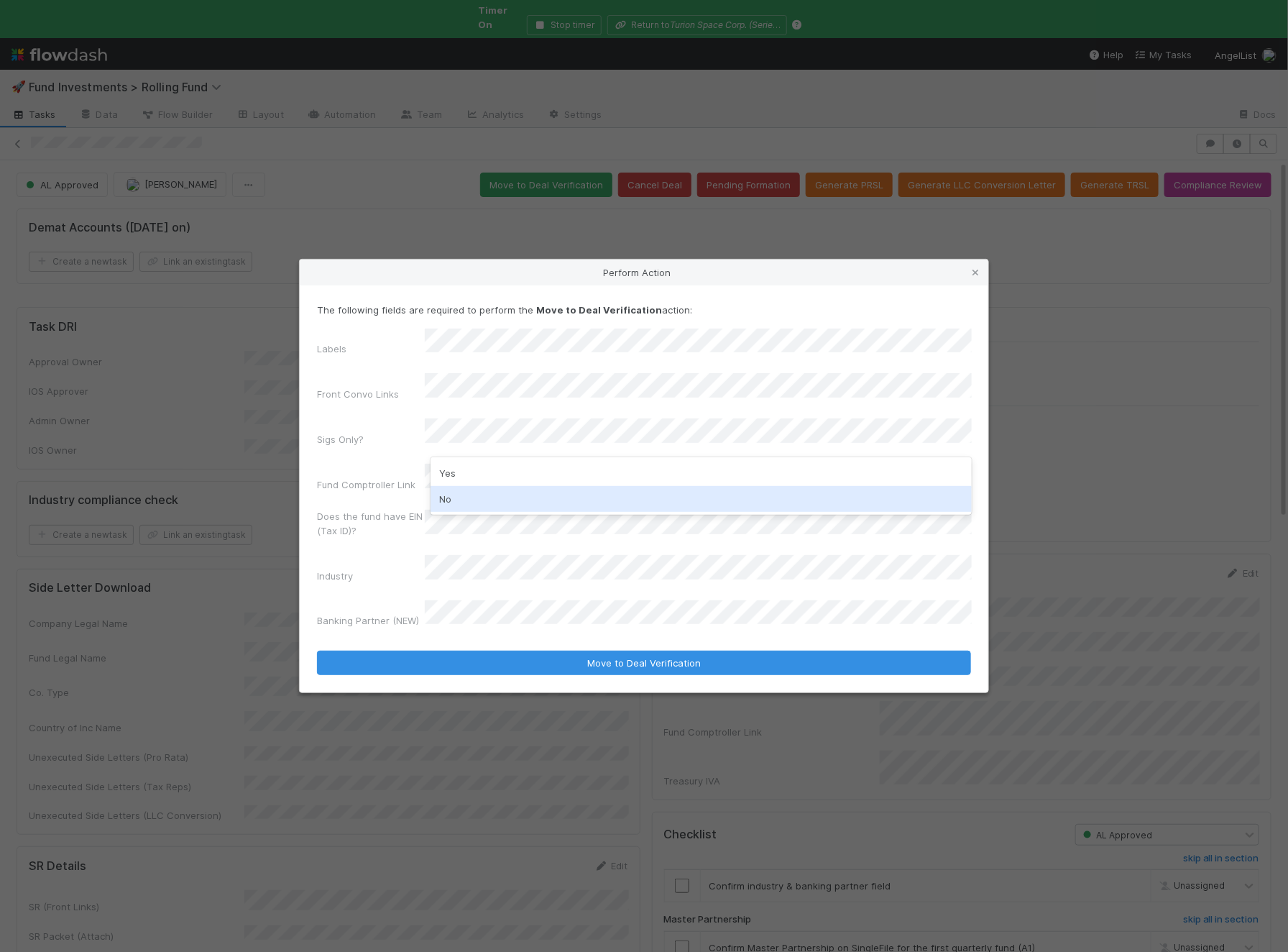
click at [485, 493] on div "No" at bounding box center [701, 499] width 541 height 26
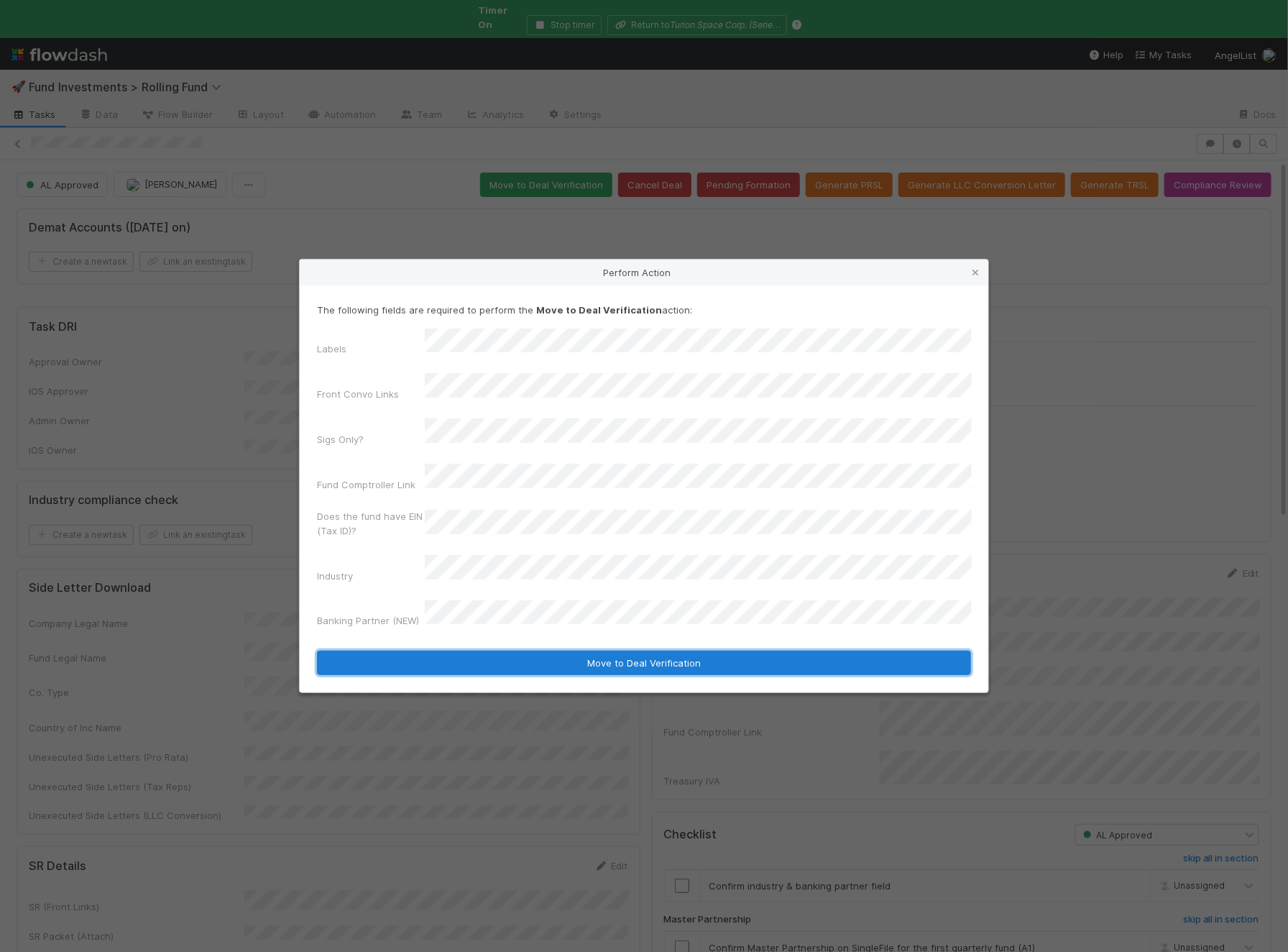
click at [487, 651] on button "Move to Deal Verification" at bounding box center [644, 663] width 654 height 24
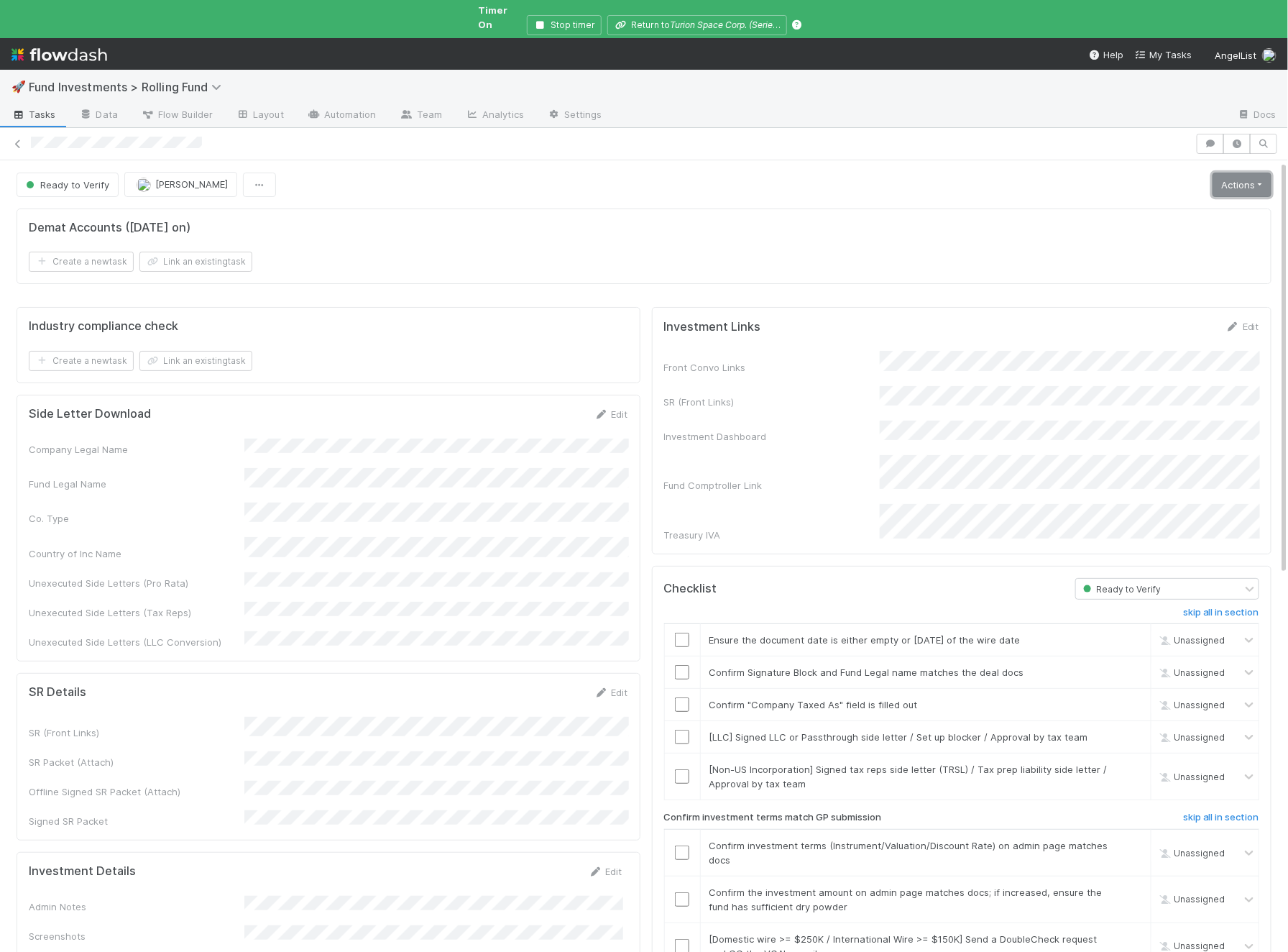
click at [1250, 173] on link "Actions" at bounding box center [1242, 185] width 59 height 24
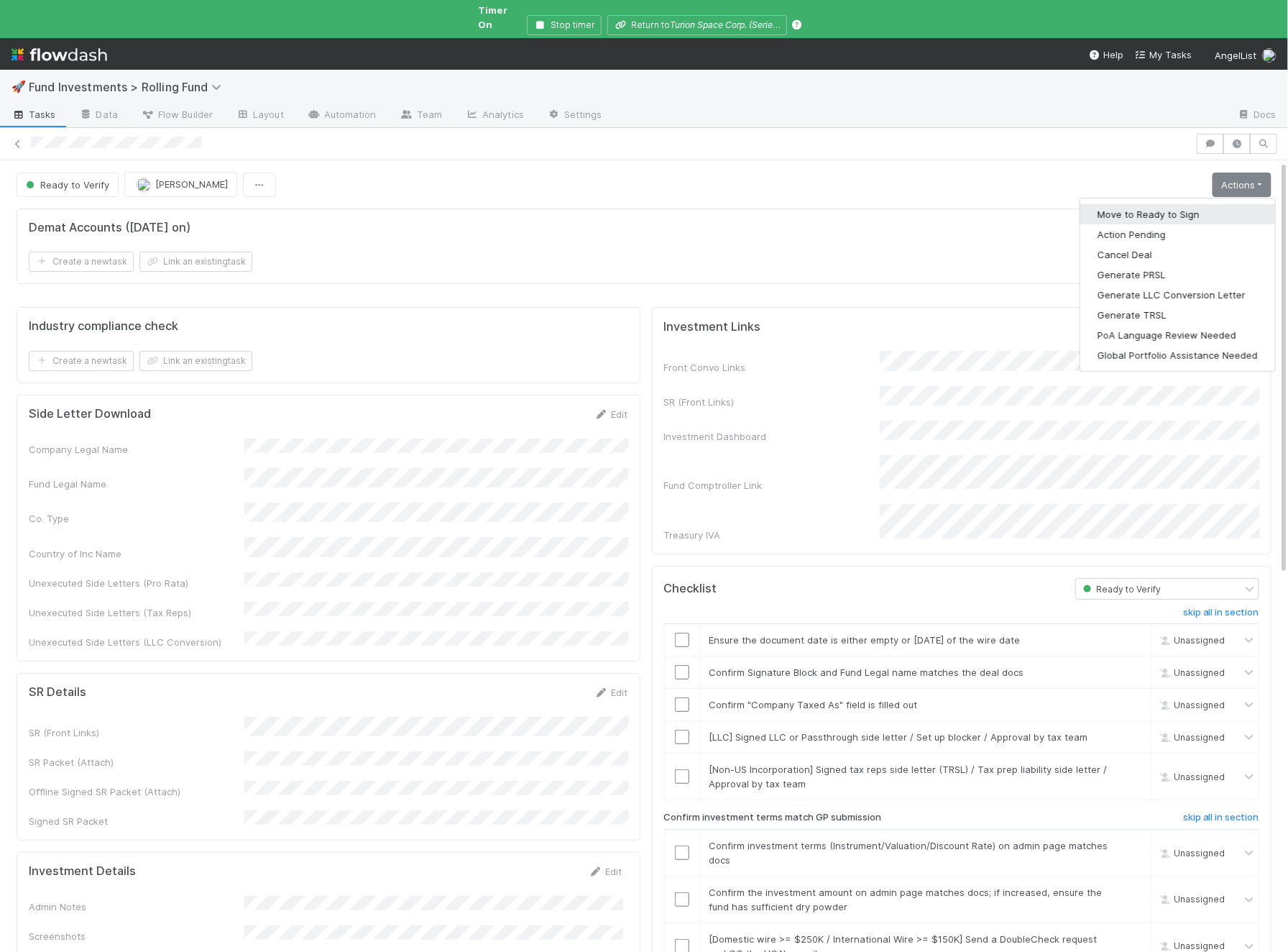
click at [1207, 204] on button "Move to Ready to Sign" at bounding box center [1178, 214] width 195 height 20
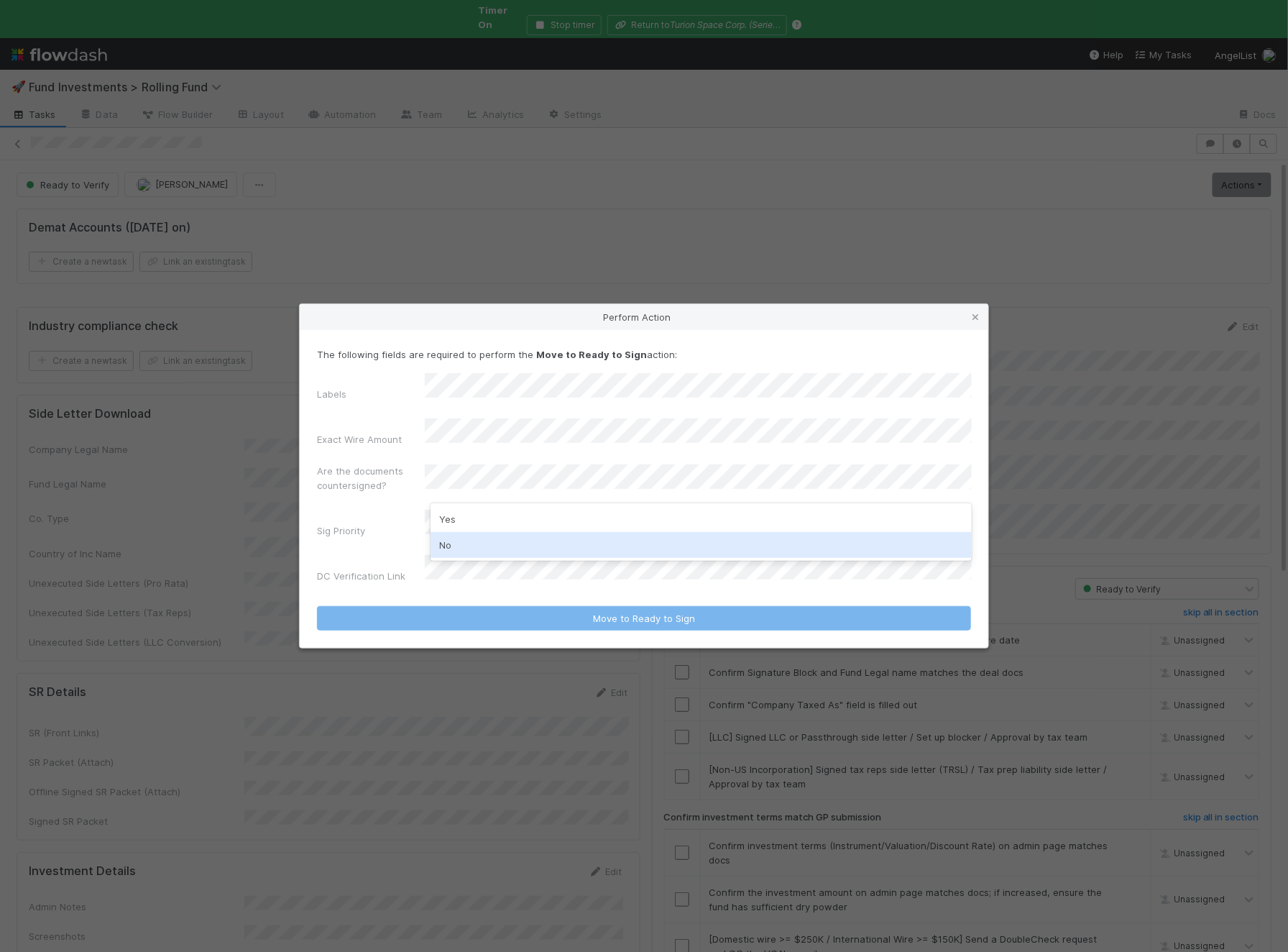
click at [502, 546] on div "No" at bounding box center [701, 545] width 541 height 26
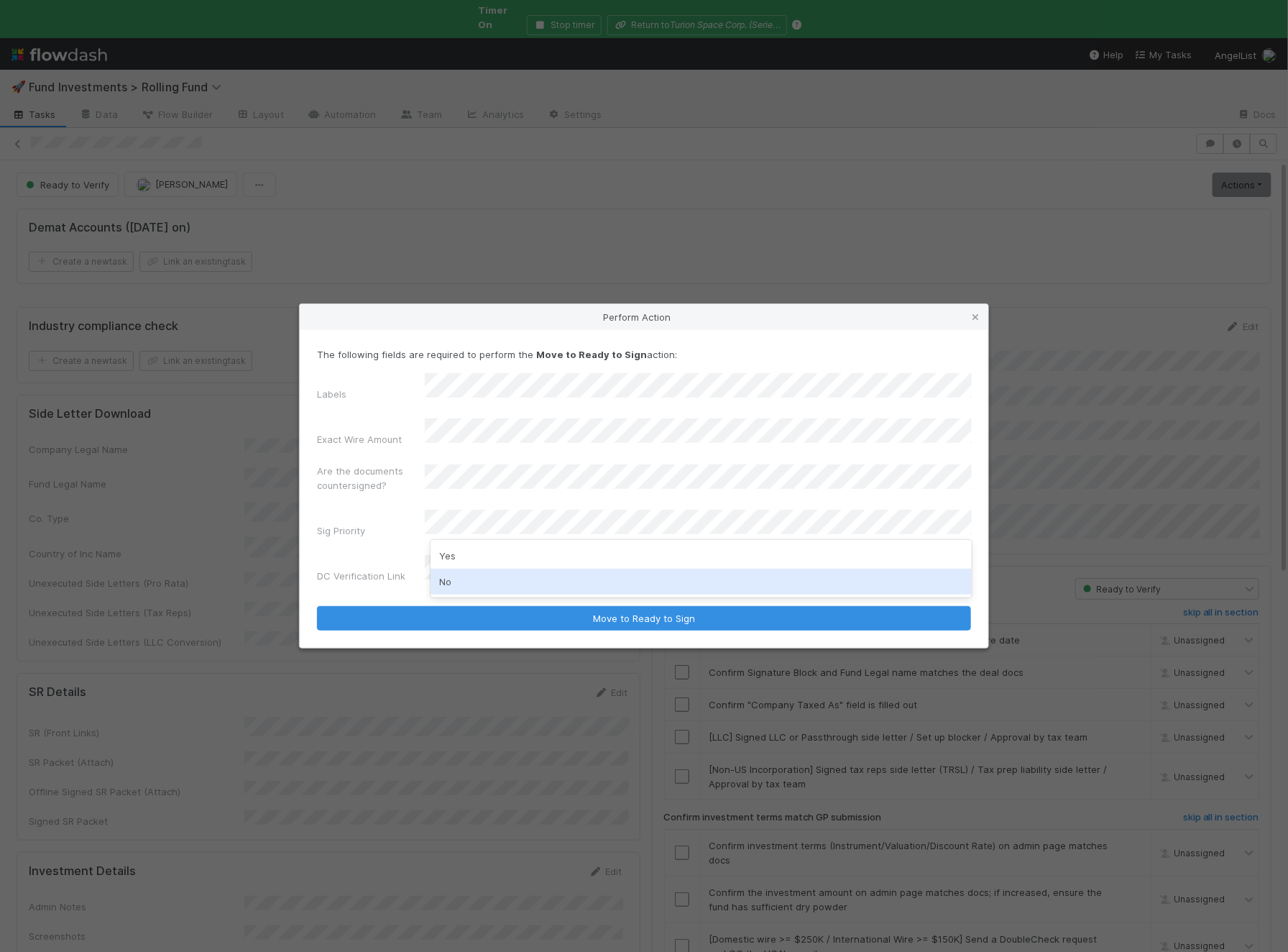
click at [487, 578] on div "No" at bounding box center [701, 582] width 541 height 26
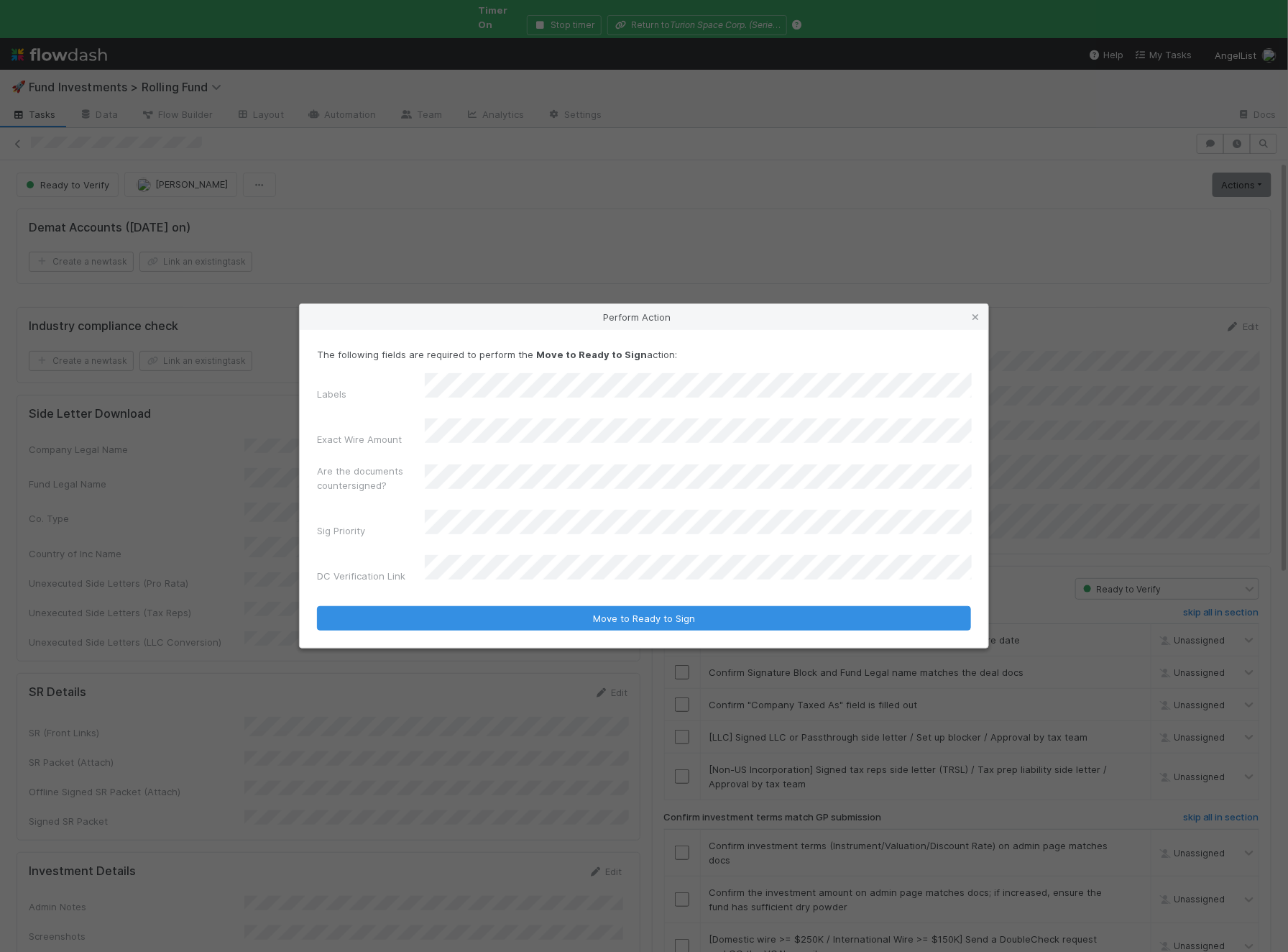
click at [317, 606] on button "Move to Ready to Sign" at bounding box center [644, 618] width 654 height 24
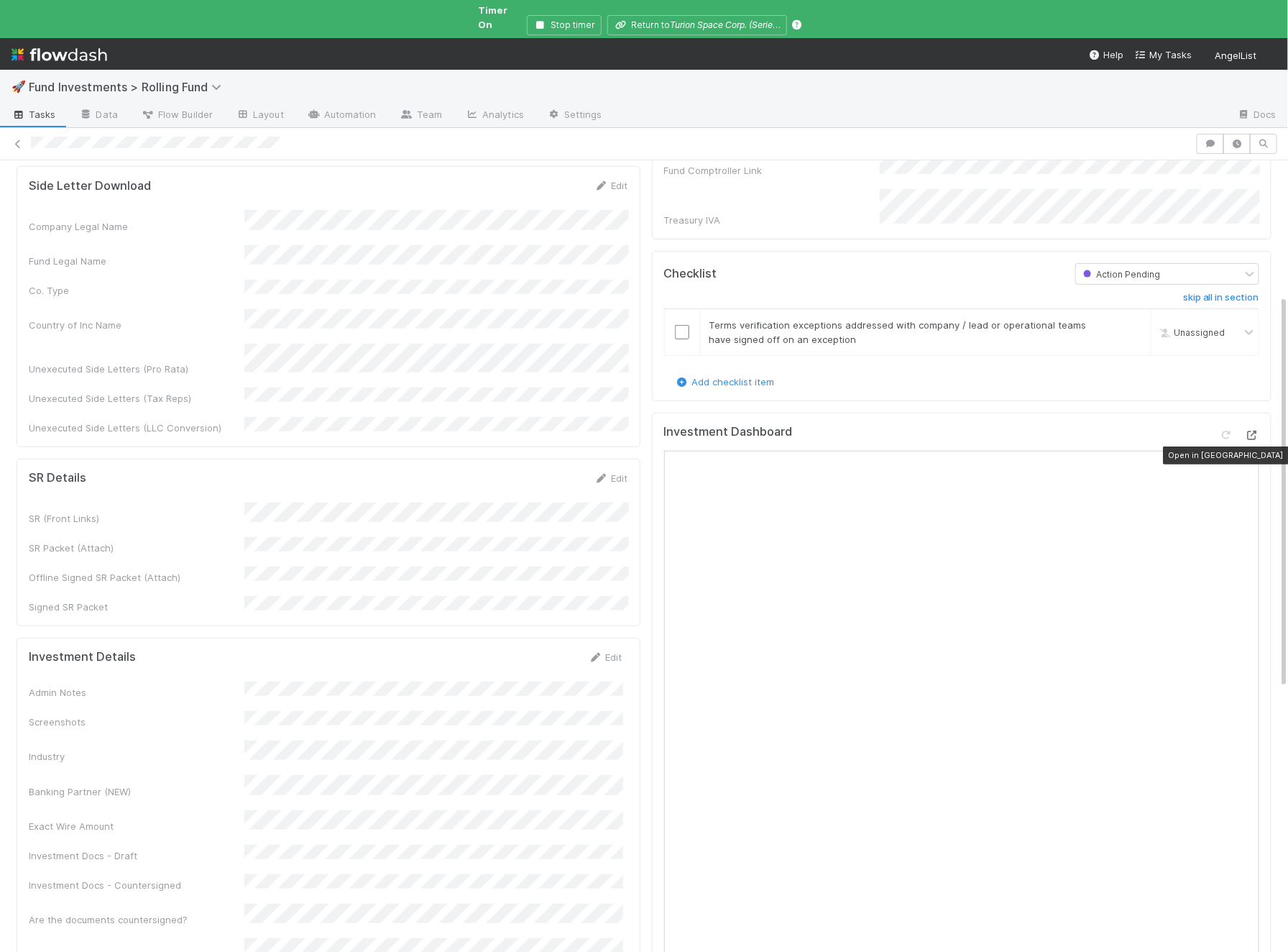
scroll to position [273, 0]
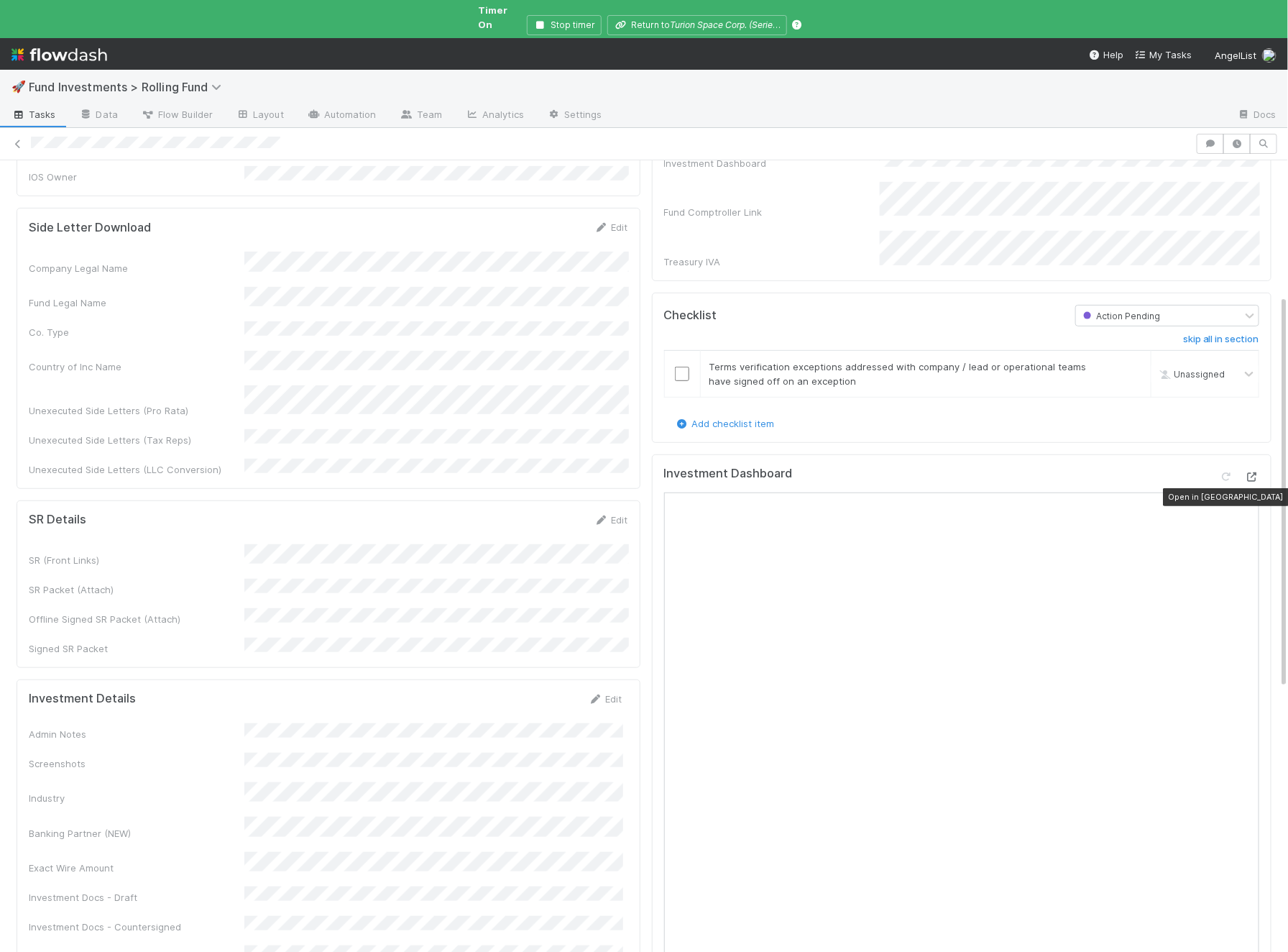
click at [1254, 472] on icon at bounding box center [1251, 476] width 14 height 9
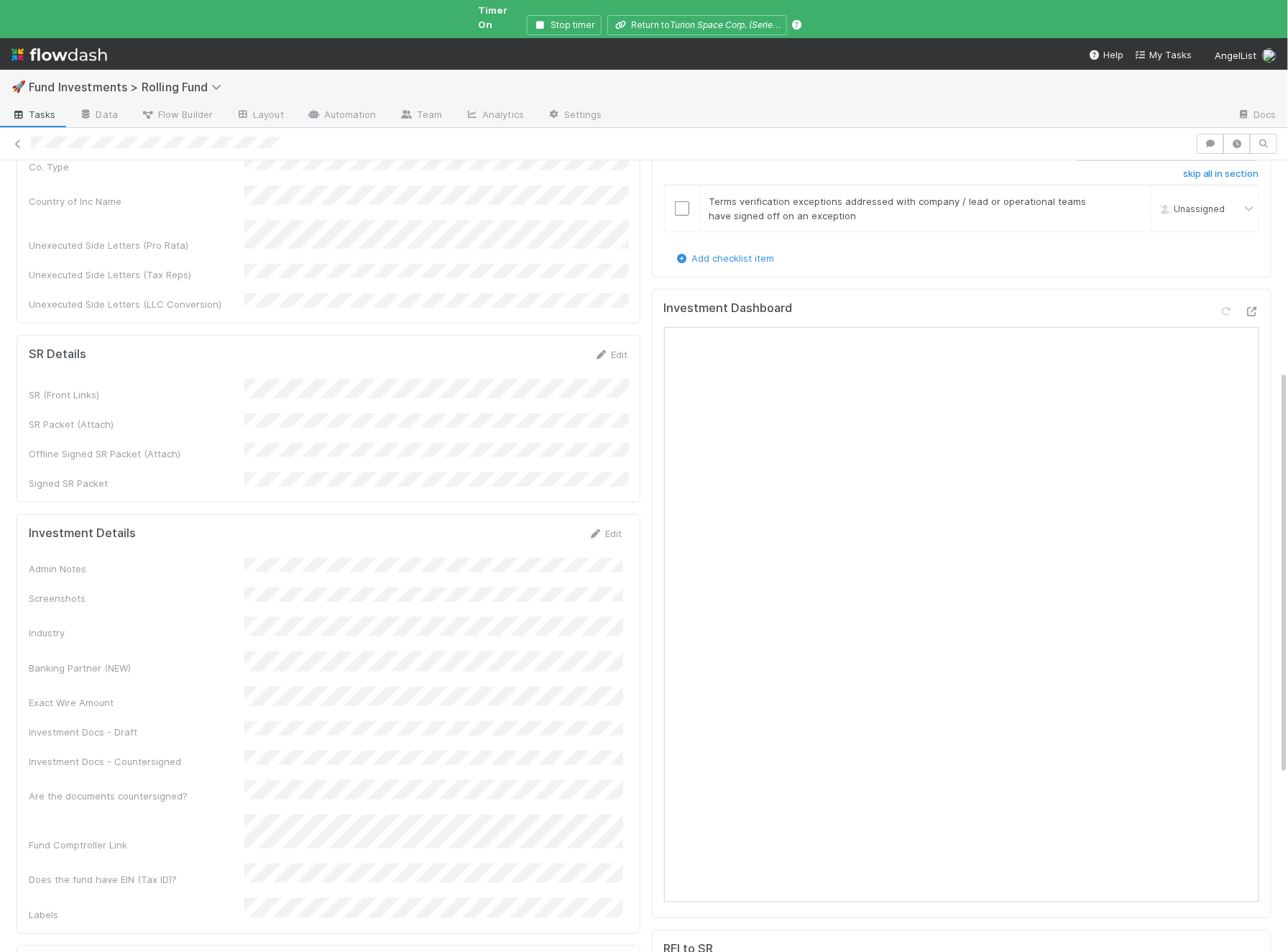
scroll to position [0, 0]
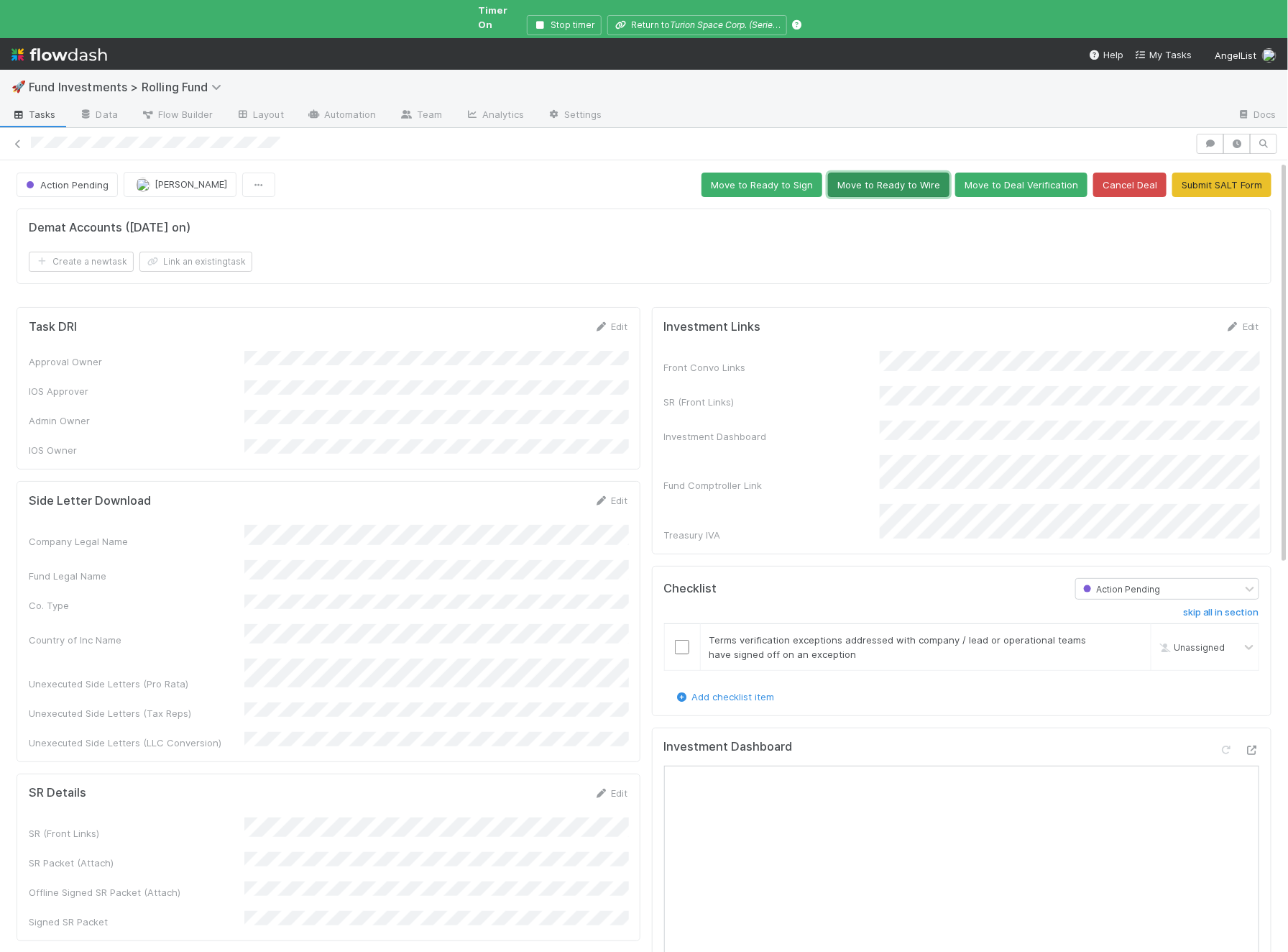
click at [915, 178] on button "Move to Ready to Wire" at bounding box center [889, 185] width 122 height 24
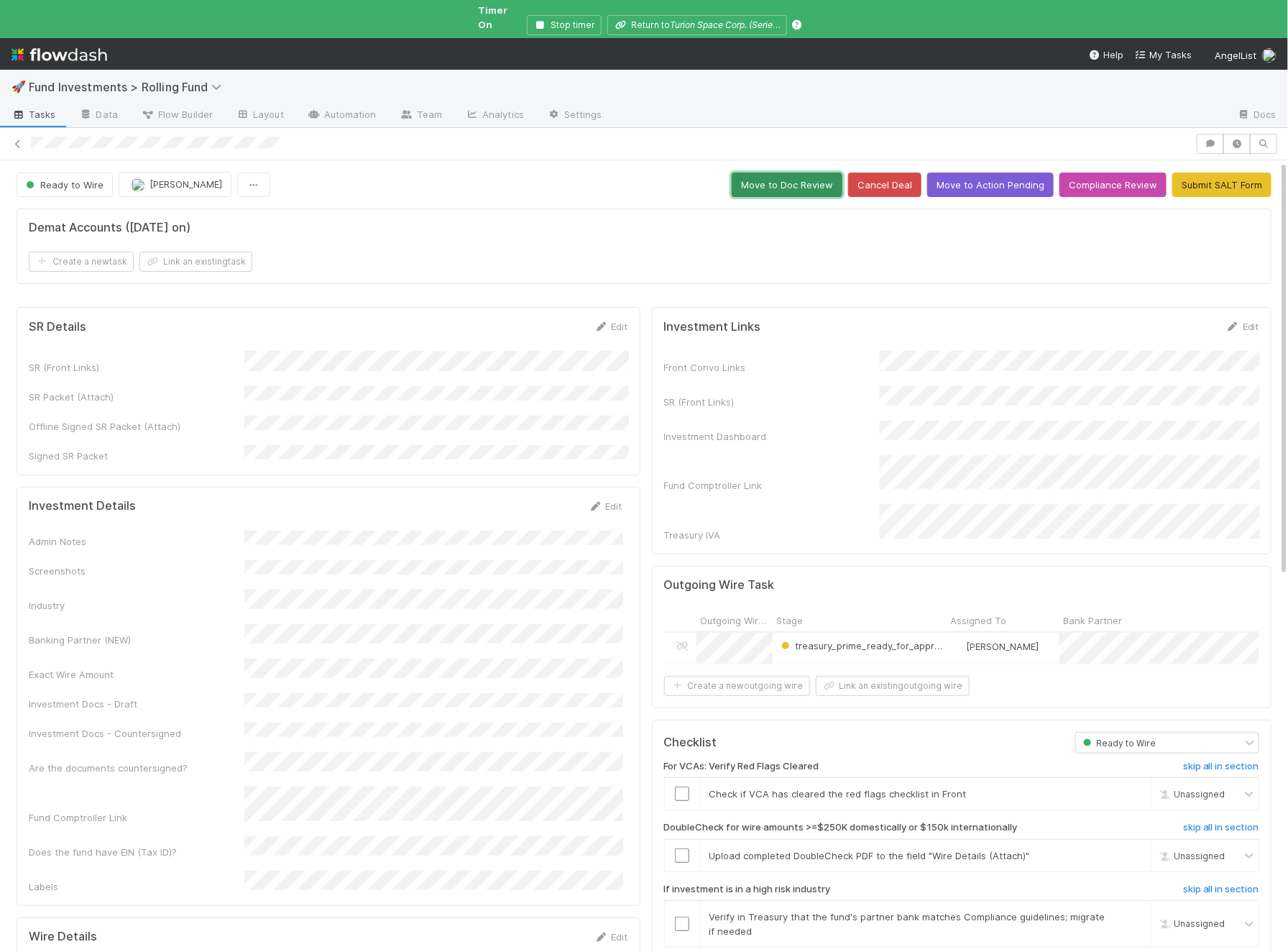
click at [794, 173] on button "Move to Doc Review" at bounding box center [787, 185] width 111 height 24
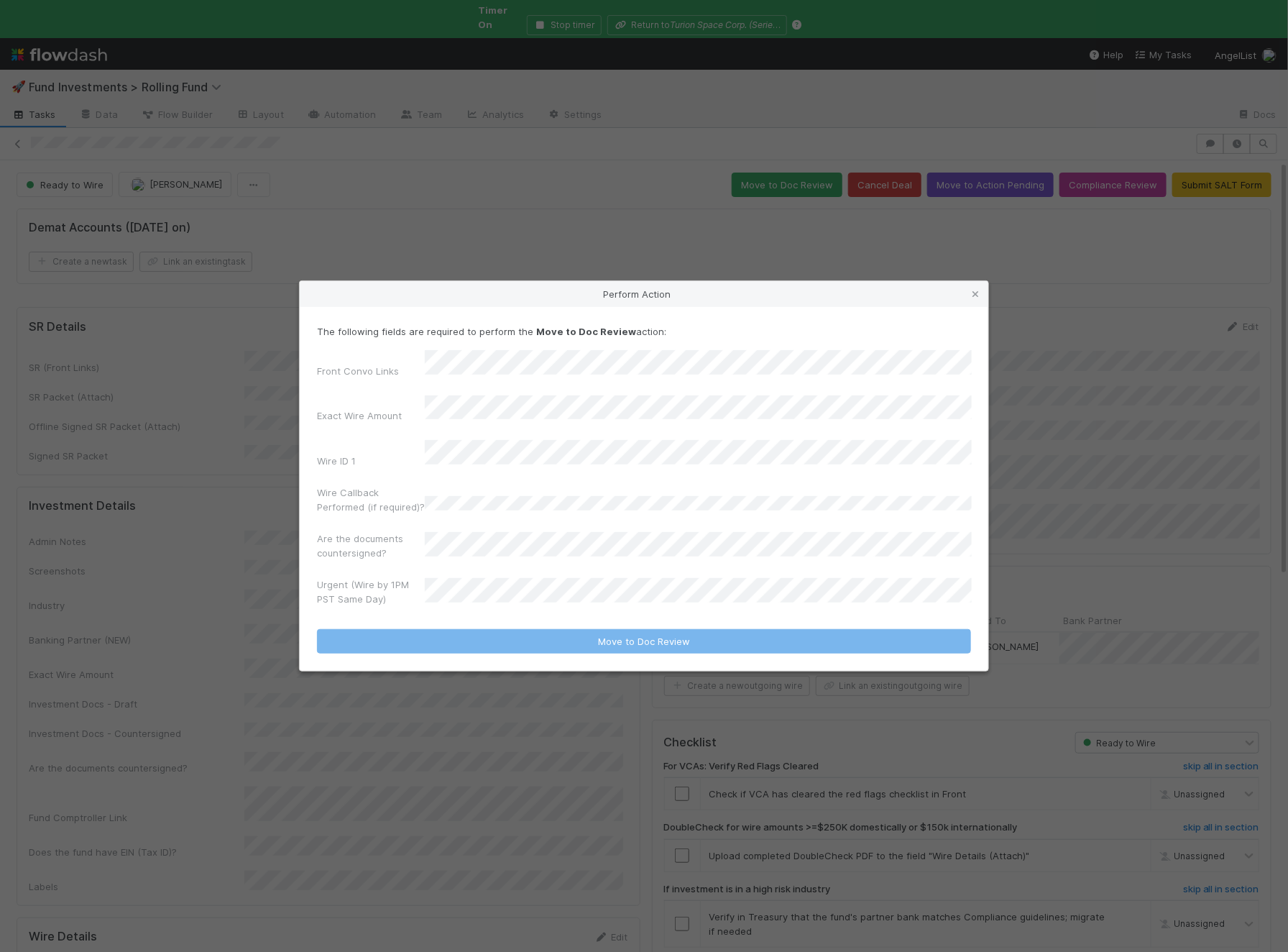
click at [459, 600] on form "The following fields are required to perform the Move to Doc Review action: Fro…" at bounding box center [644, 490] width 654 height 330
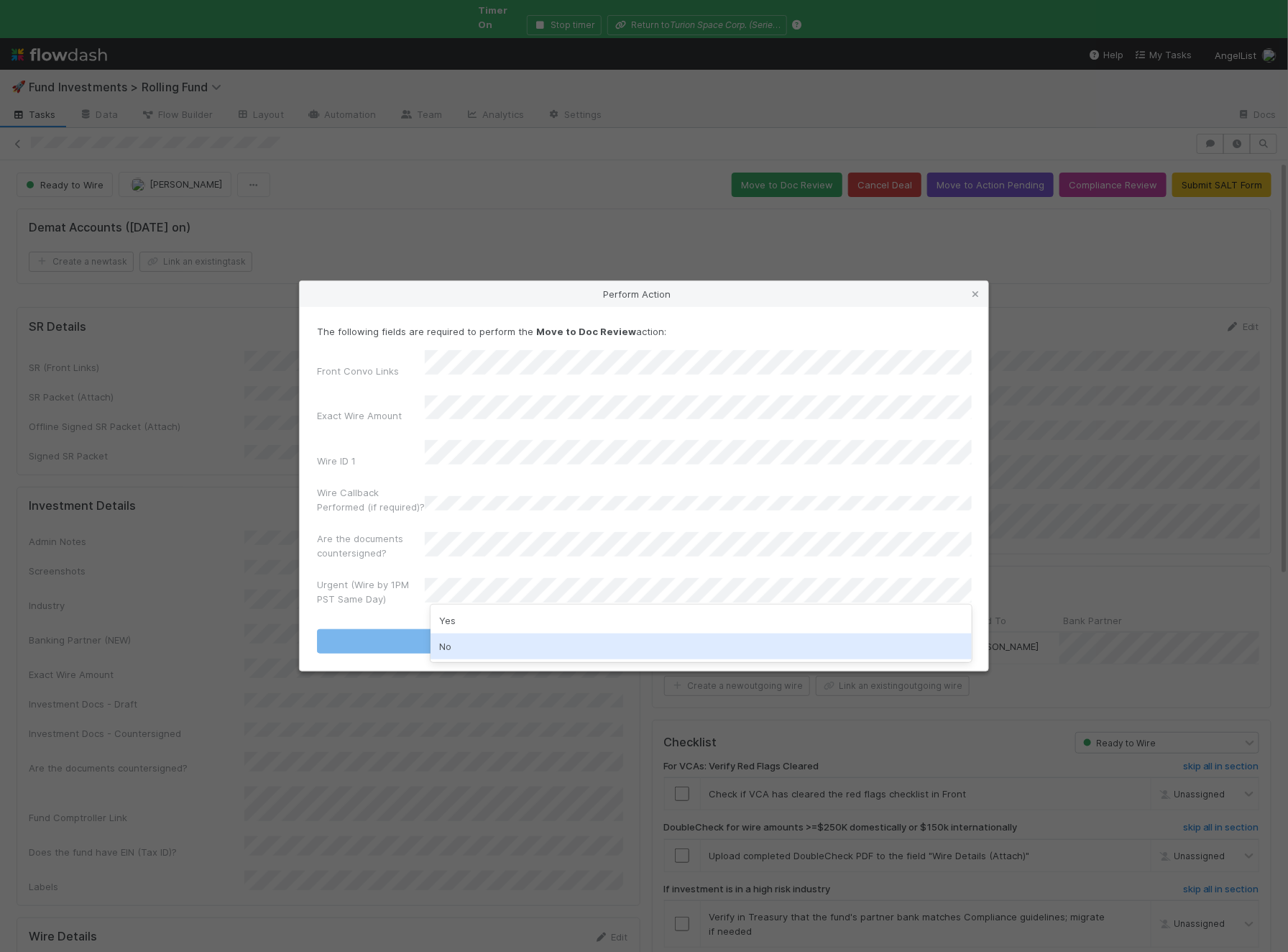
click at [449, 651] on div "No" at bounding box center [701, 646] width 541 height 26
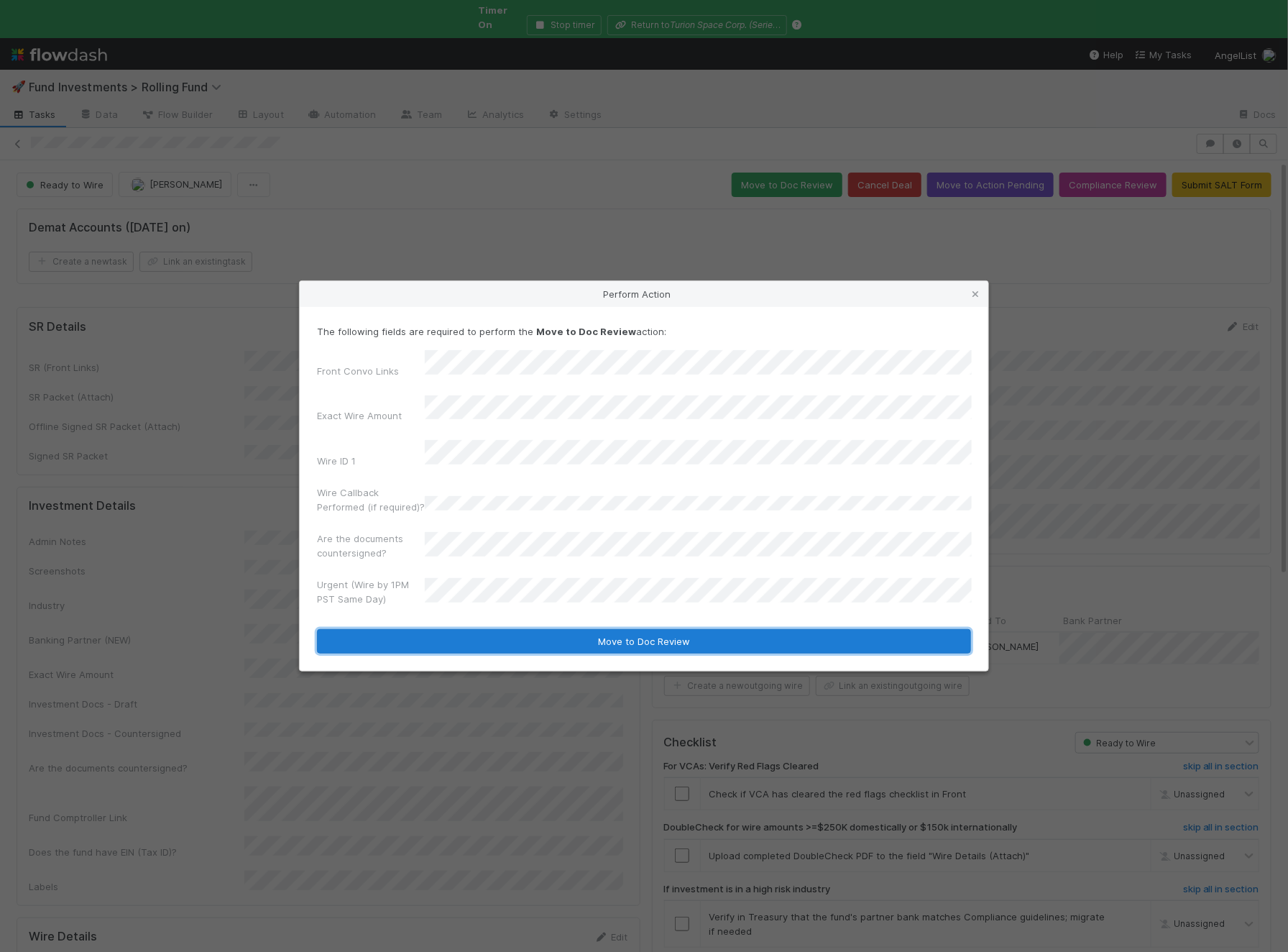
click at [495, 635] on button "Move to Doc Review" at bounding box center [644, 642] width 654 height 24
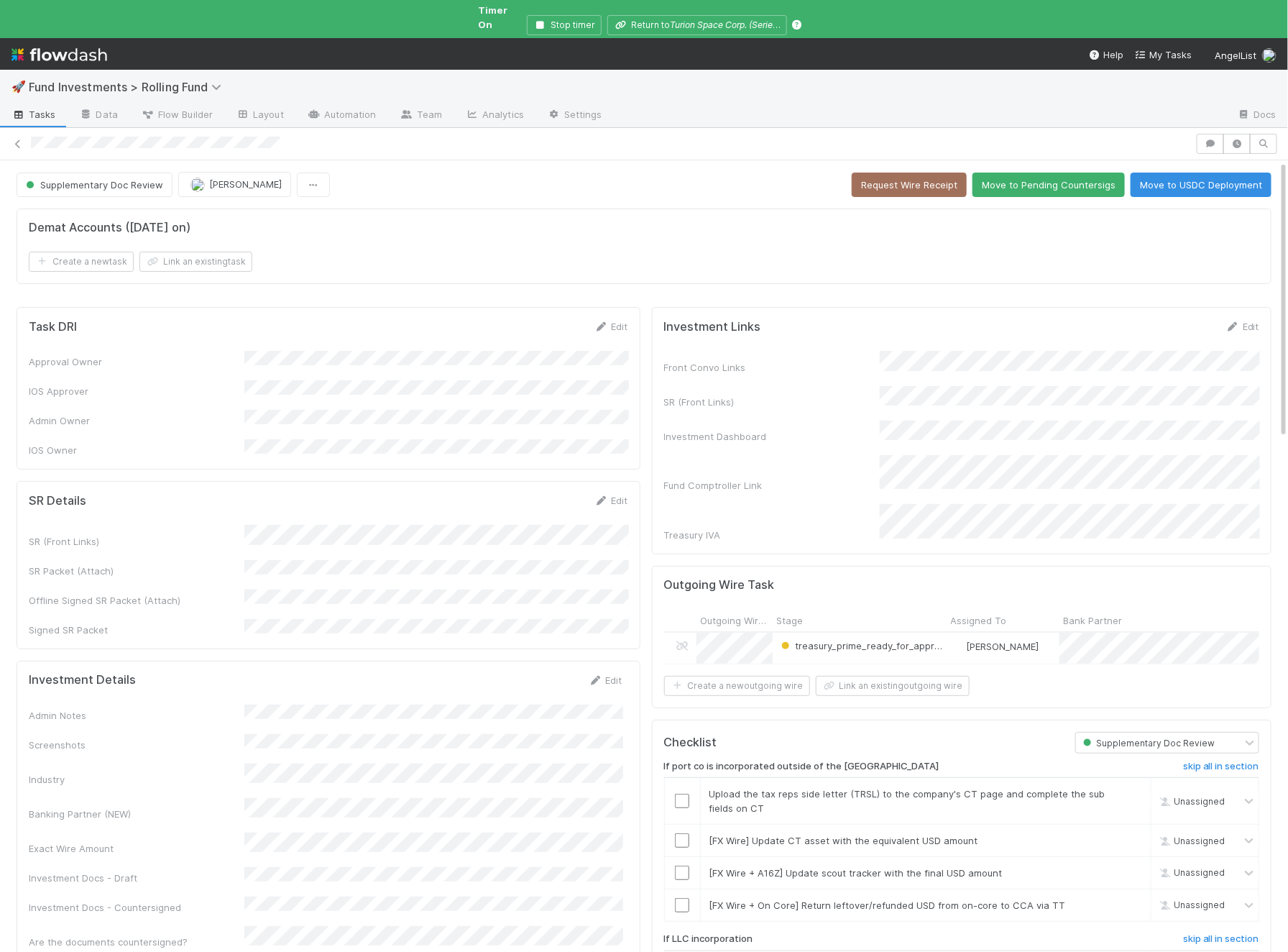
click at [1068, 174] on button "Move to Pending Countersigs" at bounding box center [1049, 185] width 152 height 24
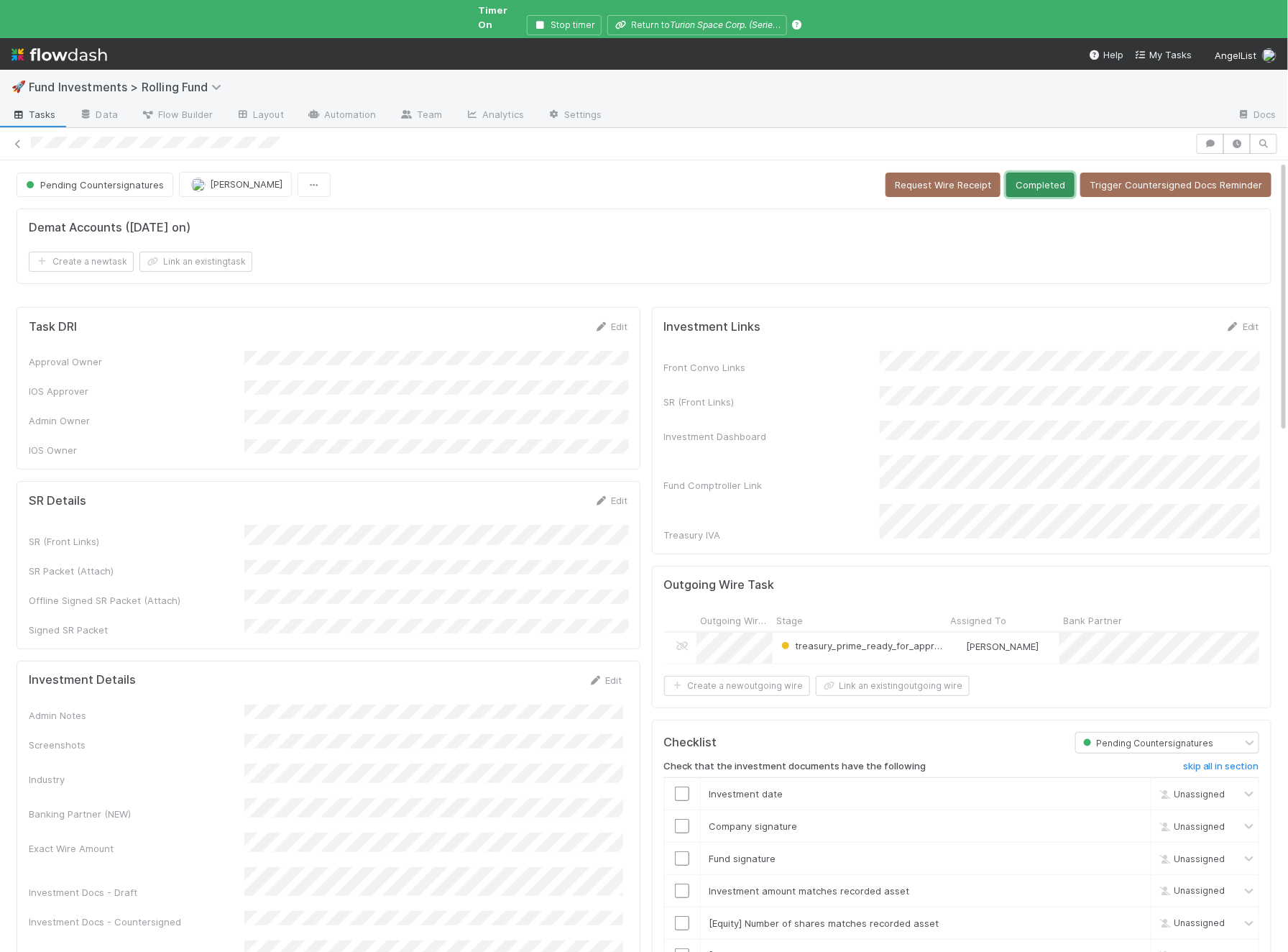
click at [1044, 177] on button "Completed" at bounding box center [1040, 185] width 68 height 24
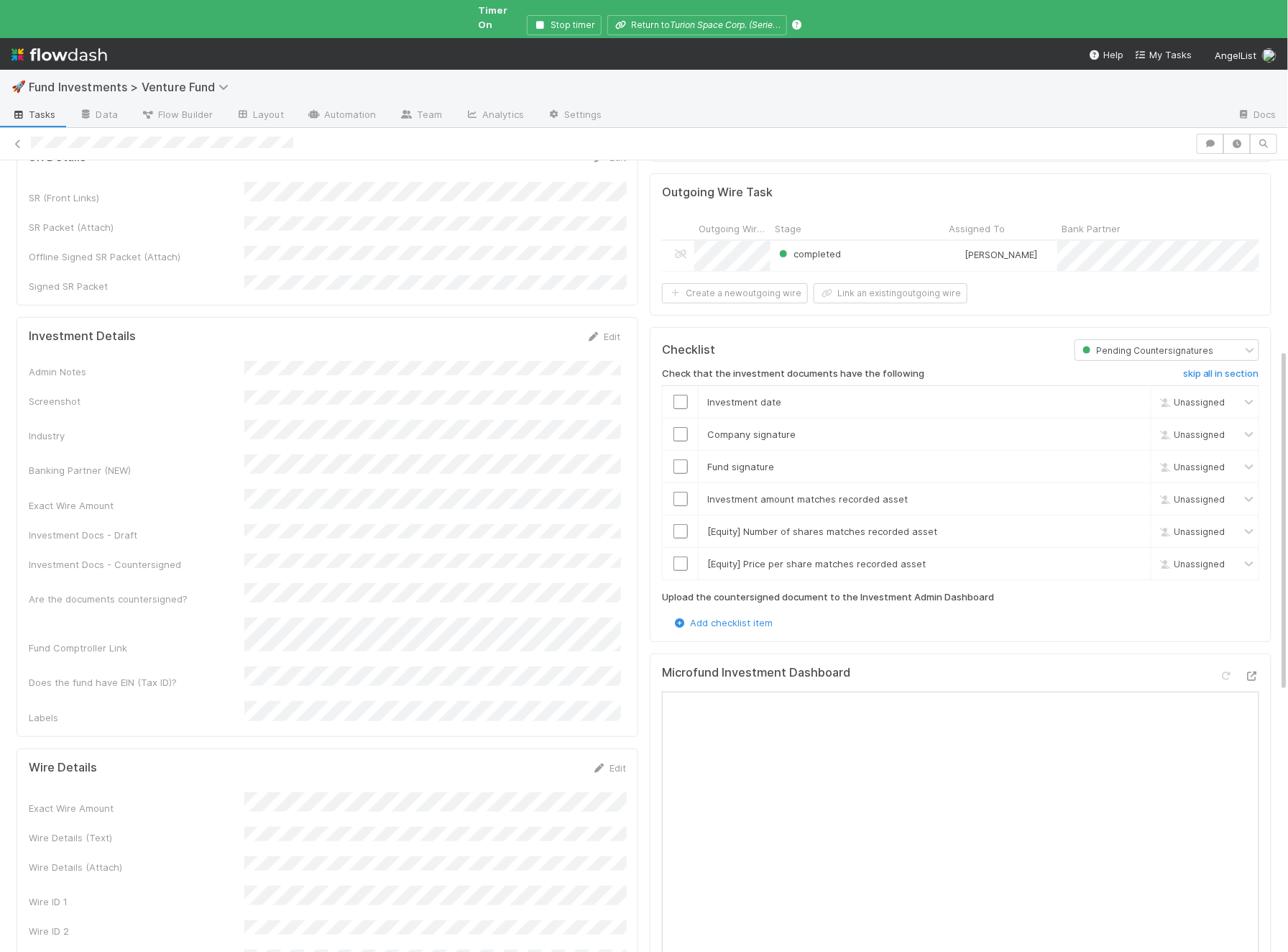
scroll to position [567, 0]
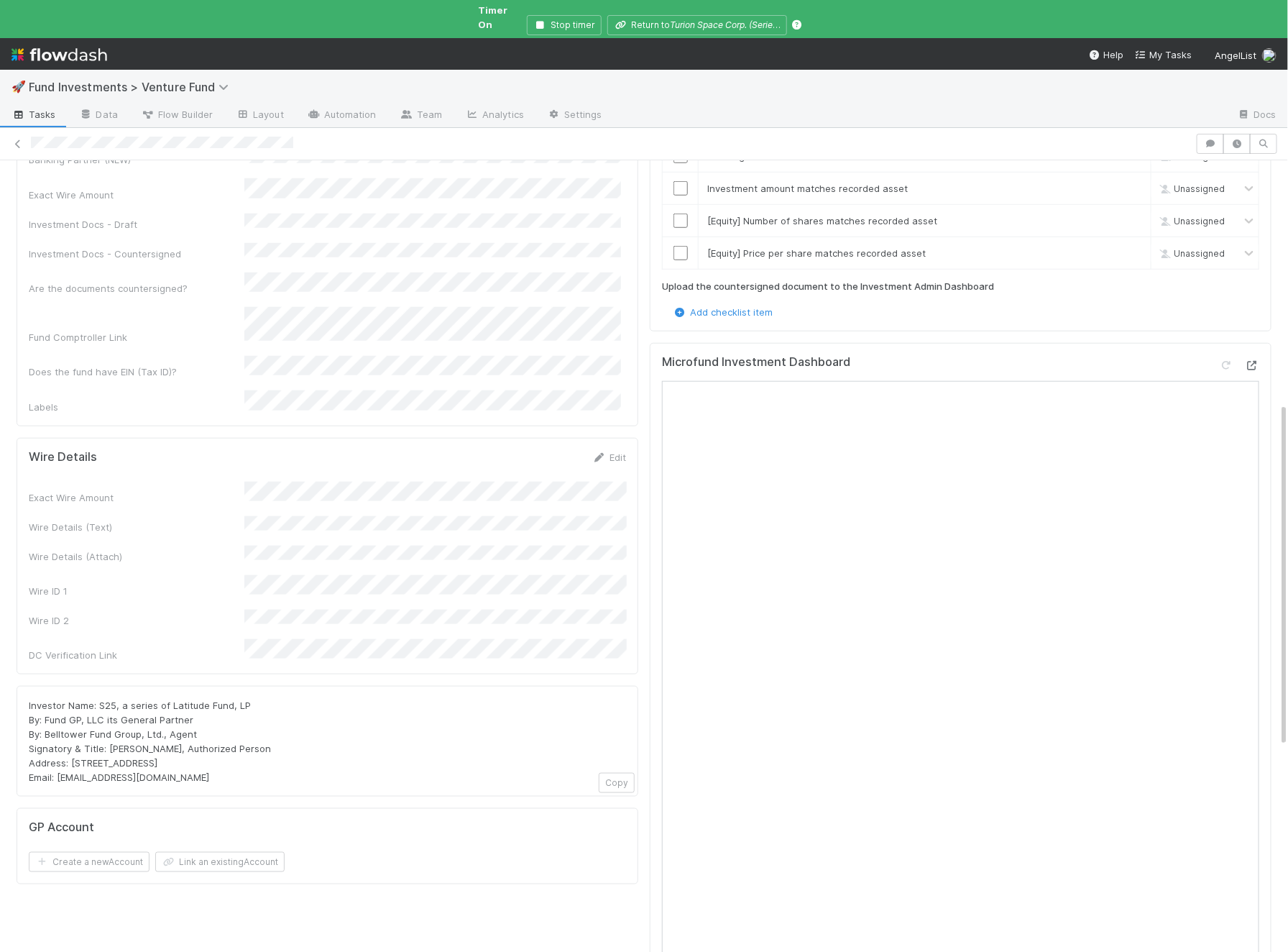
click at [1257, 361] on icon at bounding box center [1251, 366] width 14 height 9
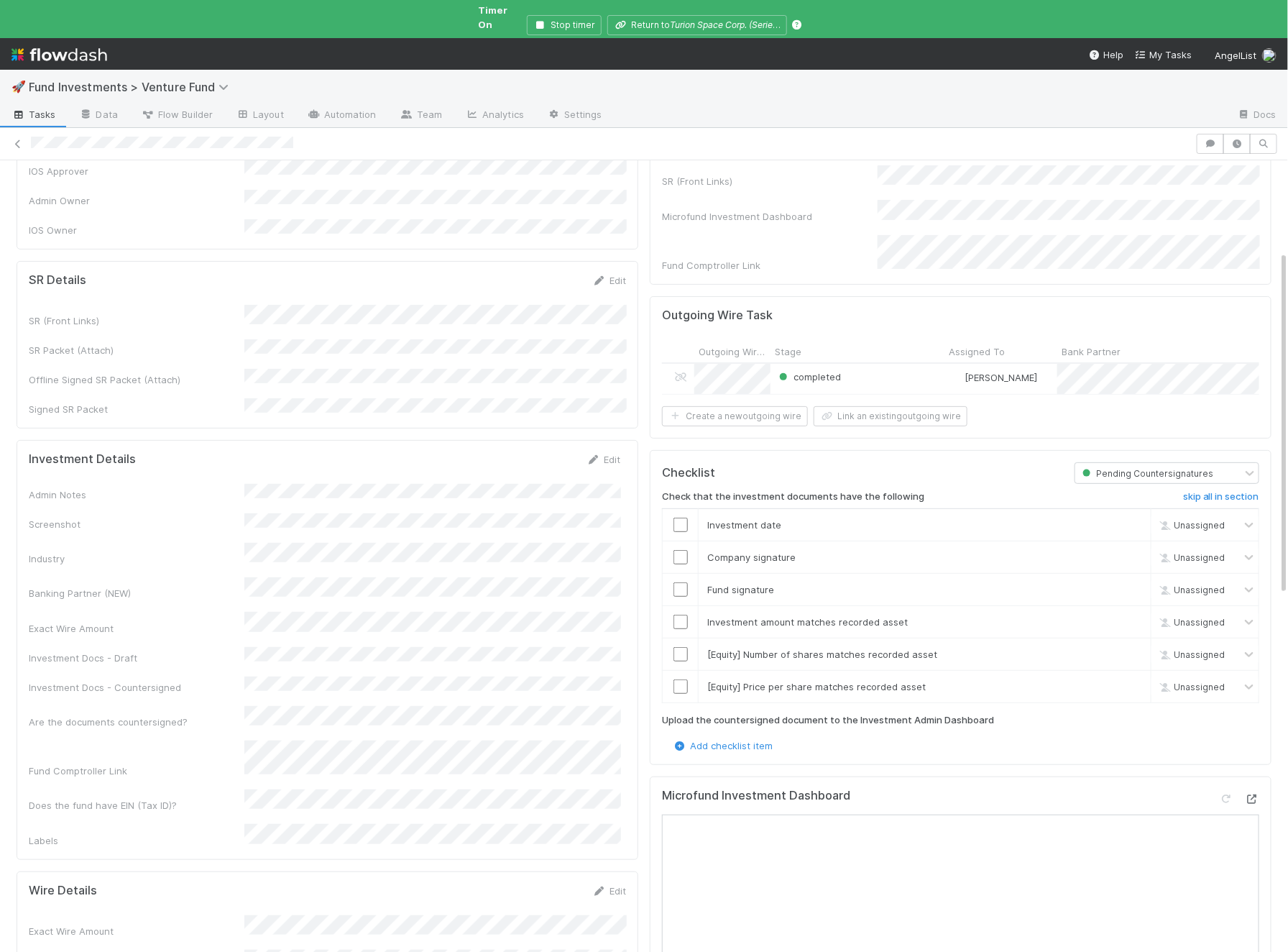
scroll to position [0, 0]
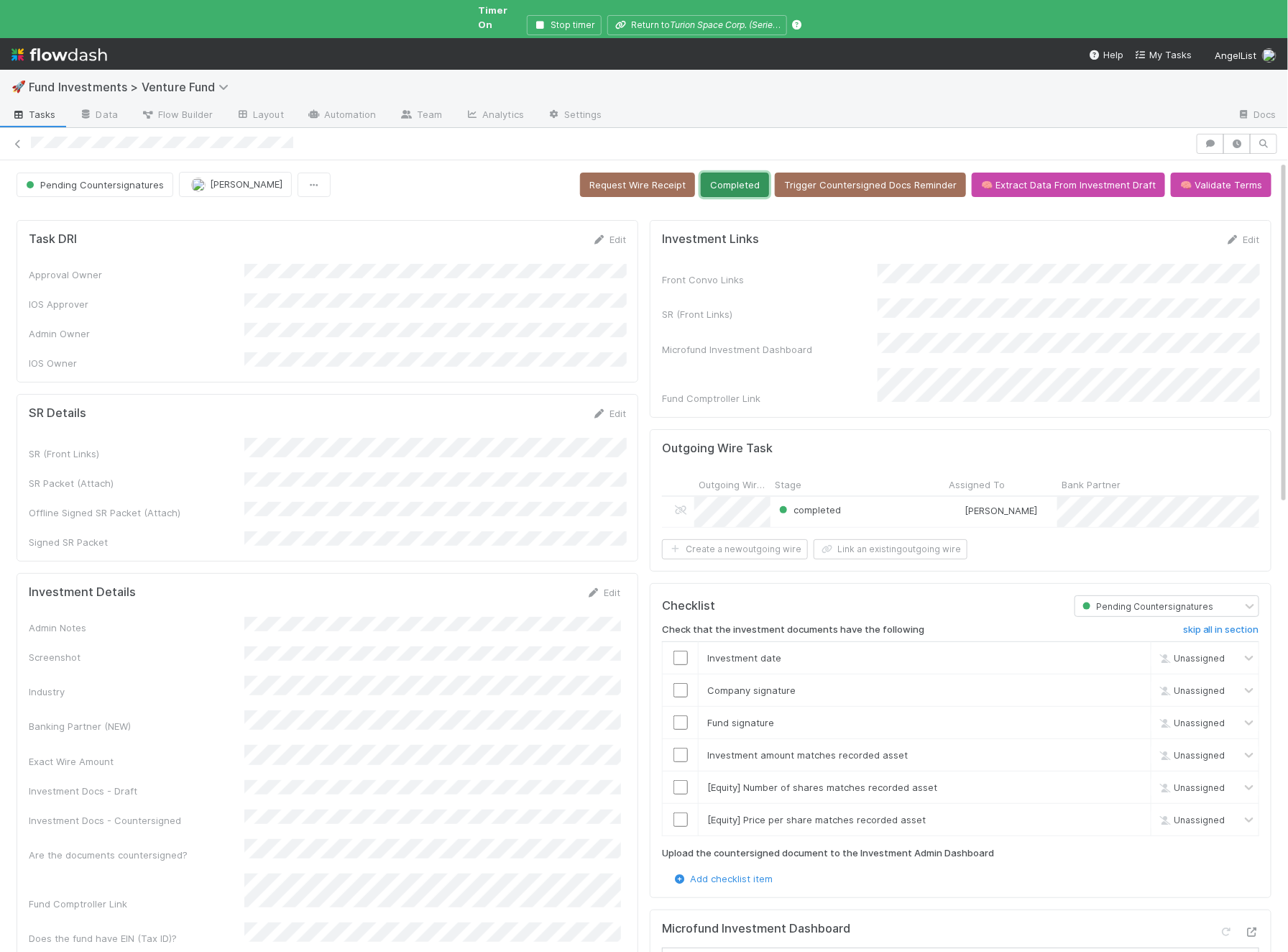
click at [743, 174] on button "Completed" at bounding box center [735, 185] width 68 height 24
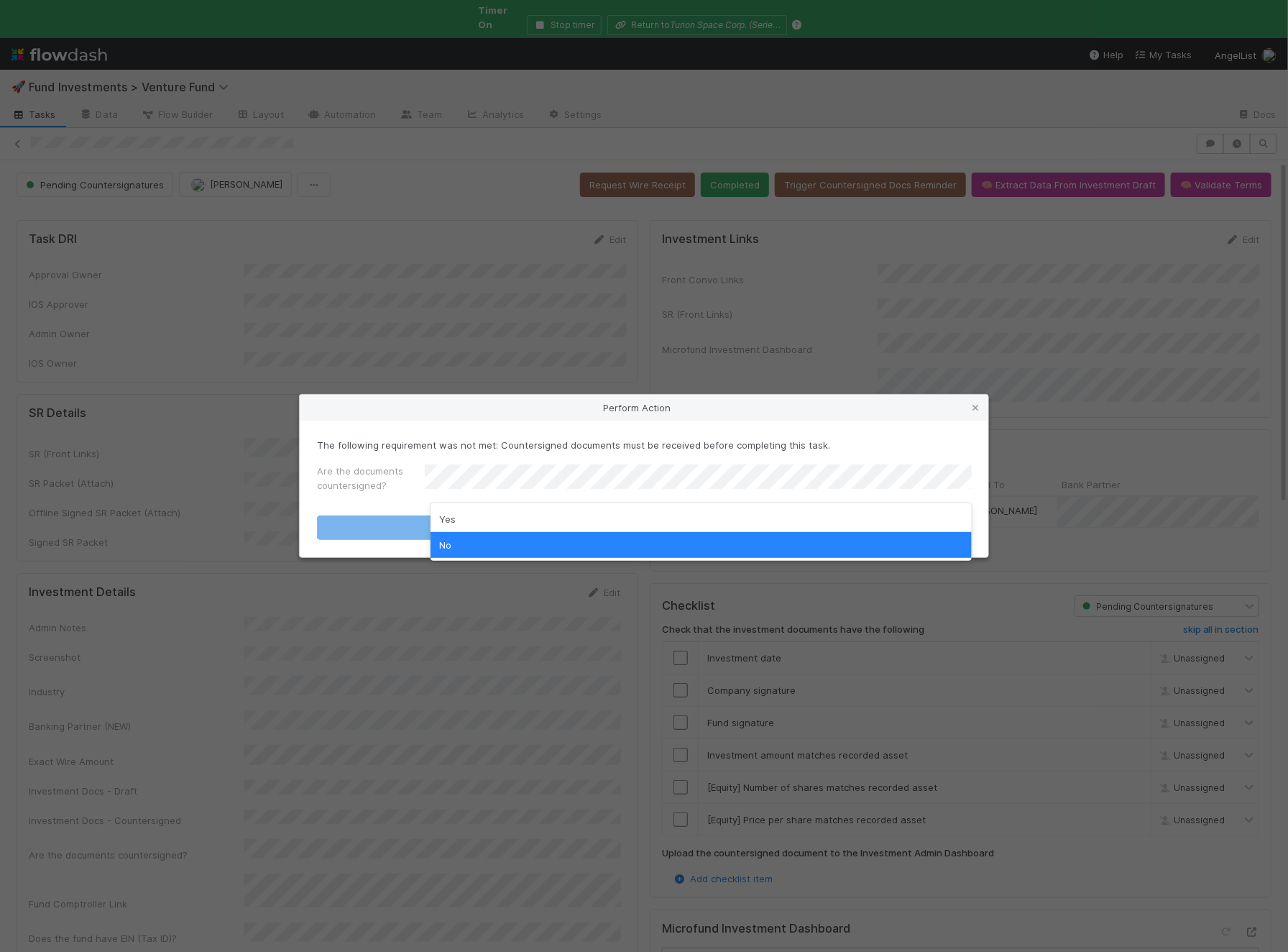
click at [477, 504] on div "Yes No" at bounding box center [701, 531] width 541 height 57
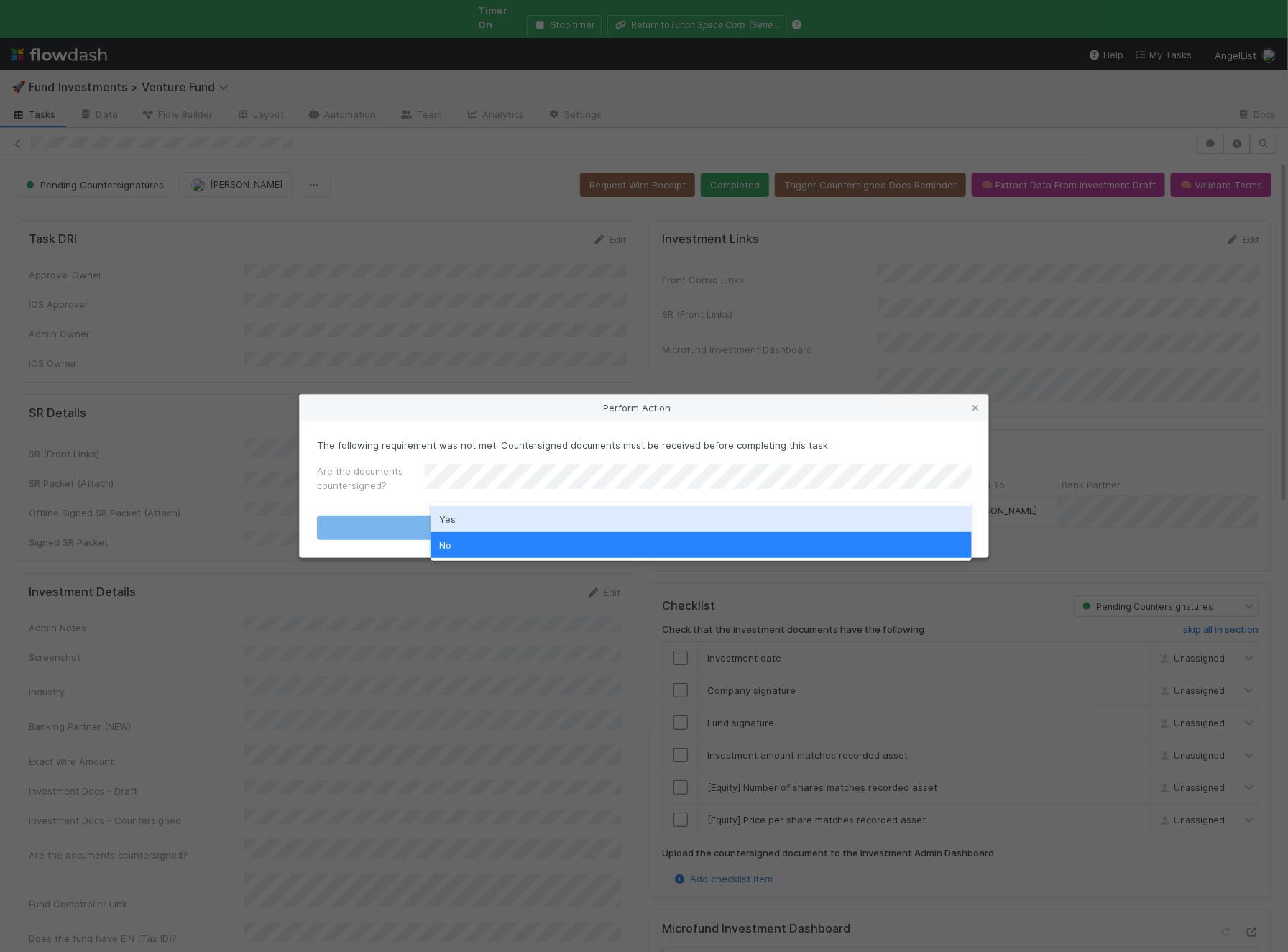
click at [477, 506] on div "Yes" at bounding box center [701, 520] width 541 height 26
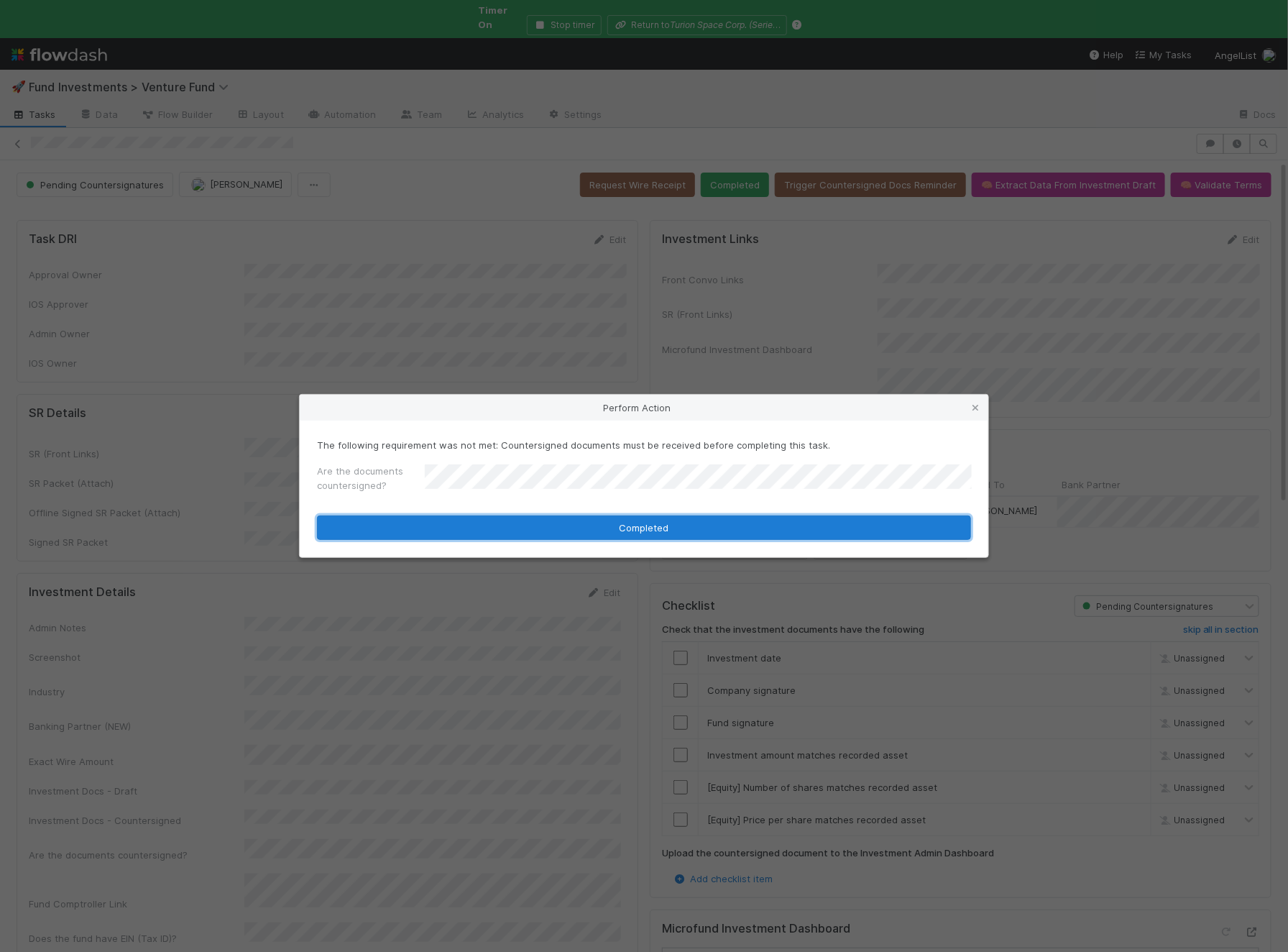
click at [471, 521] on button "Completed" at bounding box center [644, 527] width 654 height 24
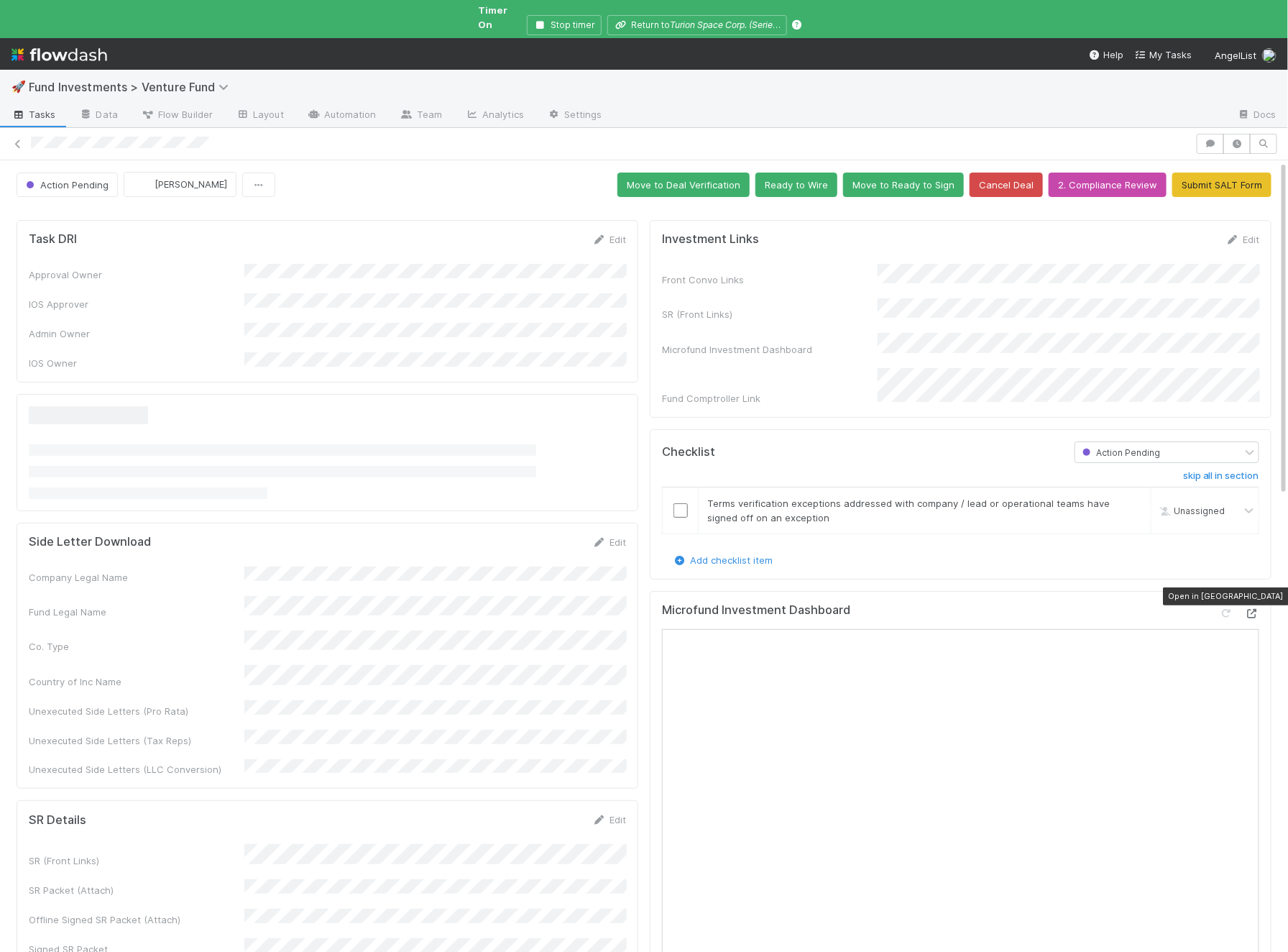
click at [1252, 606] on div at bounding box center [1251, 612] width 14 height 14
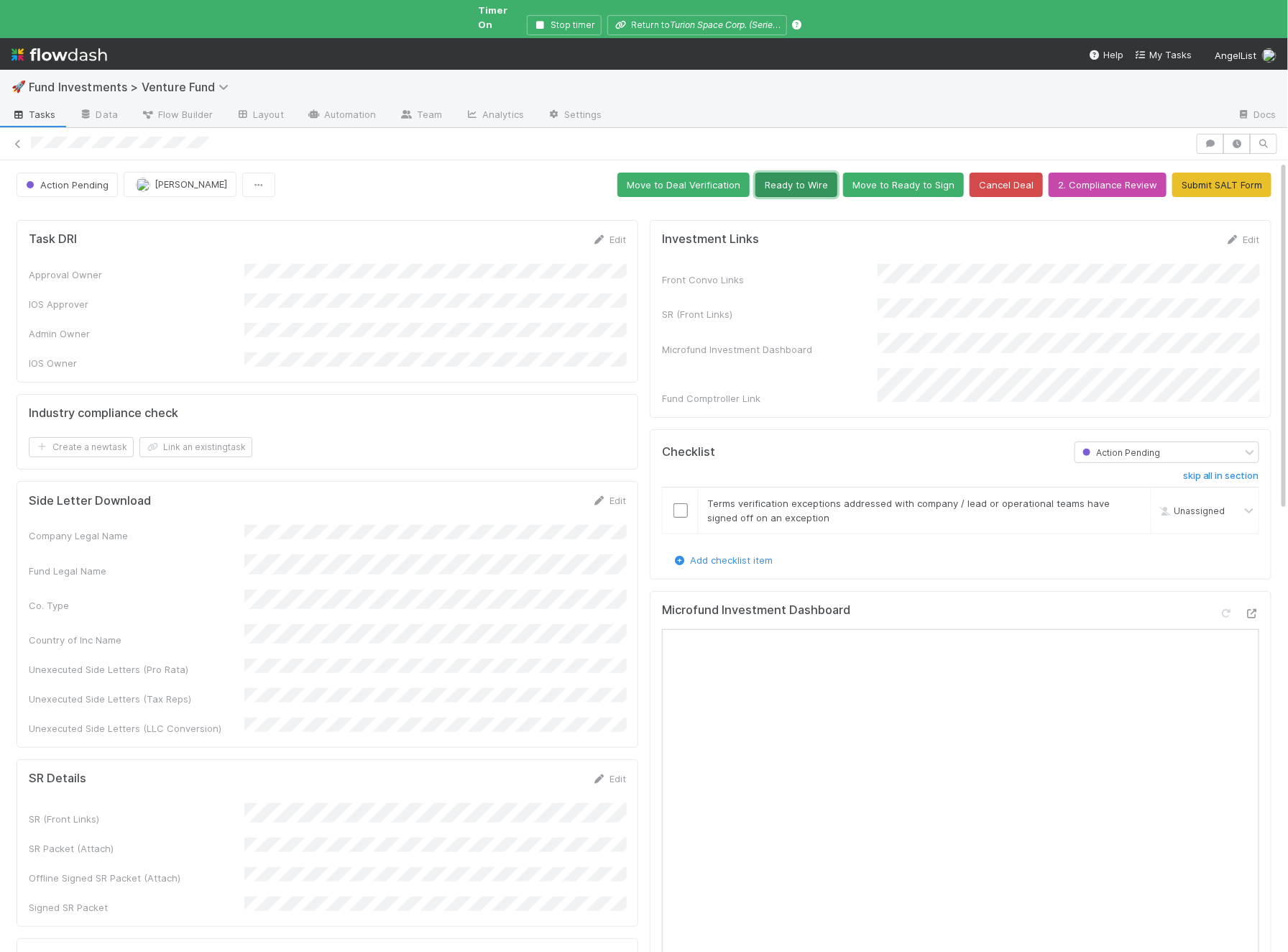
click at [809, 173] on button "Ready to Wire" at bounding box center [796, 185] width 82 height 24
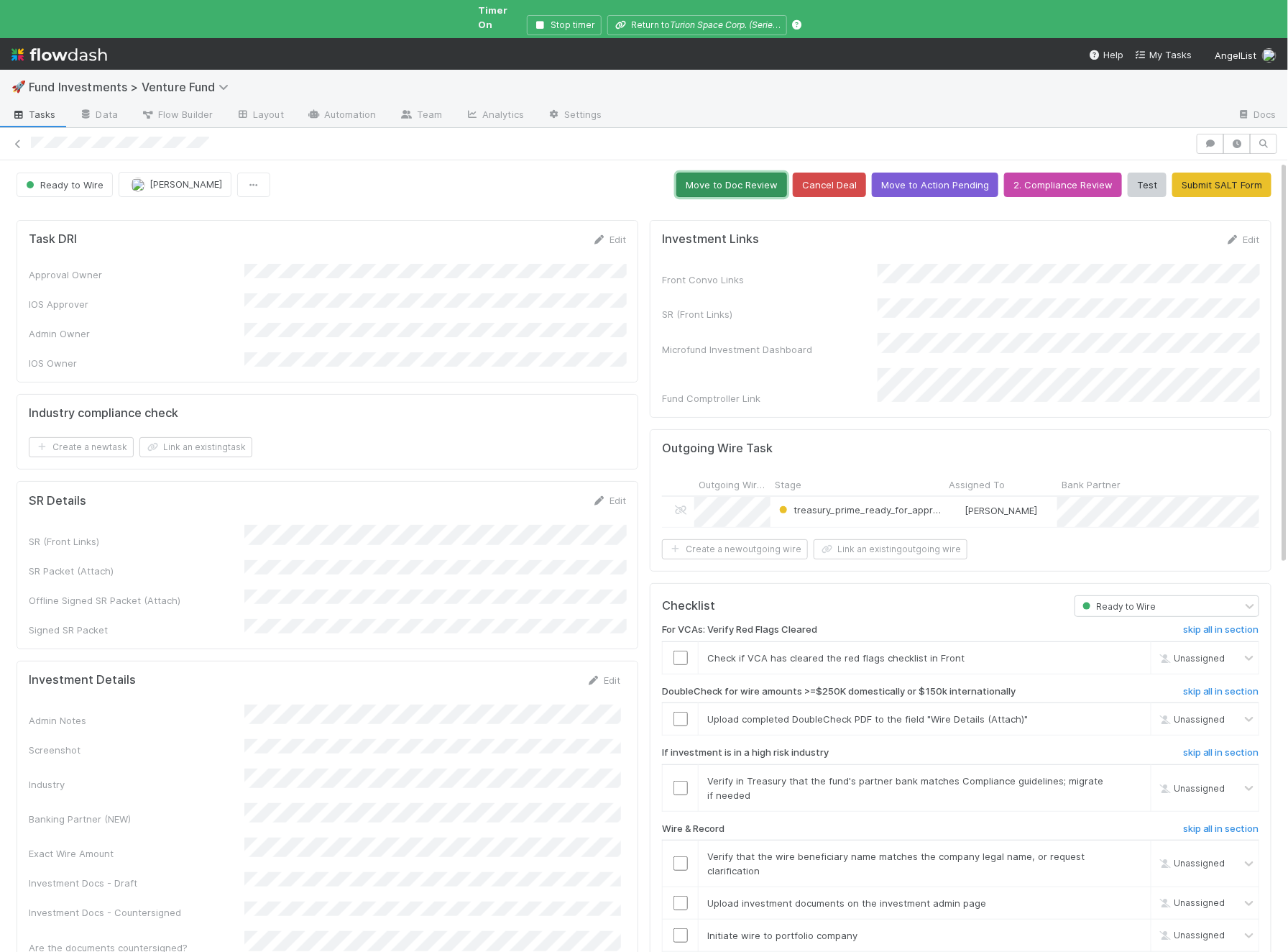
click at [738, 174] on button "Move to Doc Review" at bounding box center [732, 185] width 111 height 24
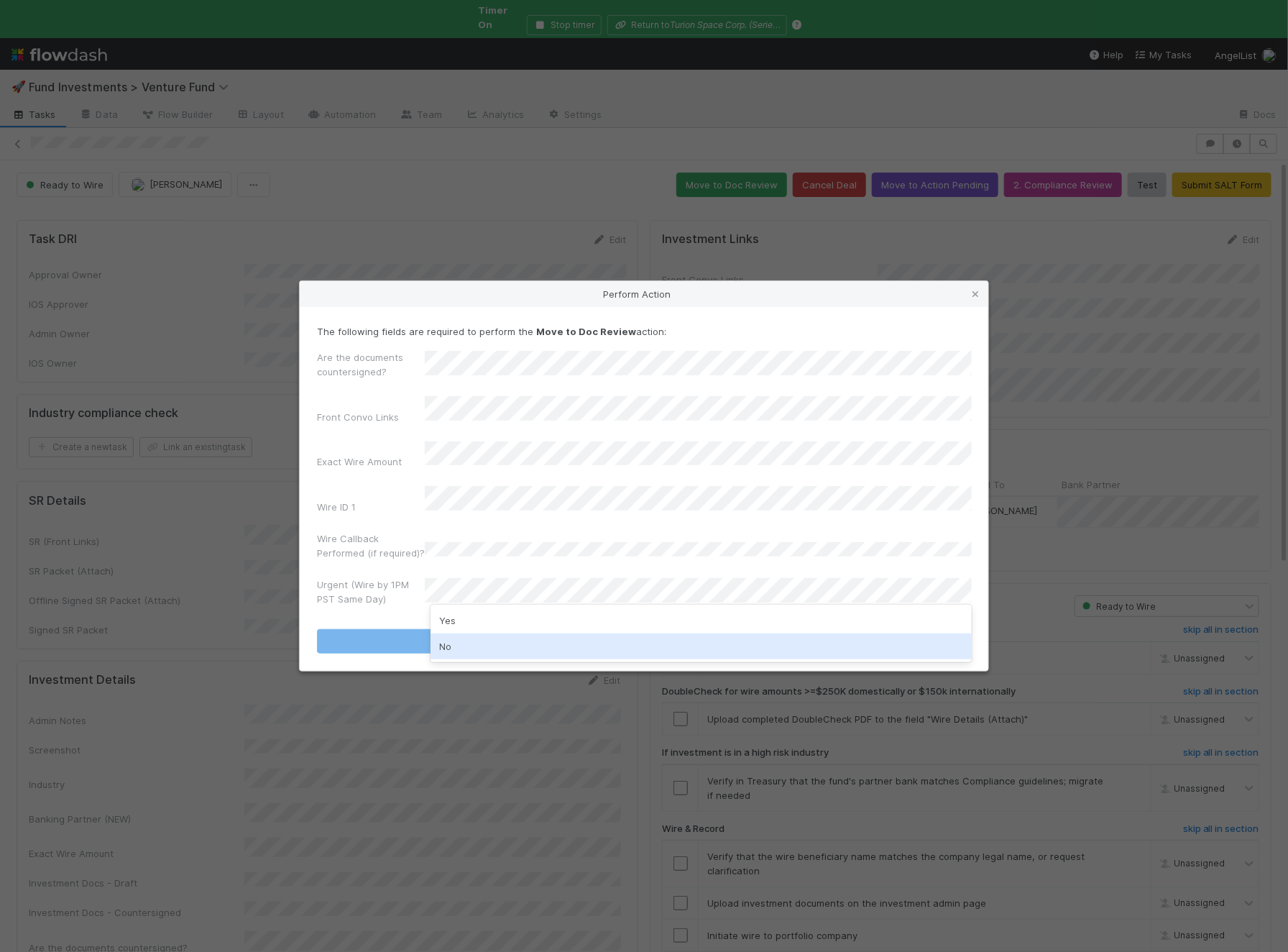
click at [495, 649] on div "No" at bounding box center [701, 646] width 541 height 26
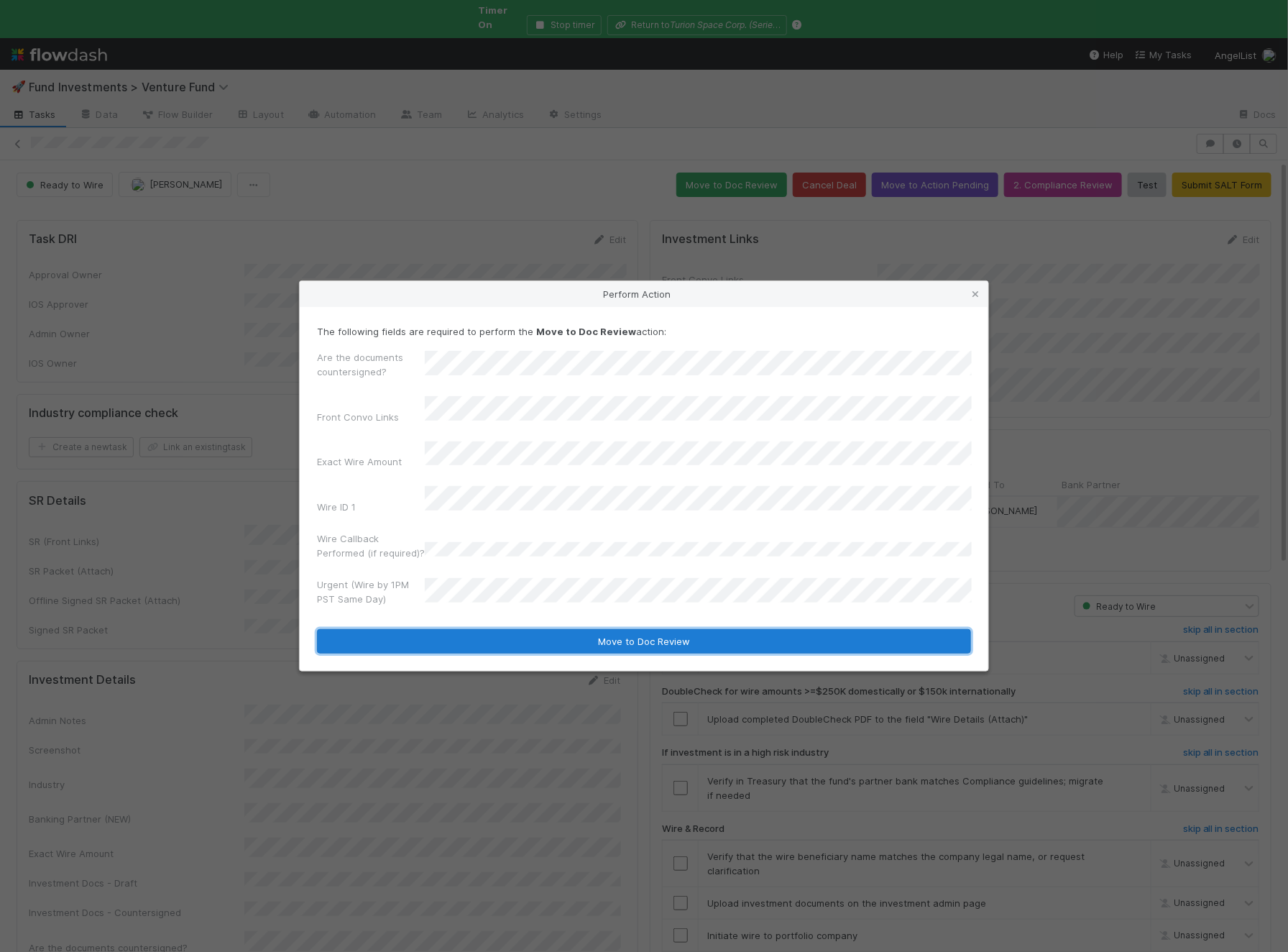
click at [534, 639] on button "Move to Doc Review" at bounding box center [644, 642] width 654 height 24
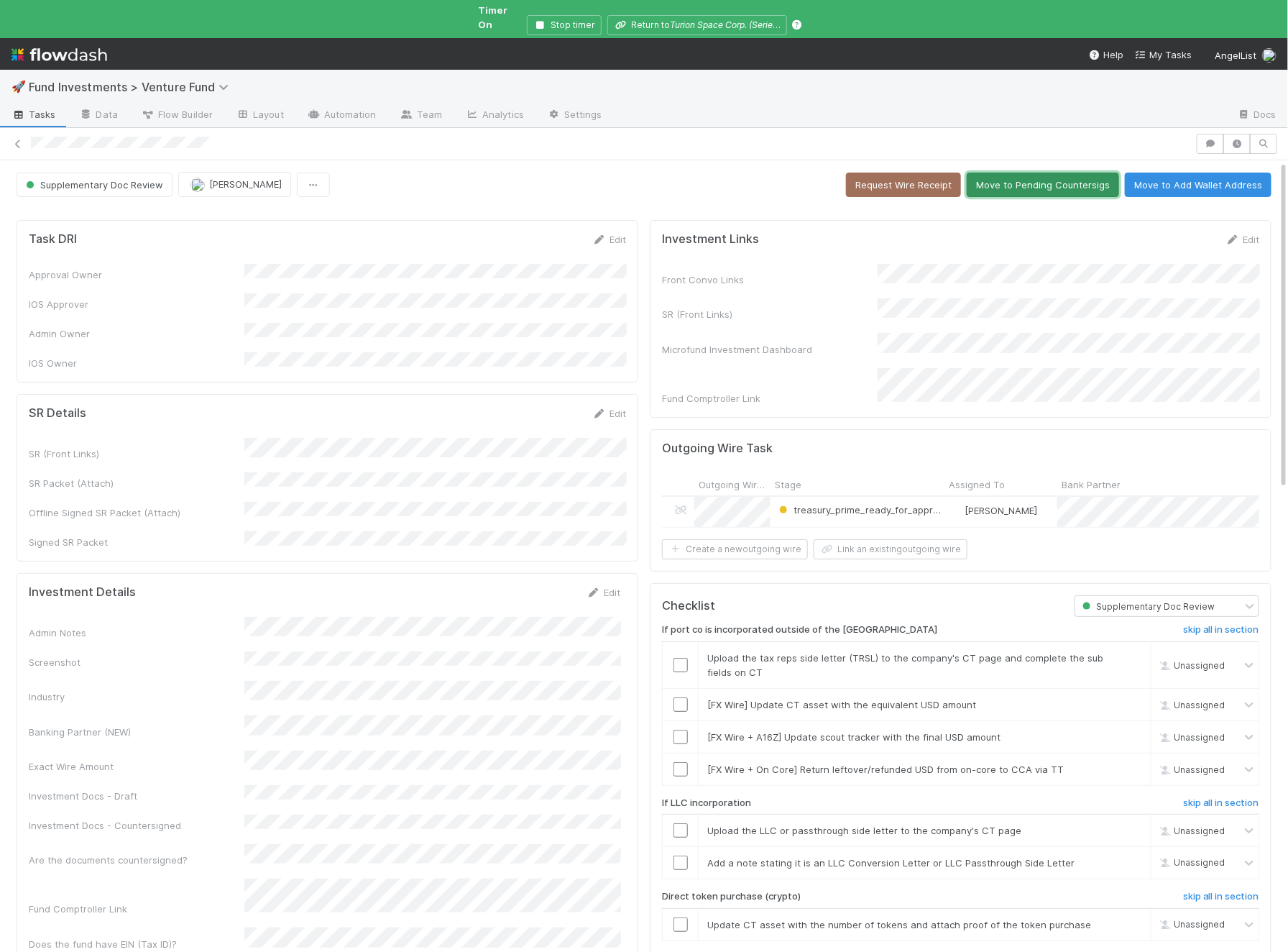
click at [1067, 173] on button "Move to Pending Countersigs" at bounding box center [1043, 185] width 152 height 24
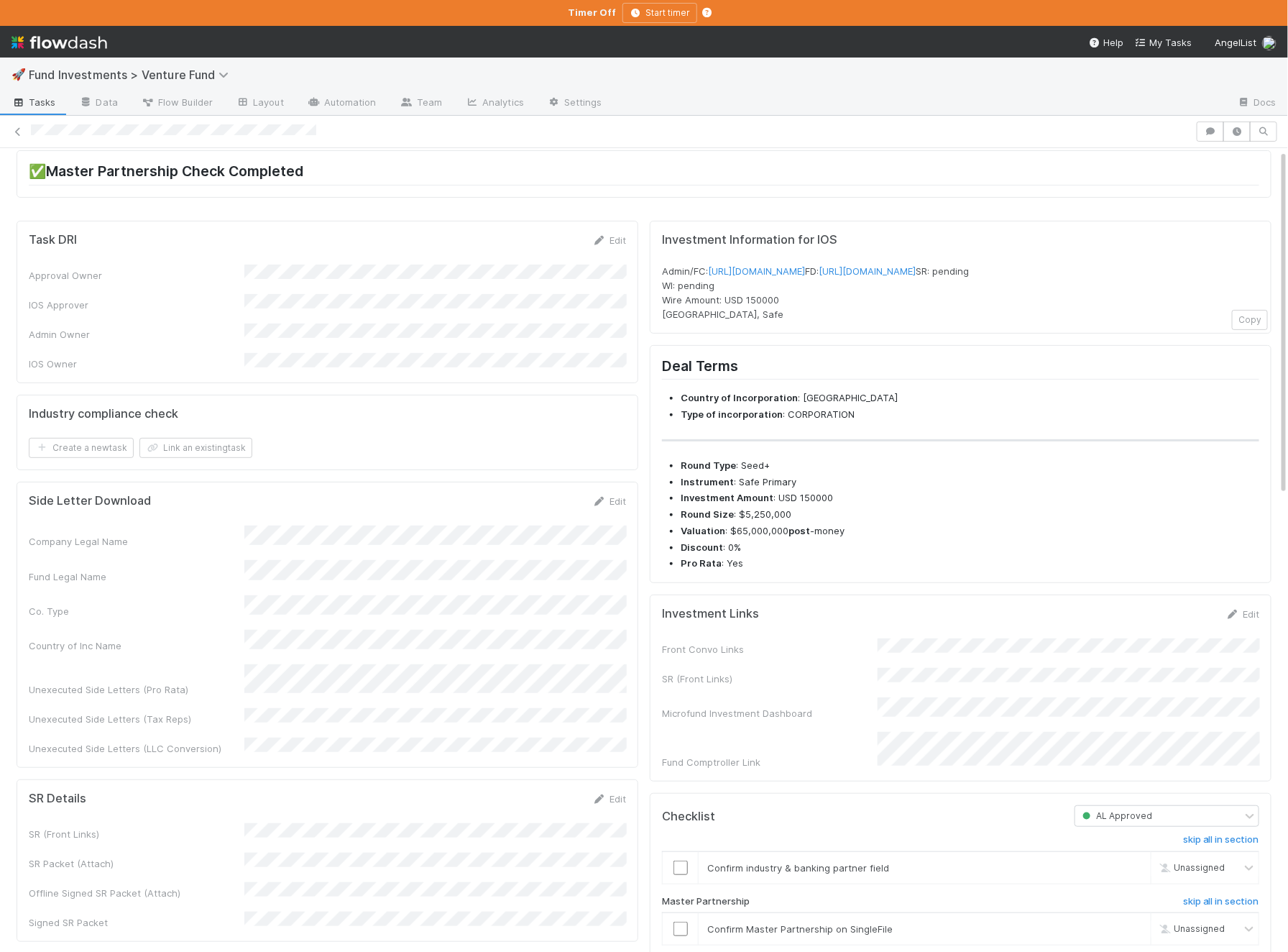
scroll to position [134, 0]
click at [1246, 618] on div "Edit" at bounding box center [1243, 611] width 34 height 14
click at [1234, 616] on icon at bounding box center [1233, 612] width 14 height 9
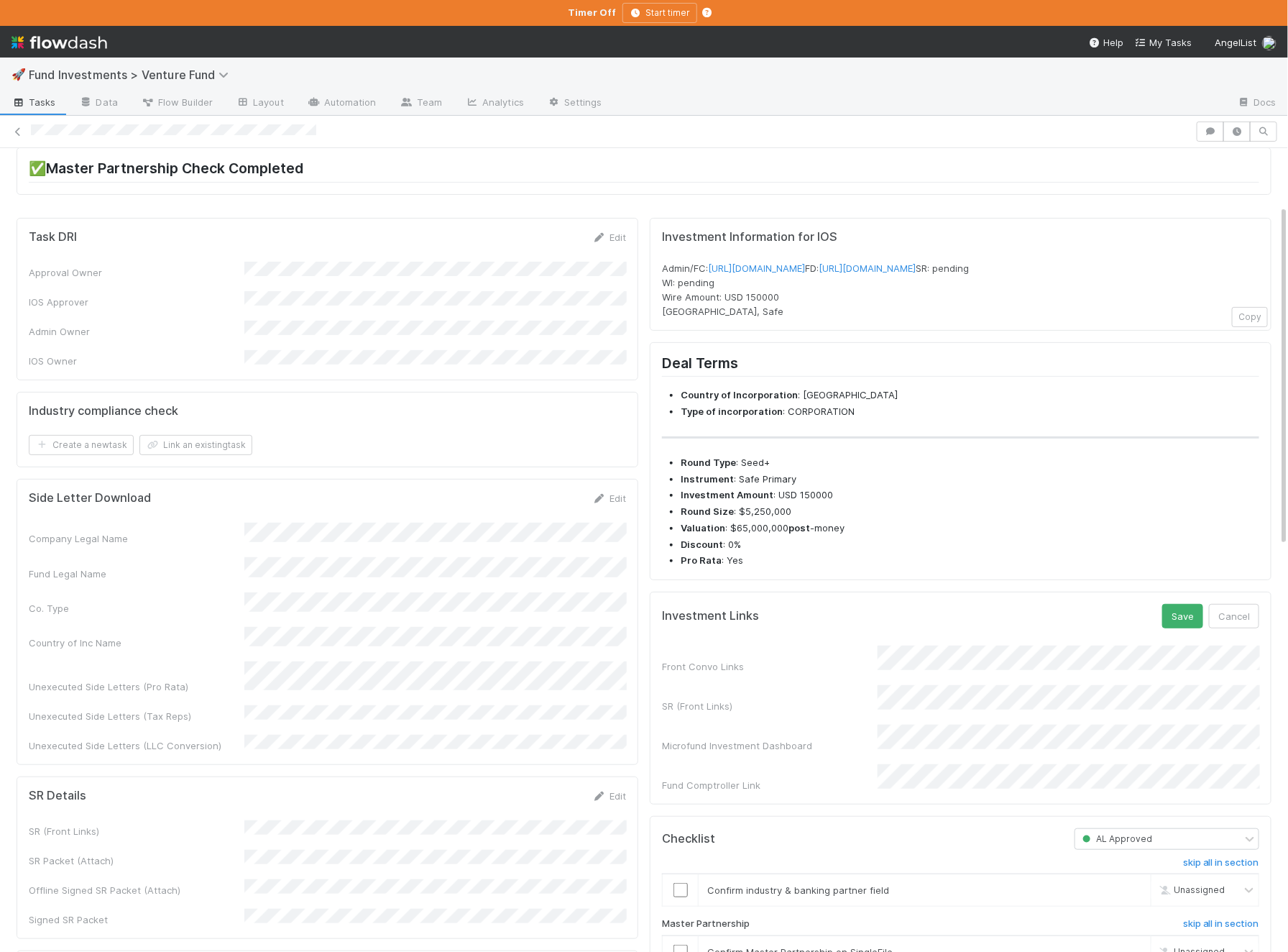
click at [1162, 604] on button "Save" at bounding box center [1183, 616] width 41 height 24
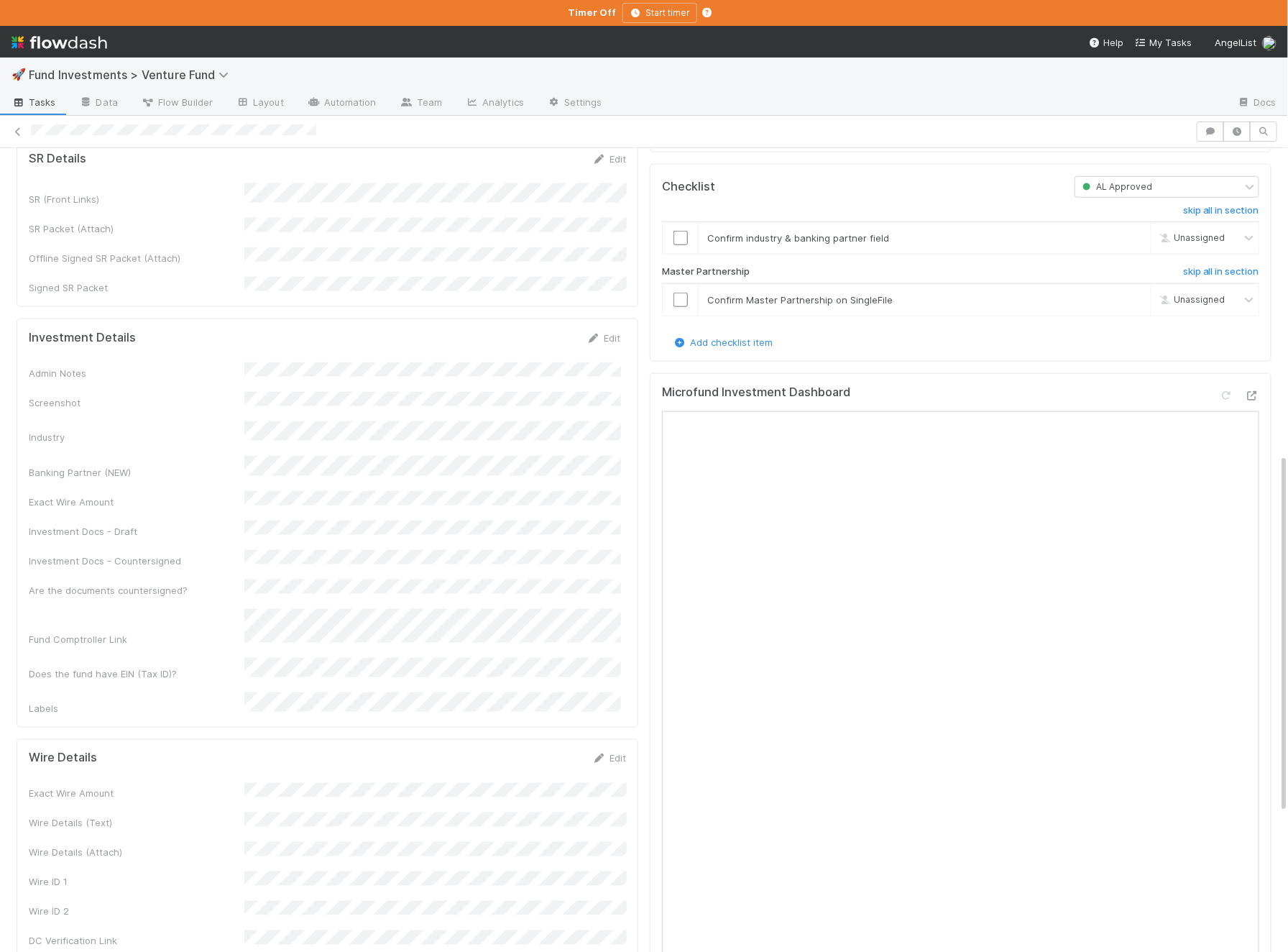
scroll to position [694, 0]
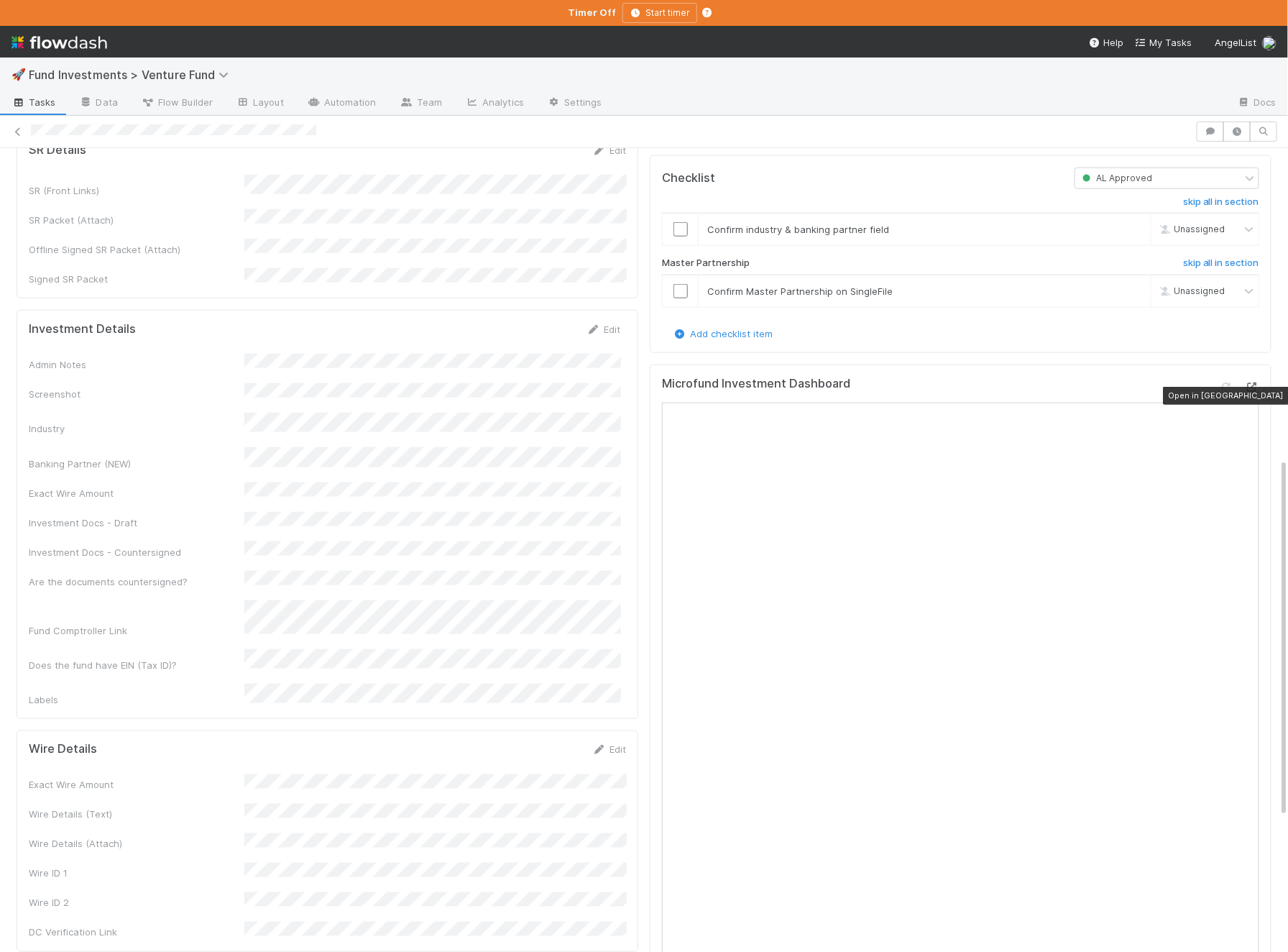
click at [1251, 392] on icon at bounding box center [1251, 387] width 14 height 9
click at [614, 324] on link "Edit" at bounding box center [603, 329] width 34 height 11
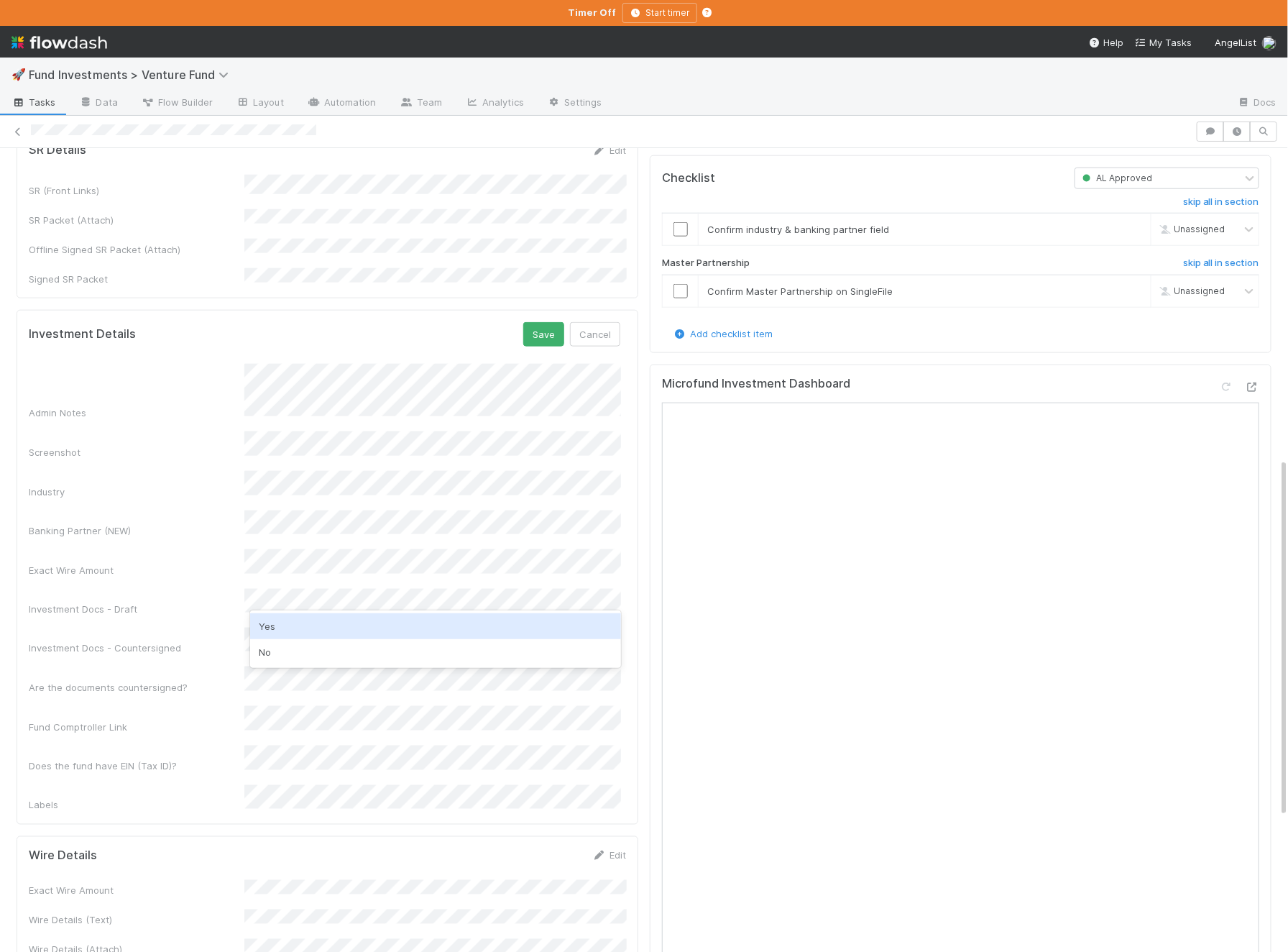
click at [310, 626] on div "Yes" at bounding box center [435, 627] width 371 height 26
click at [537, 322] on button "Save" at bounding box center [544, 334] width 41 height 24
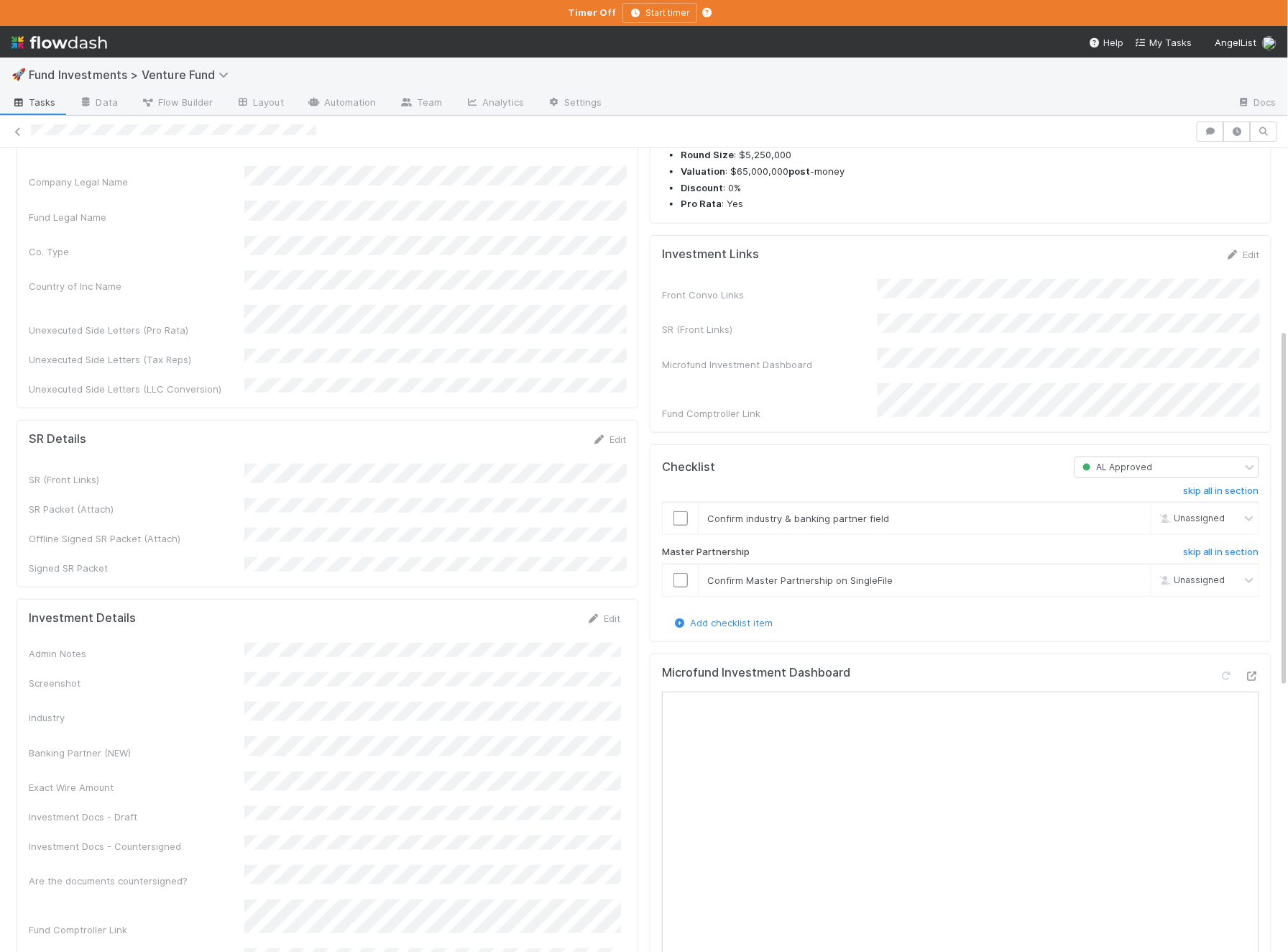
scroll to position [0, 0]
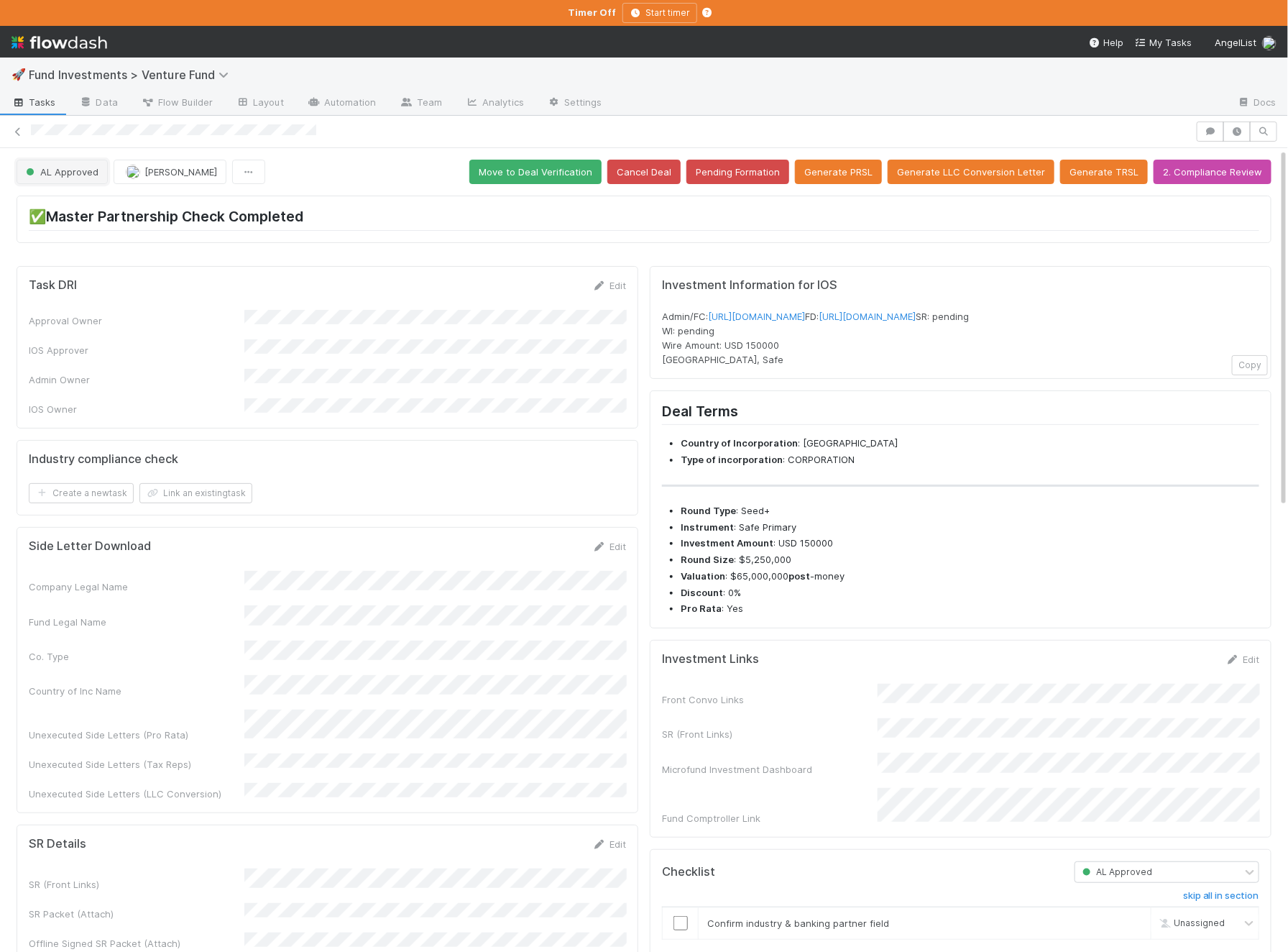
click at [75, 170] on span "AL Approved" at bounding box center [61, 172] width 75 height 11
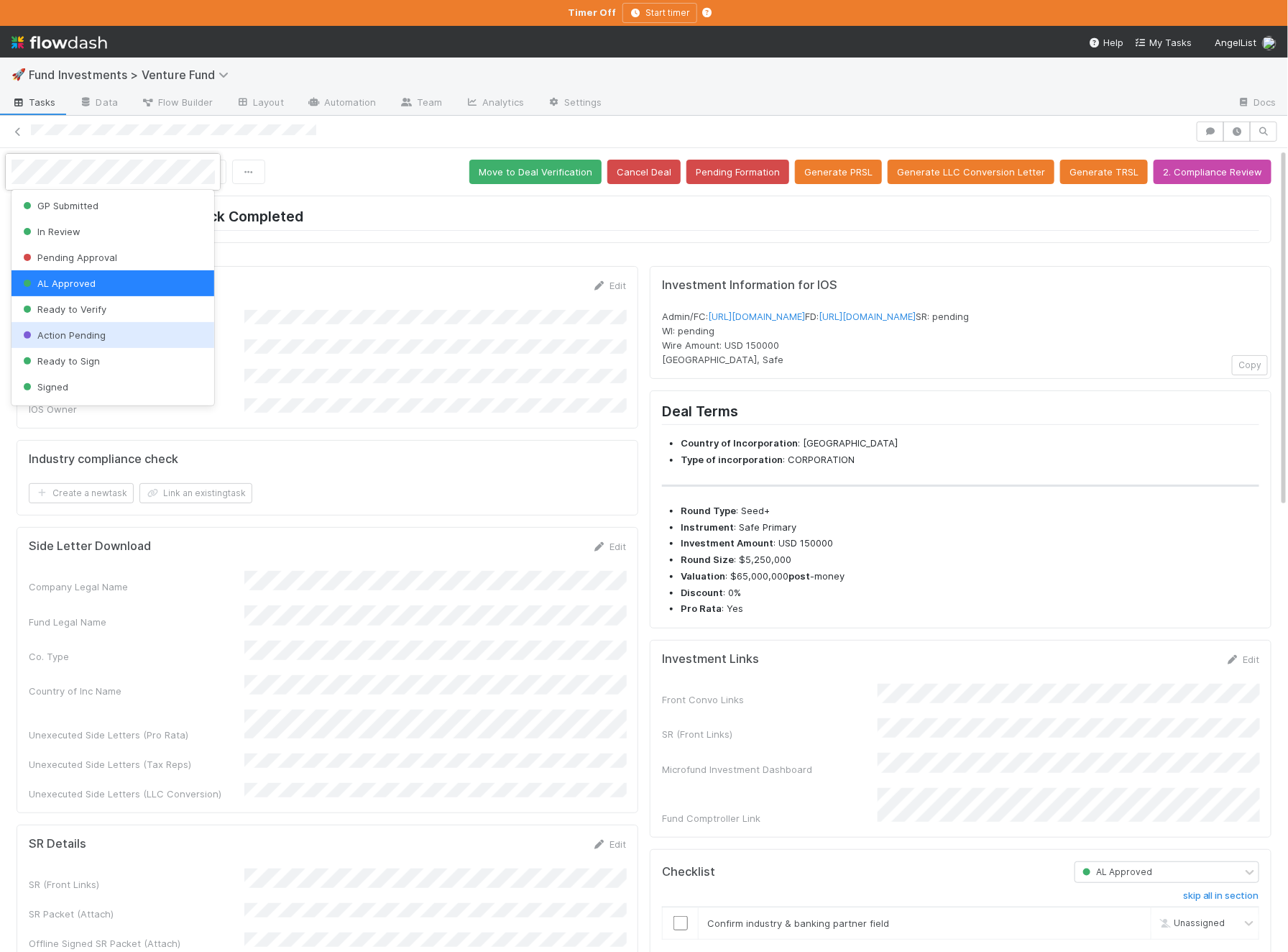
scroll to position [113, 0]
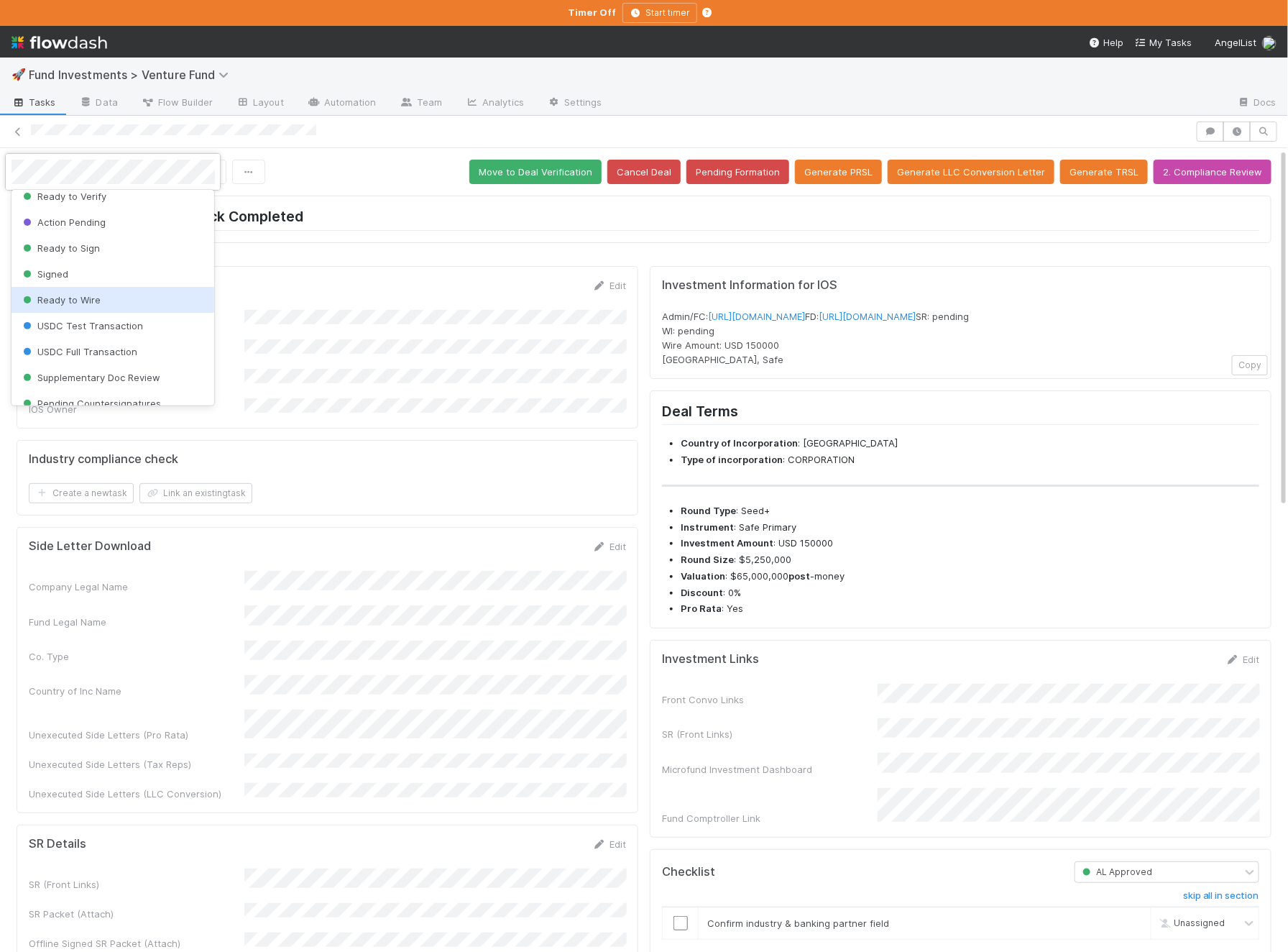
click at [116, 306] on div "Ready to Wire" at bounding box center [113, 300] width 204 height 26
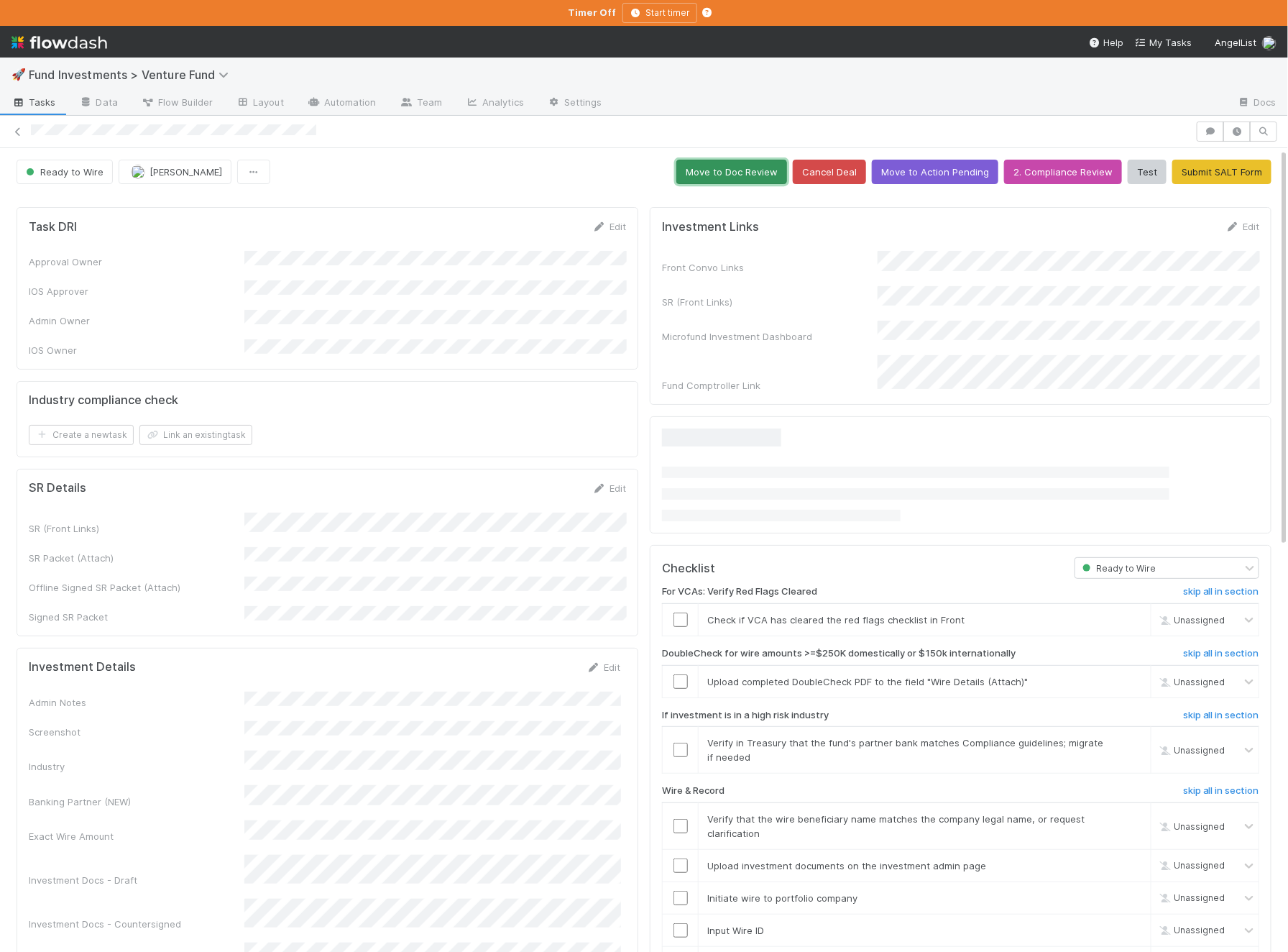
click at [743, 167] on button "Move to Doc Review" at bounding box center [732, 172] width 111 height 24
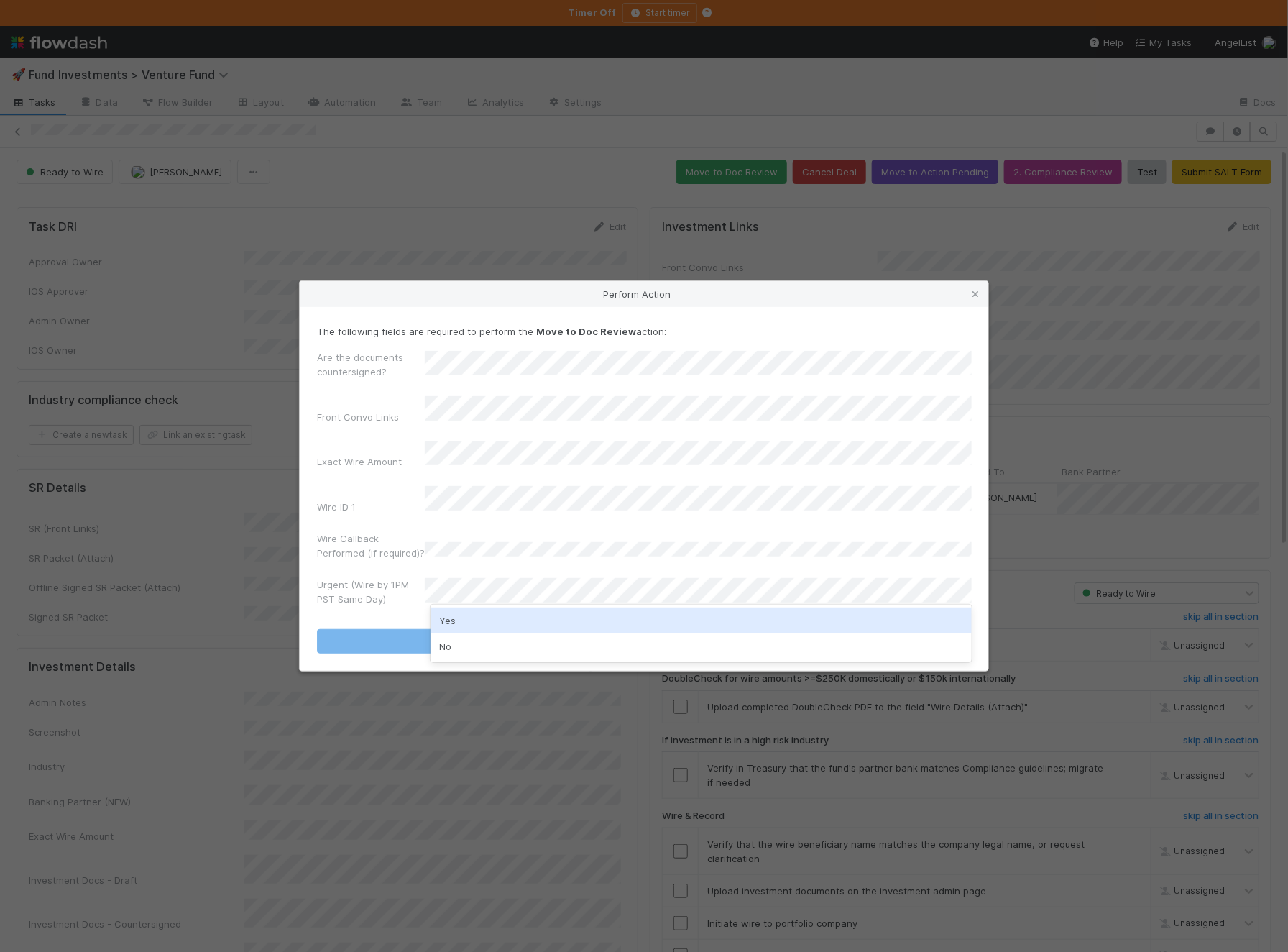
click at [497, 598] on div "Urgent (Wire by 1PM PST Same Day)" at bounding box center [644, 594] width 654 height 35
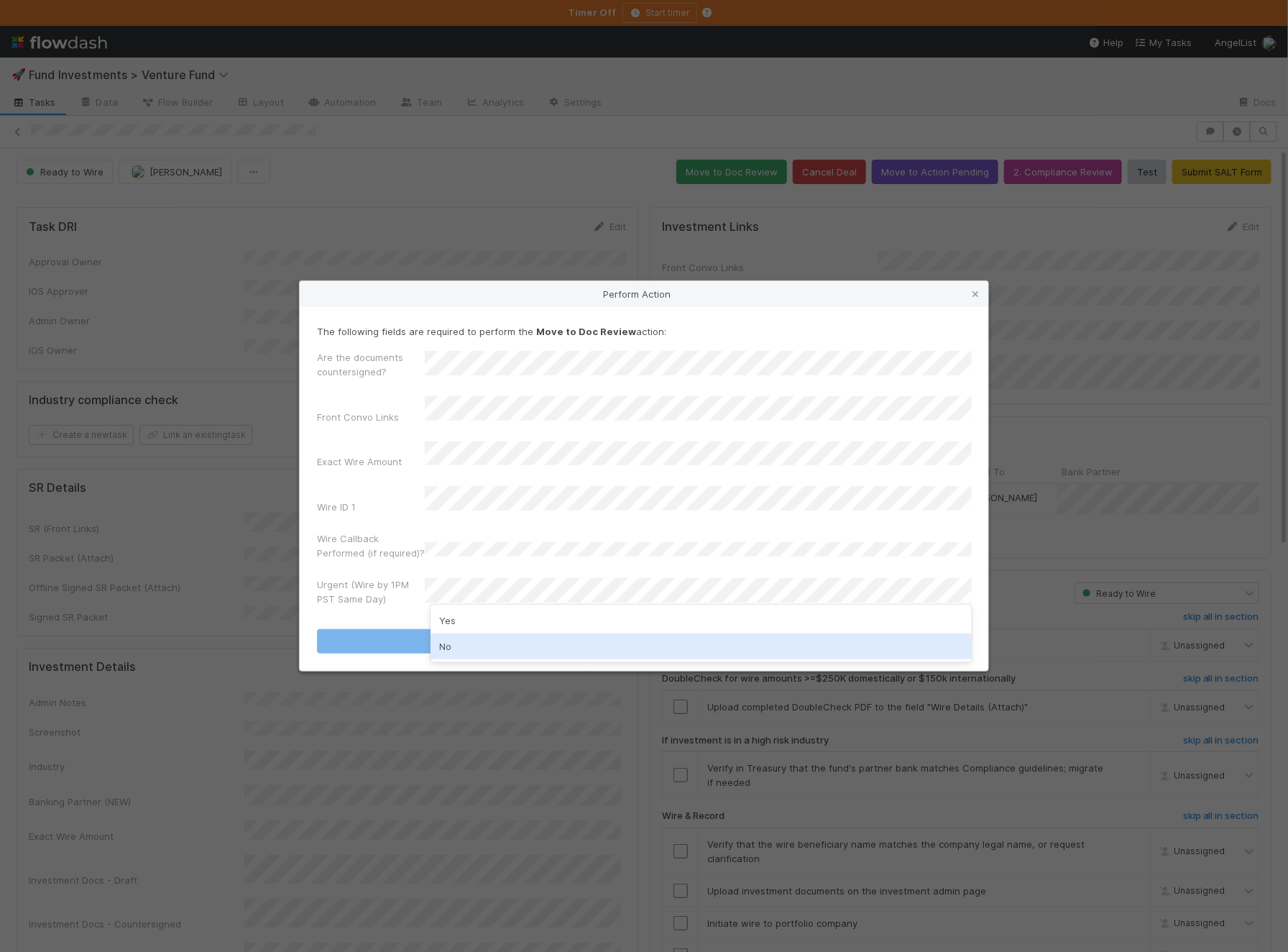
click at [466, 648] on div "No" at bounding box center [701, 646] width 541 height 26
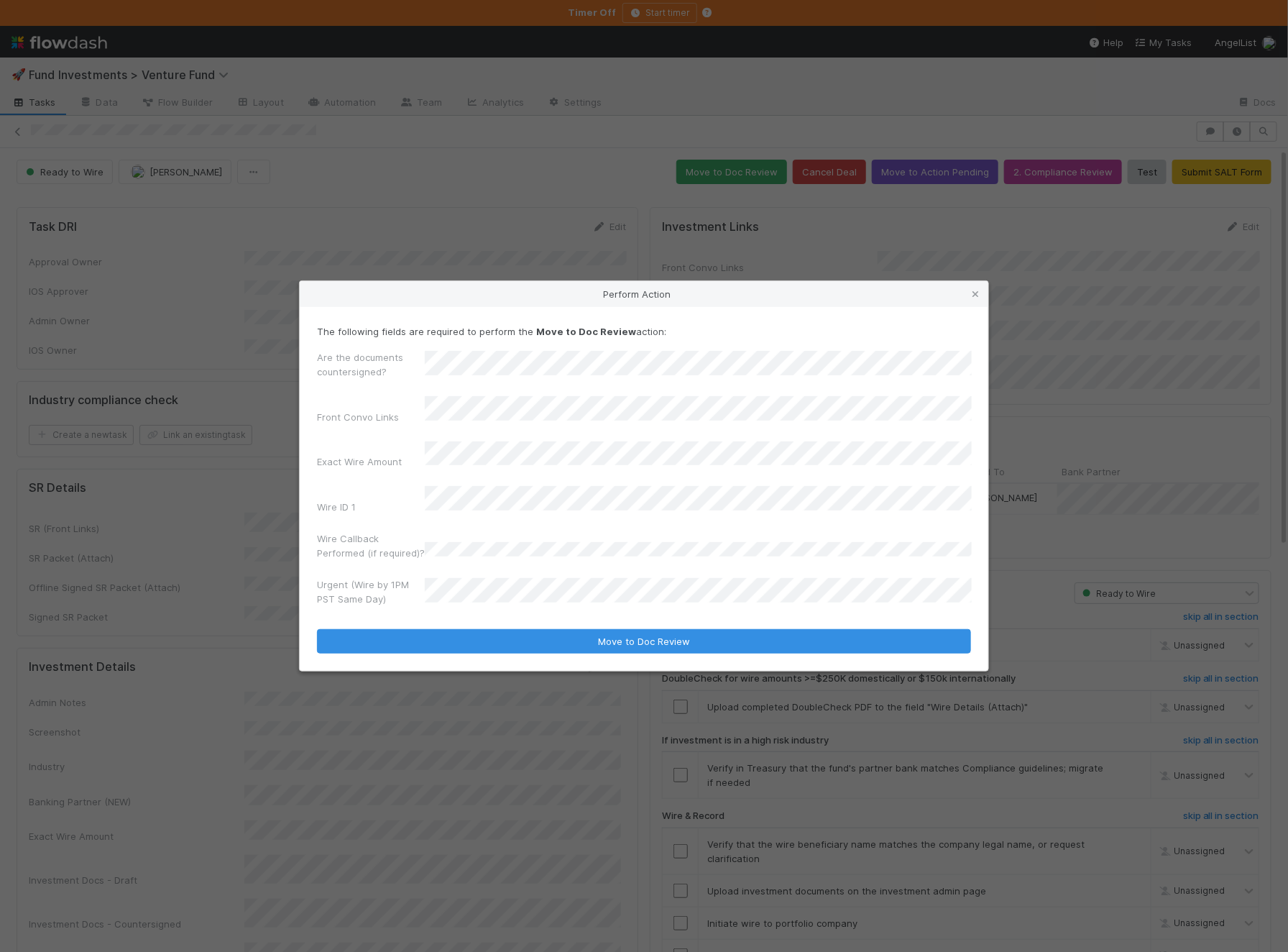
click at [495, 641] on div "The following fields are required to perform the Move to Doc Review action: Are…" at bounding box center [644, 489] width 689 height 365
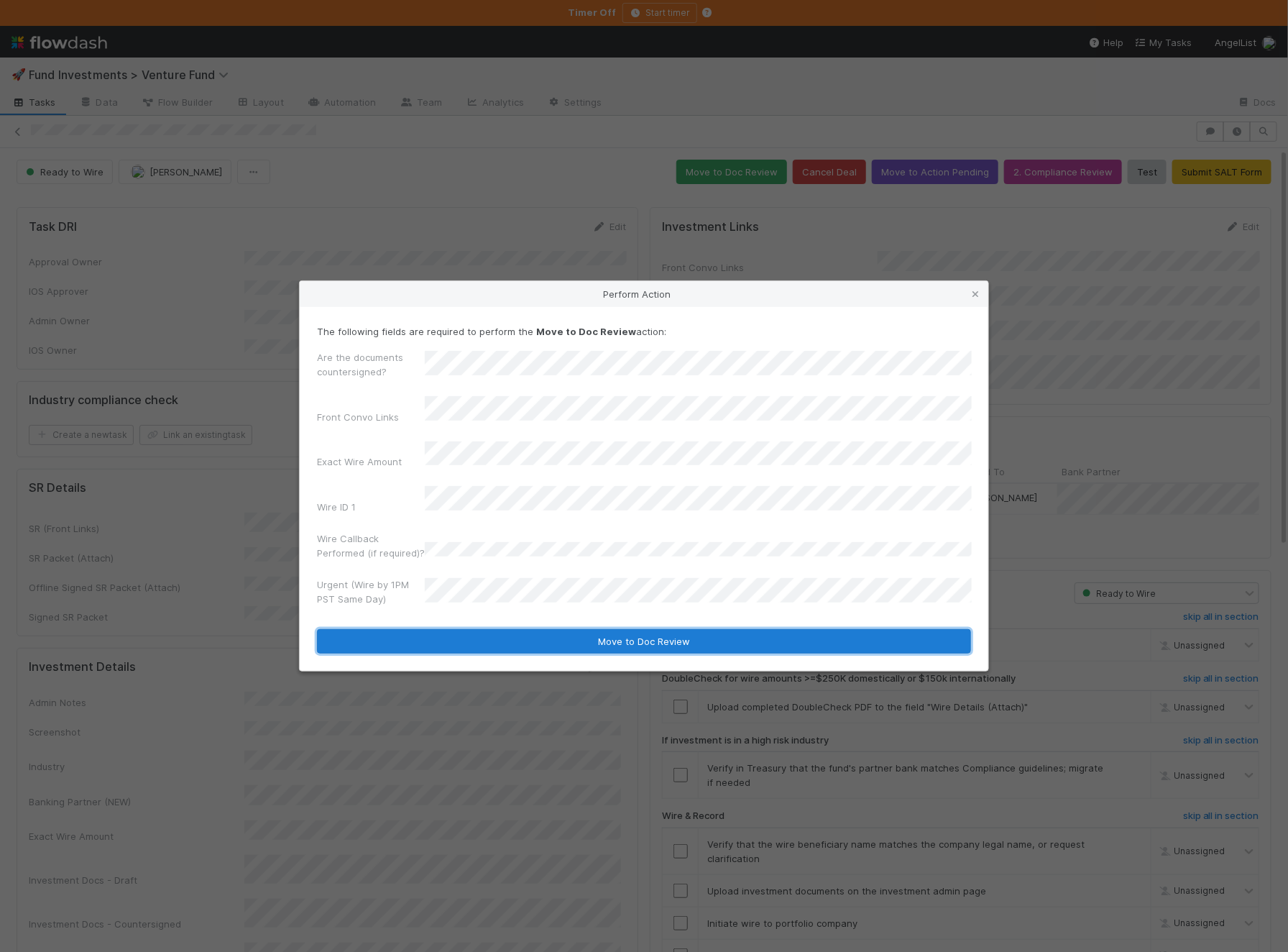
click at [508, 633] on button "Move to Doc Review" at bounding box center [644, 642] width 654 height 24
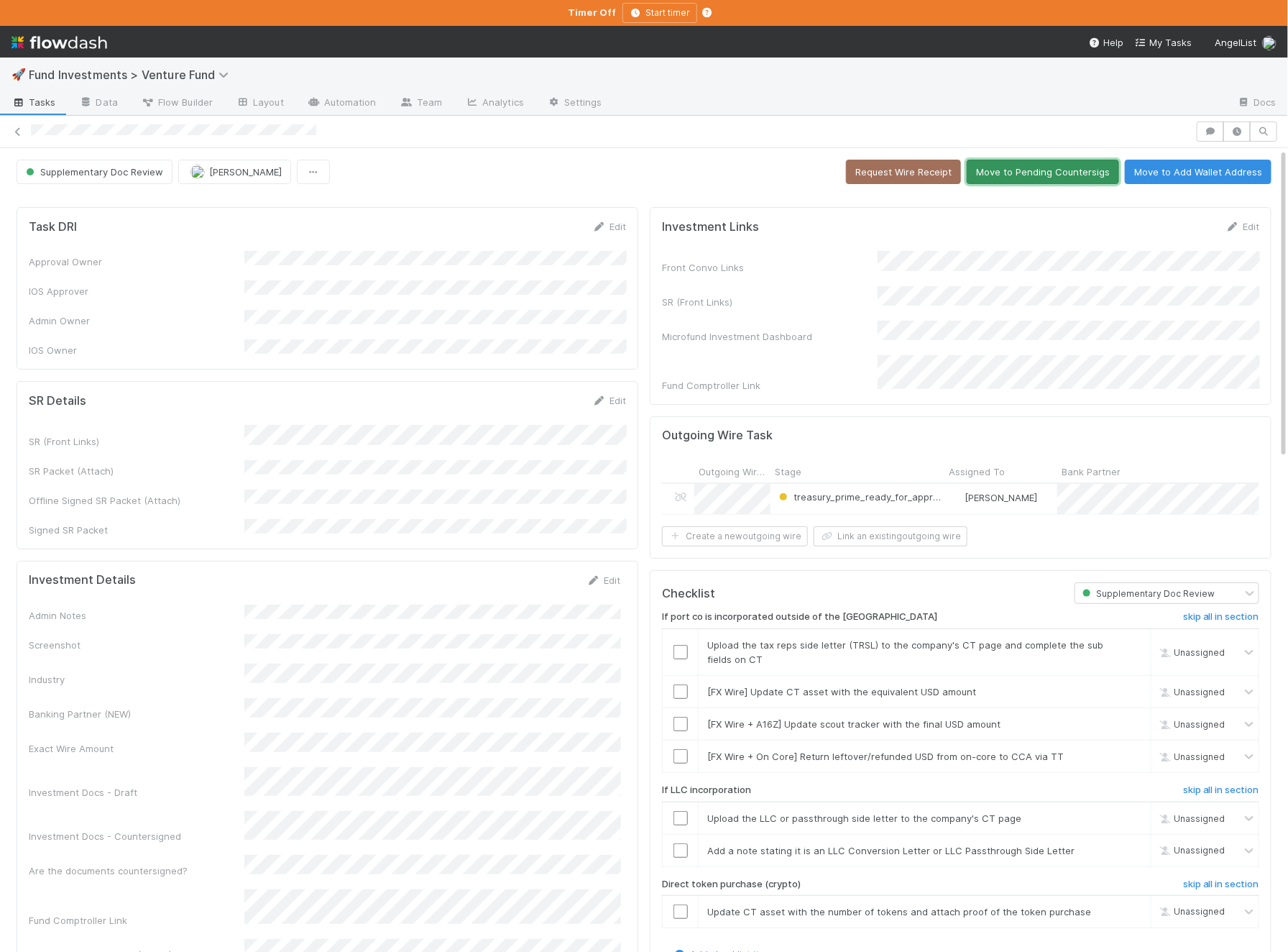
click at [1055, 173] on button "Move to Pending Countersigs" at bounding box center [1043, 172] width 152 height 24
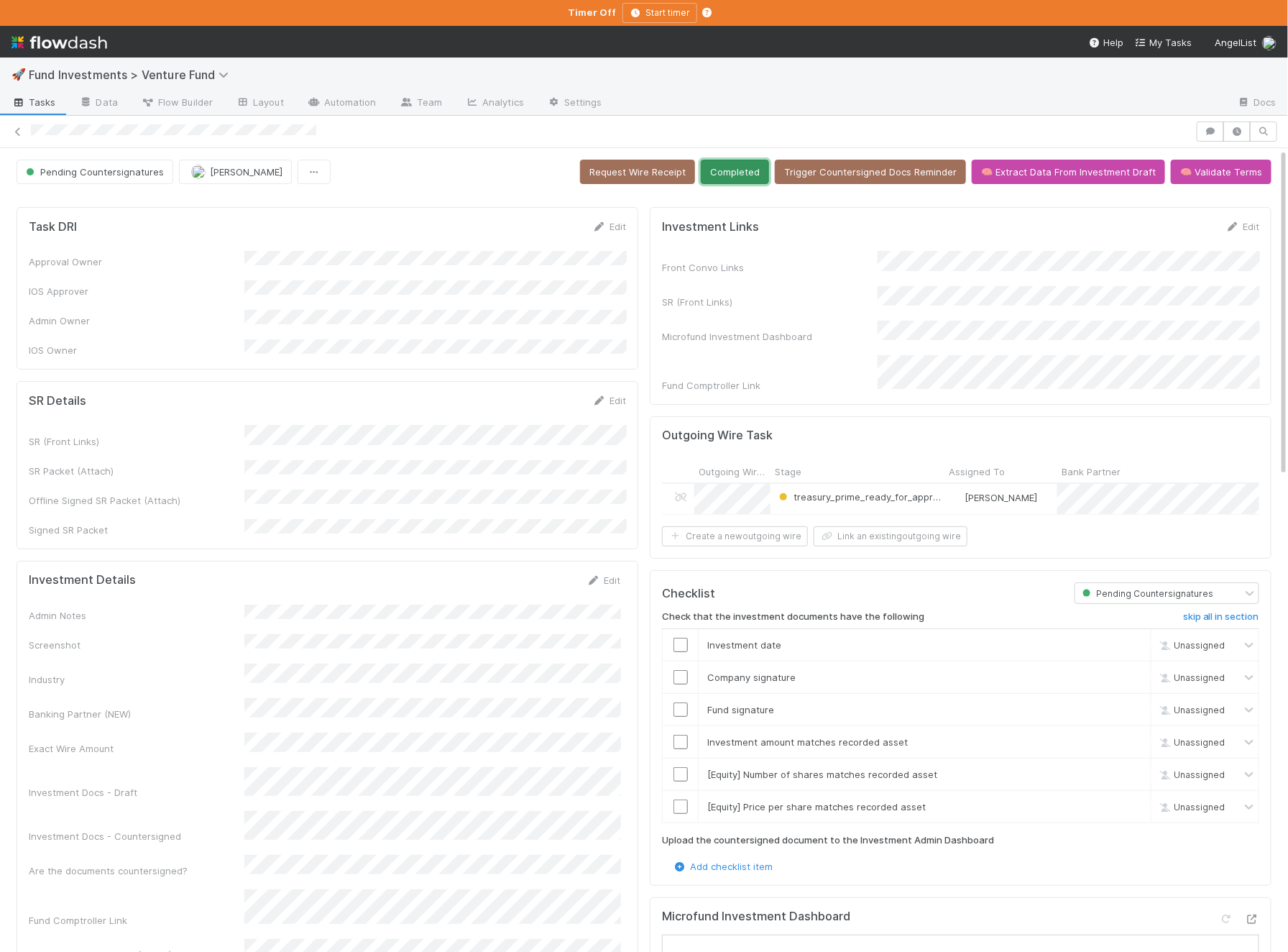
click at [753, 168] on button "Completed" at bounding box center [735, 172] width 68 height 24
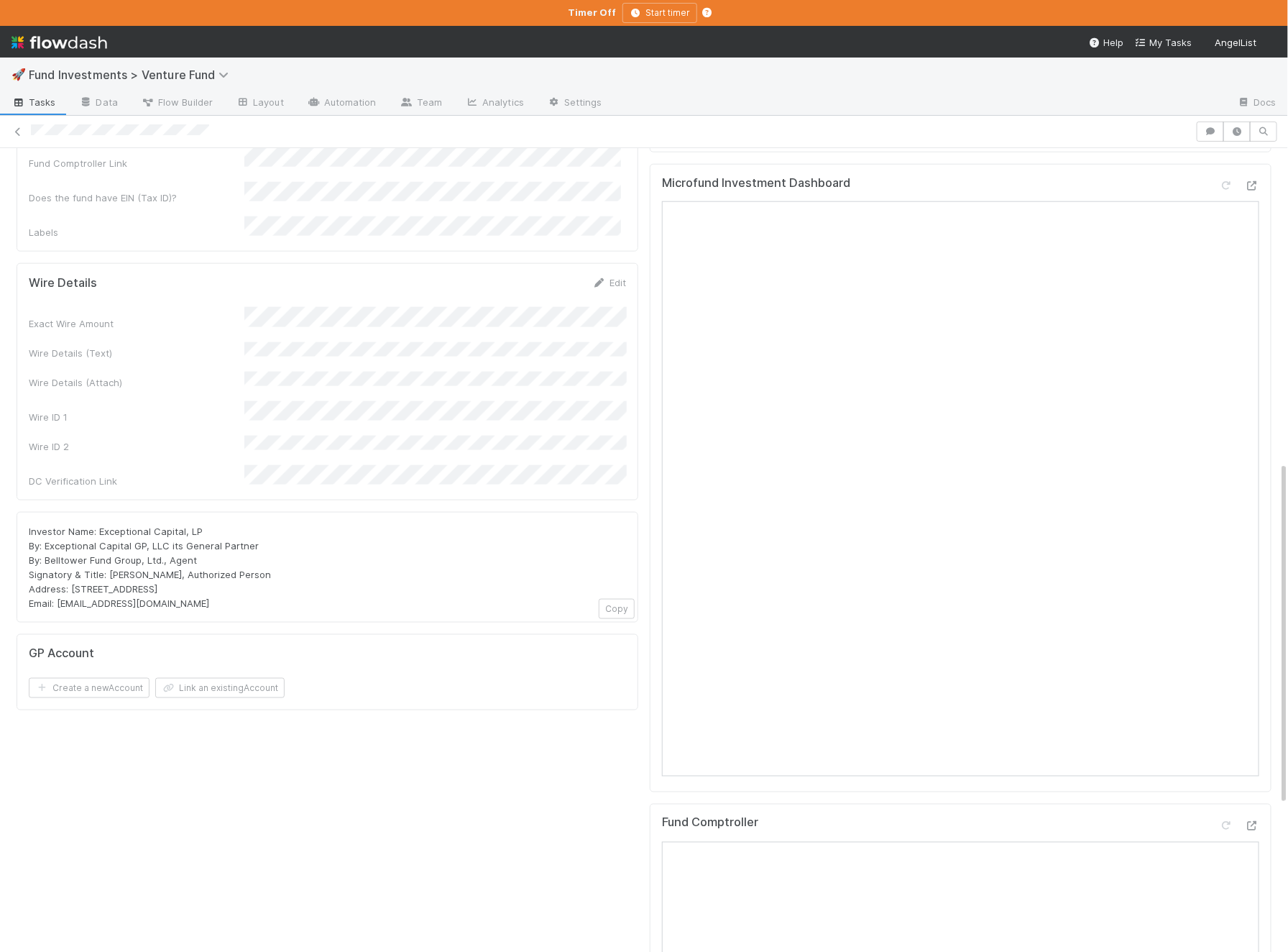
scroll to position [727, 0]
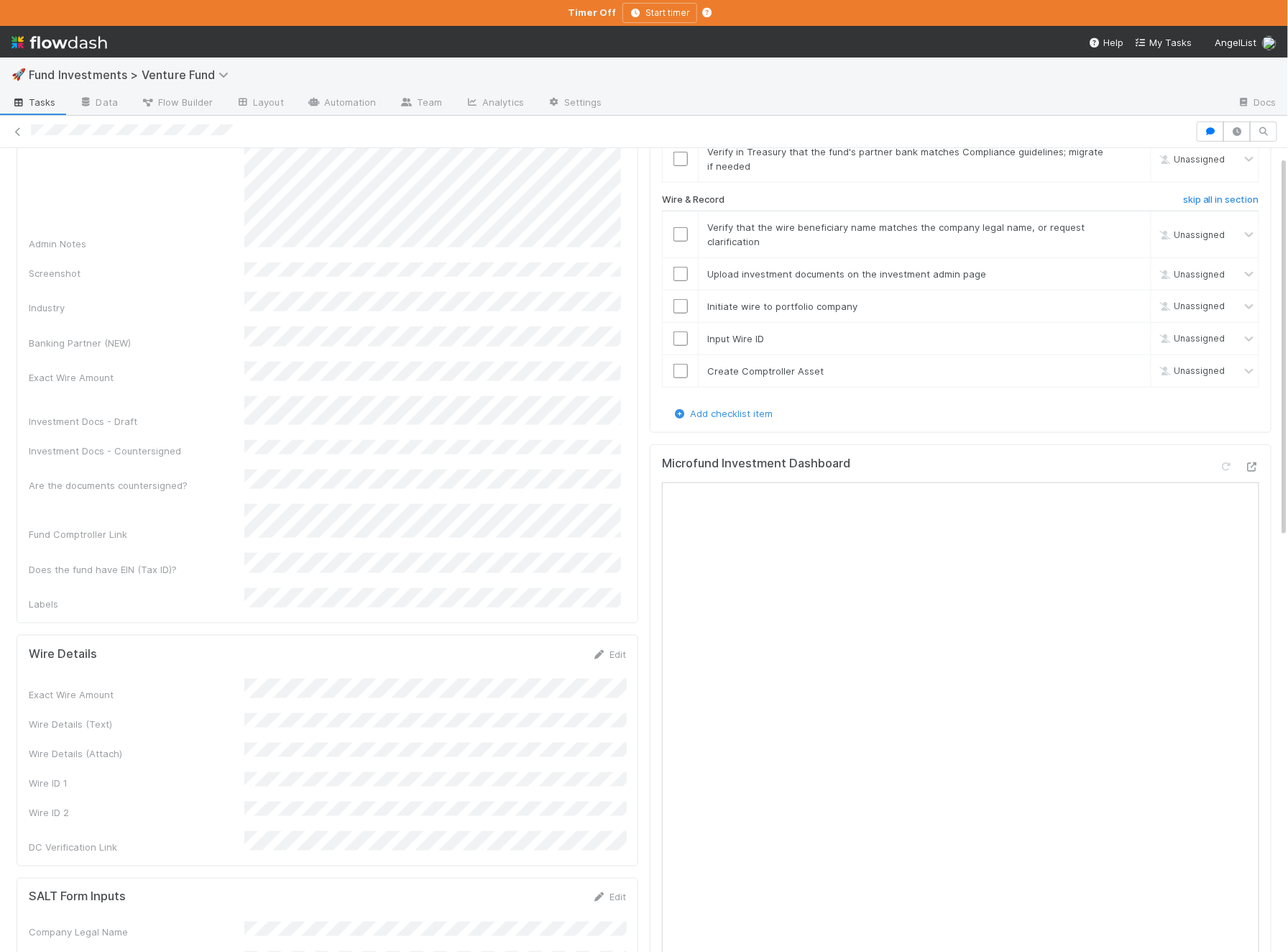
scroll to position [807, 0]
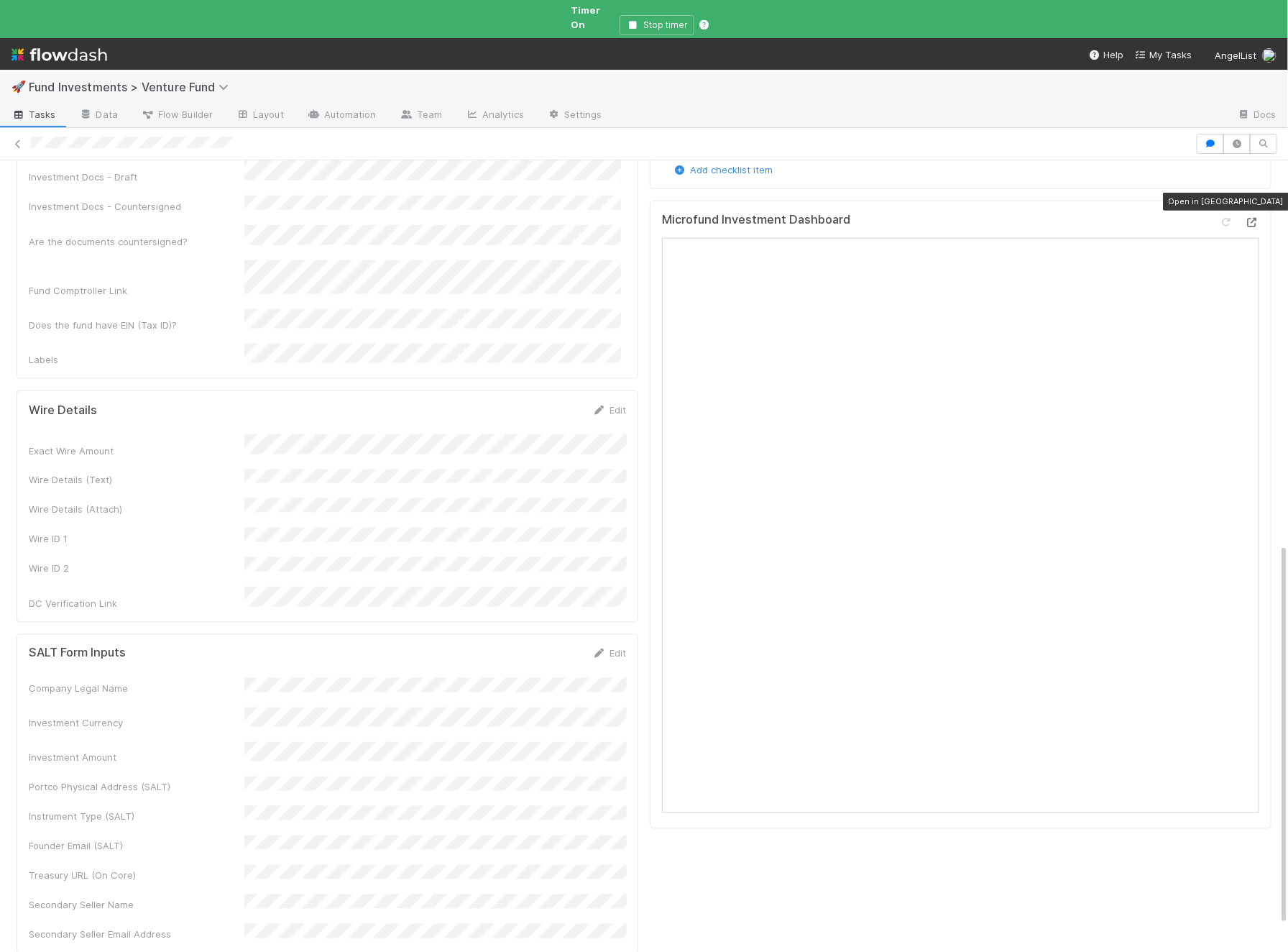
click at [1248, 218] on icon at bounding box center [1251, 222] width 14 height 9
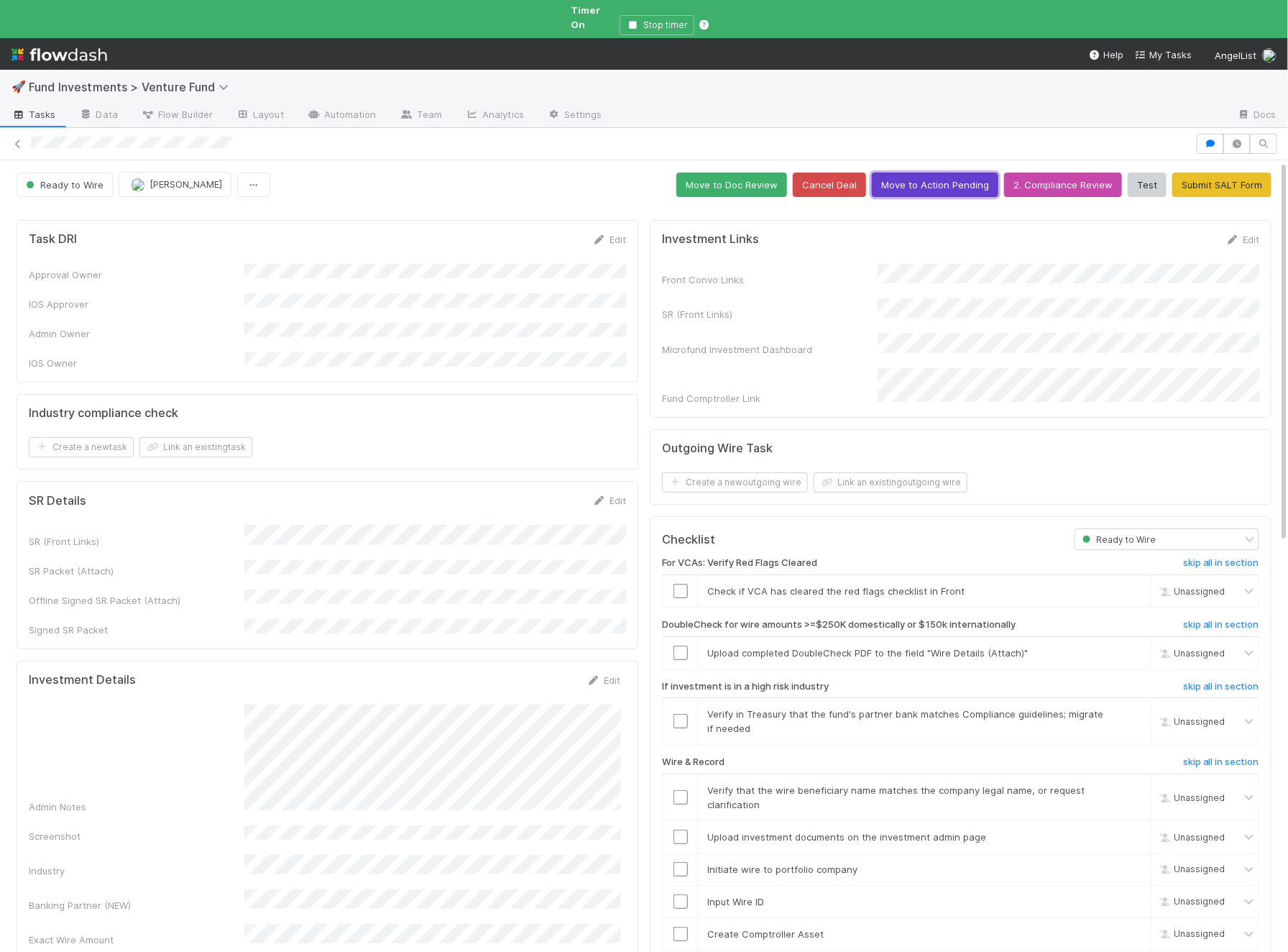
click at [962, 173] on button "Move to Action Pending" at bounding box center [935, 185] width 127 height 24
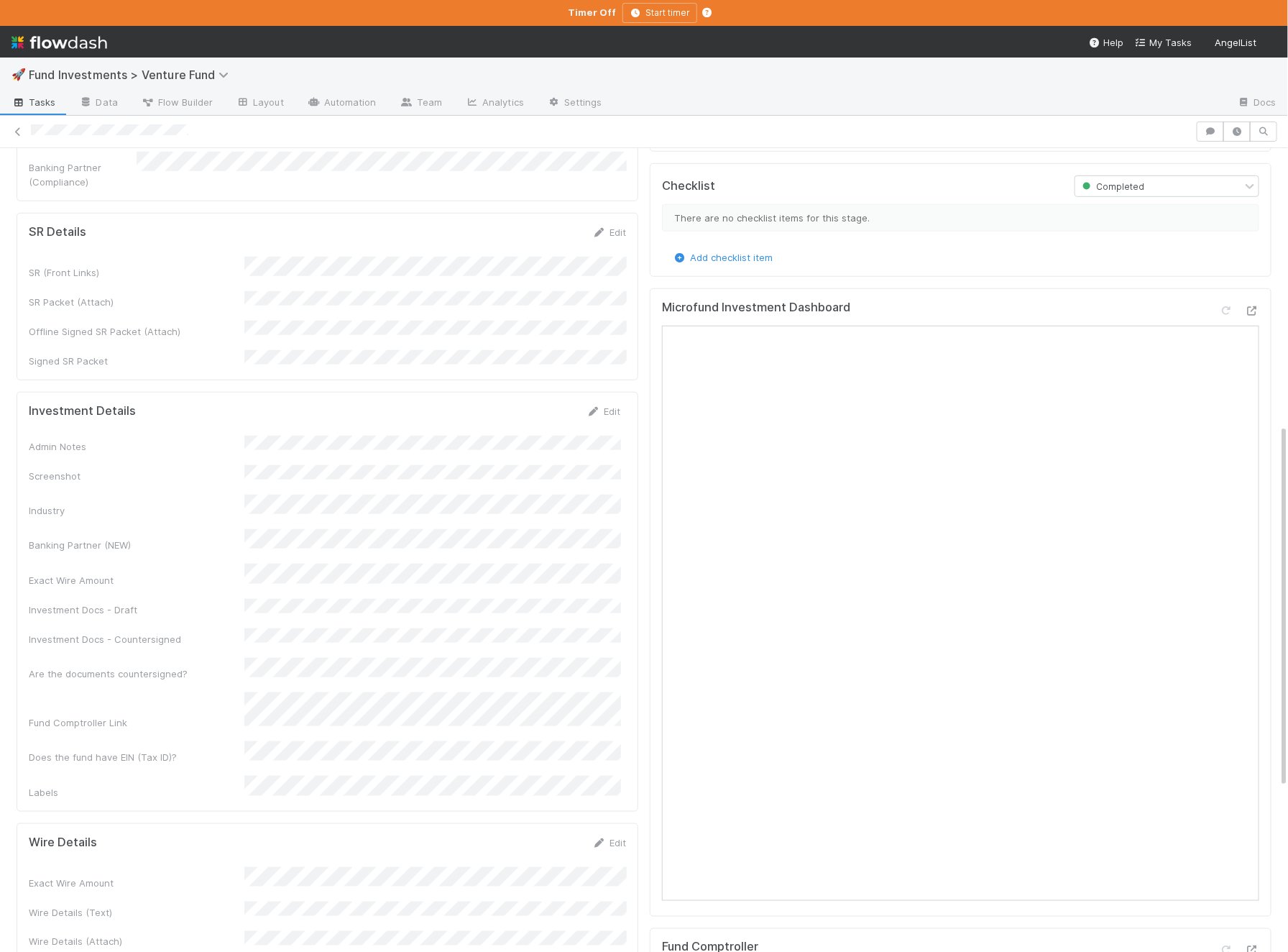
scroll to position [331, 0]
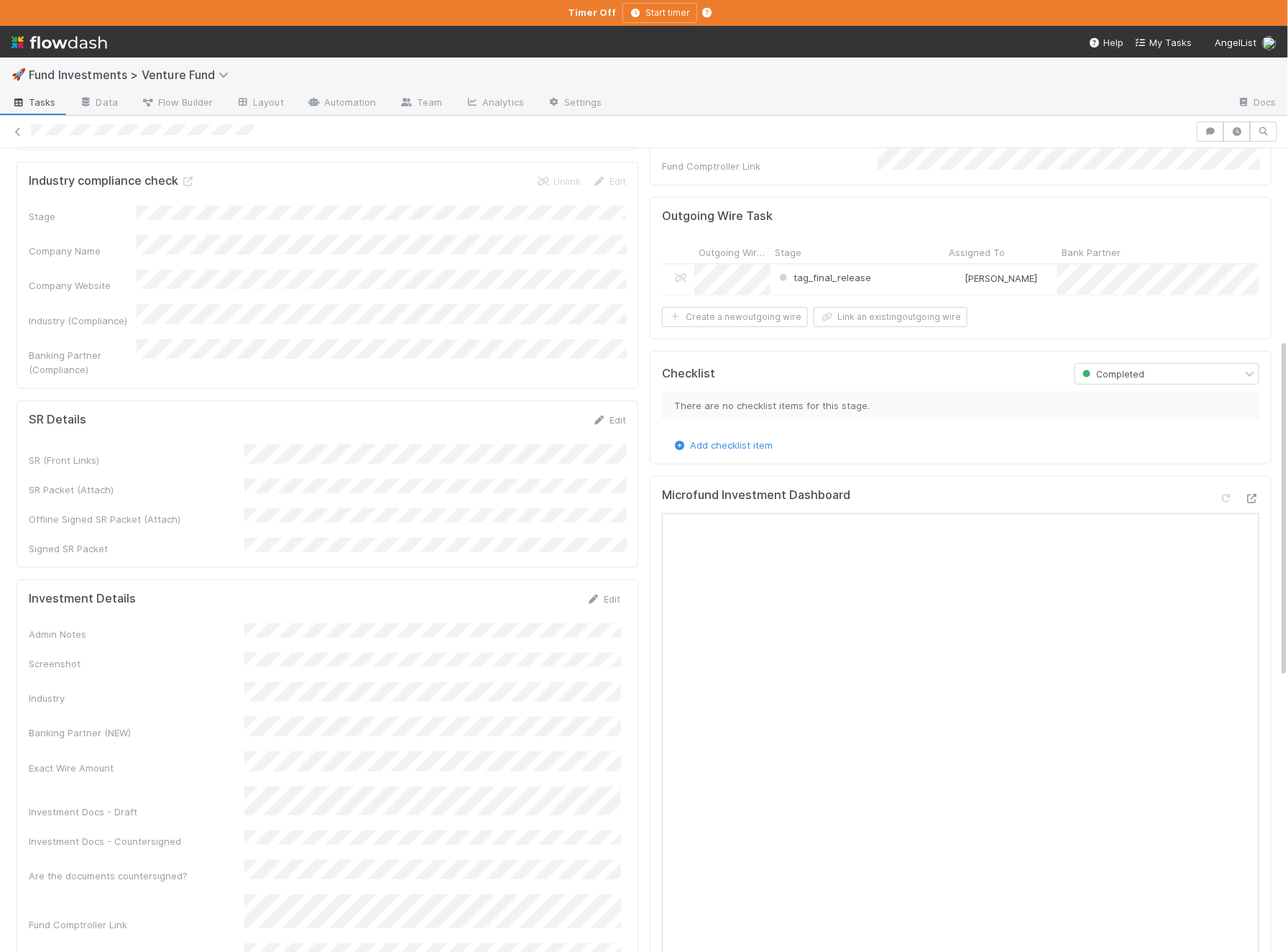
scroll to position [451, 0]
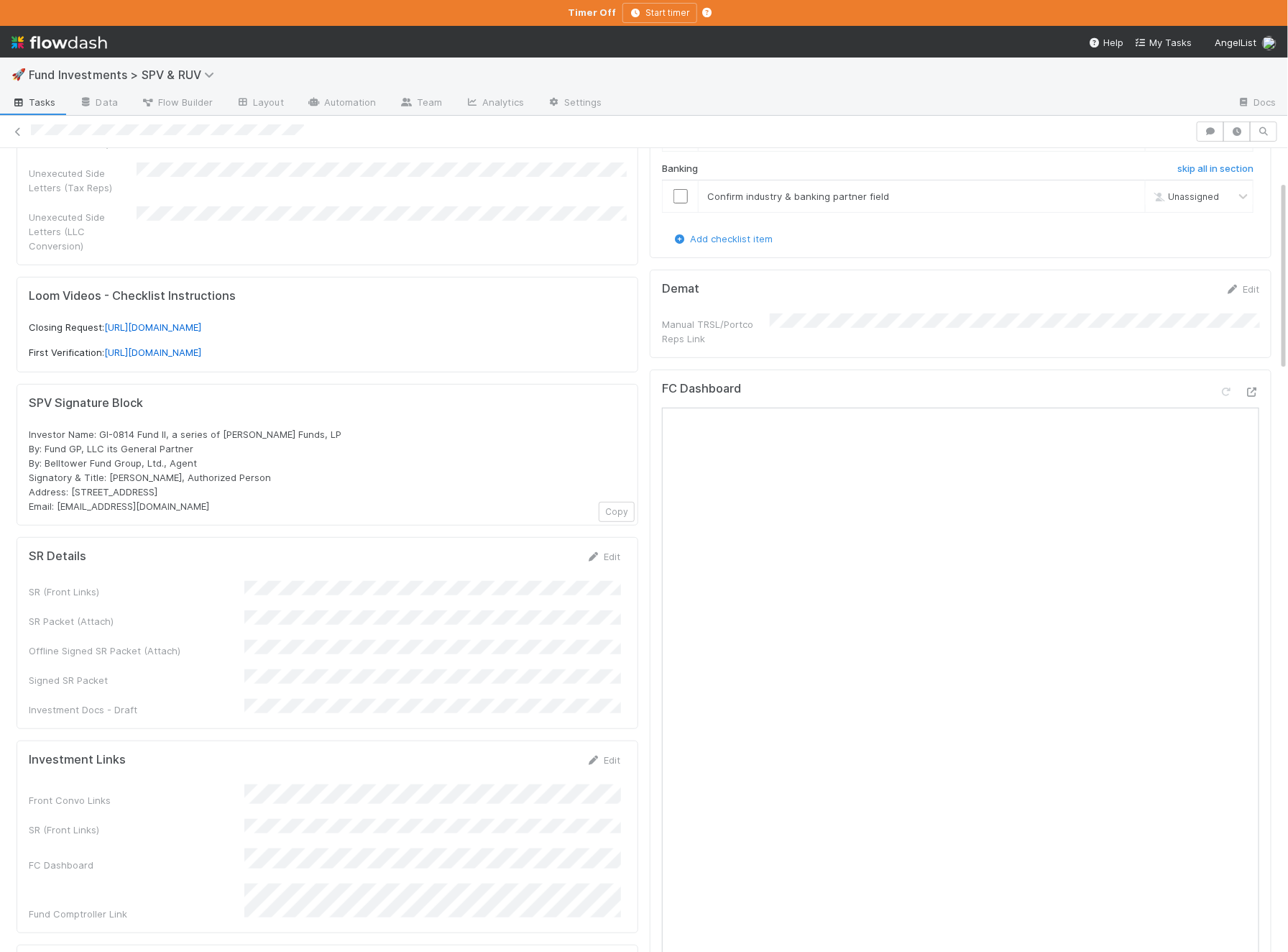
scroll to position [243, 0]
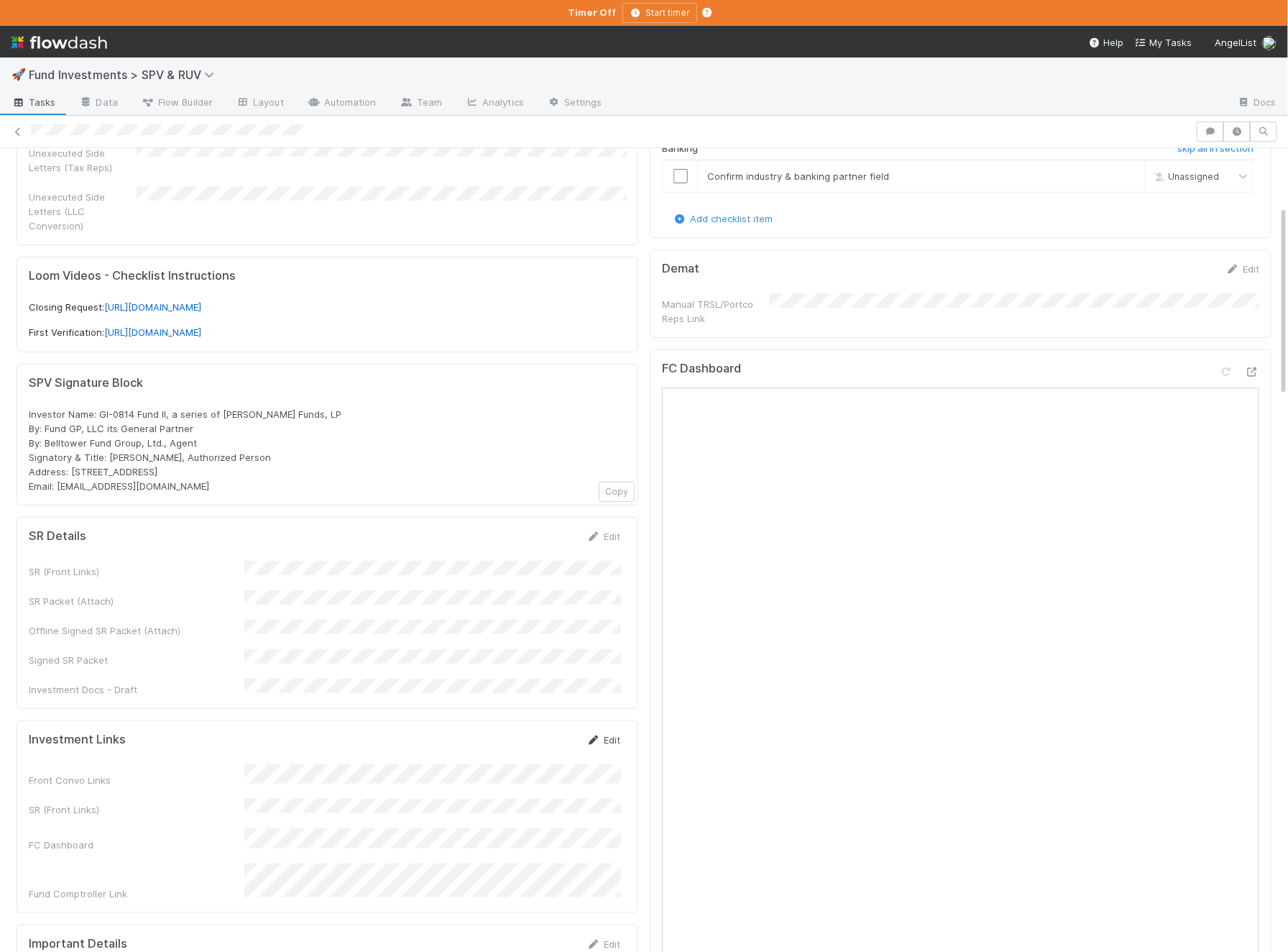
click at [614, 733] on link "Edit" at bounding box center [603, 739] width 34 height 11
click at [394, 733] on form "Investment Links Save Cancel Front Convo Links SR (Front Links) FC Dashboard Fu…" at bounding box center [325, 826] width 592 height 189
click at [375, 796] on div "Front Convo Links SR (Front Links) FC Dashboard Fund Comptroller Link" at bounding box center [325, 847] width 592 height 146
click at [539, 733] on button "Save" at bounding box center [544, 745] width 41 height 24
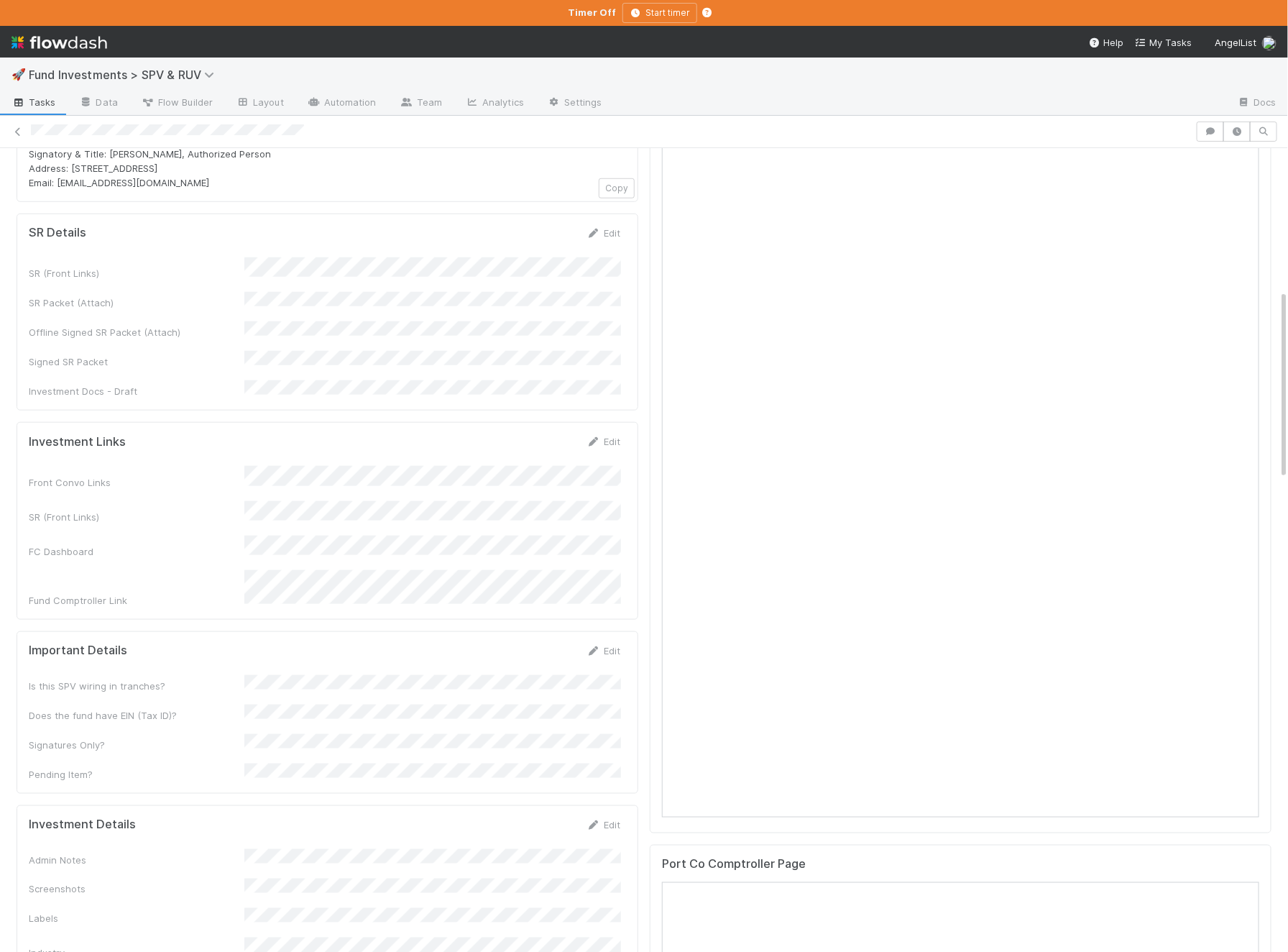
scroll to position [598, 0]
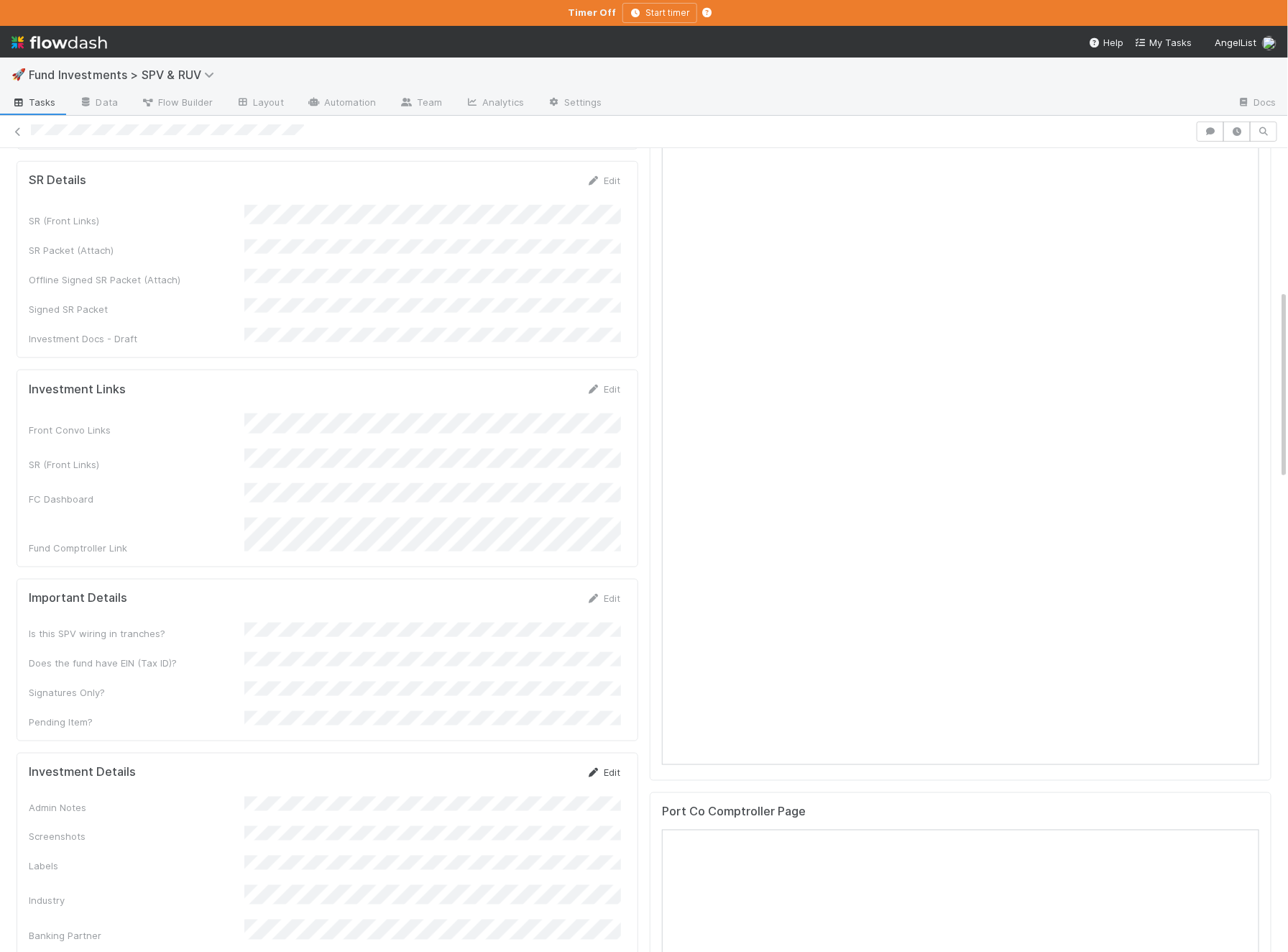
click at [602, 766] on link "Edit" at bounding box center [603, 772] width 34 height 11
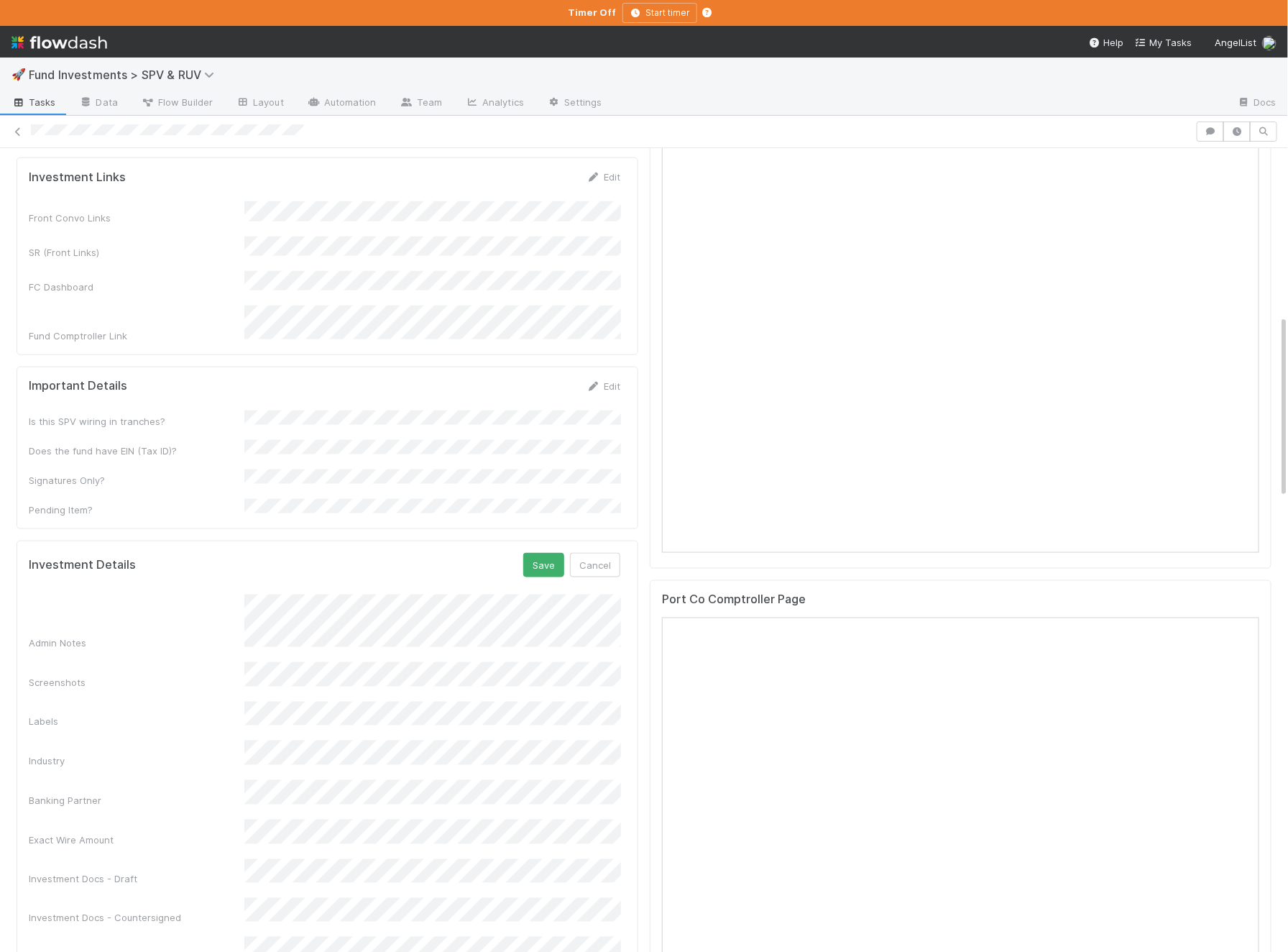
scroll to position [817, 0]
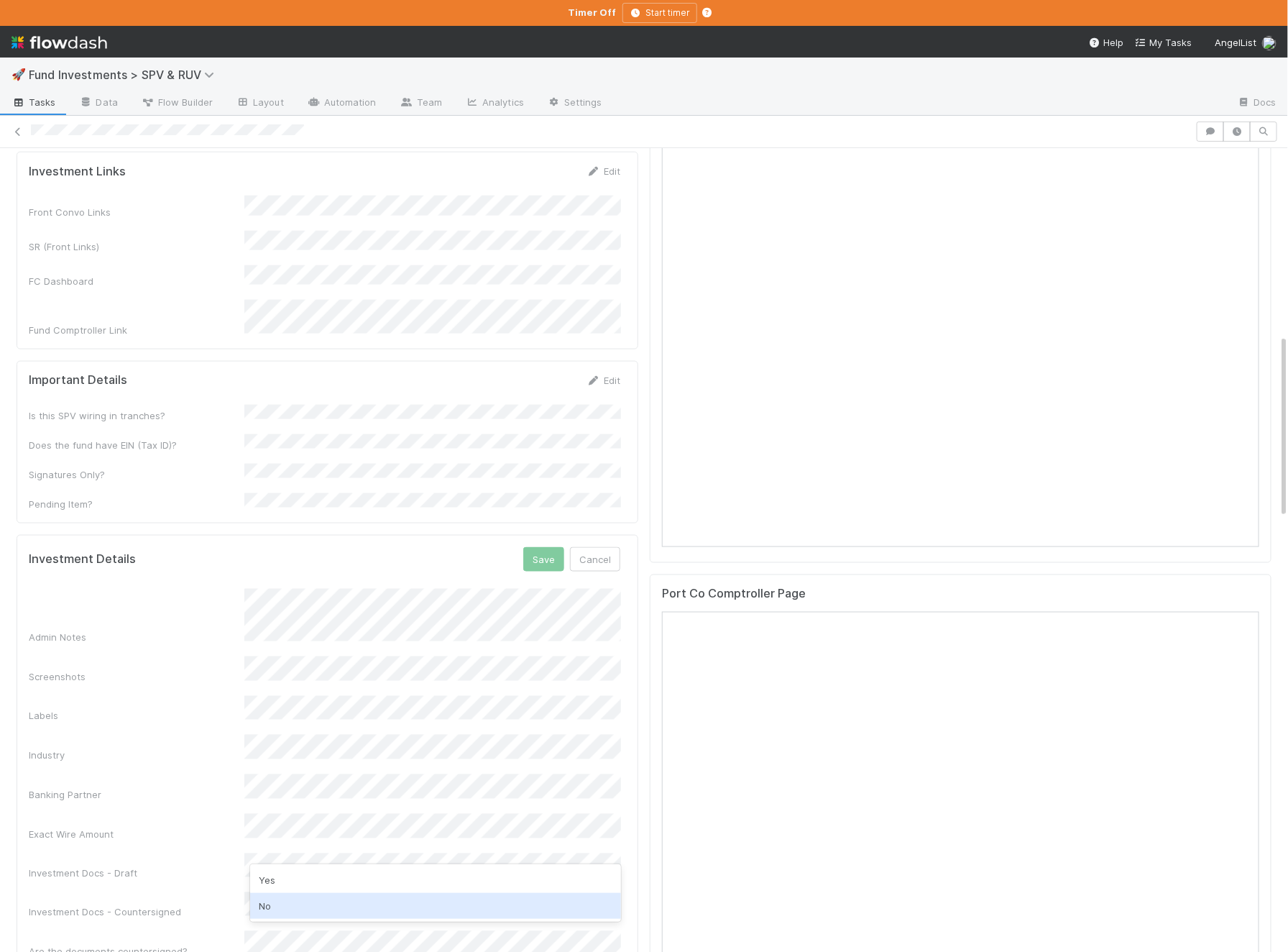
click at [285, 914] on div "No" at bounding box center [435, 906] width 371 height 26
click at [545, 547] on button "Save" at bounding box center [544, 559] width 41 height 24
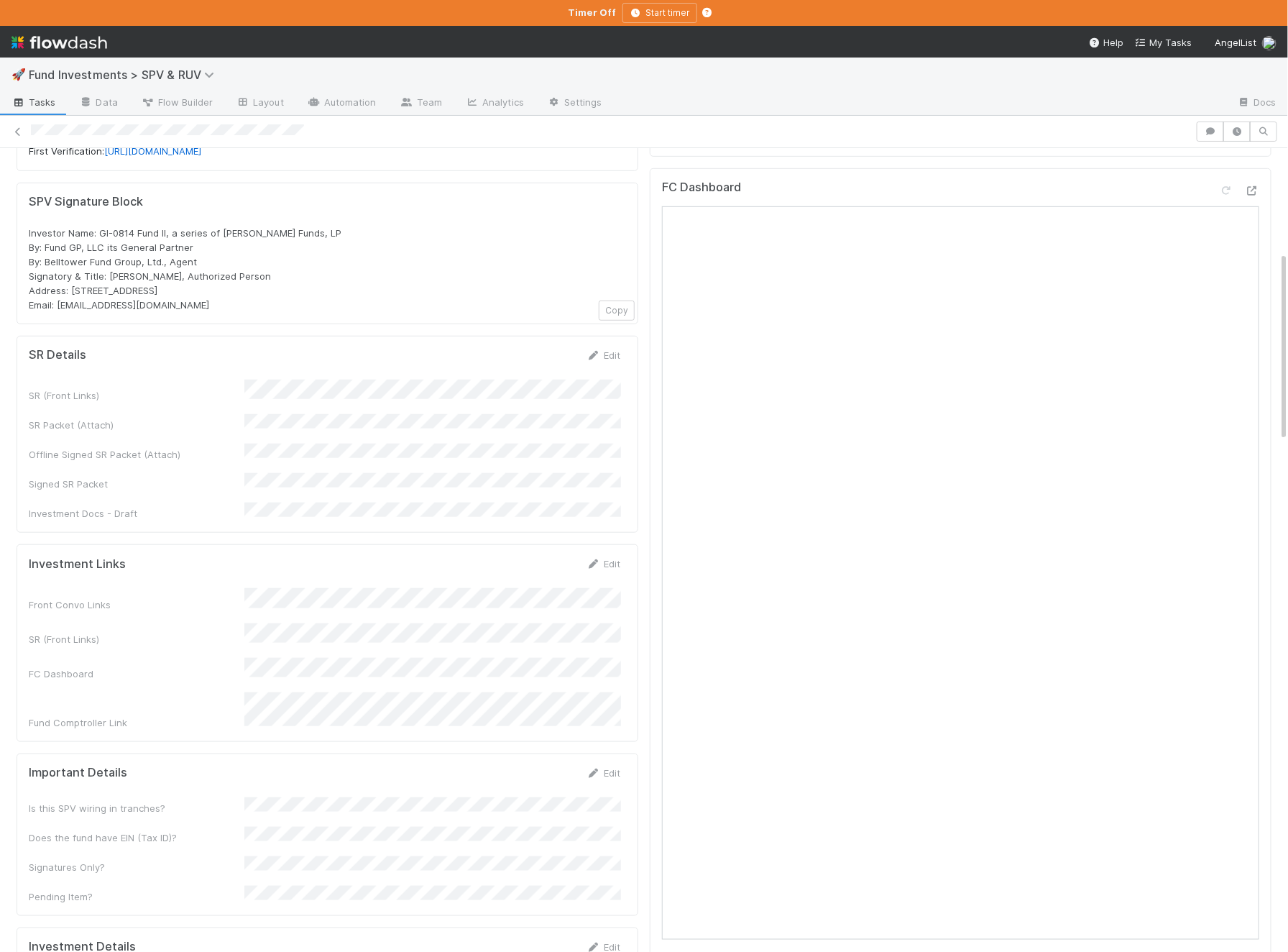
scroll to position [451, 0]
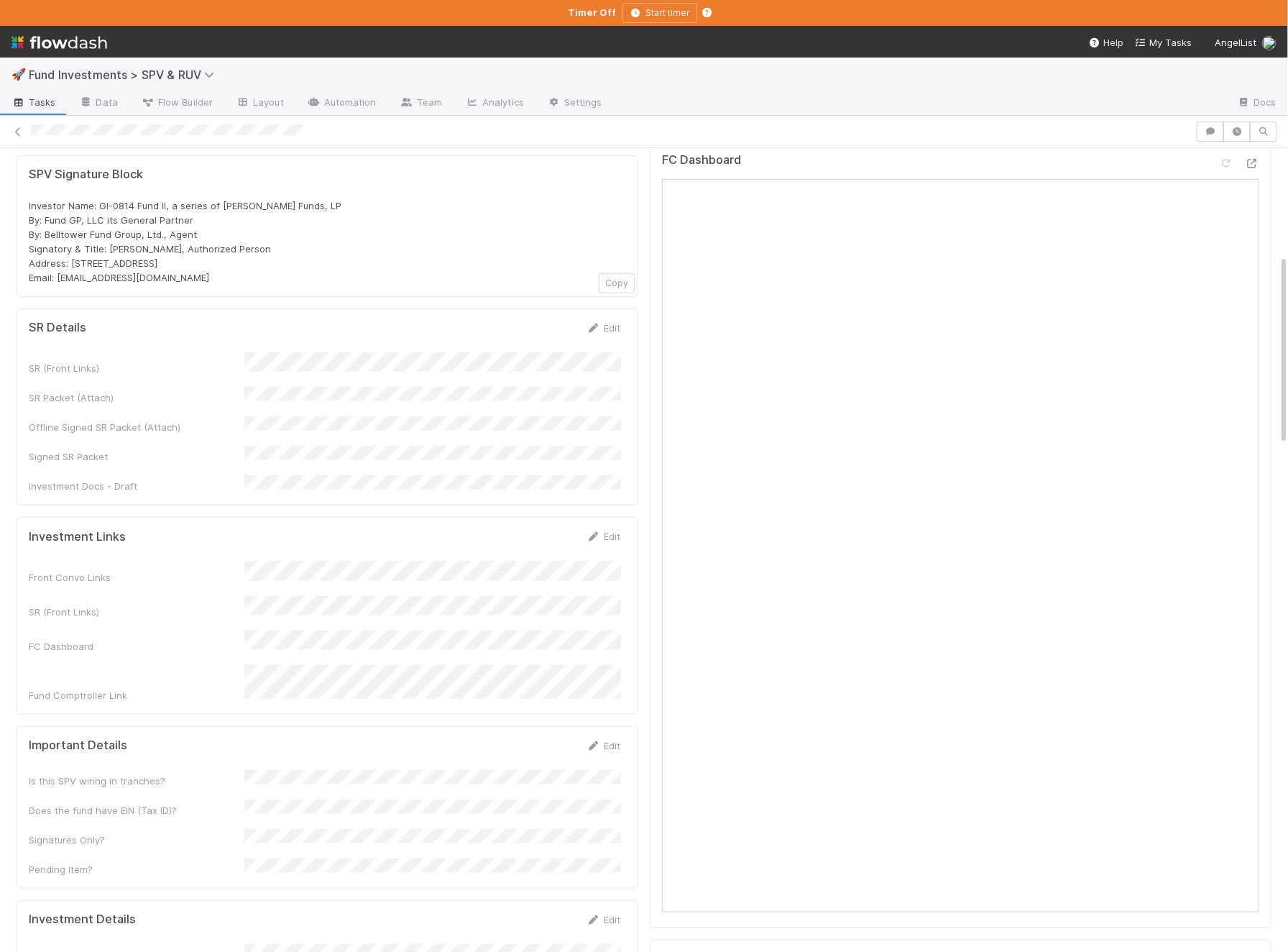
click at [609, 738] on form "Important Details Edit Is this SPV wiring in tranches? Does the fund have EIN (…" at bounding box center [325, 807] width 592 height 138
click at [604, 740] on link "Edit" at bounding box center [603, 746] width 34 height 11
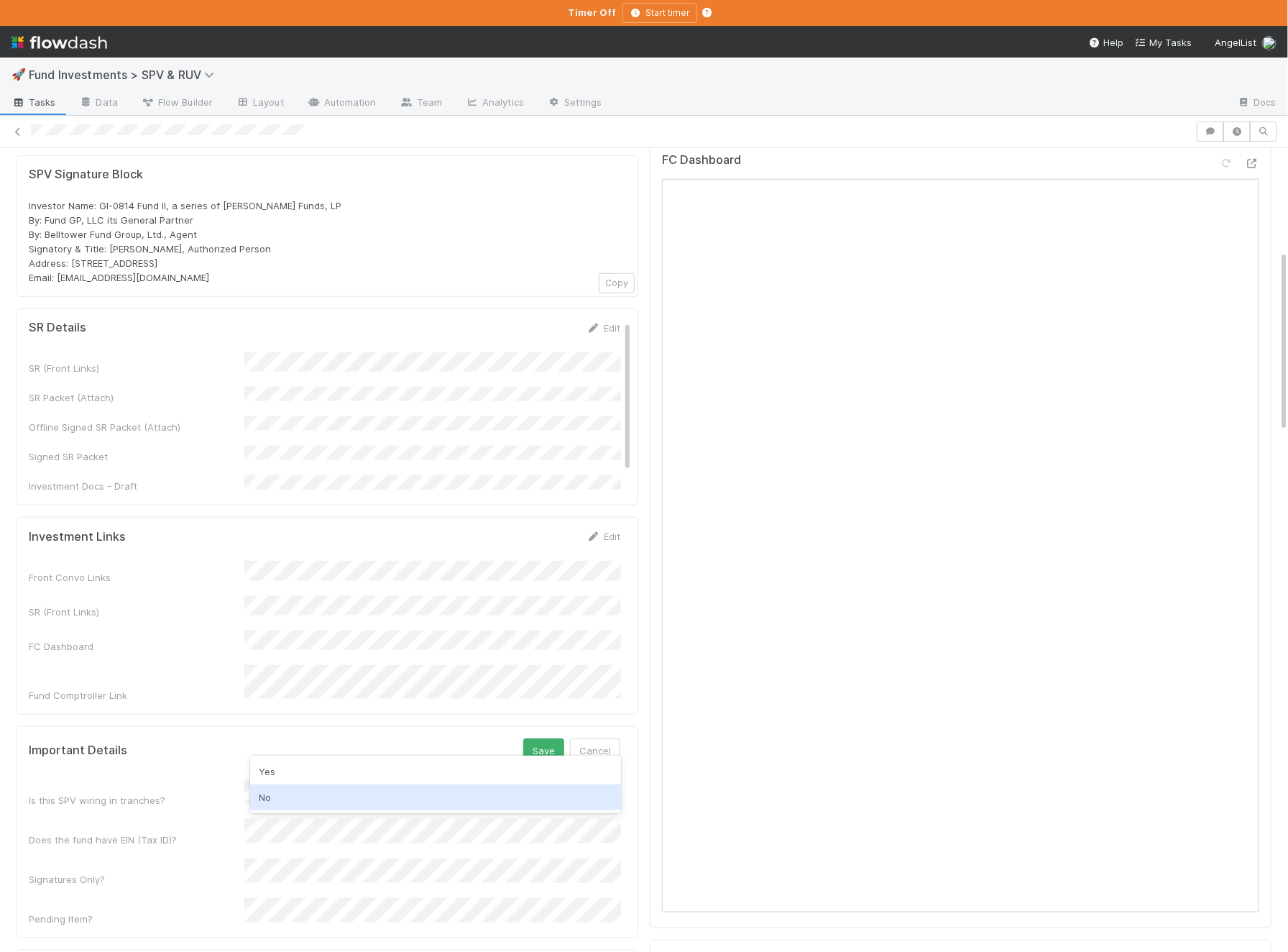
click at [295, 795] on div "No" at bounding box center [435, 797] width 371 height 26
click at [301, 812] on div "Yes" at bounding box center [435, 808] width 371 height 26
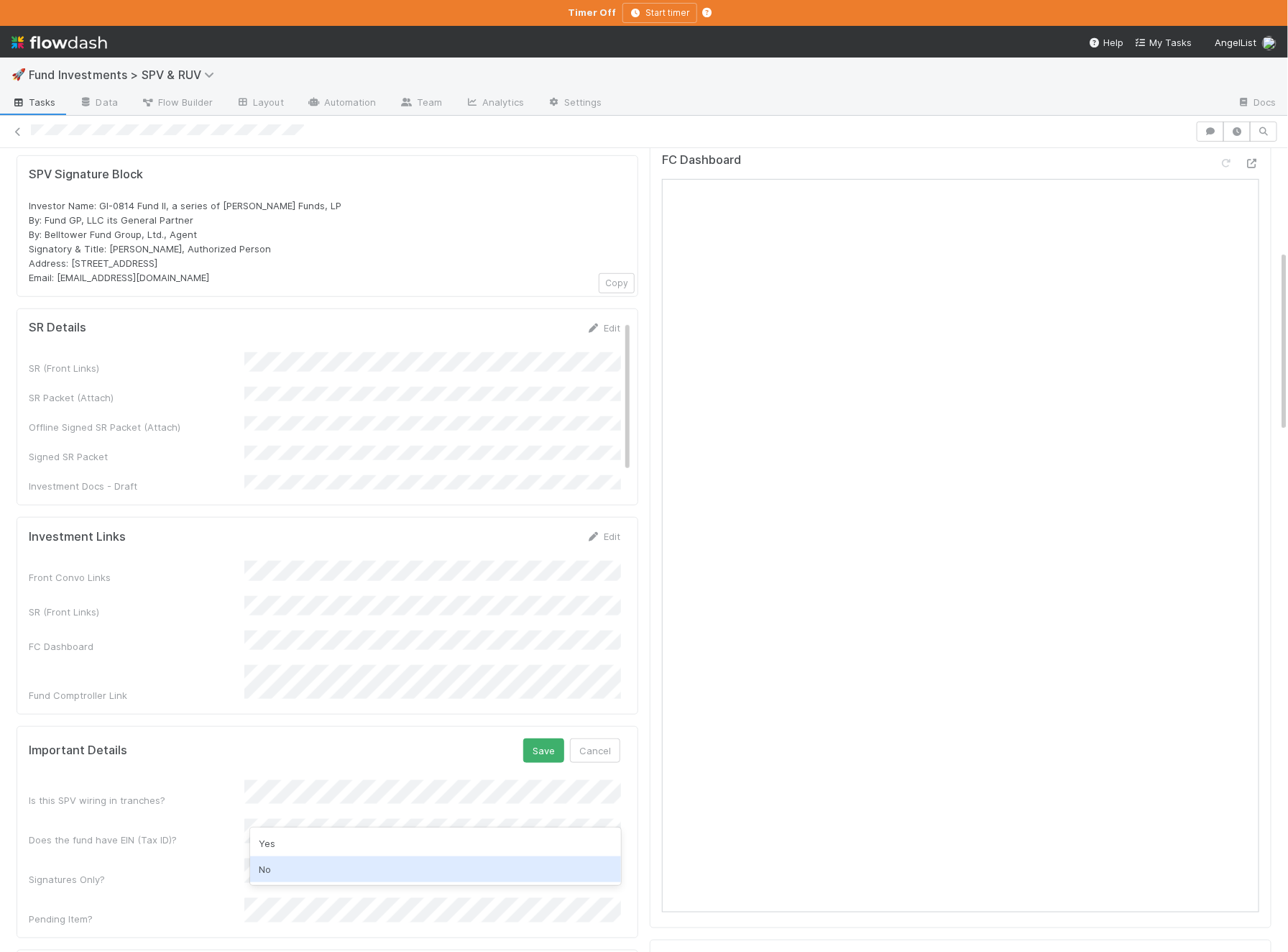
click at [282, 866] on div "No" at bounding box center [435, 869] width 371 height 26
click at [552, 738] on button "Save" at bounding box center [544, 750] width 41 height 24
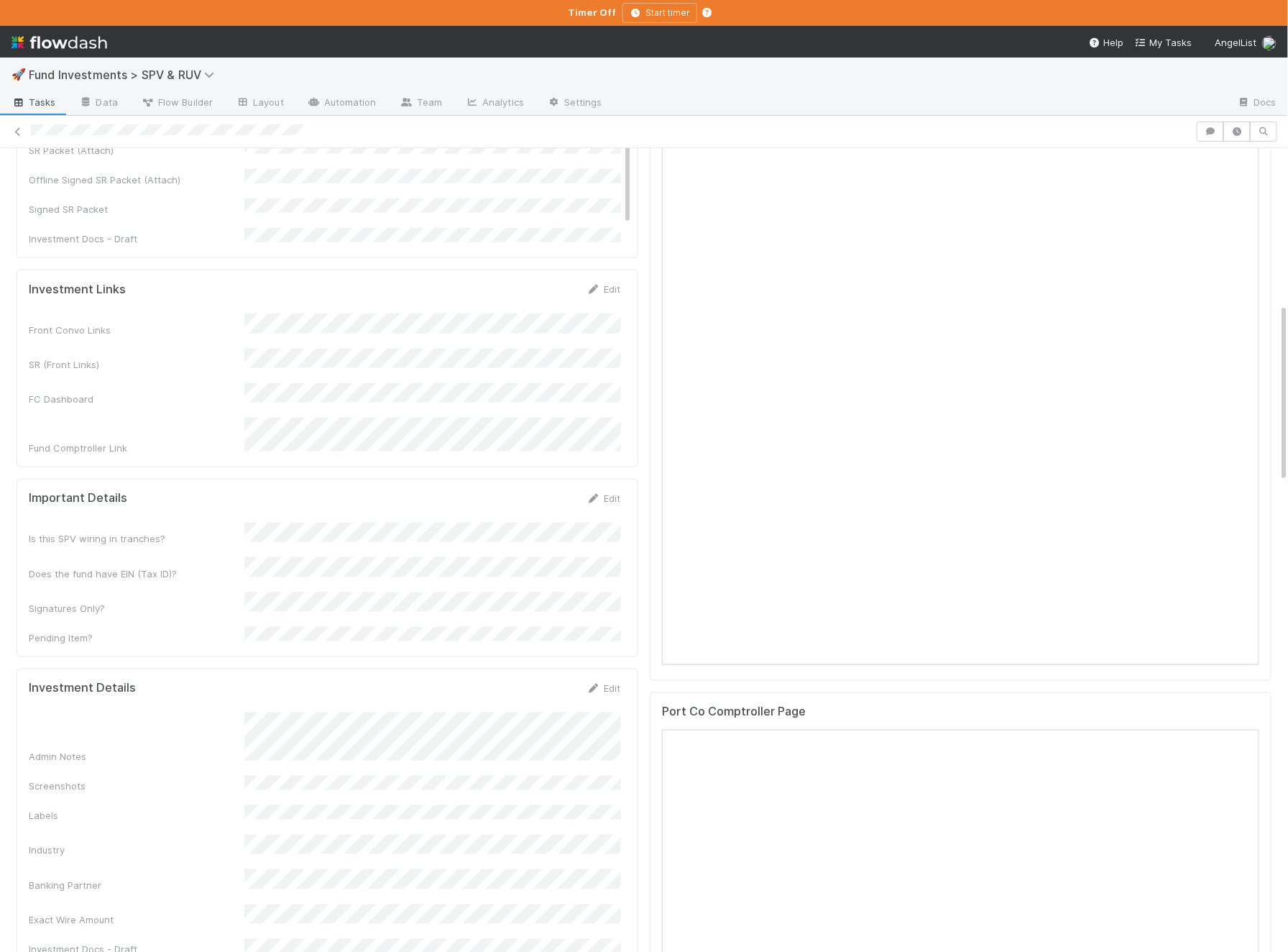
scroll to position [700, 0]
click at [238, 712] on div "Admin Notes" at bounding box center [325, 737] width 592 height 52
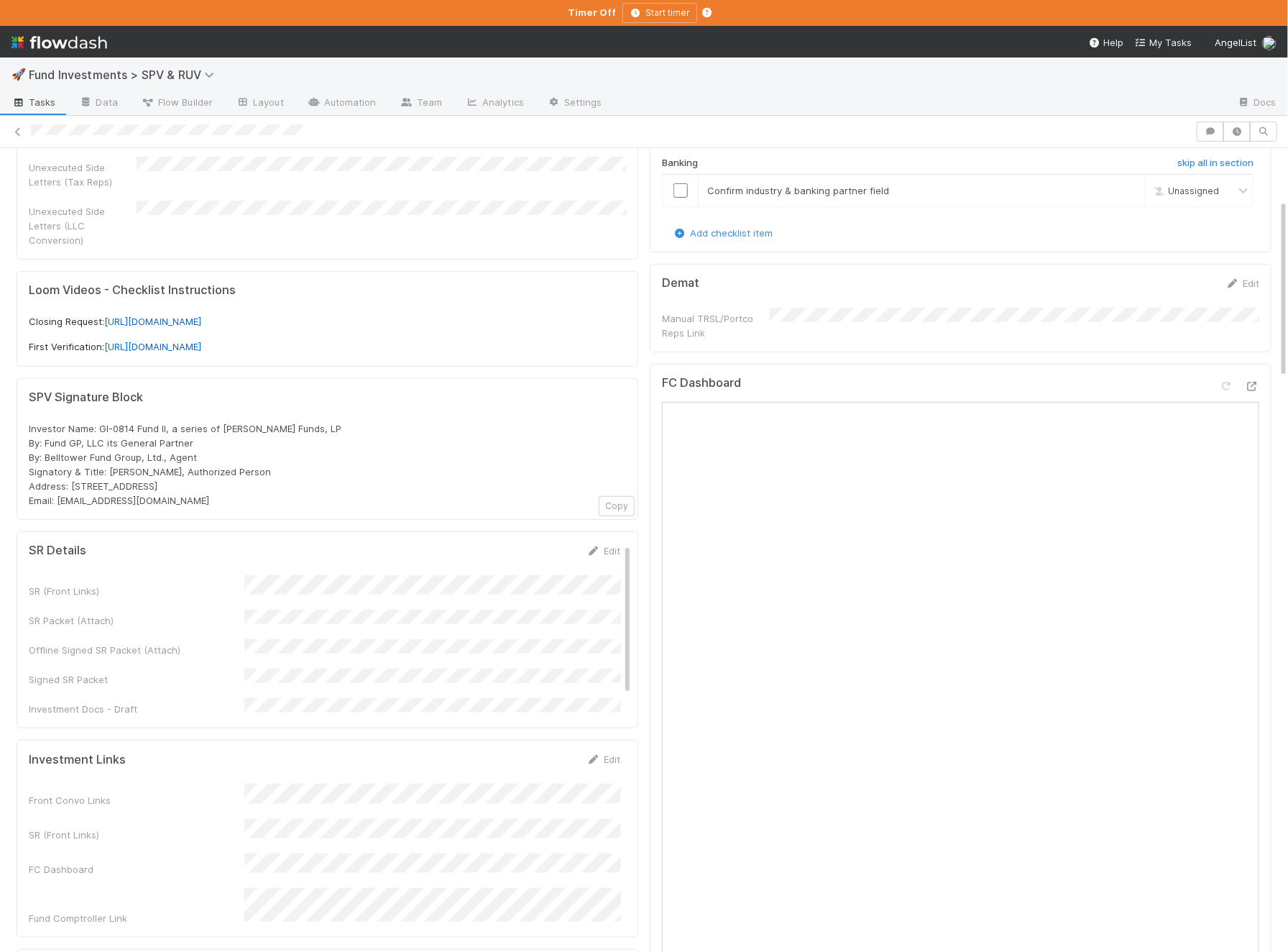
scroll to position [165, 0]
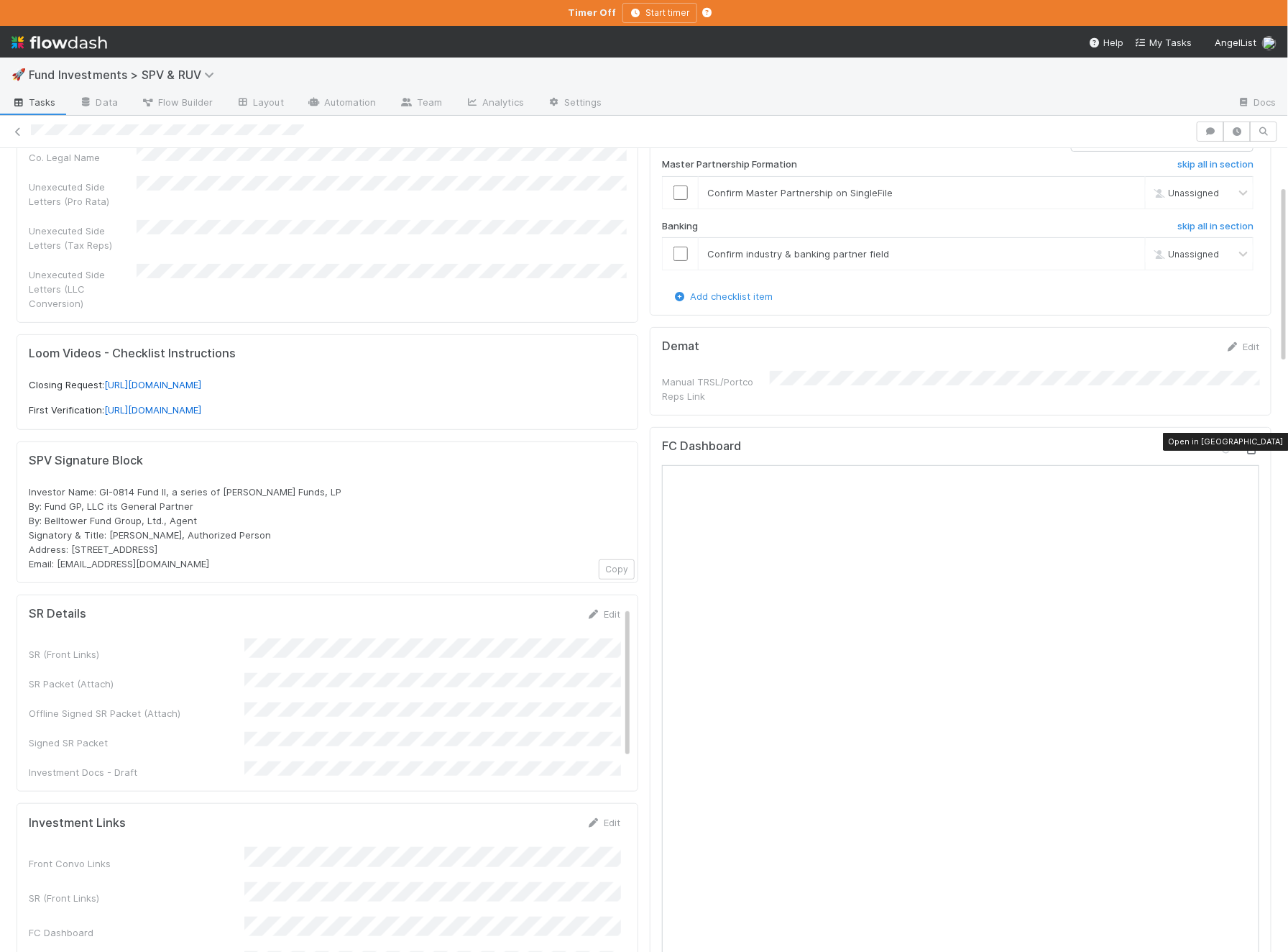
click at [1255, 445] on icon at bounding box center [1251, 449] width 14 height 9
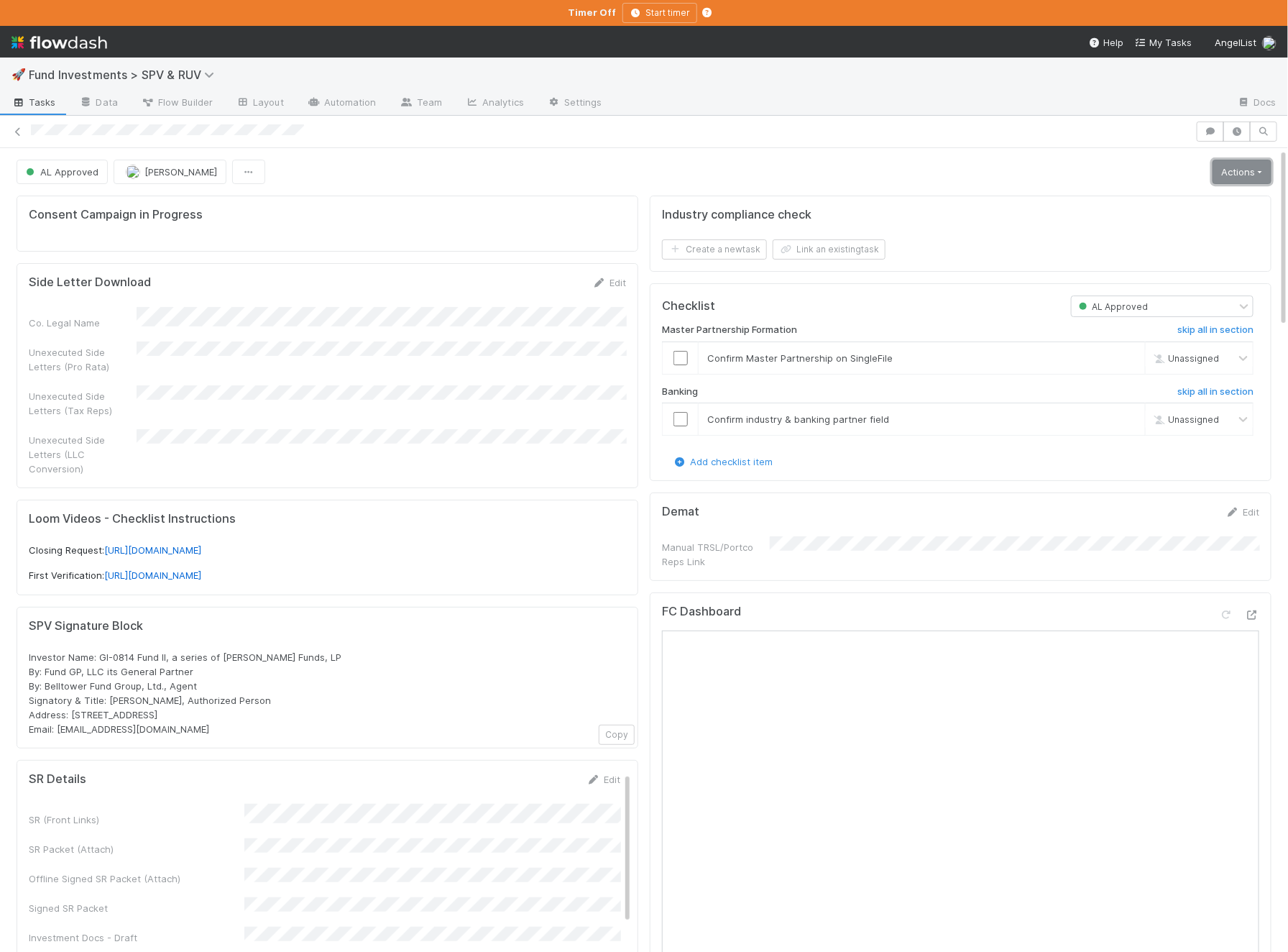
click at [1229, 171] on link "Actions" at bounding box center [1242, 172] width 59 height 24
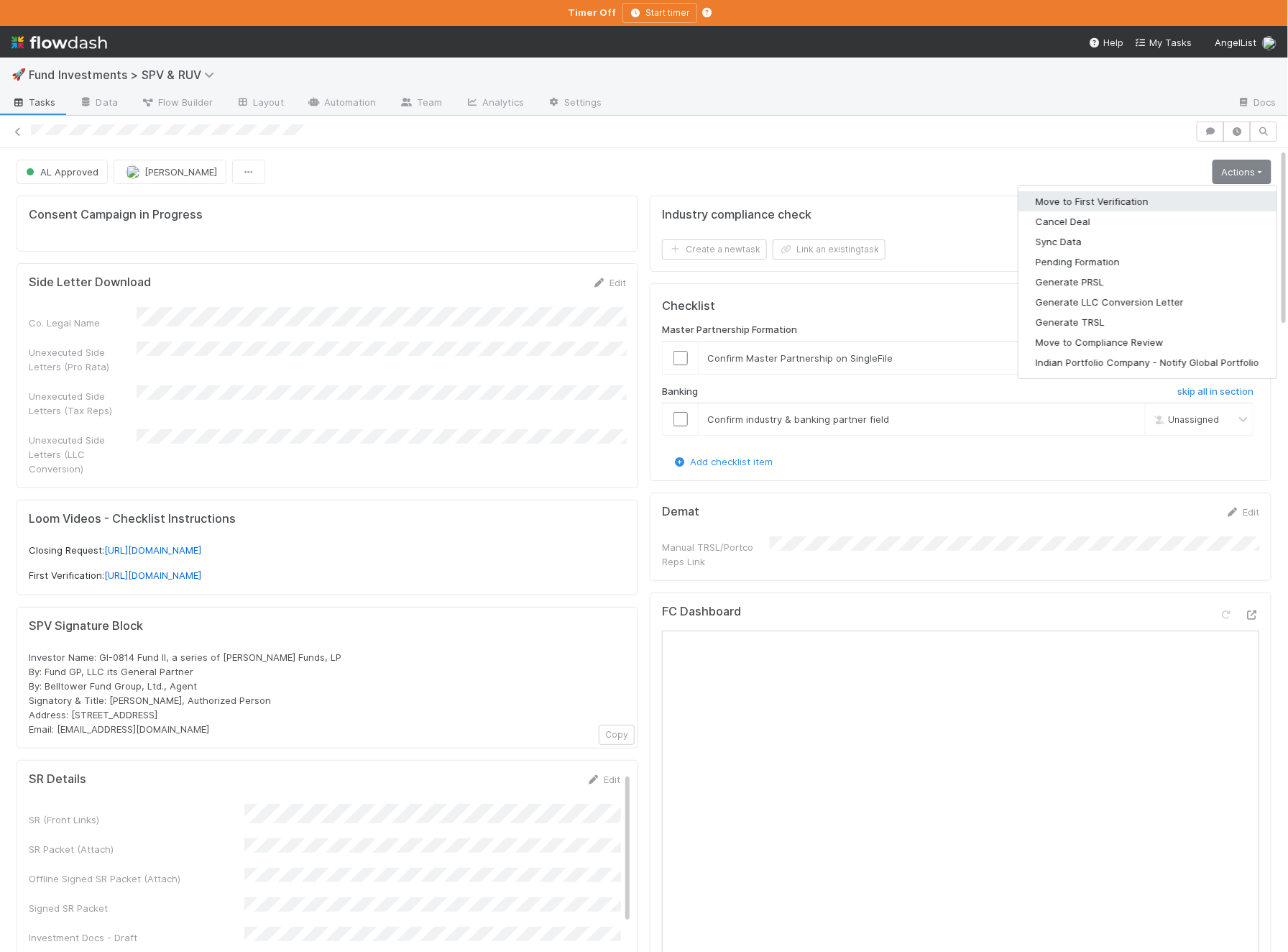
click at [1174, 194] on button "Move to First Verification" at bounding box center [1147, 201] width 258 height 20
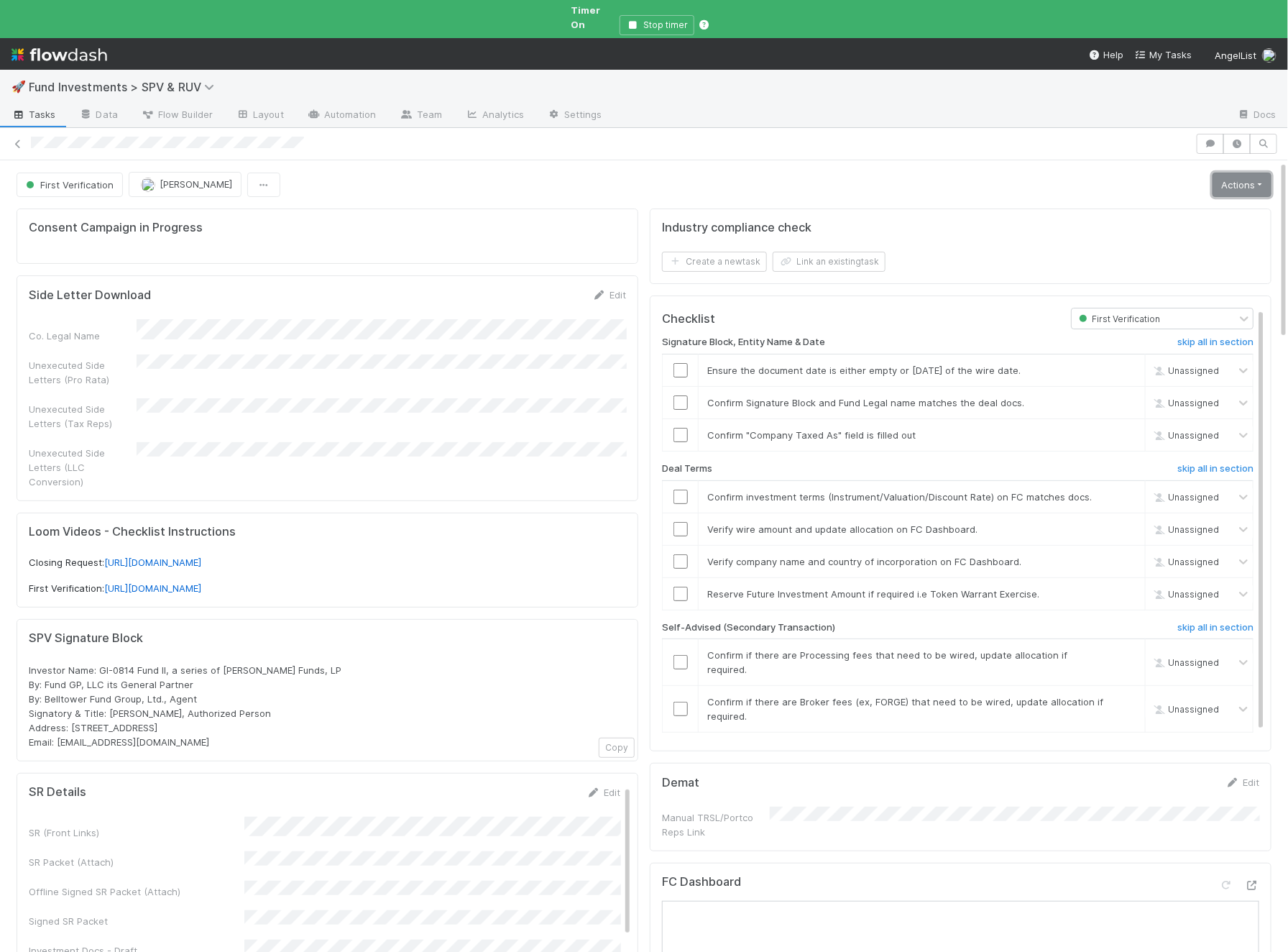
click at [1248, 173] on link "Actions" at bounding box center [1242, 185] width 59 height 24
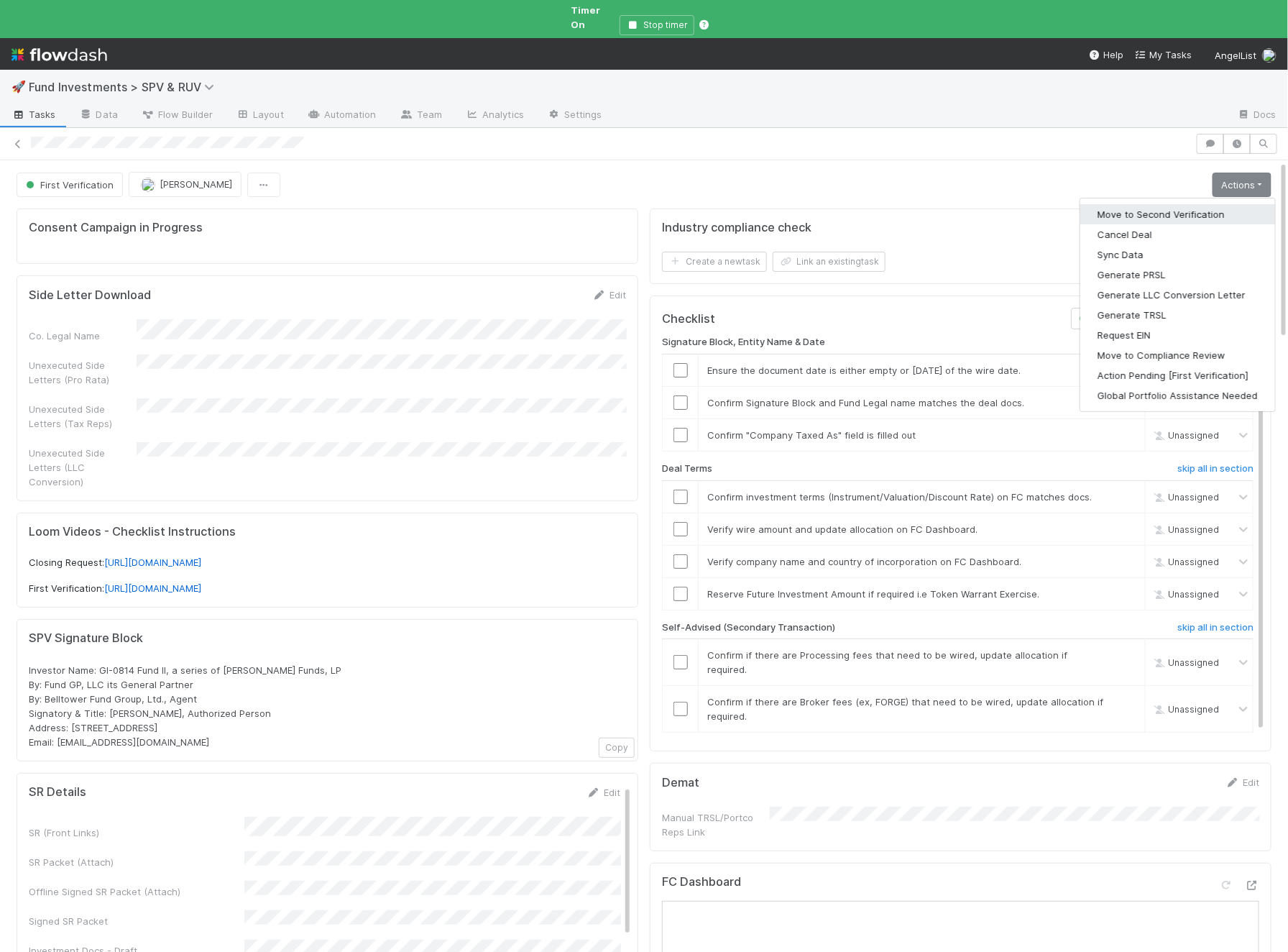
click at [1176, 204] on button "Move to Second Verification" at bounding box center [1178, 214] width 195 height 20
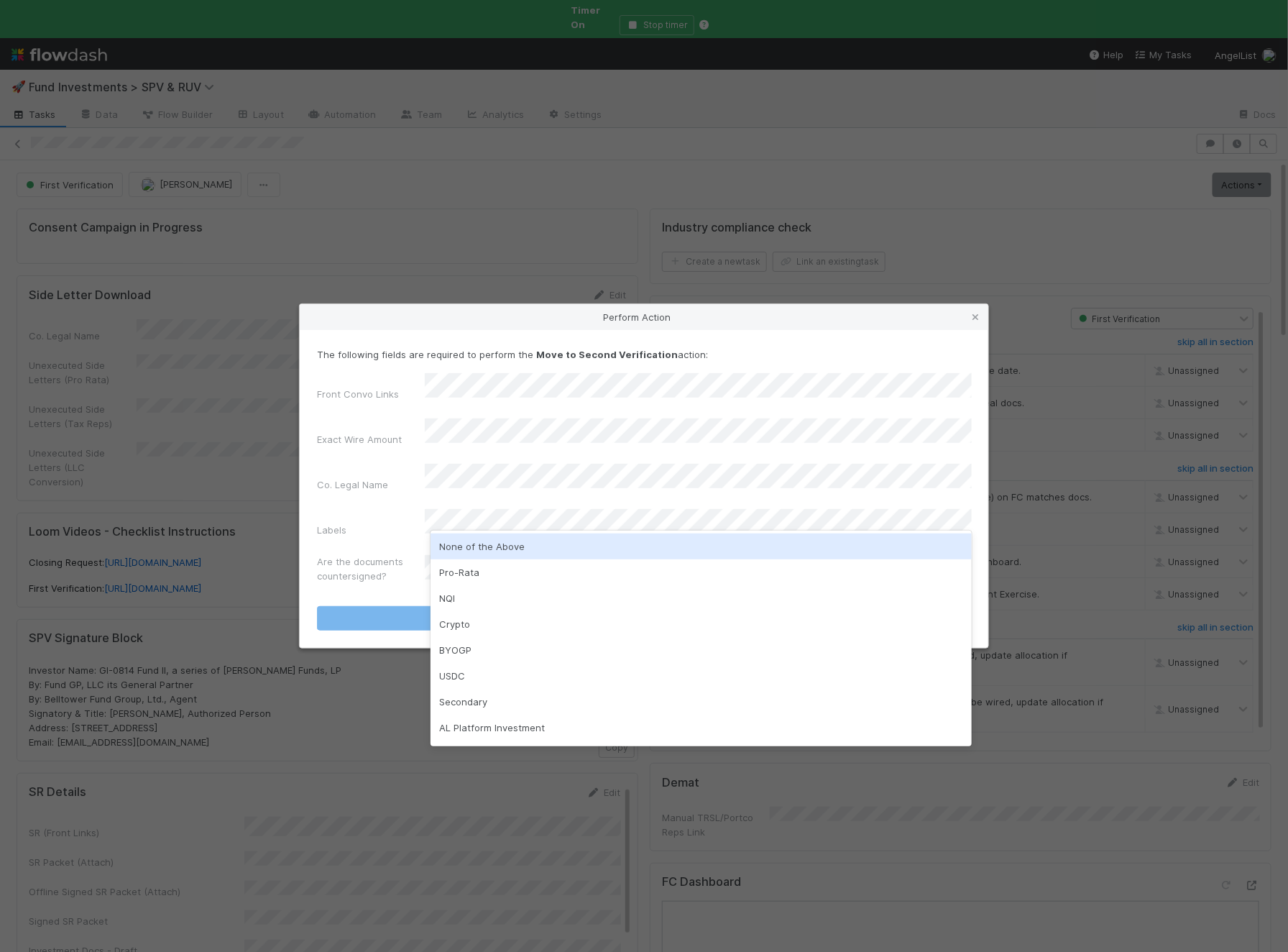
click at [503, 534] on div "None of the Above" at bounding box center [701, 547] width 541 height 26
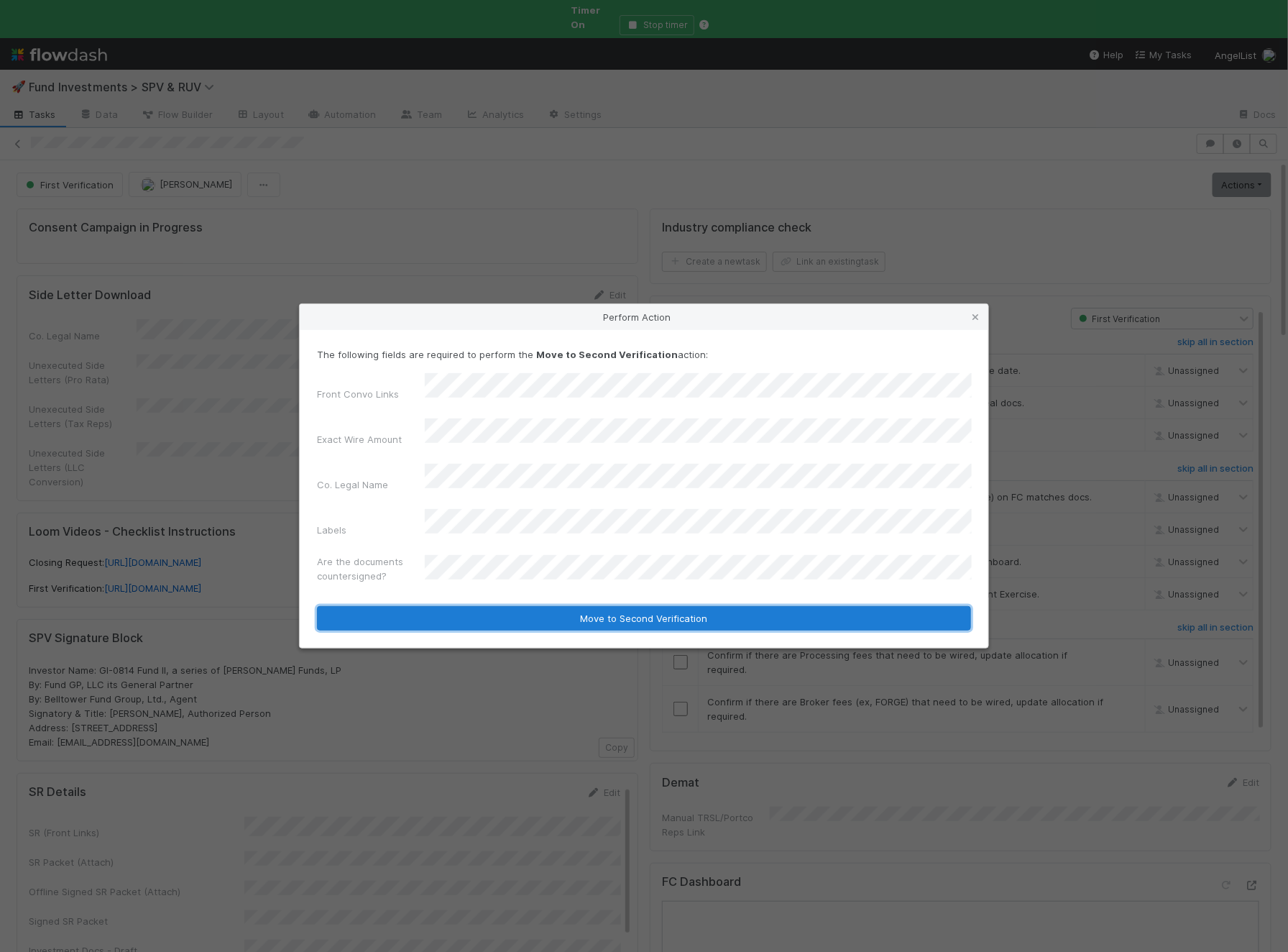
click at [465, 610] on button "Move to Second Verification" at bounding box center [644, 618] width 654 height 24
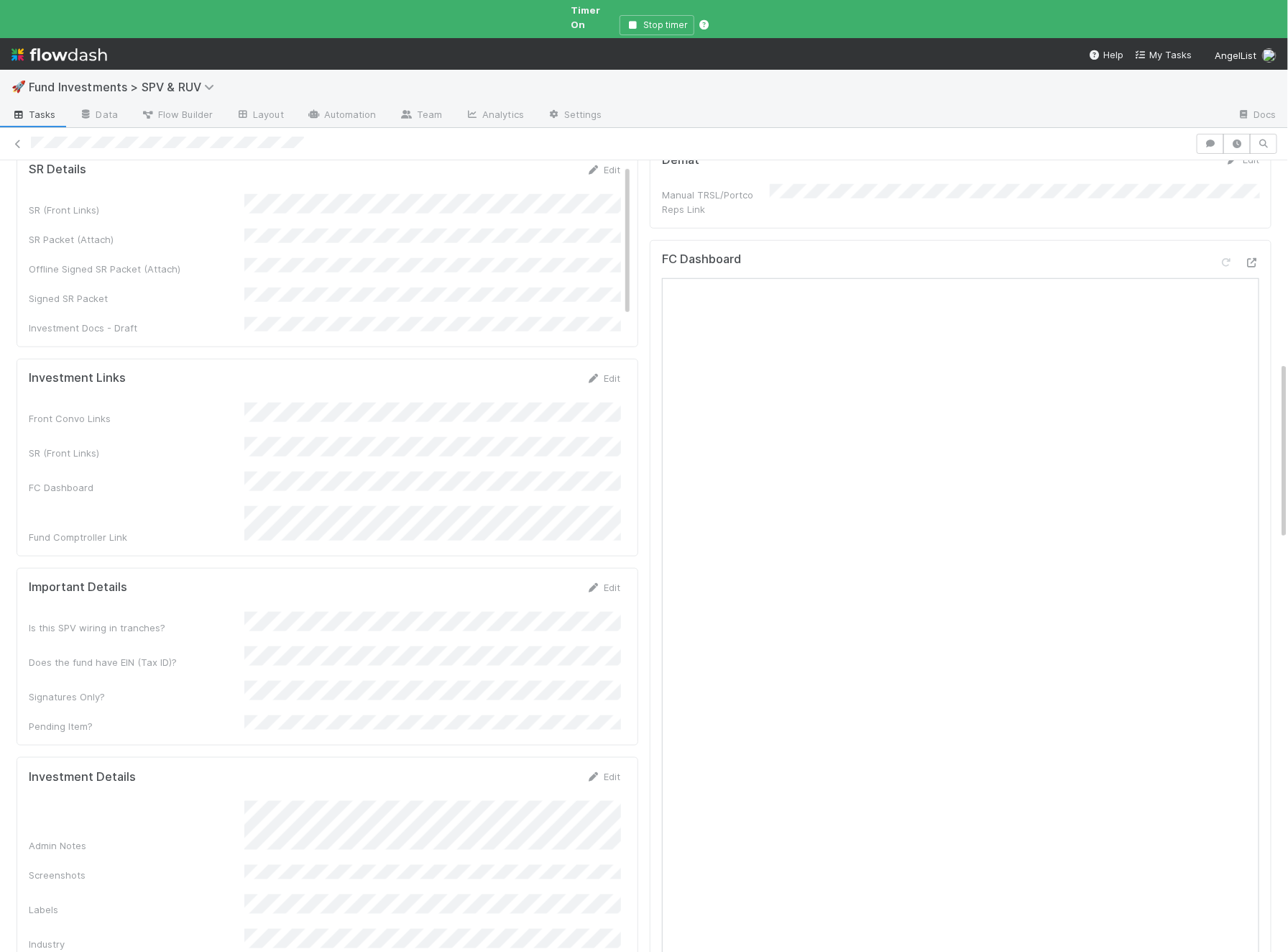
scroll to position [934, 0]
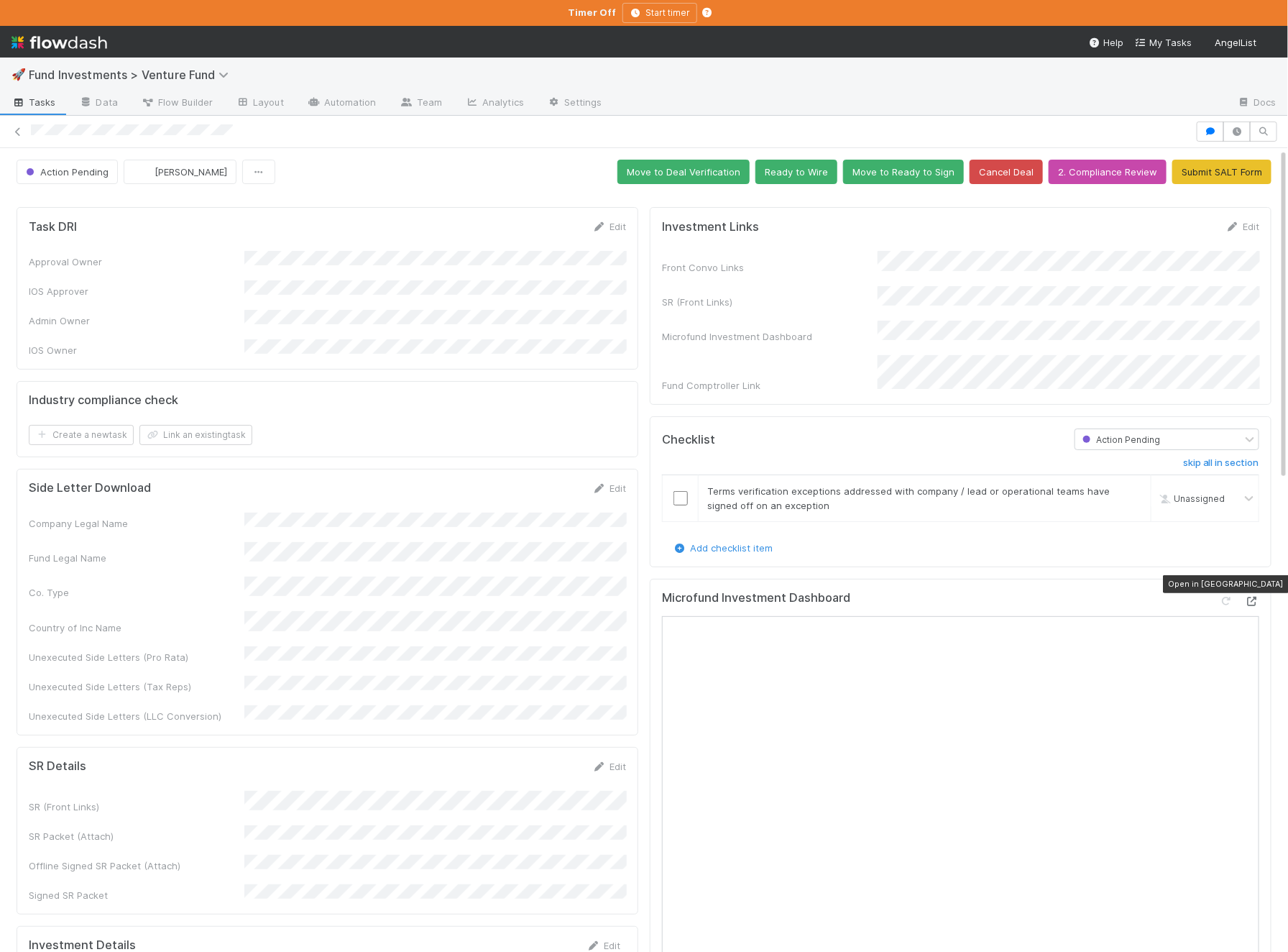
click at [1253, 597] on icon at bounding box center [1251, 601] width 14 height 9
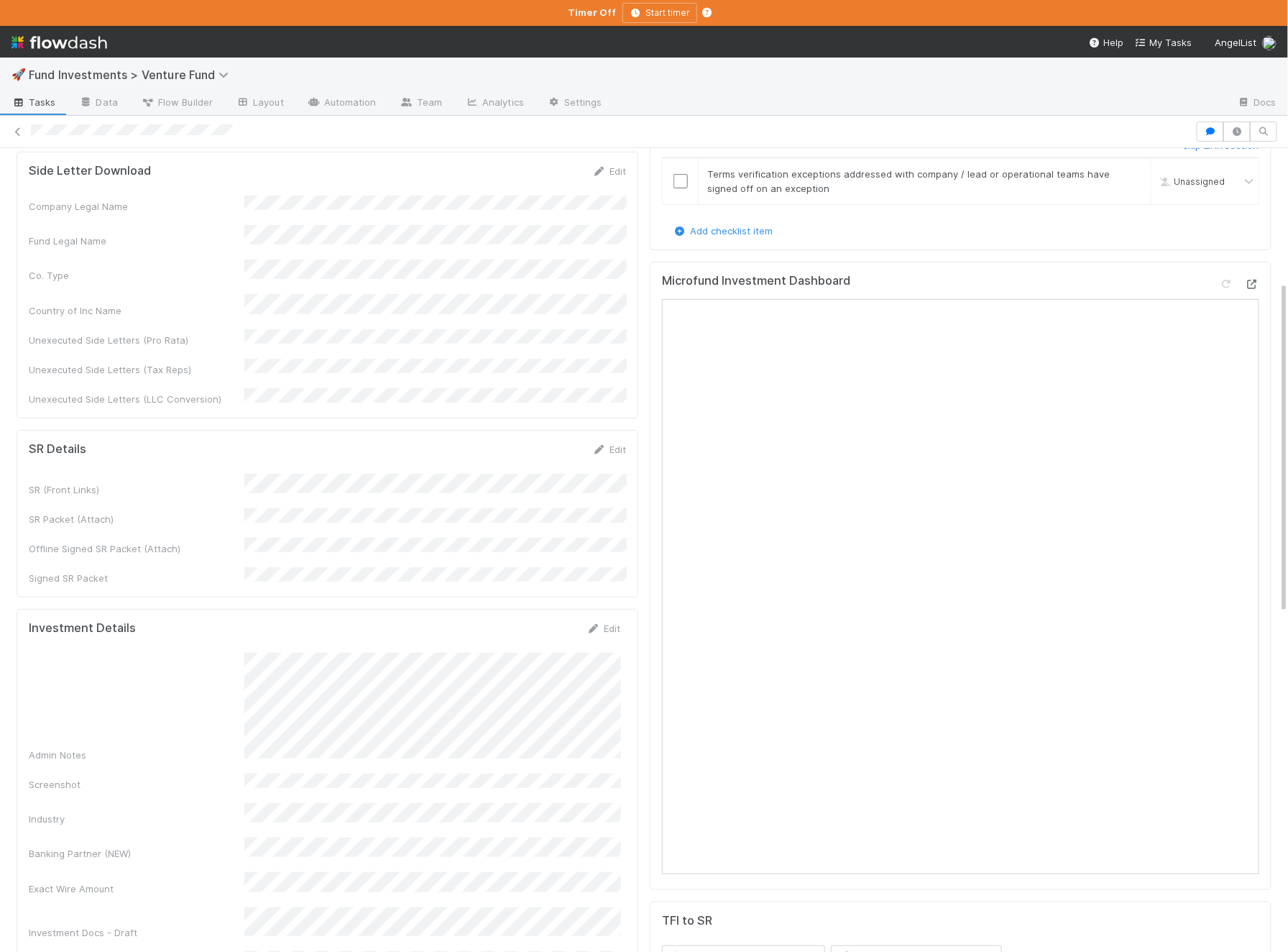
scroll to position [334, 0]
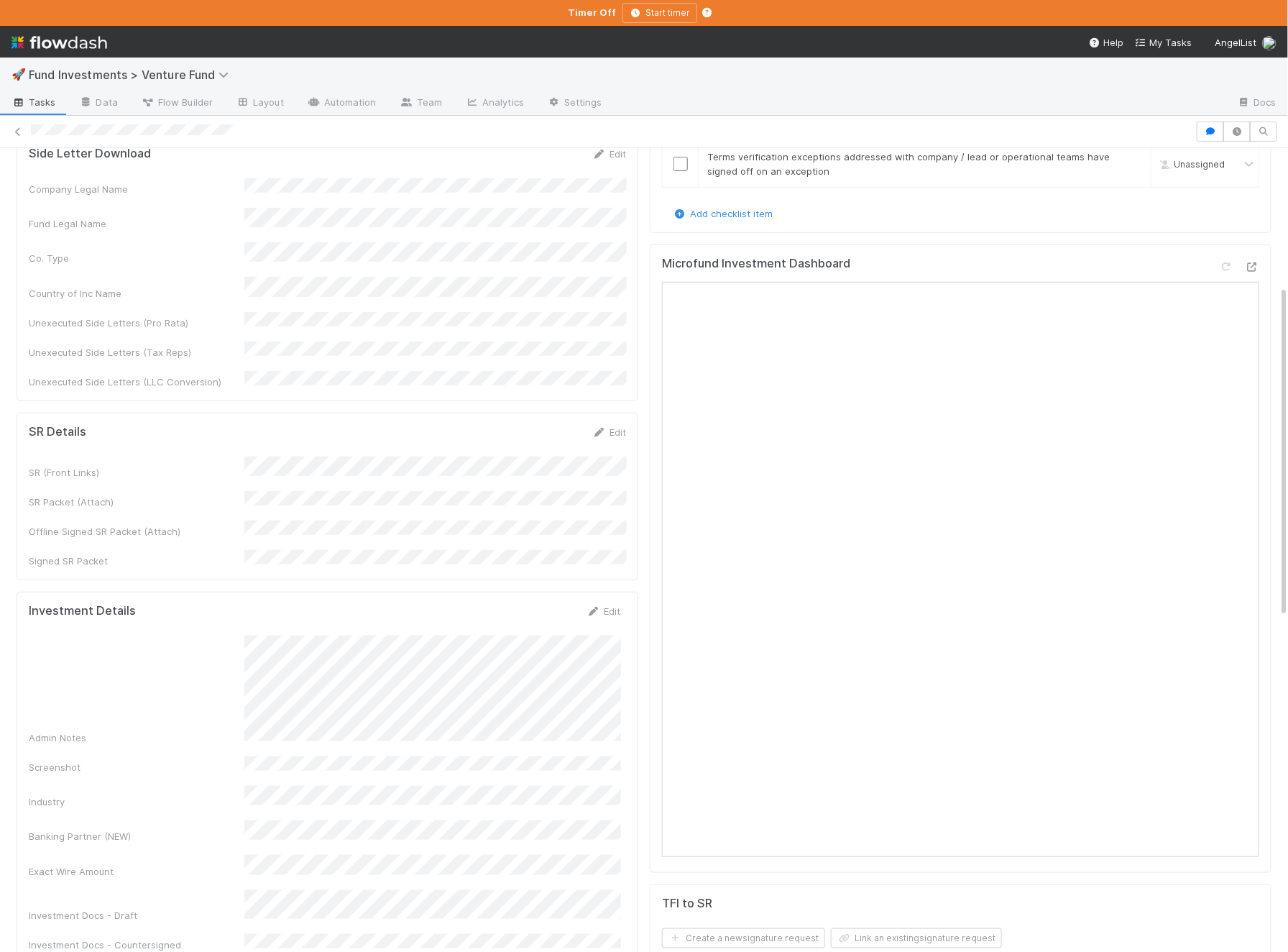
click at [223, 672] on div "Admin Notes" at bounding box center [325, 689] width 592 height 109
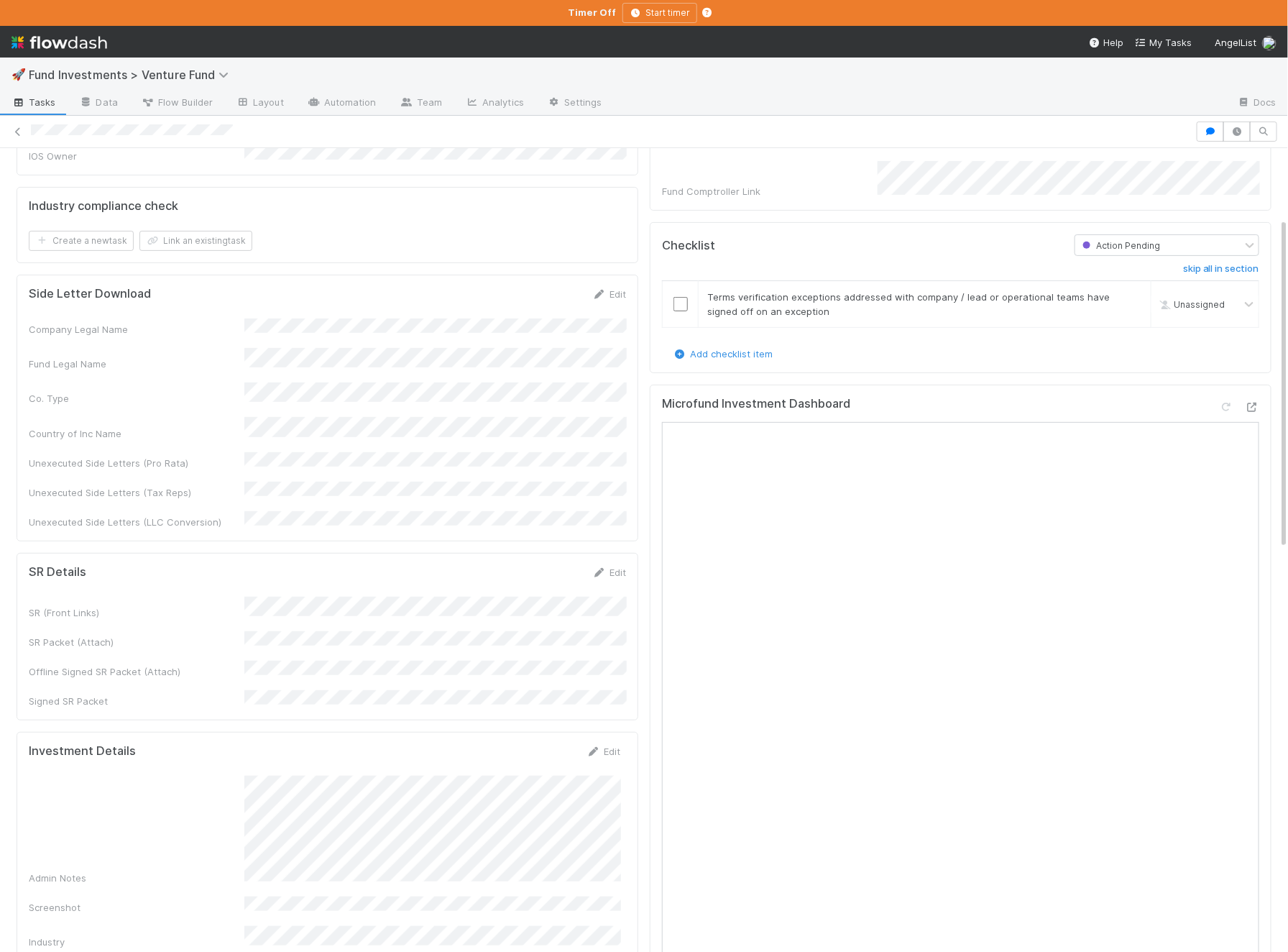
scroll to position [0, 0]
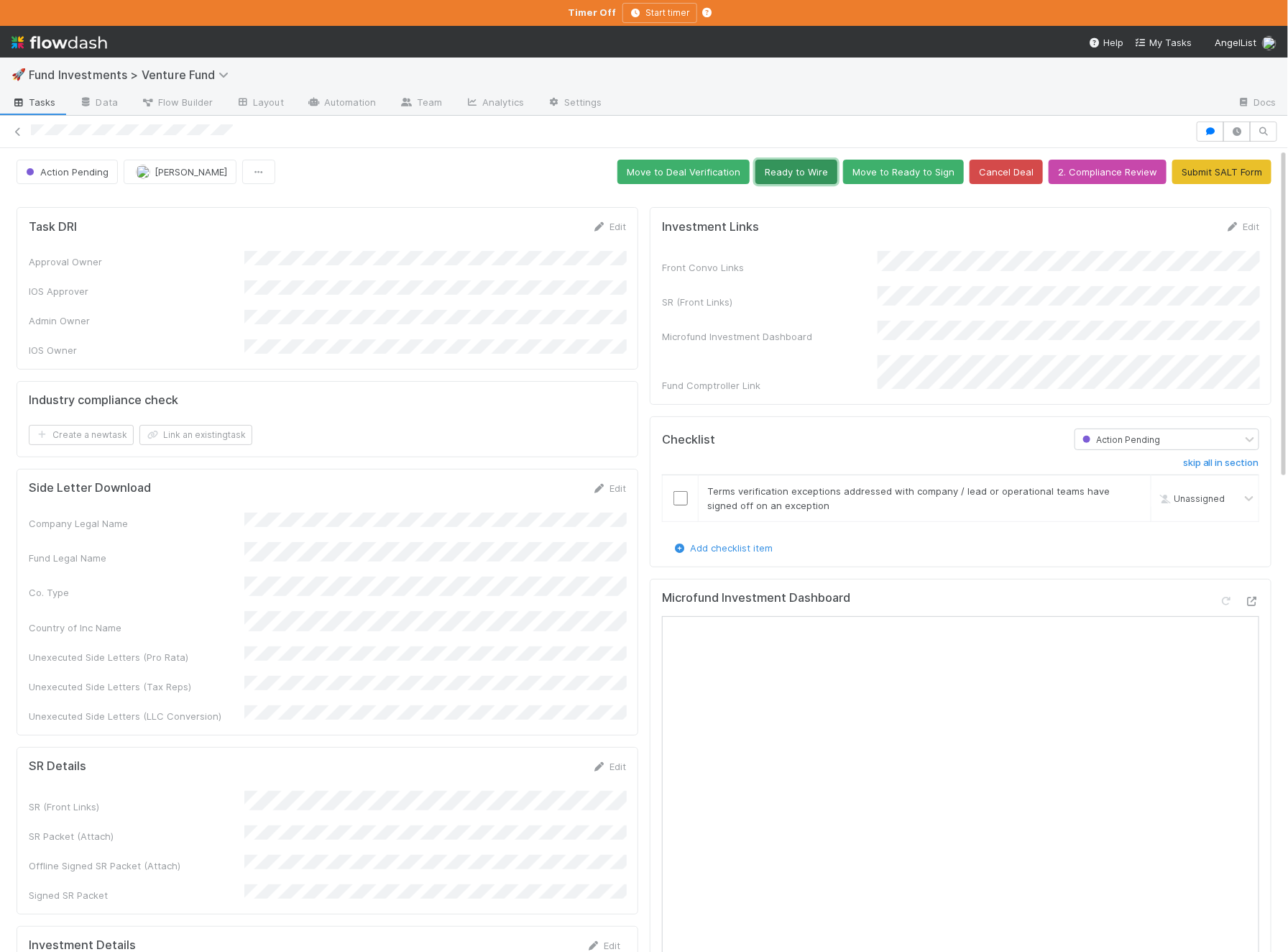
click at [816, 175] on button "Ready to Wire" at bounding box center [796, 172] width 82 height 24
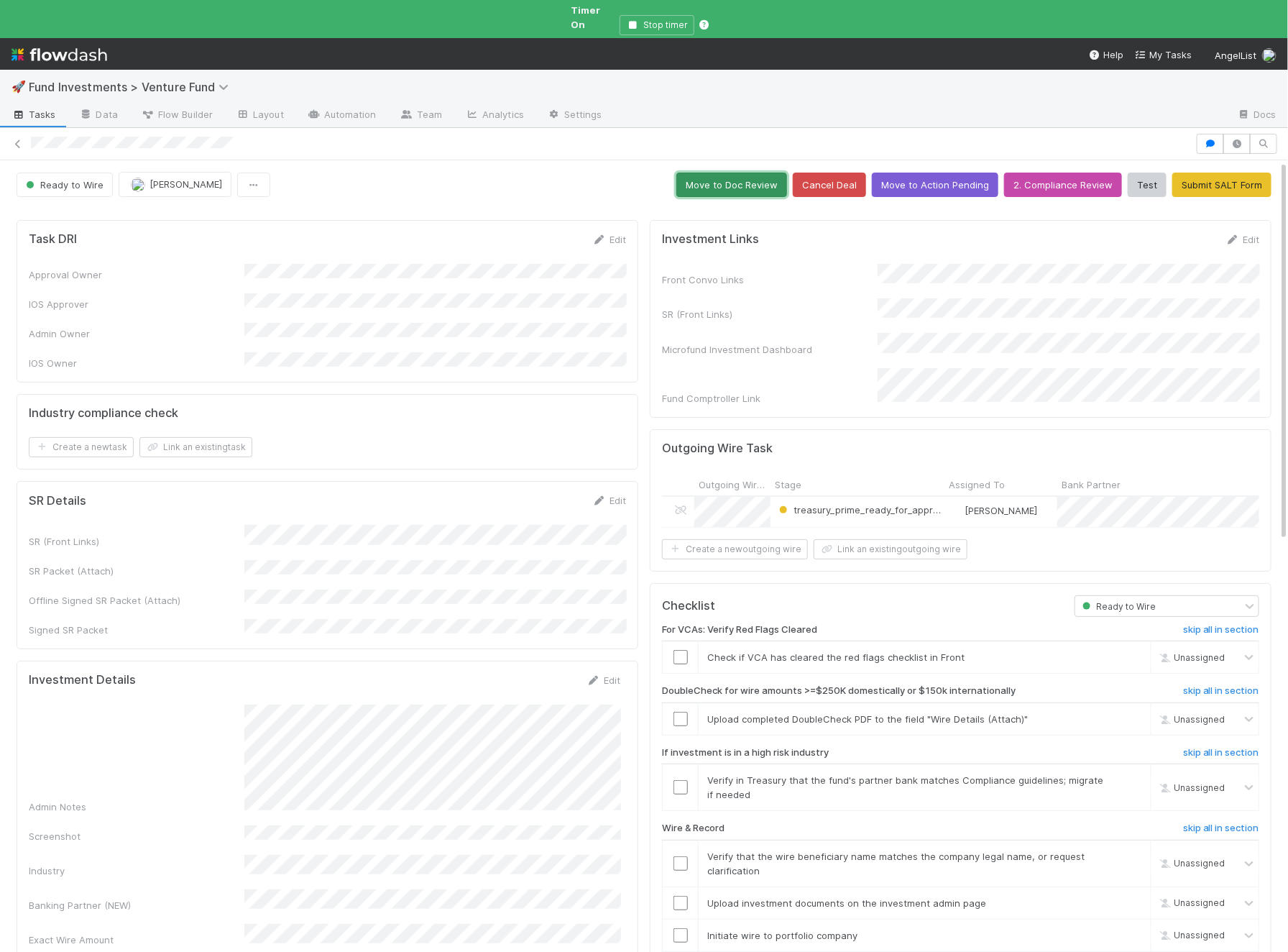
click at [762, 179] on button "Move to Doc Review" at bounding box center [732, 185] width 111 height 24
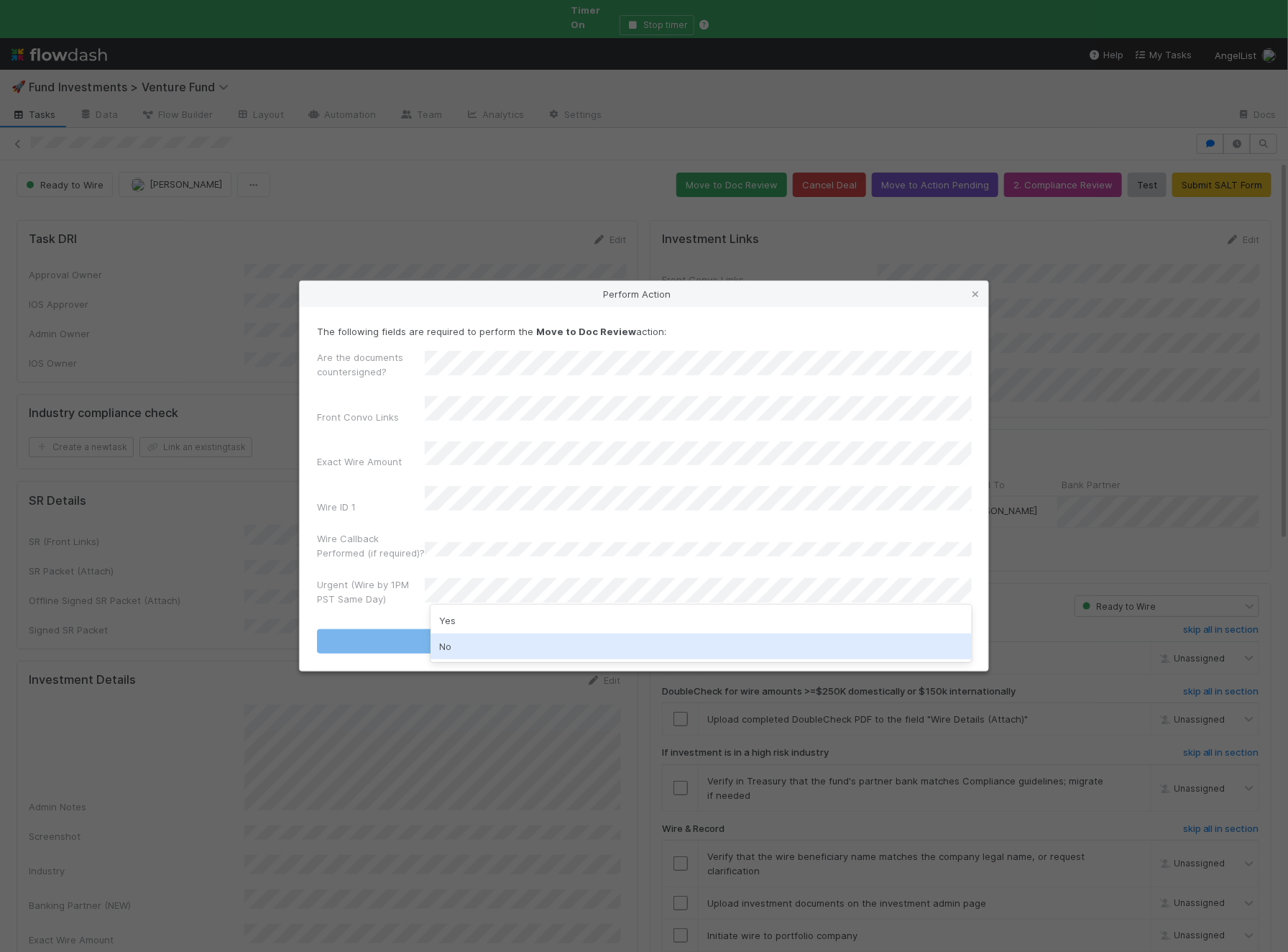
click at [474, 641] on div "No" at bounding box center [701, 646] width 541 height 26
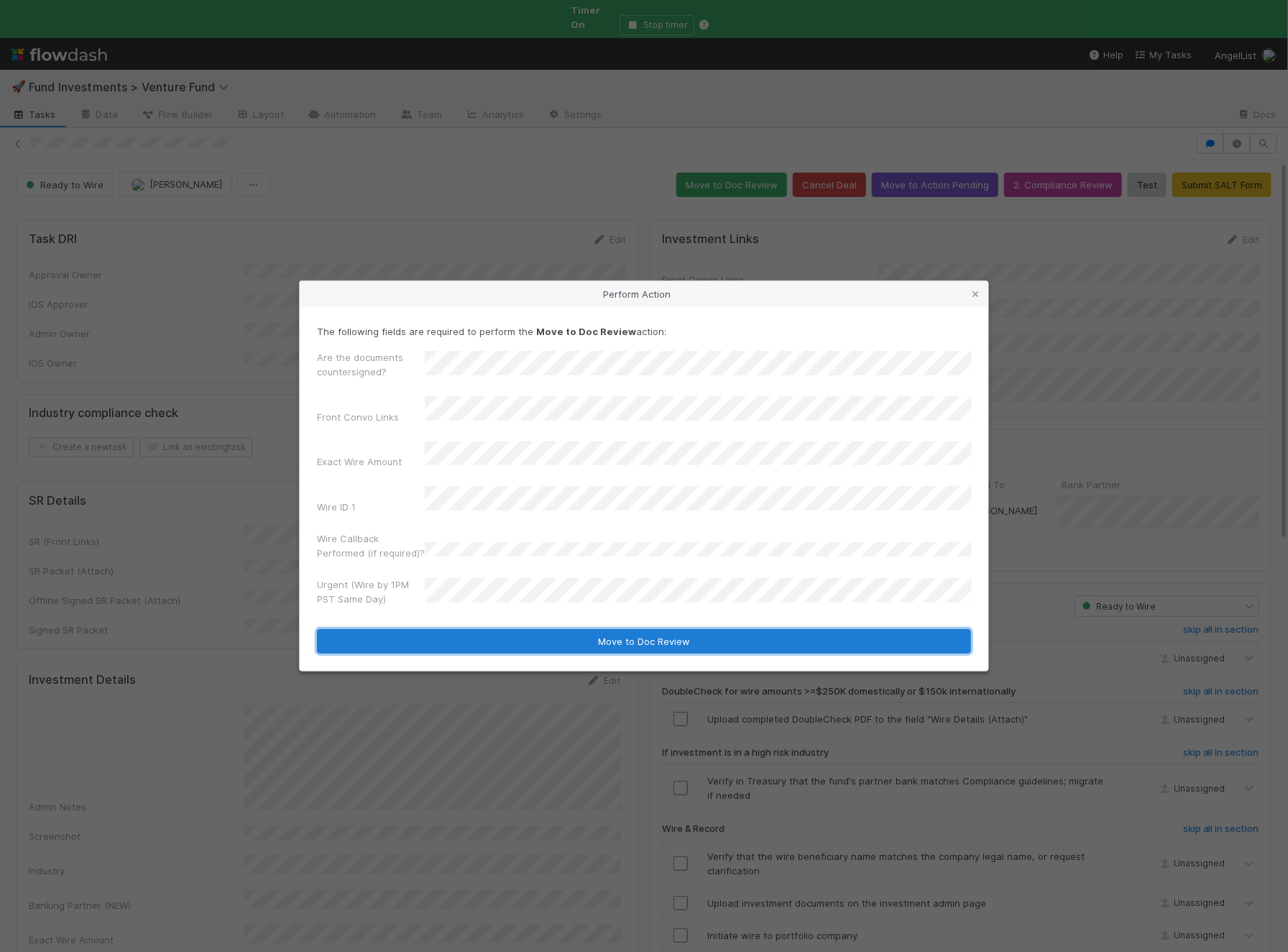
click at [504, 638] on button "Move to Doc Review" at bounding box center [644, 642] width 654 height 24
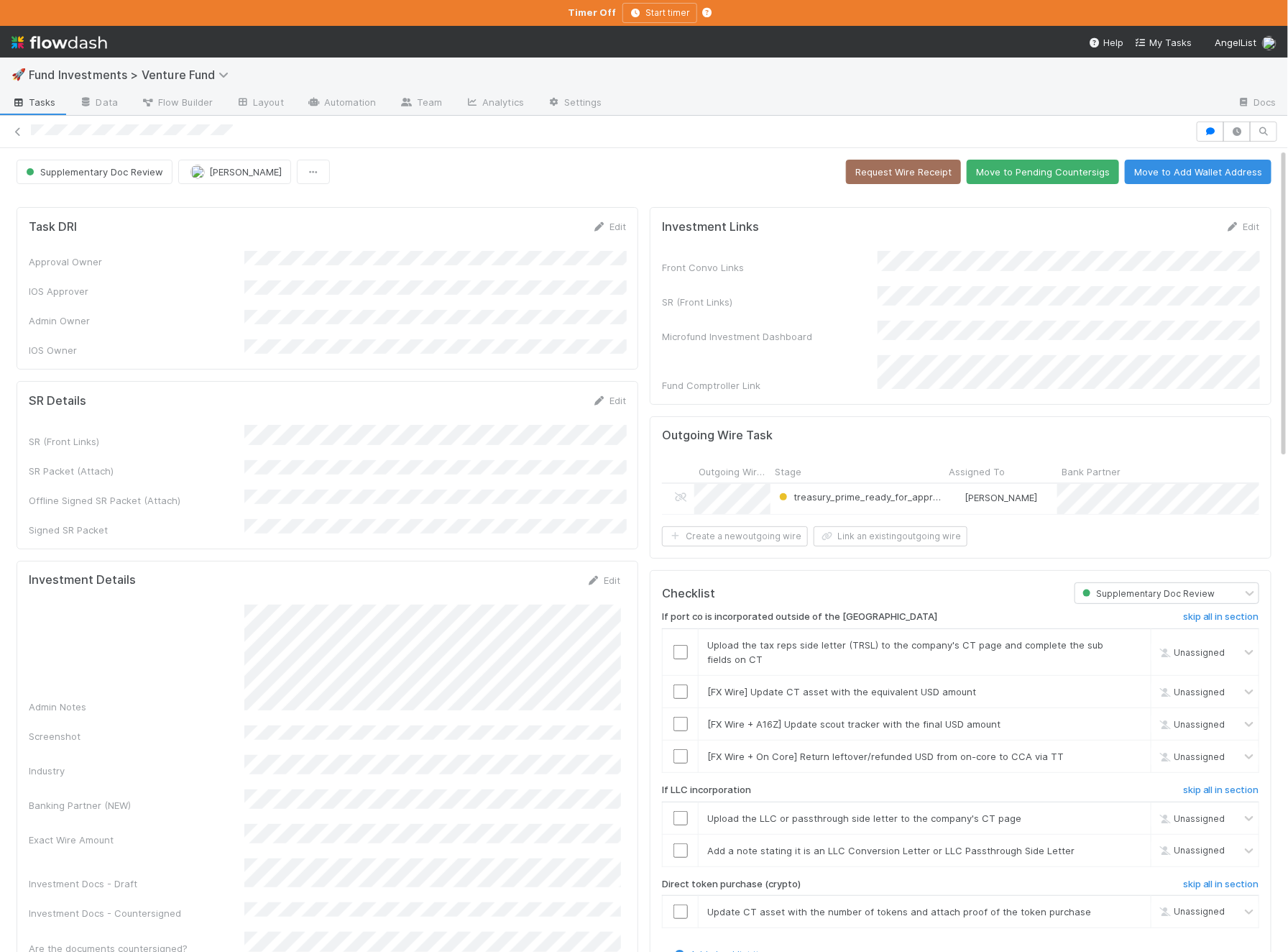
click at [1053, 160] on button "Move to Pending Countersigs" at bounding box center [1043, 172] width 152 height 24
